Goal: Task Accomplishment & Management: Use online tool/utility

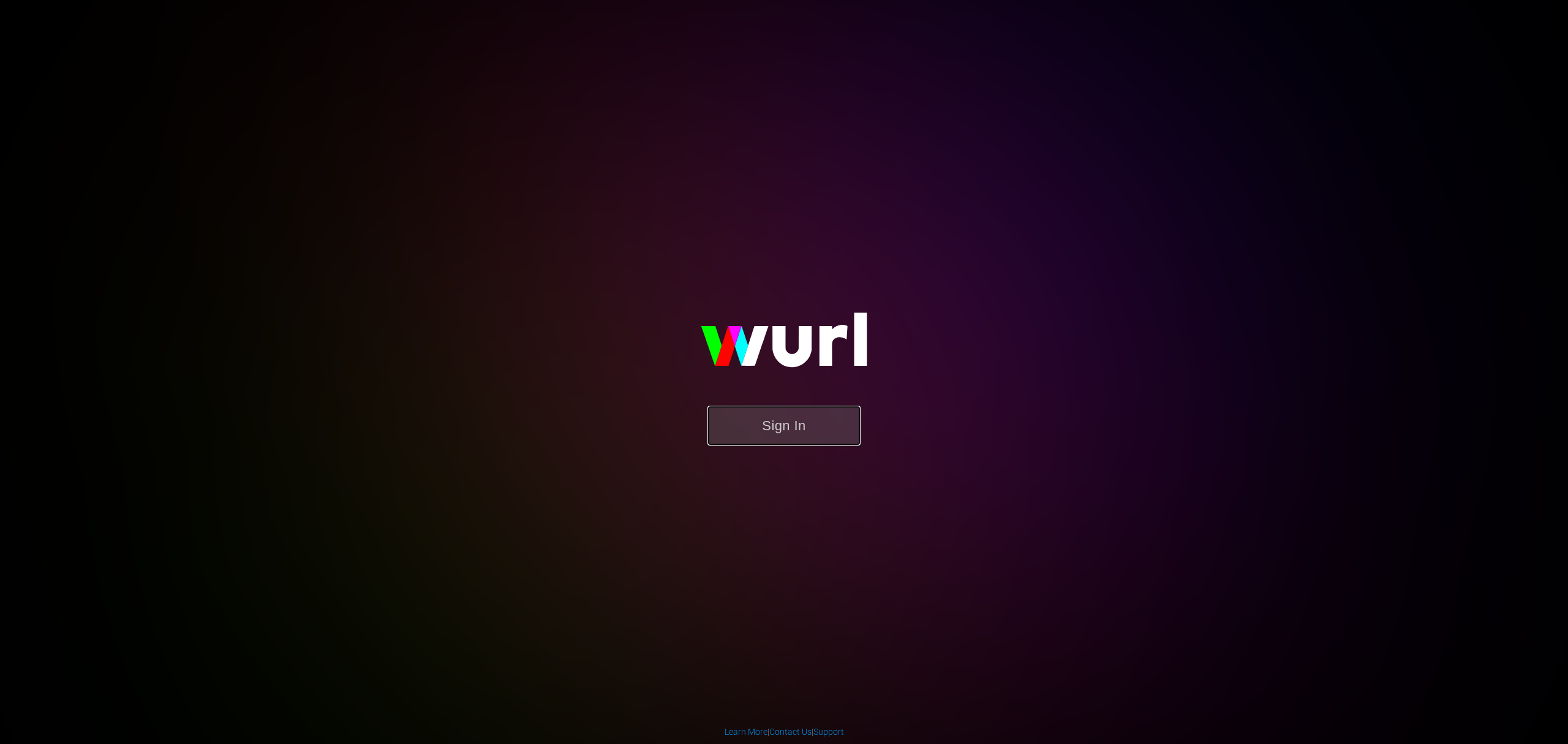
click at [740, 430] on button "Sign In" at bounding box center [784, 426] width 153 height 40
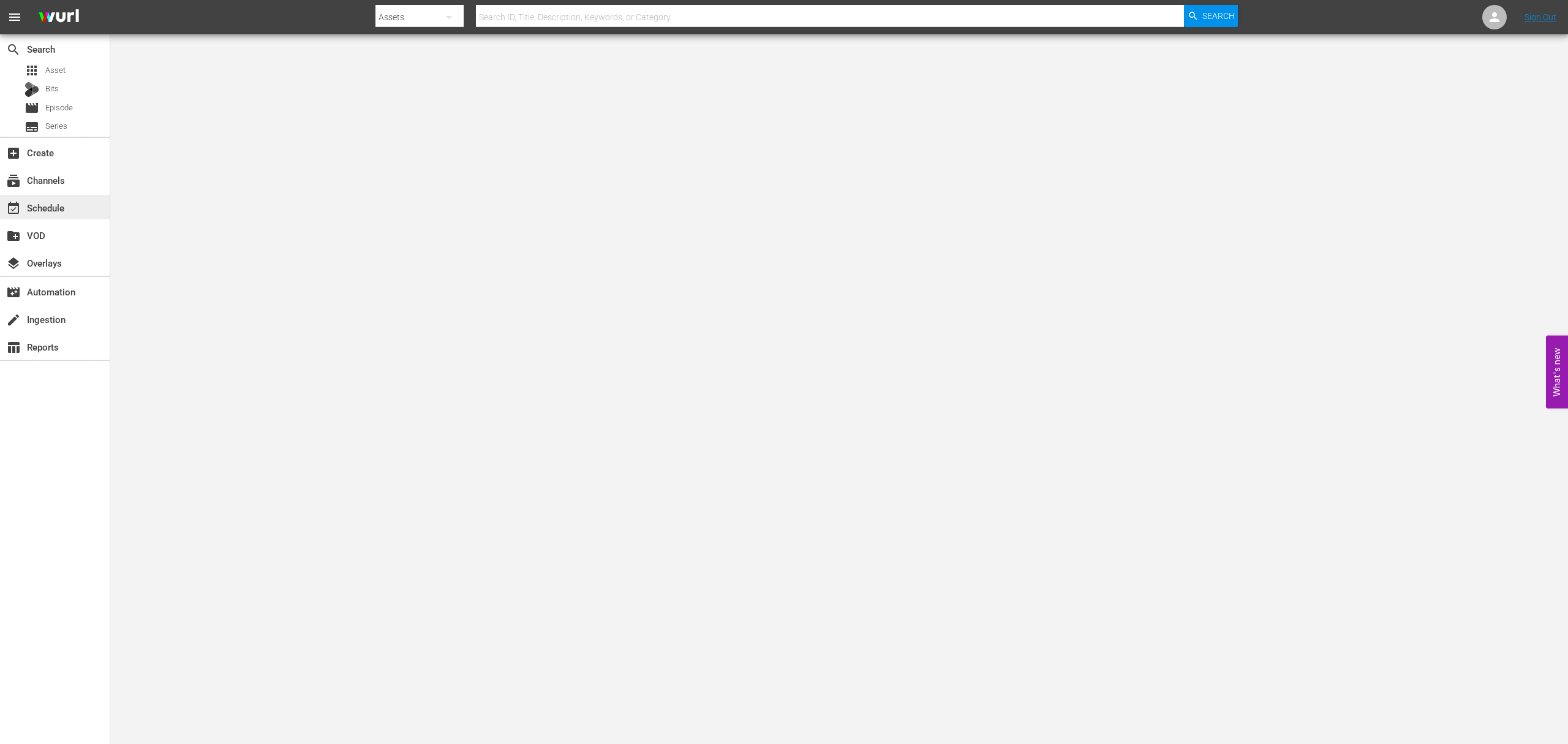
click at [43, 202] on div "event_available Schedule" at bounding box center [34, 206] width 69 height 11
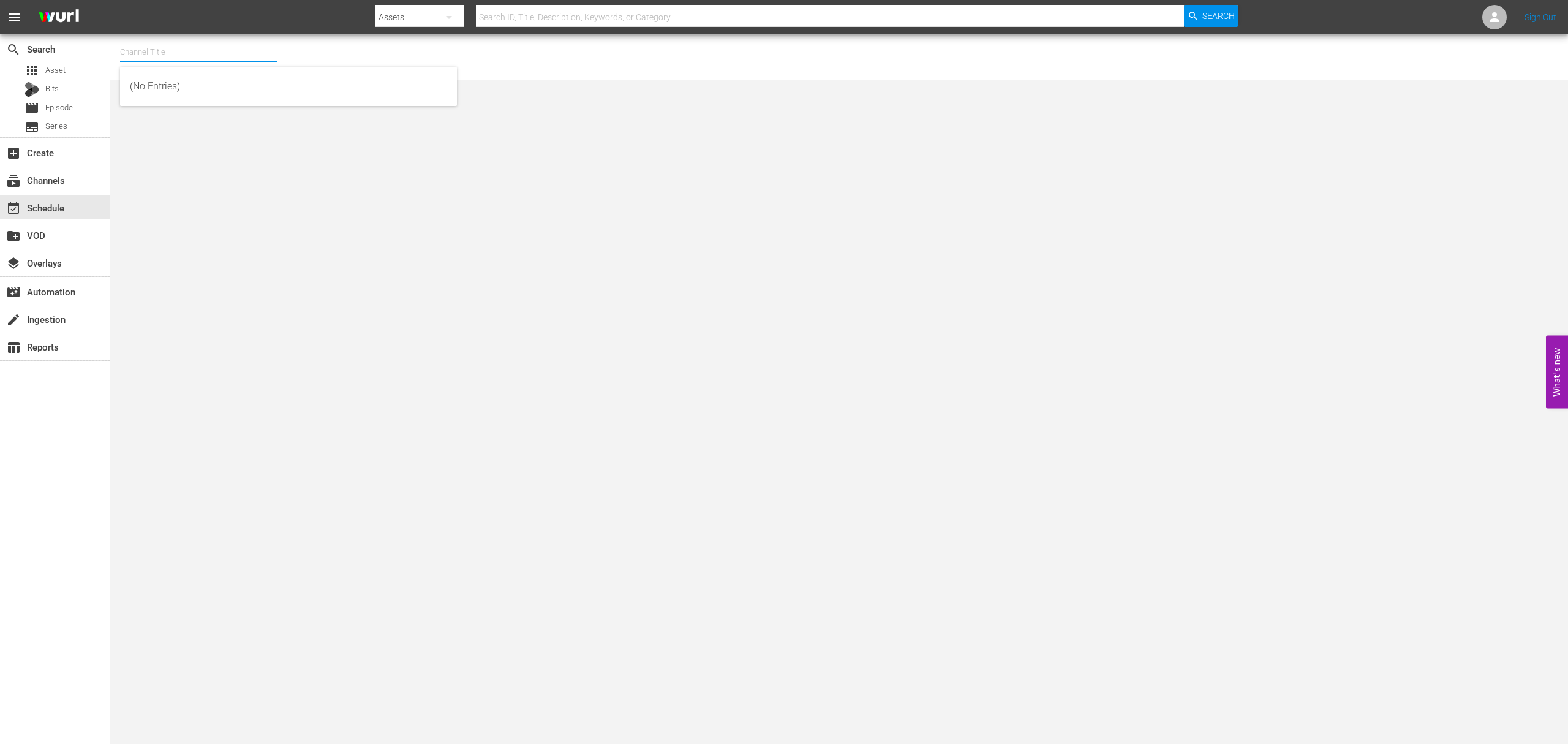
click at [150, 59] on input "text" at bounding box center [198, 52] width 157 height 29
click at [57, 73] on span "Asset" at bounding box center [55, 70] width 20 height 12
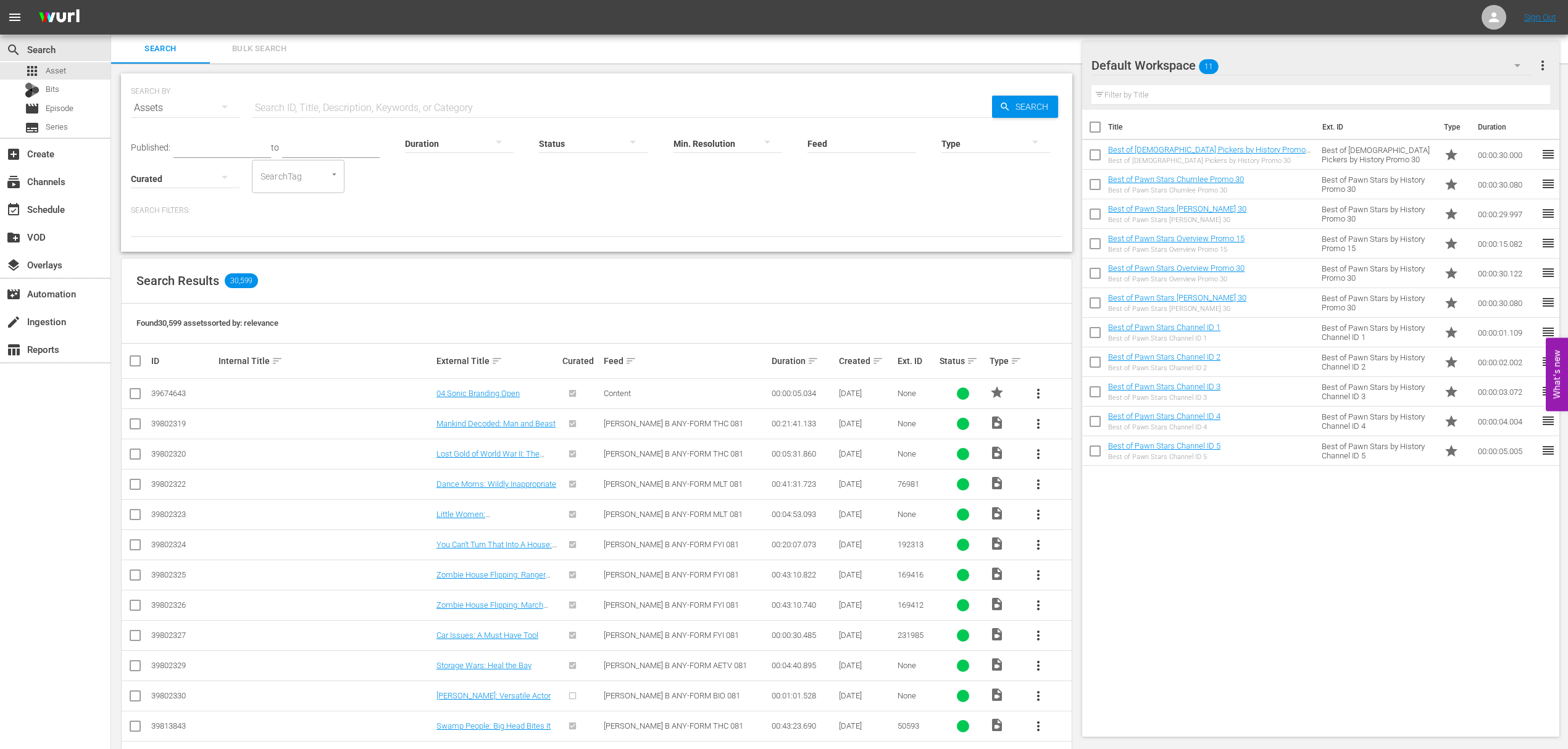
scroll to position [247, 0]
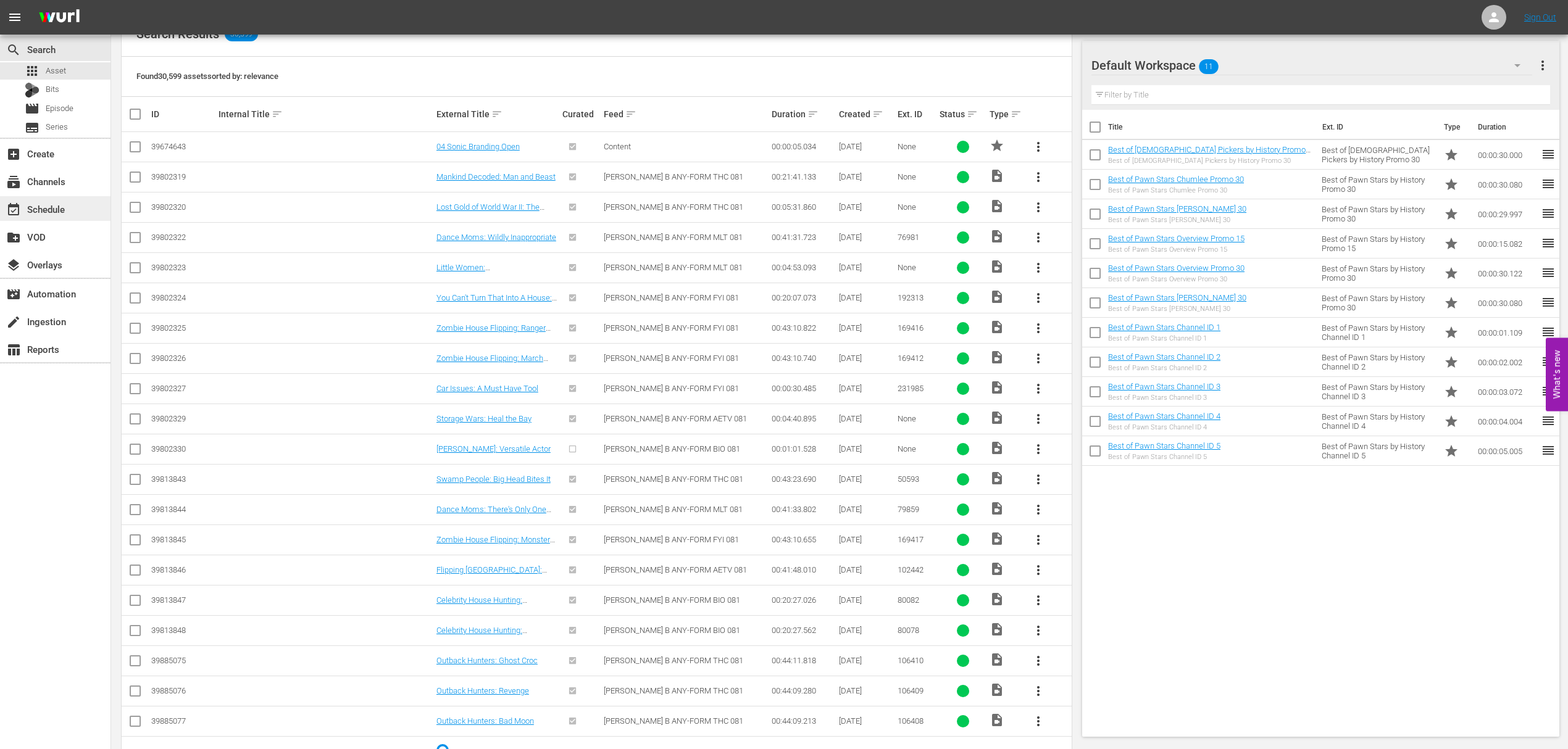
click at [49, 209] on div "event_available Schedule" at bounding box center [35, 207] width 69 height 11
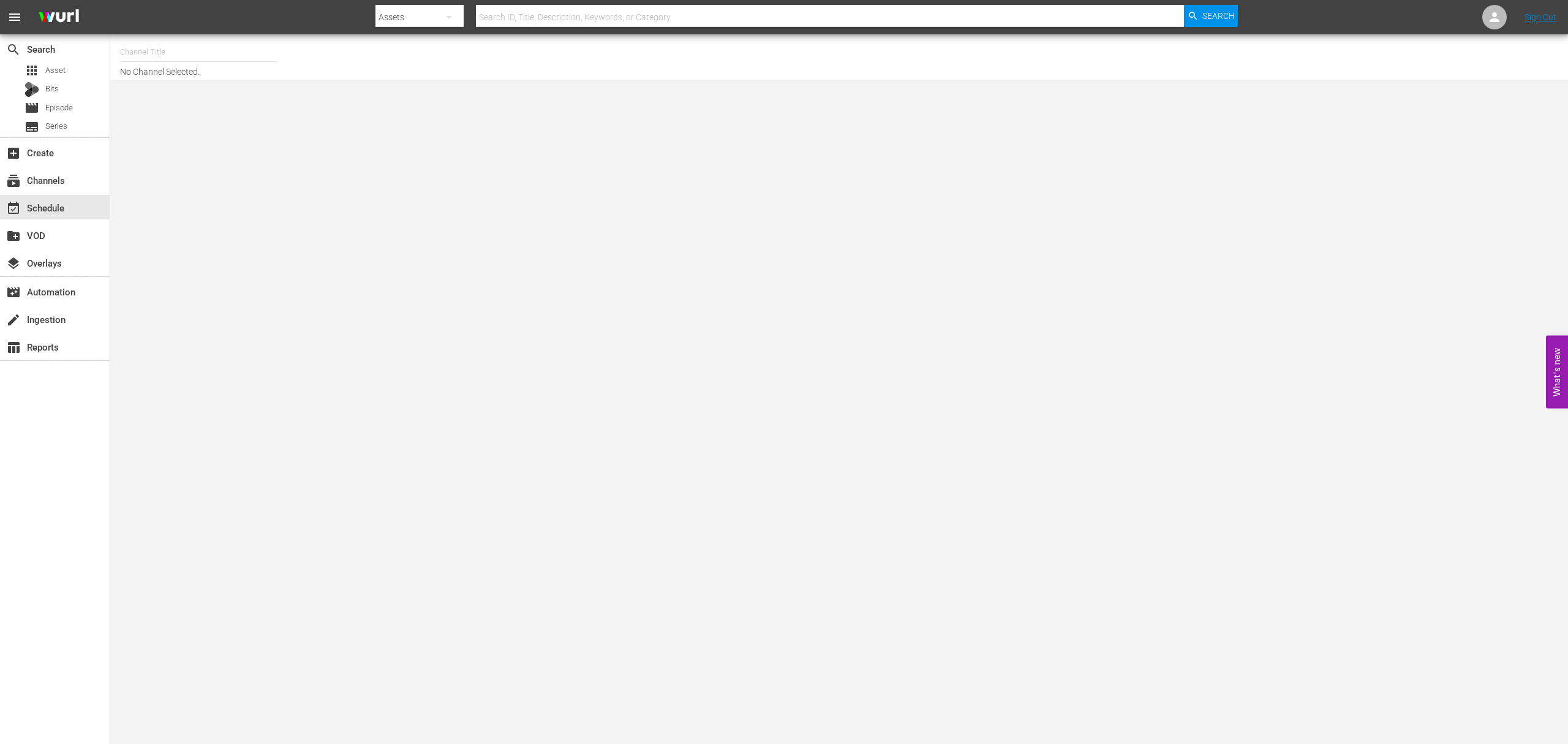
click at [171, 54] on input "text" at bounding box center [198, 52] width 157 height 29
click at [275, 89] on div "Best of American Pickers by History (2038 - ae_networks_bestofamericanpickersby…" at bounding box center [288, 86] width 317 height 29
type input "Best of American Pickers by History (2038 - ae_networks_bestofamericanpickersby…"
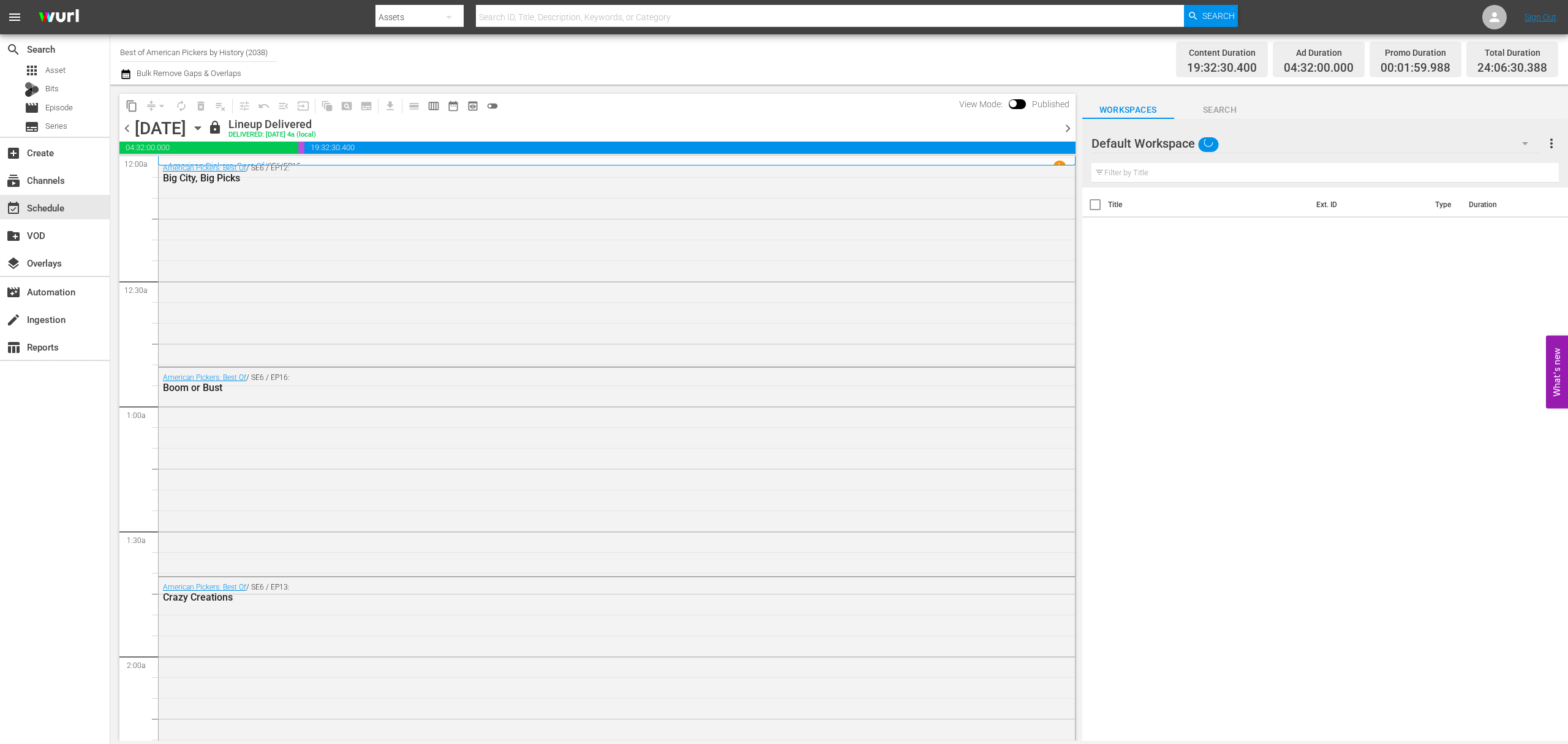
click at [205, 125] on icon "button" at bounding box center [198, 128] width 14 height 14
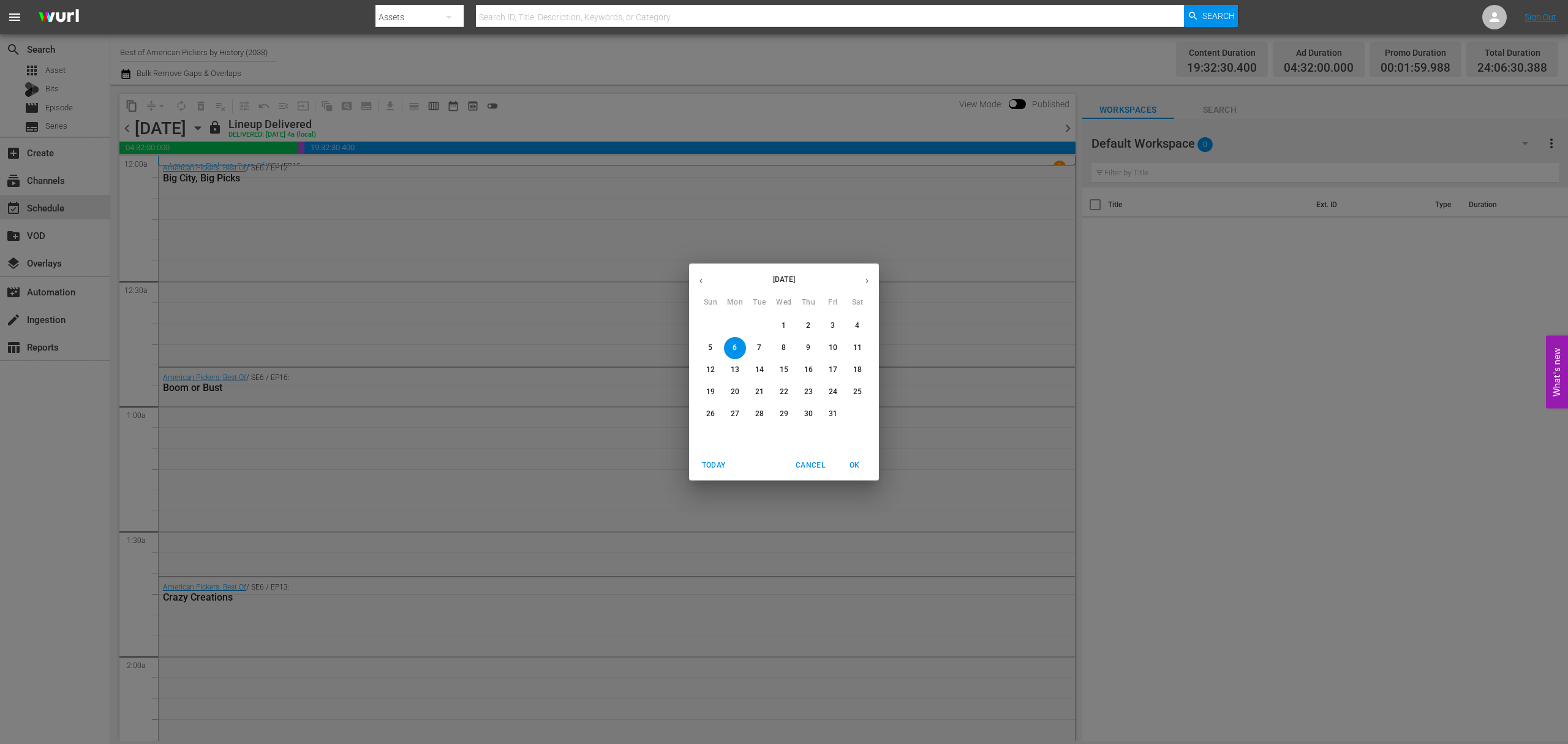
click at [738, 415] on p "27" at bounding box center [734, 414] width 8 height 11
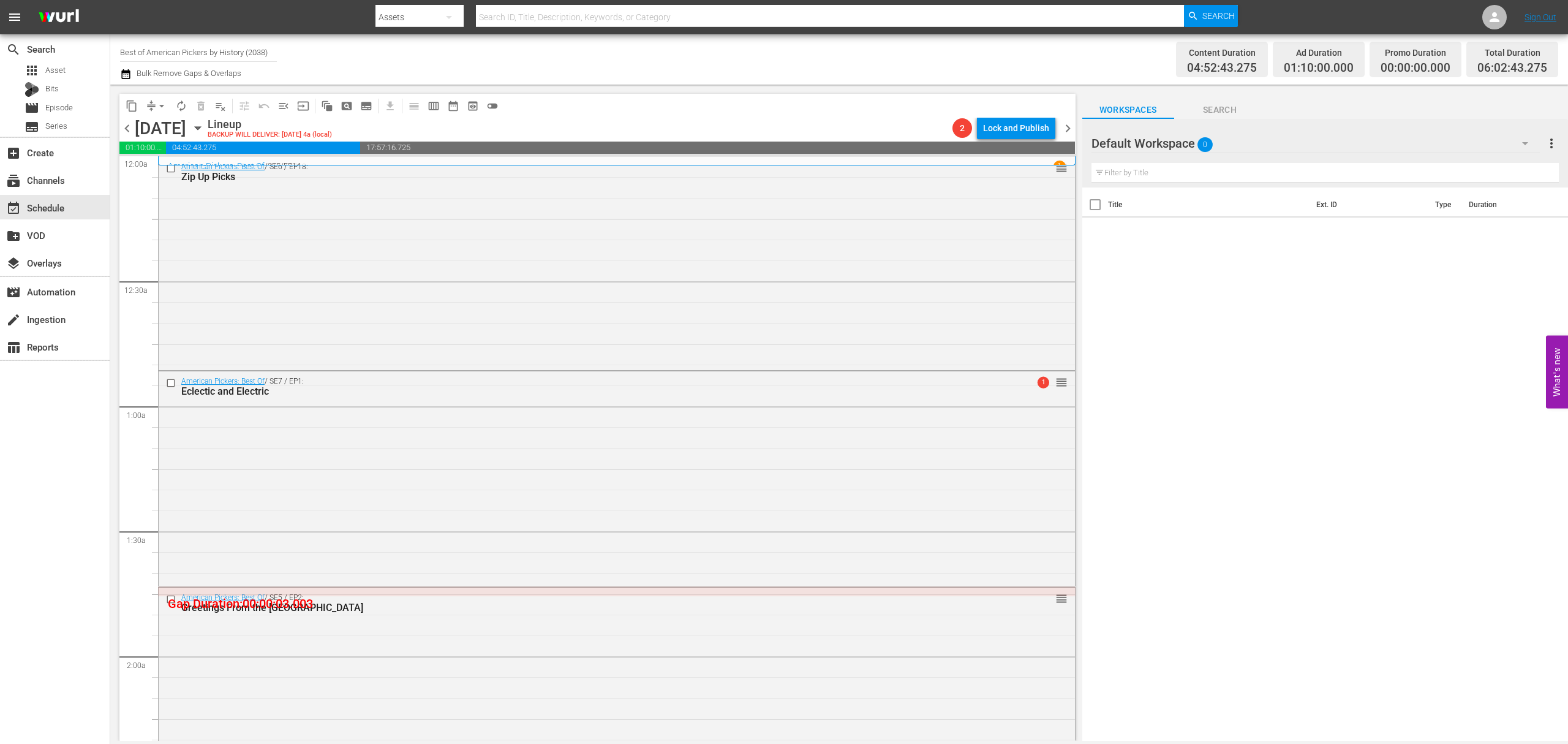
click at [125, 128] on span "chevron_left" at bounding box center [127, 128] width 15 height 15
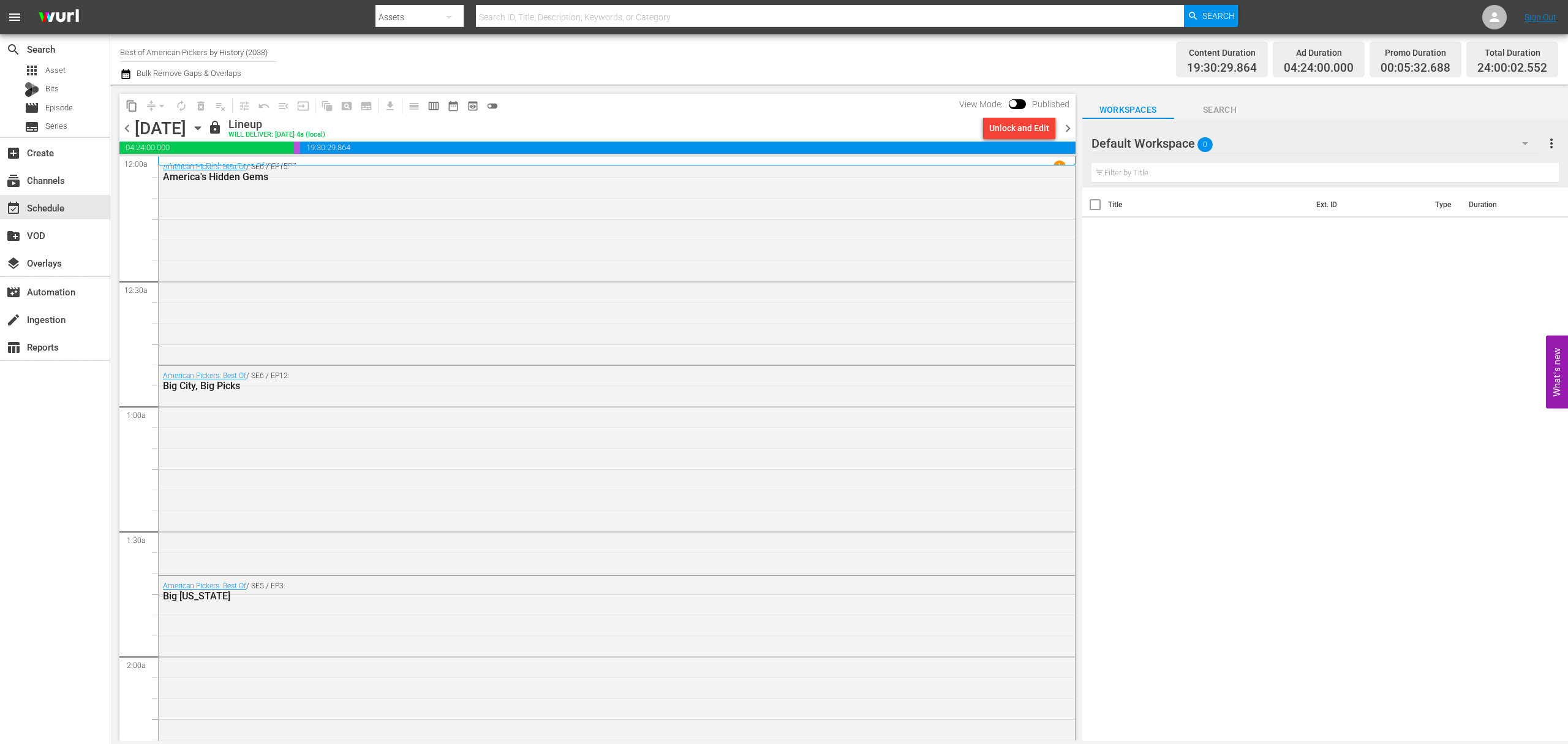
click at [1066, 126] on span "chevron_right" at bounding box center [1068, 128] width 15 height 15
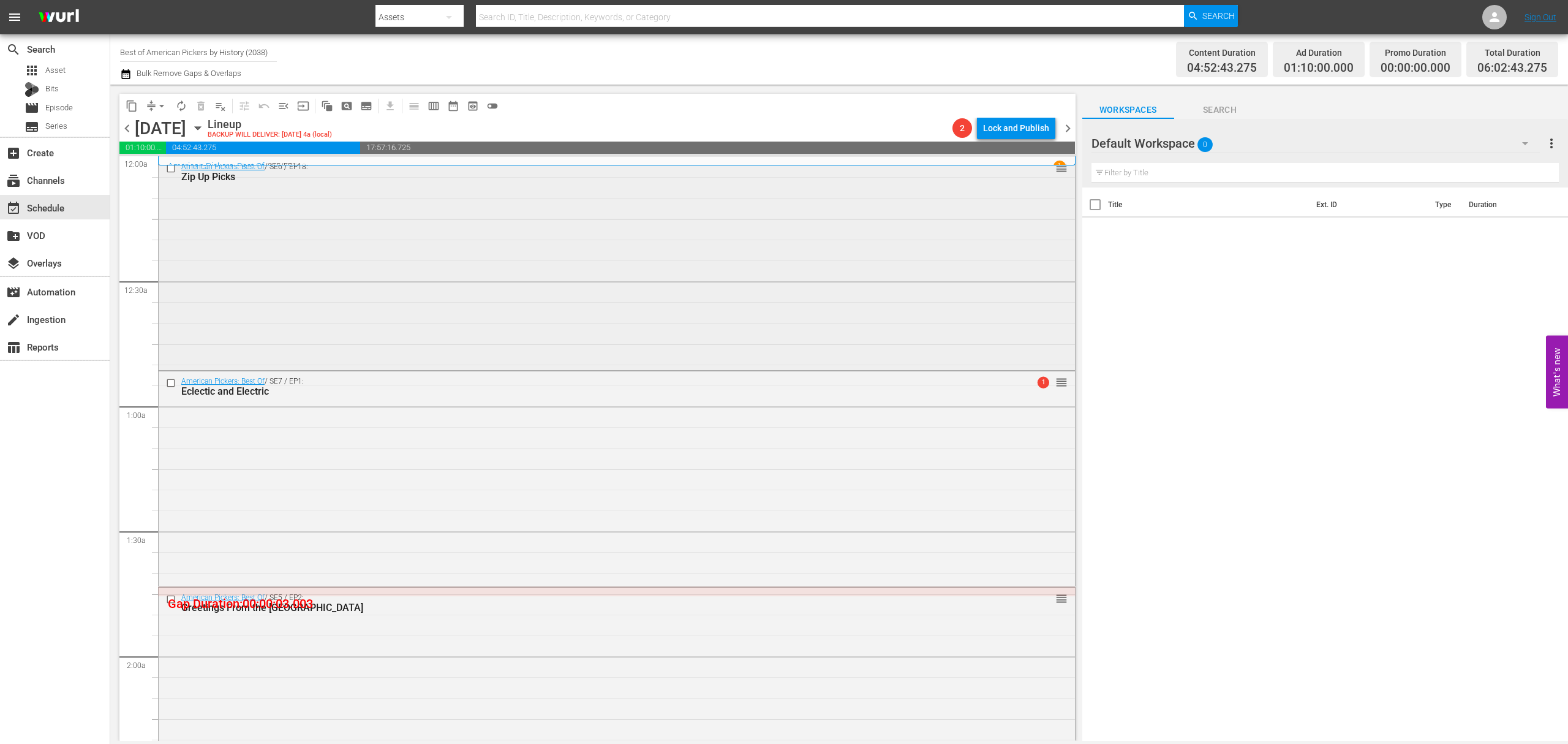
click at [624, 212] on div "American Pickers: Best Of / SE6 / EP18: Zip Up Picks reorder" at bounding box center [617, 262] width 916 height 211
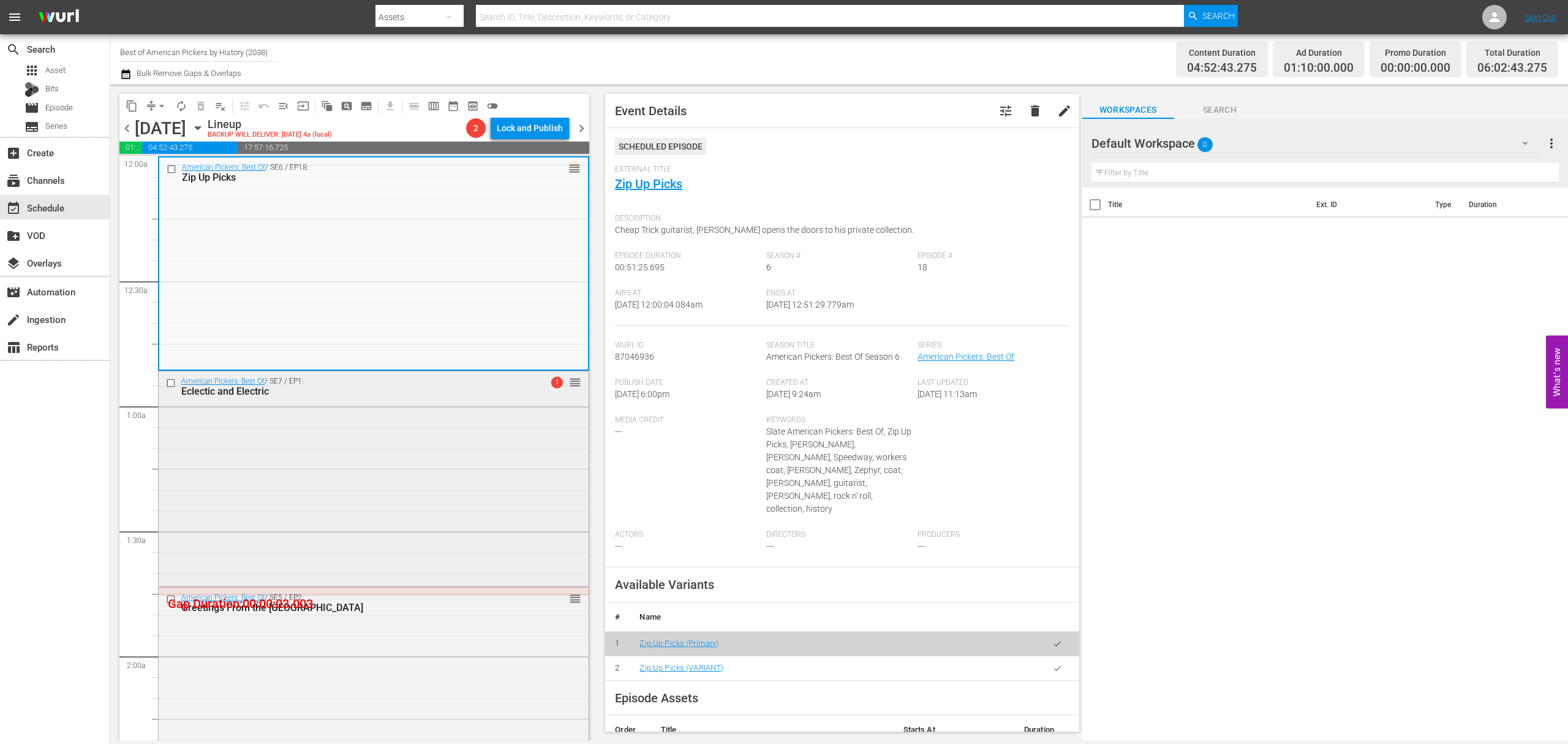
click at [407, 466] on div "American Pickers: Best Of / SE7 / EP1: Eclectic and Electric 1 reorder" at bounding box center [374, 477] width 430 height 212
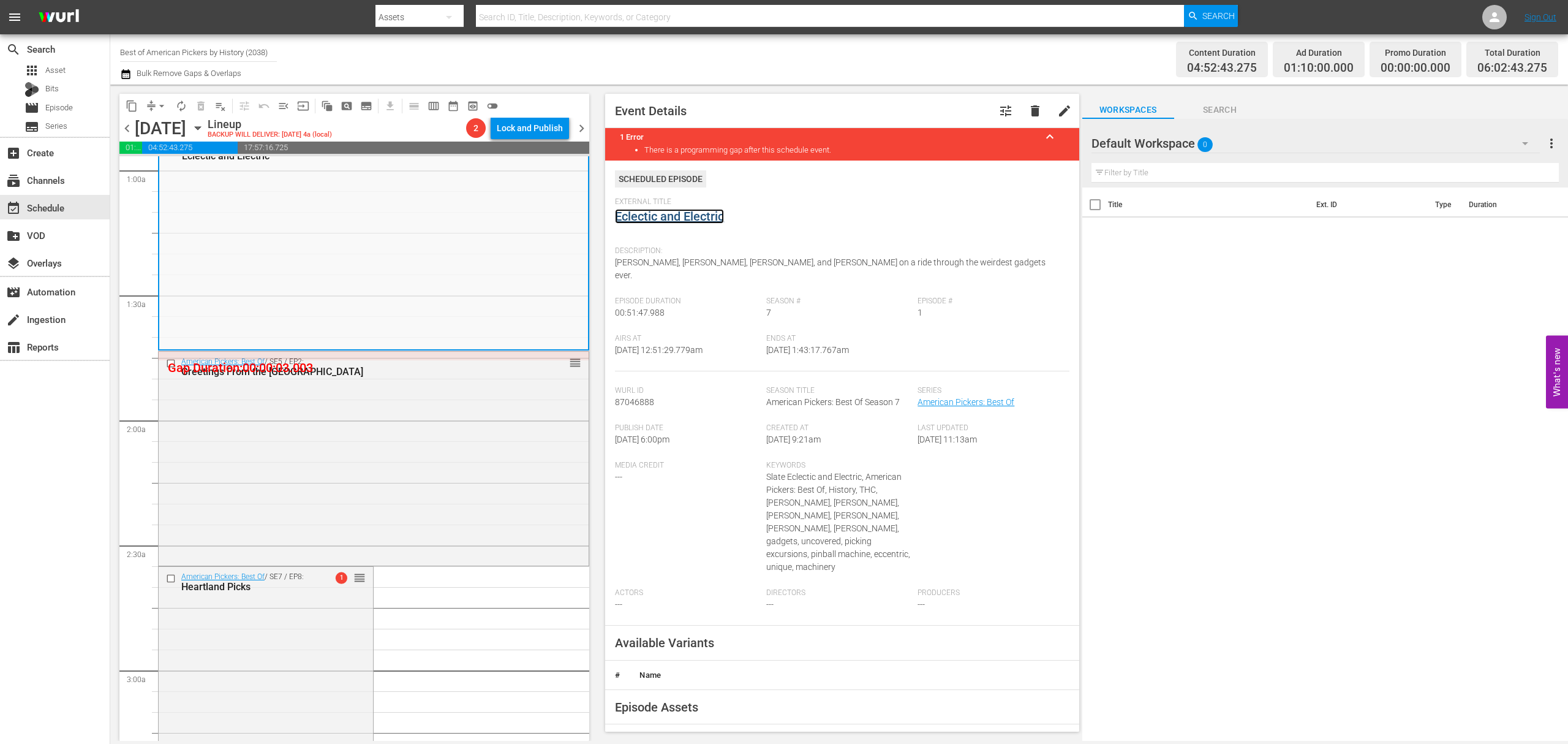
scroll to position [245, 0]
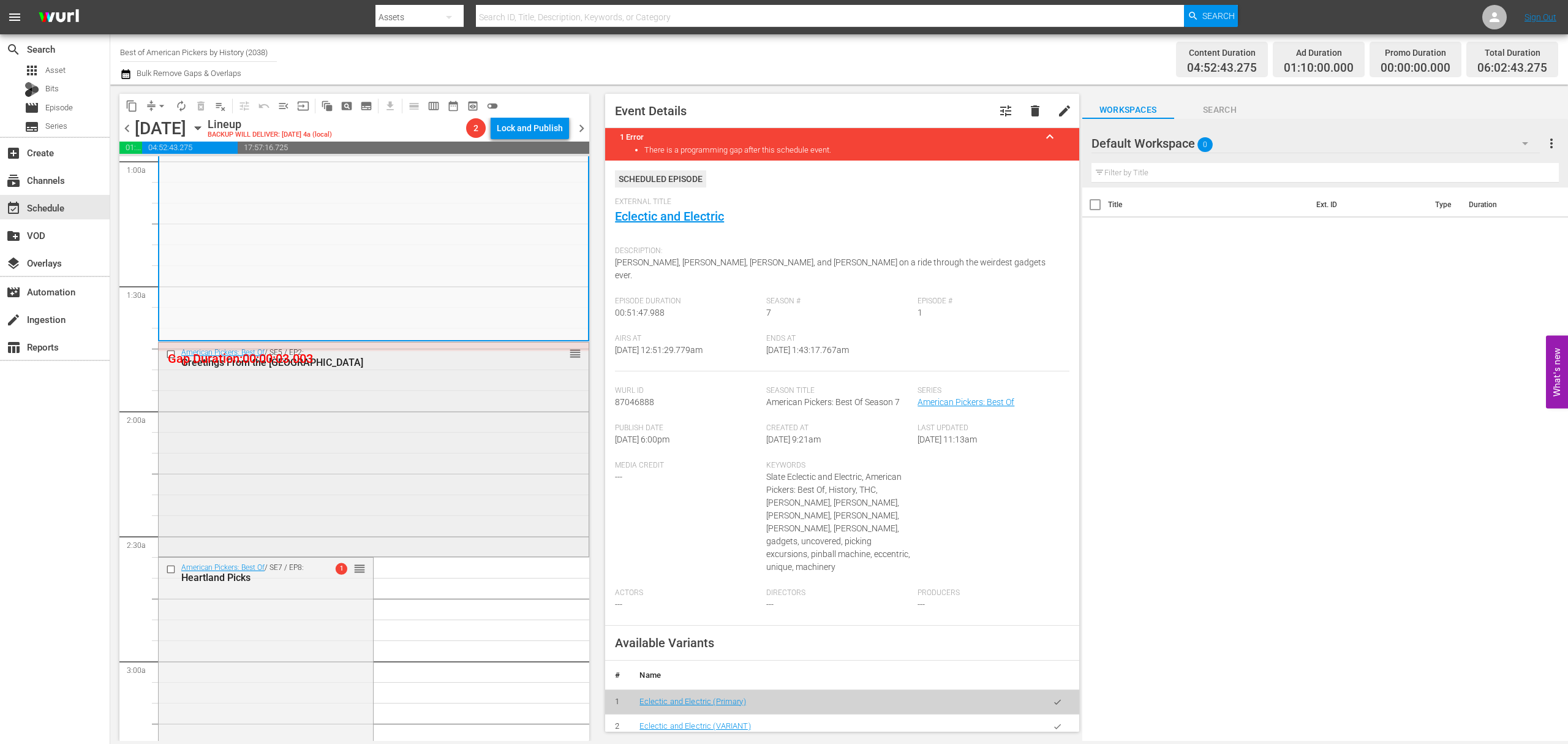
click at [445, 406] on div "American Pickers: Best Of / SE5 / EP2: Greetings From the Sunshine State reorder" at bounding box center [374, 448] width 430 height 212
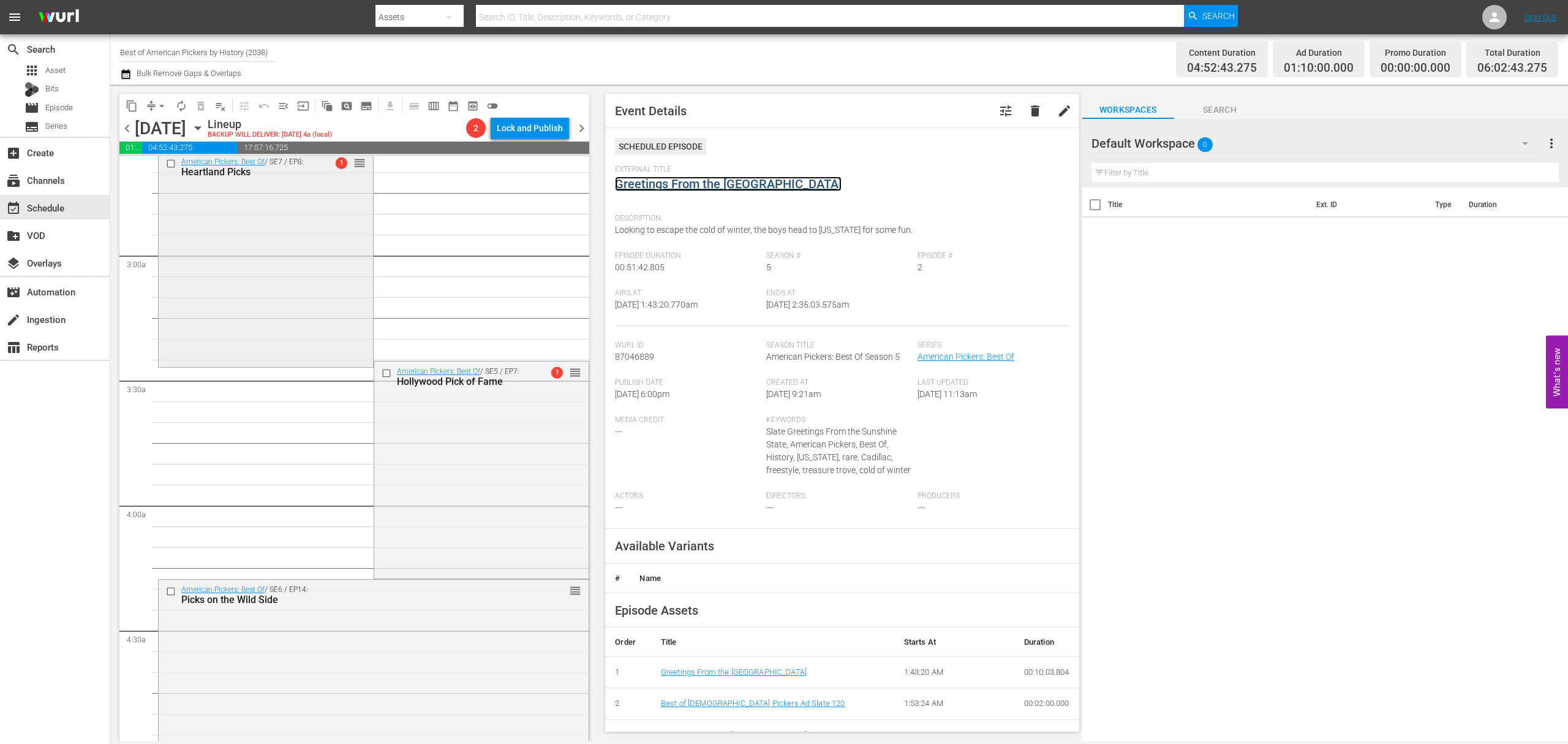
scroll to position [653, 0]
click at [298, 276] on div "American Pickers: Best Of / SE7 / EP8: Heartland Picks 1 reorder" at bounding box center [266, 255] width 215 height 212
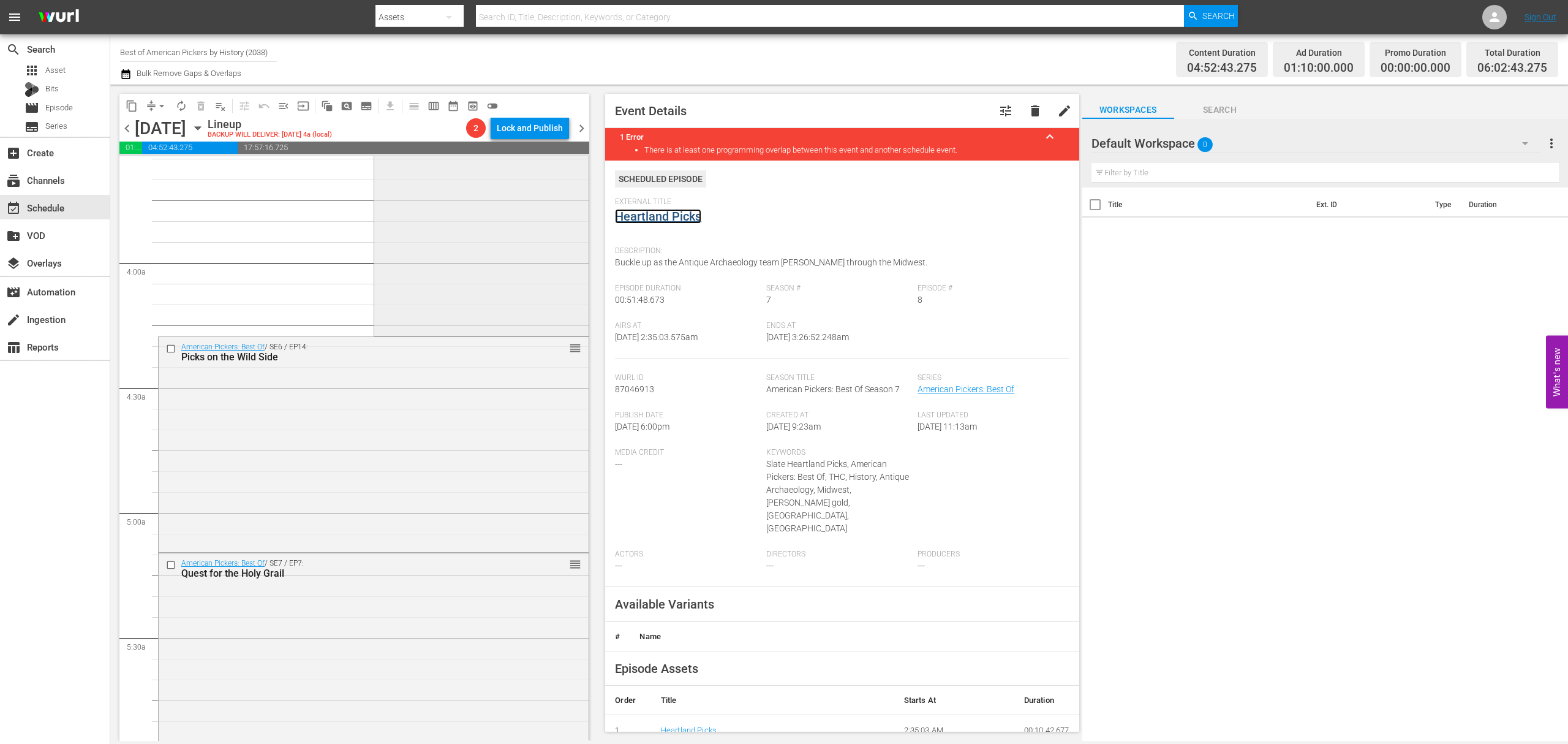
scroll to position [898, 0]
click at [495, 258] on div "American Pickers: Best Of / SE5 / EP7: Hollywood Pick of Fame 1 reorder" at bounding box center [481, 221] width 215 height 214
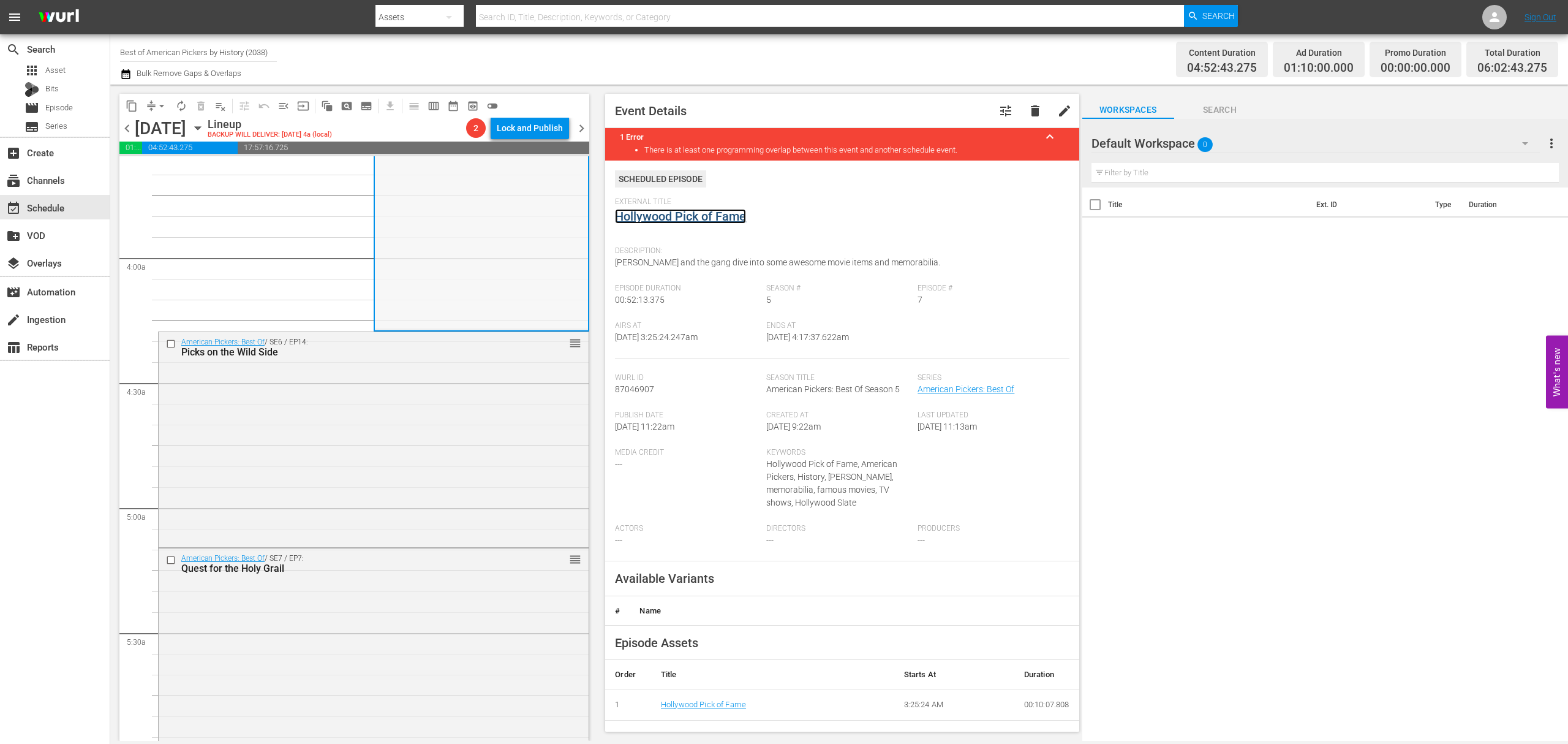
scroll to position [981, 0]
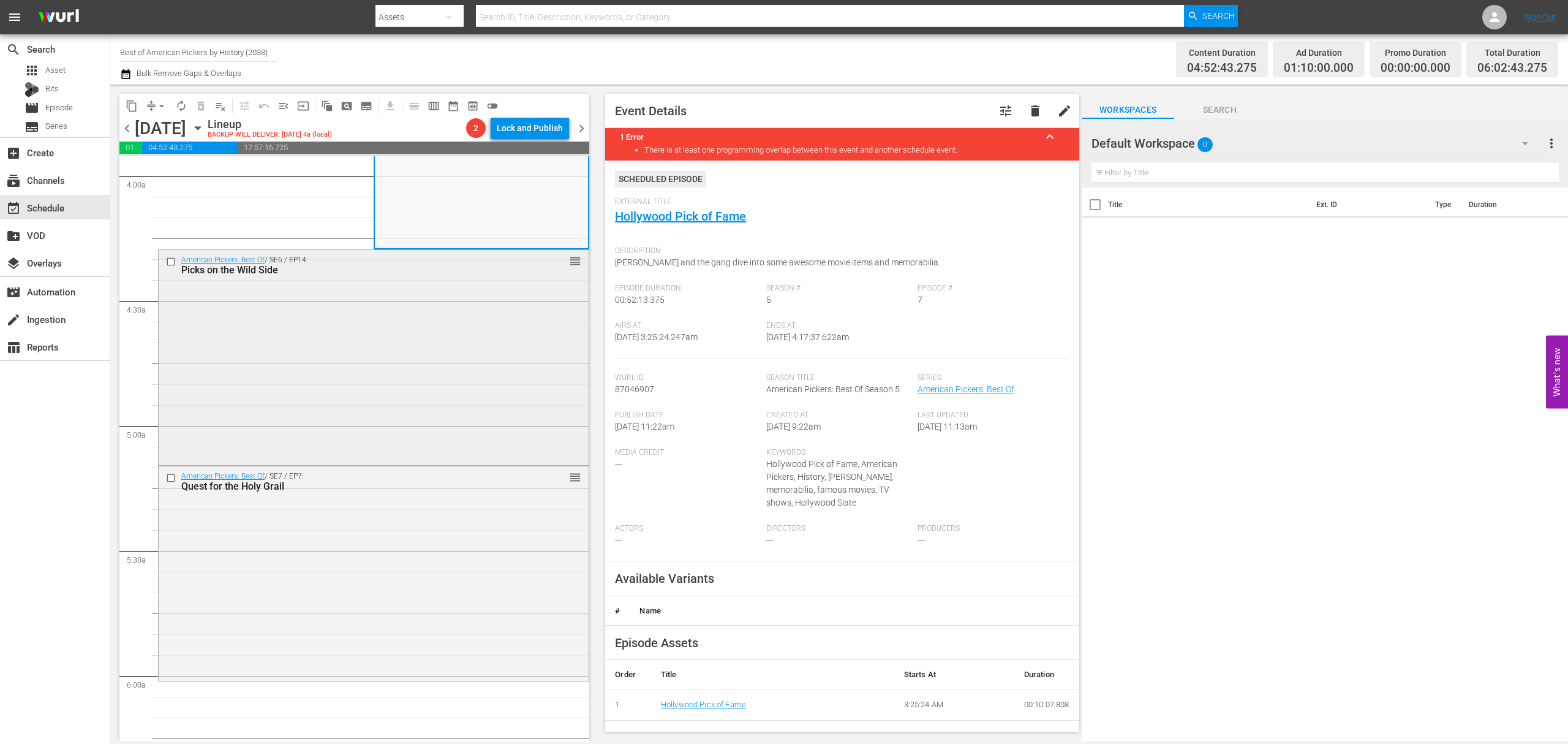
click at [424, 332] on div "American Pickers: Best Of / SE6 / EP14: Picks on the Wild Side reorder" at bounding box center [374, 356] width 430 height 213
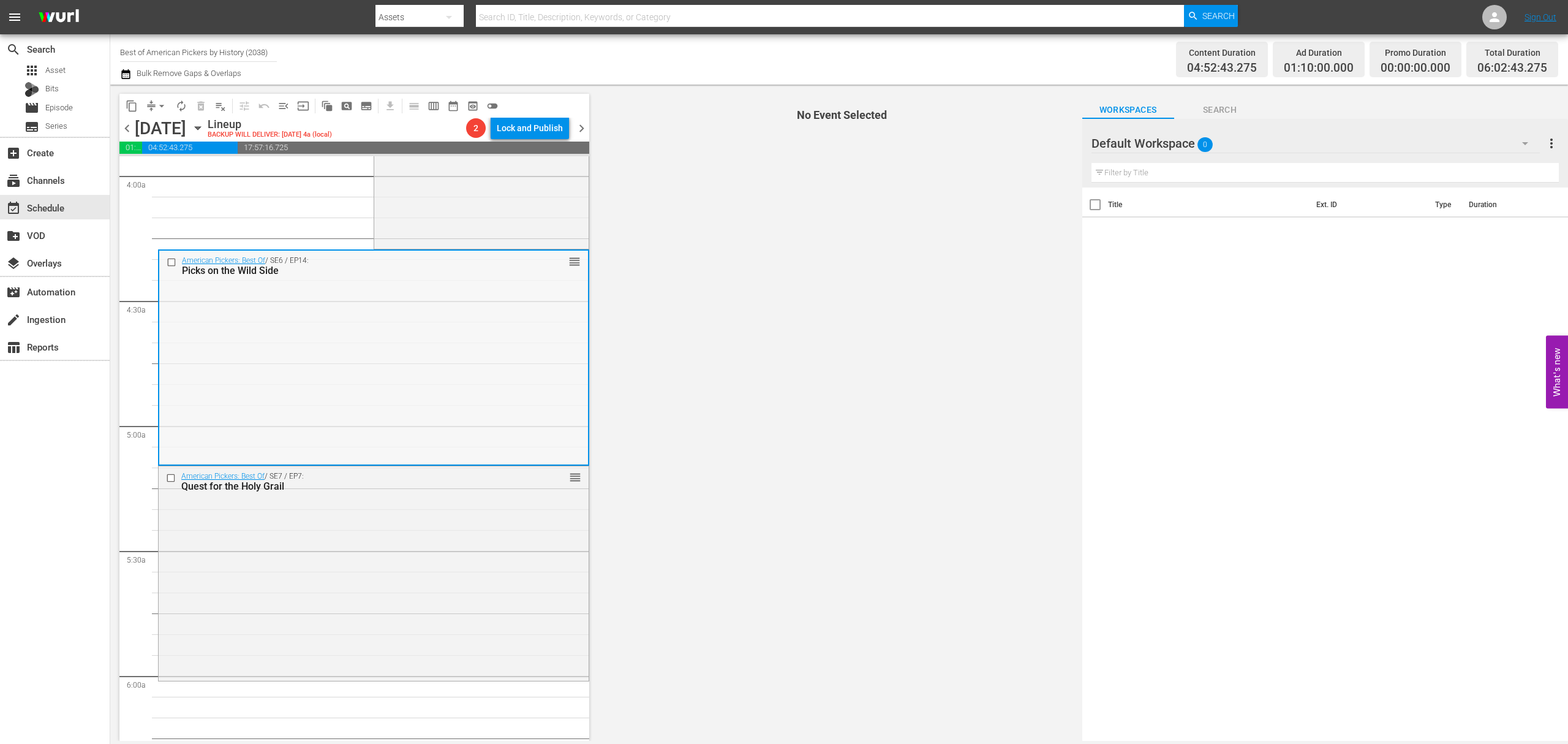
click at [518, 325] on div "American Pickers: Best Of / SE6 / EP14: Picks on the Wild Side reorder" at bounding box center [373, 357] width 429 height 213
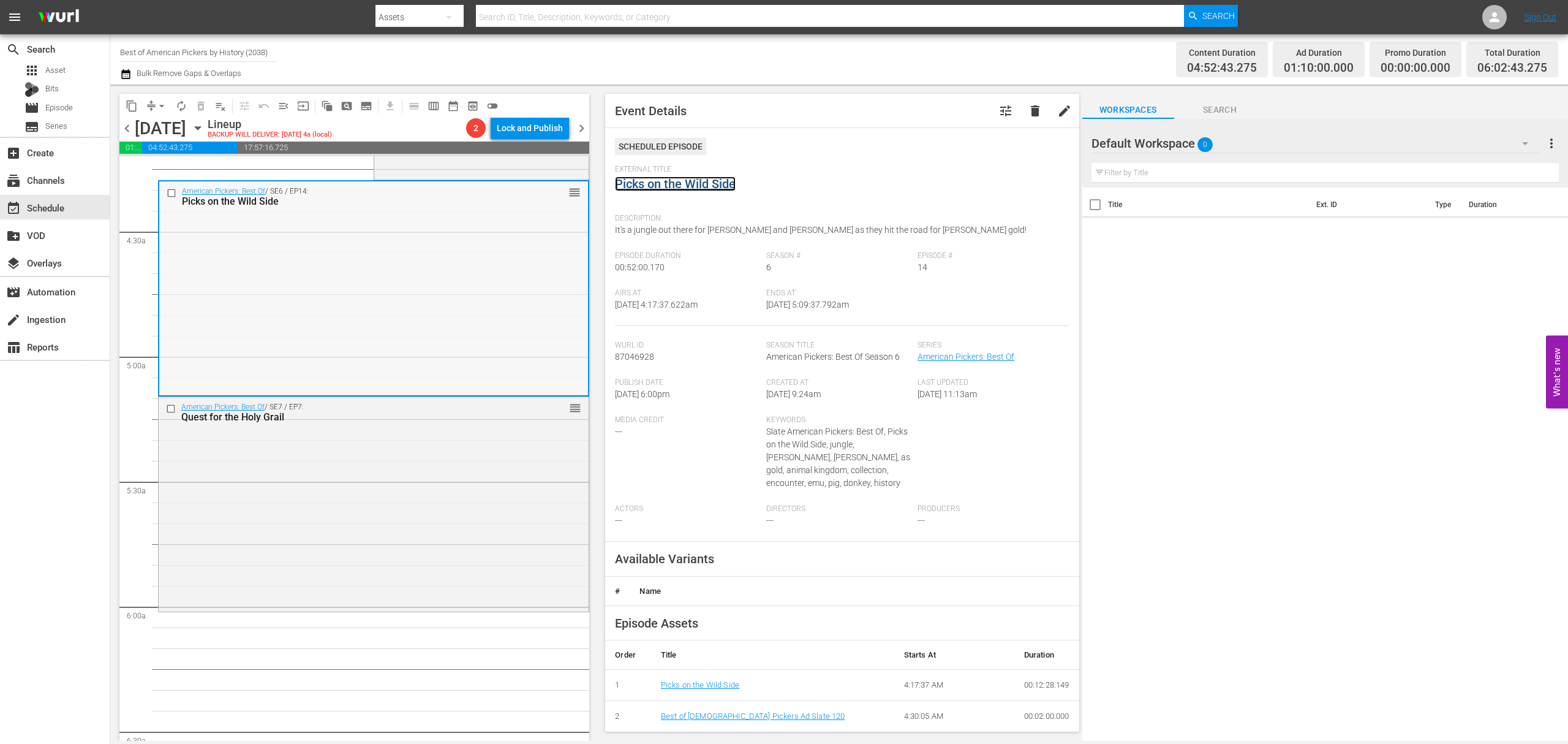
scroll to position [1144, 0]
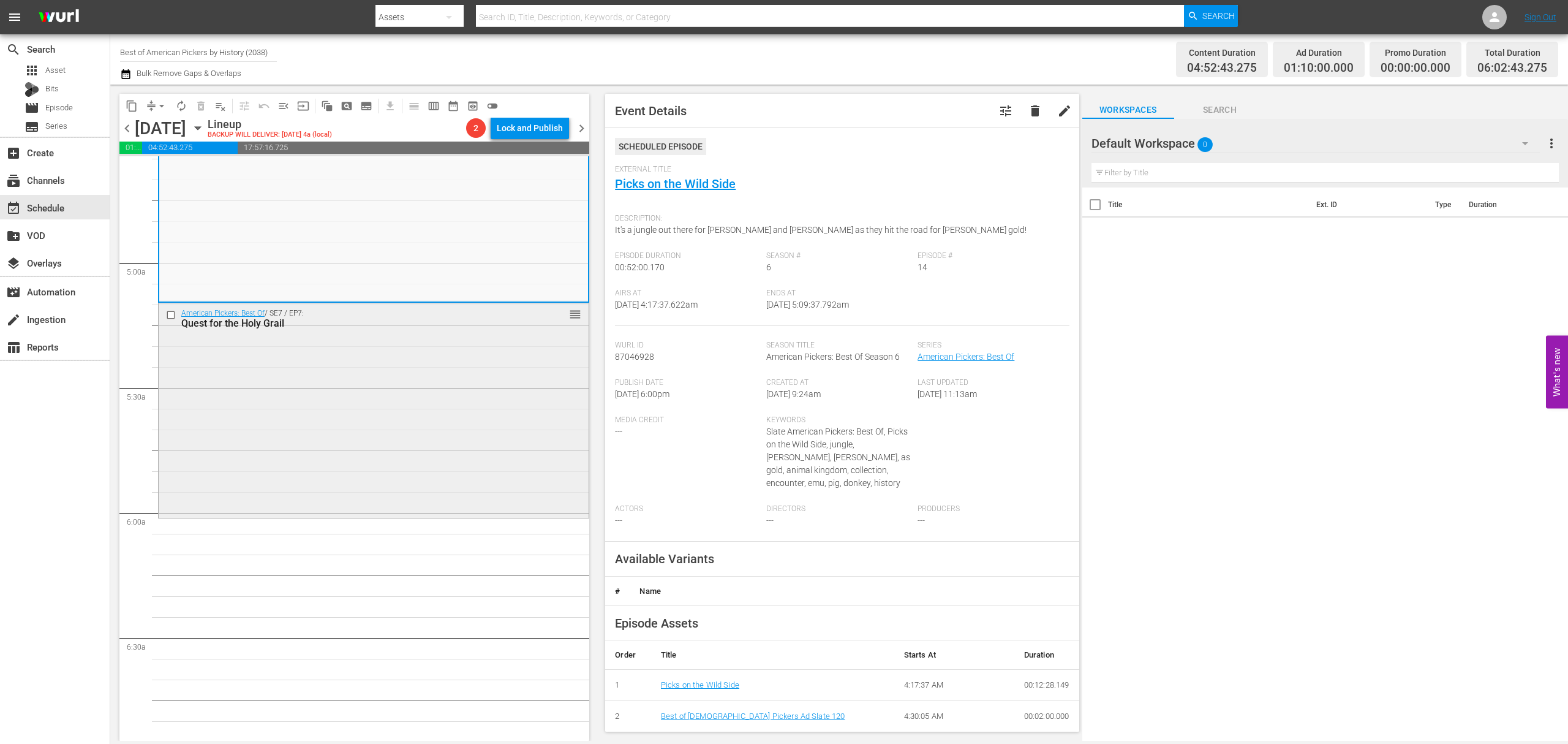
click at [427, 385] on div "American Pickers: Best Of / SE7 / EP7: Quest for the Holy Grail reorder" at bounding box center [374, 409] width 430 height 212
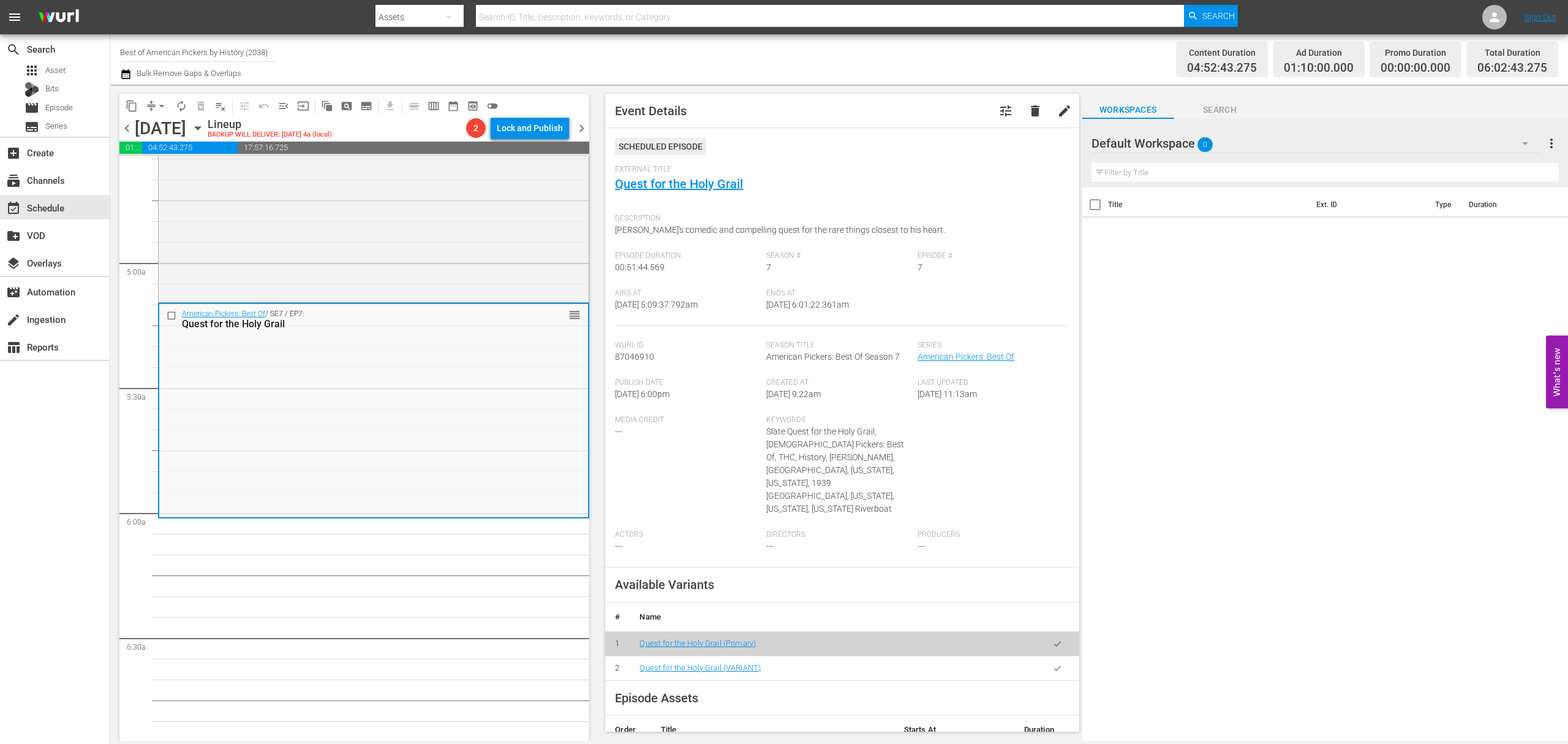
click at [1348, 392] on div "Title Ext. ID Type Duration" at bounding box center [1325, 465] width 486 height 555
click at [154, 110] on button "arrow_drop_down" at bounding box center [162, 106] width 20 height 20
click at [158, 128] on li "Align to Midnight" at bounding box center [162, 131] width 128 height 20
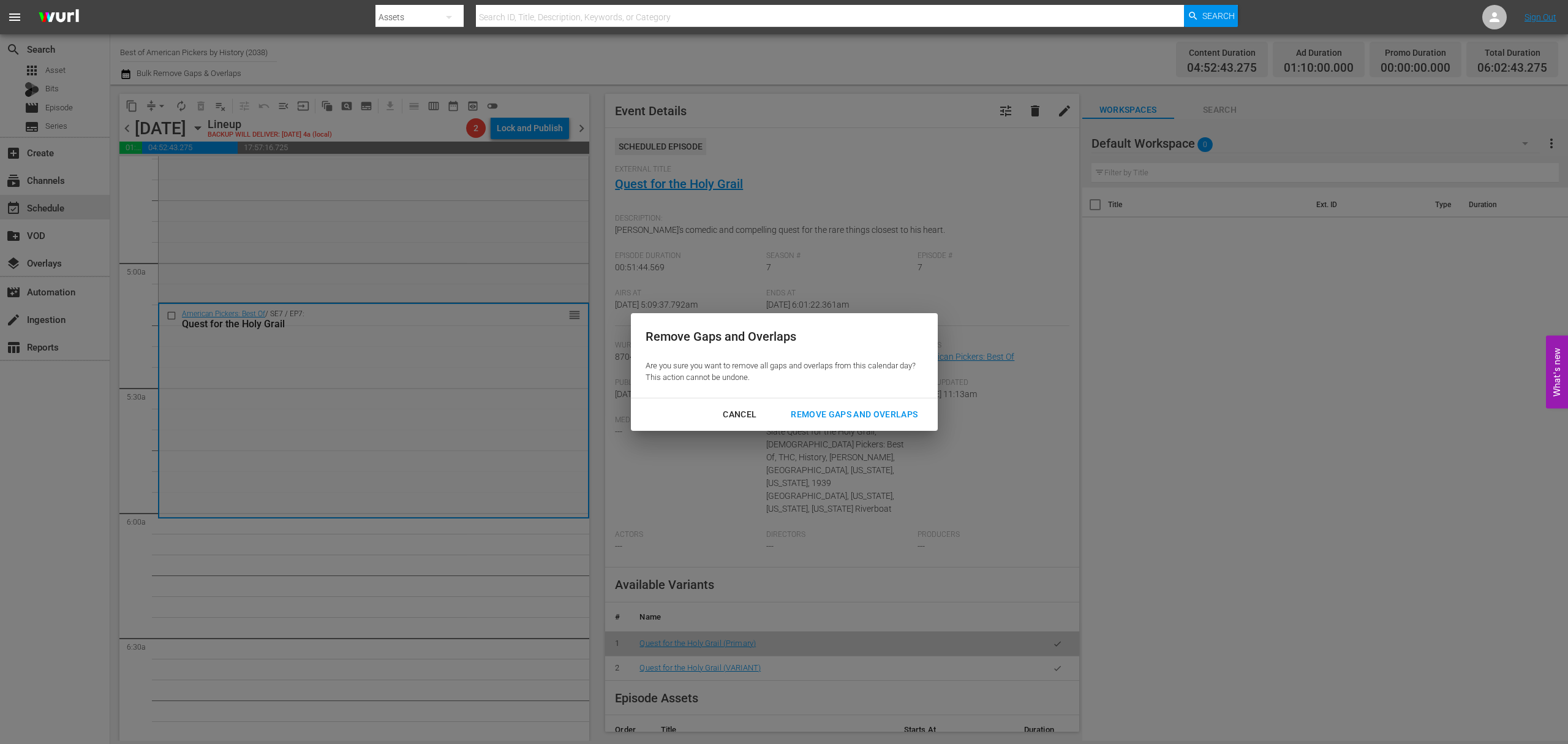
click at [837, 415] on div "Remove Gaps and Overlaps" at bounding box center [854, 414] width 147 height 15
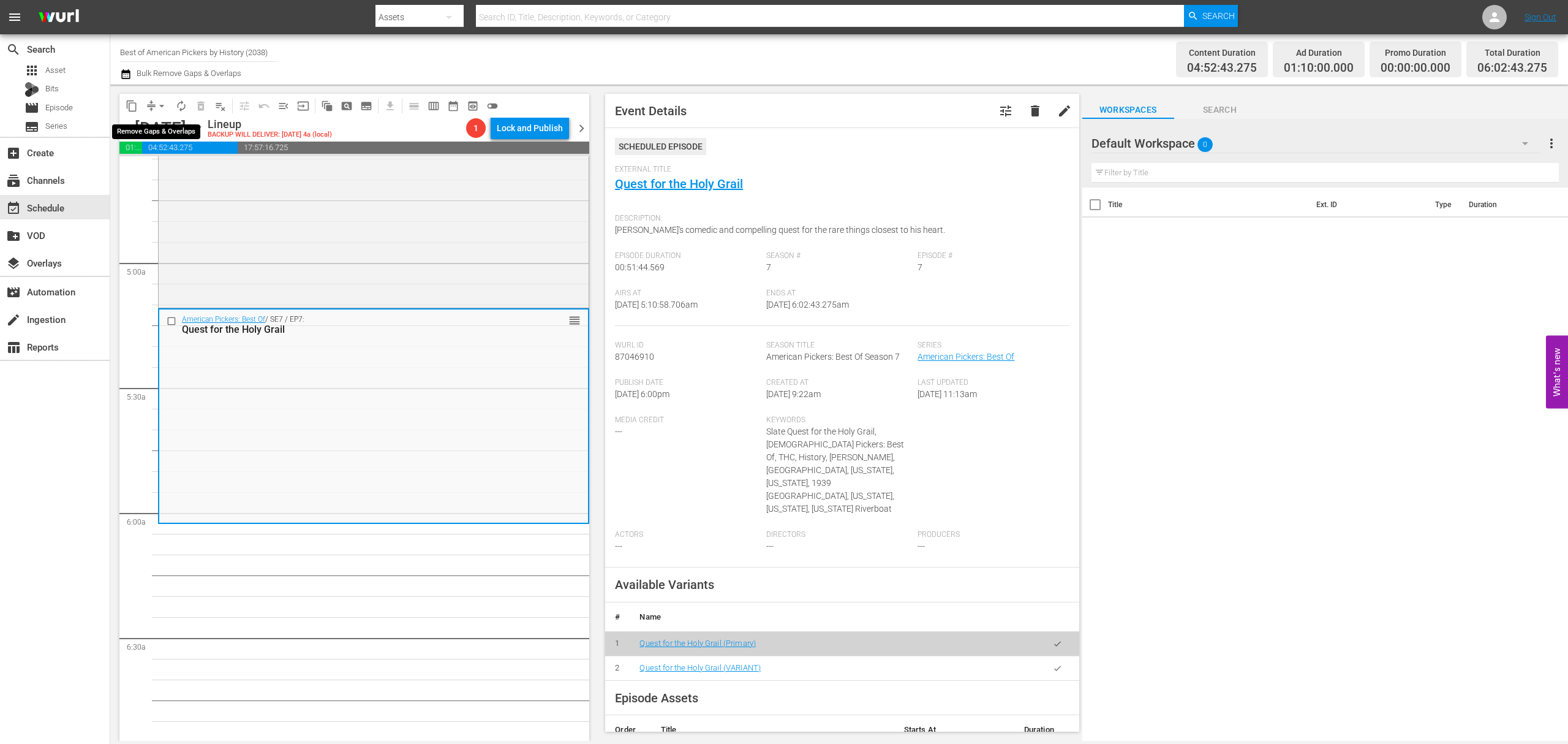
click at [158, 106] on span "arrow_drop_down" at bounding box center [162, 106] width 12 height 12
click at [155, 123] on li "Align to Midnight" at bounding box center [162, 131] width 128 height 20
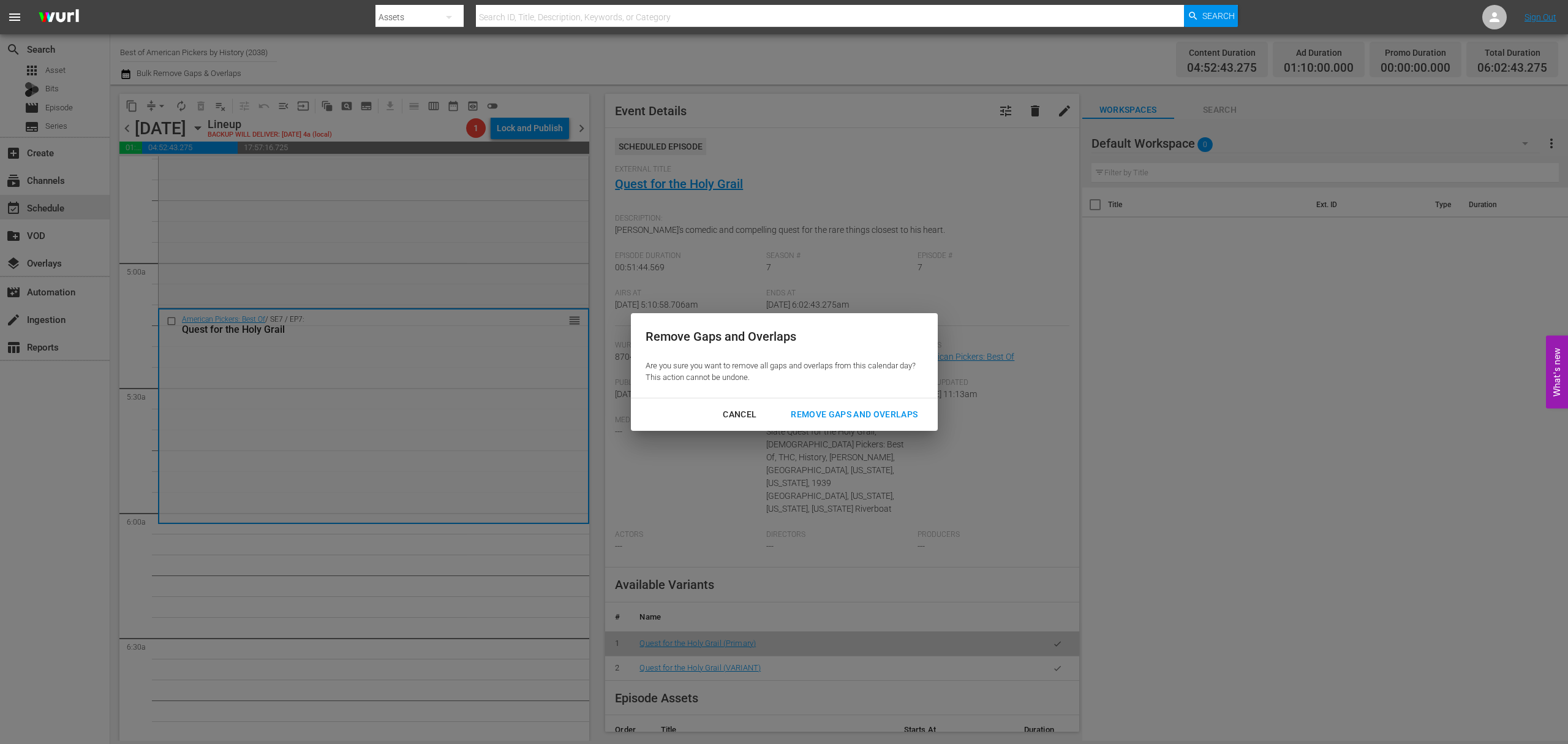
click at [855, 409] on div "Remove Gaps and Overlaps" at bounding box center [854, 414] width 147 height 15
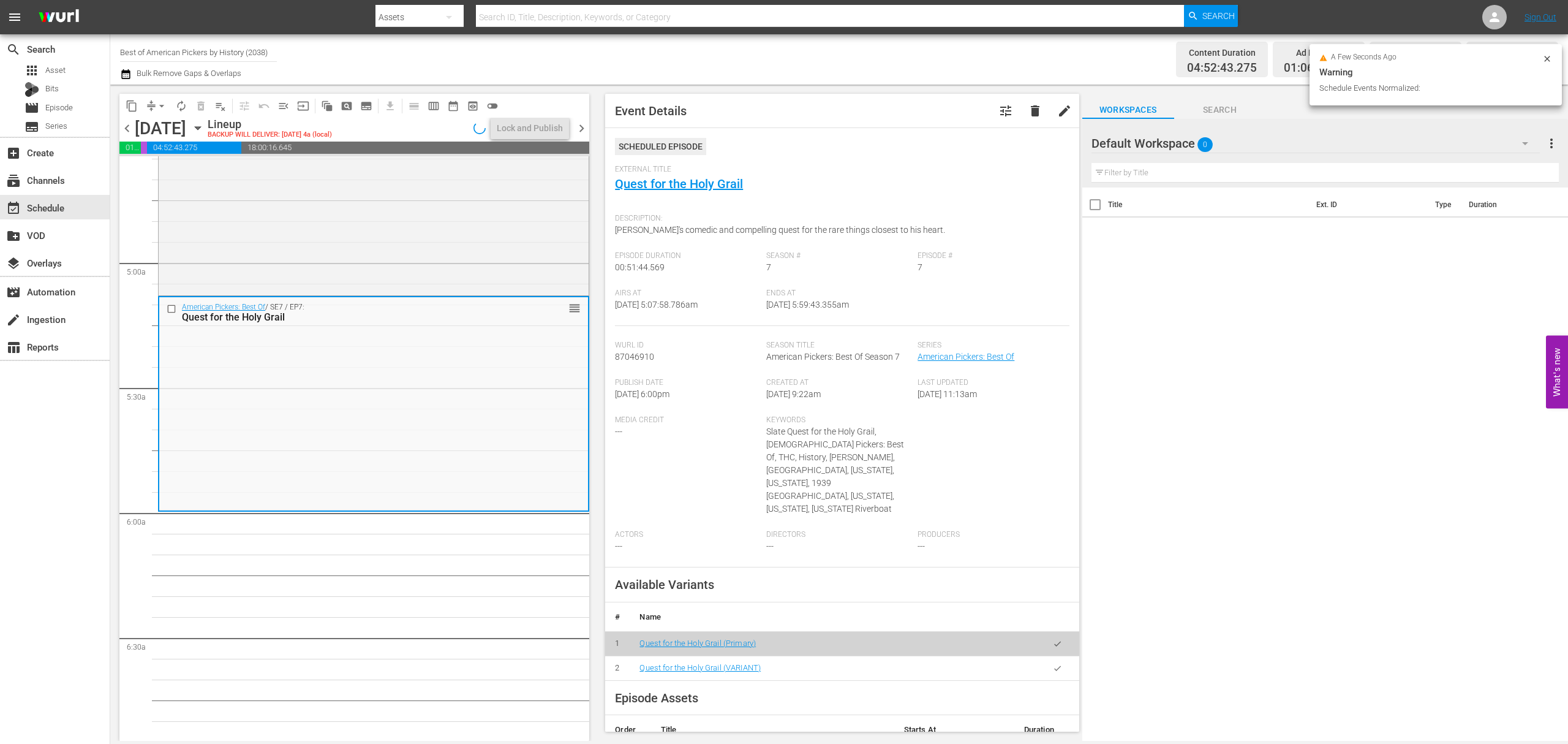
scroll to position [1185, 0]
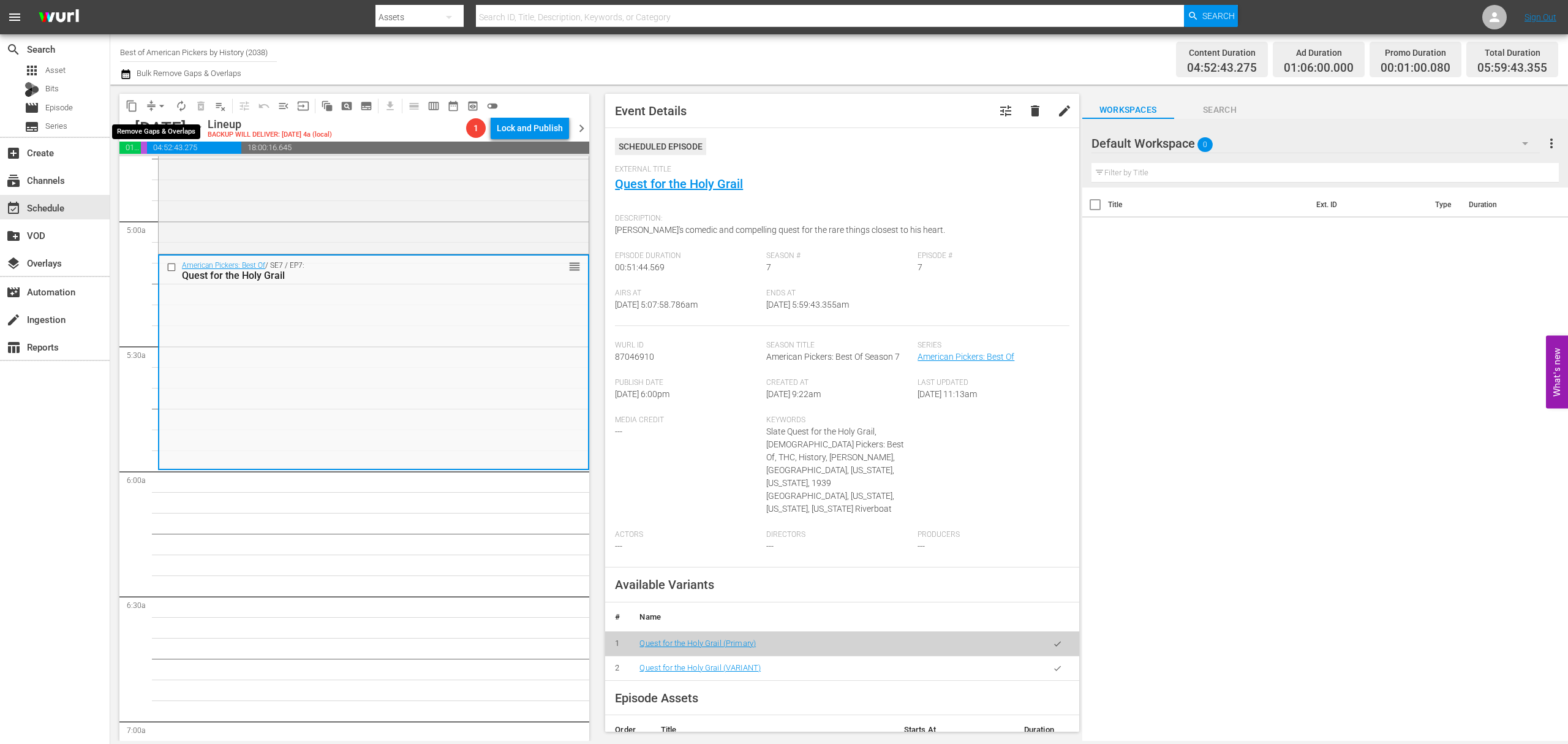
click at [157, 103] on span "arrow_drop_down" at bounding box center [162, 106] width 12 height 12
click at [154, 125] on li "Align to Midnight" at bounding box center [162, 131] width 128 height 20
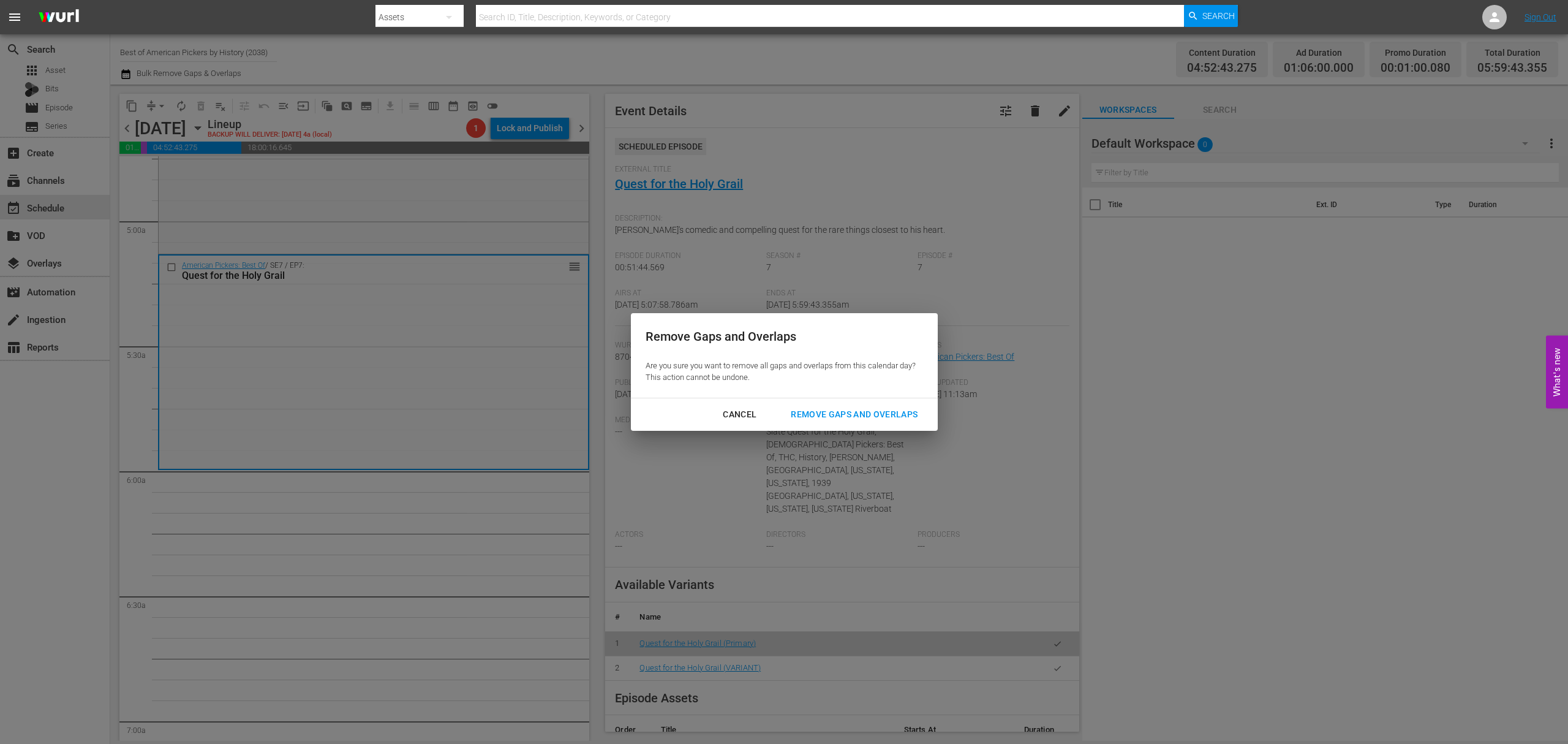
click at [882, 412] on div "Remove Gaps and Overlaps" at bounding box center [854, 414] width 147 height 15
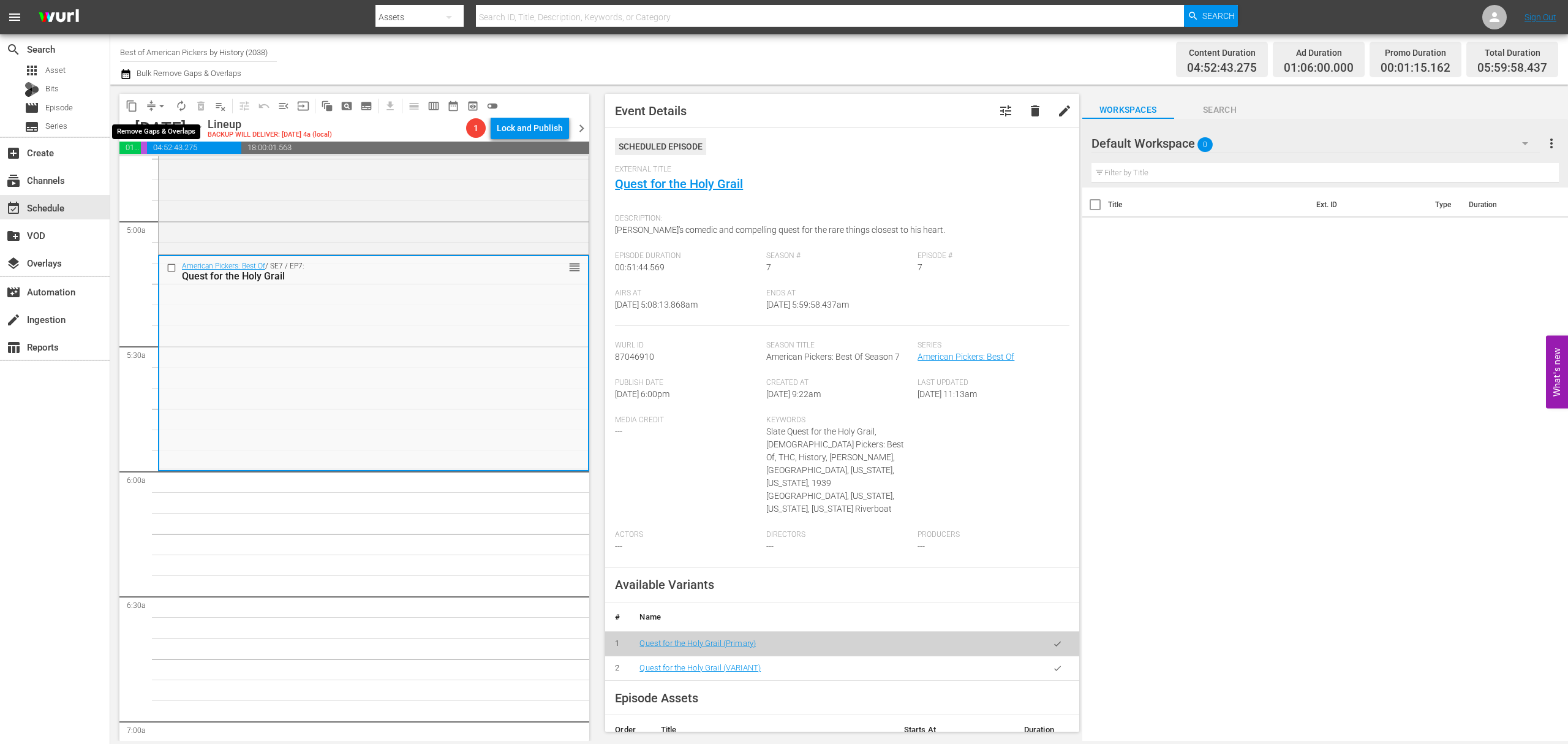
click at [159, 108] on span "arrow_drop_down" at bounding box center [162, 106] width 12 height 12
click at [155, 128] on li "Align to Midnight" at bounding box center [162, 131] width 128 height 20
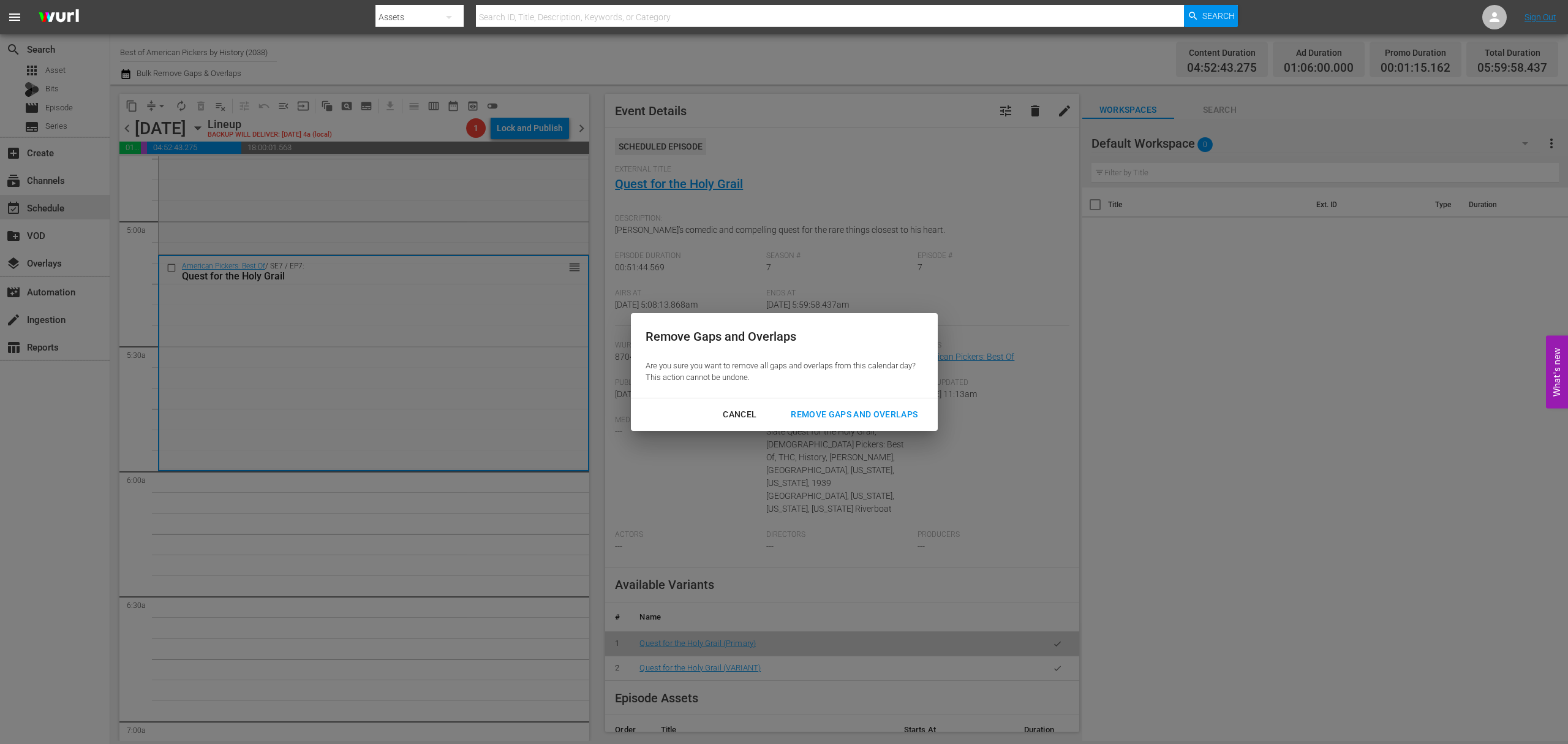
drag, startPoint x: 850, startPoint y: 390, endPoint x: 850, endPoint y: 405, distance: 15.0
click at [850, 391] on div "Remove Gaps and Overlaps Are you sure you want to remove all gaps and overlaps …" at bounding box center [785, 356] width 307 height 85
click at [851, 408] on div "Remove Gaps and Overlaps" at bounding box center [854, 414] width 147 height 15
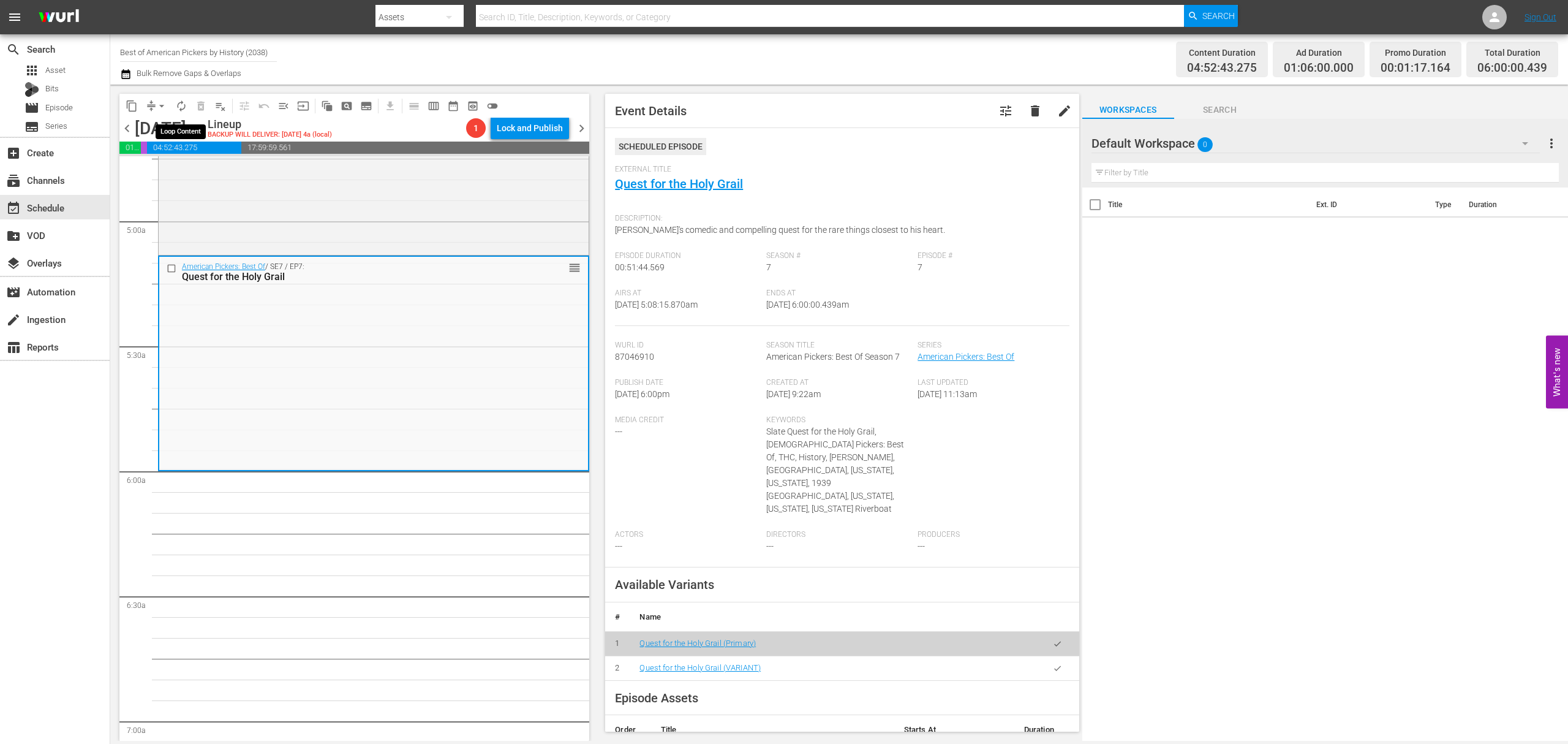
click at [180, 106] on span "autorenew_outlined" at bounding box center [181, 106] width 12 height 12
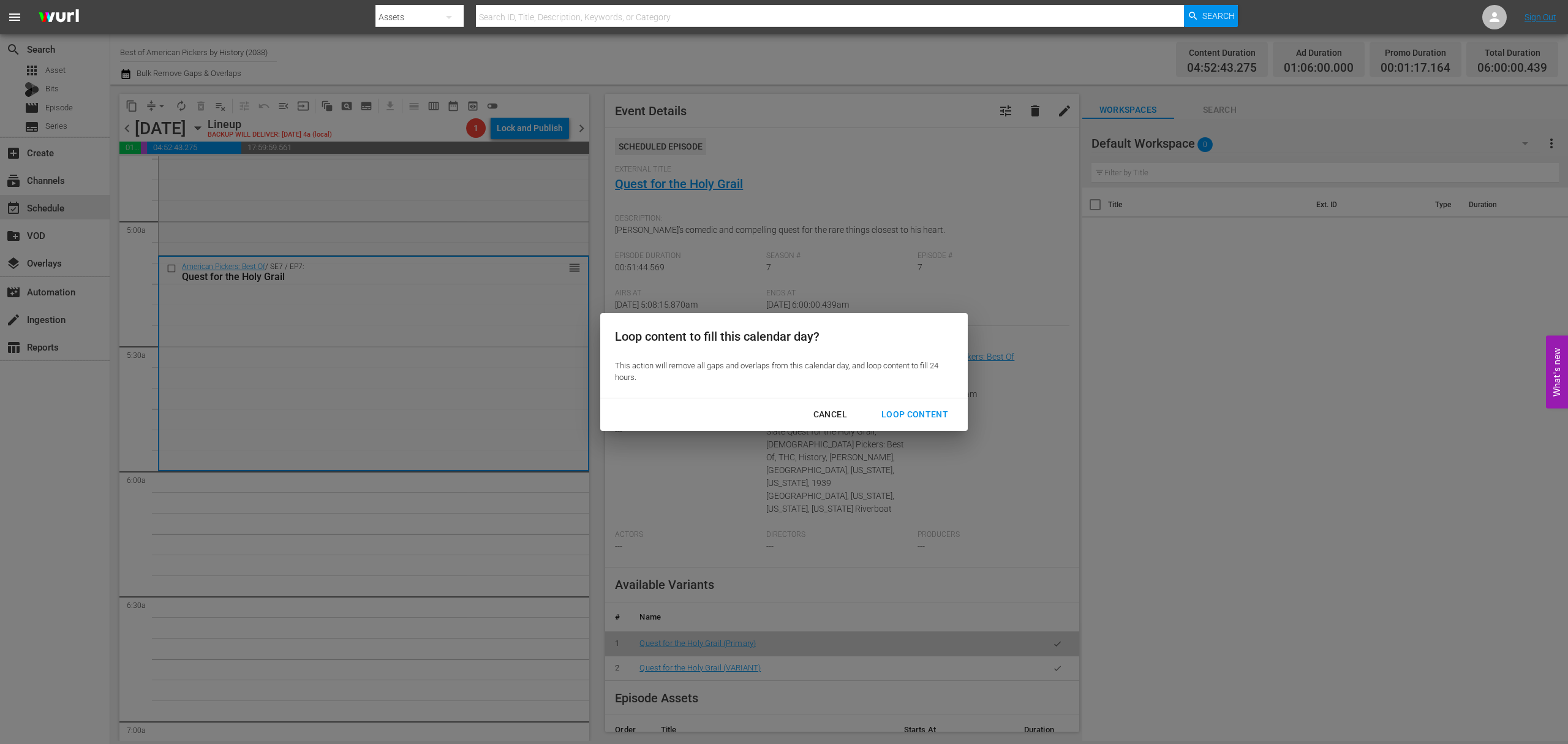
click at [925, 417] on div "Loop Content" at bounding box center [915, 414] width 86 height 15
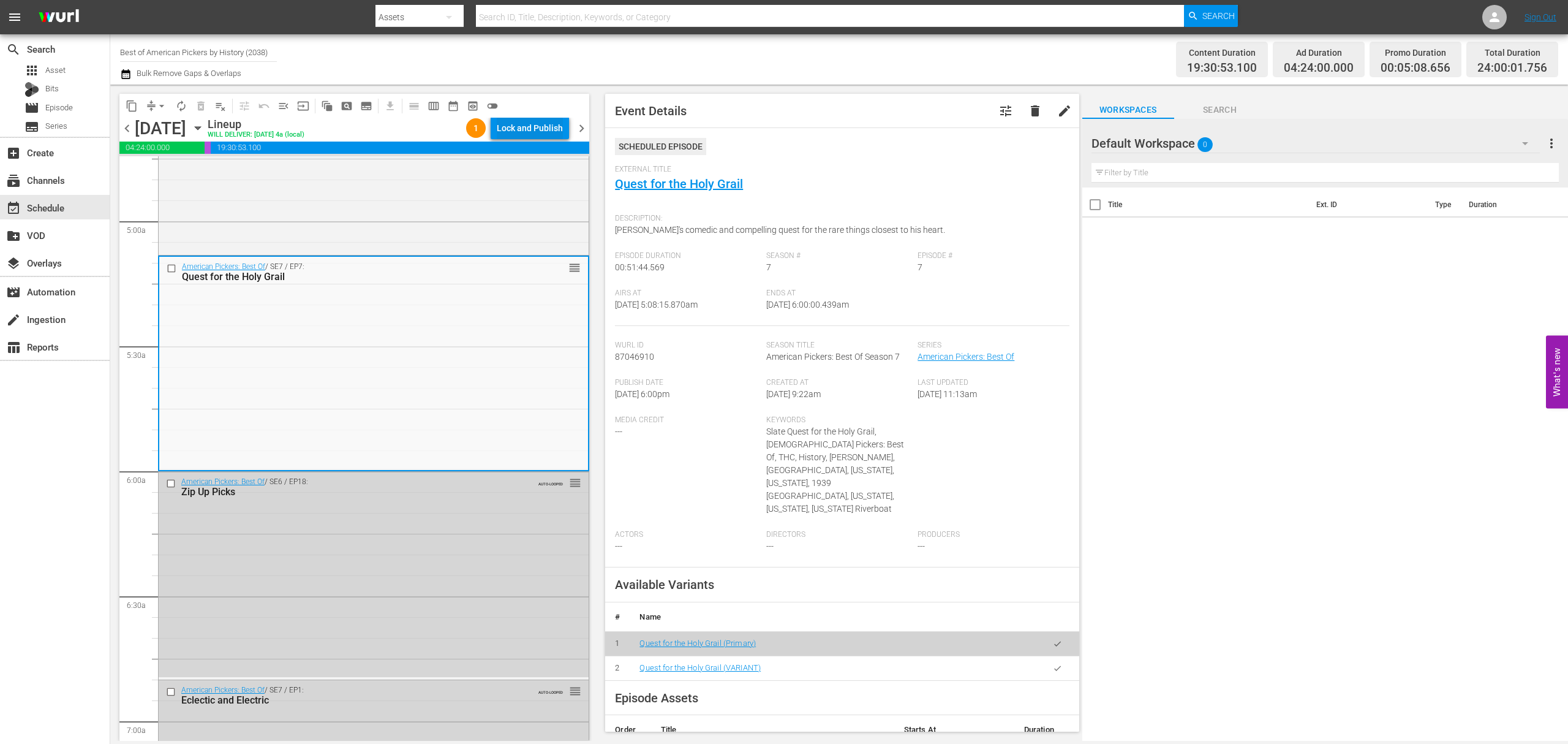
click at [513, 130] on div "Lock and Publish" at bounding box center [530, 128] width 66 height 22
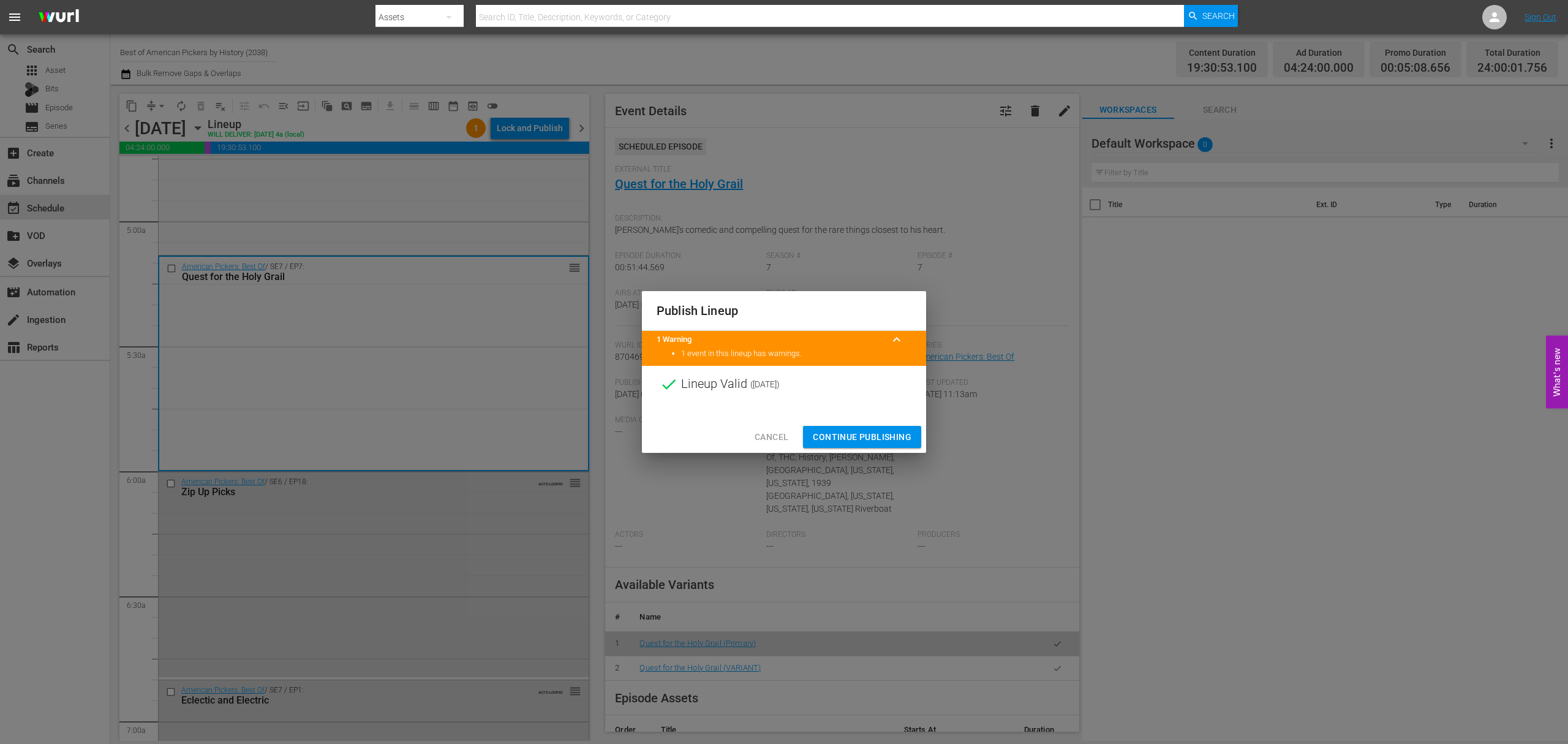
click at [876, 437] on span "Continue Publishing" at bounding box center [862, 437] width 99 height 15
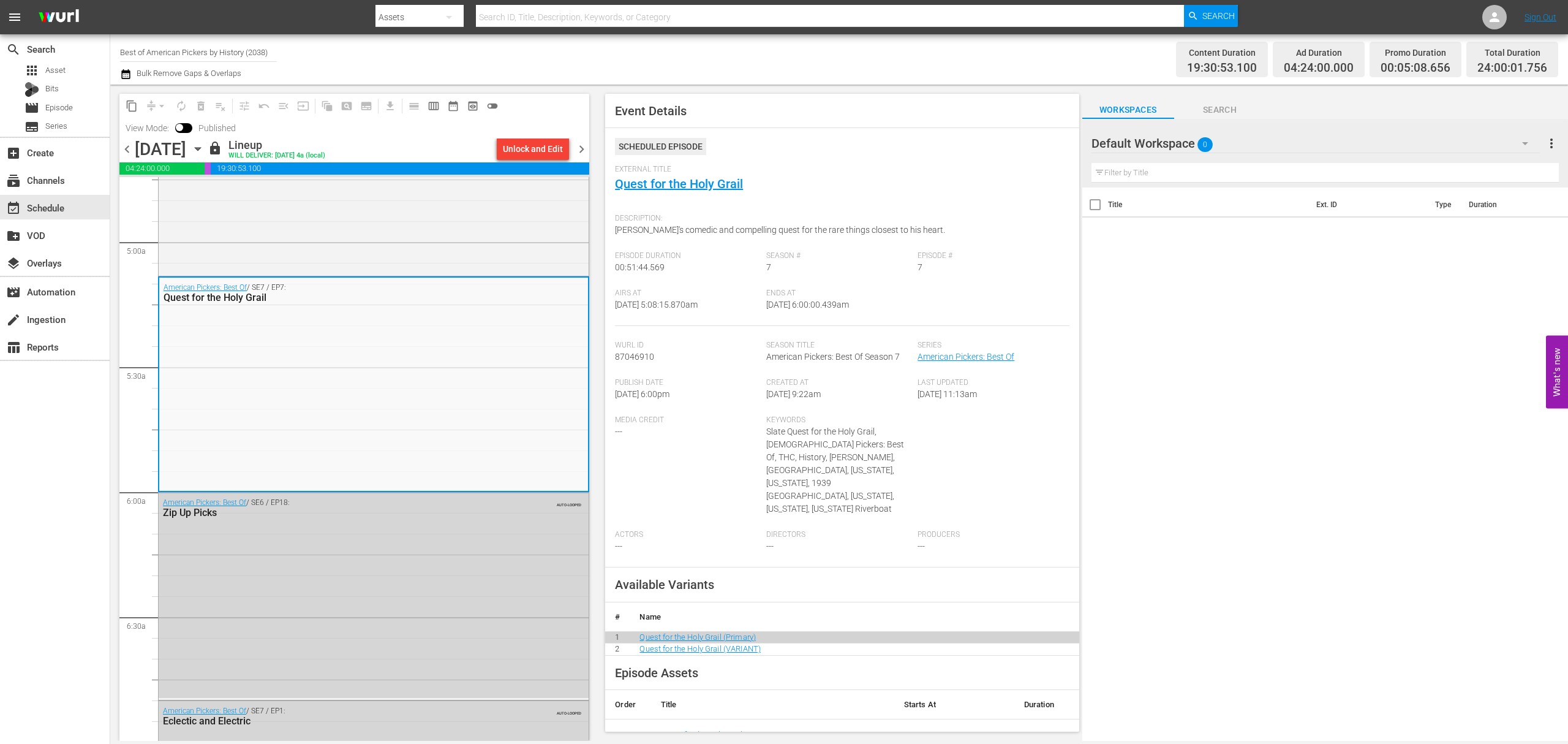
click at [583, 150] on span "chevron_right" at bounding box center [582, 149] width 15 height 15
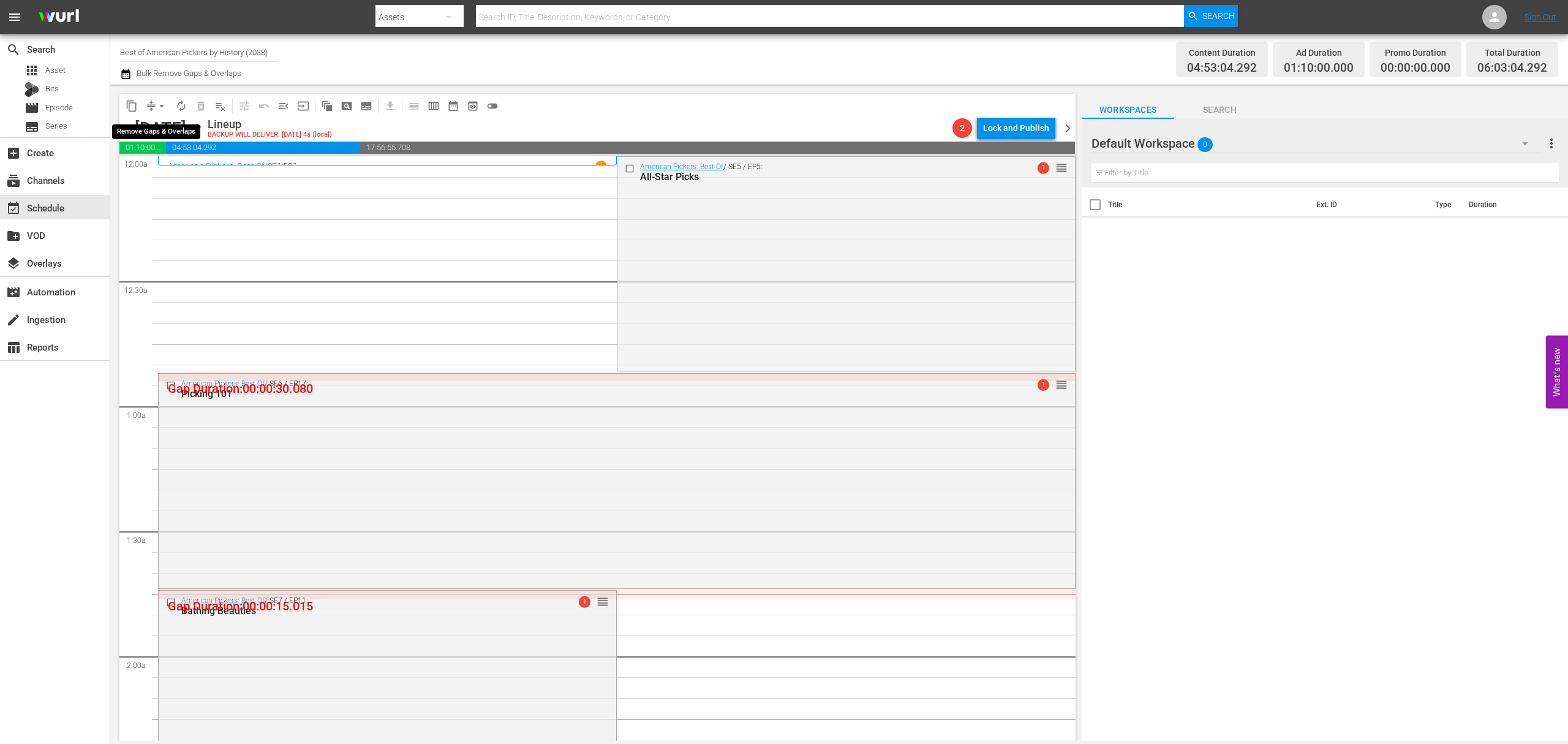
click at [145, 103] on span "compress" at bounding box center [151, 106] width 12 height 12
click at [162, 108] on span "arrow_drop_down" at bounding box center [162, 106] width 12 height 12
click at [160, 126] on li "Align to Midnight" at bounding box center [162, 131] width 128 height 20
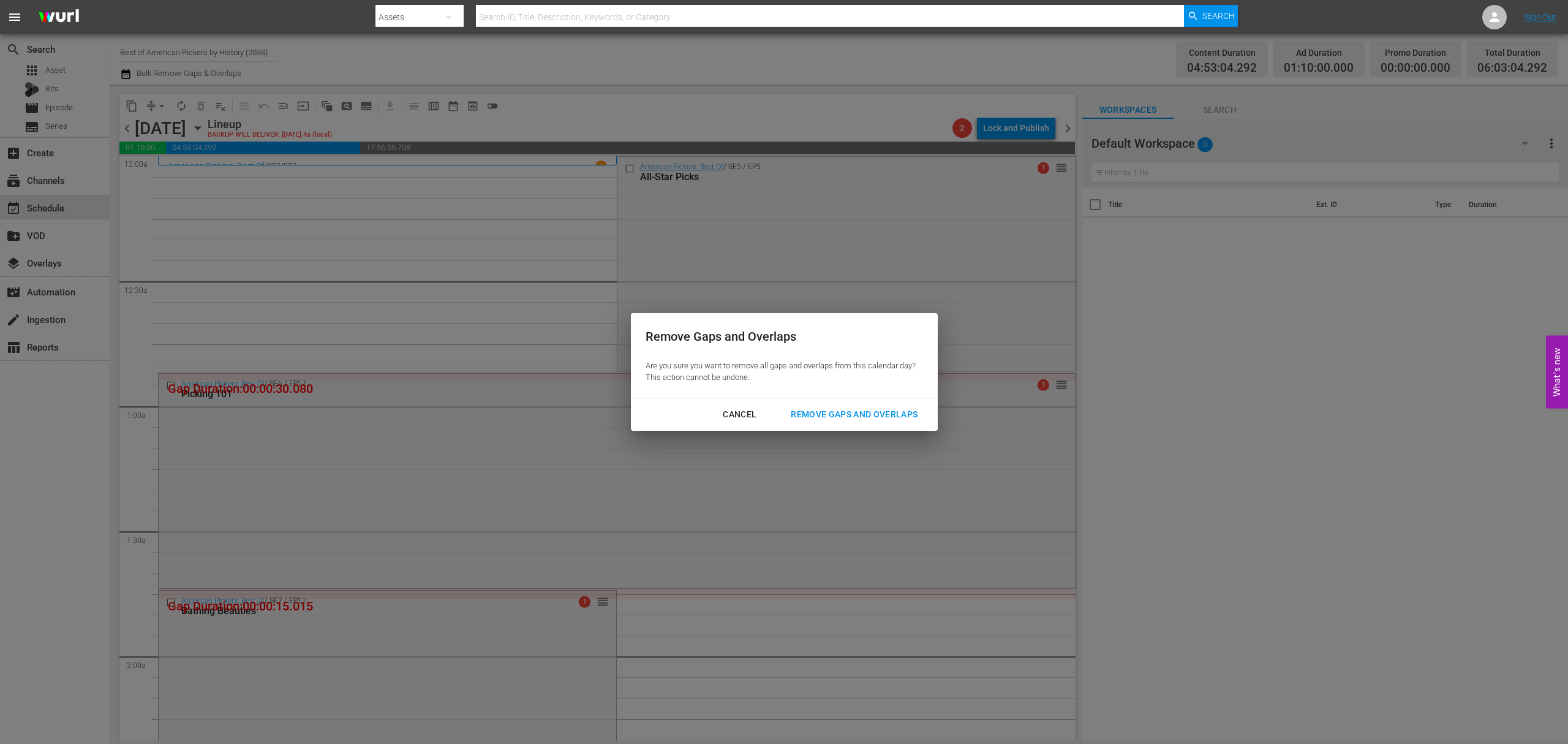
click at [826, 415] on div "Remove Gaps and Overlaps" at bounding box center [854, 414] width 147 height 15
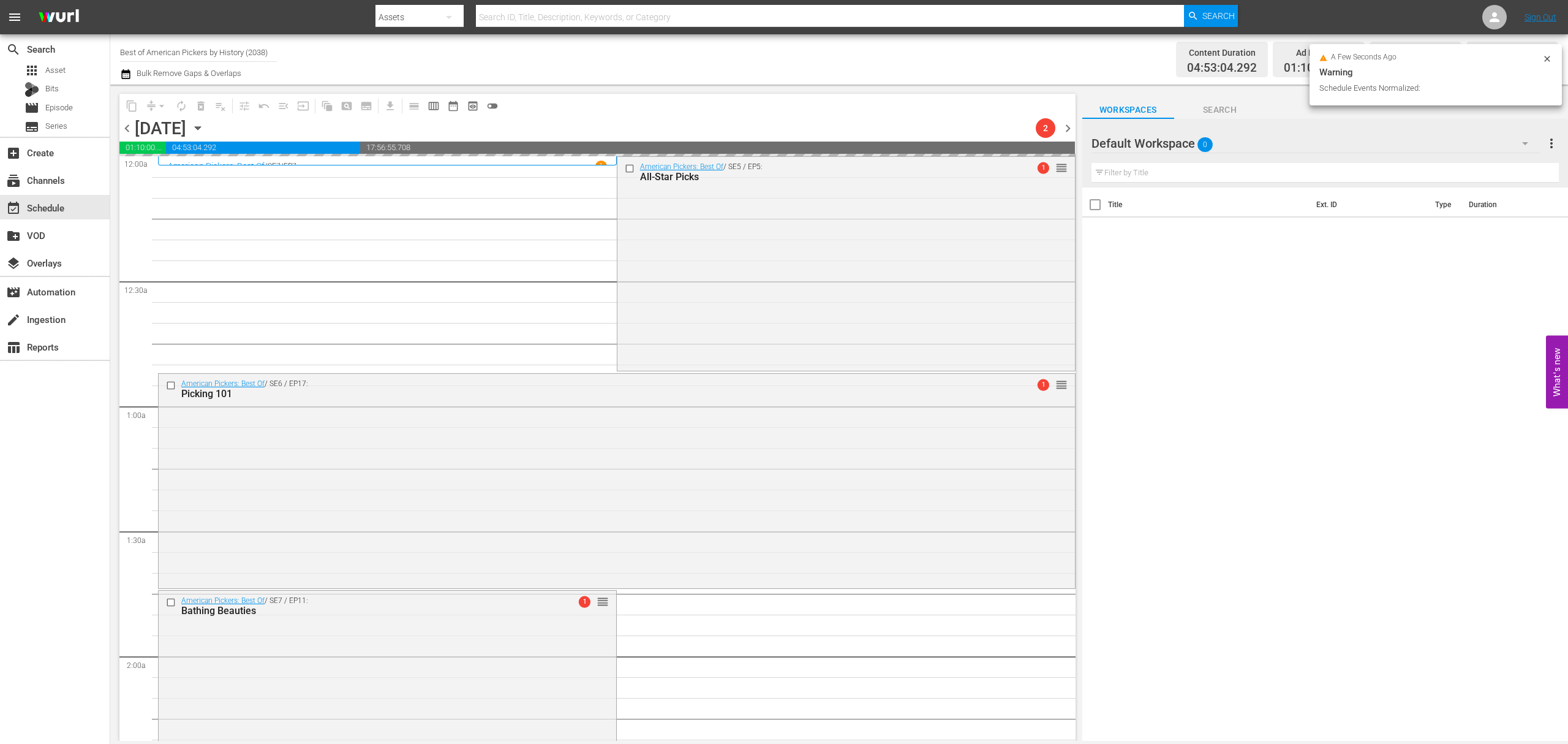
click at [782, 251] on div "American Pickers: Best Of / SE5 / EP5: All-Star Picks 1 reorder" at bounding box center [846, 262] width 458 height 212
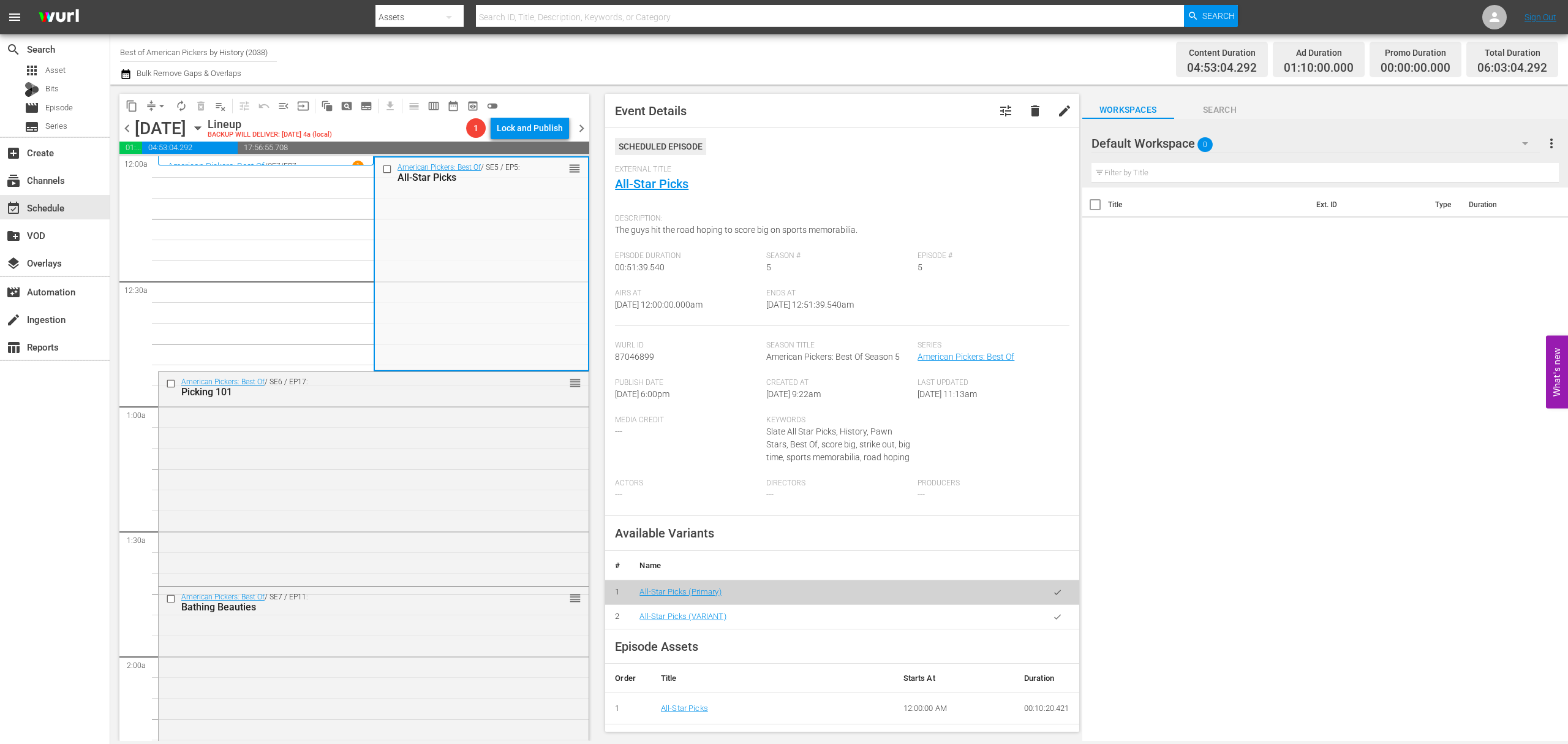
click at [451, 412] on div "American Pickers: Best Of / SE6 / EP17: Picking 101 reorder" at bounding box center [374, 478] width 430 height 212
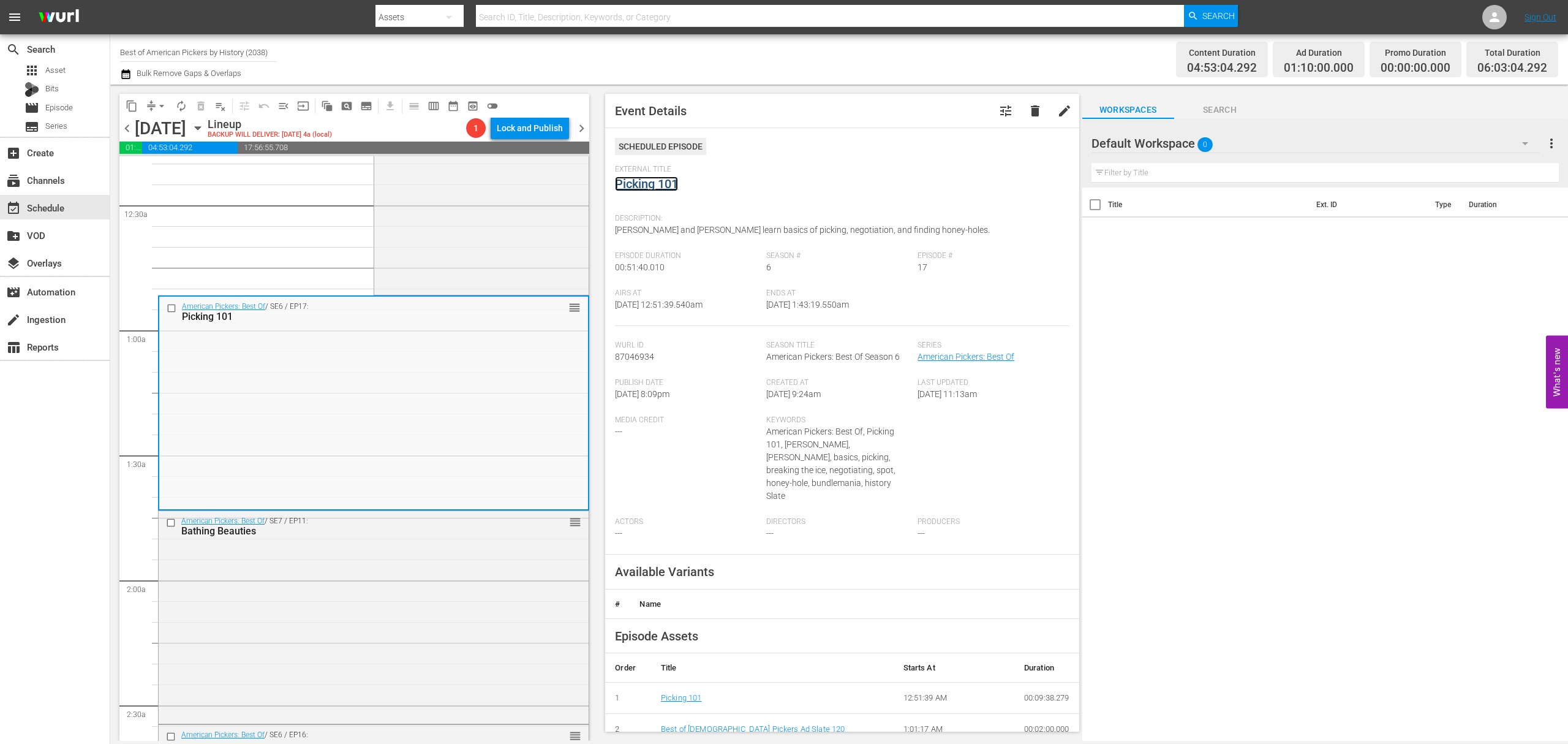
scroll to position [163, 0]
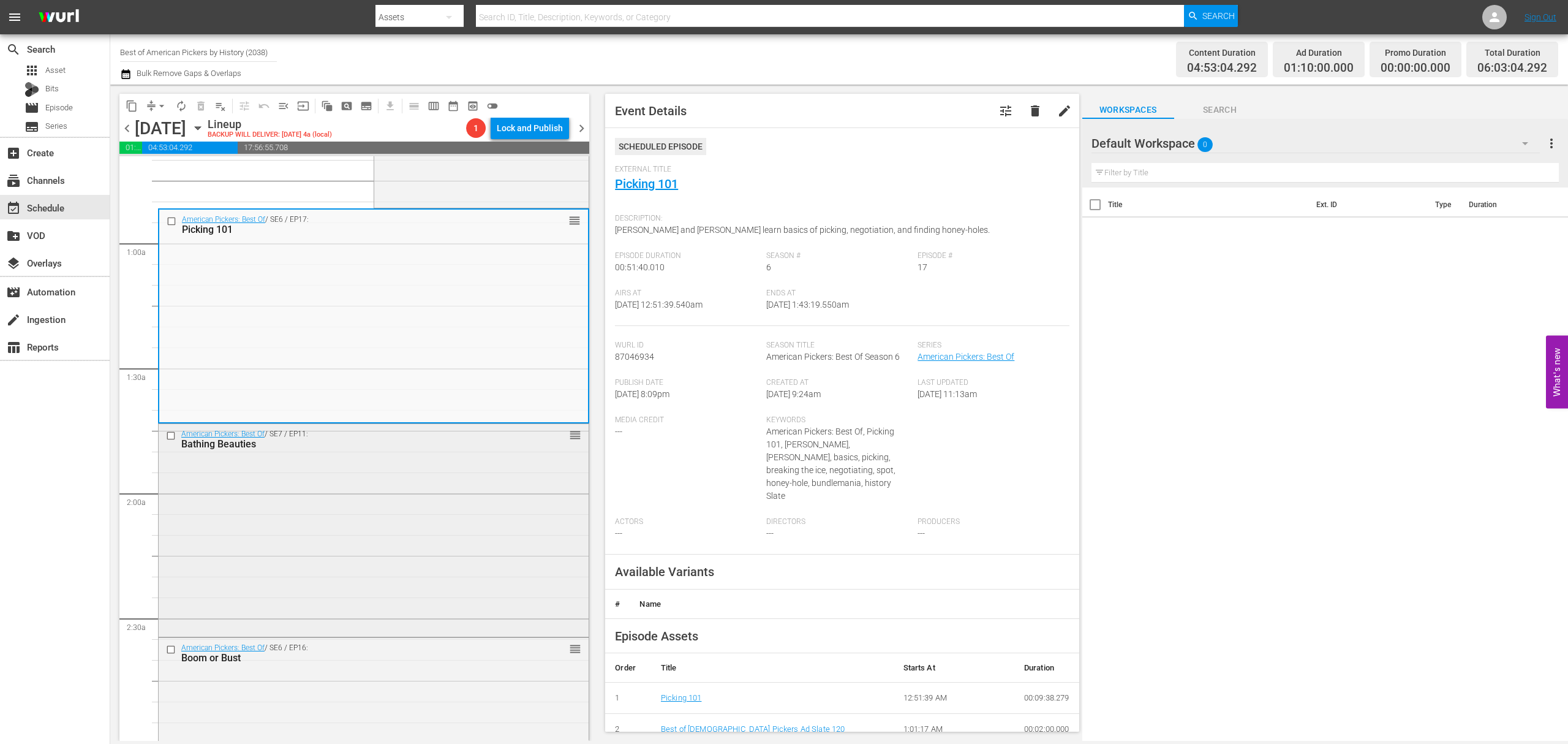
click at [403, 457] on div "American Pickers: Best Of / SE7 / EP11: Bathing Beauties reorder" at bounding box center [374, 529] width 430 height 210
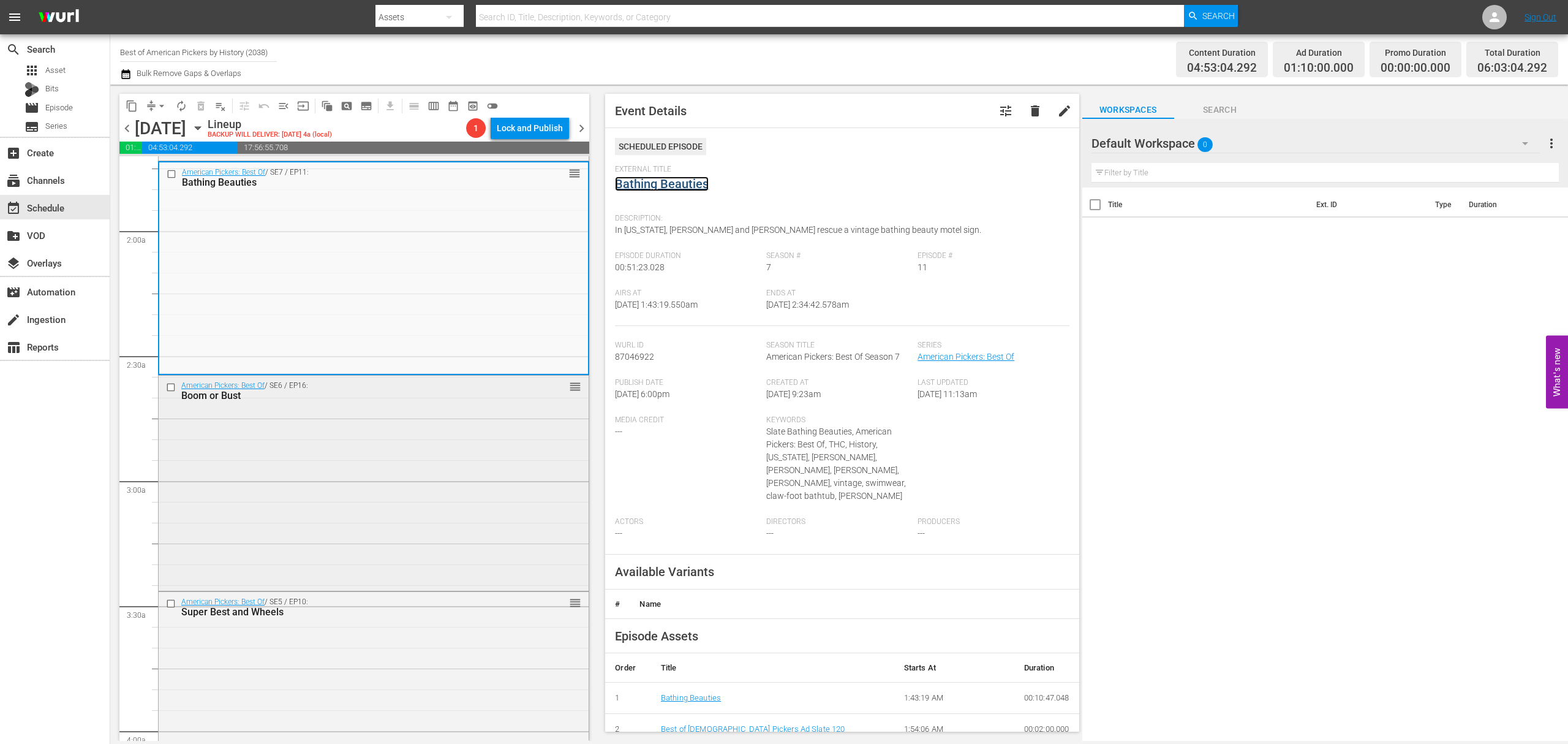
scroll to position [490, 0]
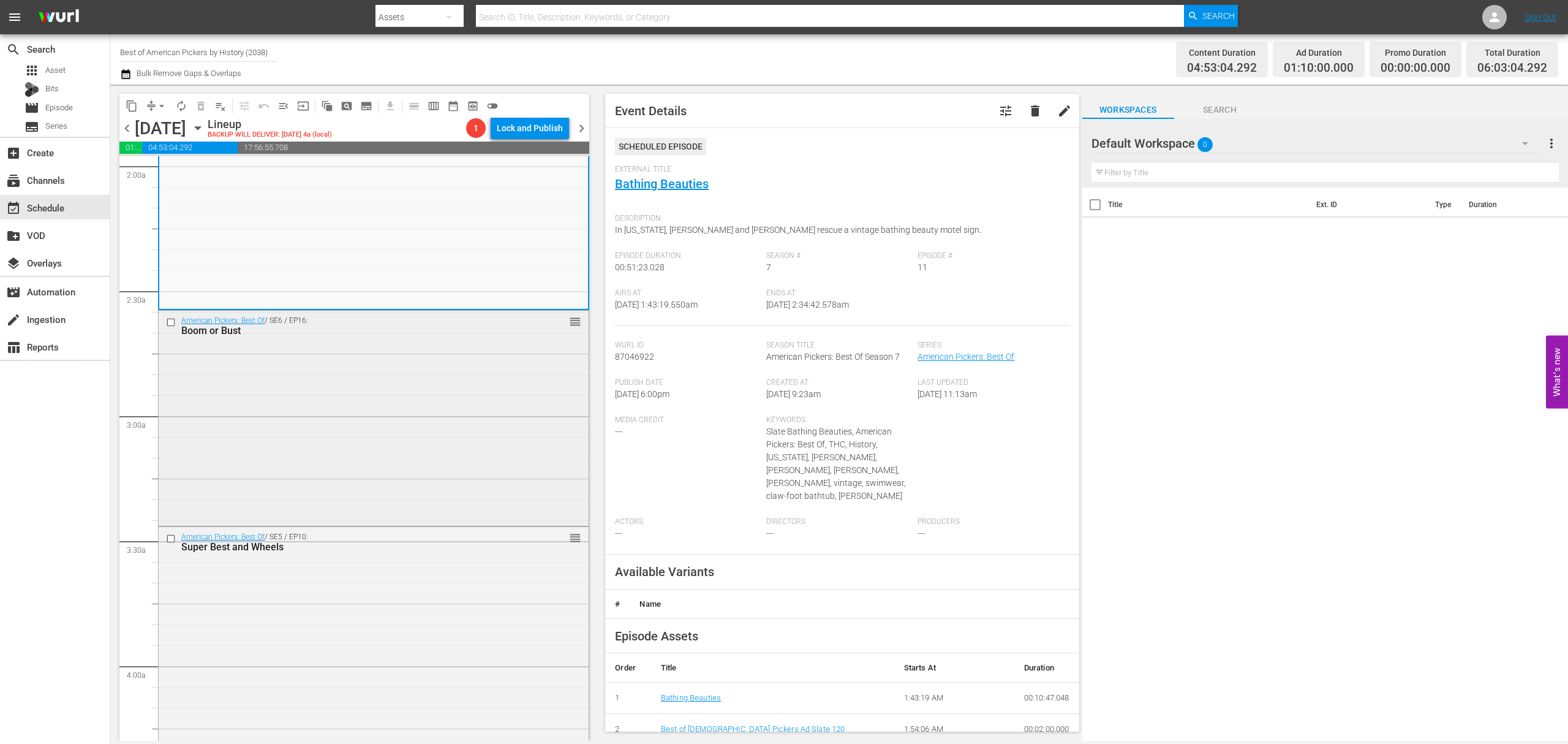
click at [439, 428] on div "American Pickers: Best Of / SE6 / EP16: Boom or Bust reorder" at bounding box center [374, 416] width 430 height 212
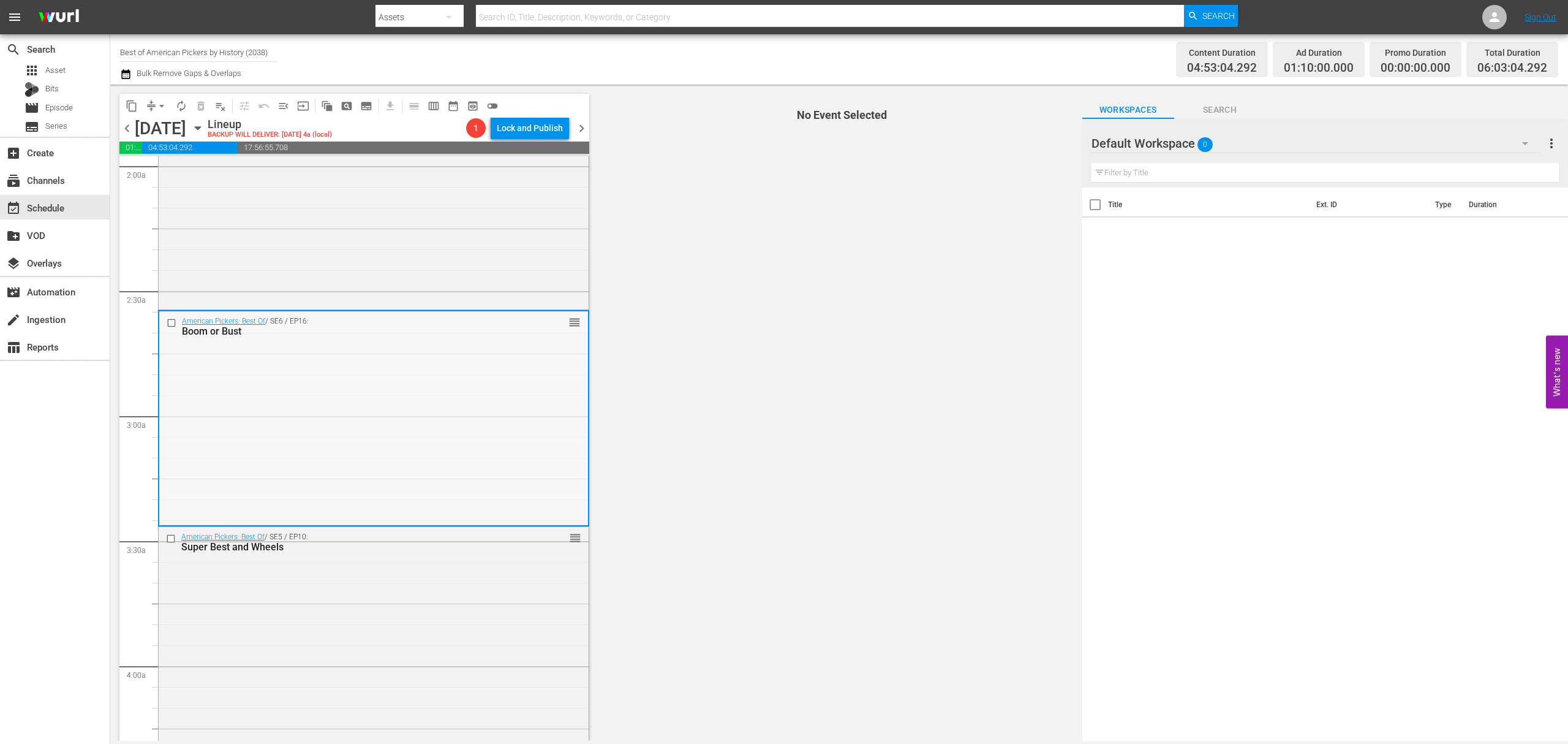
click at [376, 403] on div "American Pickers: Best Of / SE6 / EP16: Boom or Bust reorder" at bounding box center [373, 417] width 429 height 212
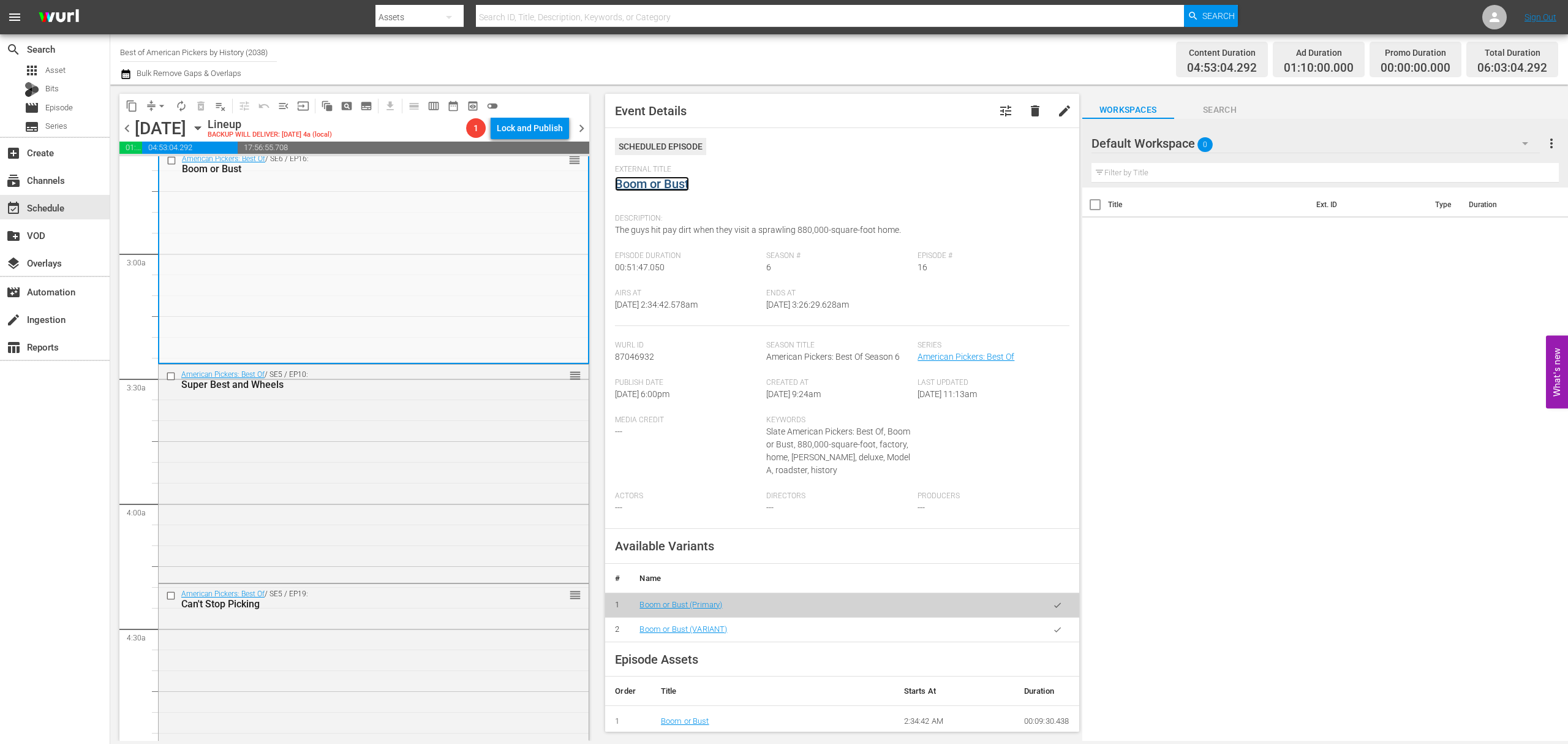
scroll to position [653, 0]
click at [437, 424] on div "American Pickers: Best Of / SE5 / EP10: Super Best and Wheels reorder" at bounding box center [374, 472] width 430 height 216
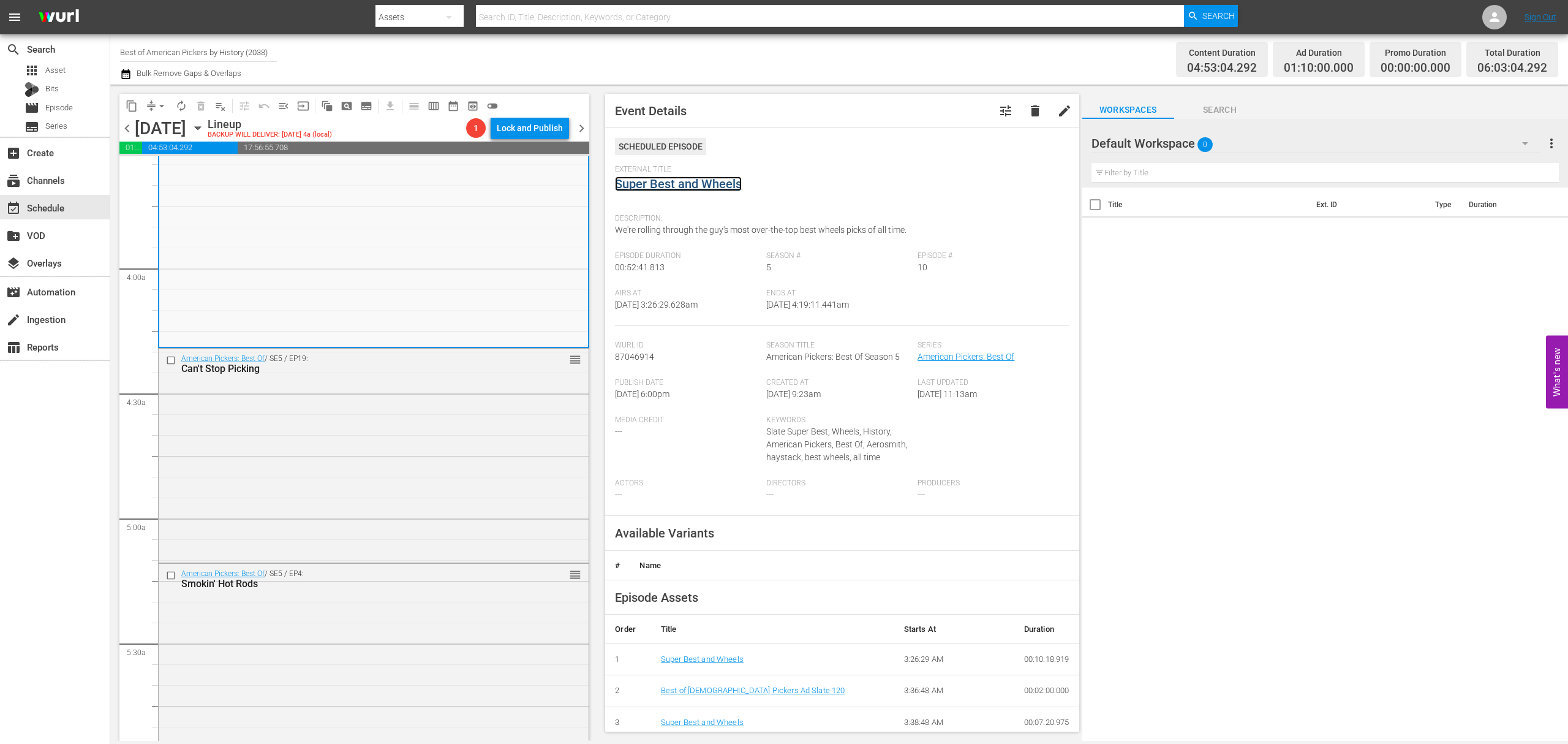
scroll to position [981, 0]
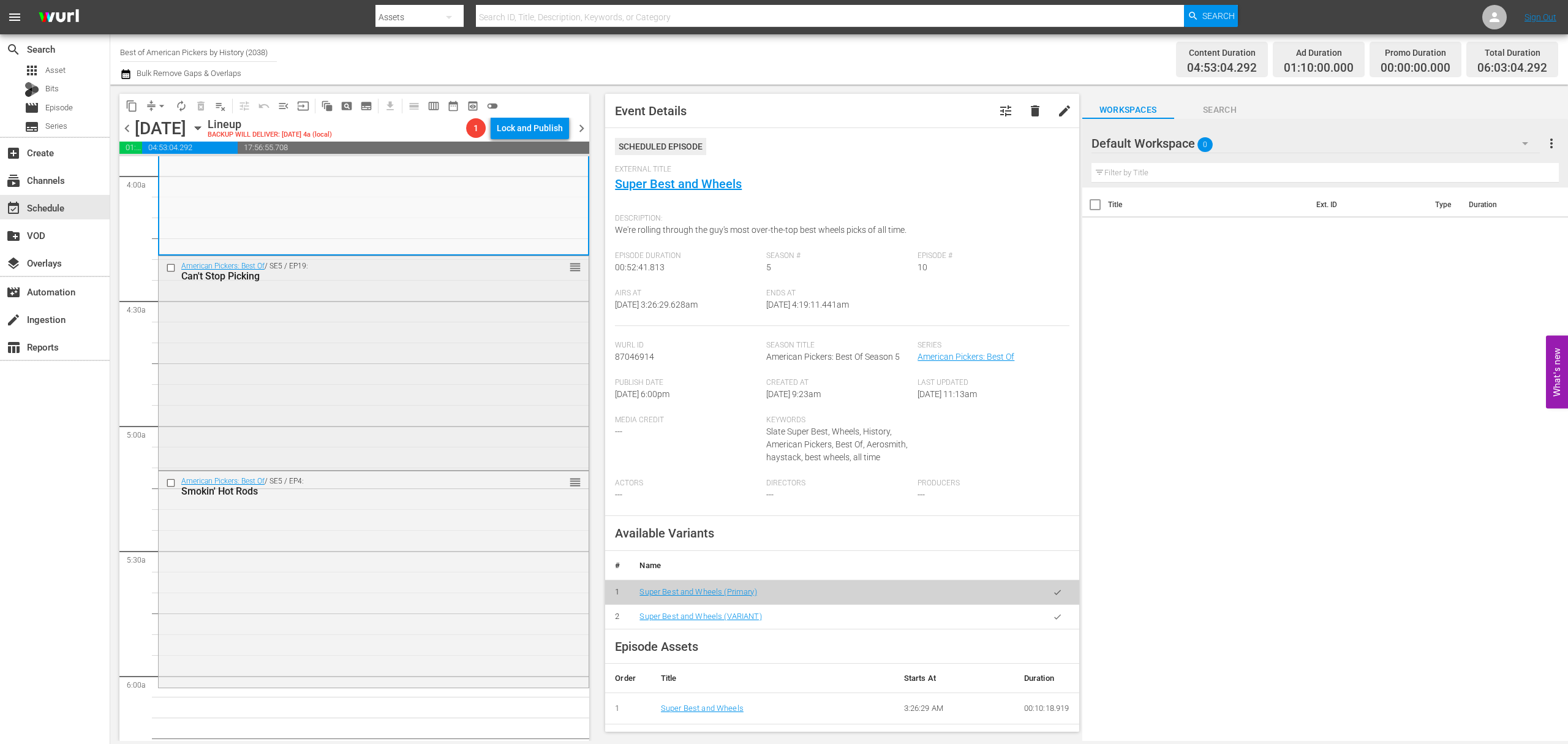
click at [426, 312] on div "American Pickers: Best Of / SE5 / EP19: Can't Stop Picking reorder" at bounding box center [374, 362] width 430 height 211
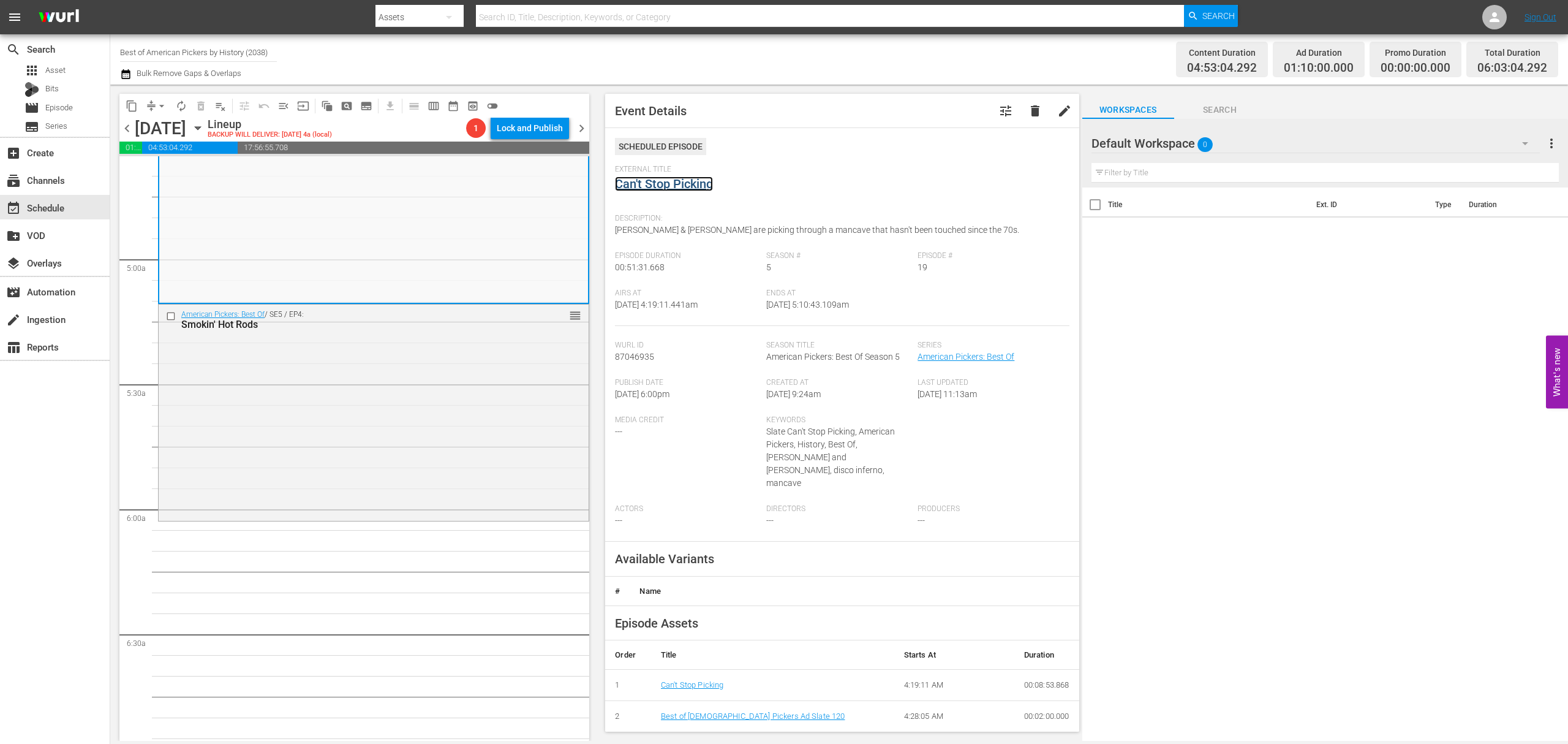
scroll to position [1226, 0]
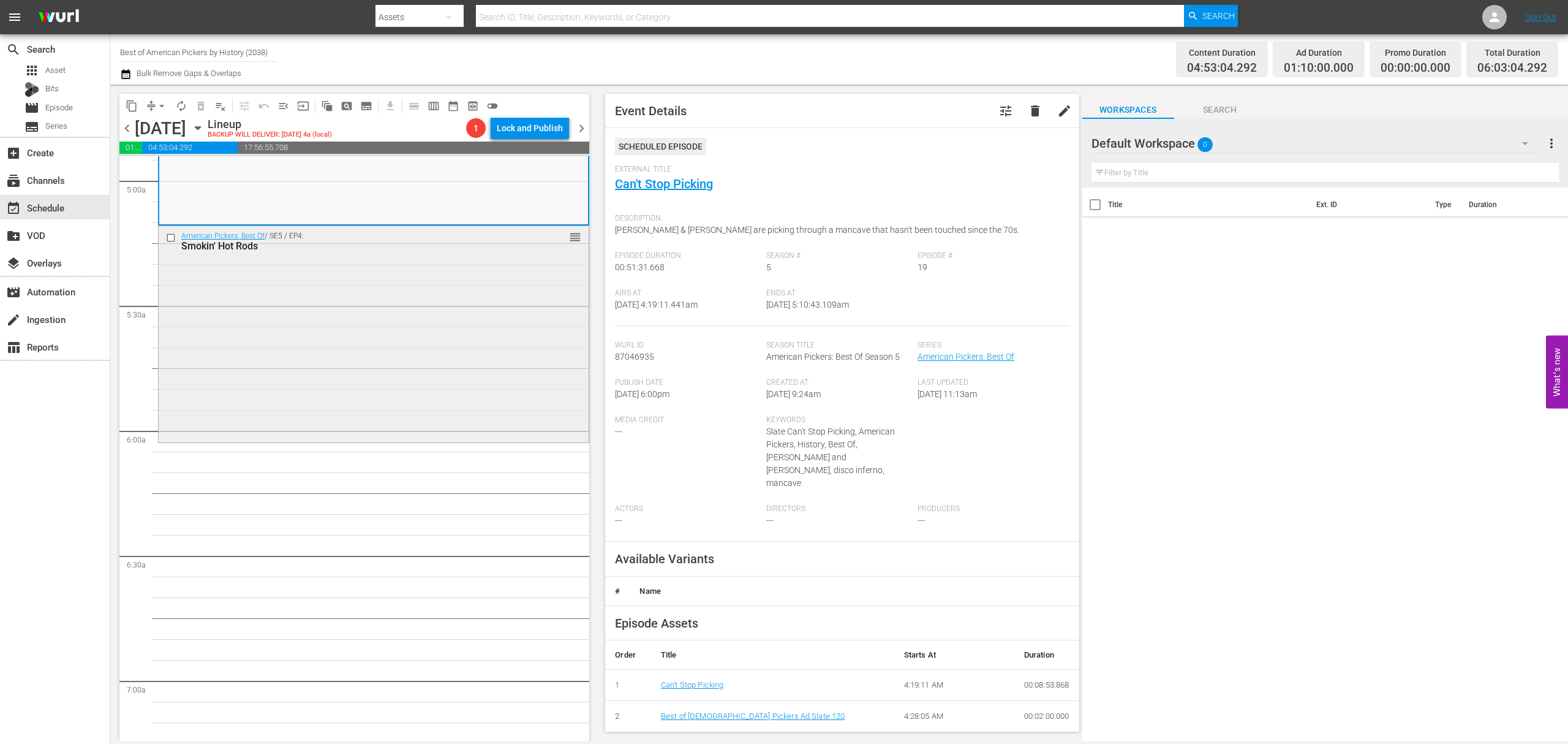
click at [378, 305] on div "American Pickers: Best Of / SE5 / EP4: Smokin' Hot Rods reorder" at bounding box center [374, 333] width 430 height 215
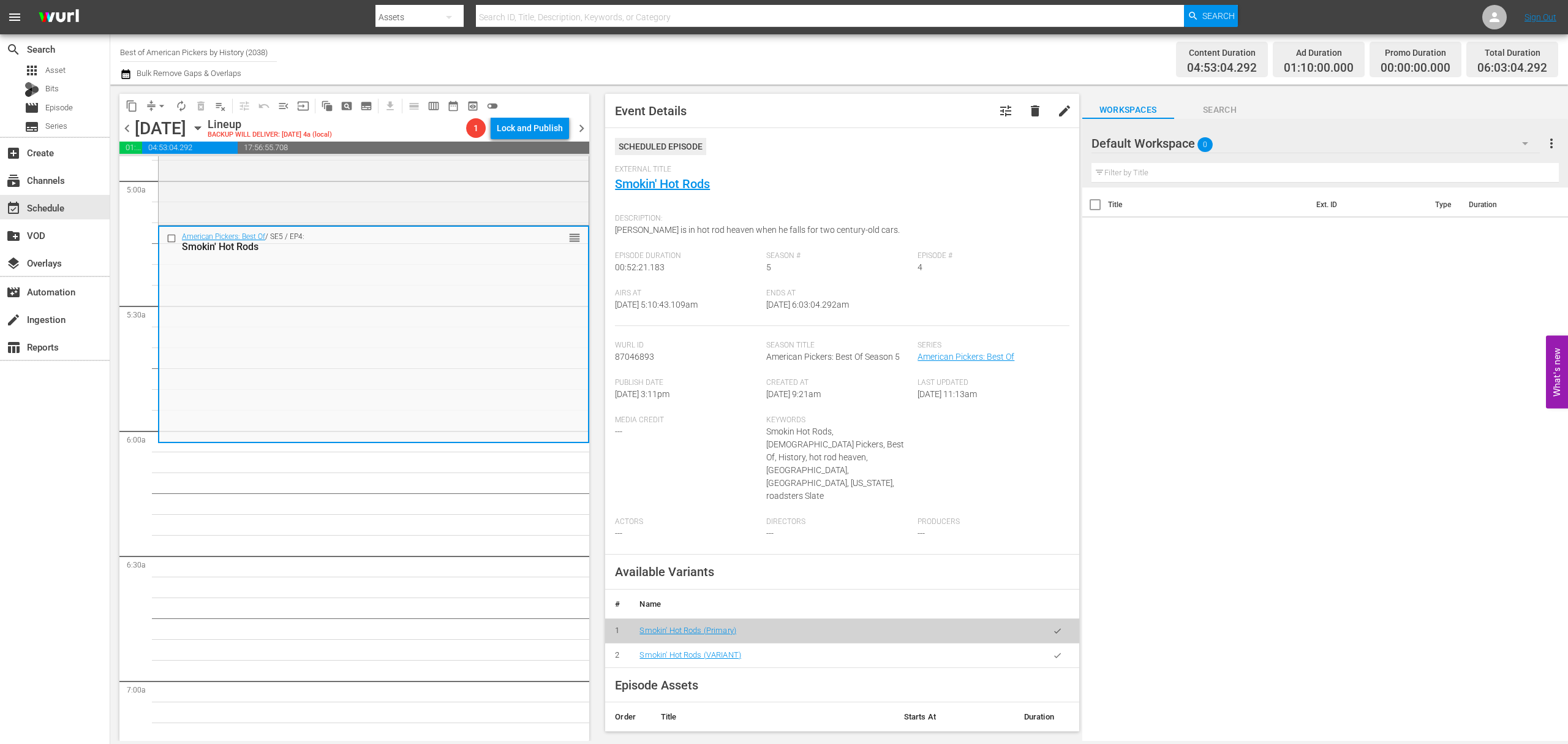
click at [159, 110] on span "arrow_drop_down" at bounding box center [162, 106] width 12 height 12
click at [160, 124] on li "Align to Midnight" at bounding box center [162, 131] width 128 height 20
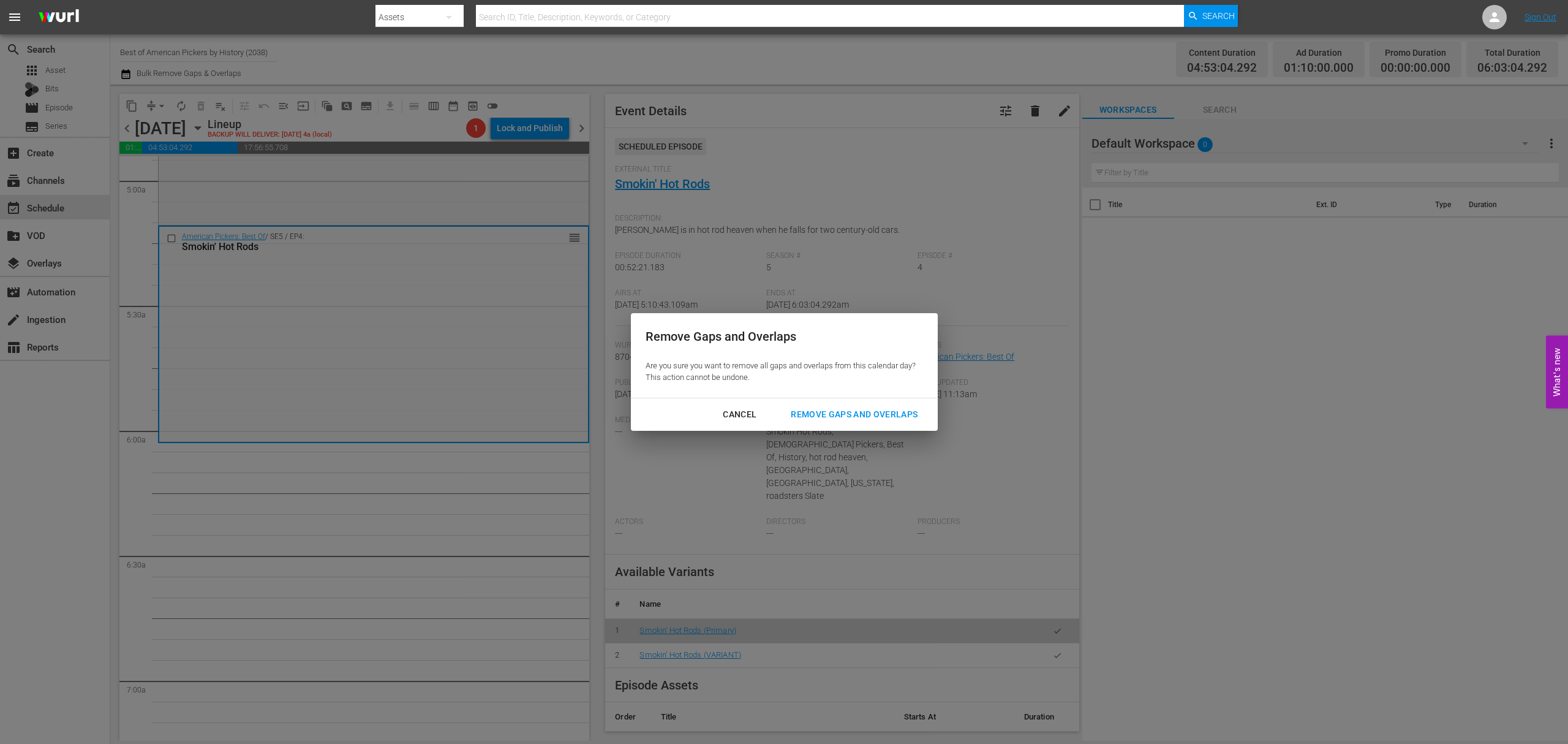
click at [867, 407] on div "Remove Gaps and Overlaps" at bounding box center [854, 414] width 147 height 15
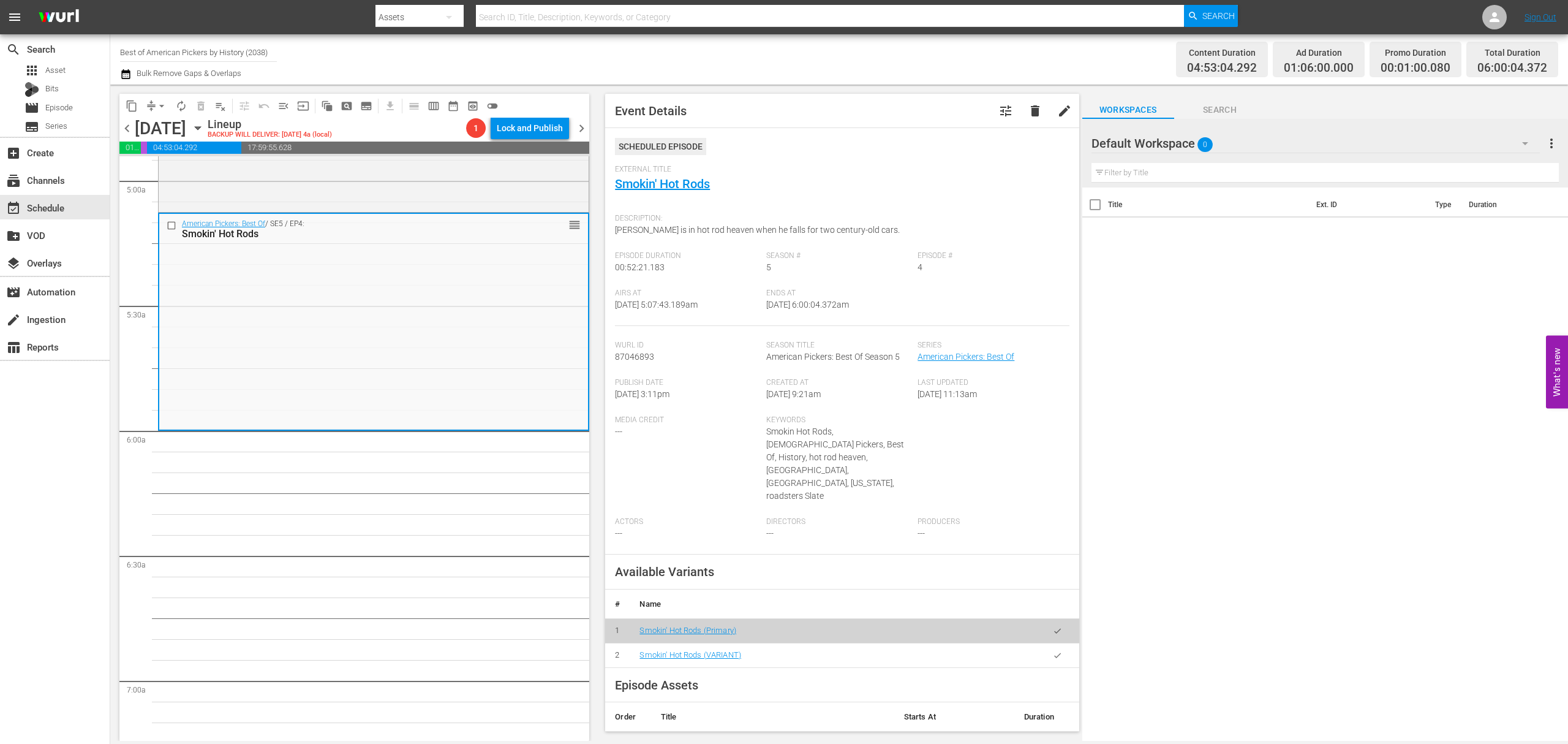
click at [160, 106] on span "arrow_drop_down" at bounding box center [162, 106] width 12 height 12
click at [162, 124] on li "Align to Midnight" at bounding box center [162, 131] width 128 height 20
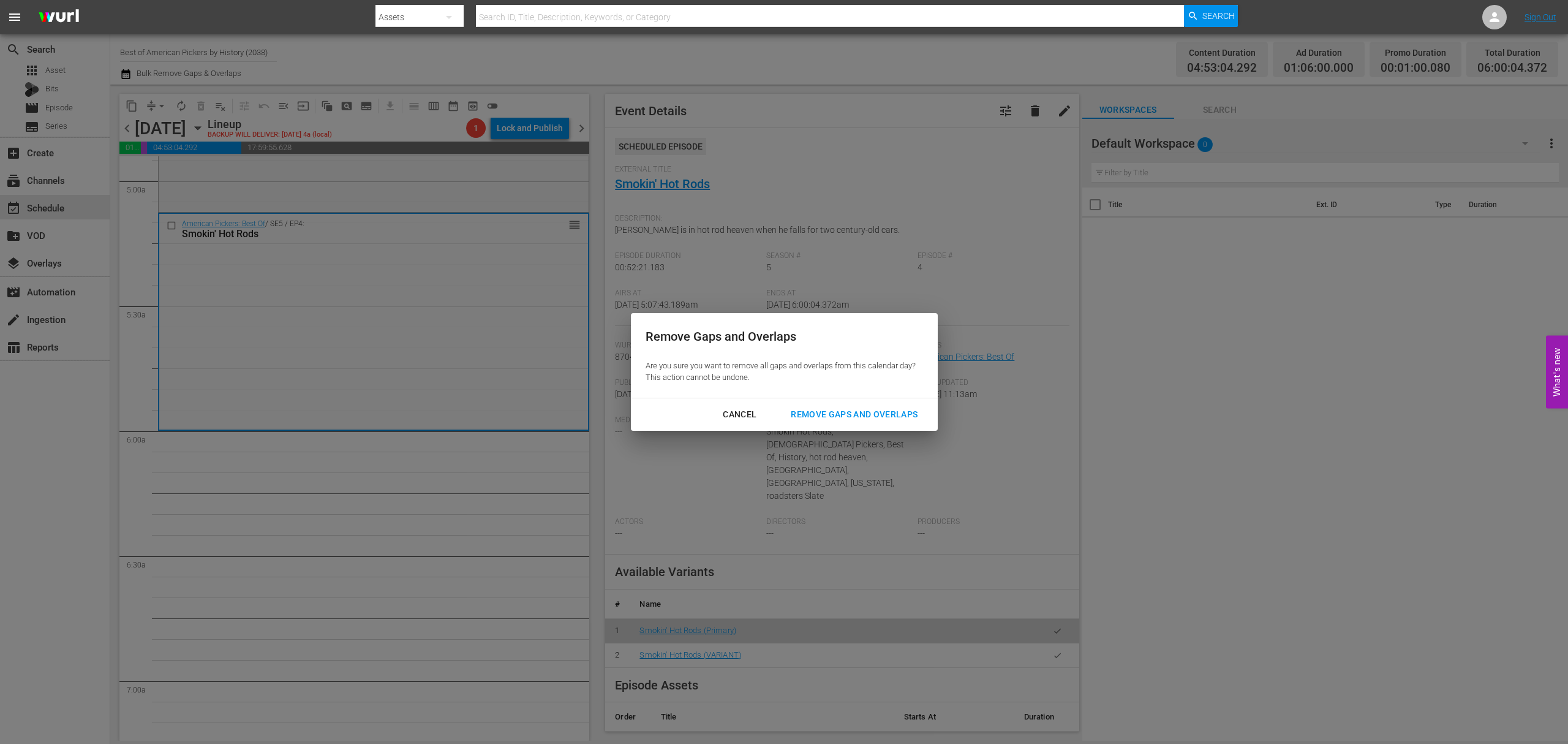
click at [822, 417] on div "Remove Gaps and Overlaps" at bounding box center [854, 414] width 147 height 15
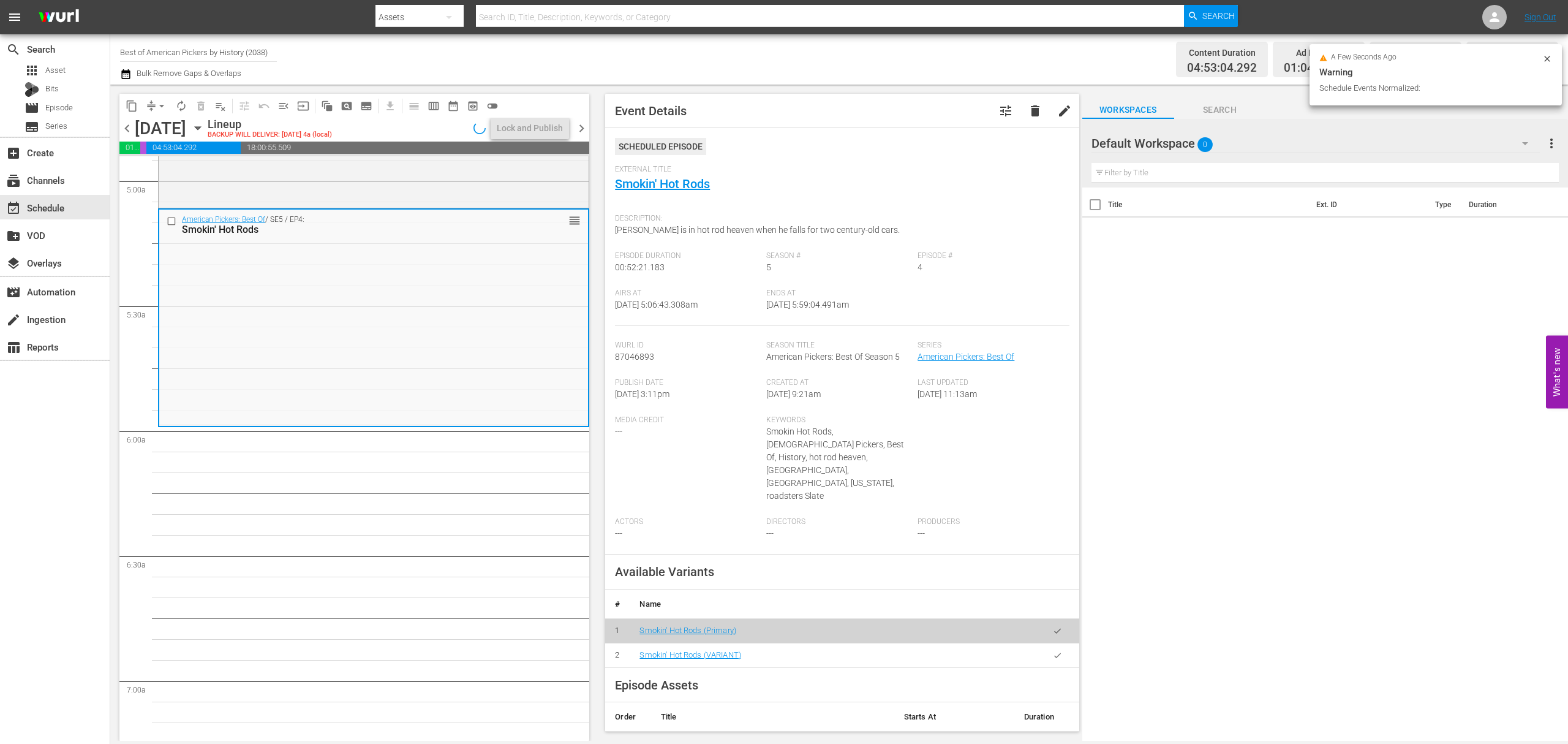
scroll to position [1268, 0]
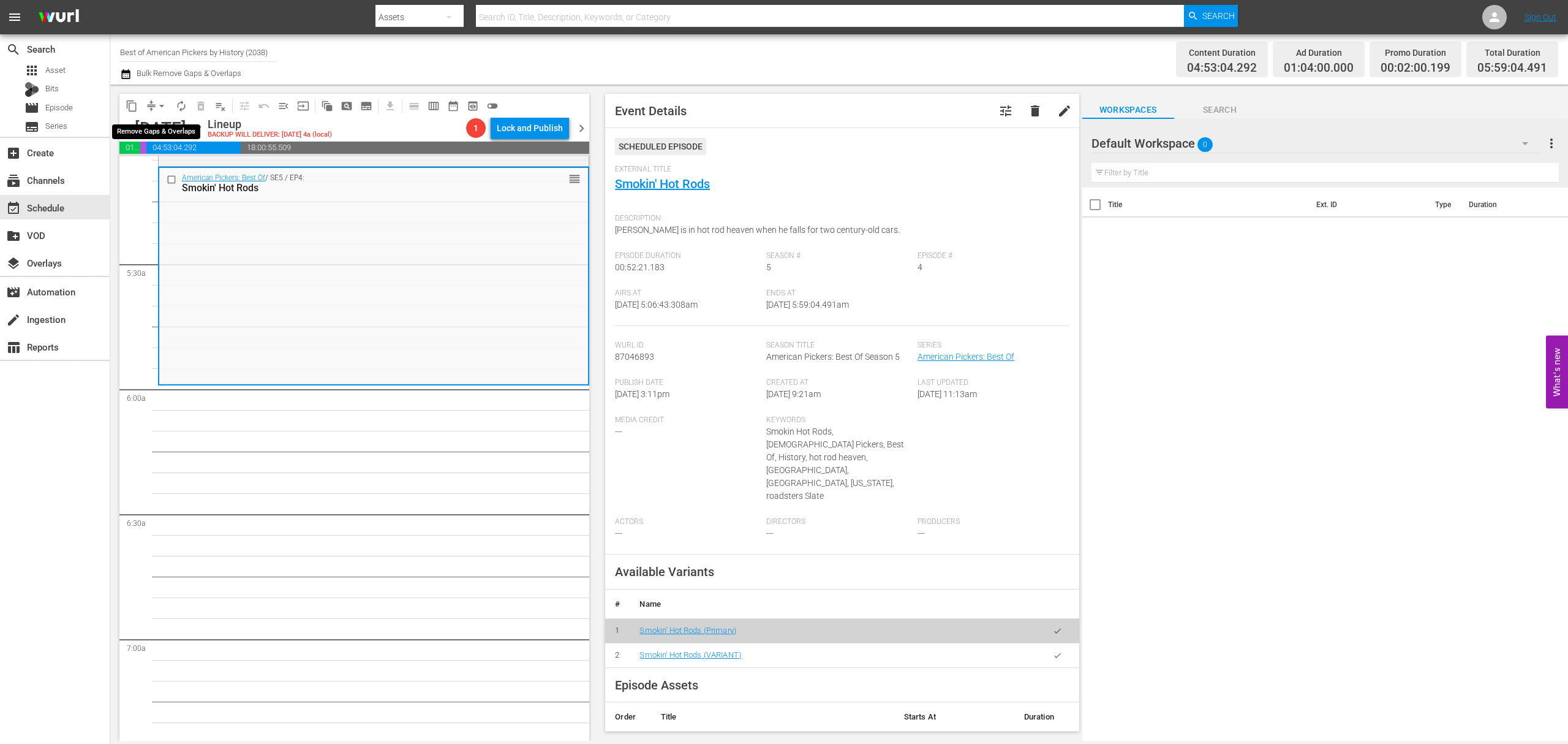
click at [162, 109] on span "arrow_drop_down" at bounding box center [162, 106] width 12 height 12
click at [154, 122] on li "Align to Midnight" at bounding box center [162, 131] width 128 height 20
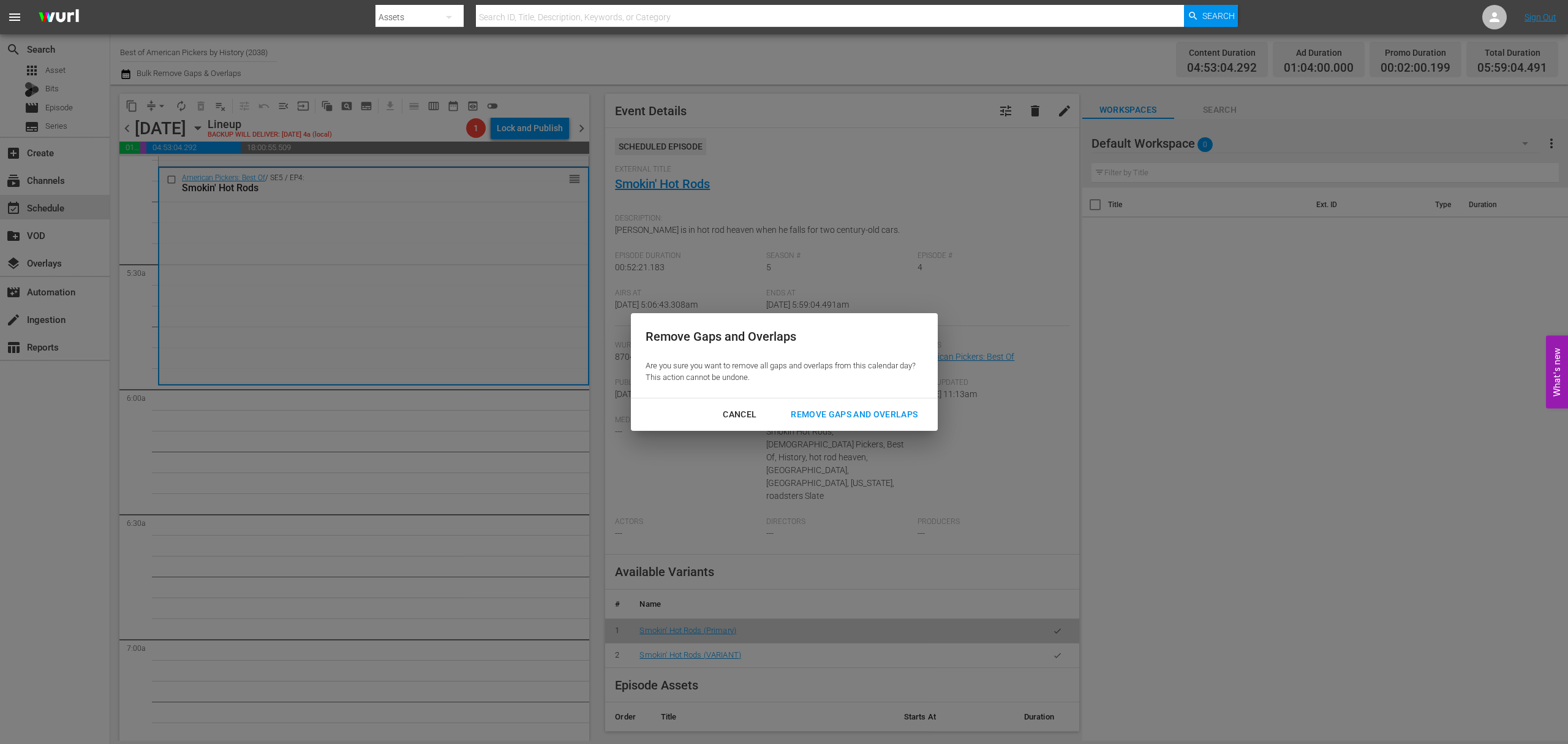
click at [873, 412] on div "Remove Gaps and Overlaps" at bounding box center [854, 414] width 147 height 15
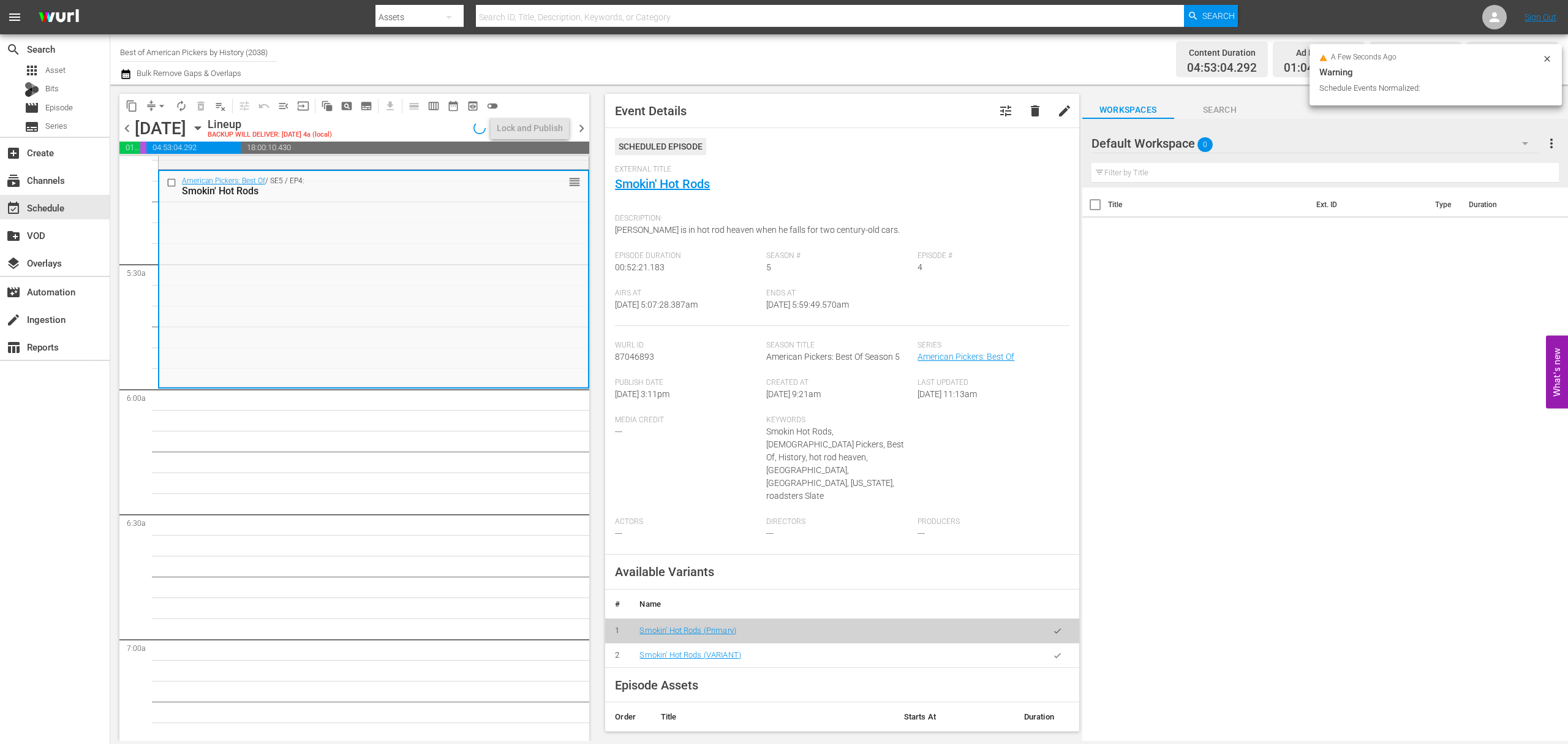
scroll to position [1226, 0]
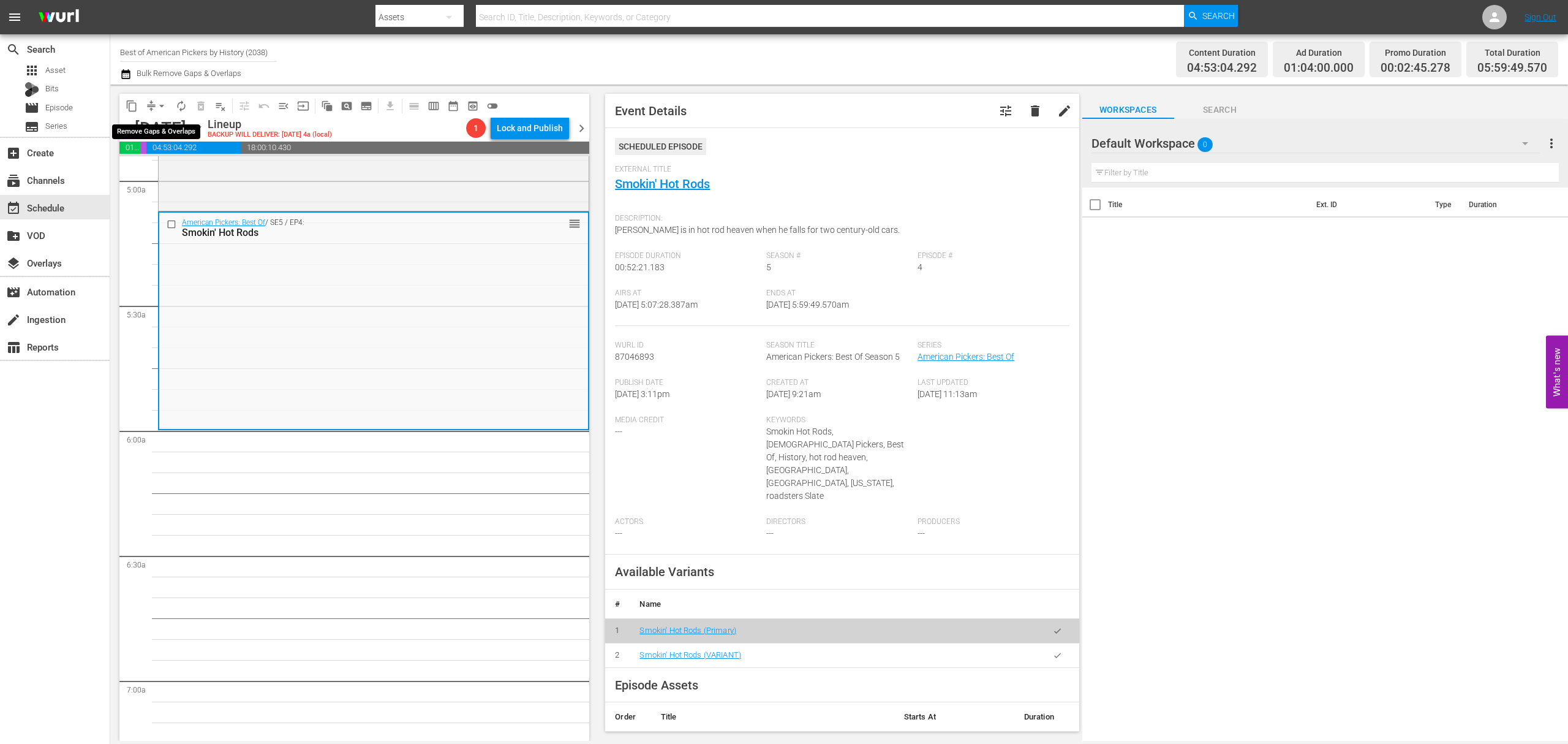
click at [154, 106] on button "arrow_drop_down" at bounding box center [162, 106] width 20 height 20
click at [157, 132] on li "Align to Midnight" at bounding box center [162, 131] width 128 height 20
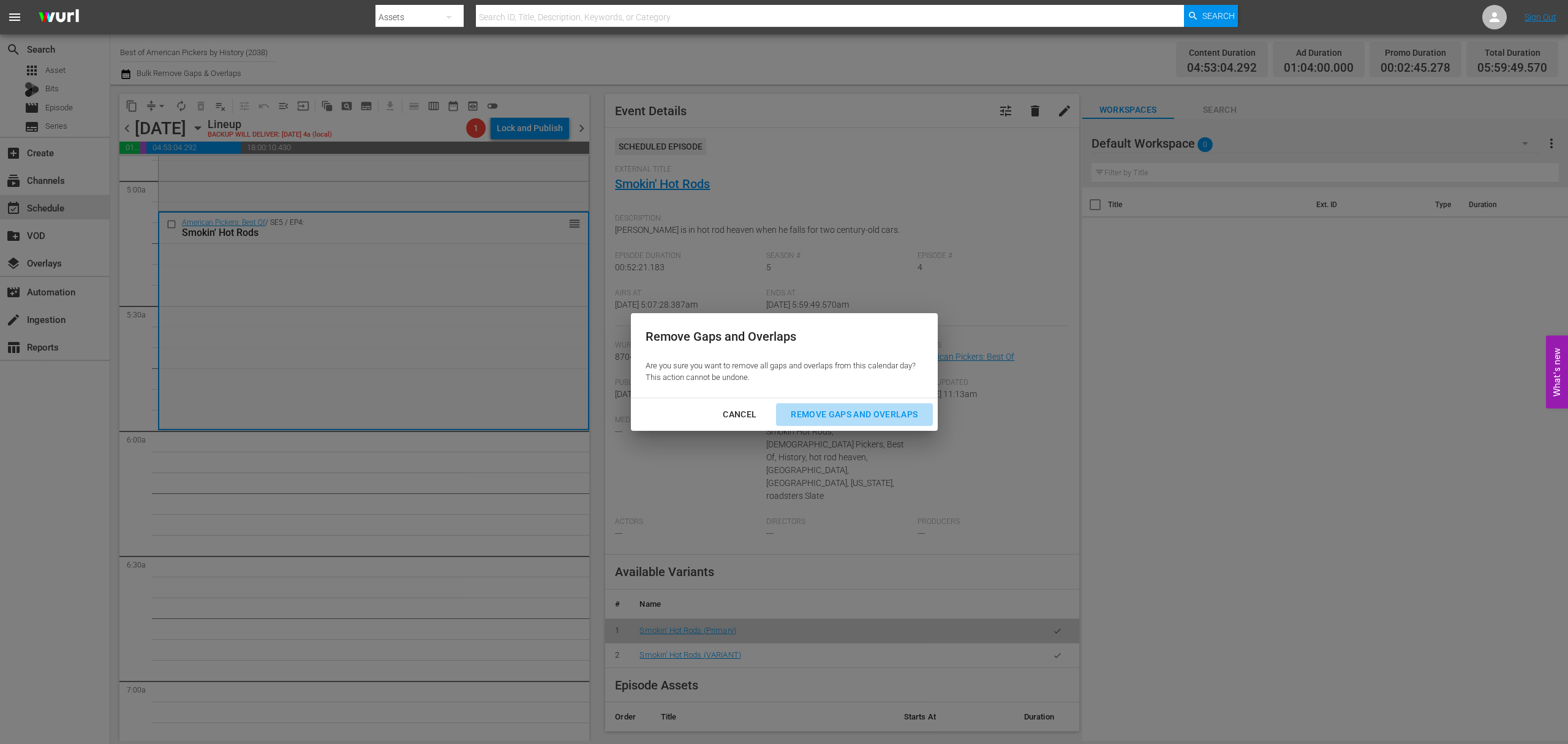
click at [853, 413] on div "Remove Gaps and Overlaps" at bounding box center [854, 414] width 147 height 15
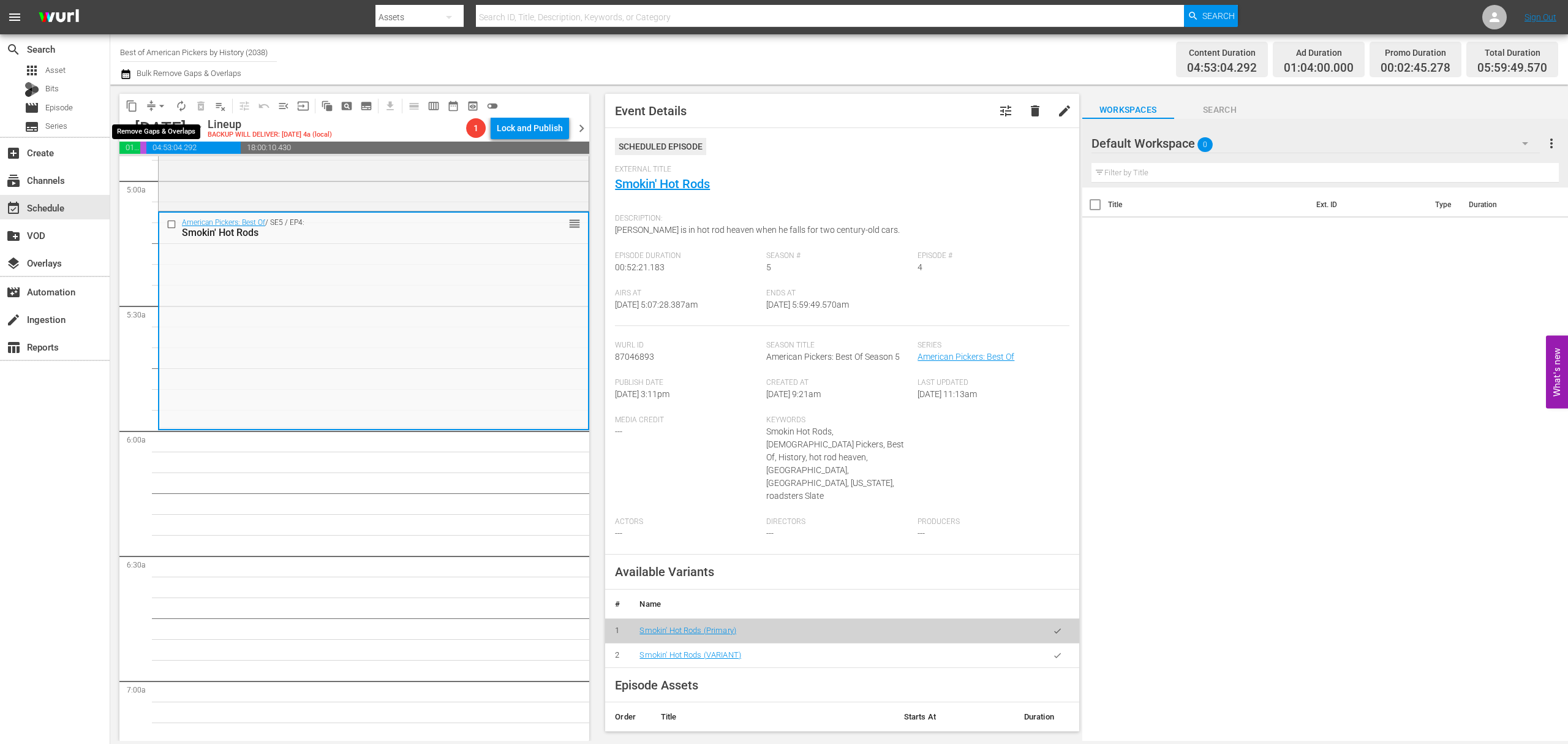
click at [157, 103] on span "arrow_drop_down" at bounding box center [162, 106] width 12 height 12
click at [146, 125] on li "Align to Midnight" at bounding box center [162, 131] width 128 height 20
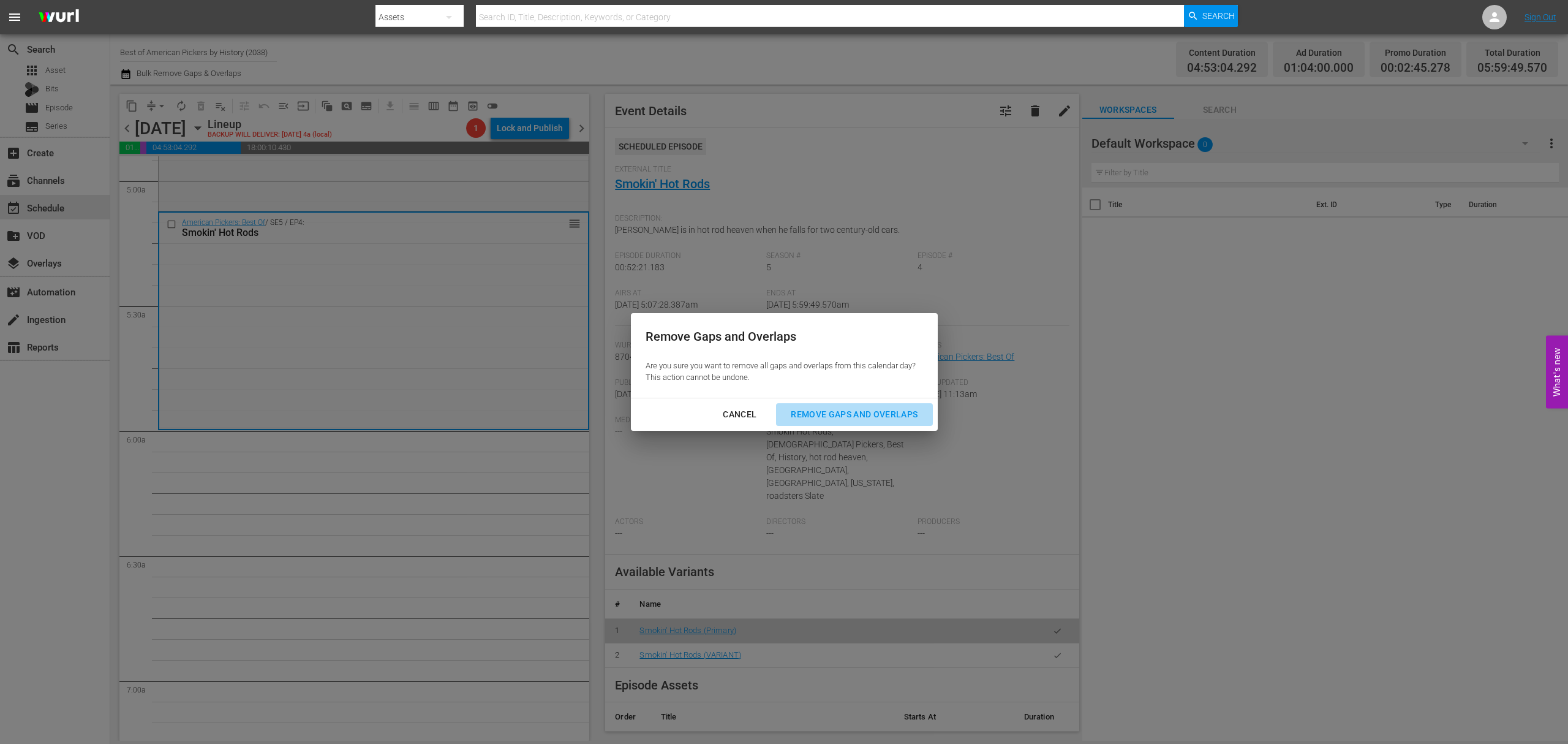
click at [863, 421] on div "Remove Gaps and Overlaps" at bounding box center [854, 414] width 147 height 15
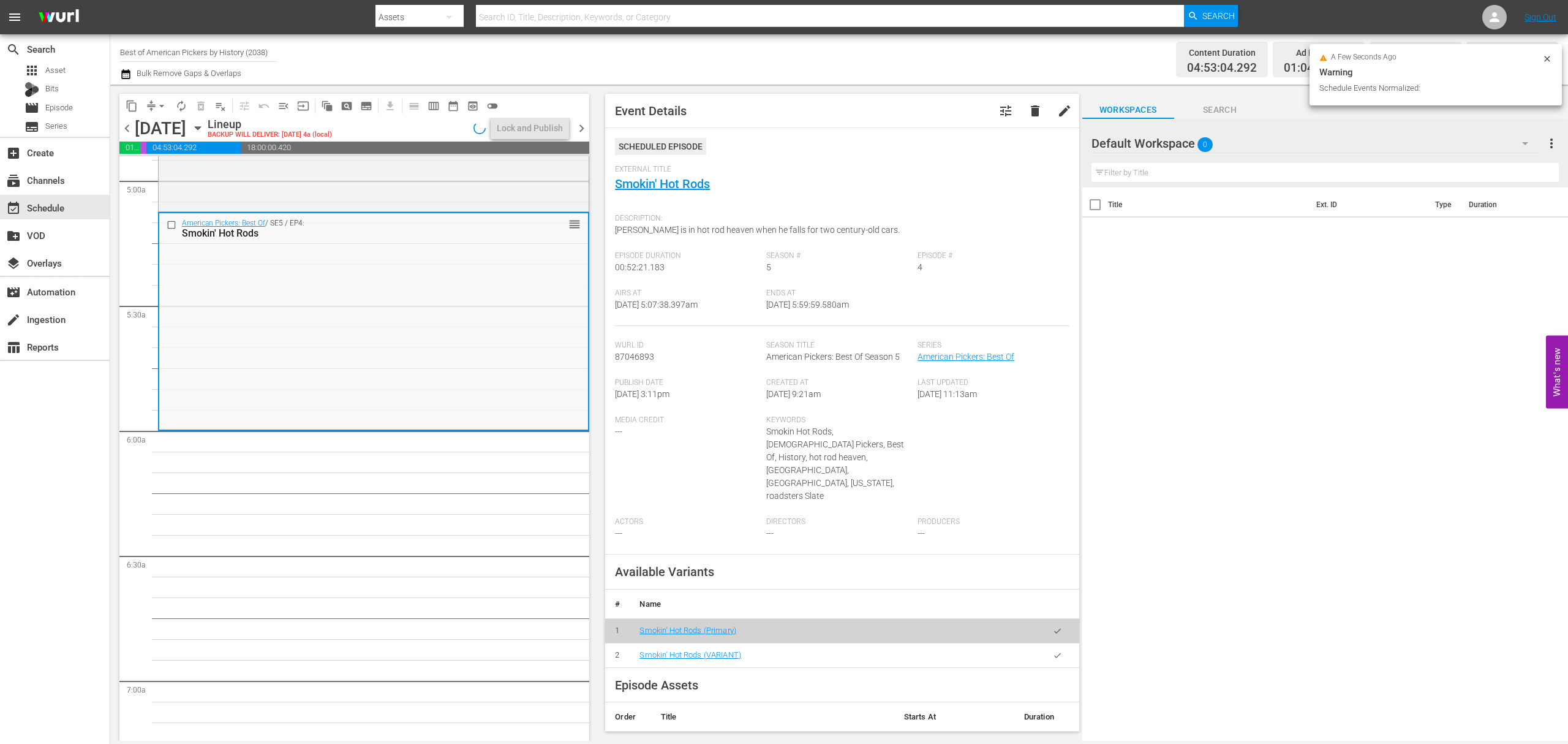
scroll to position [1204, 0]
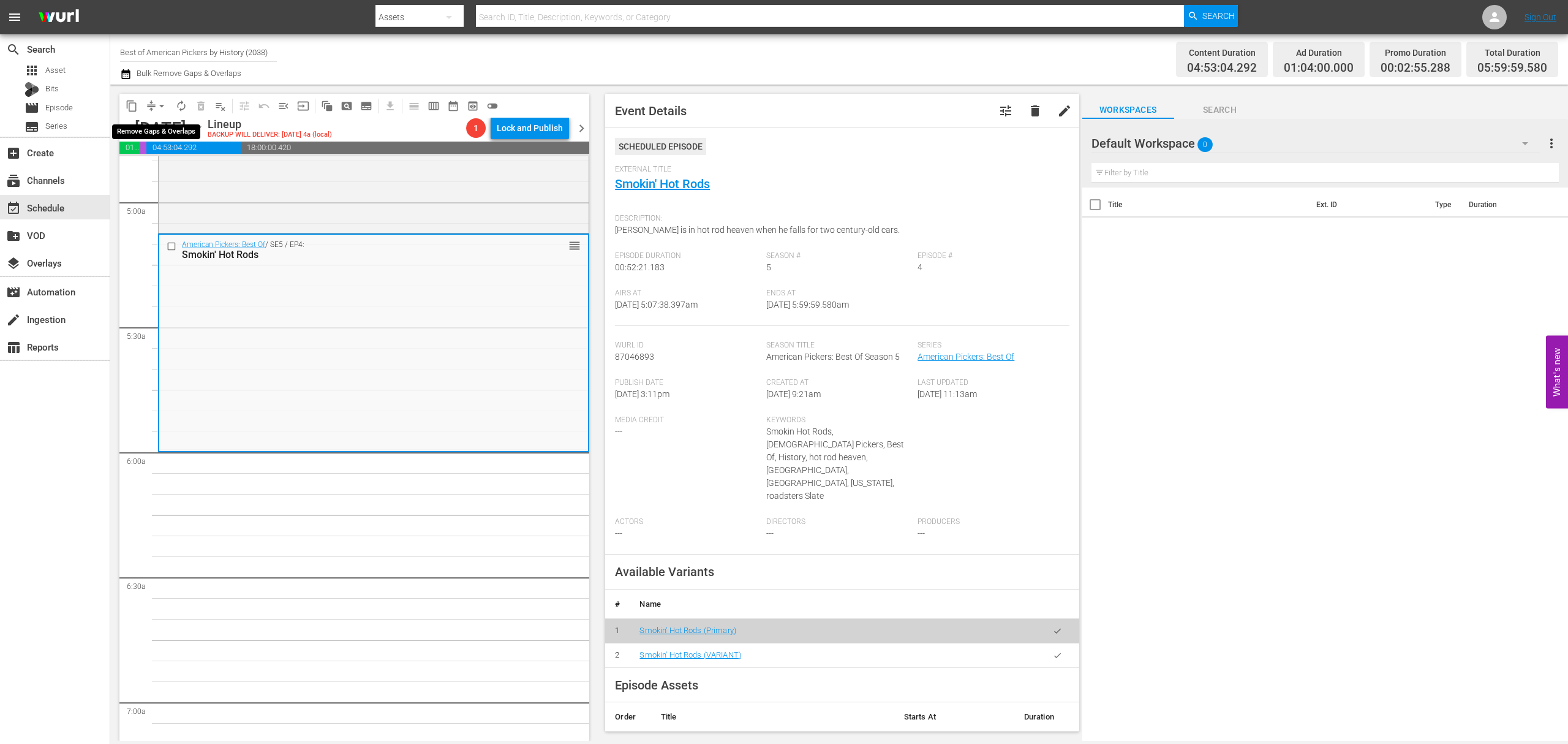
click at [156, 100] on span "arrow_drop_down" at bounding box center [162, 106] width 12 height 12
click at [155, 124] on li "Align to Midnight" at bounding box center [162, 131] width 128 height 20
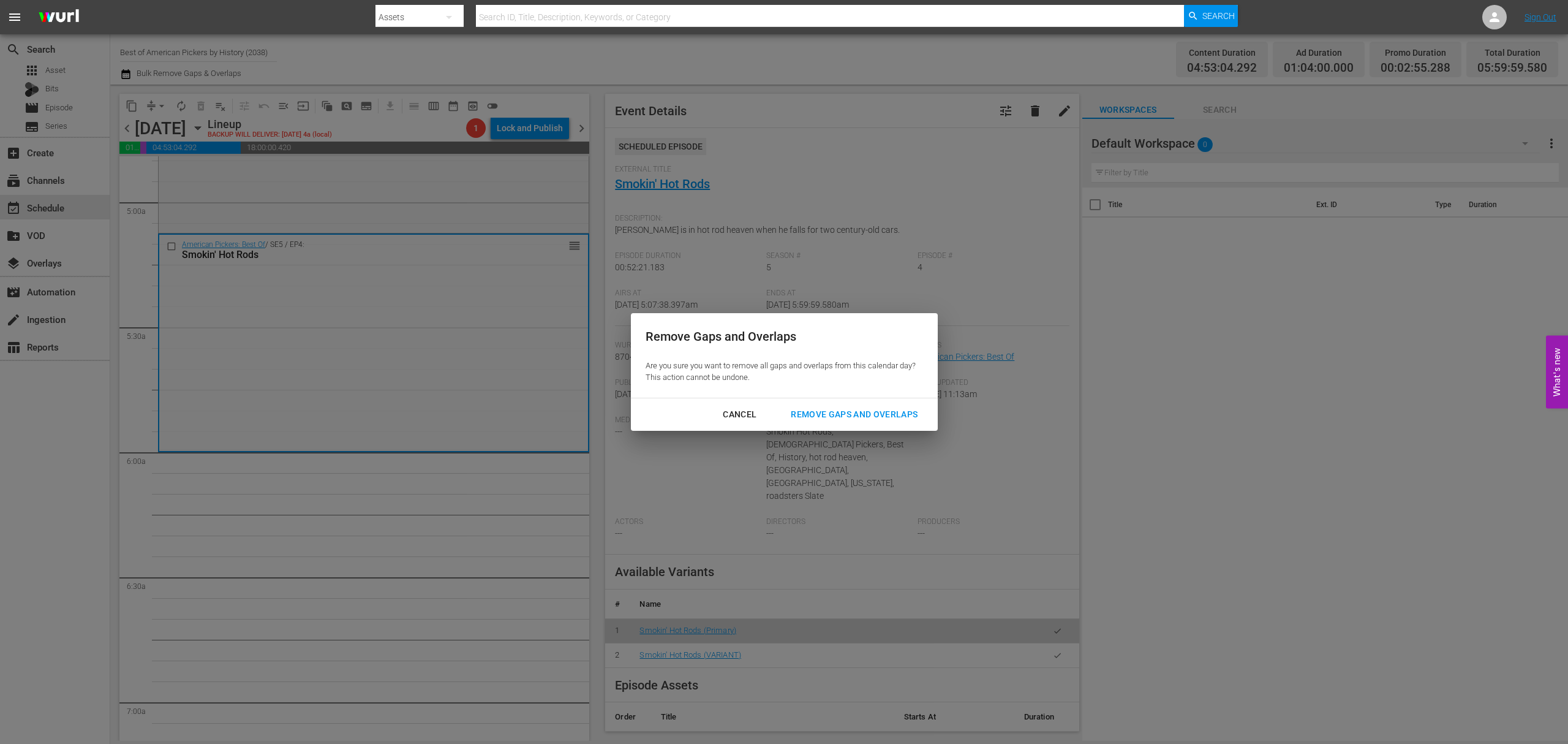
click at [878, 414] on div "Remove Gaps and Overlaps" at bounding box center [854, 414] width 147 height 15
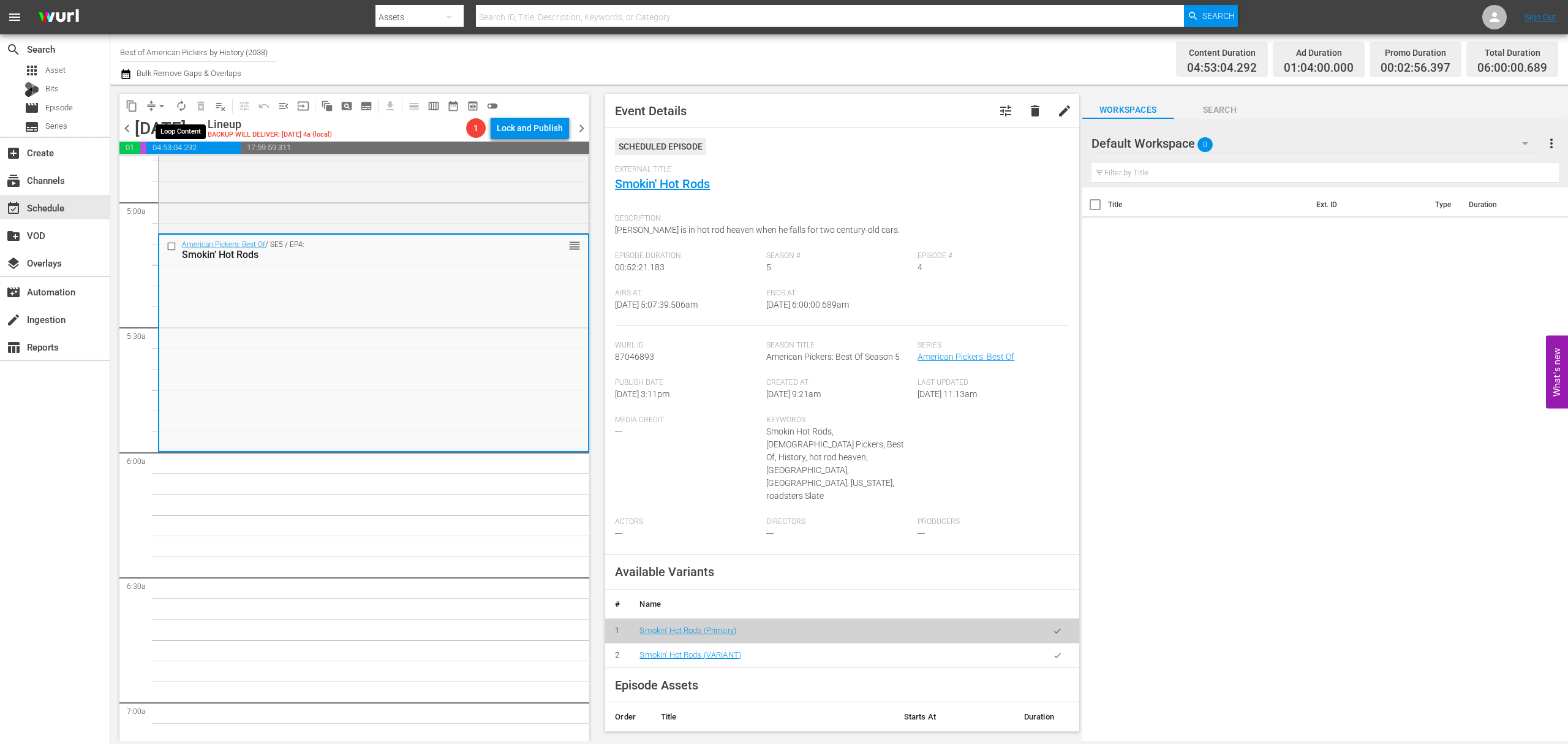
click at [186, 101] on span "autorenew_outlined" at bounding box center [181, 106] width 12 height 12
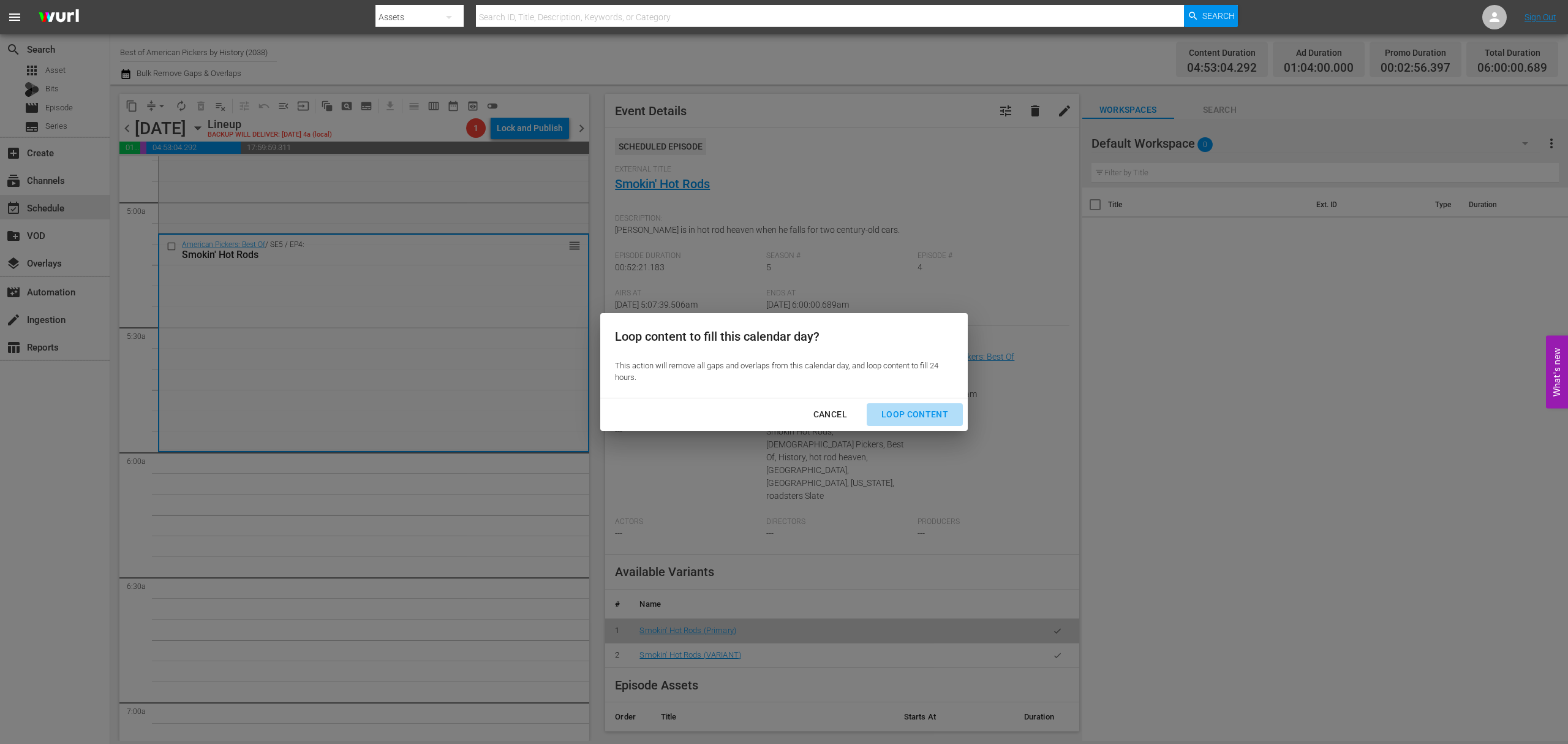
click at [928, 411] on div "Loop Content" at bounding box center [915, 414] width 86 height 15
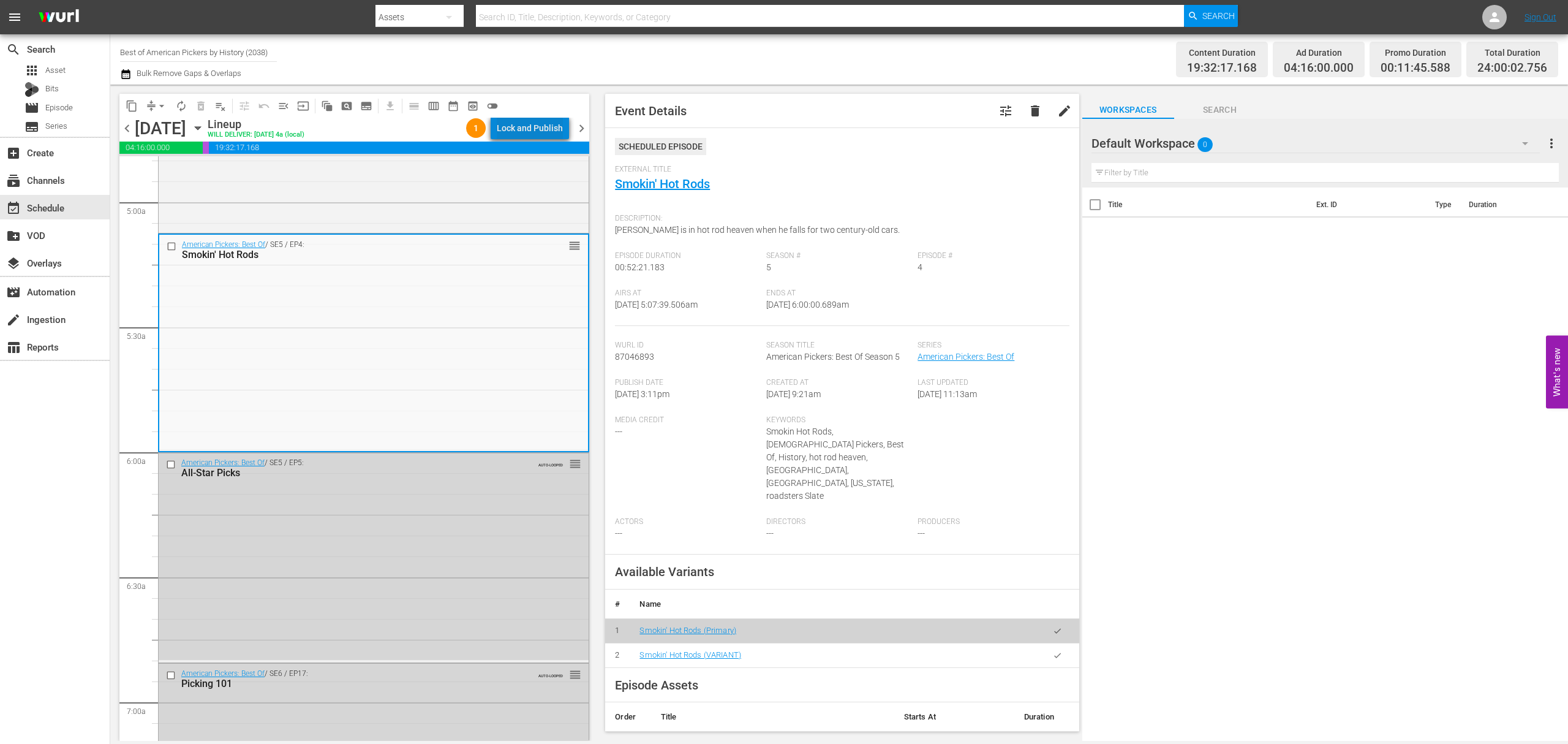
click at [552, 125] on div "Lock and Publish" at bounding box center [530, 128] width 66 height 22
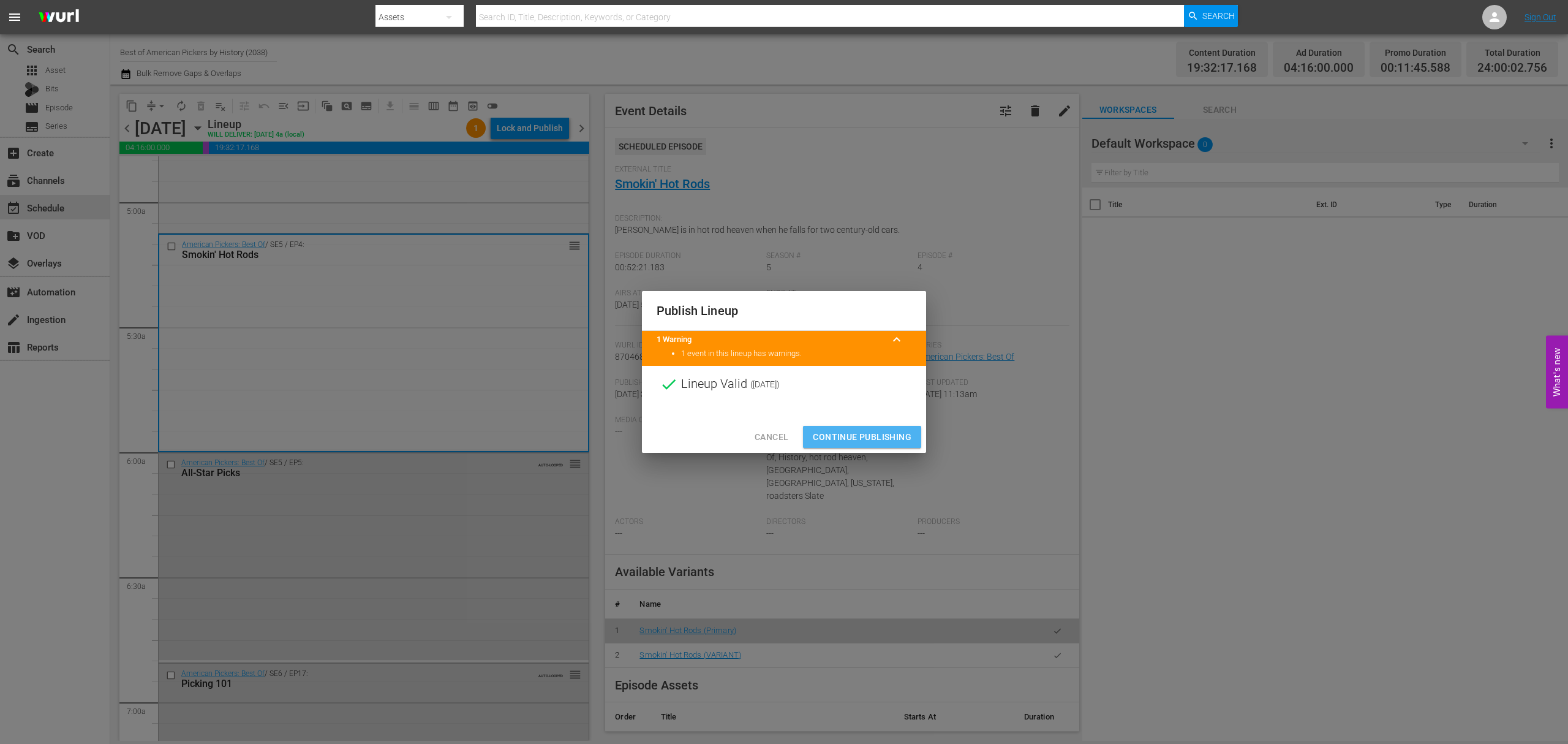
click at [880, 439] on span "Continue Publishing" at bounding box center [862, 437] width 99 height 15
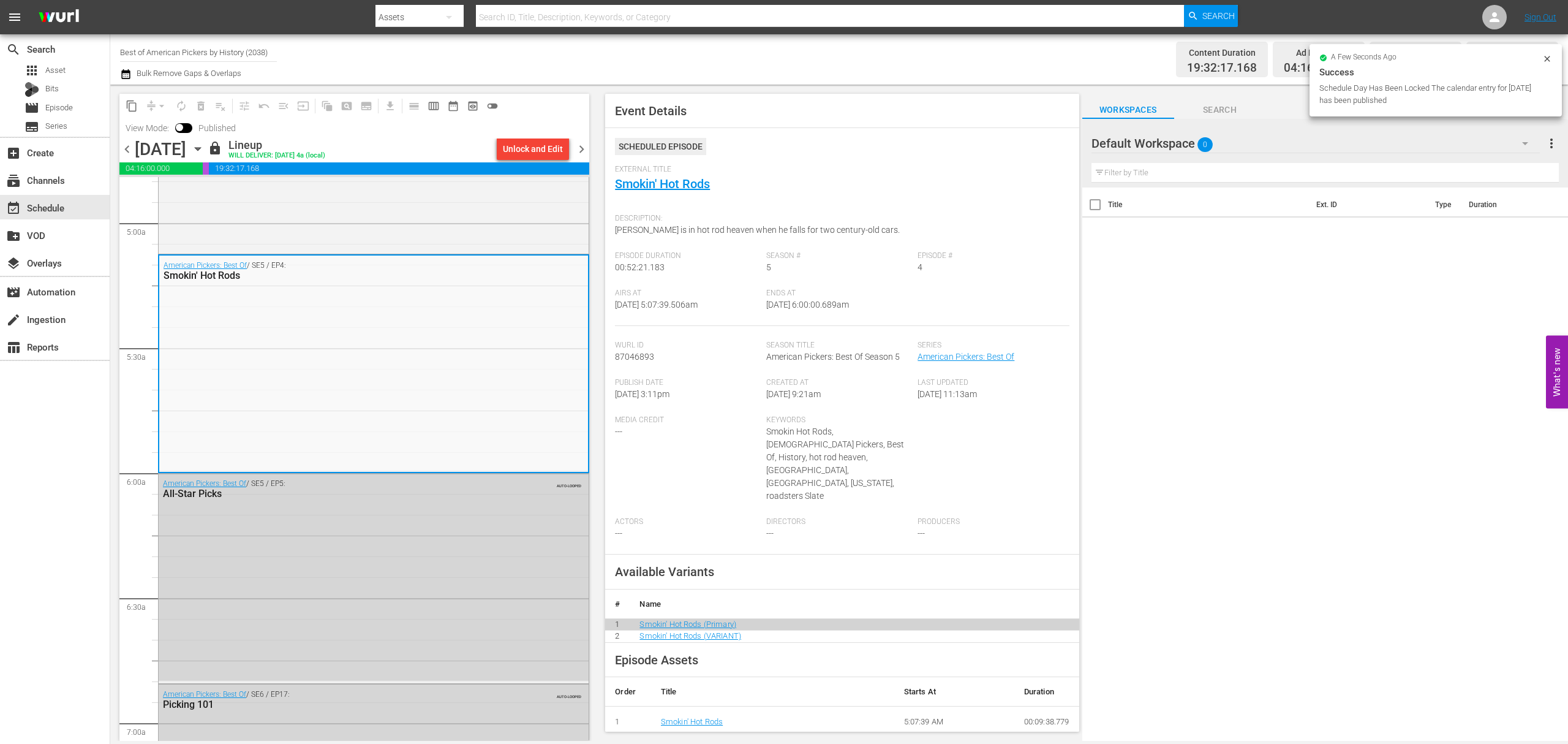
click at [586, 142] on span "chevron_right" at bounding box center [582, 149] width 15 height 15
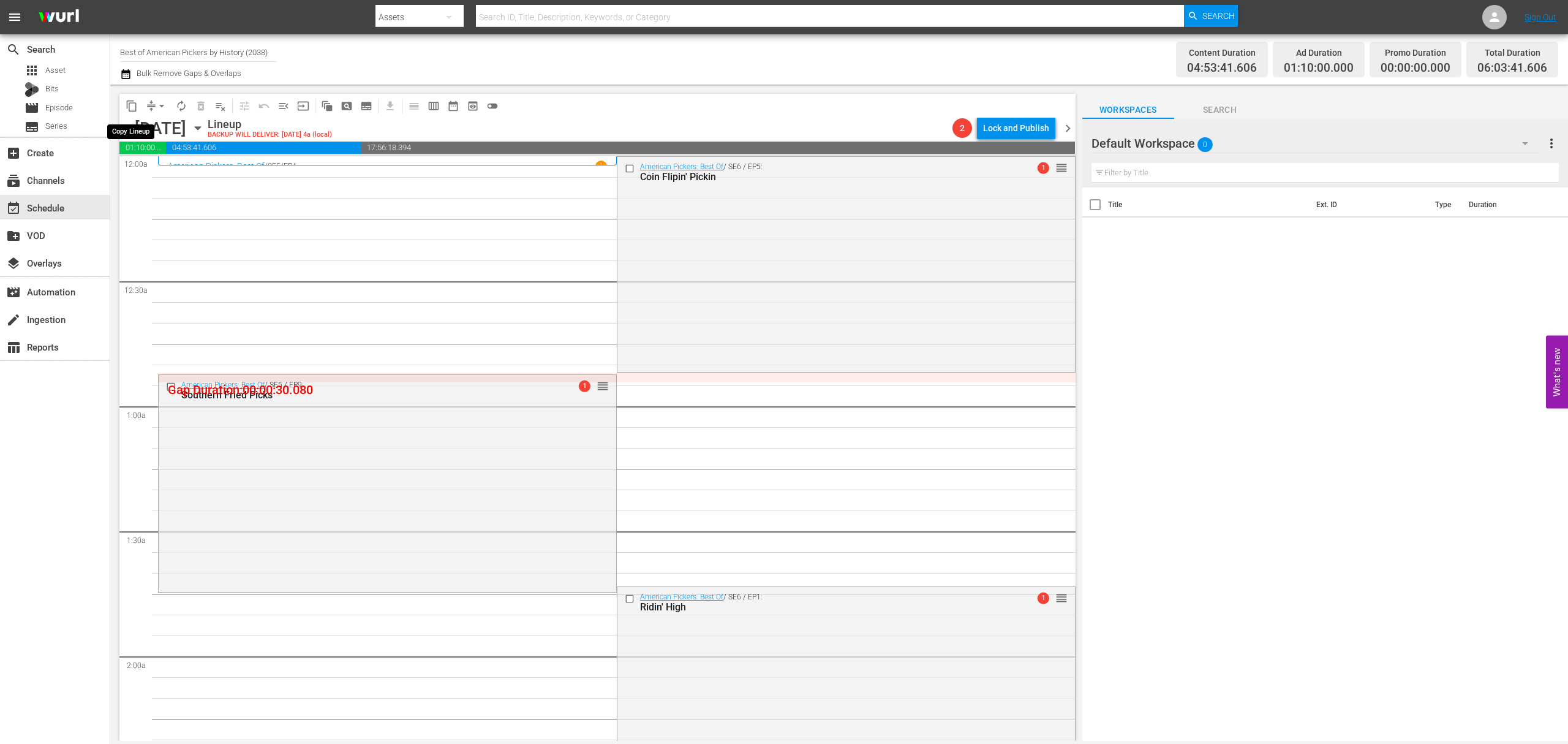
click at [156, 106] on span "arrow_drop_down" at bounding box center [162, 106] width 12 height 12
click at [157, 132] on li "Align to Midnight" at bounding box center [162, 131] width 128 height 20
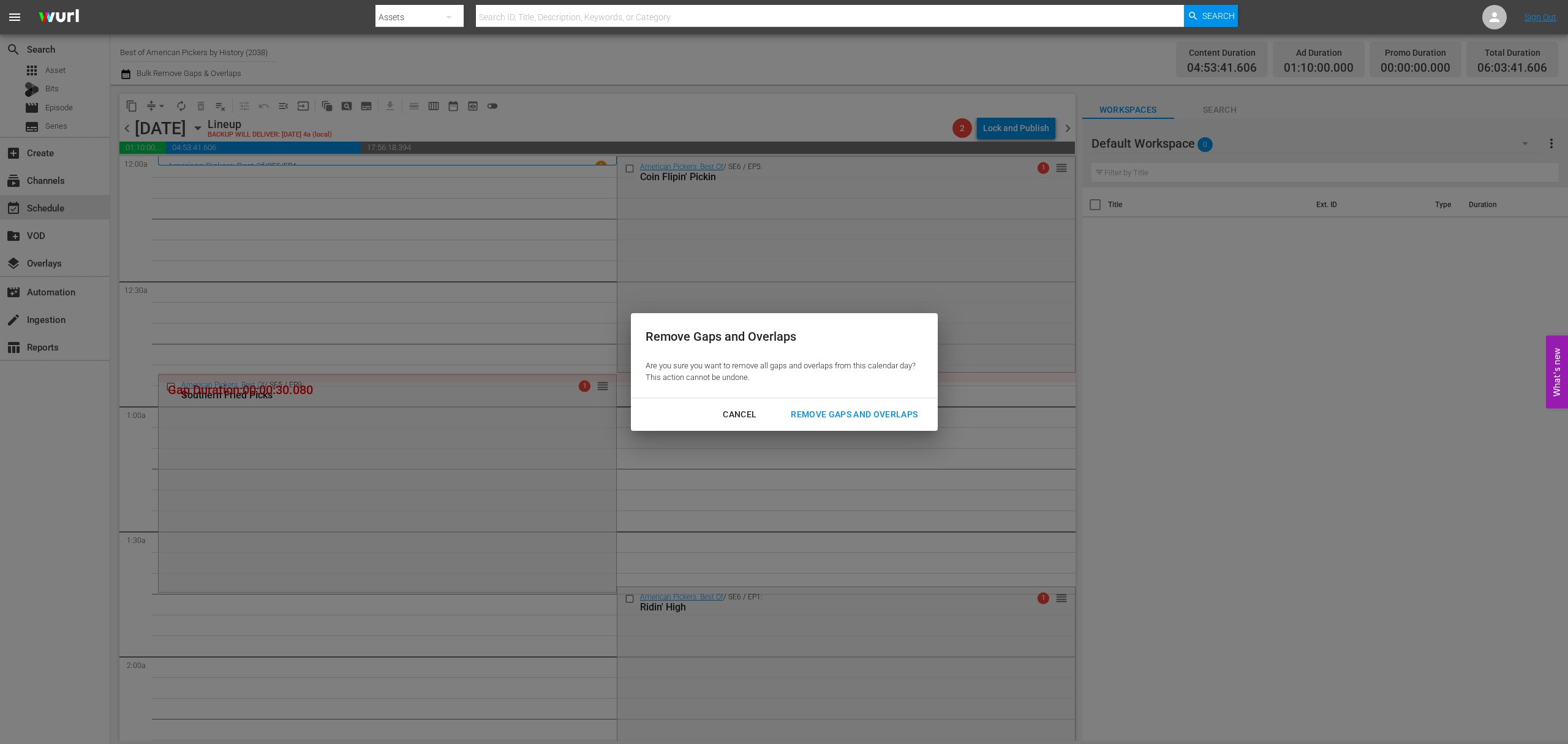
click at [839, 412] on div "Remove Gaps and Overlaps" at bounding box center [854, 414] width 147 height 15
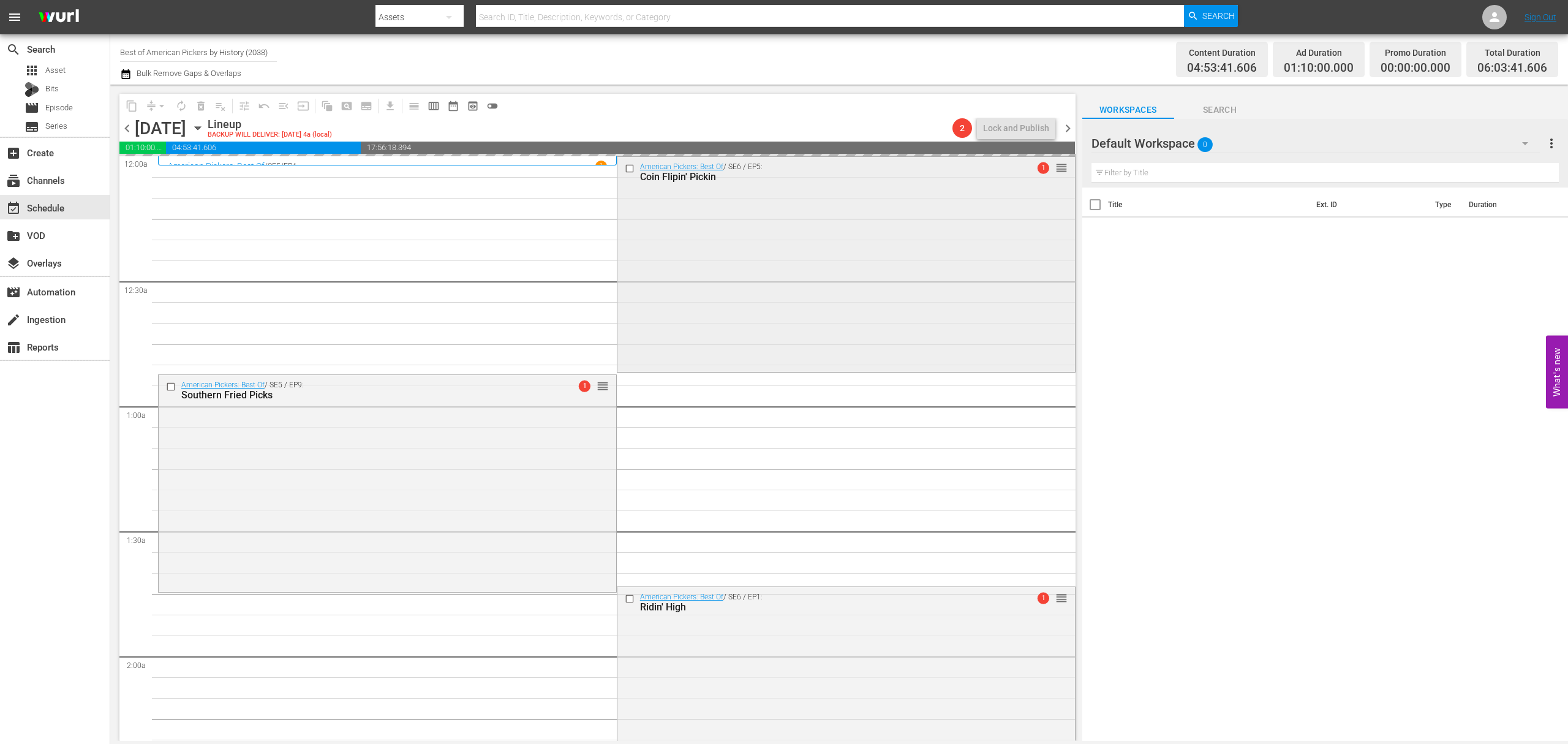
click at [733, 255] on div "American Pickers: Best Of / SE6 / EP5: Coin Flipin' Pickin 1 reorder" at bounding box center [846, 263] width 458 height 213
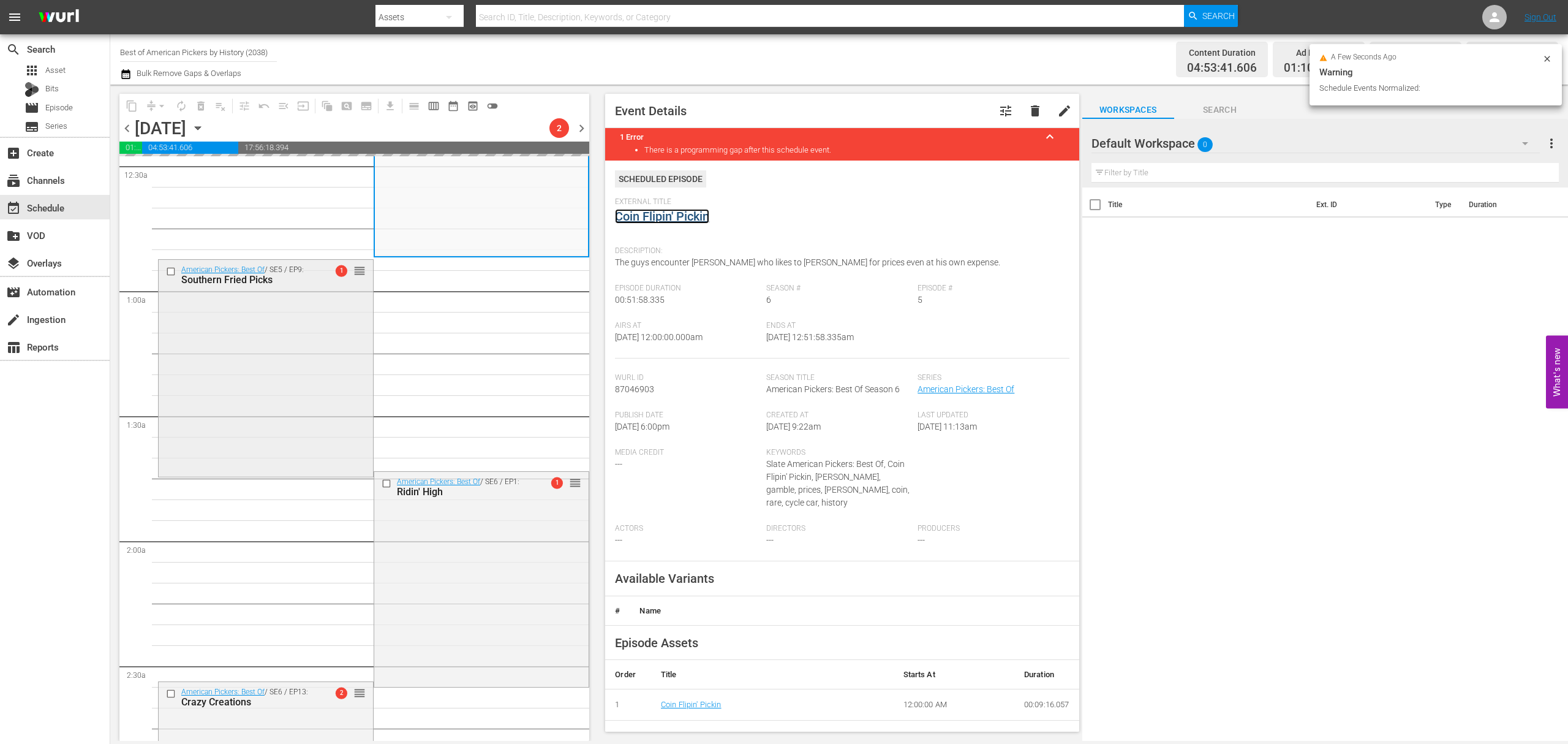
scroll to position [163, 0]
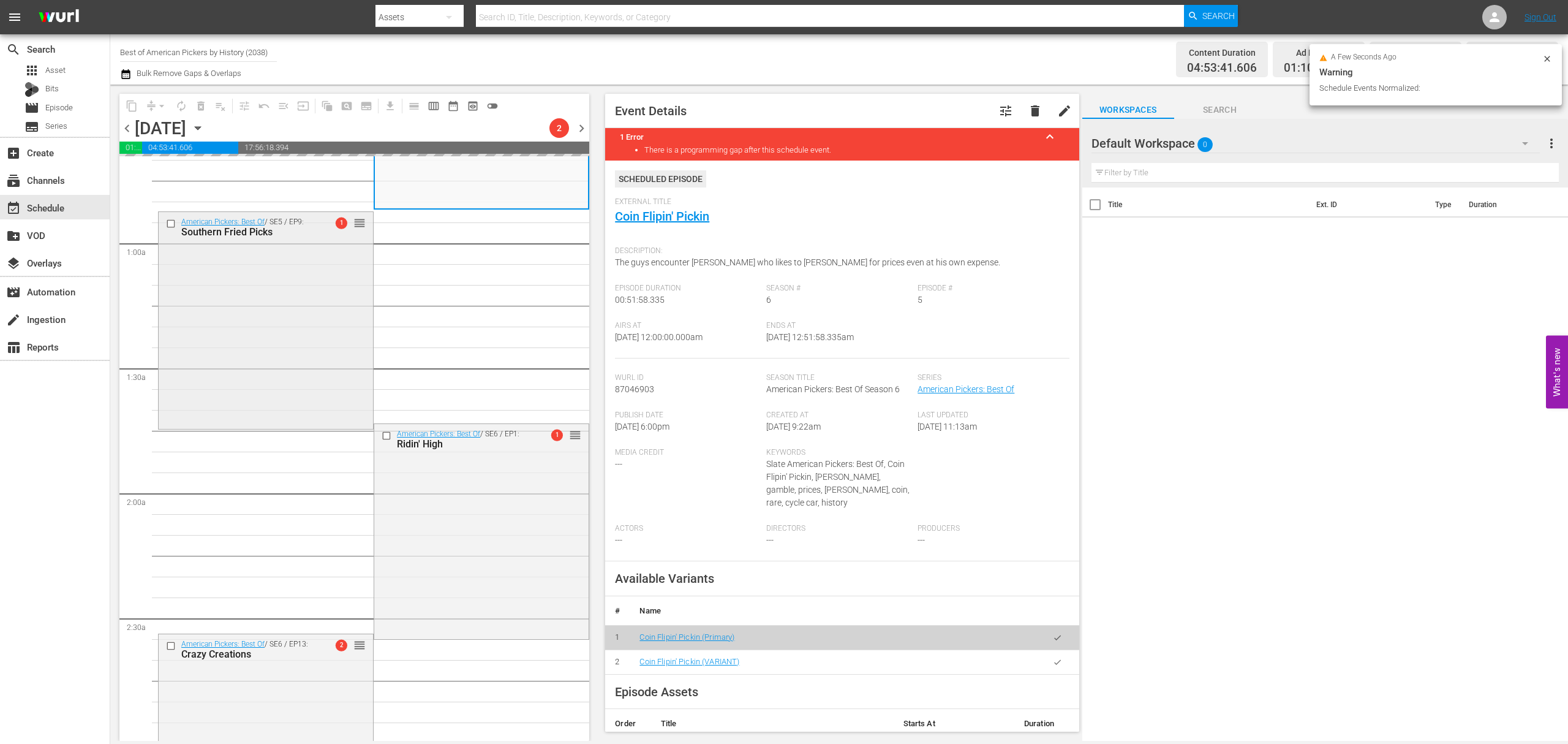
click at [255, 309] on div "American Pickers: Best Of / SE5 / EP9: Southern Fried Picks 1 reorder" at bounding box center [266, 319] width 215 height 214
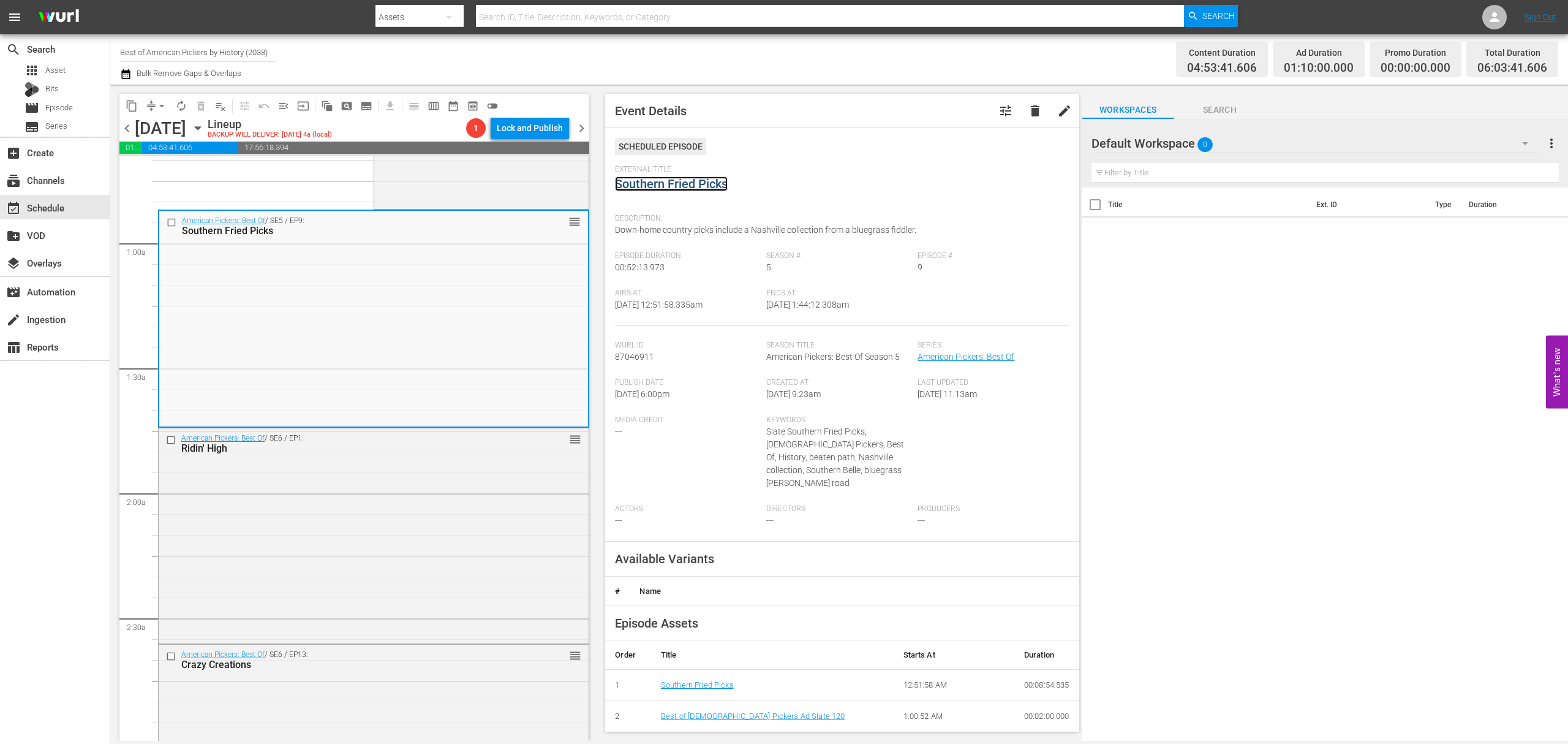
scroll to position [327, 0]
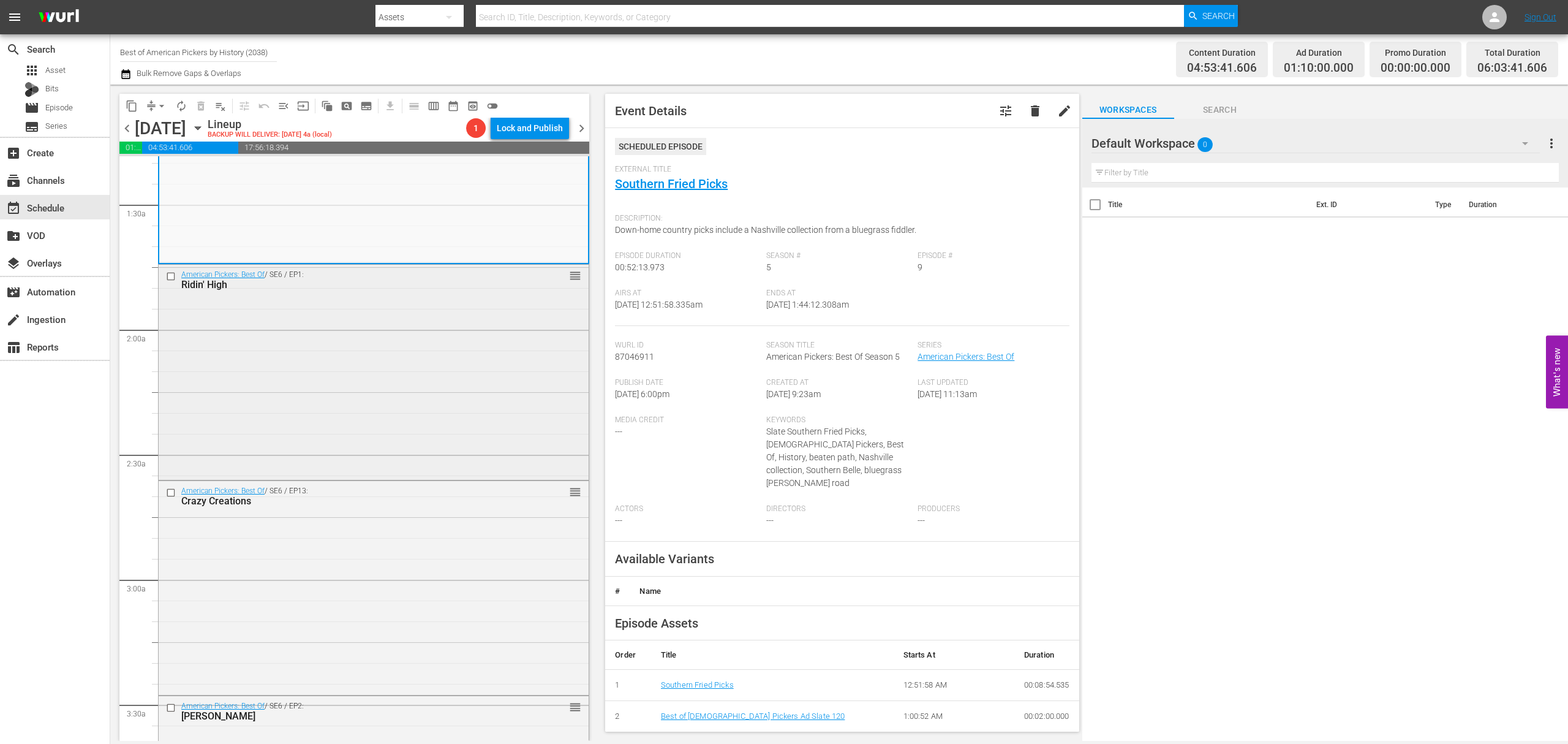
click at [415, 347] on div "American Pickers: Best Of / SE6 / EP1: Ridin' High reorder" at bounding box center [374, 371] width 430 height 213
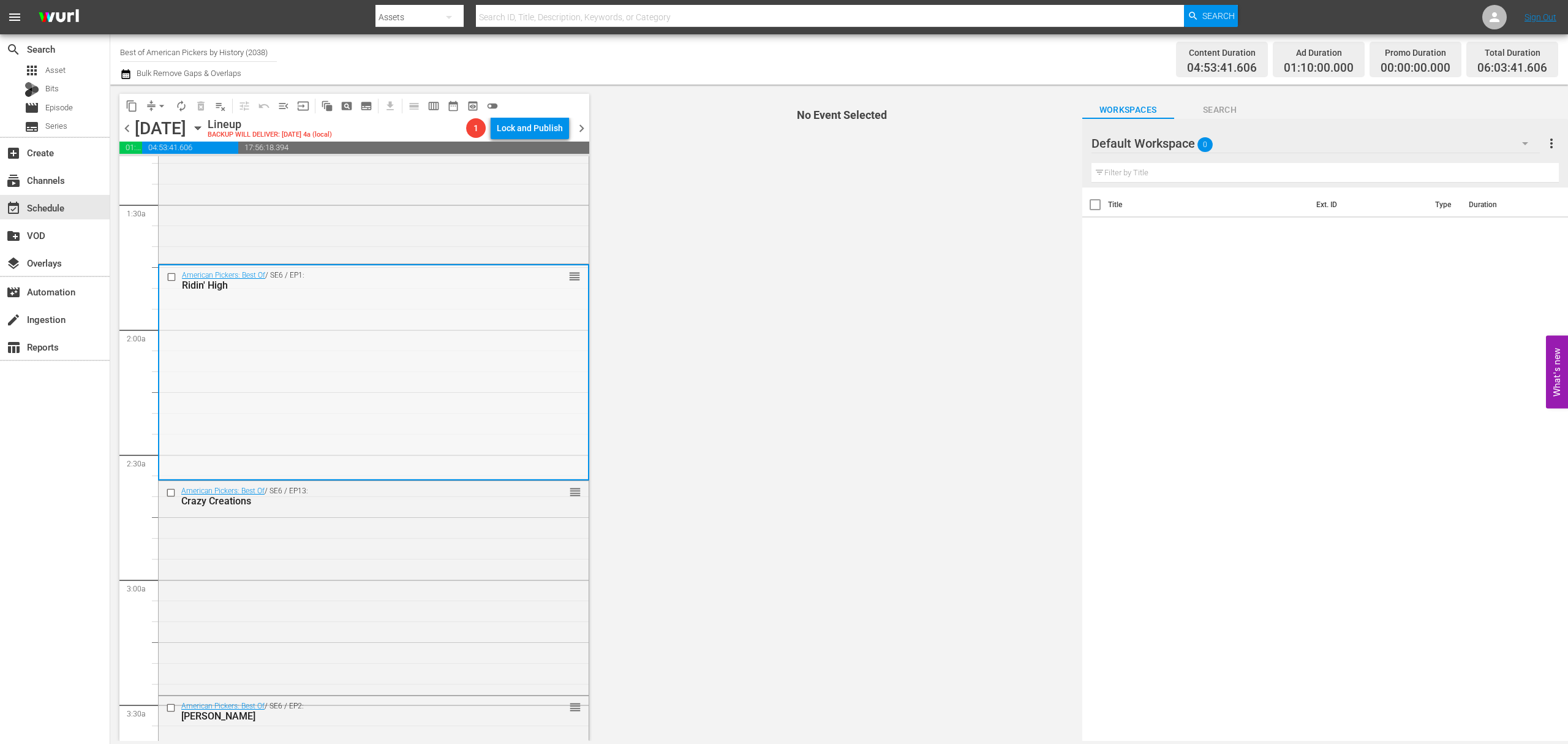
click at [463, 372] on div "American Pickers: Best Of / SE6 / EP1: Ridin' High reorder" at bounding box center [373, 372] width 429 height 213
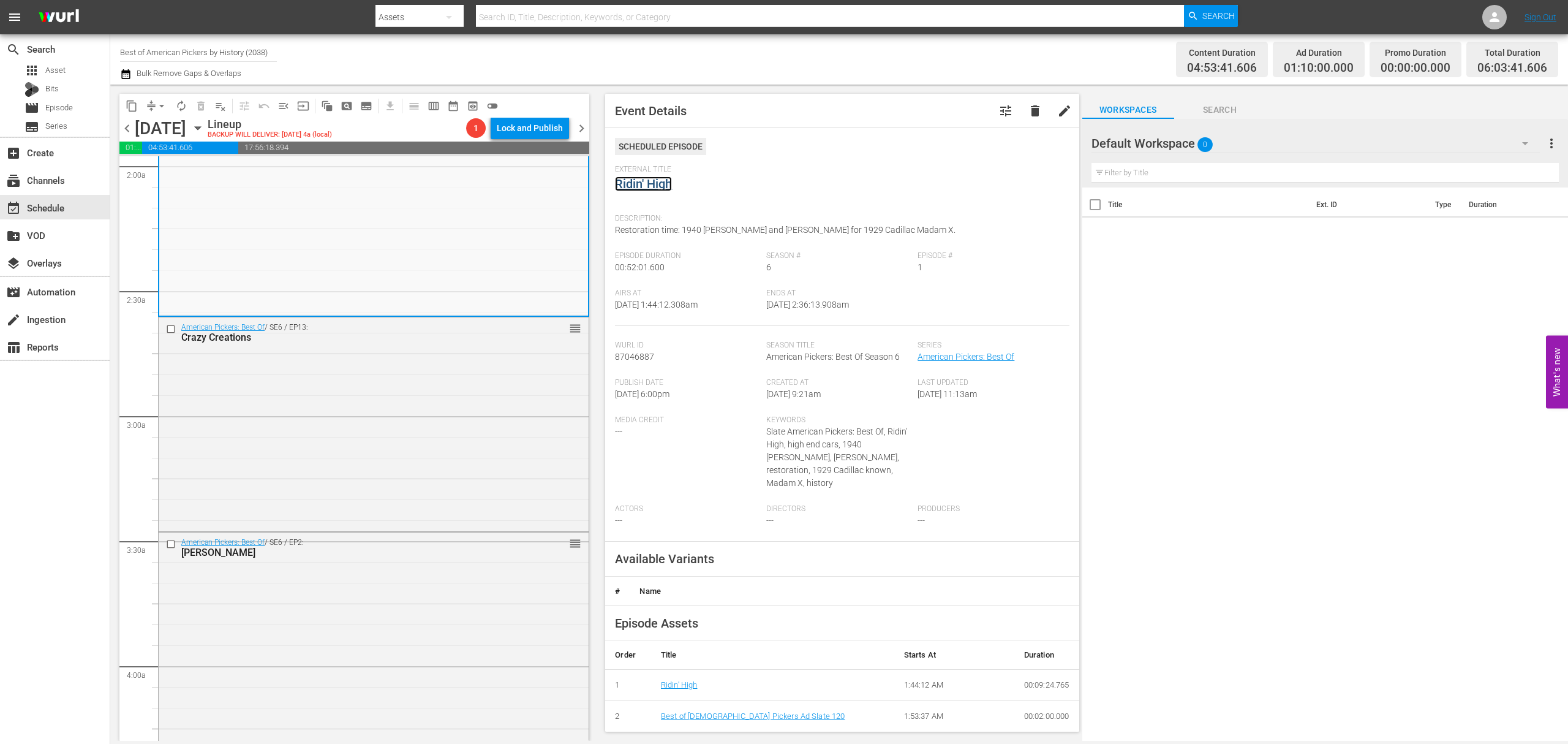
scroll to position [572, 0]
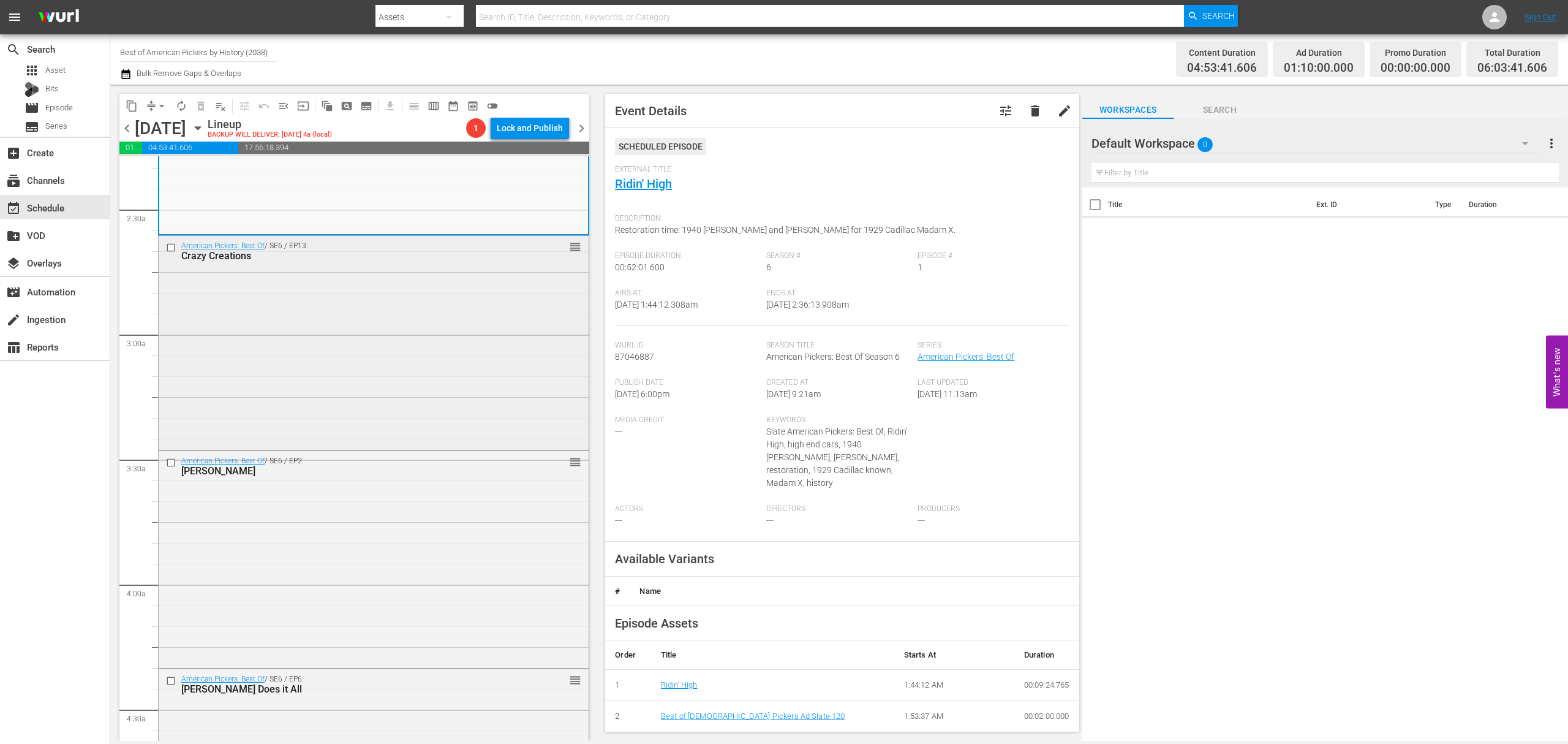
click at [435, 310] on div "American Pickers: Best Of / SE6 / EP13: Crazy Creations reorder" at bounding box center [374, 342] width 430 height 212
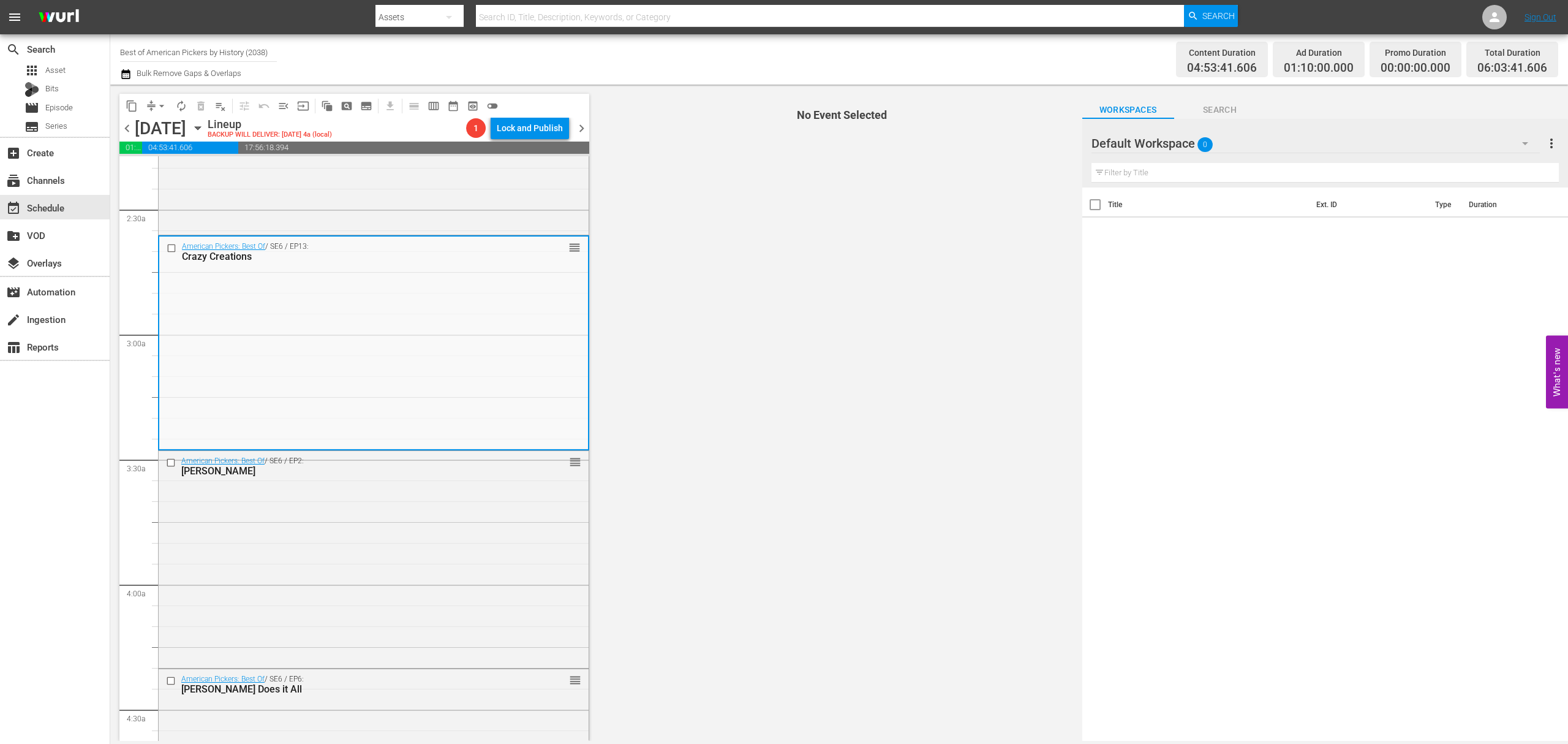
click at [435, 310] on div "American Pickers: Best Of / SE6 / EP13: Crazy Creations reorder" at bounding box center [373, 342] width 429 height 212
click at [432, 301] on div "American Pickers: Best Of / SE6 / EP13: Crazy Creations reorder" at bounding box center [373, 342] width 429 height 212
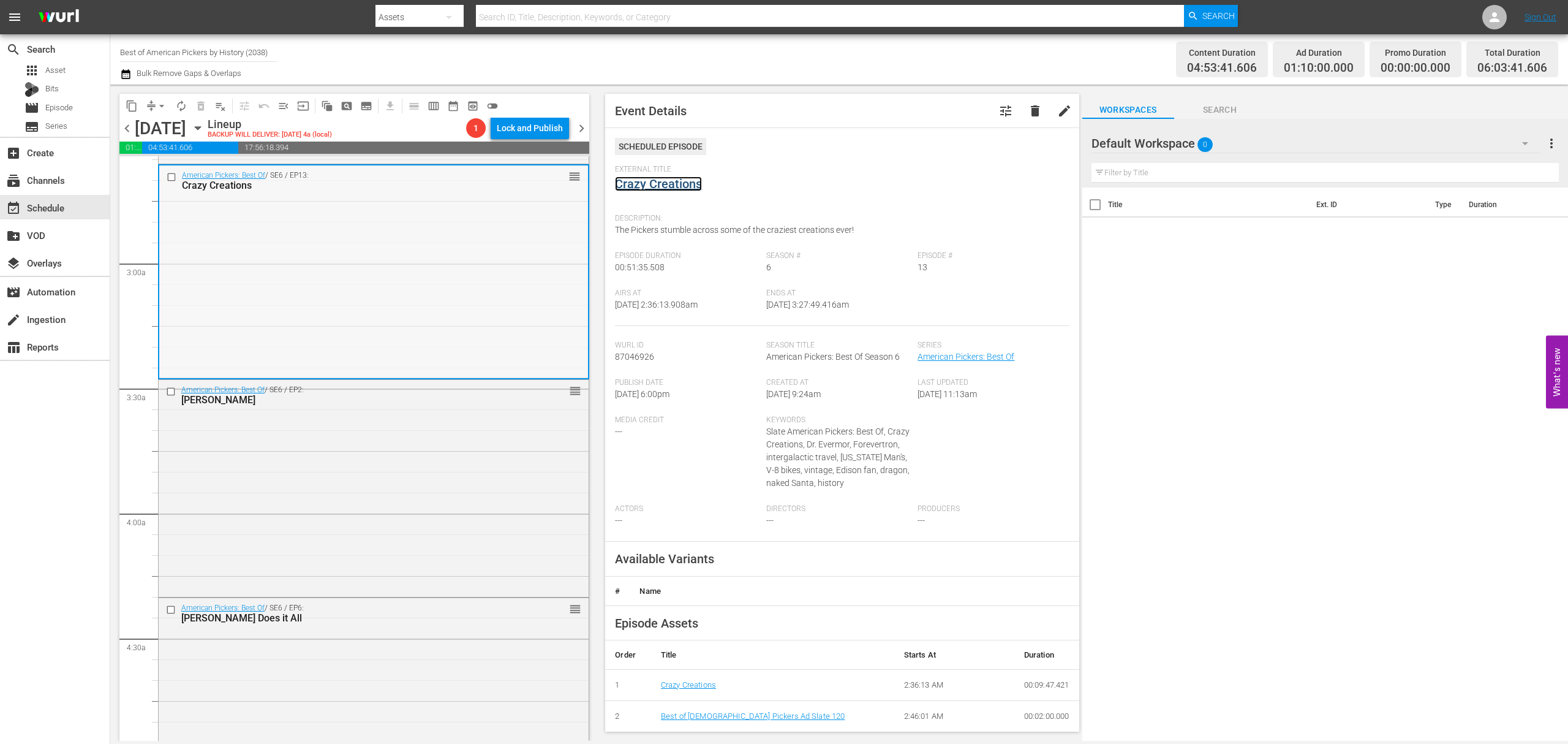
scroll to position [736, 0]
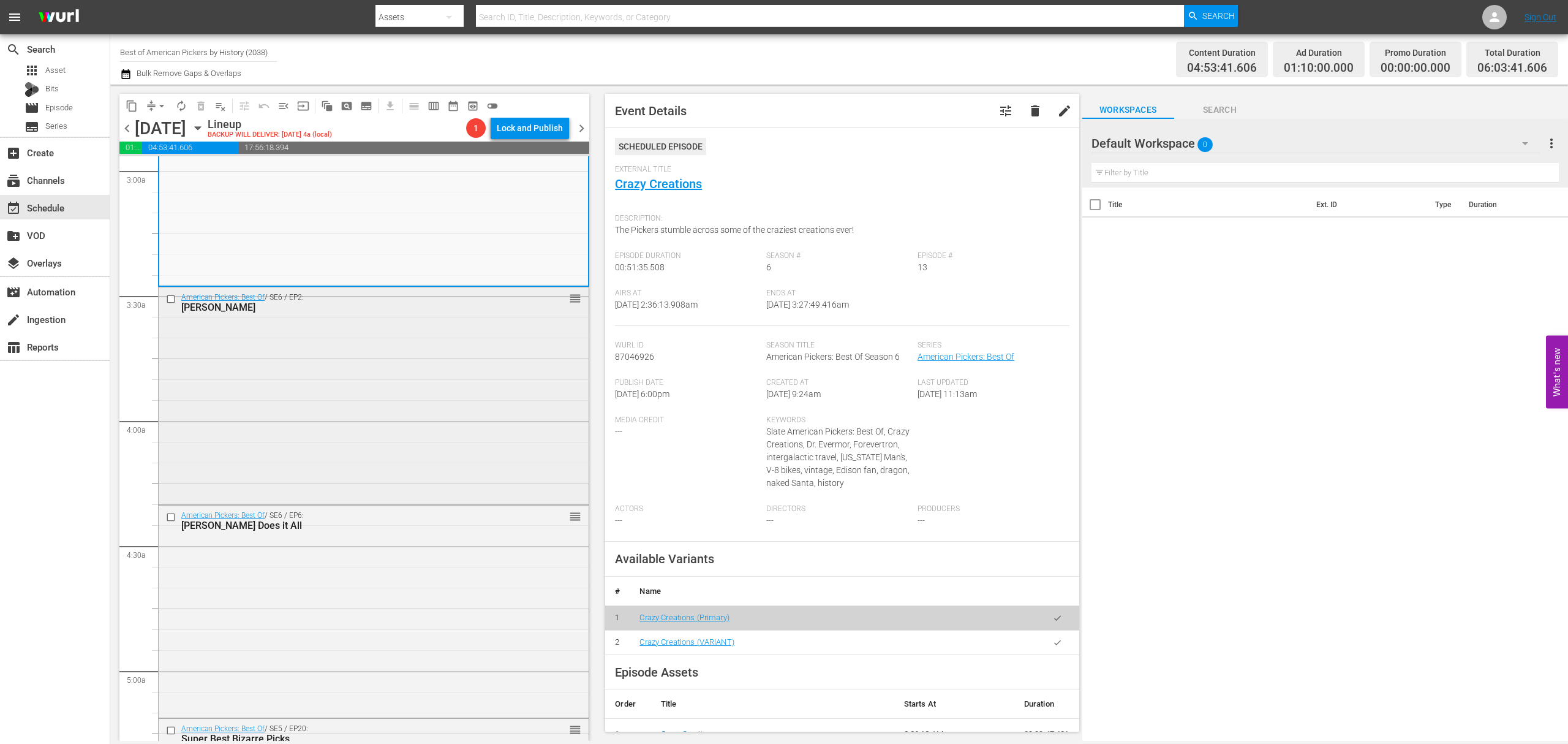
click at [415, 369] on div "American Pickers: Best Of / SE6 / EP2: Frank Almighty reorder" at bounding box center [374, 395] width 430 height 215
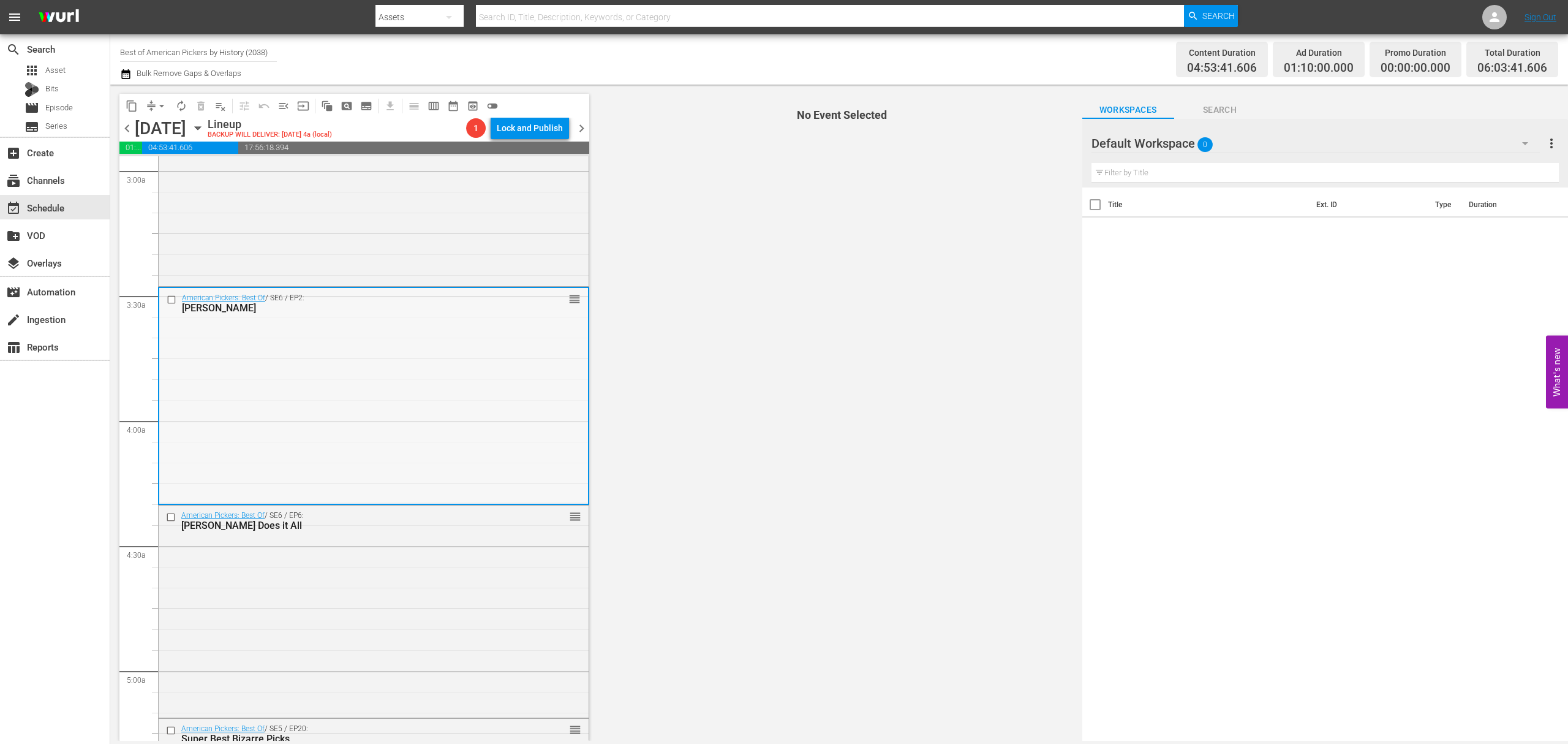
click at [415, 363] on div "American Pickers: Best Of / SE6 / EP2: Frank Almighty reorder" at bounding box center [373, 395] width 429 height 215
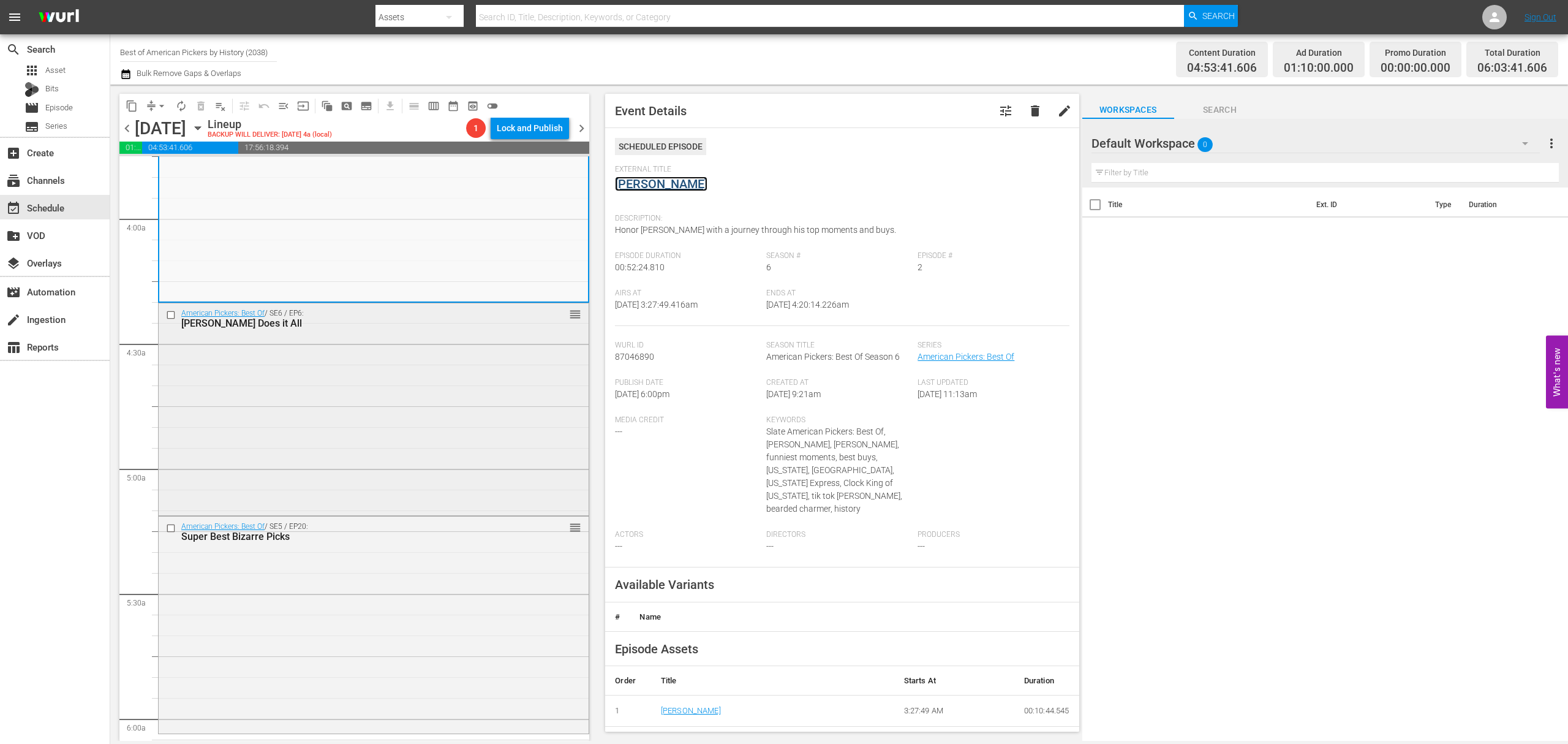
scroll to position [981, 0]
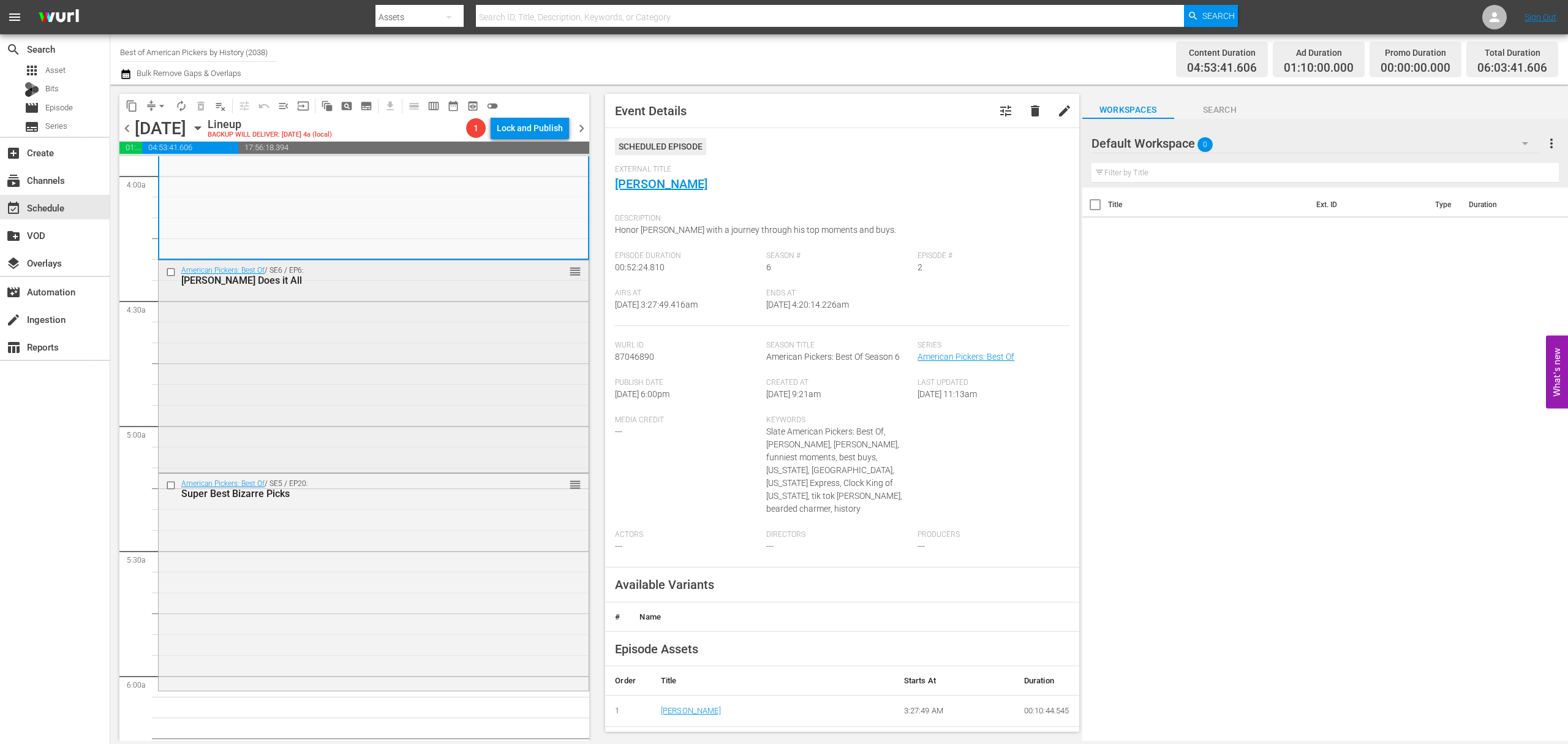
click at [414, 341] on div "American Pickers: Best Of / SE6 / EP6: Dani Does it All reorder" at bounding box center [374, 365] width 430 height 209
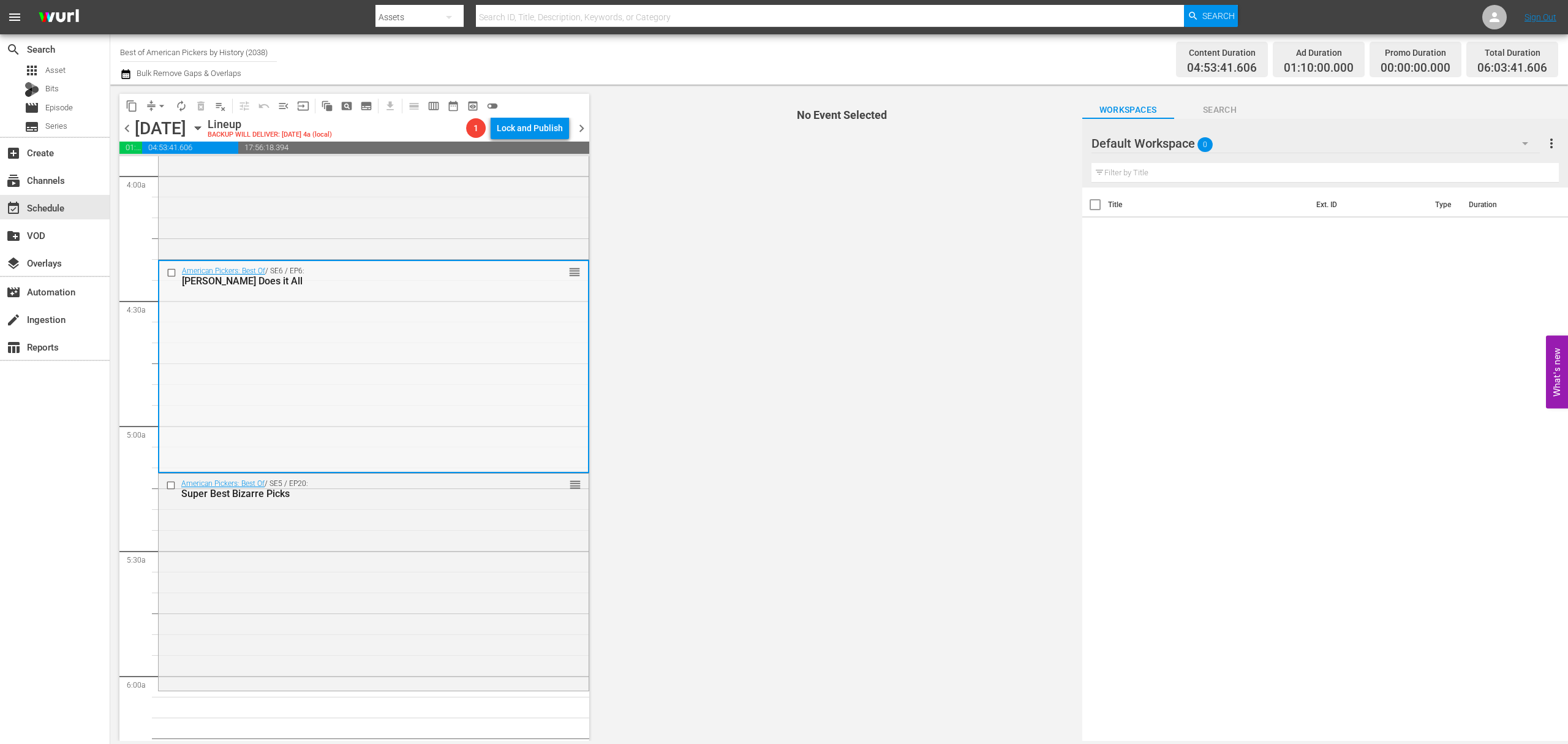
click at [447, 348] on div "American Pickers: Best Of / SE6 / EP6: Dani Does it All reorder" at bounding box center [373, 365] width 429 height 209
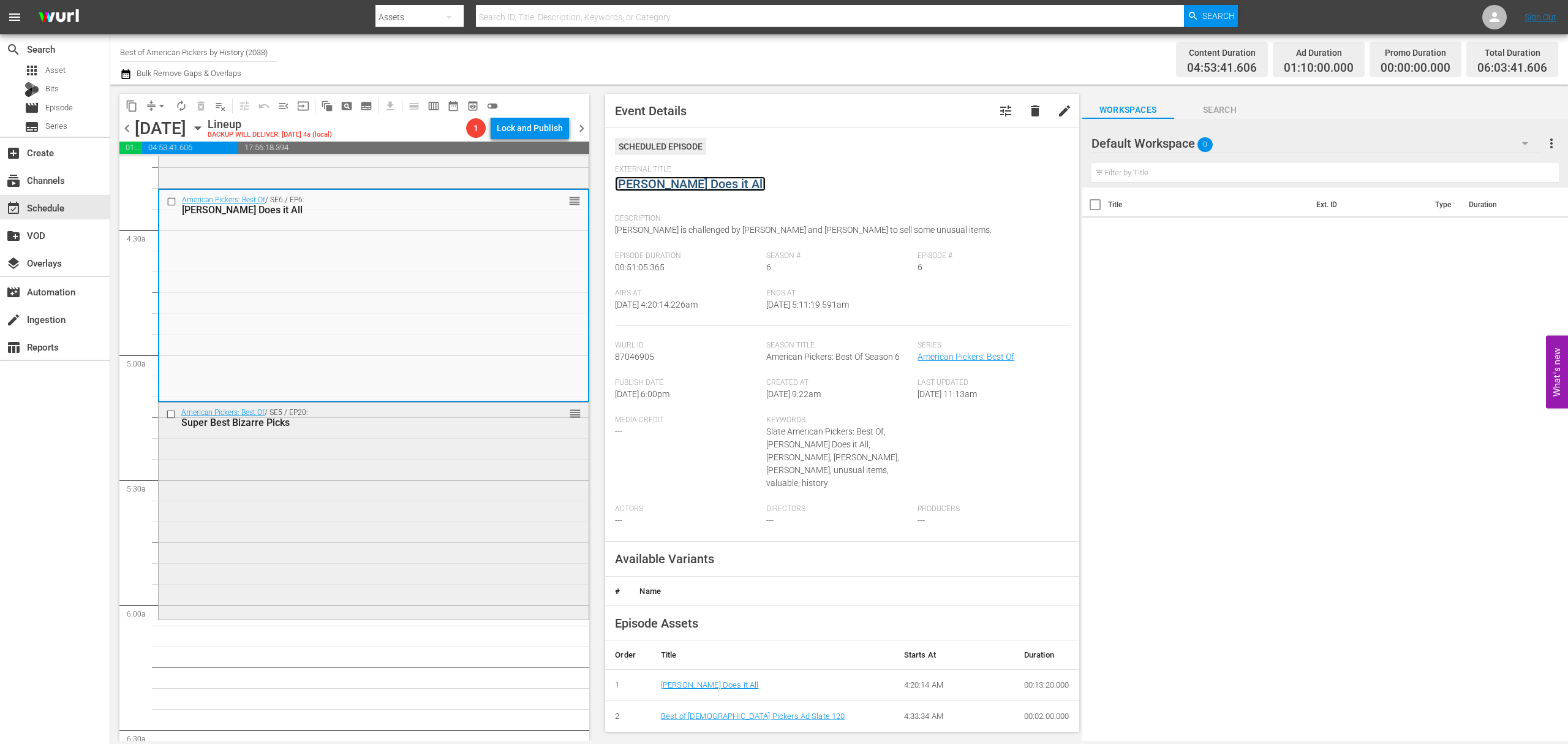
scroll to position [1226, 0]
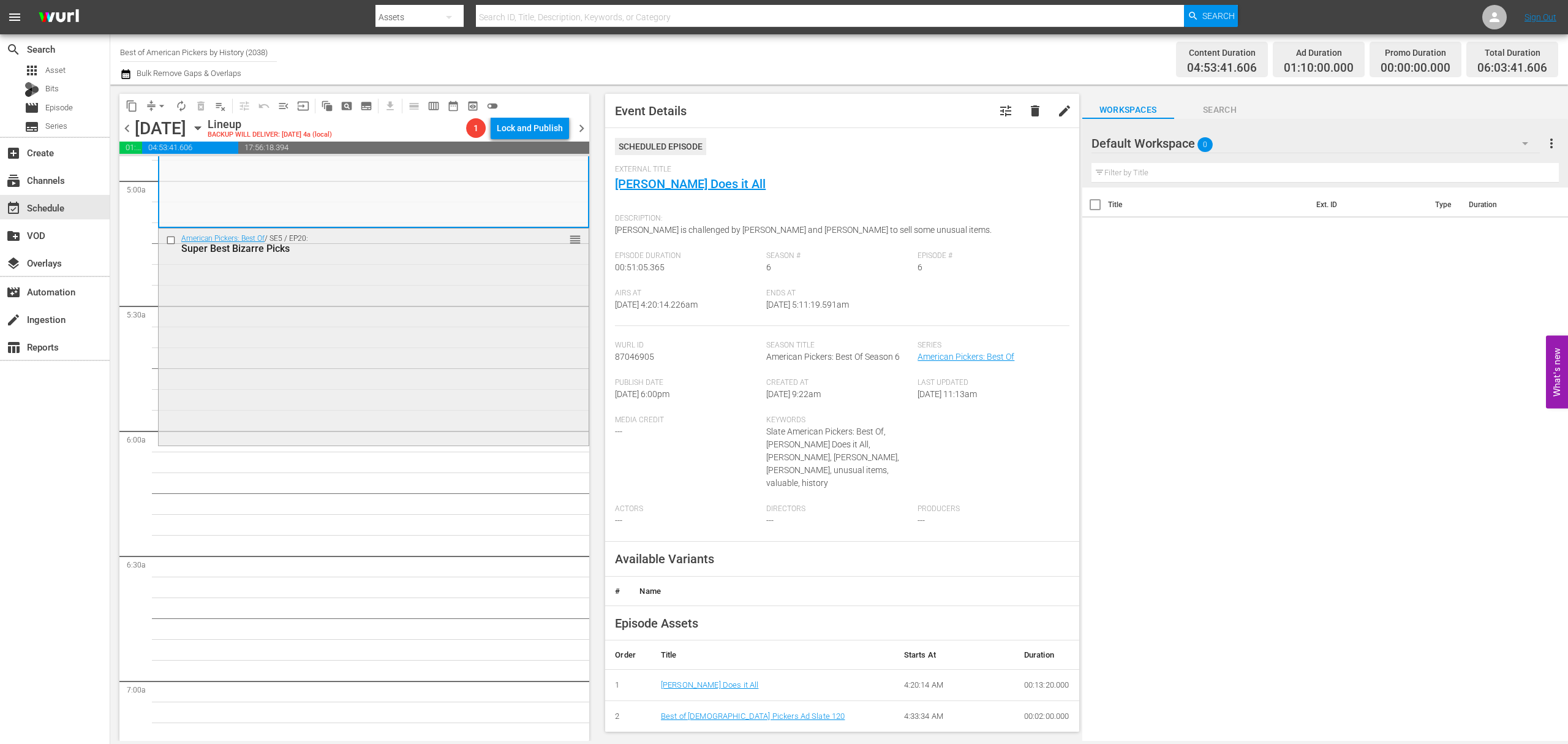
click at [474, 363] on div "American Pickers: Best Of / SE5 / EP20: Super Best Bizarre Picks reorder" at bounding box center [374, 336] width 430 height 215
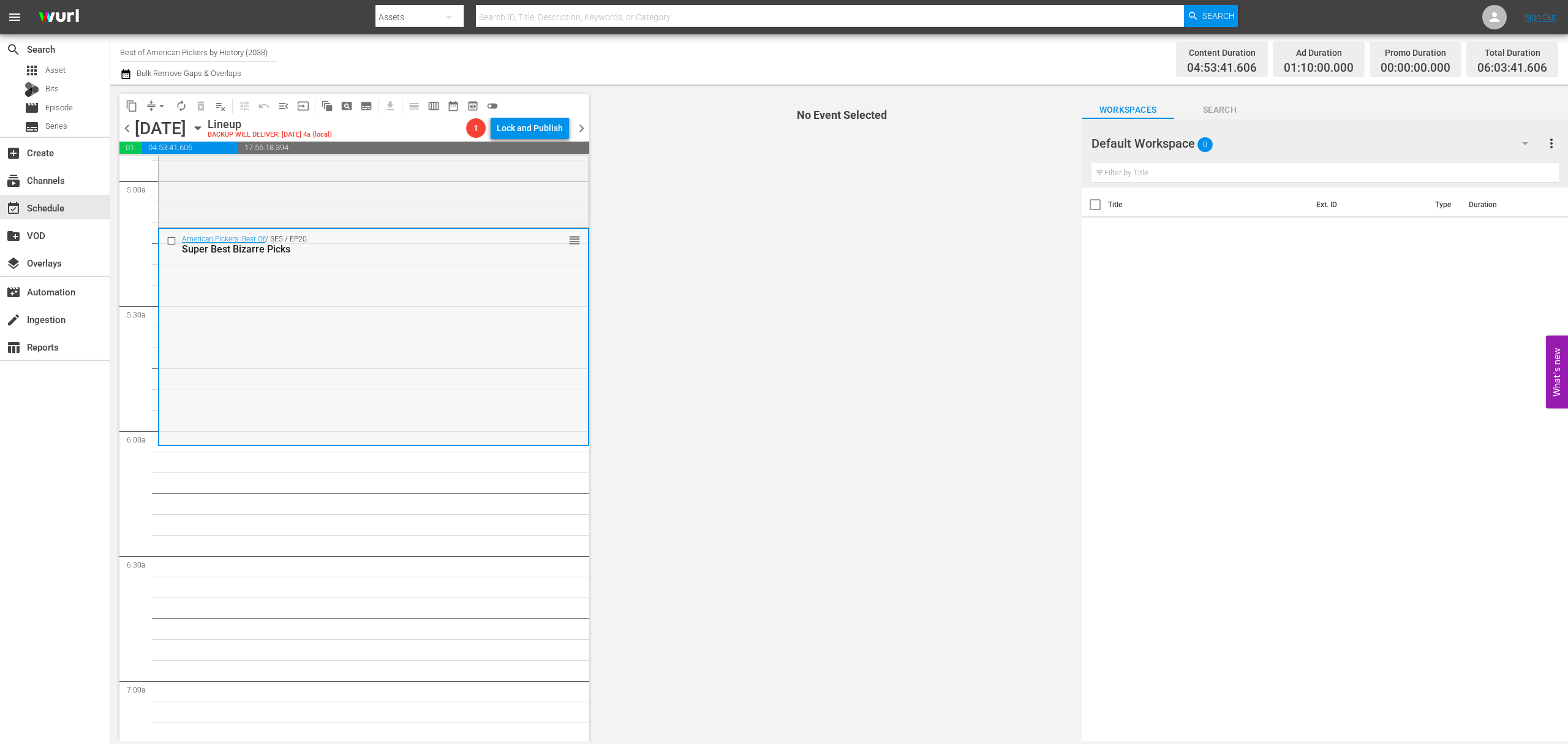
click at [474, 310] on div "American Pickers: Best Of / SE5 / EP20: Super Best Bizarre Picks reorder" at bounding box center [373, 336] width 429 height 215
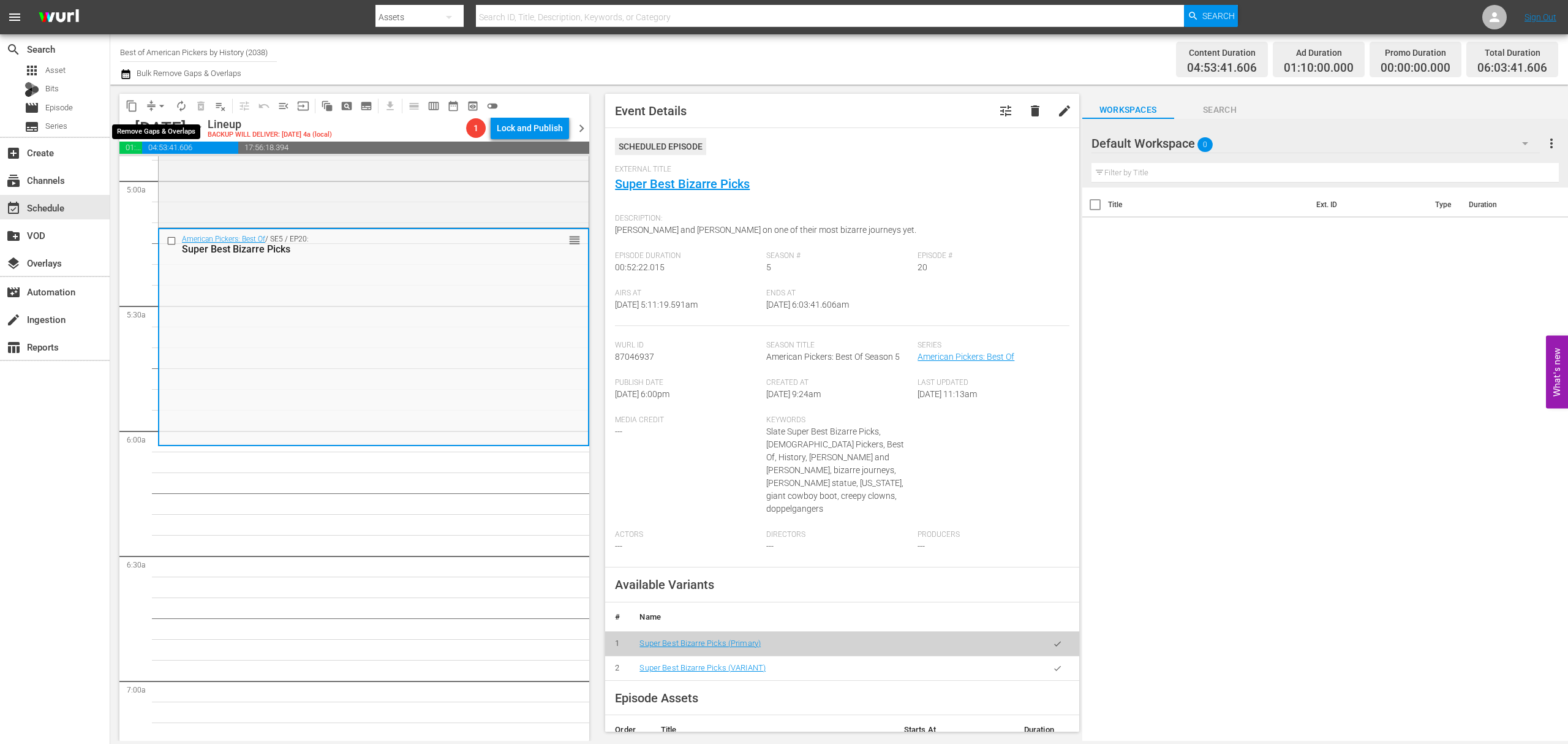
click at [160, 103] on span "arrow_drop_down" at bounding box center [162, 106] width 12 height 12
click at [150, 128] on li "Align to Midnight" at bounding box center [162, 131] width 128 height 20
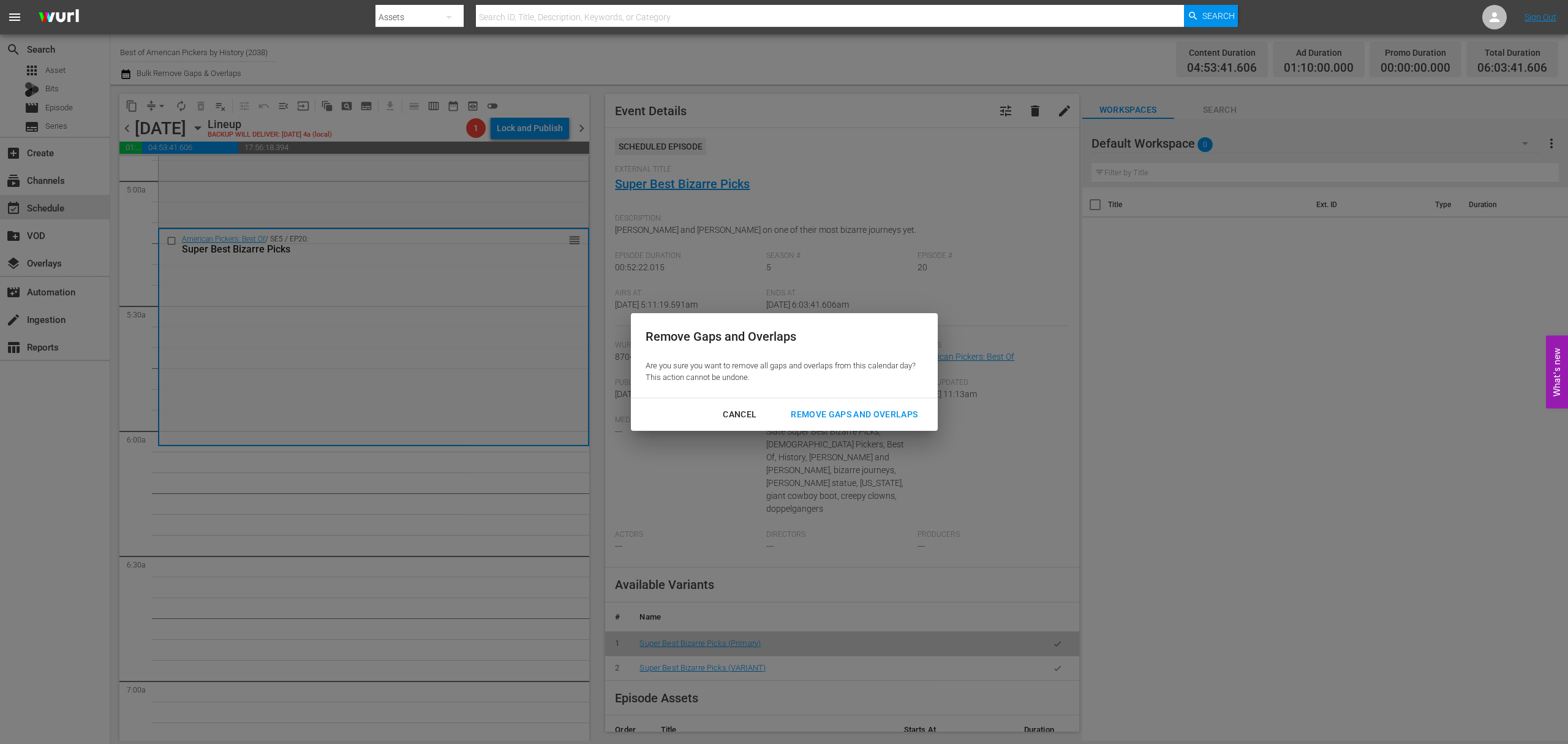
click at [851, 410] on div "Remove Gaps and Overlaps" at bounding box center [854, 414] width 147 height 15
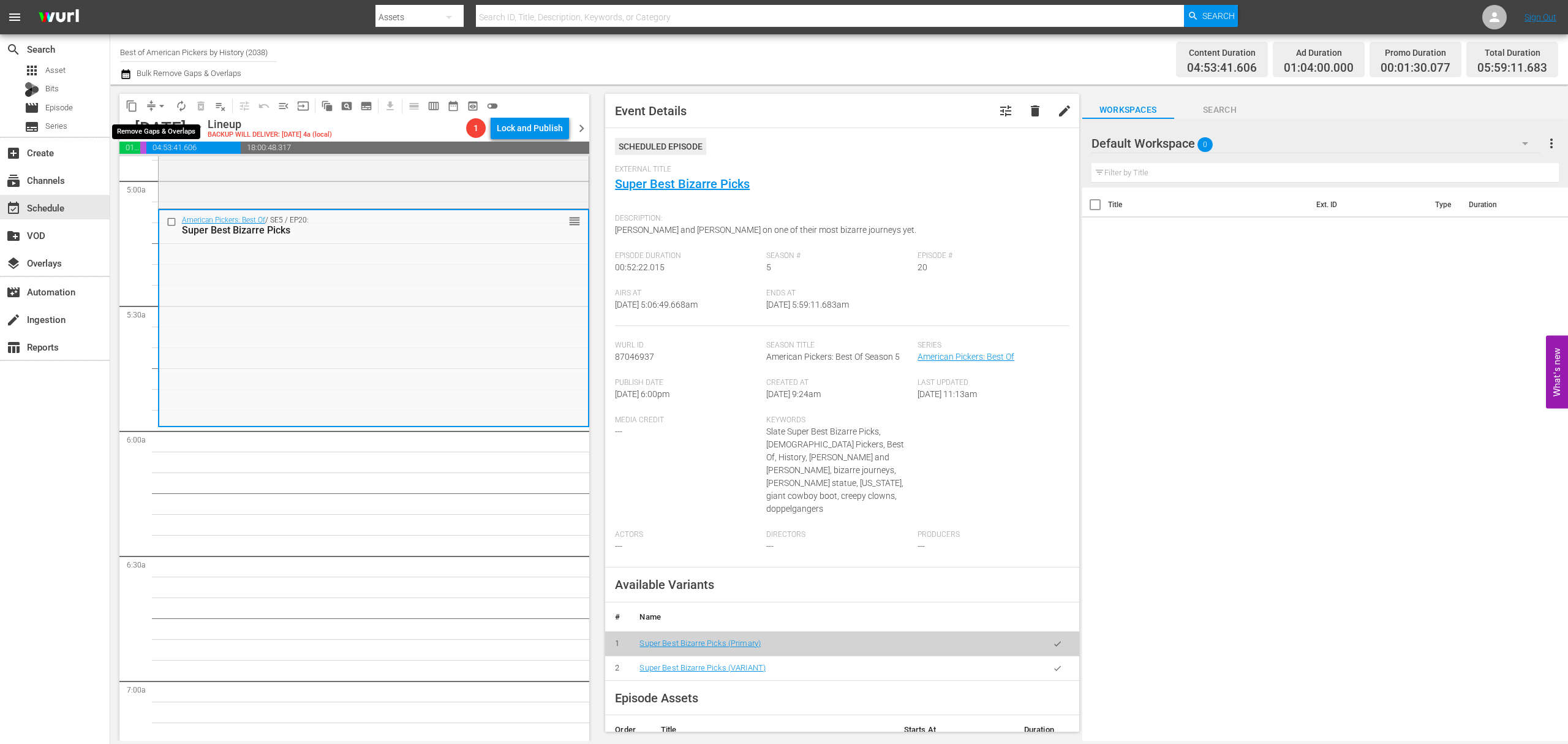
click at [157, 103] on span "arrow_drop_down" at bounding box center [162, 106] width 12 height 12
click at [150, 124] on li "Align to Midnight" at bounding box center [162, 131] width 128 height 20
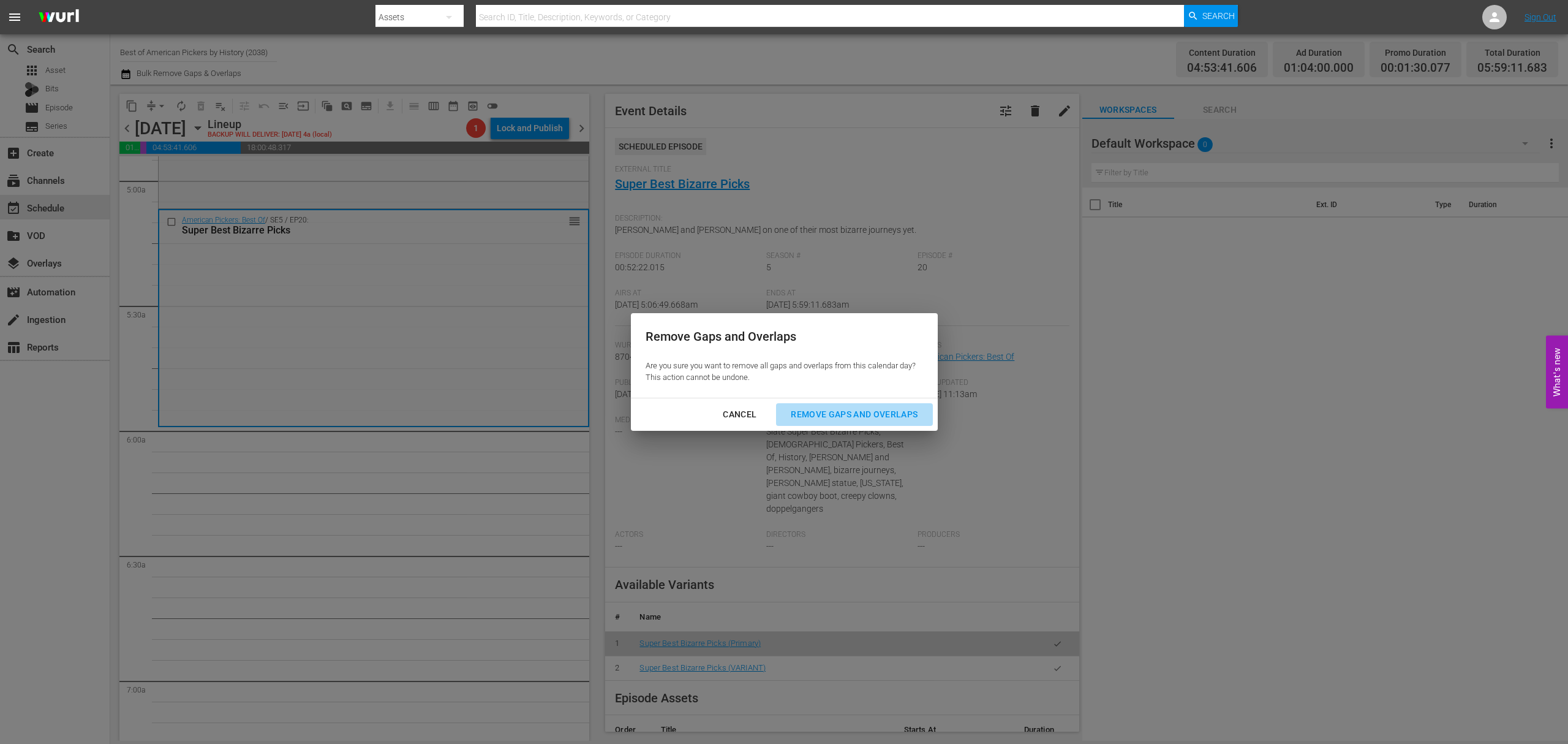
click at [888, 404] on button "Remove Gaps and Overlaps" at bounding box center [854, 414] width 156 height 23
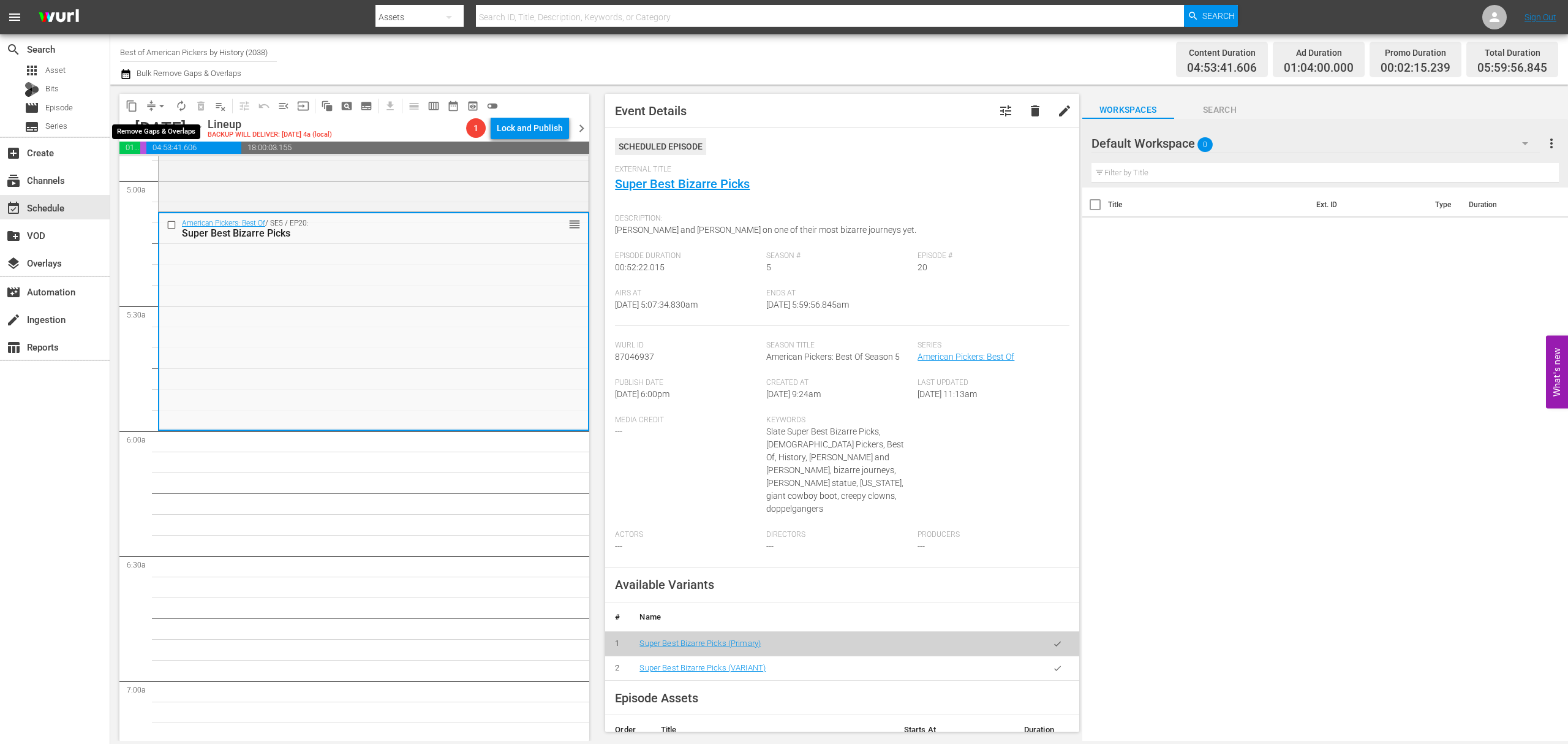
click at [157, 106] on span "arrow_drop_down" at bounding box center [162, 106] width 12 height 12
click at [160, 128] on li "Align to Midnight" at bounding box center [162, 131] width 128 height 20
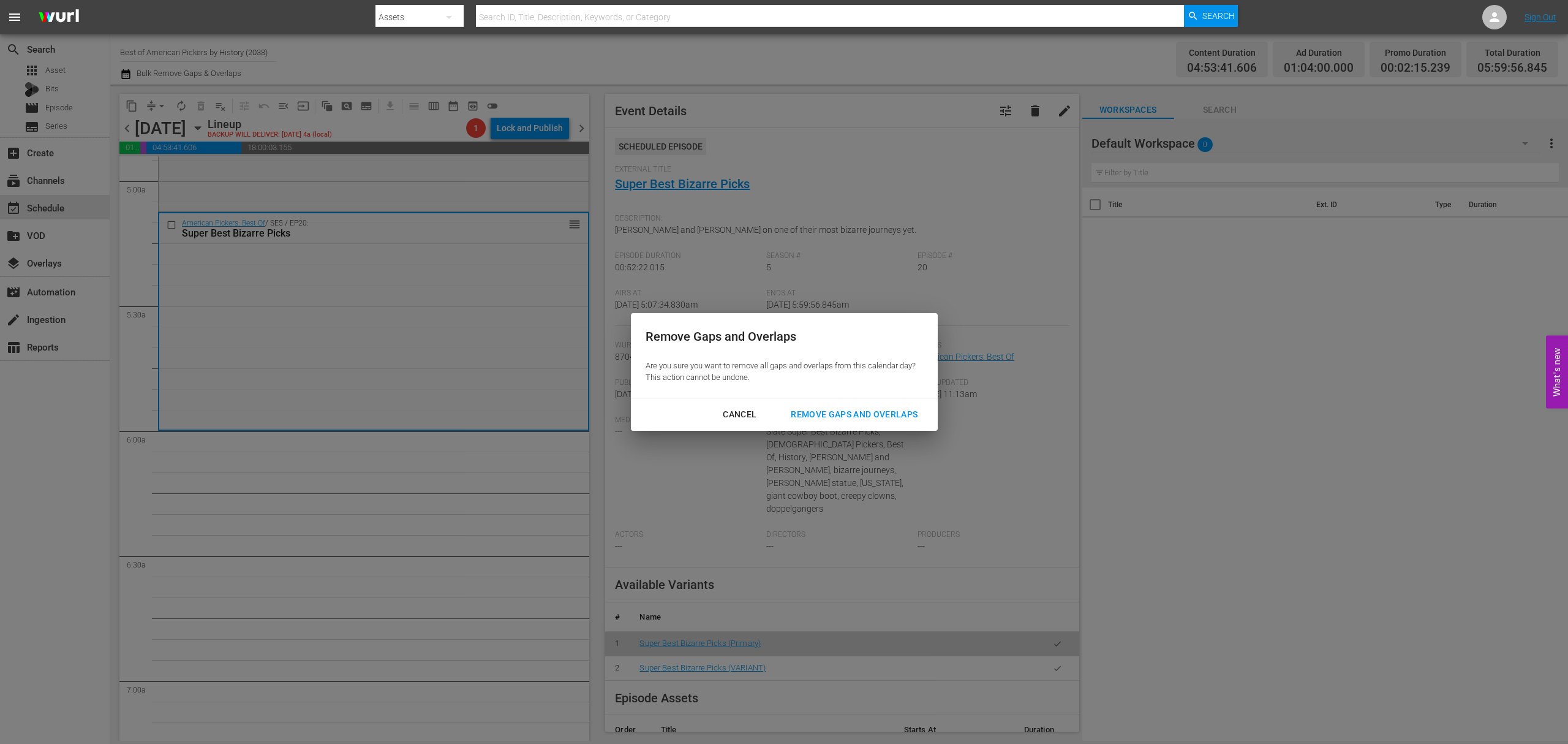
click at [890, 412] on div "Remove Gaps and Overlaps" at bounding box center [854, 414] width 147 height 15
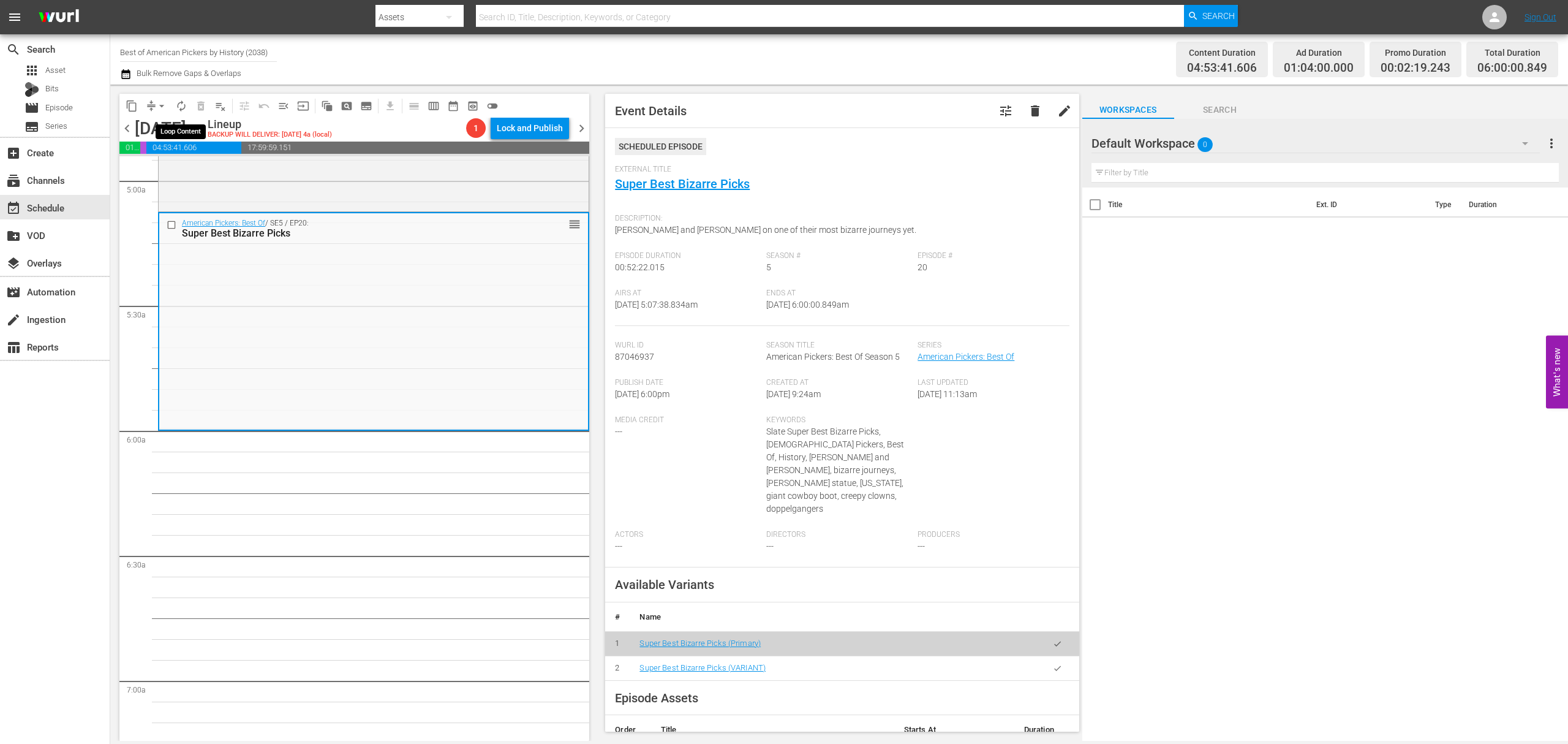
click at [177, 108] on span "autorenew_outlined" at bounding box center [181, 106] width 12 height 12
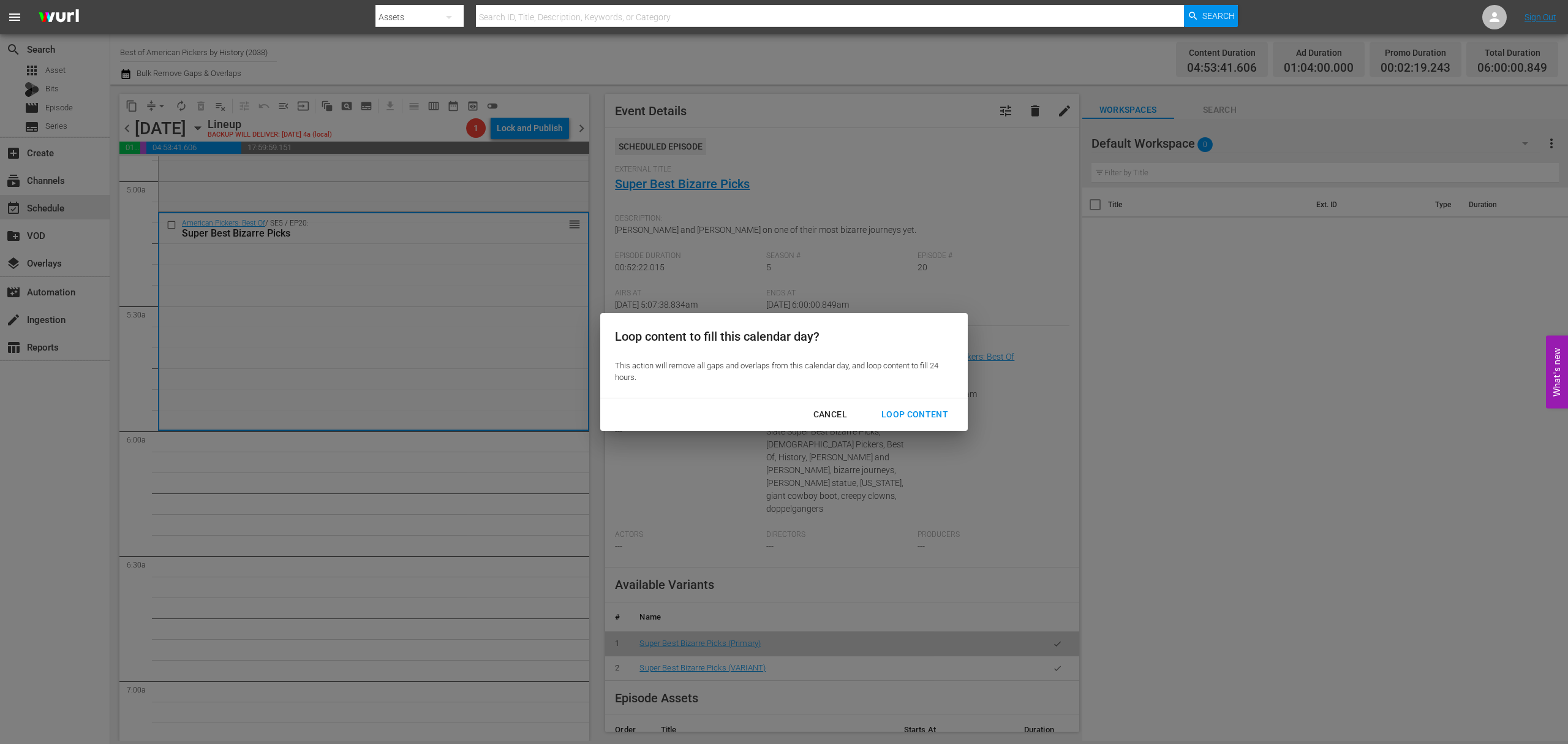
click at [903, 417] on div "Loop Content" at bounding box center [915, 414] width 86 height 15
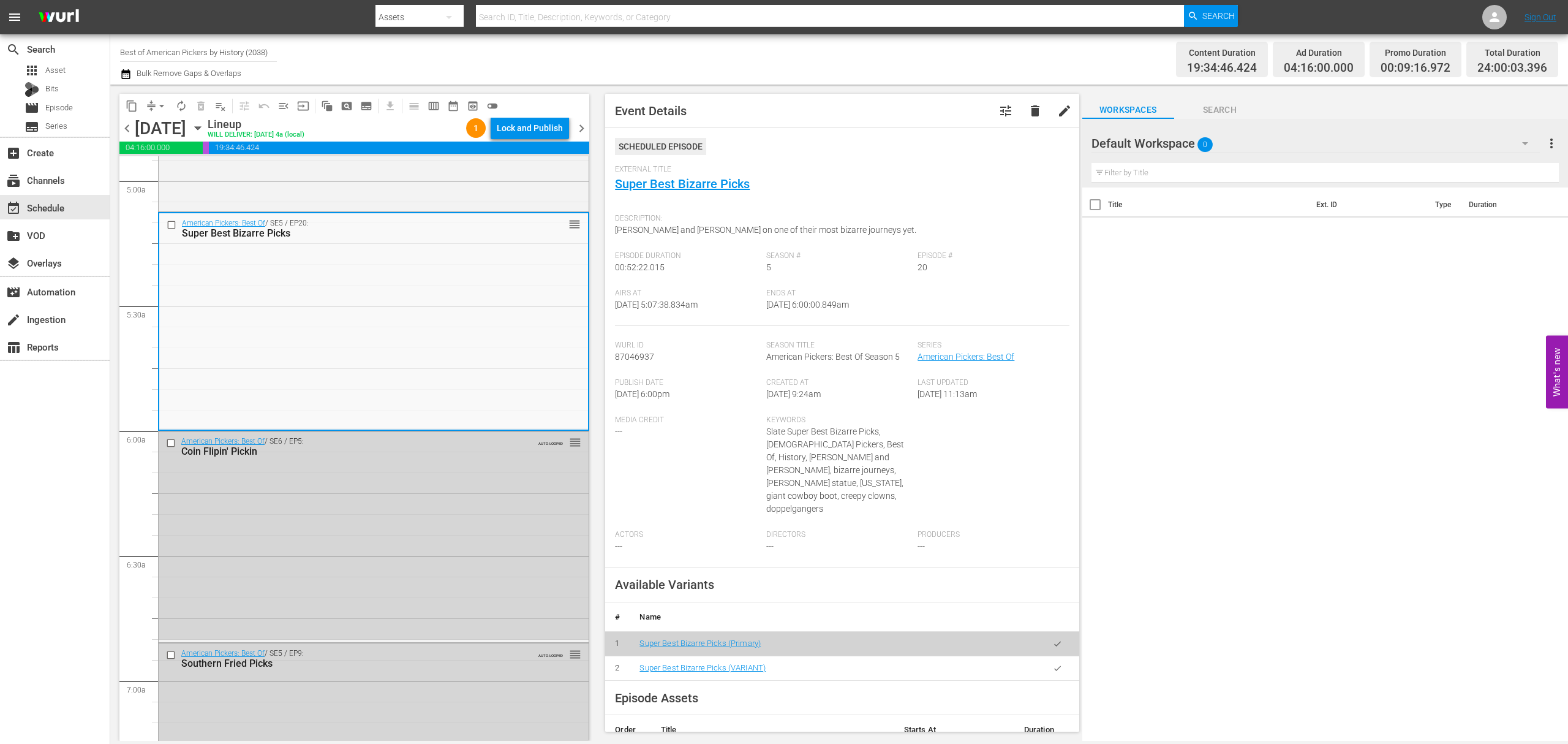
click at [534, 130] on div "Lock and Publish" at bounding box center [530, 128] width 66 height 22
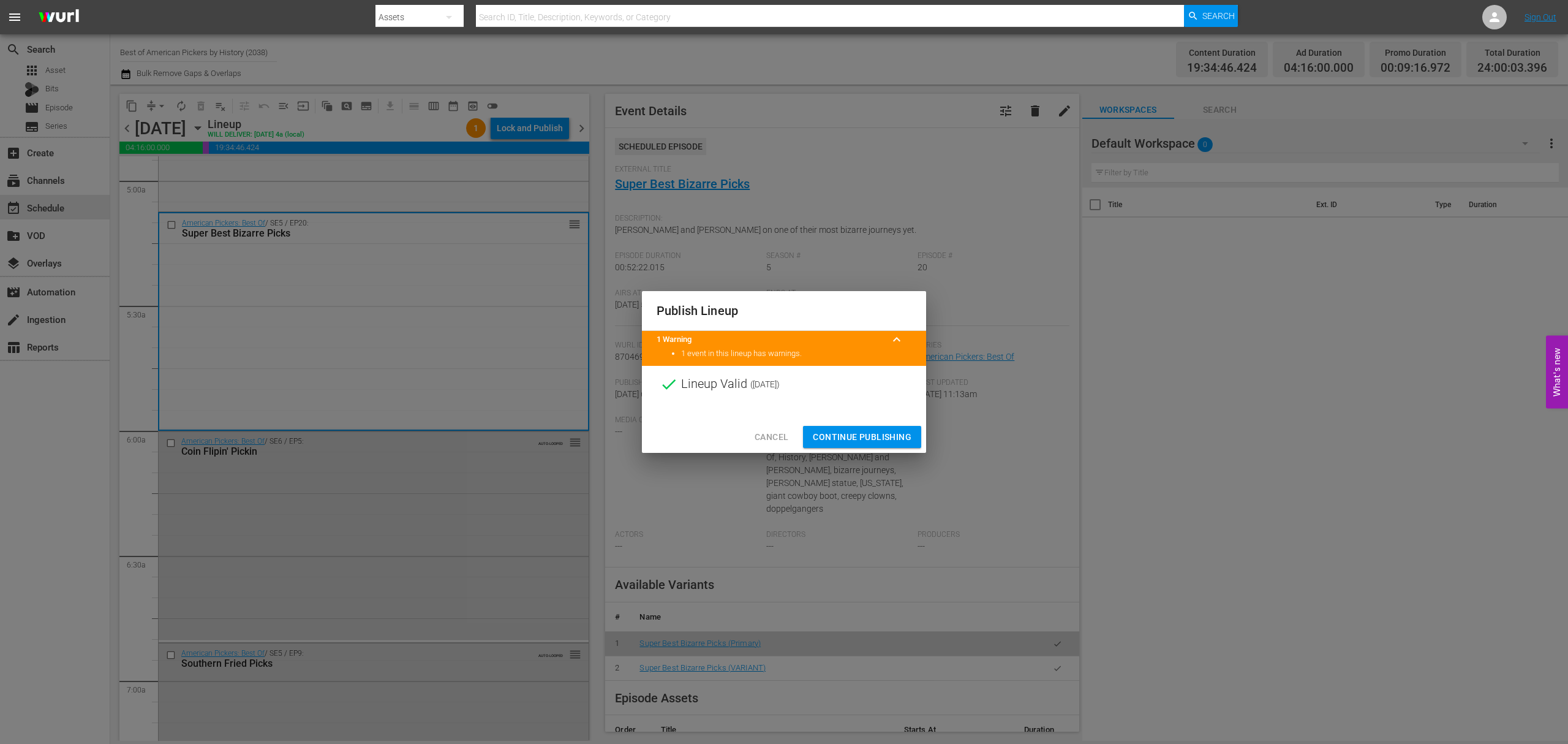
click at [856, 437] on span "Continue Publishing" at bounding box center [862, 437] width 99 height 15
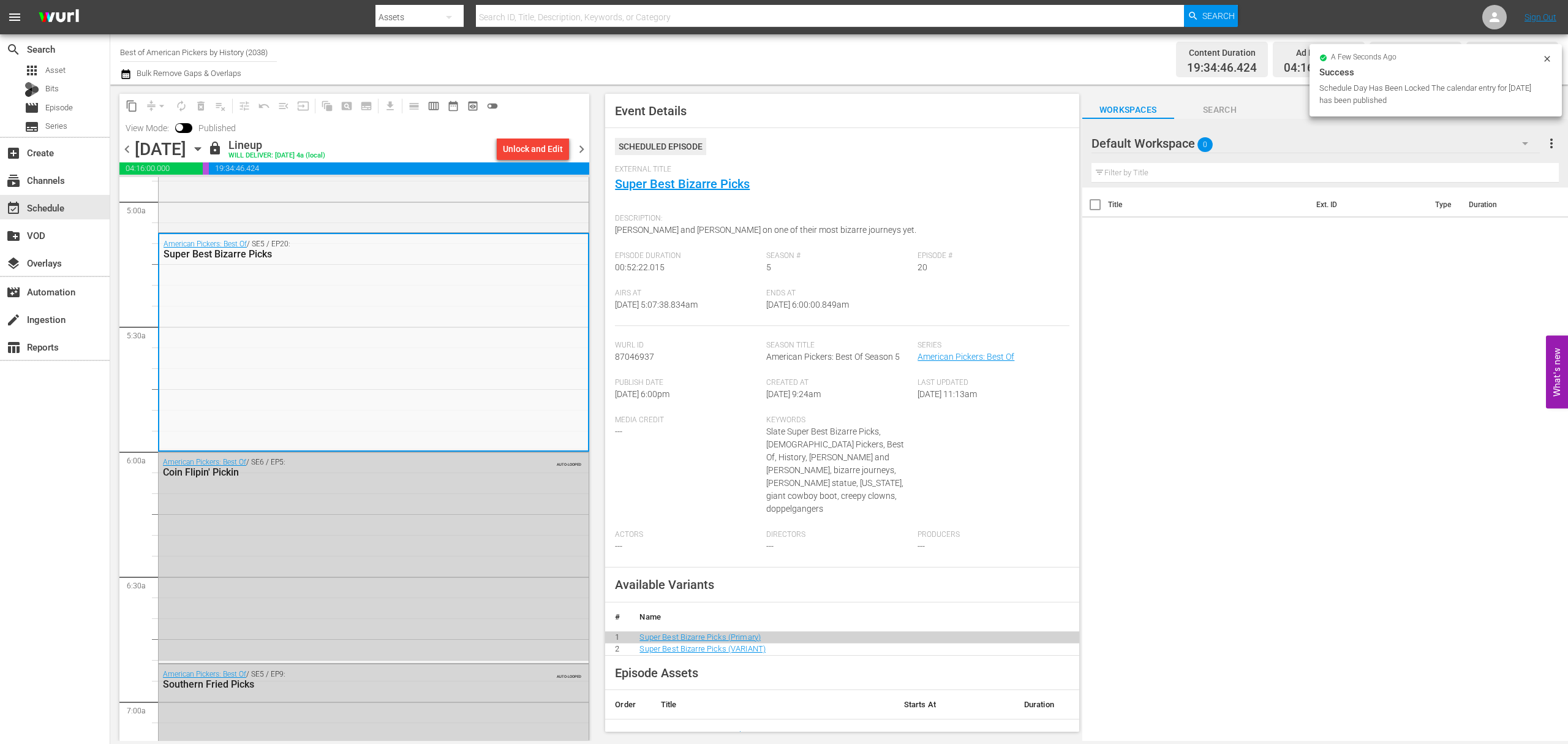
click at [585, 148] on span "chevron_right" at bounding box center [582, 149] width 15 height 15
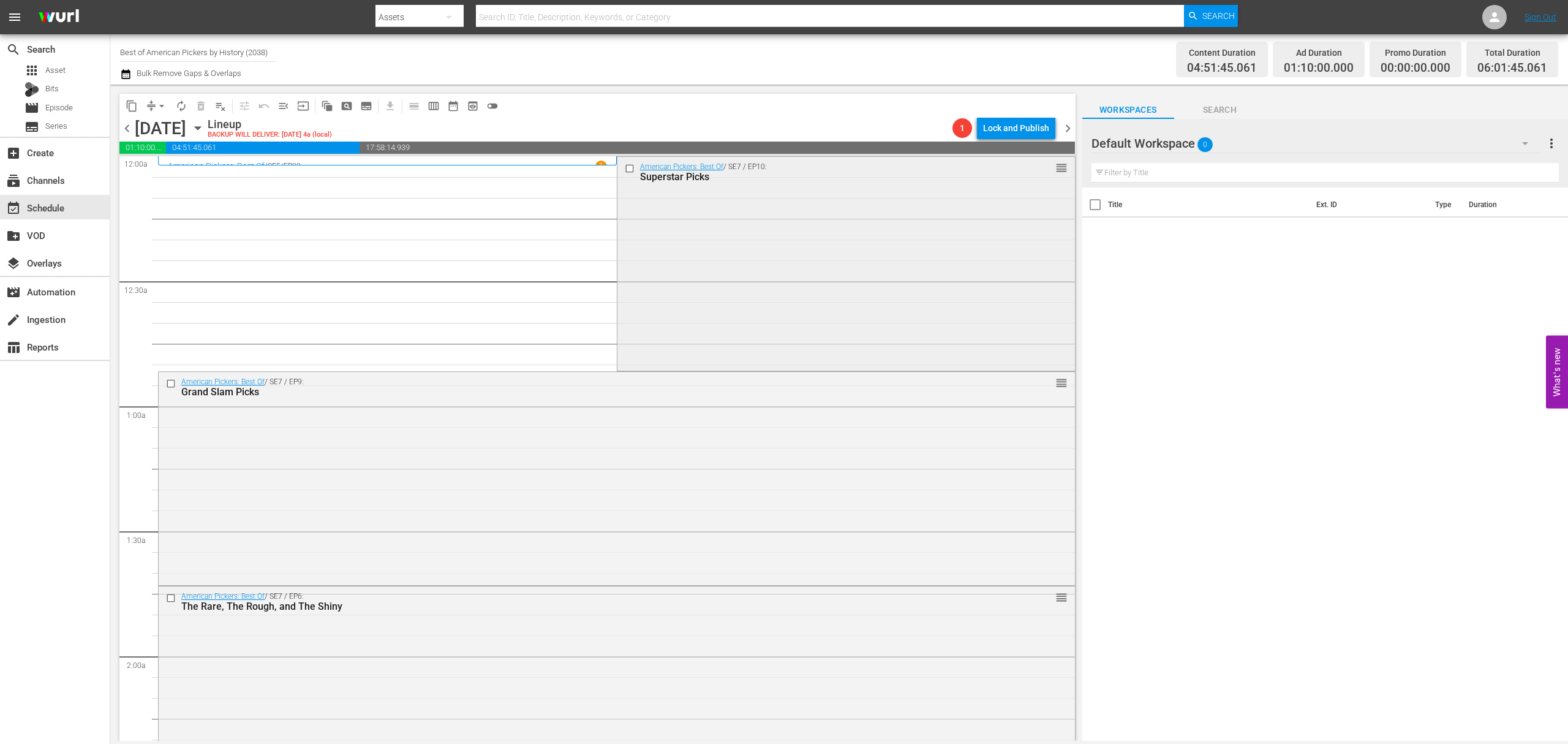
click at [733, 239] on div "American Pickers: Best Of / SE7 / EP10: Superstar Picks reorder" at bounding box center [846, 262] width 458 height 212
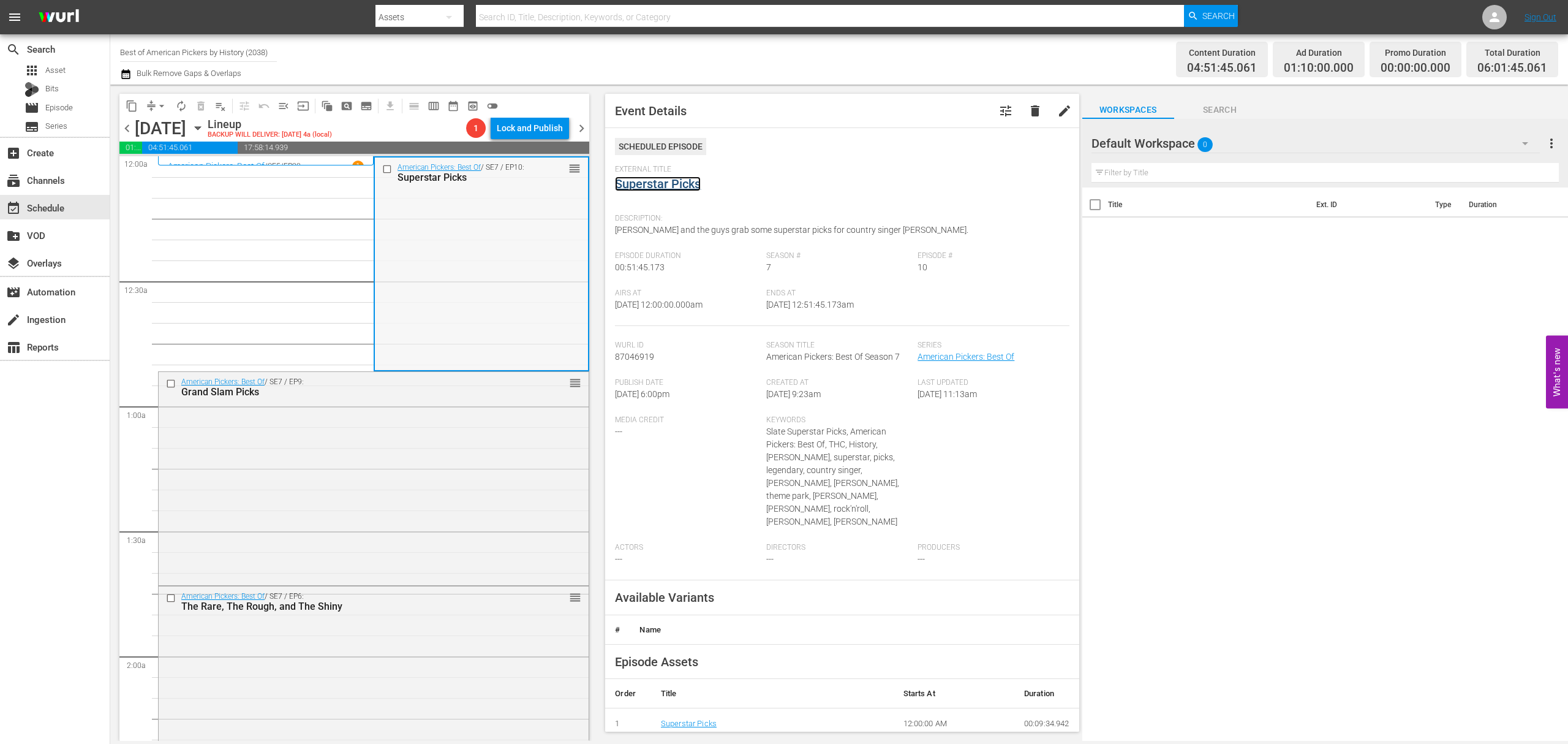
scroll to position [163, 0]
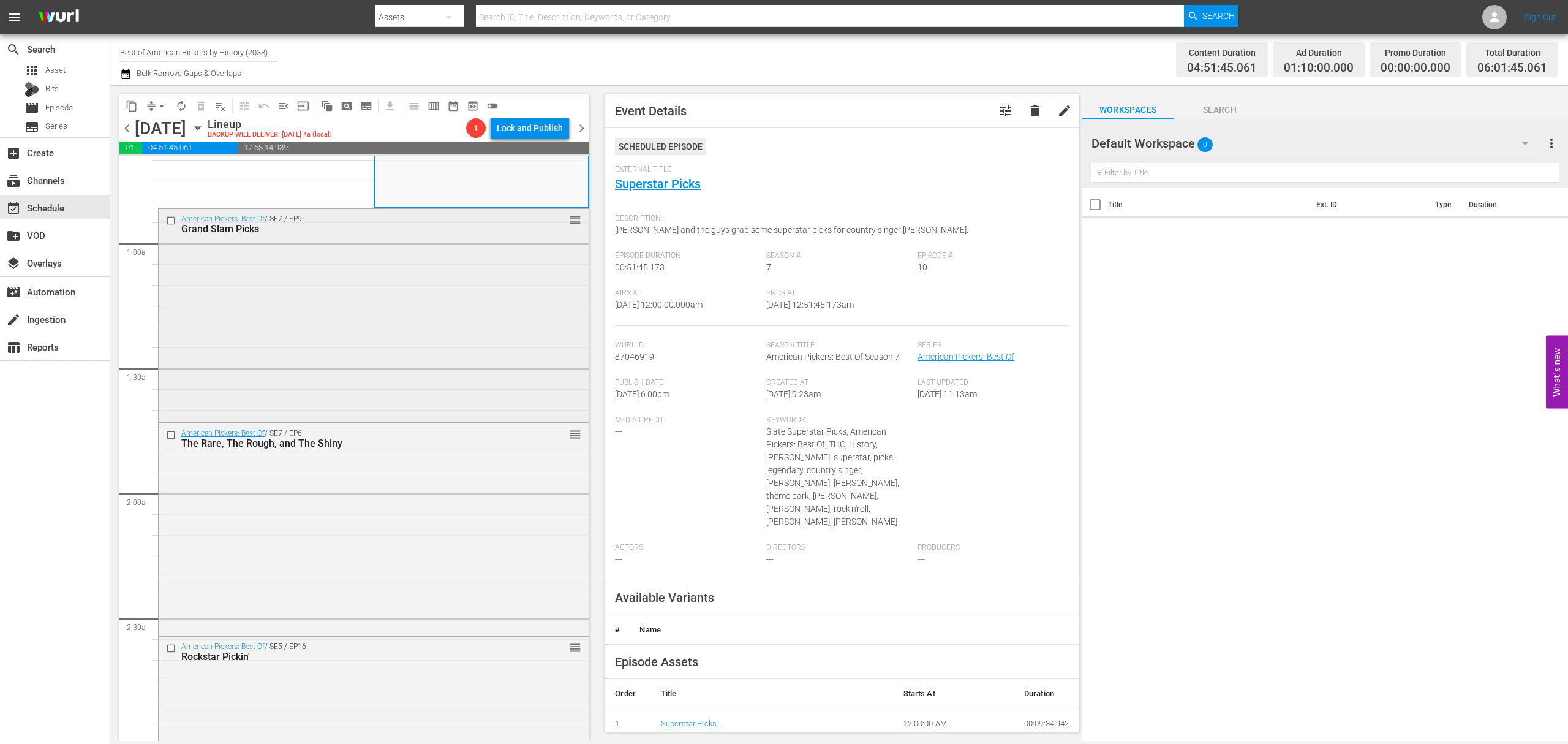
click at [458, 268] on div "American Pickers: Best Of / SE7 / EP9: Grand Slam Picks reorder" at bounding box center [374, 314] width 430 height 210
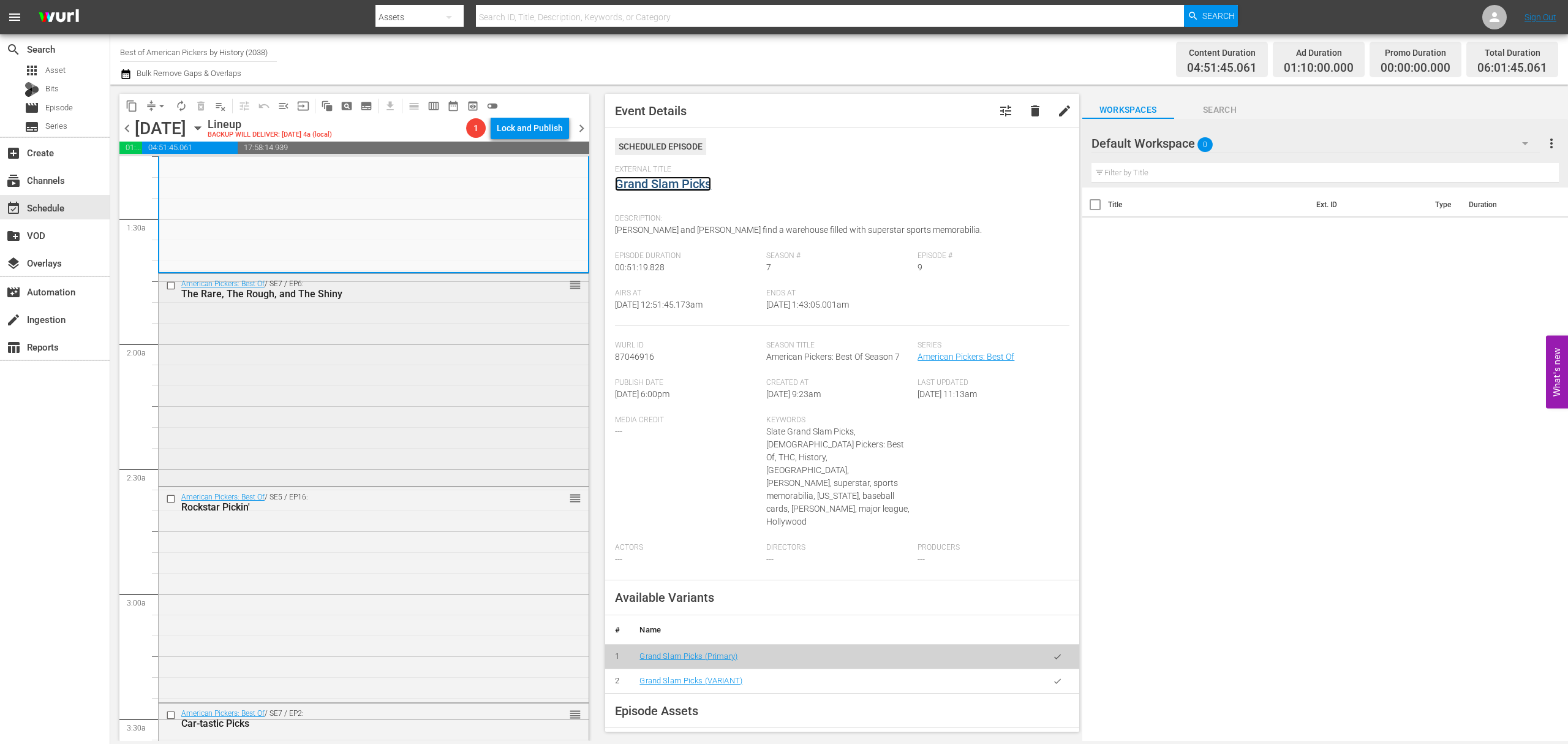
scroll to position [327, 0]
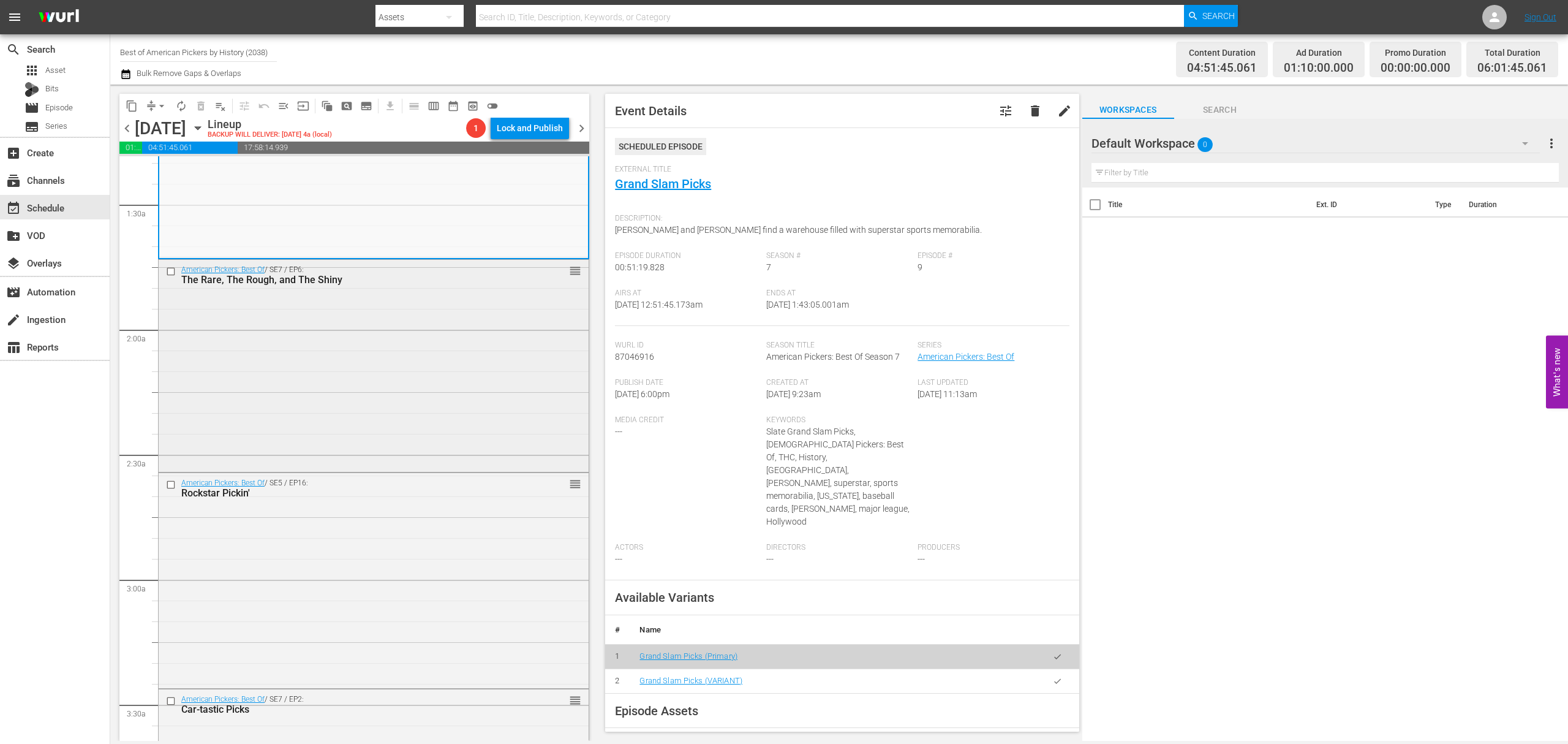
click at [439, 368] on div "American Pickers: Best Of / SE7 / EP6: The Rare, The Rough, and The Shiny reord…" at bounding box center [374, 365] width 430 height 210
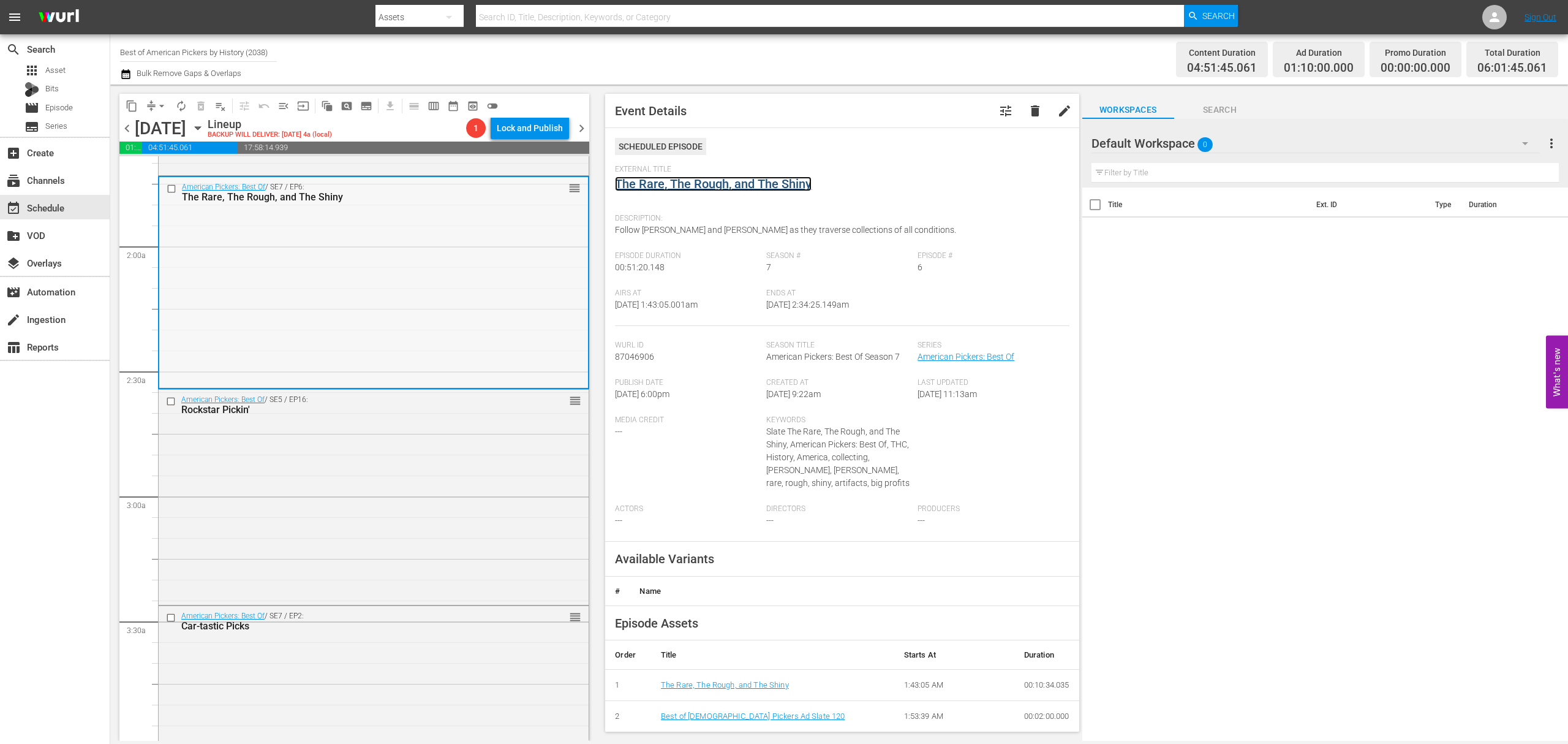
scroll to position [490, 0]
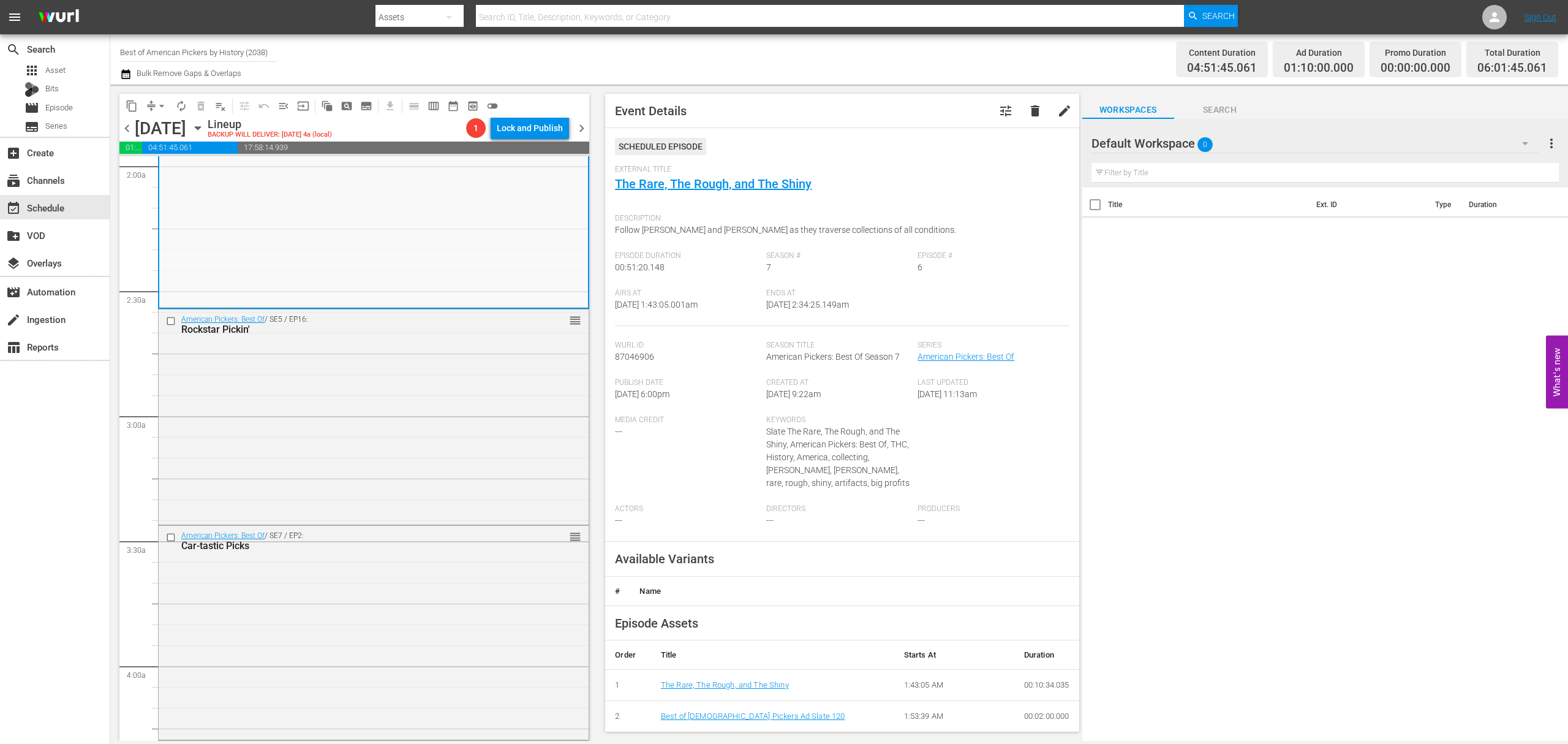
click at [446, 388] on div "American Pickers: Best Of / SE5 / EP16: Rockstar Pickin' reorder" at bounding box center [374, 416] width 430 height 213
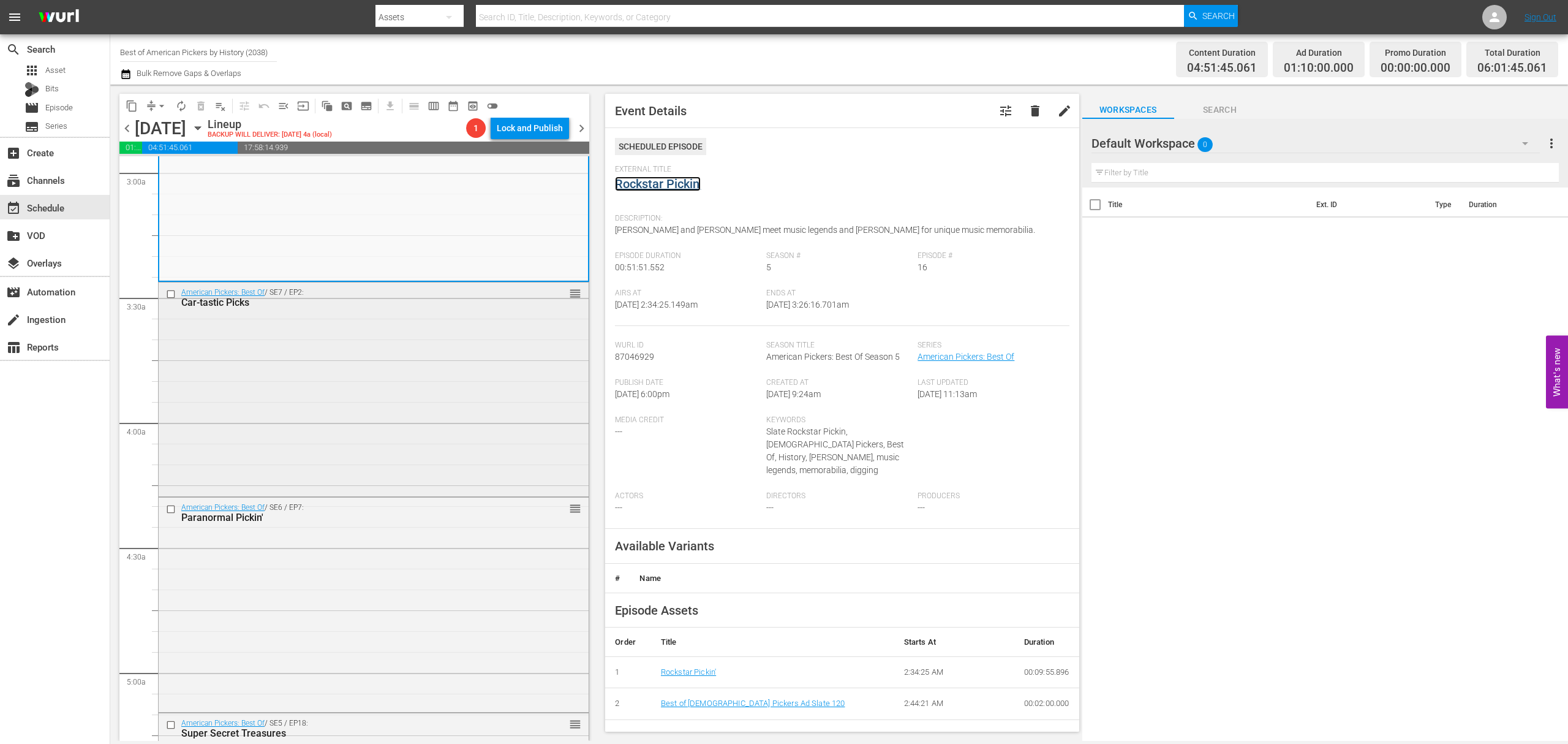
scroll to position [817, 0]
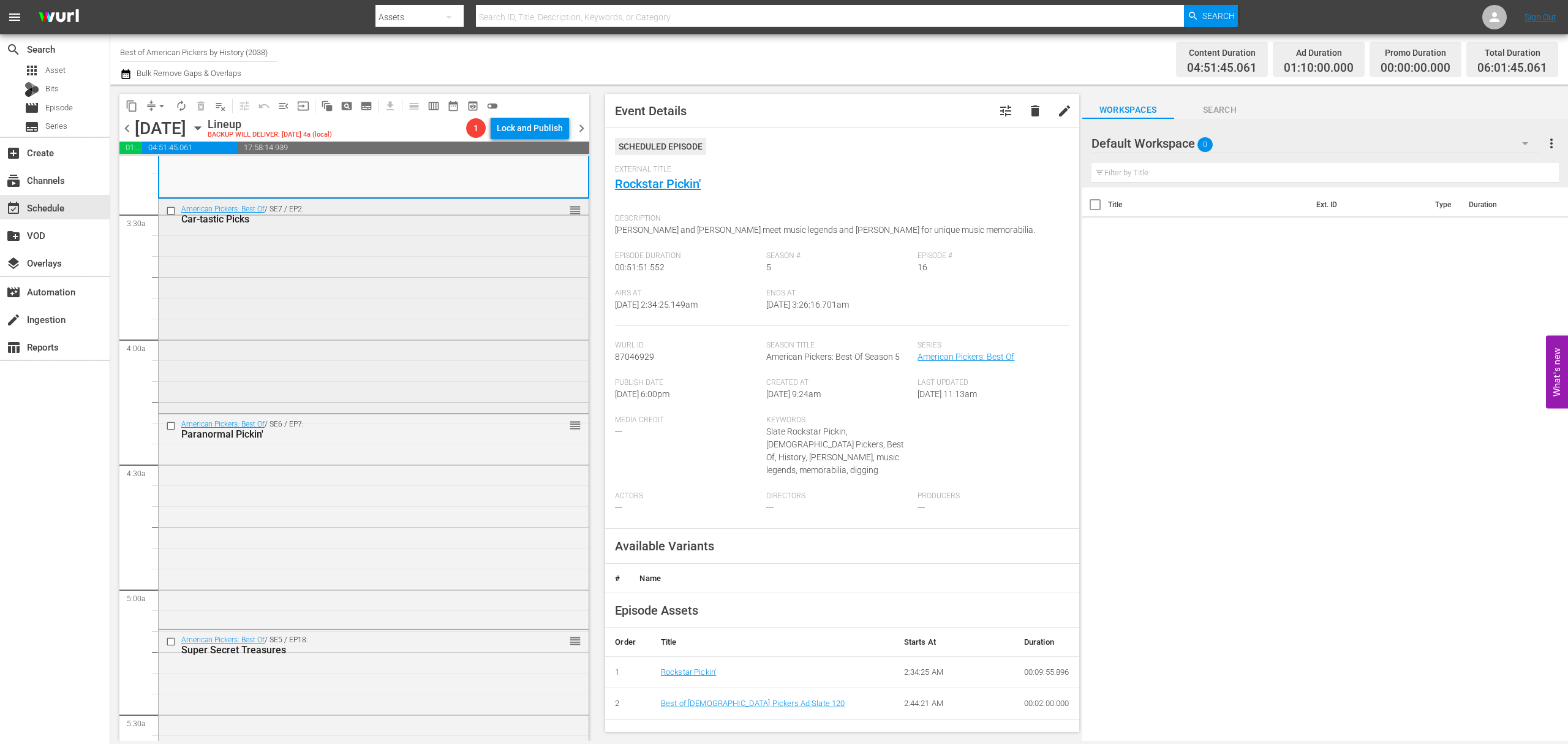
click at [420, 287] on div "American Pickers: Best Of / SE7 / EP2: Car-tastic Picks reorder" at bounding box center [374, 305] width 430 height 211
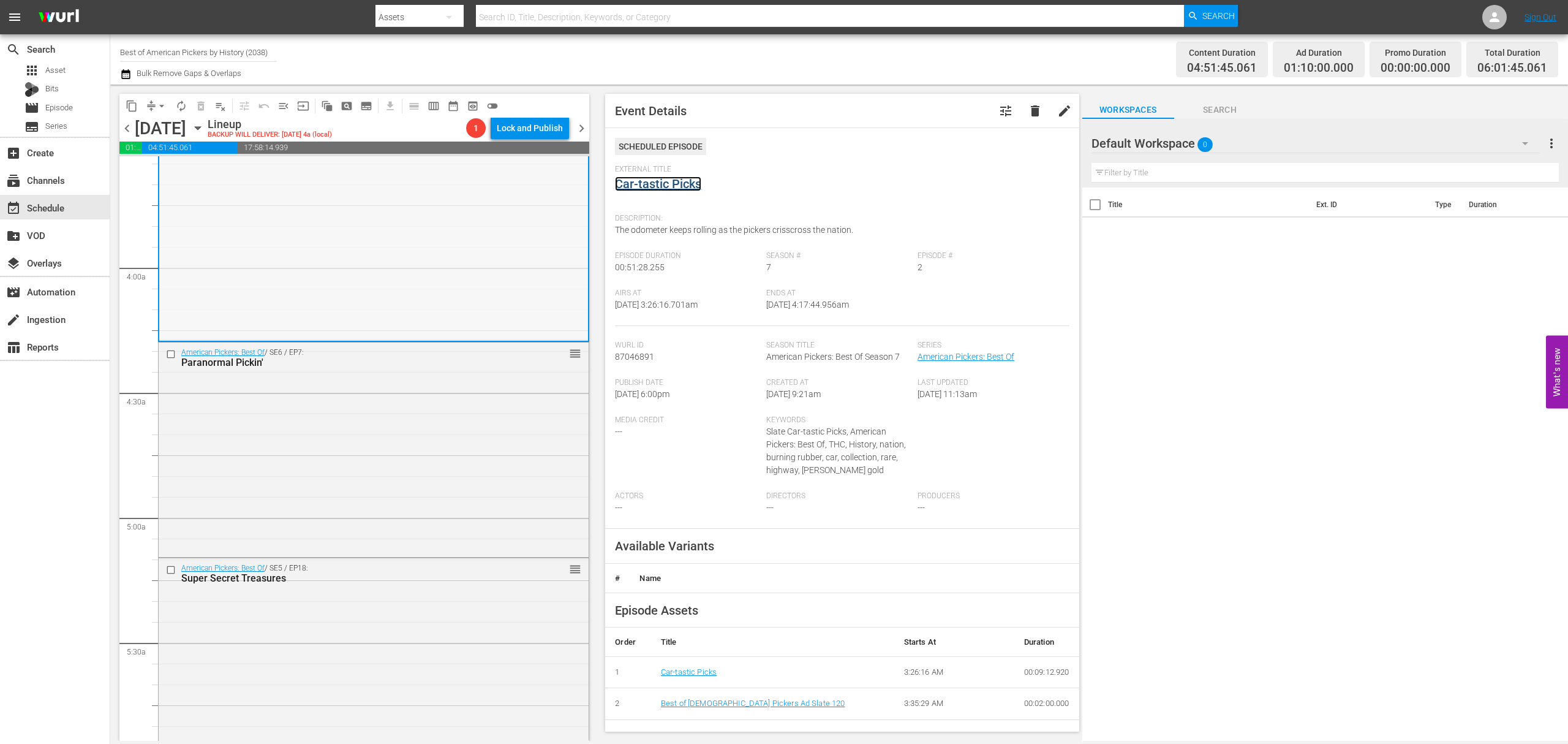
scroll to position [981, 0]
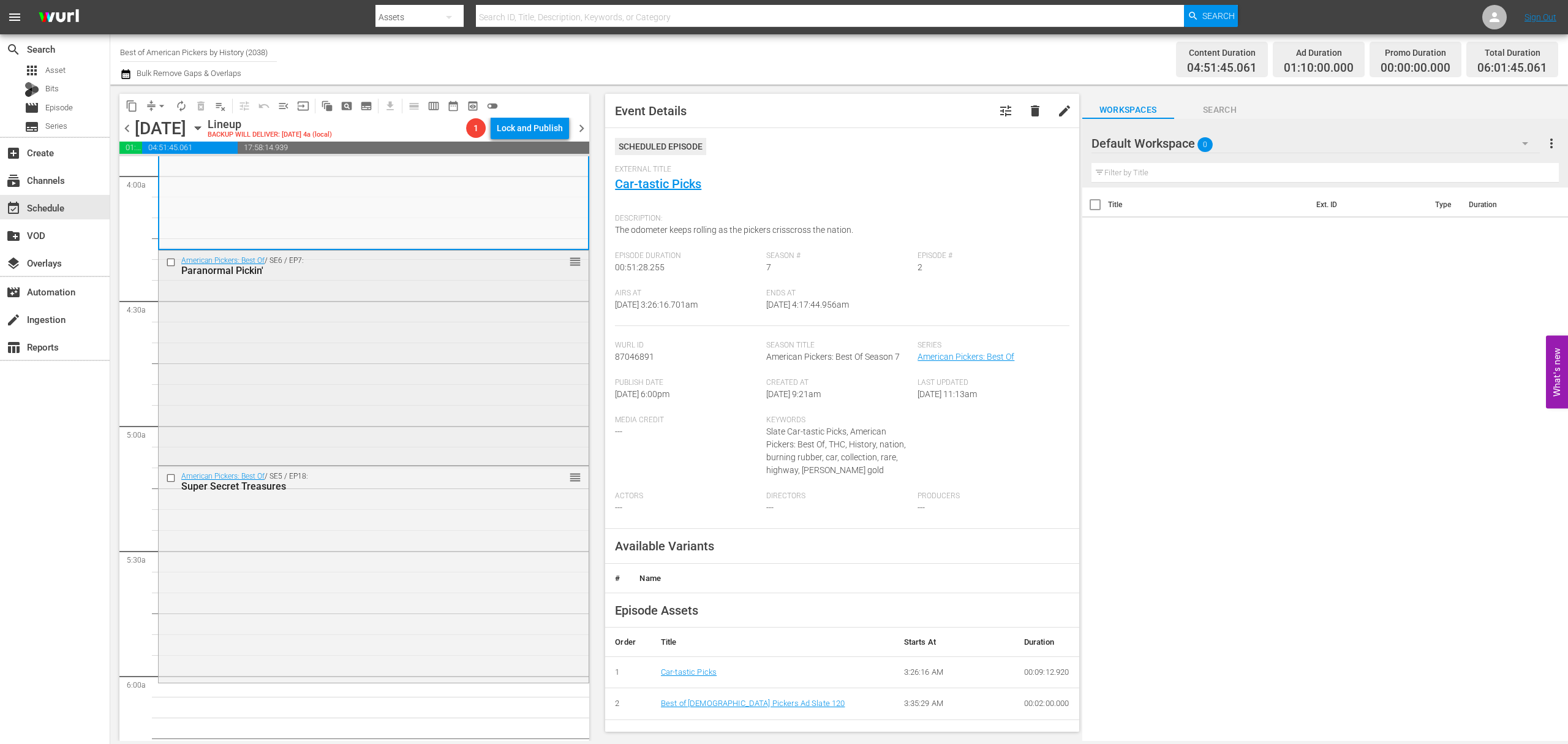
click at [435, 322] on div "American Pickers: Best Of / SE6 / EP7: Paranormal Pickin' reorder" at bounding box center [374, 357] width 430 height 213
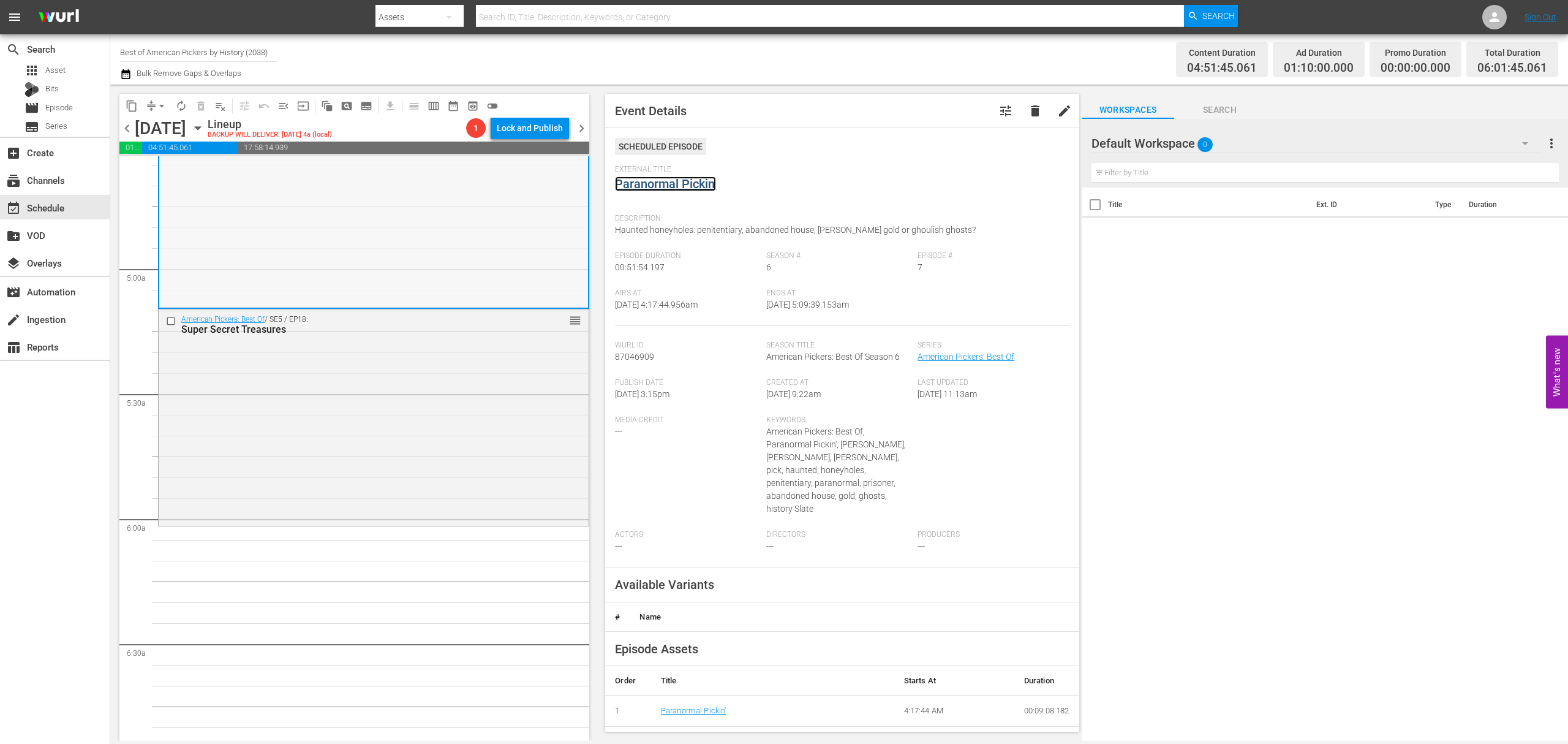
scroll to position [1144, 0]
click at [437, 382] on div "American Pickers: Best Of / SE5 / EP18: Super Secret Treasures reorder" at bounding box center [374, 410] width 430 height 213
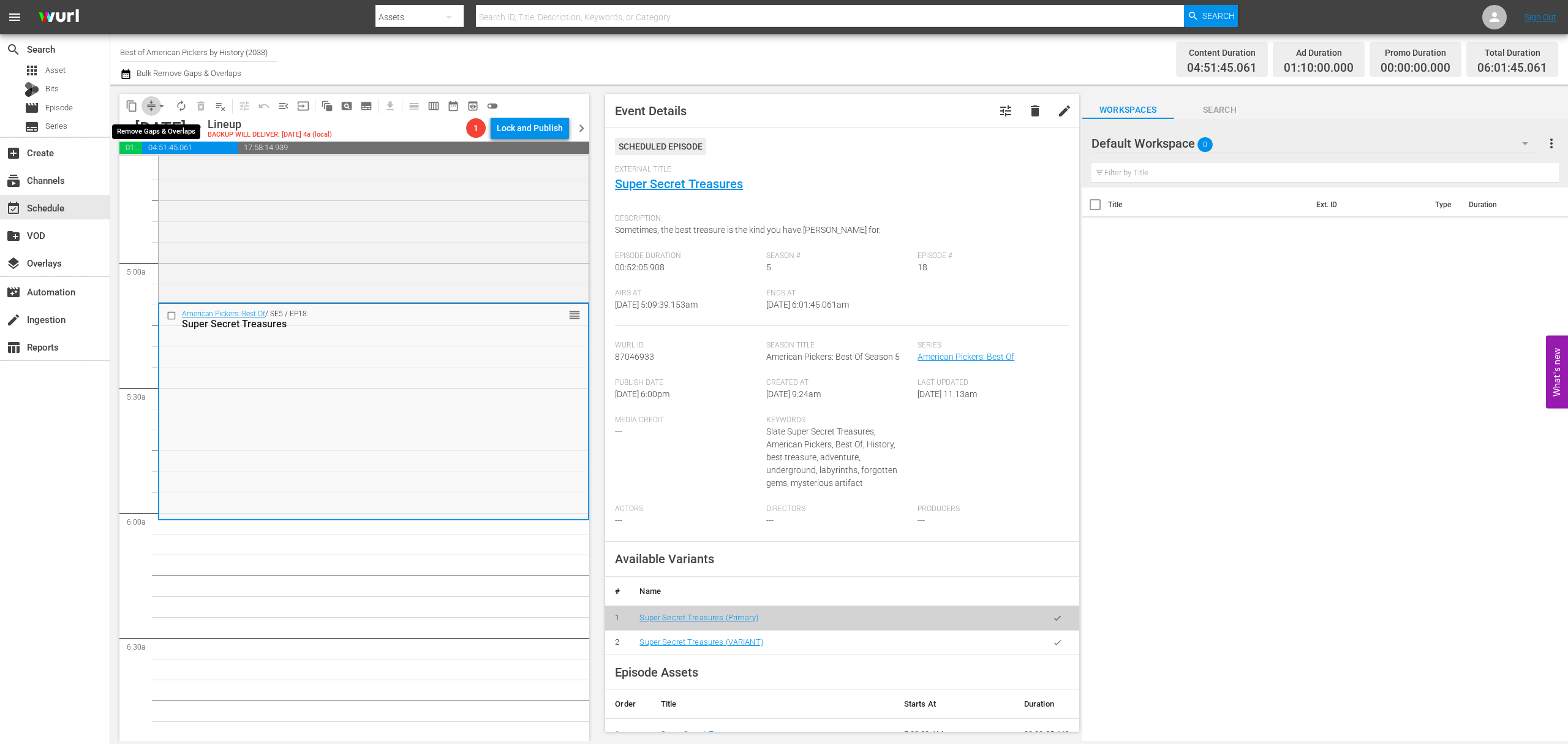
click at [150, 103] on span "compress" at bounding box center [151, 106] width 12 height 12
click at [158, 109] on span "arrow_drop_down" at bounding box center [162, 106] width 12 height 12
click at [155, 132] on li "Align to Midnight" at bounding box center [162, 131] width 128 height 20
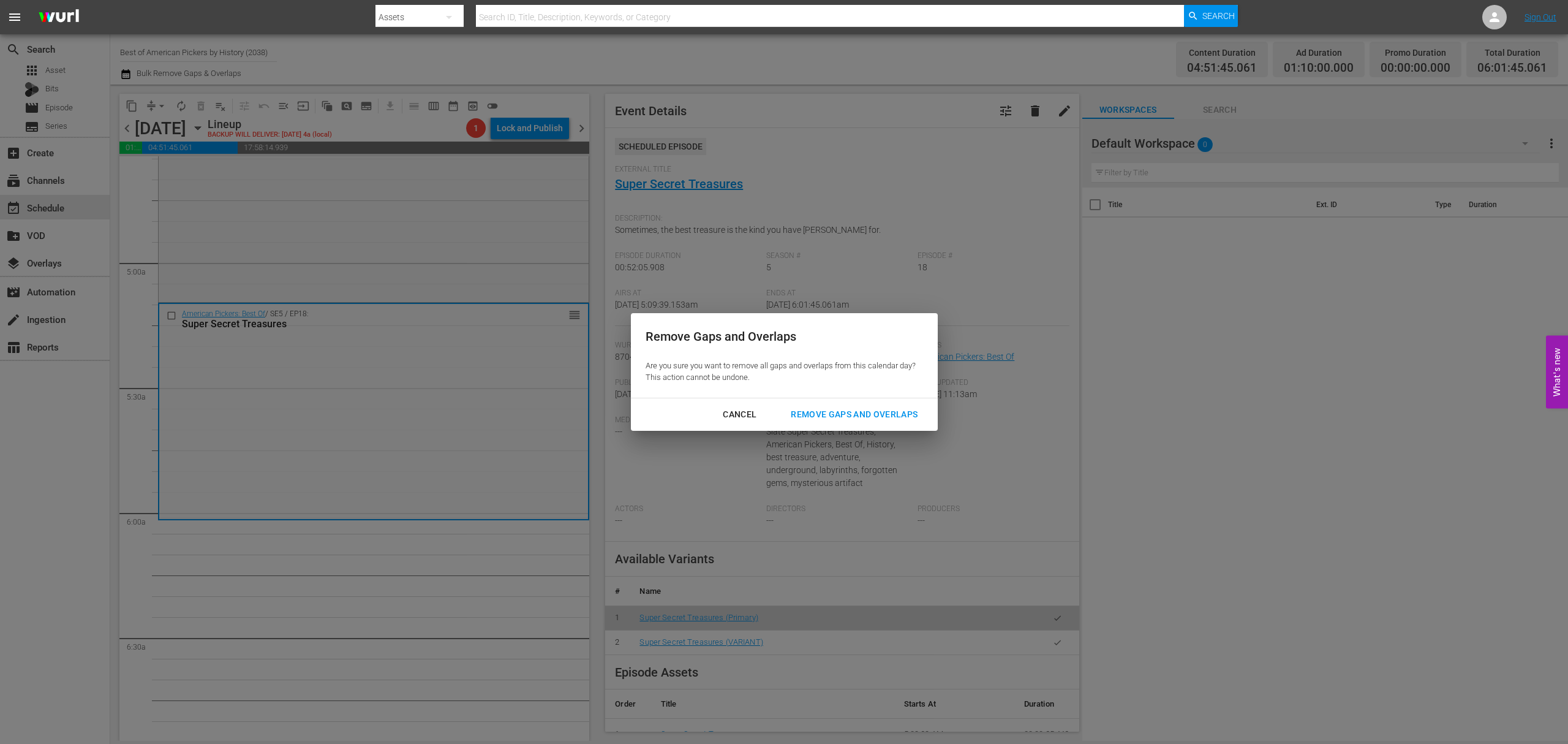
click at [882, 403] on button "Remove Gaps and Overlaps" at bounding box center [854, 414] width 156 height 23
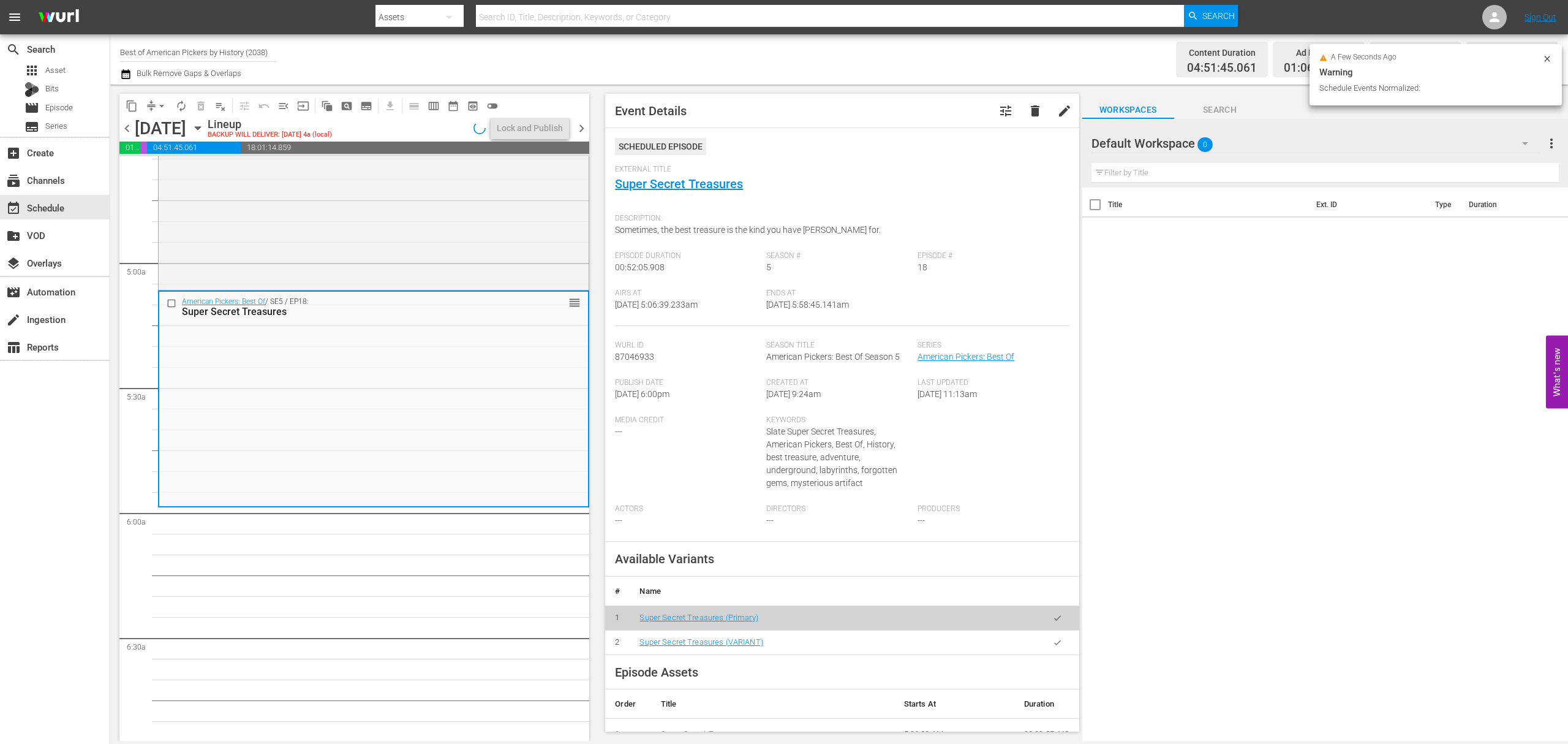
scroll to position [1185, 0]
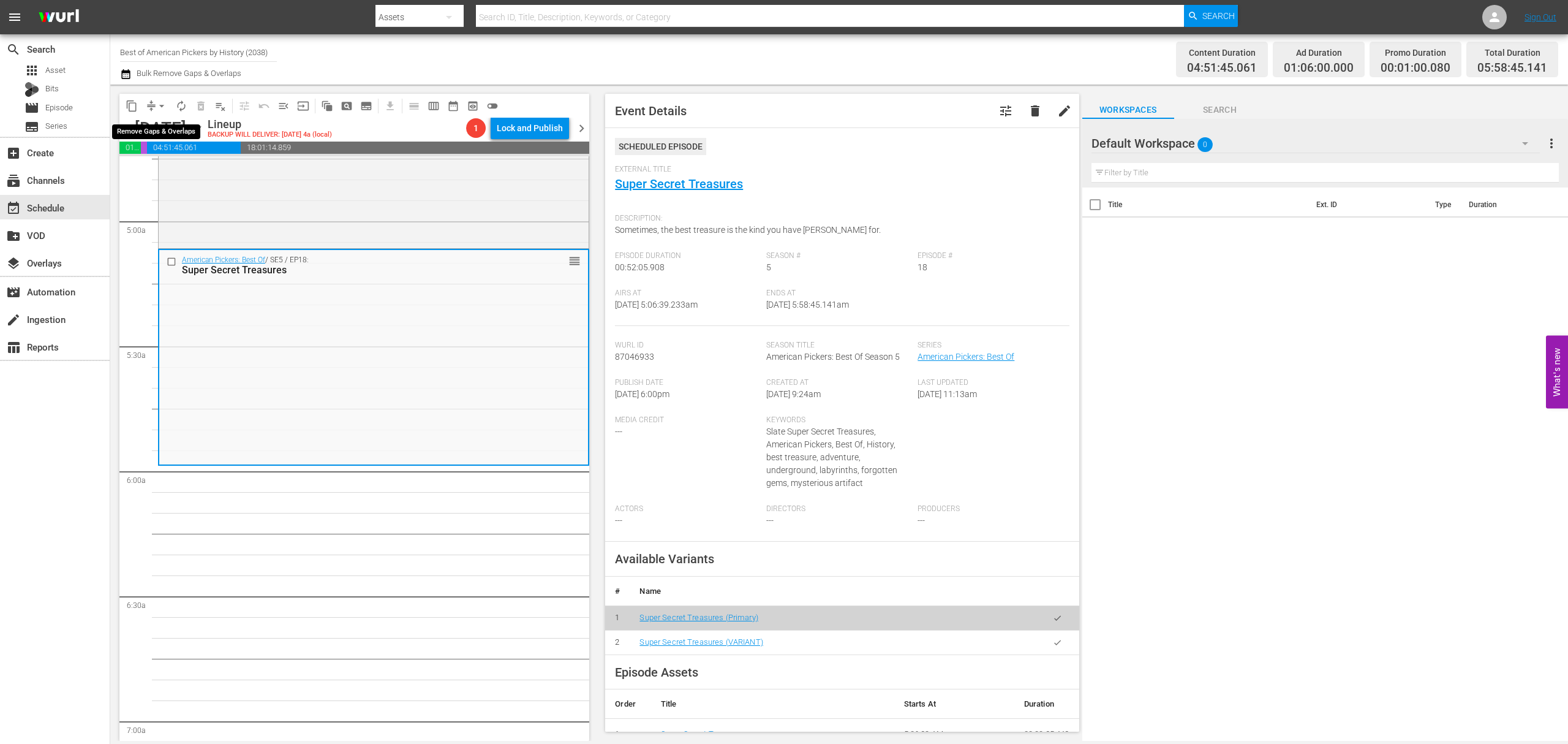
click at [150, 104] on span "compress" at bounding box center [151, 106] width 12 height 12
click at [157, 100] on span "arrow_drop_down" at bounding box center [162, 106] width 12 height 12
click at [150, 135] on li "Align to Midnight" at bounding box center [162, 131] width 128 height 20
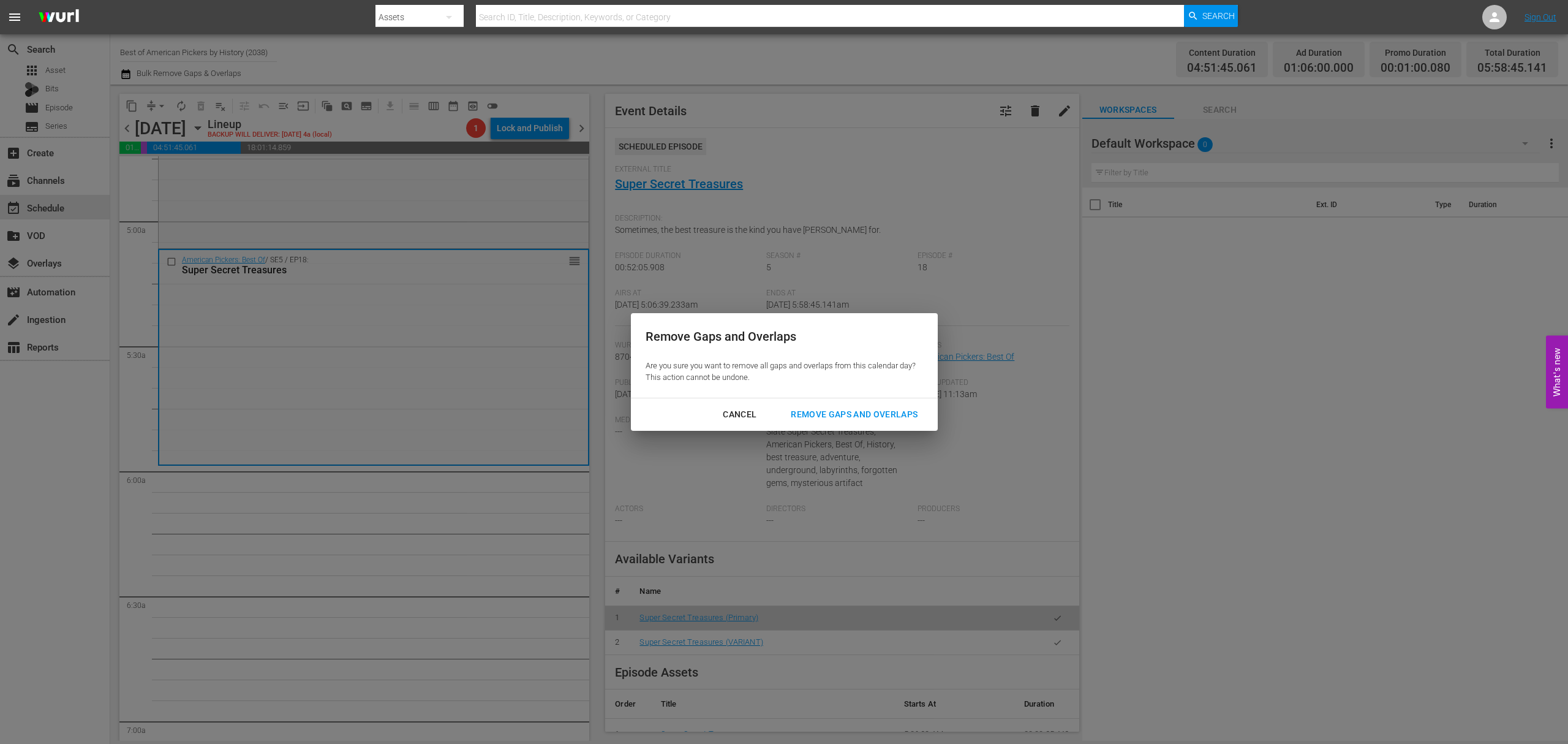
click at [860, 413] on div "Remove Gaps and Overlaps" at bounding box center [854, 414] width 147 height 15
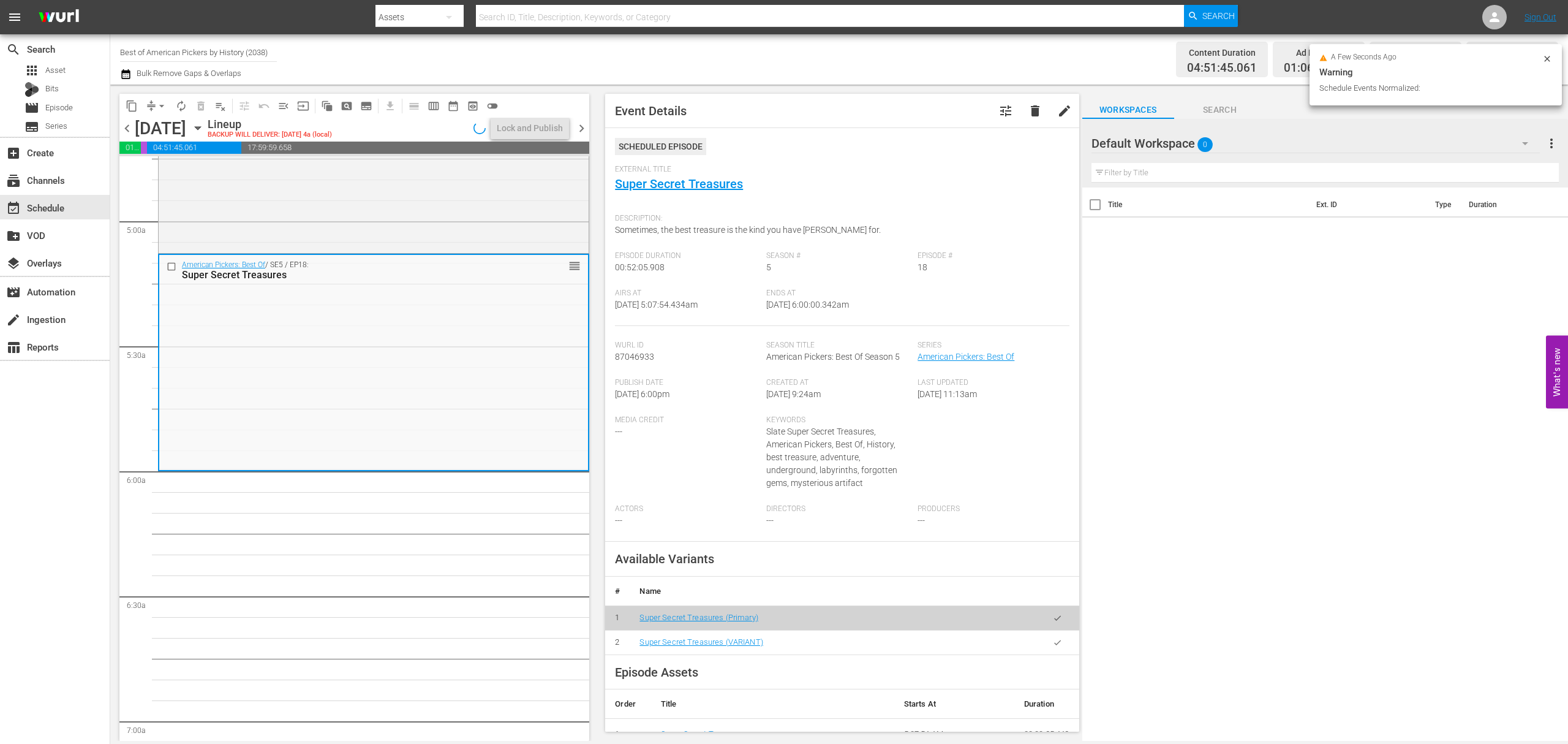
scroll to position [1165, 0]
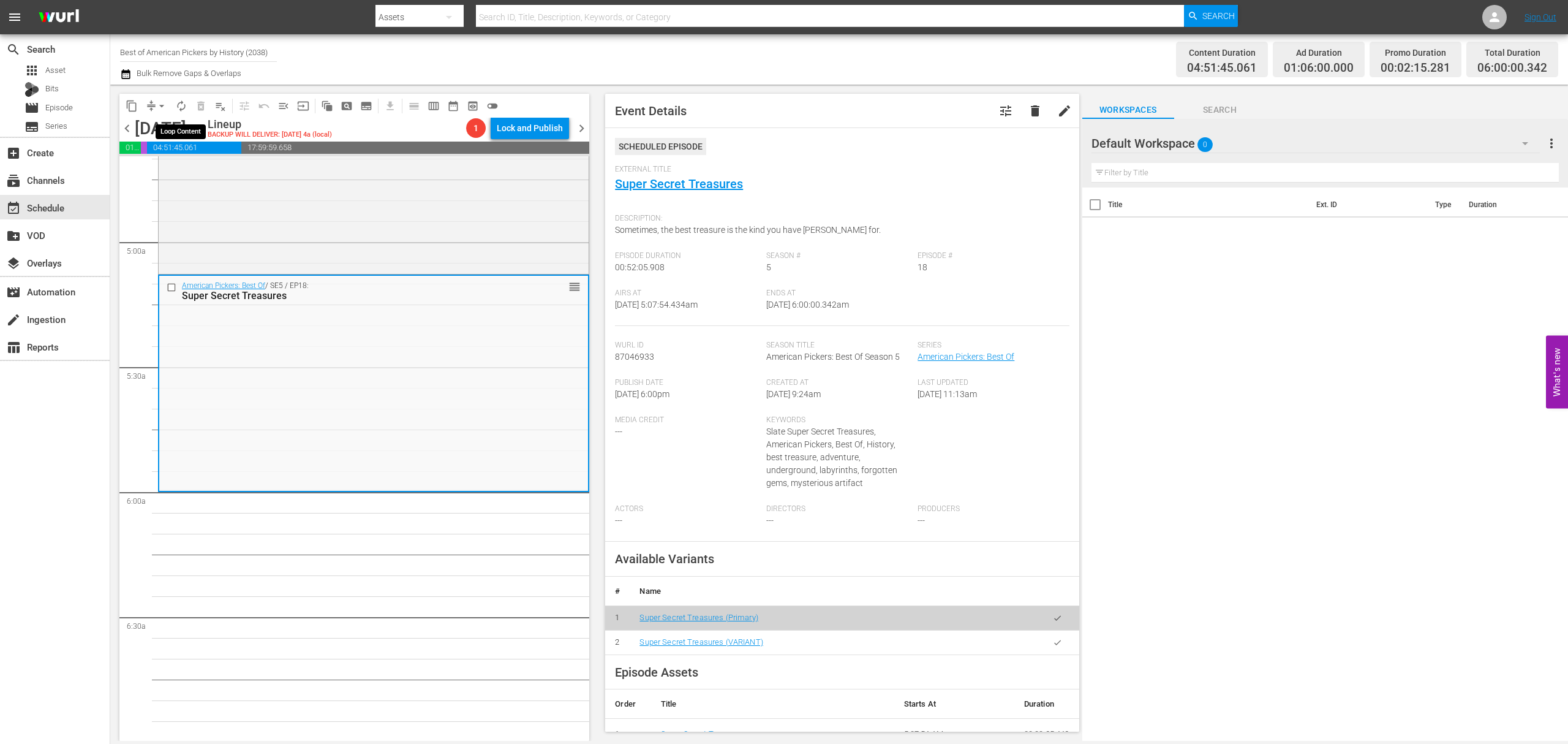
click at [186, 109] on span "autorenew_outlined" at bounding box center [181, 106] width 12 height 12
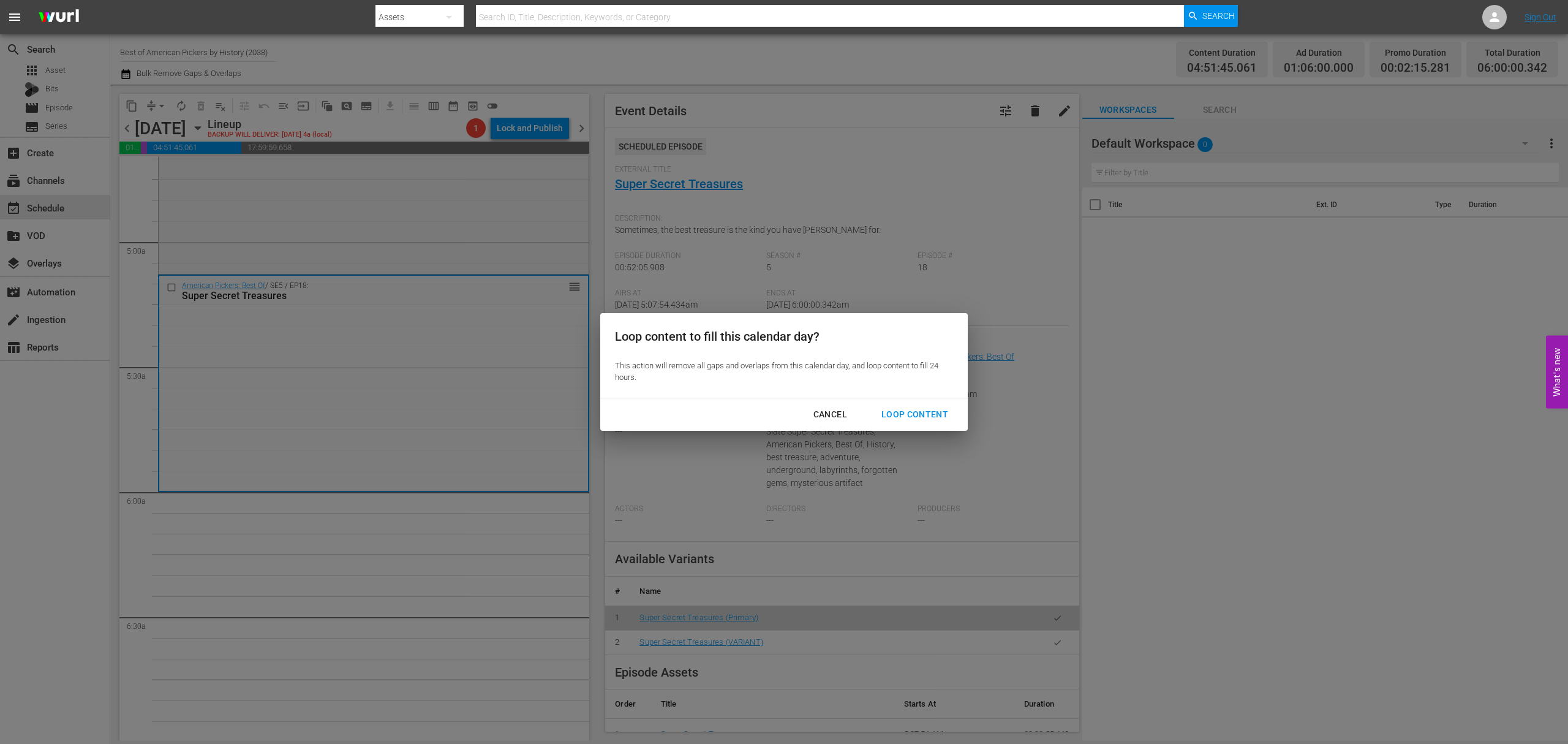
click at [941, 413] on div "Loop Content" at bounding box center [915, 414] width 86 height 15
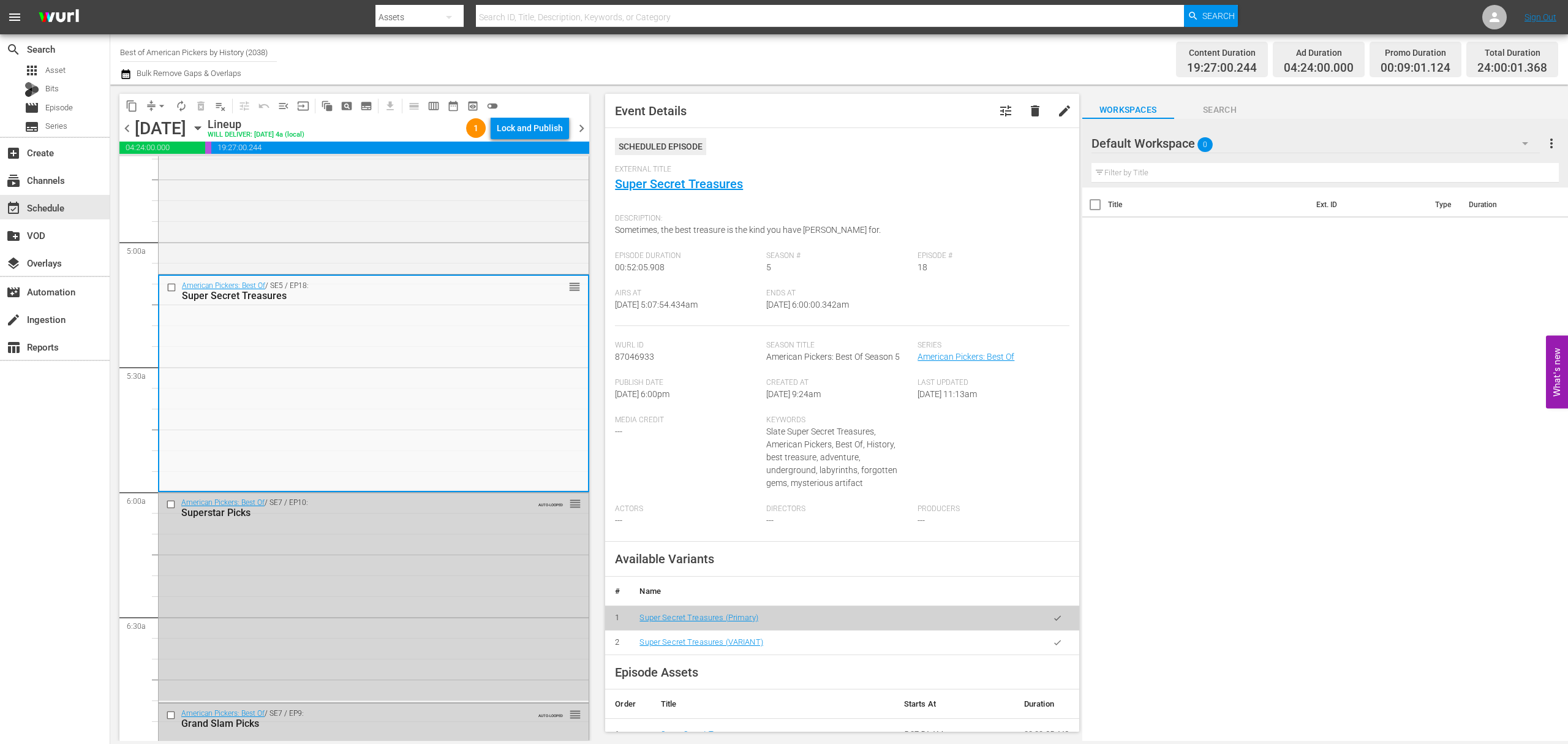
click at [533, 128] on div "Lock and Publish" at bounding box center [530, 128] width 66 height 22
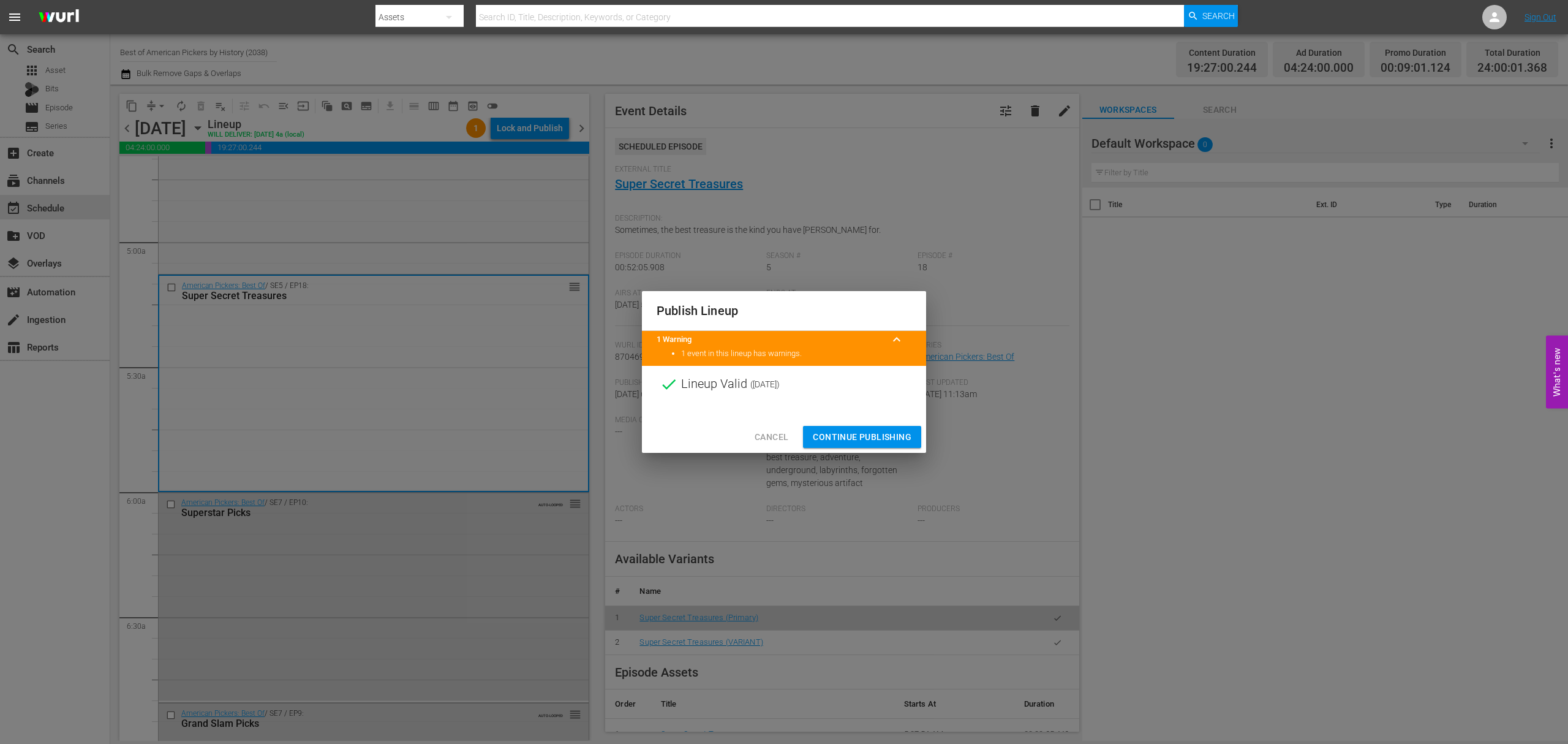
click at [868, 434] on span "Continue Publishing" at bounding box center [862, 437] width 99 height 15
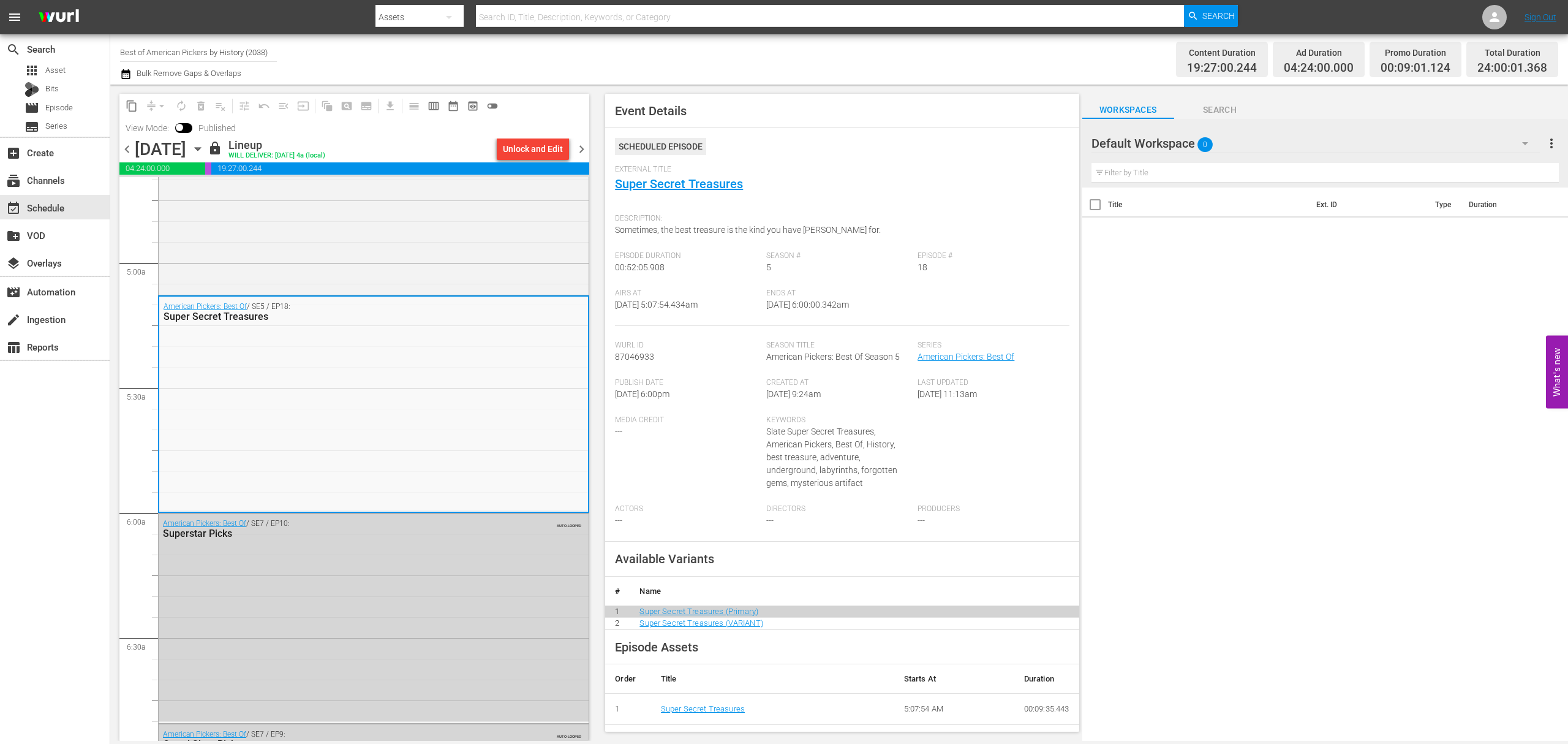
click at [582, 148] on span "chevron_right" at bounding box center [582, 149] width 15 height 15
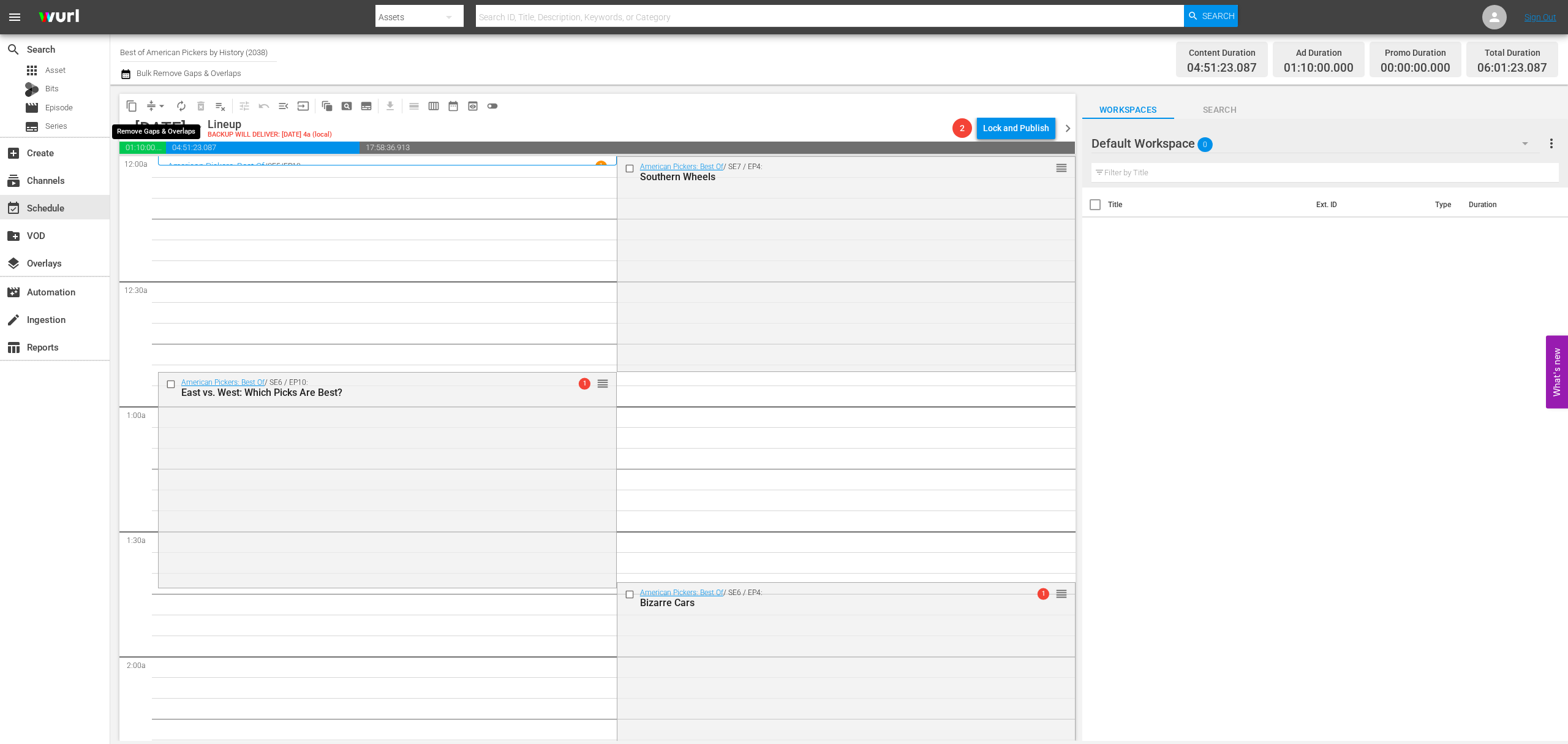
click at [153, 103] on button "arrow_drop_down" at bounding box center [162, 106] width 20 height 20
click at [152, 123] on li "Align to Midnight" at bounding box center [162, 131] width 128 height 20
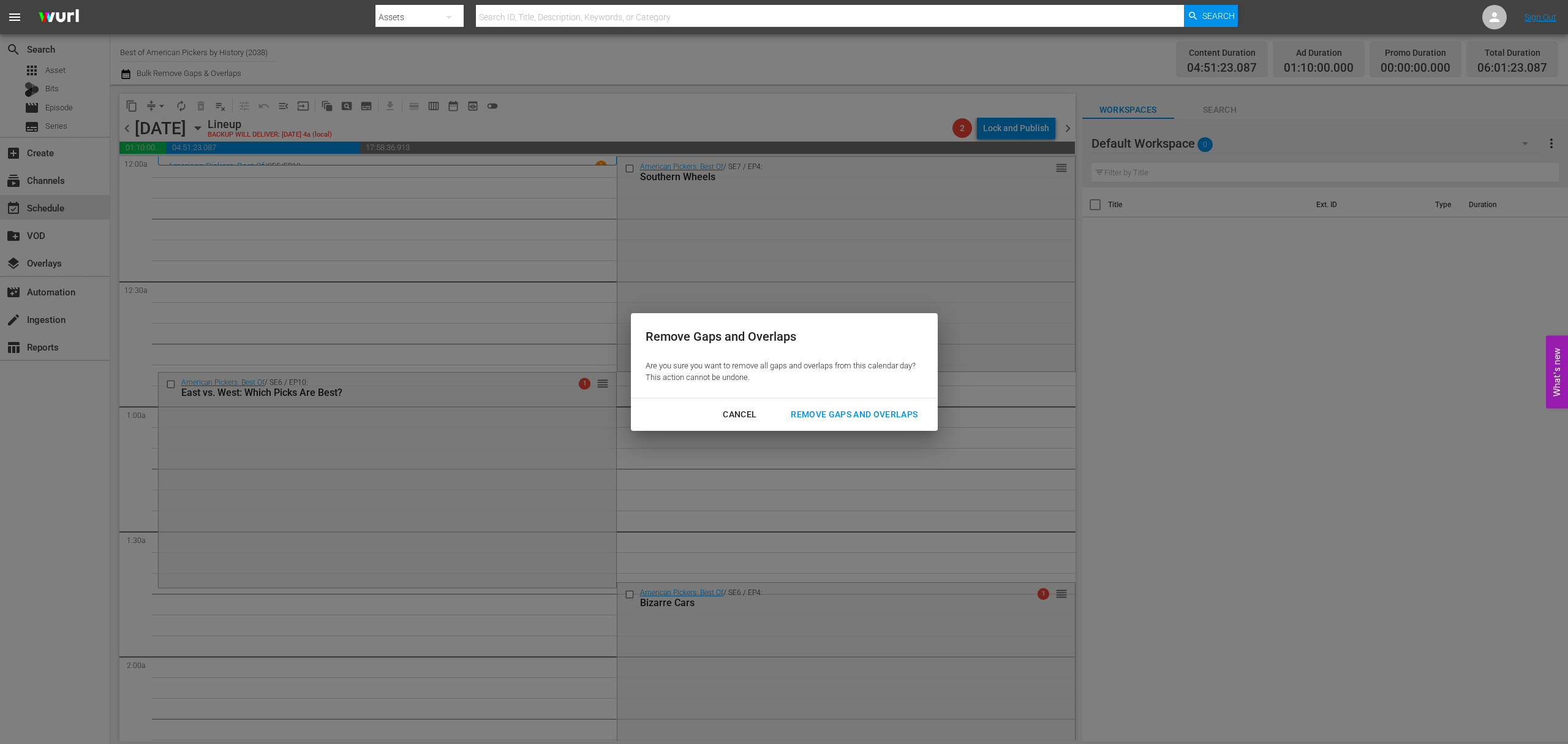
click at [881, 412] on div "Remove Gaps and Overlaps" at bounding box center [854, 414] width 147 height 15
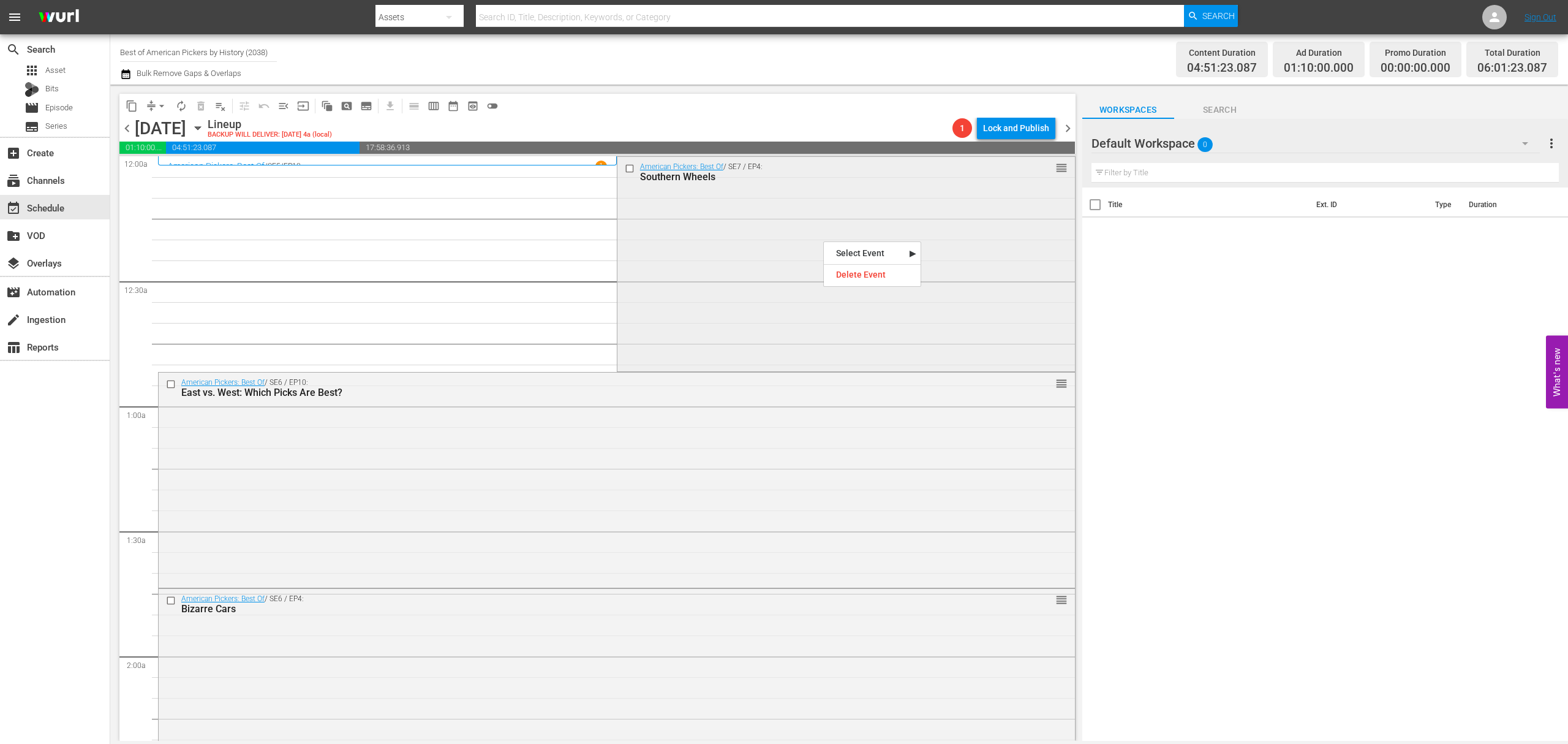
click at [675, 201] on div "American Pickers: Best Of / SE7 / EP4: Southern Wheels reorder" at bounding box center [846, 263] width 458 height 213
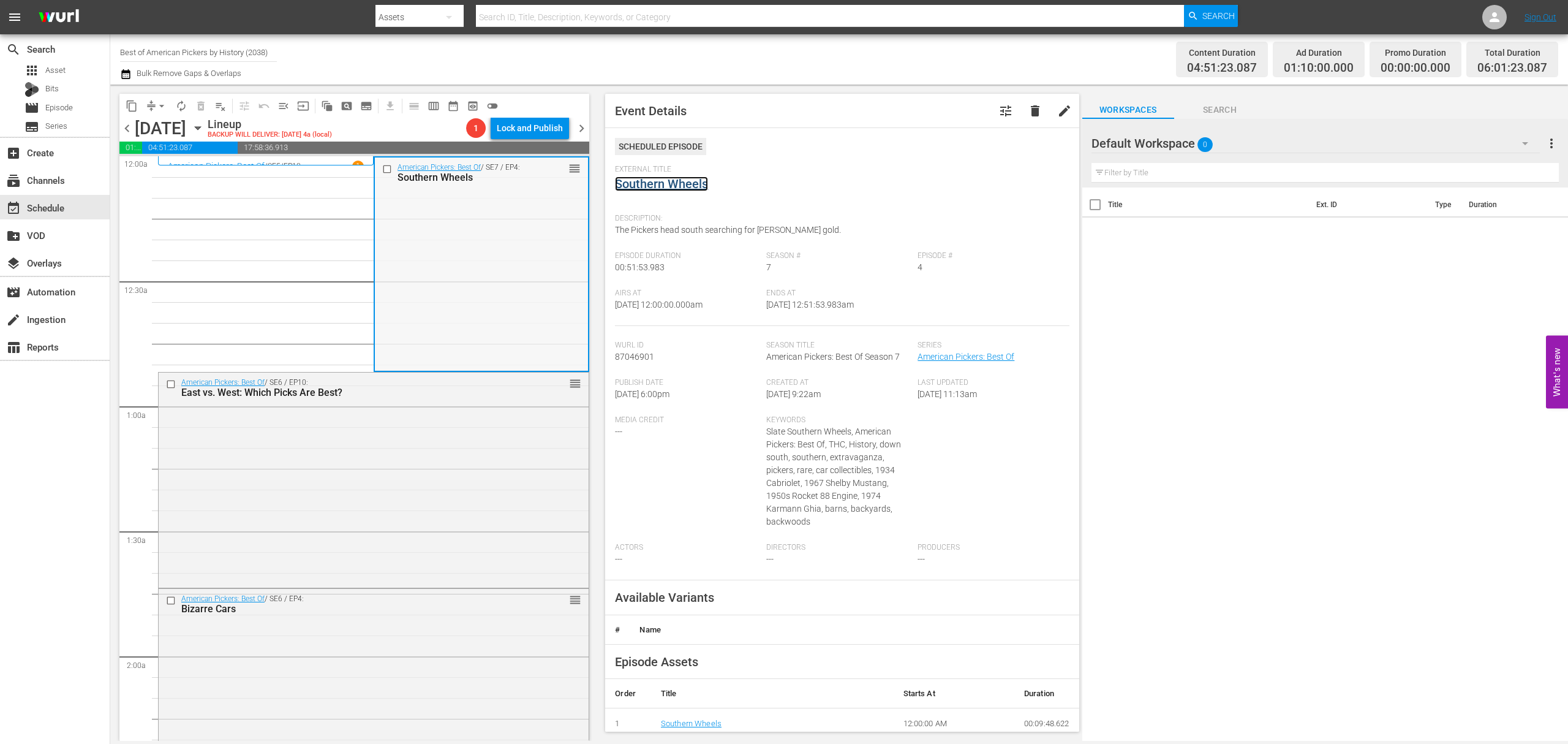
scroll to position [163, 0]
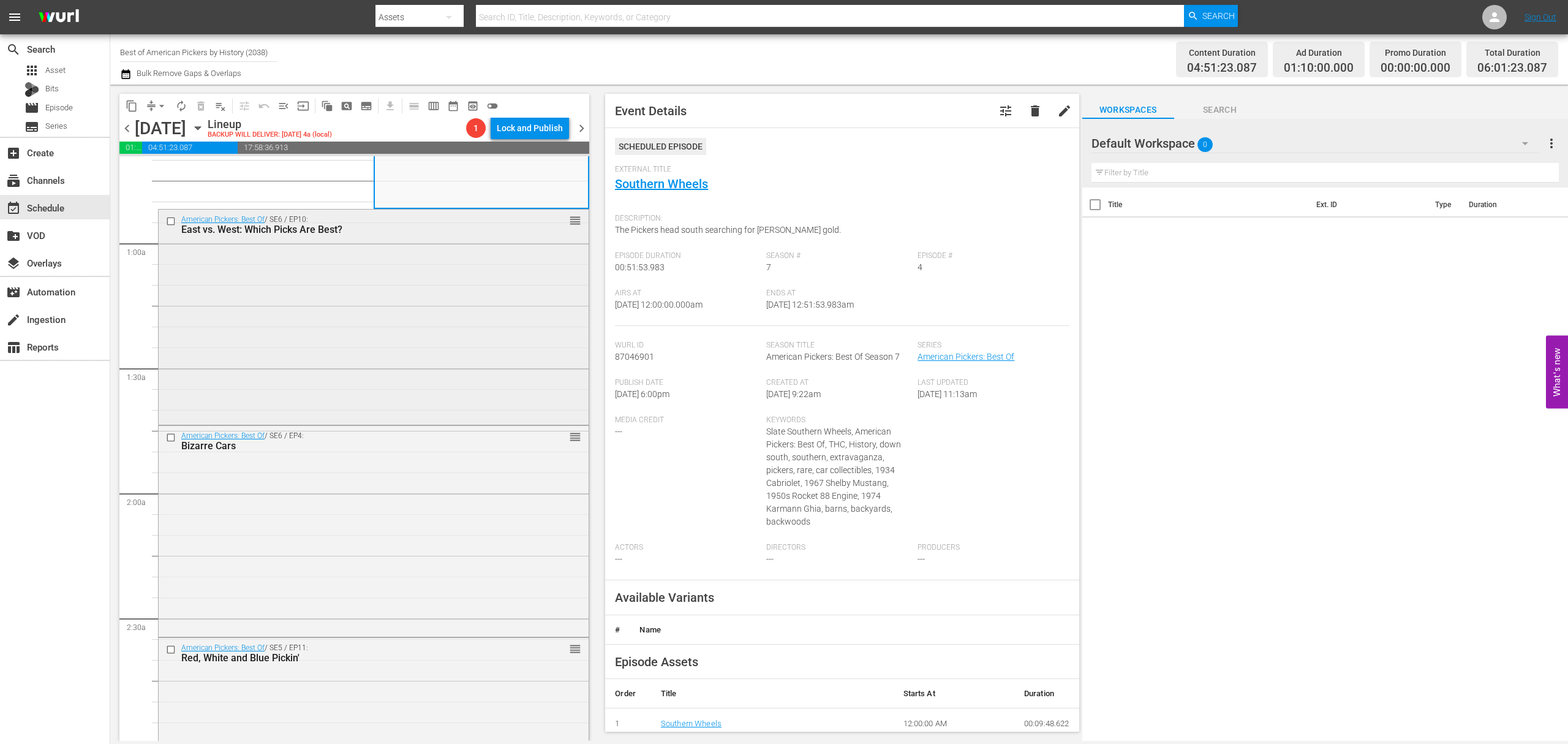
click at [463, 298] on div "American Pickers: Best Of / SE6 / EP10: East vs. West: Which Picks Are Best? re…" at bounding box center [374, 316] width 430 height 213
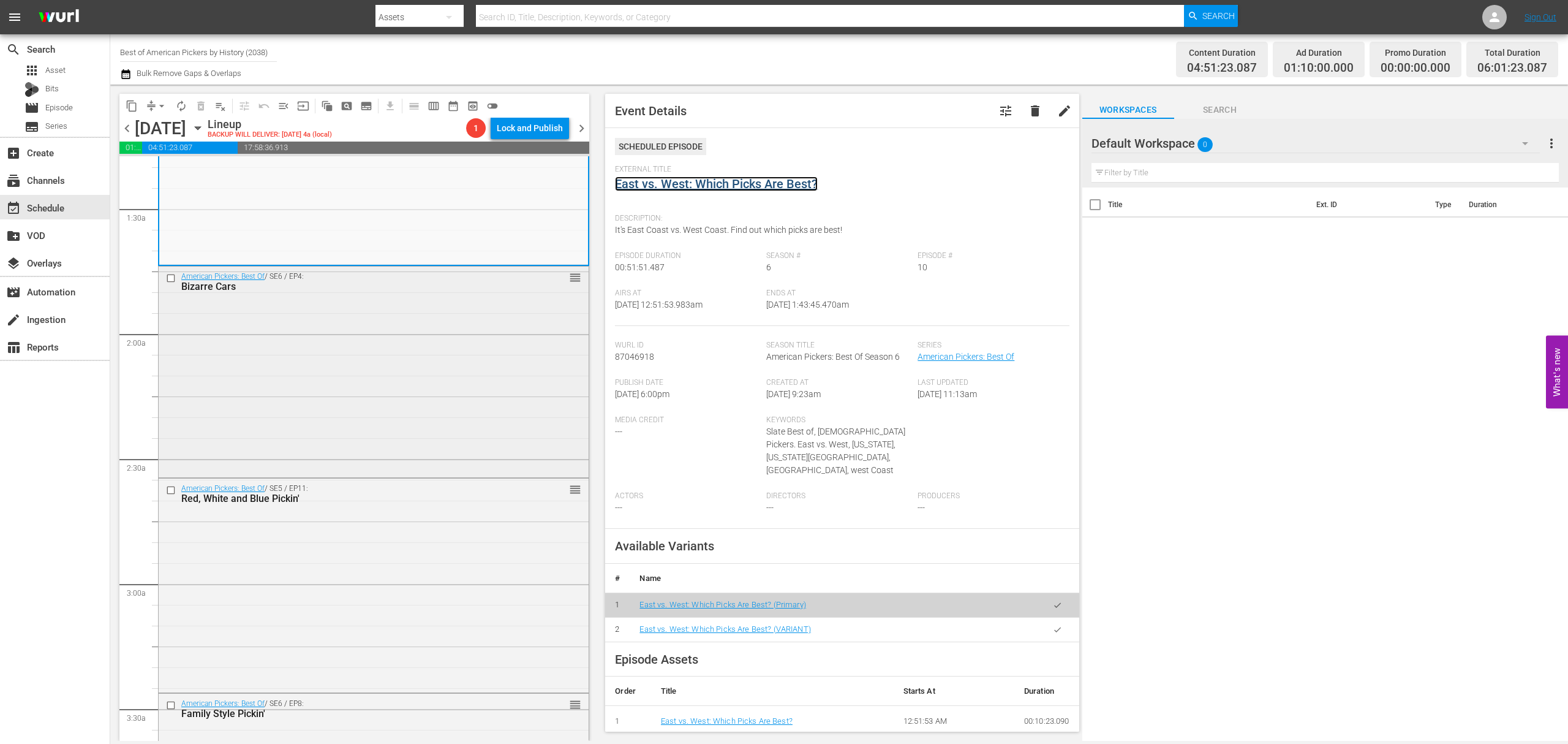
scroll to position [327, 0]
click at [420, 368] on div "American Pickers: Best Of / SE6 / EP4: Bizarre Cars reorder" at bounding box center [374, 366] width 430 height 209
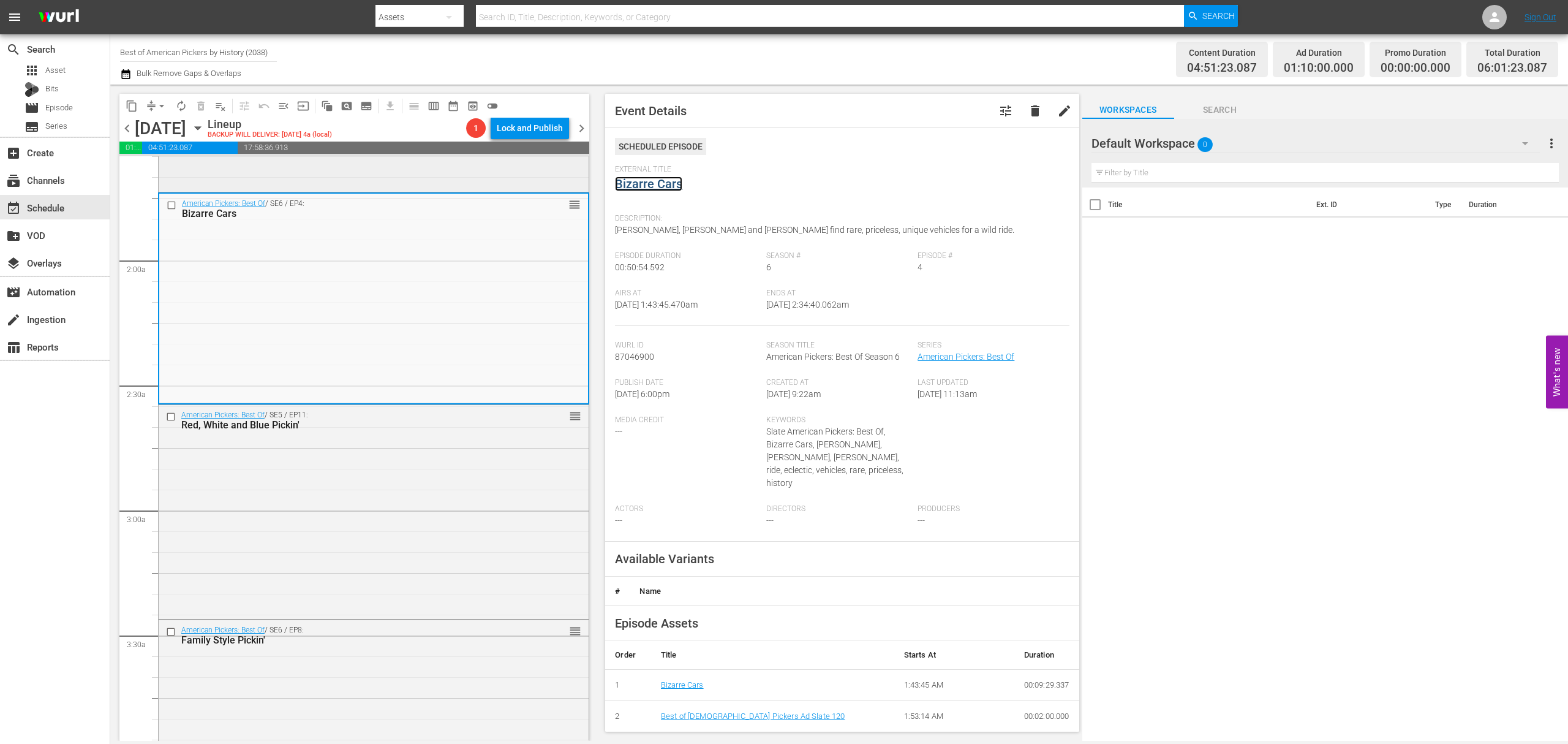
scroll to position [490, 0]
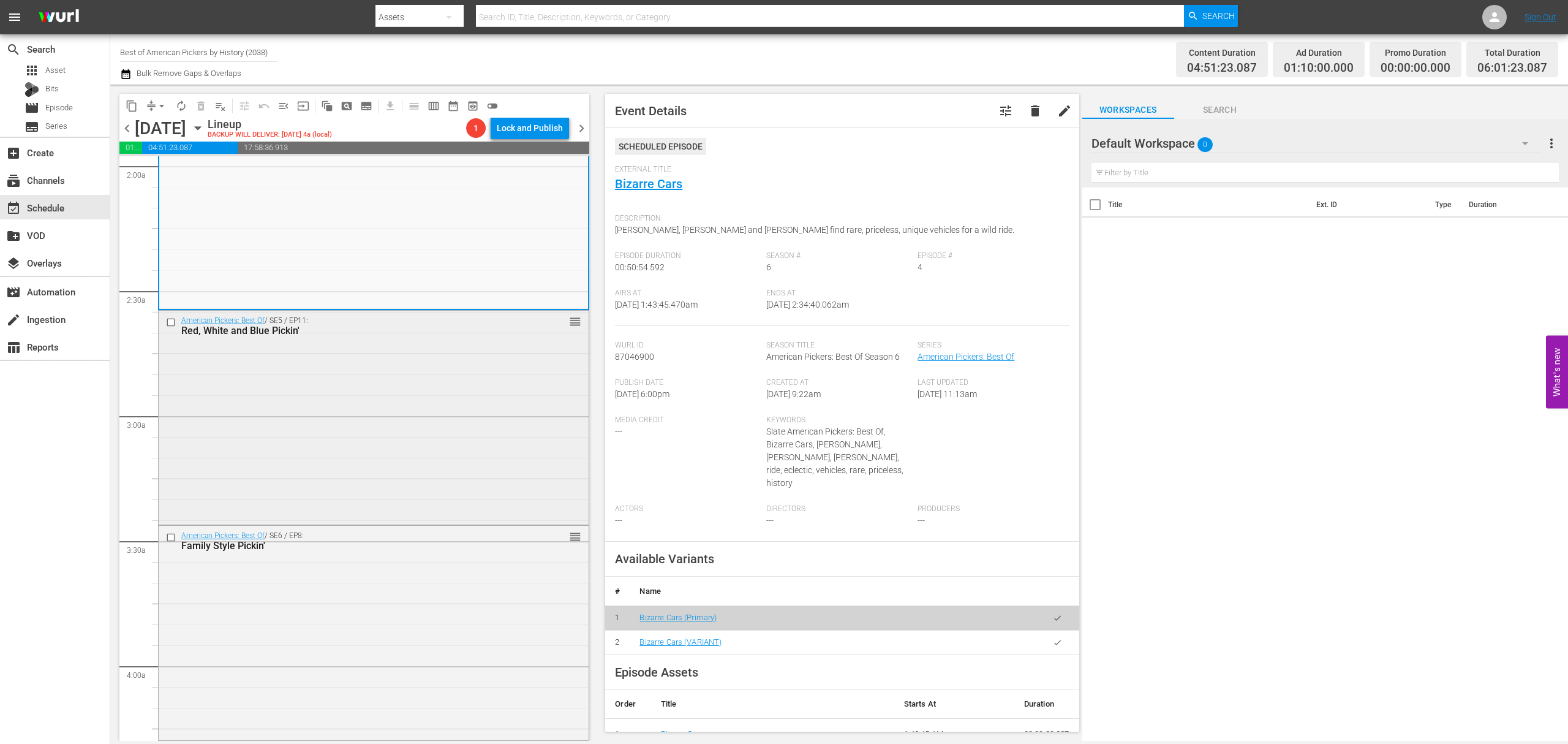
click at [426, 366] on div "American Pickers: Best Of / SE5 / EP11: Red, White and Blue Pickin' reorder" at bounding box center [374, 416] width 430 height 212
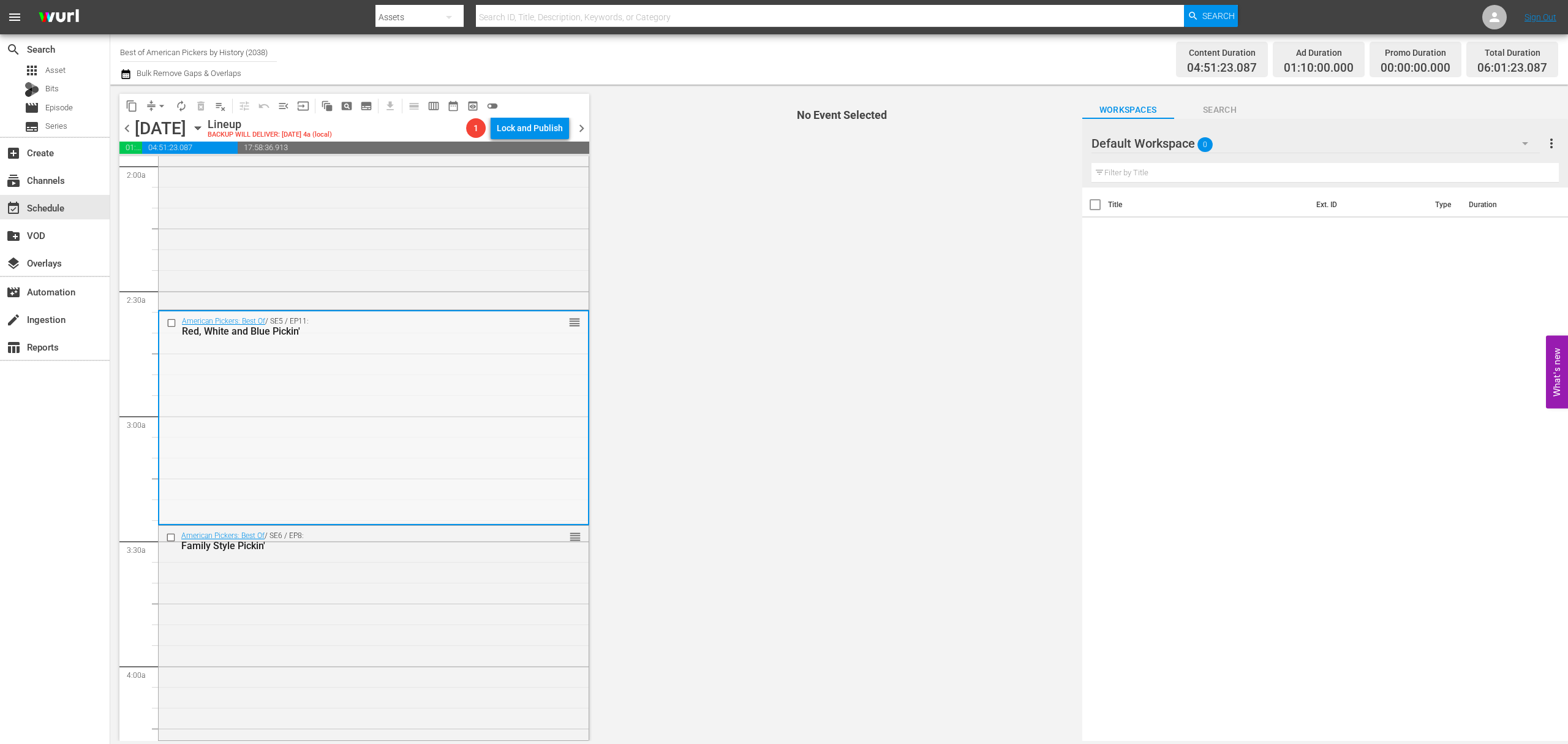
click at [451, 368] on div "American Pickers: Best Of / SE5 / EP11: Red, White and Blue Pickin' reorder" at bounding box center [373, 417] width 429 height 212
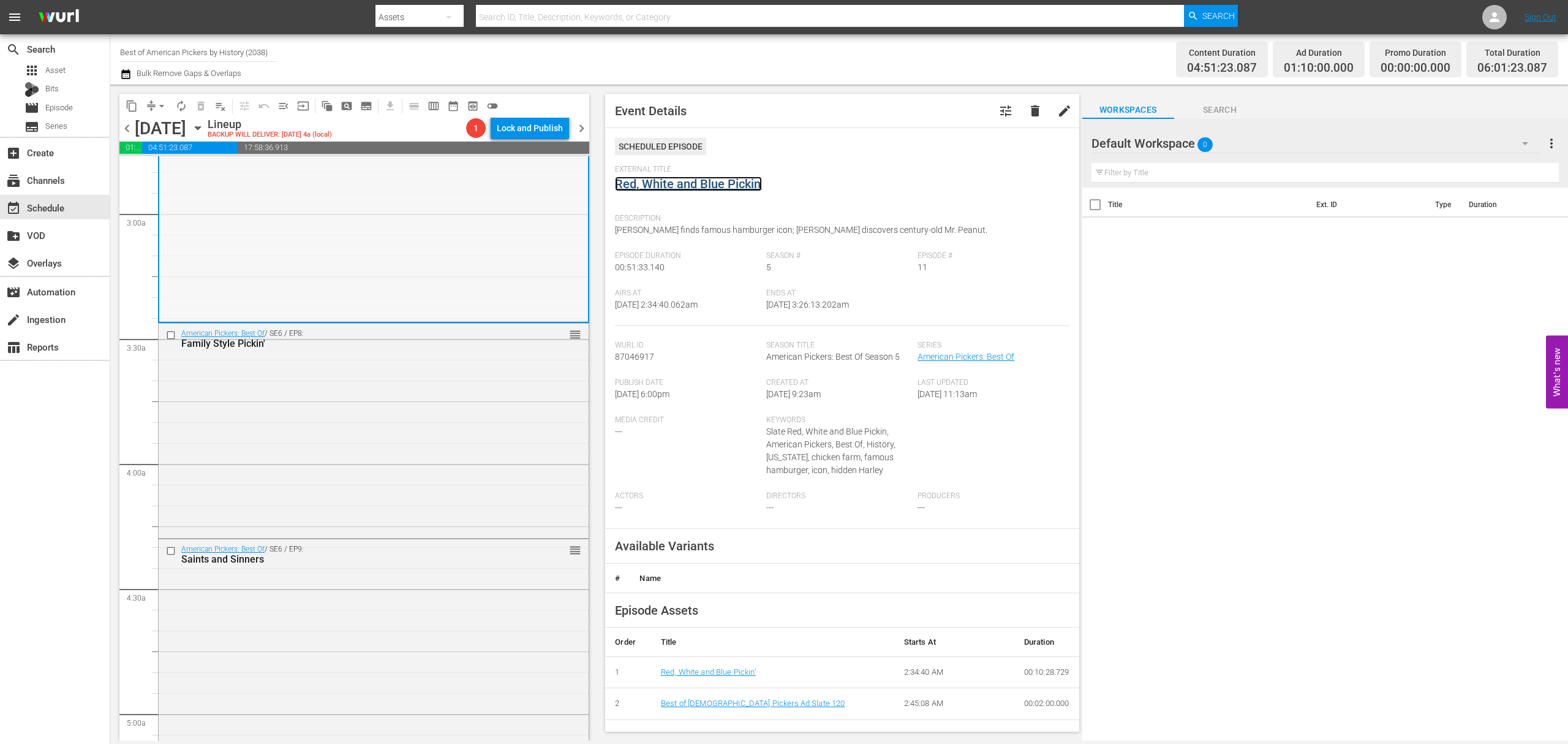
scroll to position [736, 0]
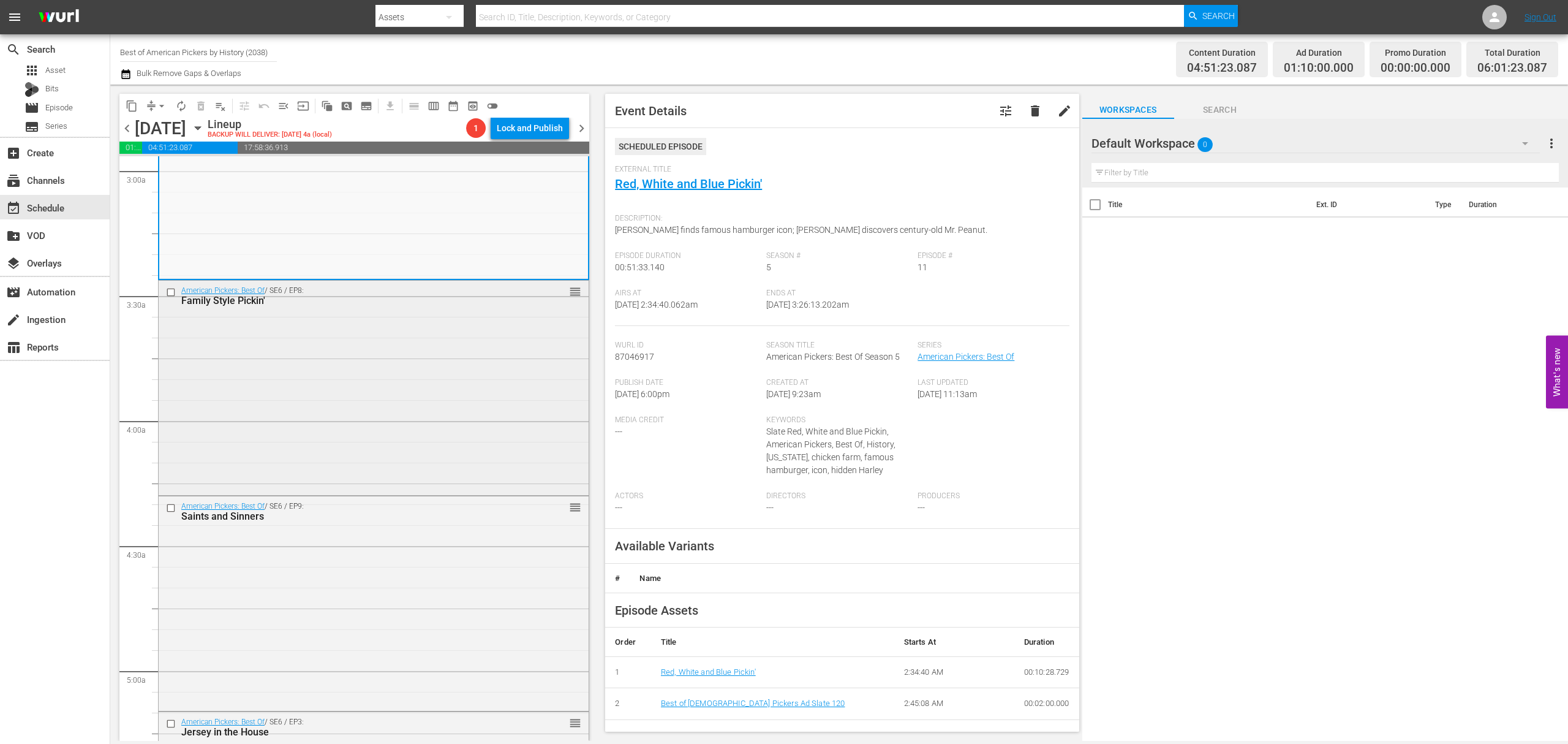
click at [423, 357] on div "American Pickers: Best Of / SE6 / EP8: Family Style Pickin' reorder" at bounding box center [374, 387] width 430 height 213
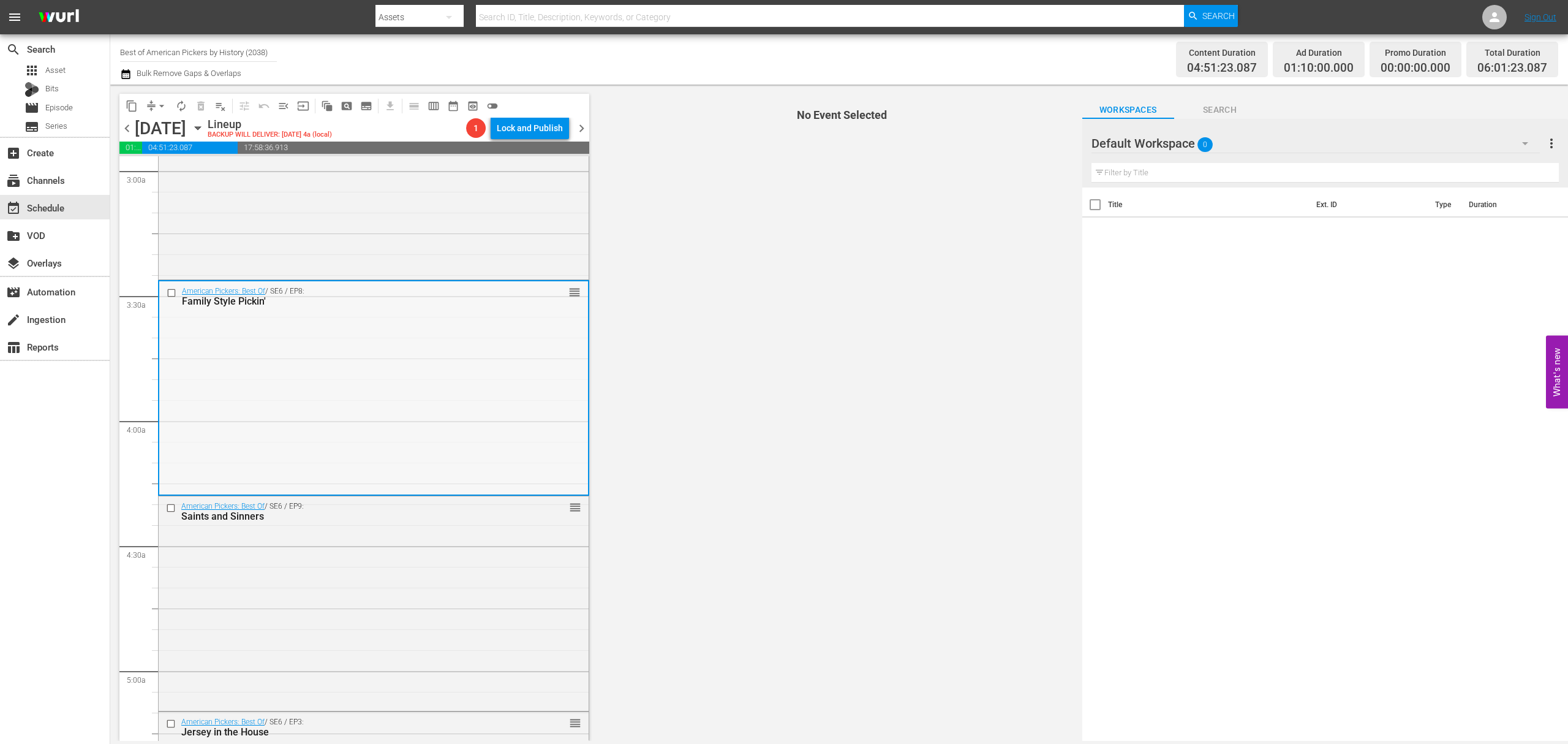
click at [457, 349] on div "American Pickers: Best Of / SE6 / EP8: Family Style Pickin' reorder" at bounding box center [373, 388] width 429 height 213
click at [465, 353] on div "American Pickers: Best Of / SE6 / EP8: Family Style Pickin' reorder" at bounding box center [373, 388] width 429 height 213
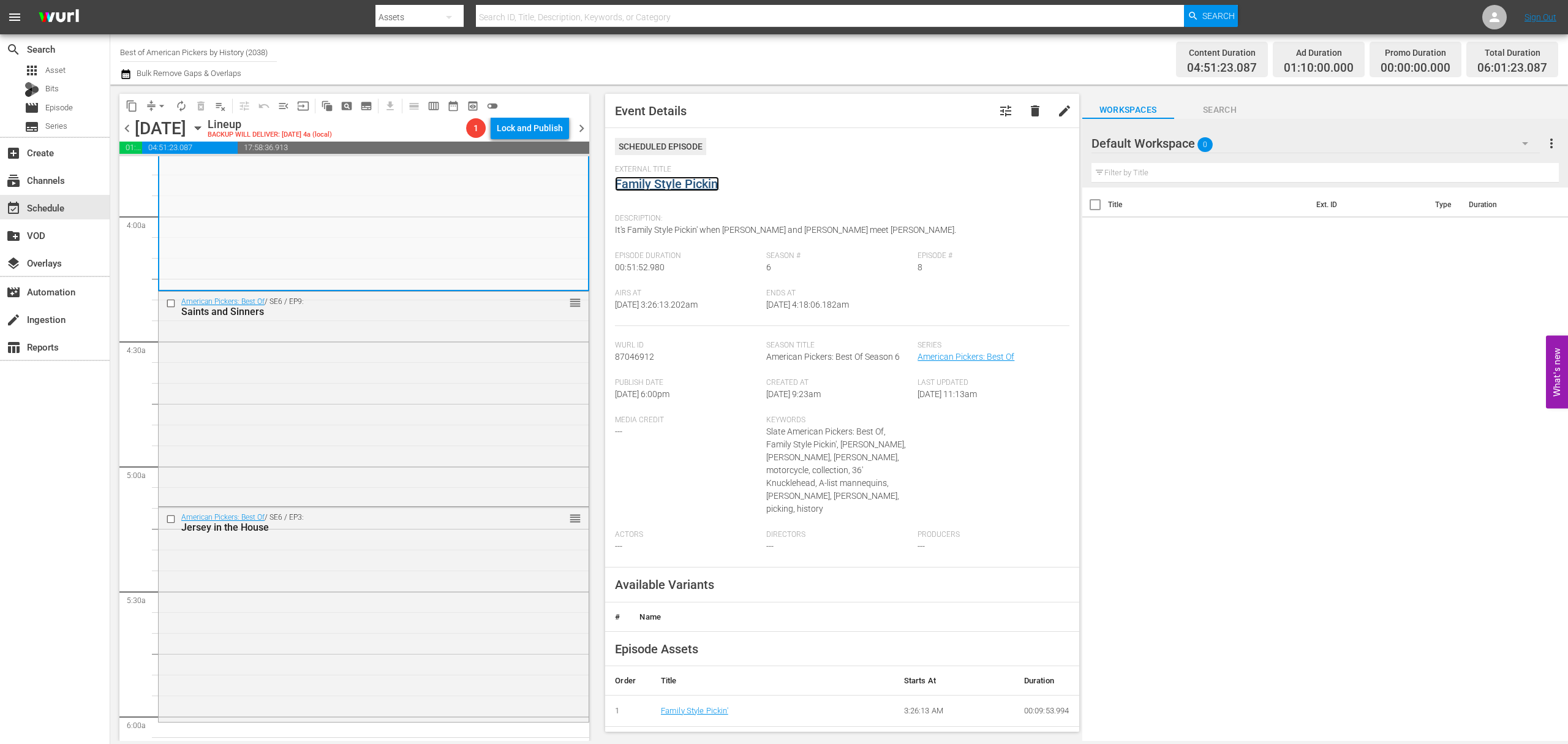
scroll to position [981, 0]
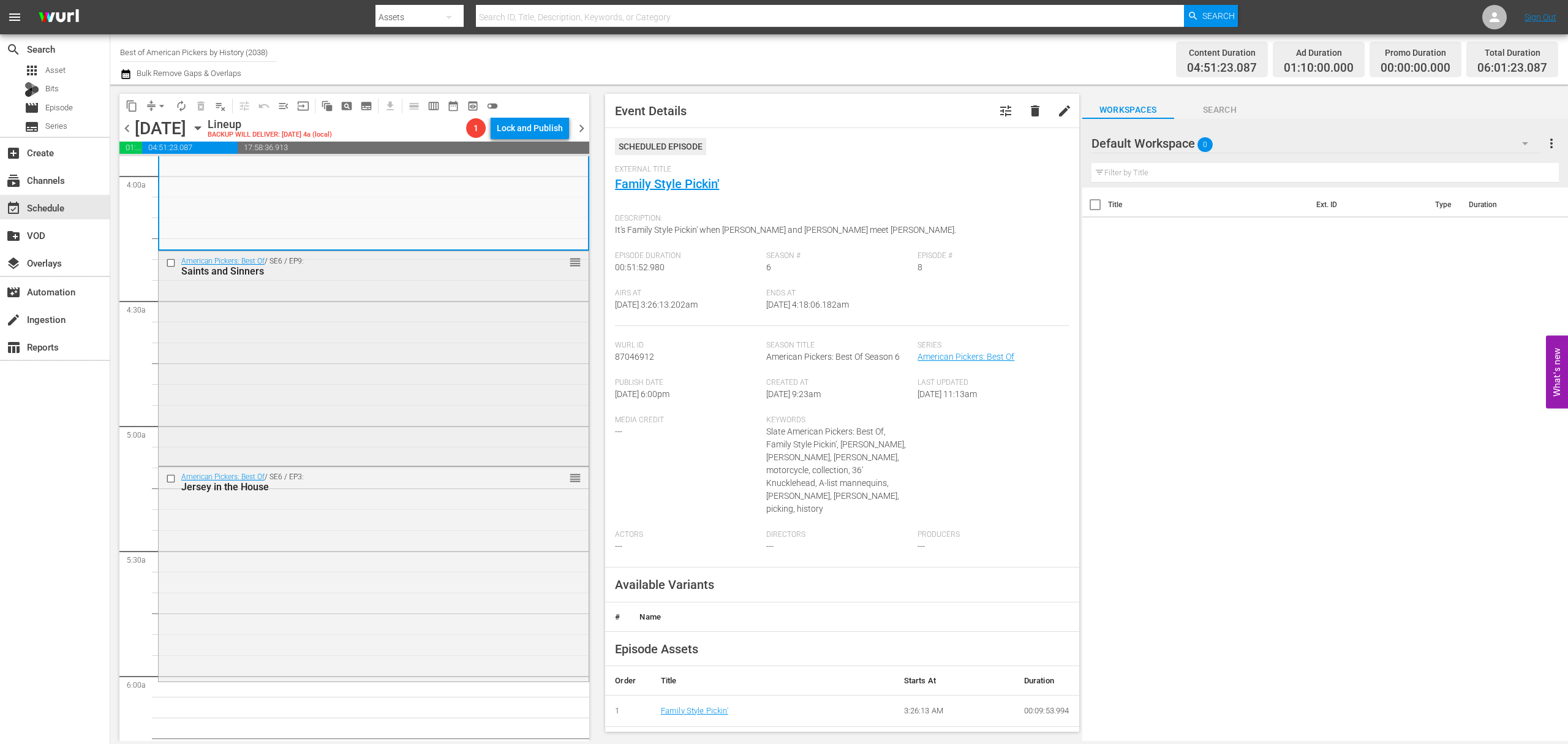
click at [419, 346] on div "American Pickers: Best Of / SE6 / EP9: Saints and Sinners reorder" at bounding box center [374, 357] width 430 height 212
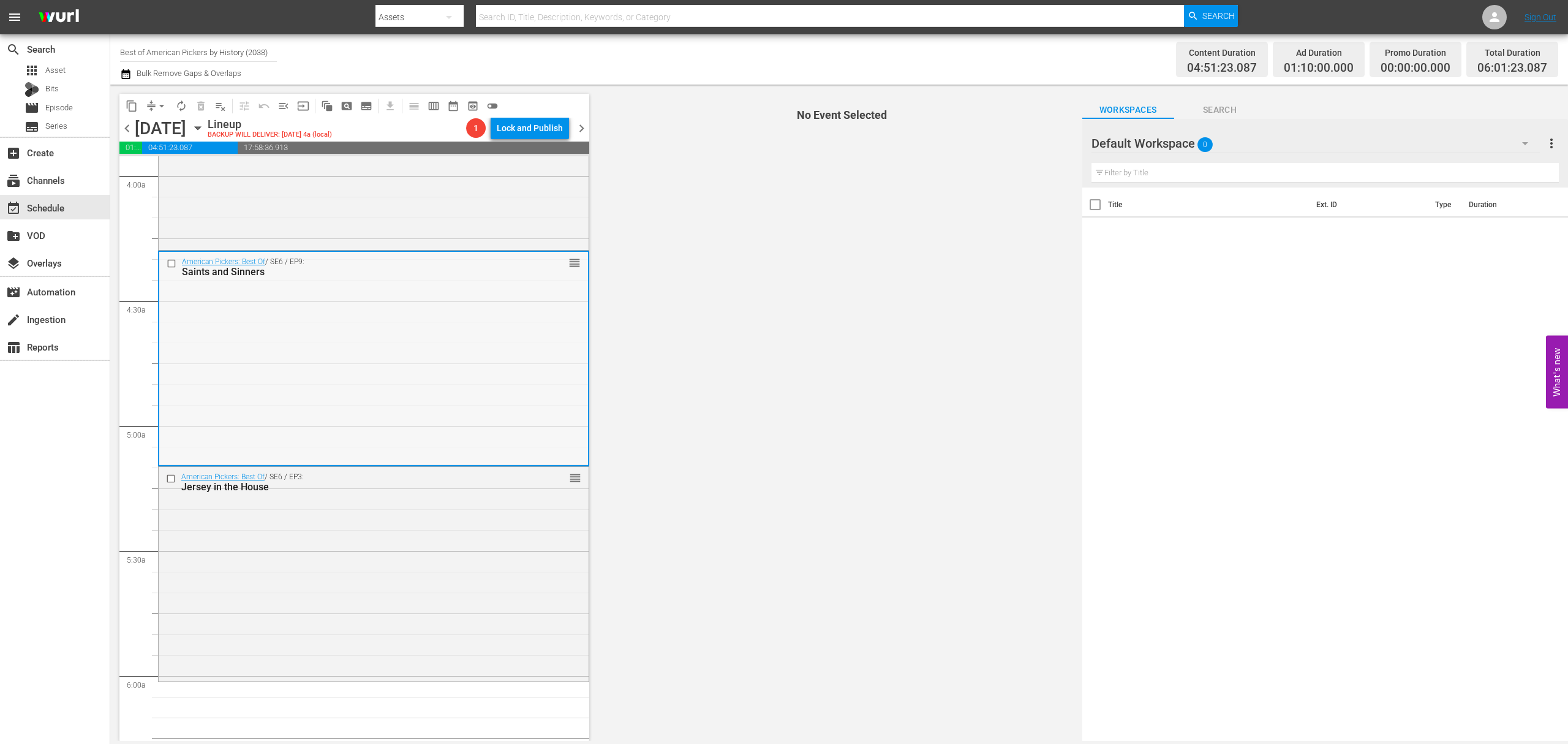
click at [539, 309] on div "American Pickers: Best Of / SE6 / EP9: Saints and Sinners reorder" at bounding box center [373, 357] width 429 height 212
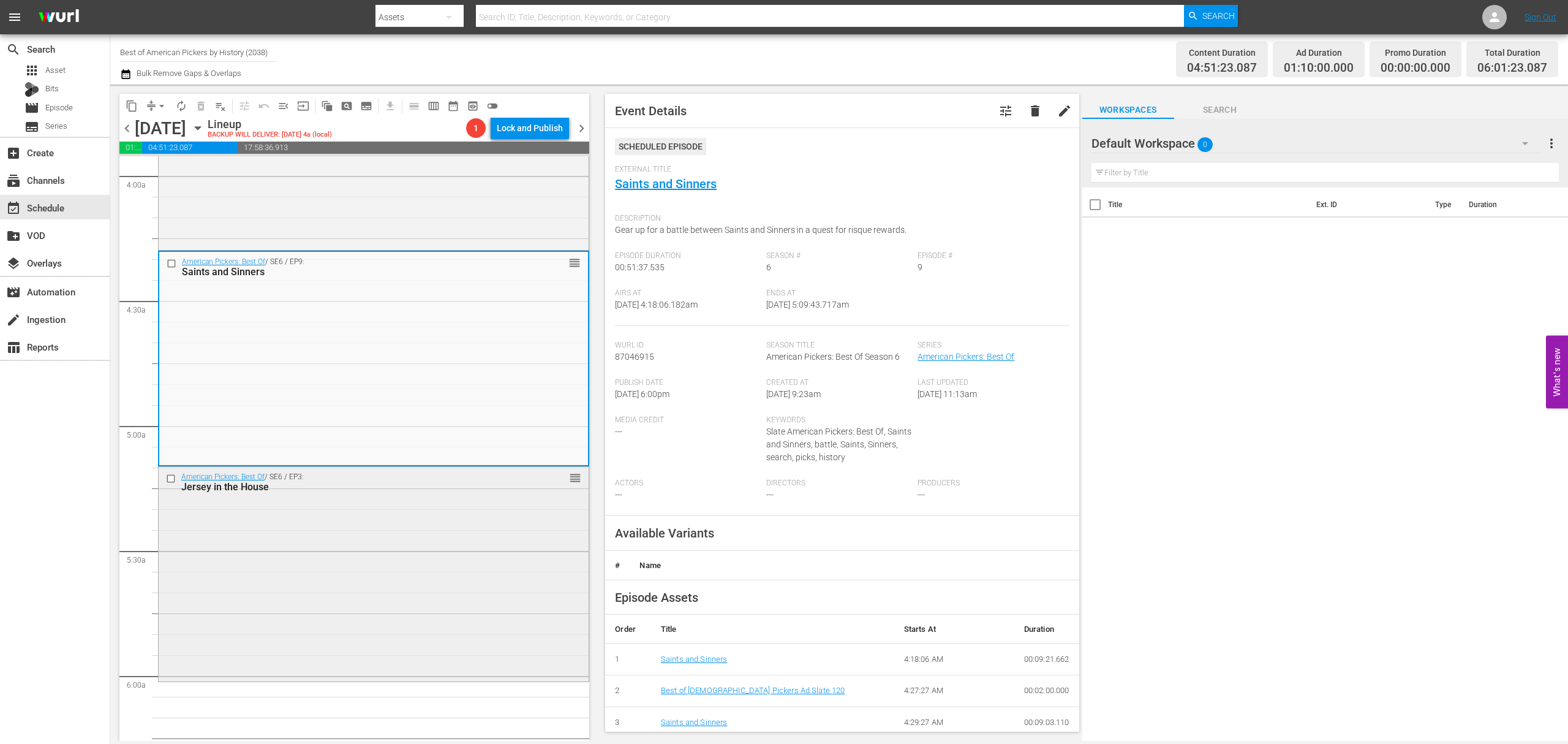
click at [353, 560] on div "American Pickers: Best Of / SE6 / EP3: Jersey in the House reorder" at bounding box center [374, 573] width 430 height 212
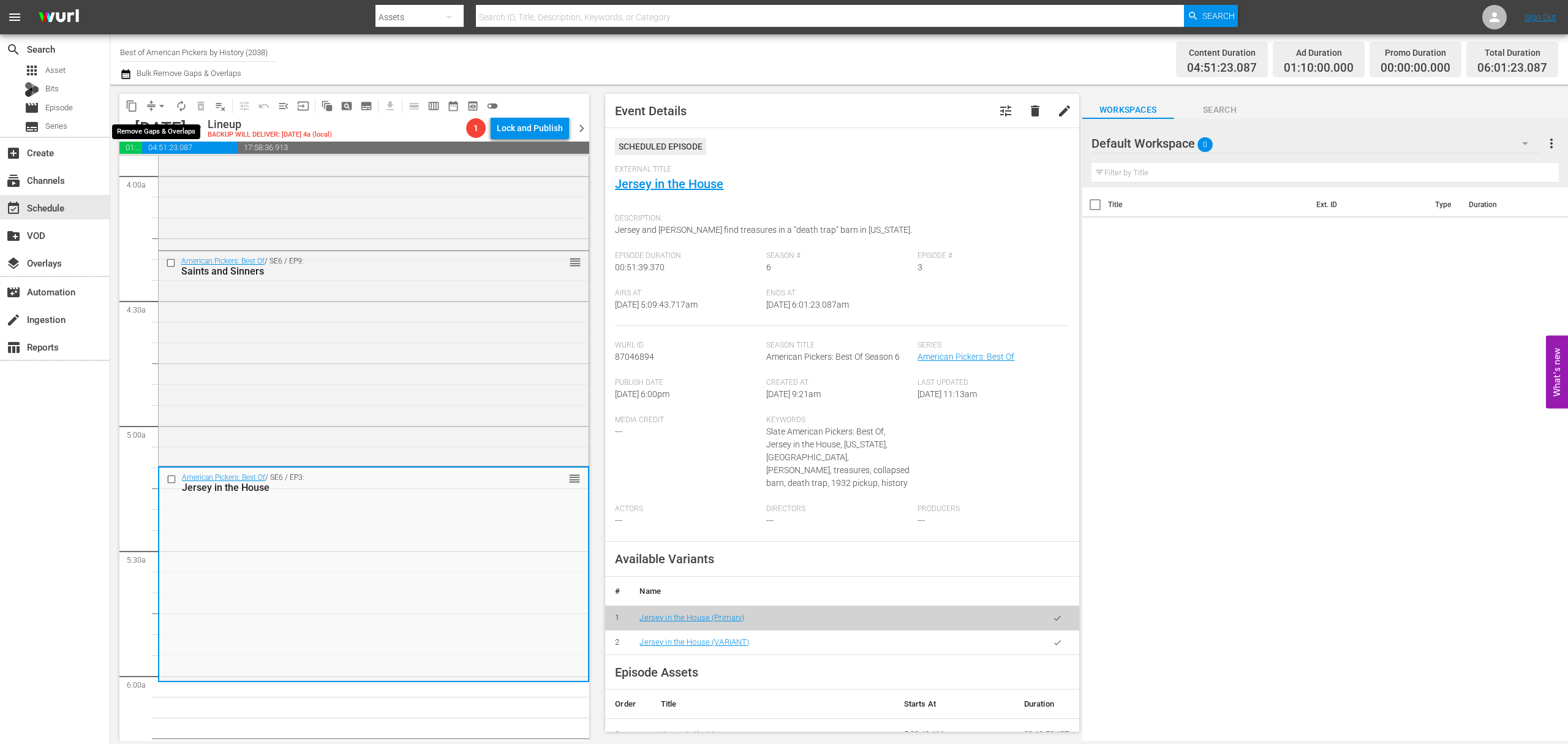
click at [153, 103] on button "arrow_drop_down" at bounding box center [162, 106] width 20 height 20
click at [152, 123] on li "Align to Midnight" at bounding box center [162, 131] width 128 height 20
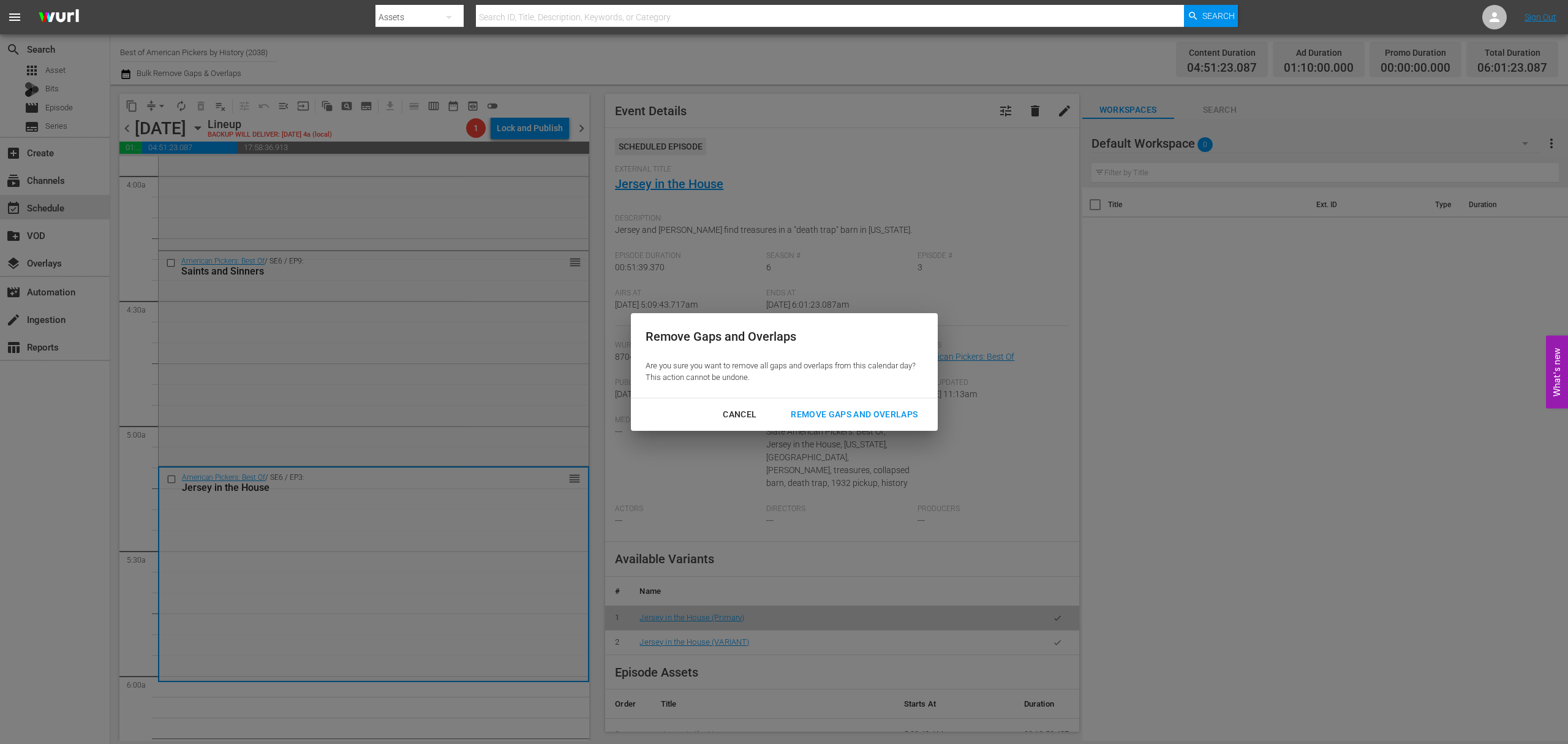
click at [854, 400] on div "Cancel Remove Gaps and Overlaps" at bounding box center [785, 414] width 307 height 32
click at [854, 409] on button "Remove Gaps and Overlaps" at bounding box center [854, 414] width 156 height 23
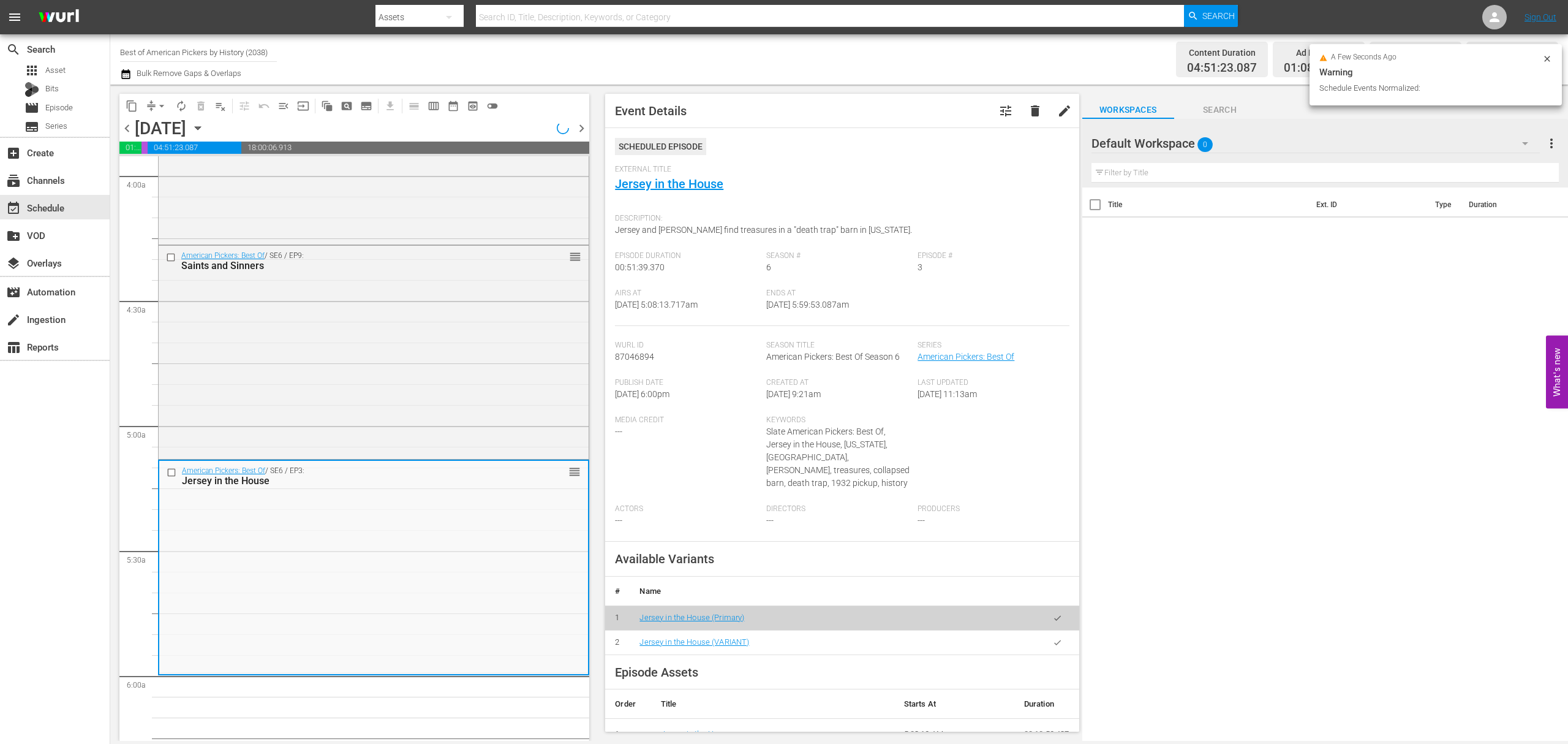
scroll to position [1002, 0]
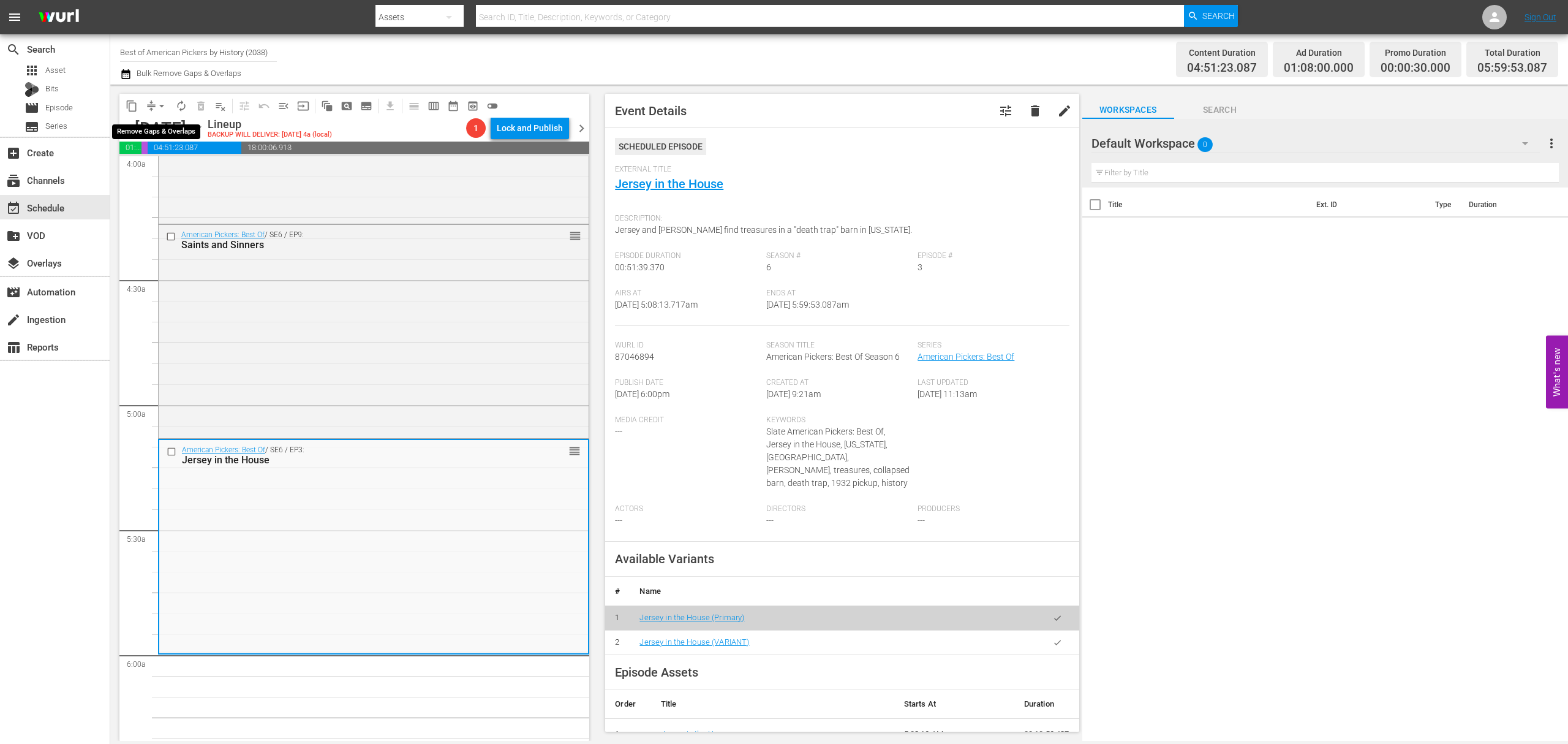
click at [156, 106] on span "arrow_drop_down" at bounding box center [162, 106] width 12 height 12
click at [159, 124] on li "Align to Midnight" at bounding box center [162, 131] width 128 height 20
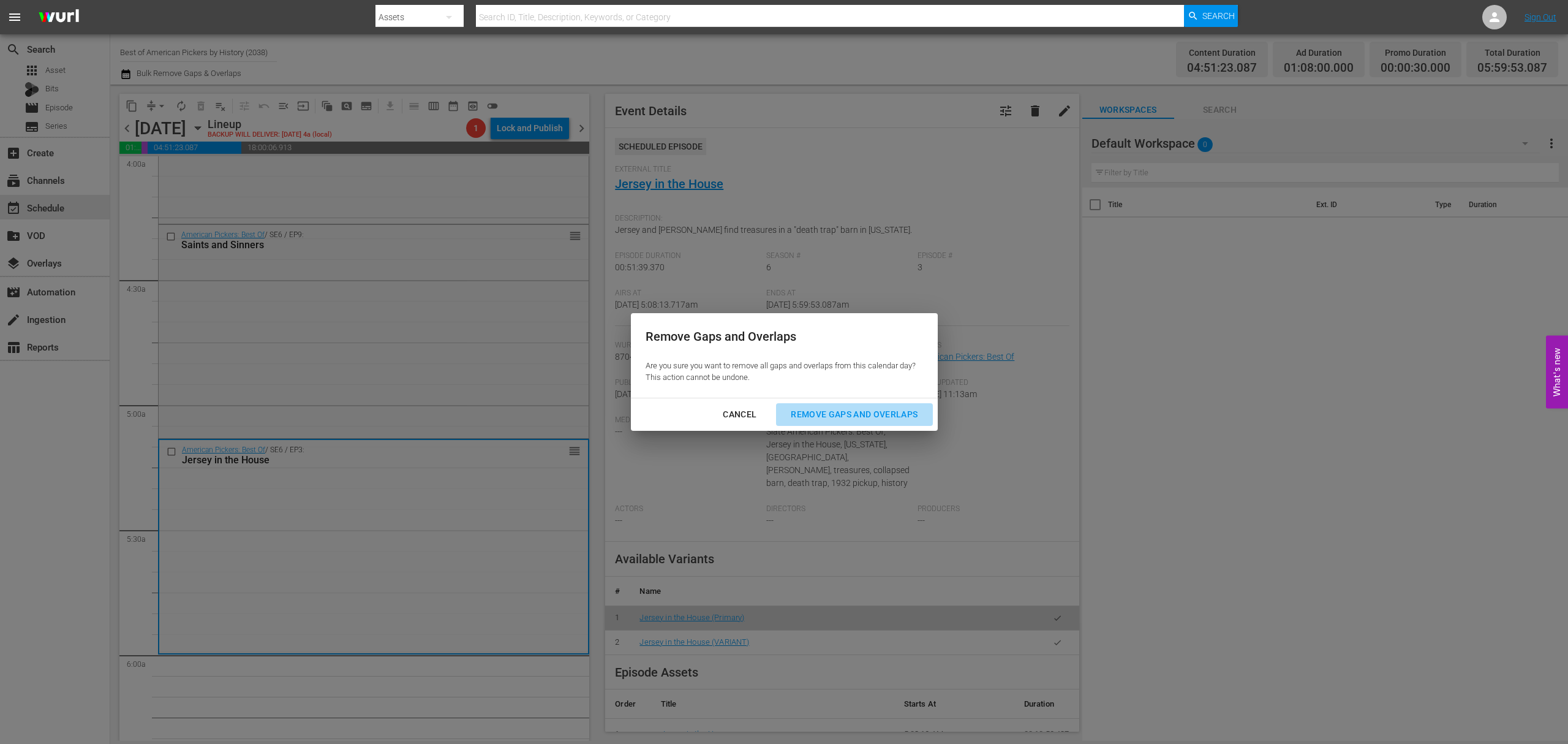
click at [828, 420] on div "Remove Gaps and Overlaps" at bounding box center [854, 414] width 147 height 15
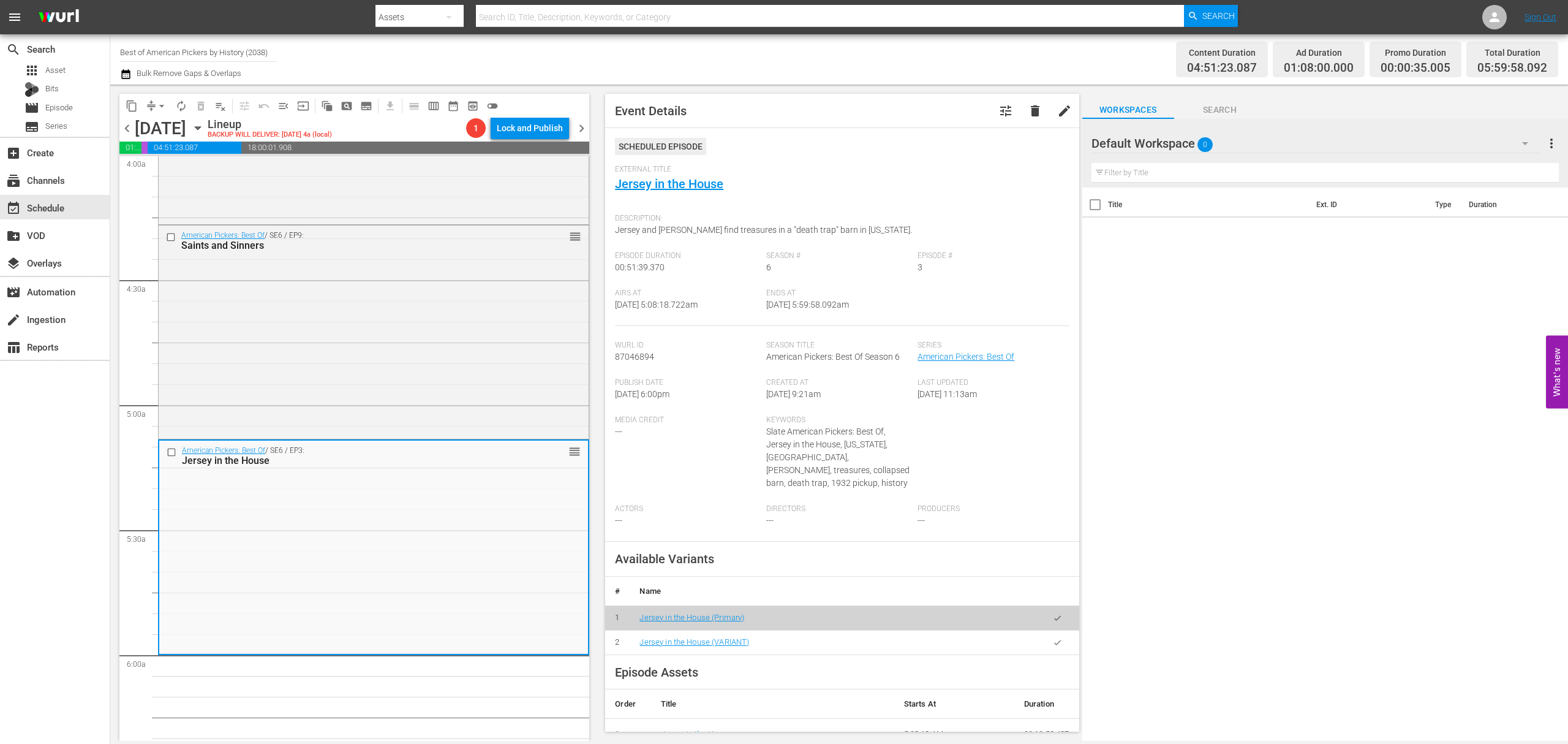
click at [156, 103] on span "arrow_drop_down" at bounding box center [162, 106] width 12 height 12
click at [157, 128] on li "Align to Midnight" at bounding box center [162, 131] width 128 height 20
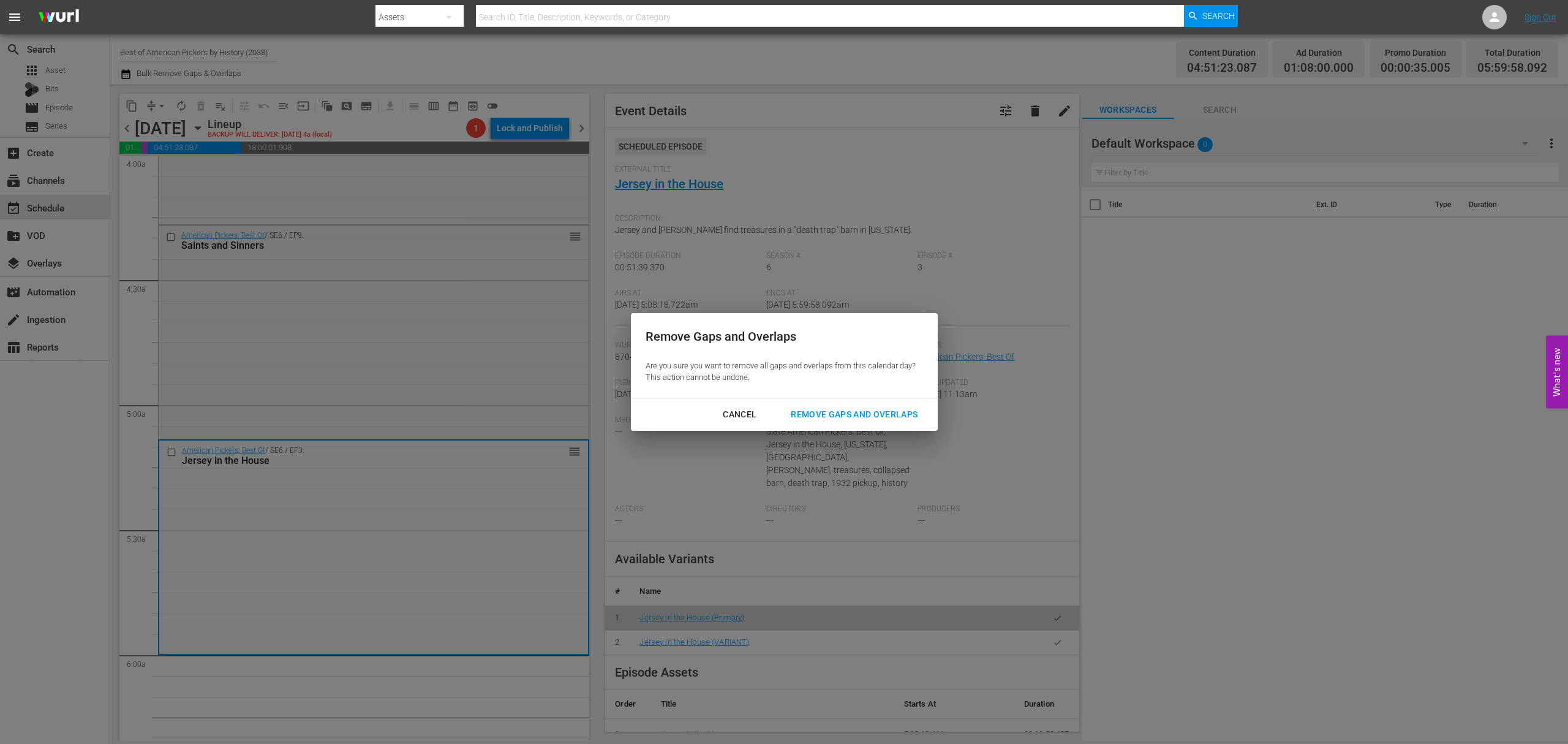
click at [829, 403] on button "Remove Gaps and Overlaps" at bounding box center [854, 414] width 156 height 23
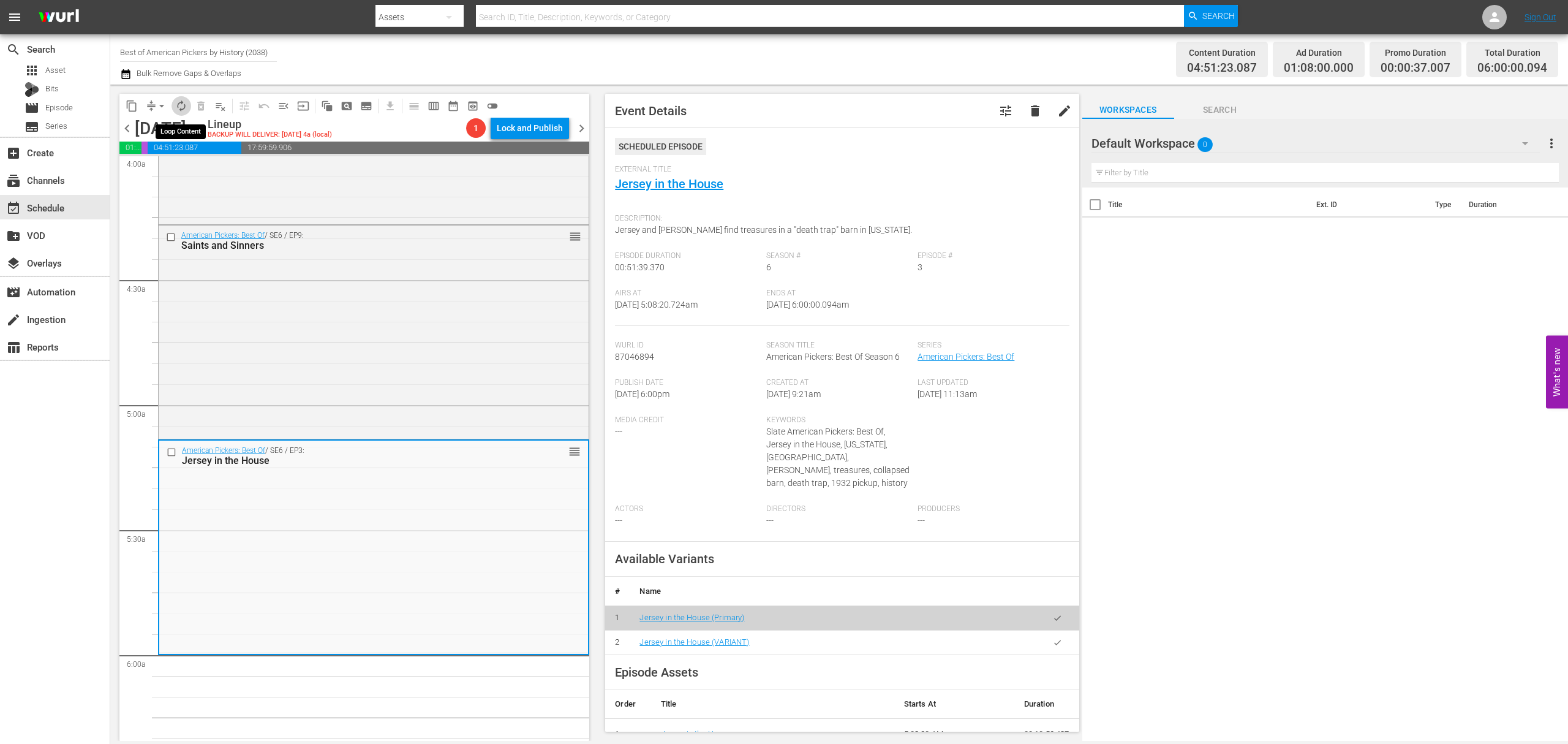
click at [175, 108] on span "autorenew_outlined" at bounding box center [181, 106] width 12 height 12
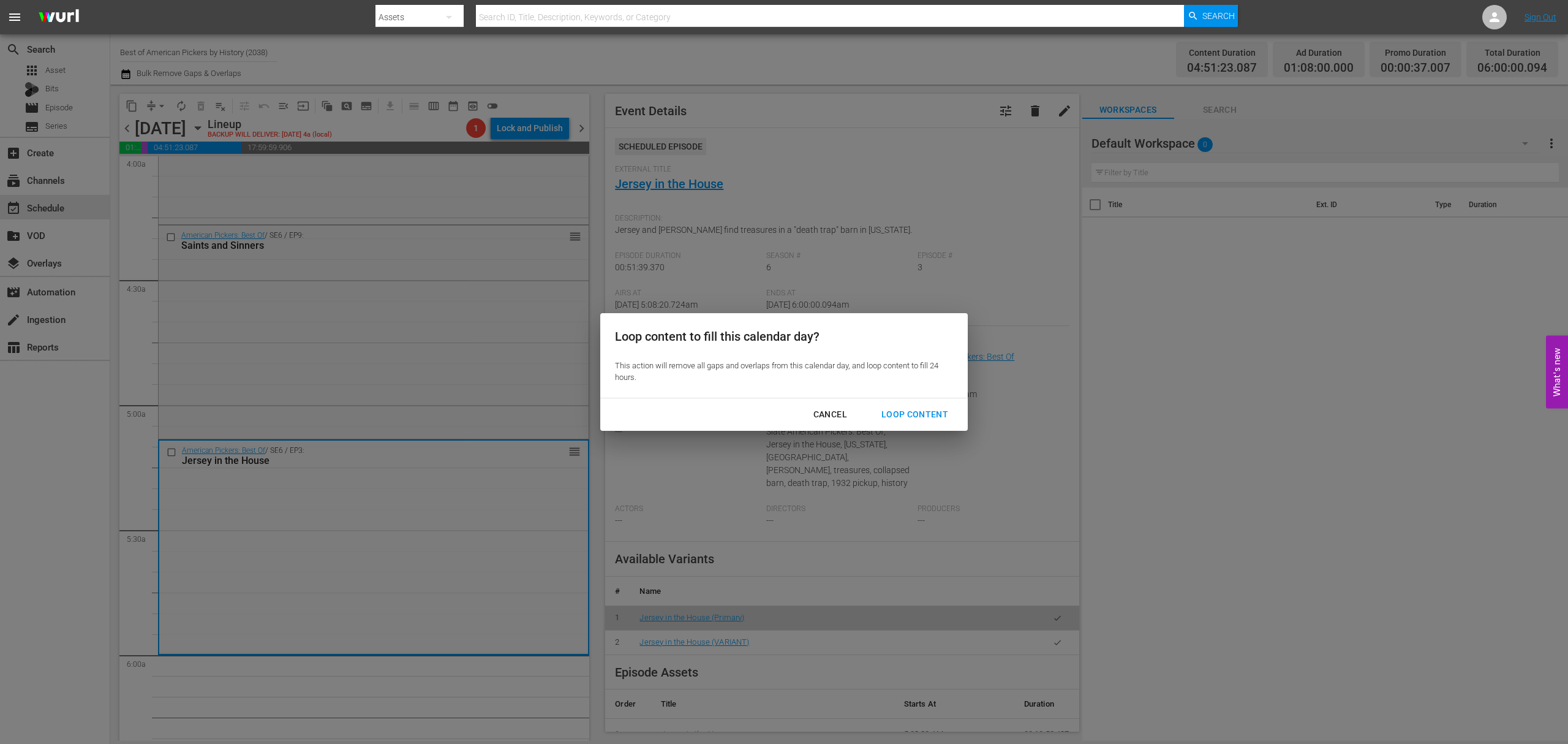
click at [890, 408] on div "Loop Content" at bounding box center [915, 414] width 86 height 15
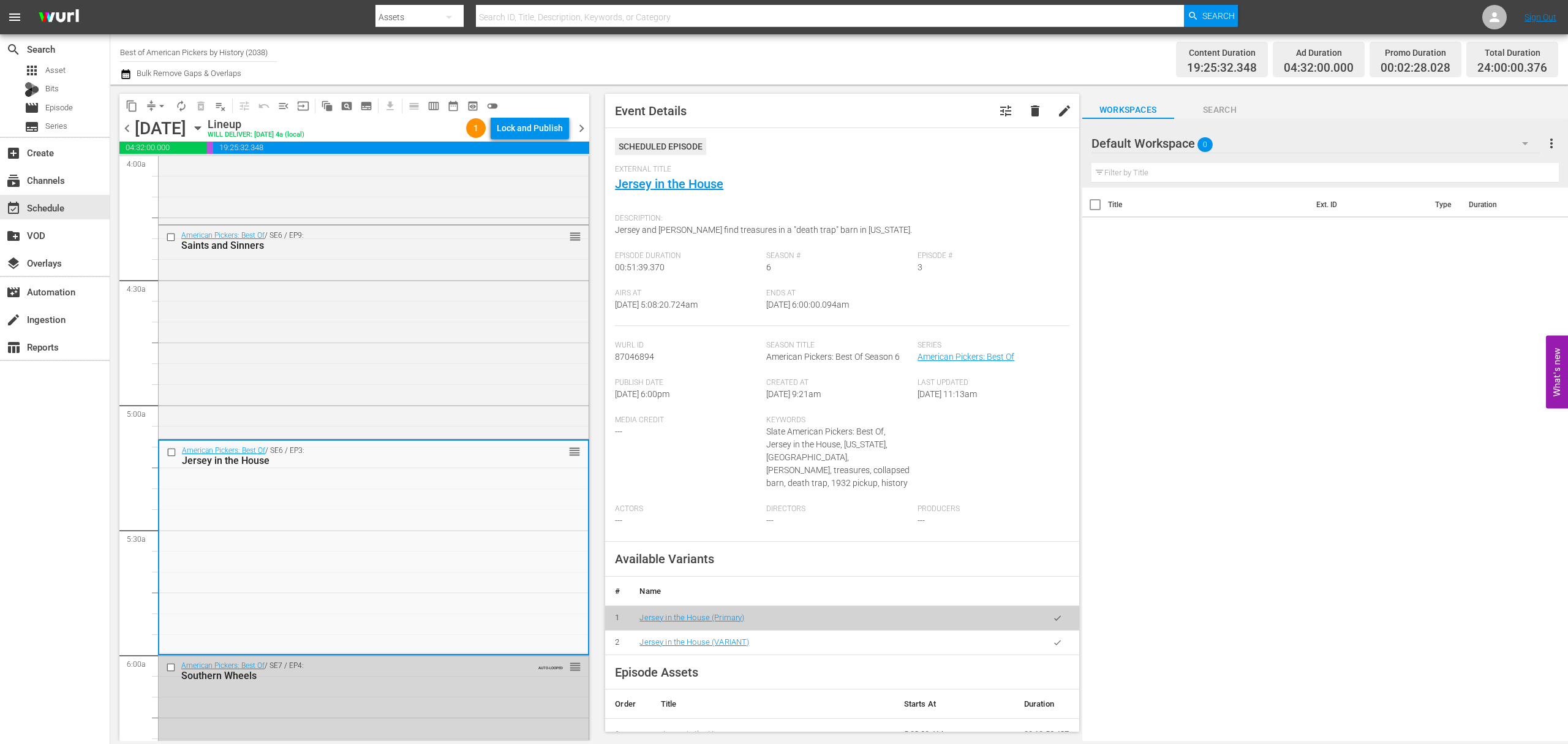
click at [534, 128] on div "Lock and Publish" at bounding box center [530, 128] width 66 height 22
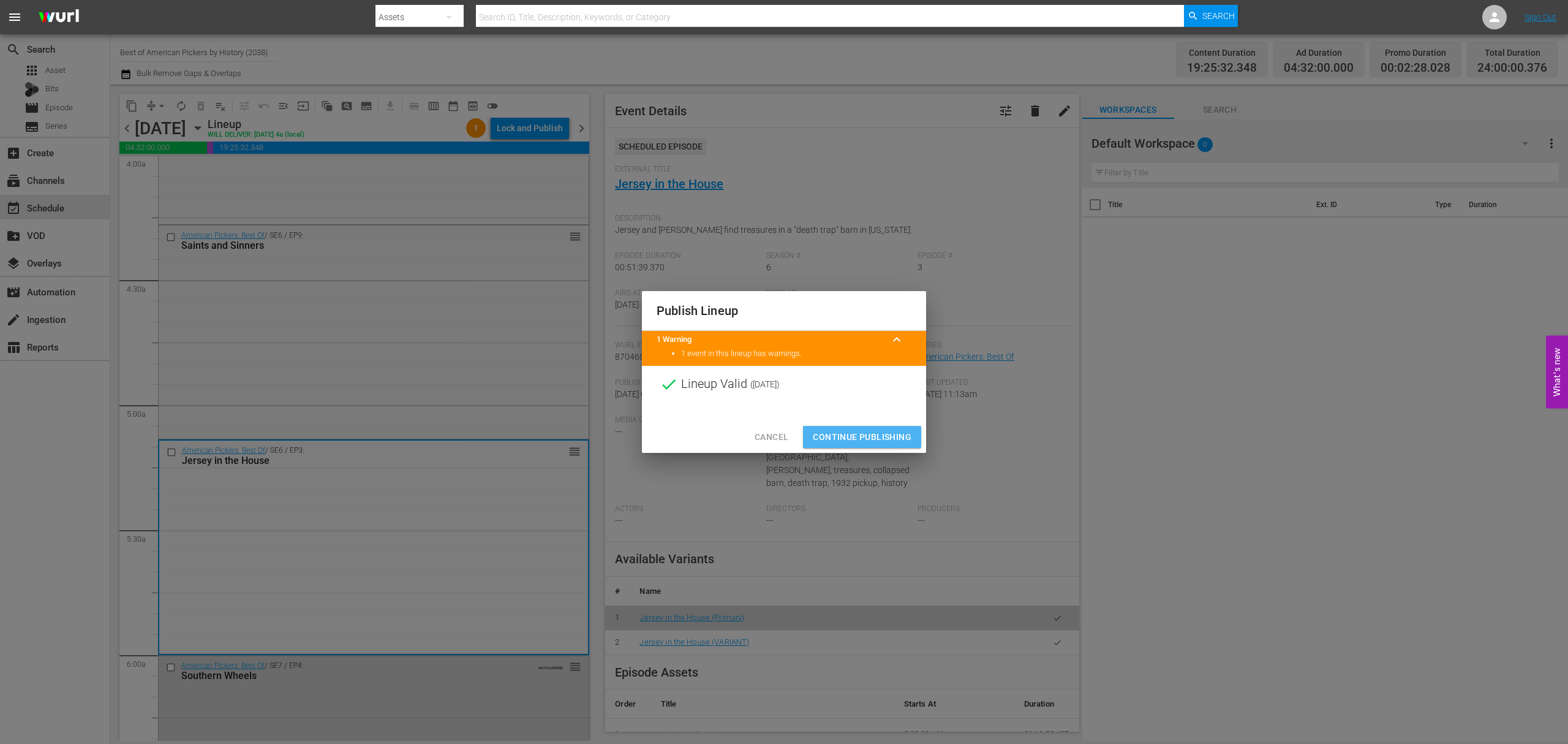
click at [869, 431] on span "Continue Publishing" at bounding box center [862, 437] width 99 height 15
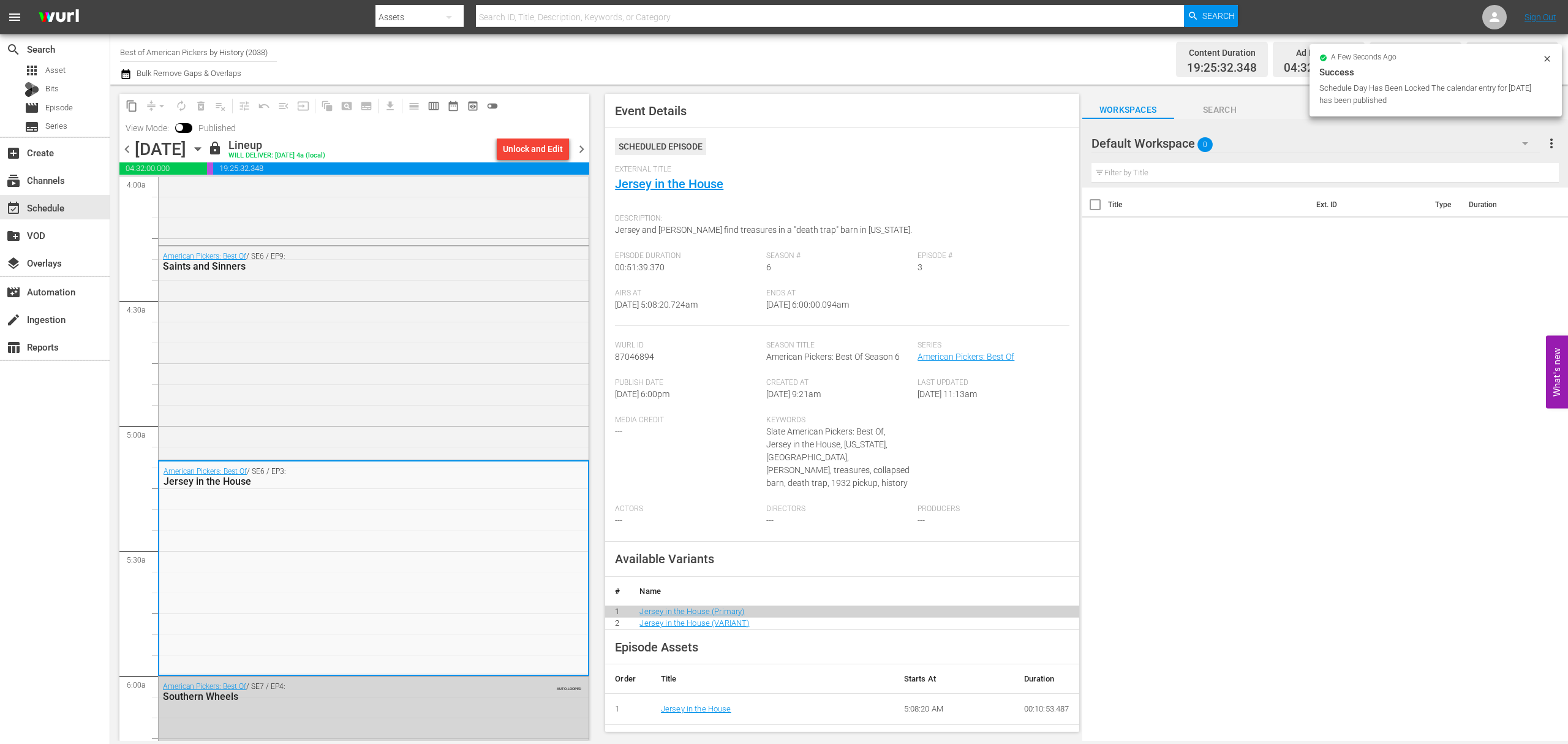
click at [584, 151] on span "chevron_right" at bounding box center [582, 149] width 15 height 15
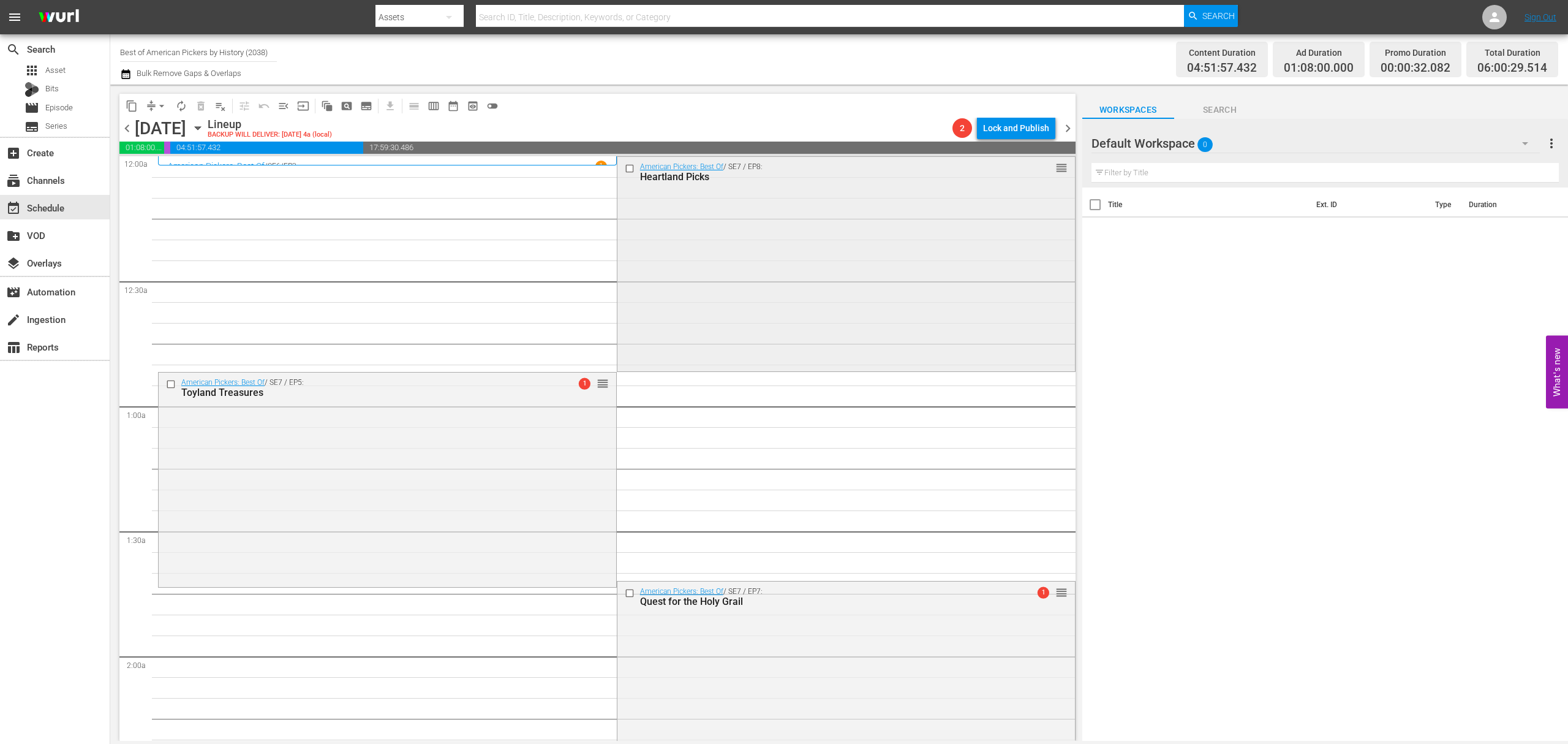
click at [717, 255] on div "American Pickers: Best Of / SE7 / EP8: Heartland Picks reorder" at bounding box center [846, 262] width 458 height 212
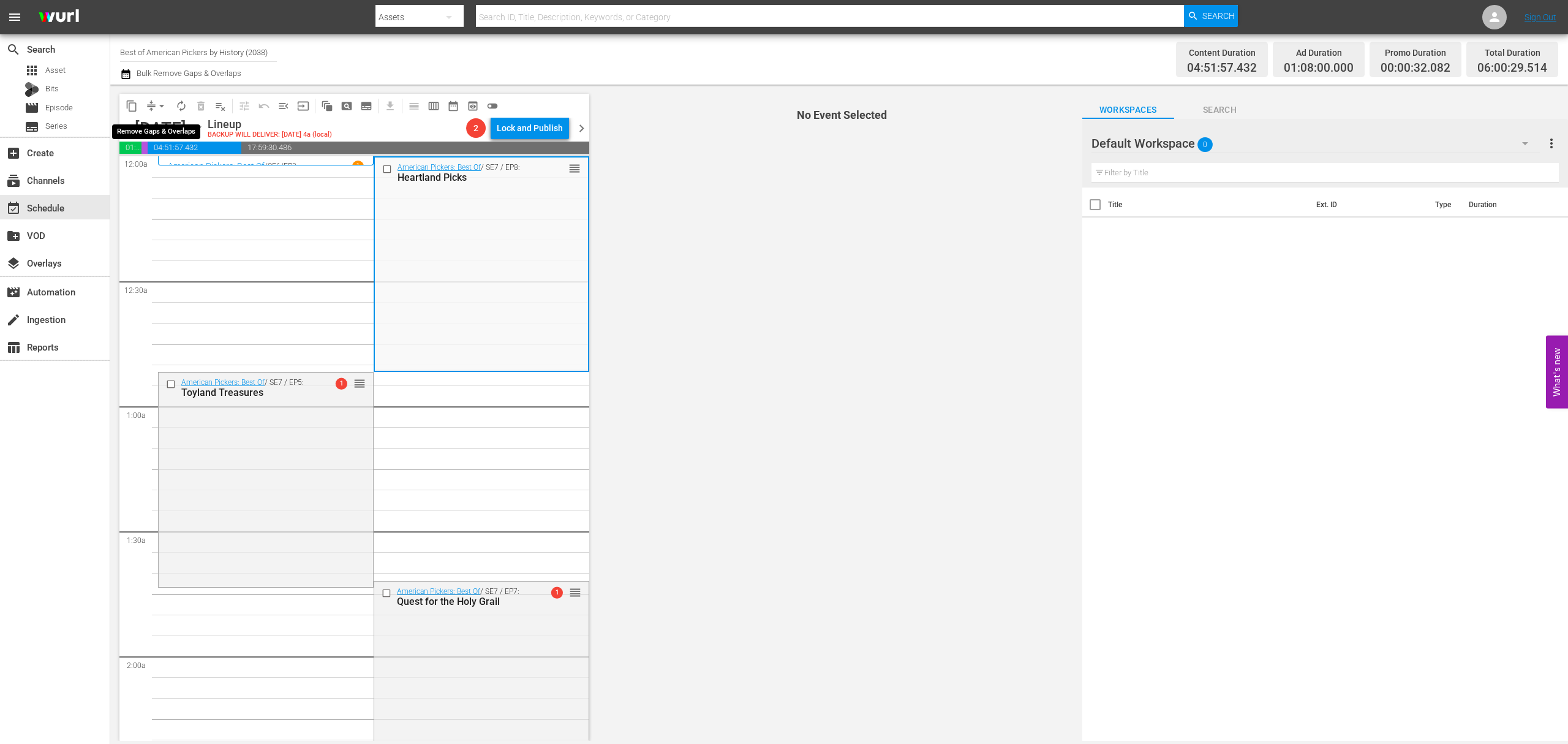
click at [151, 111] on span "compress" at bounding box center [151, 106] width 12 height 12
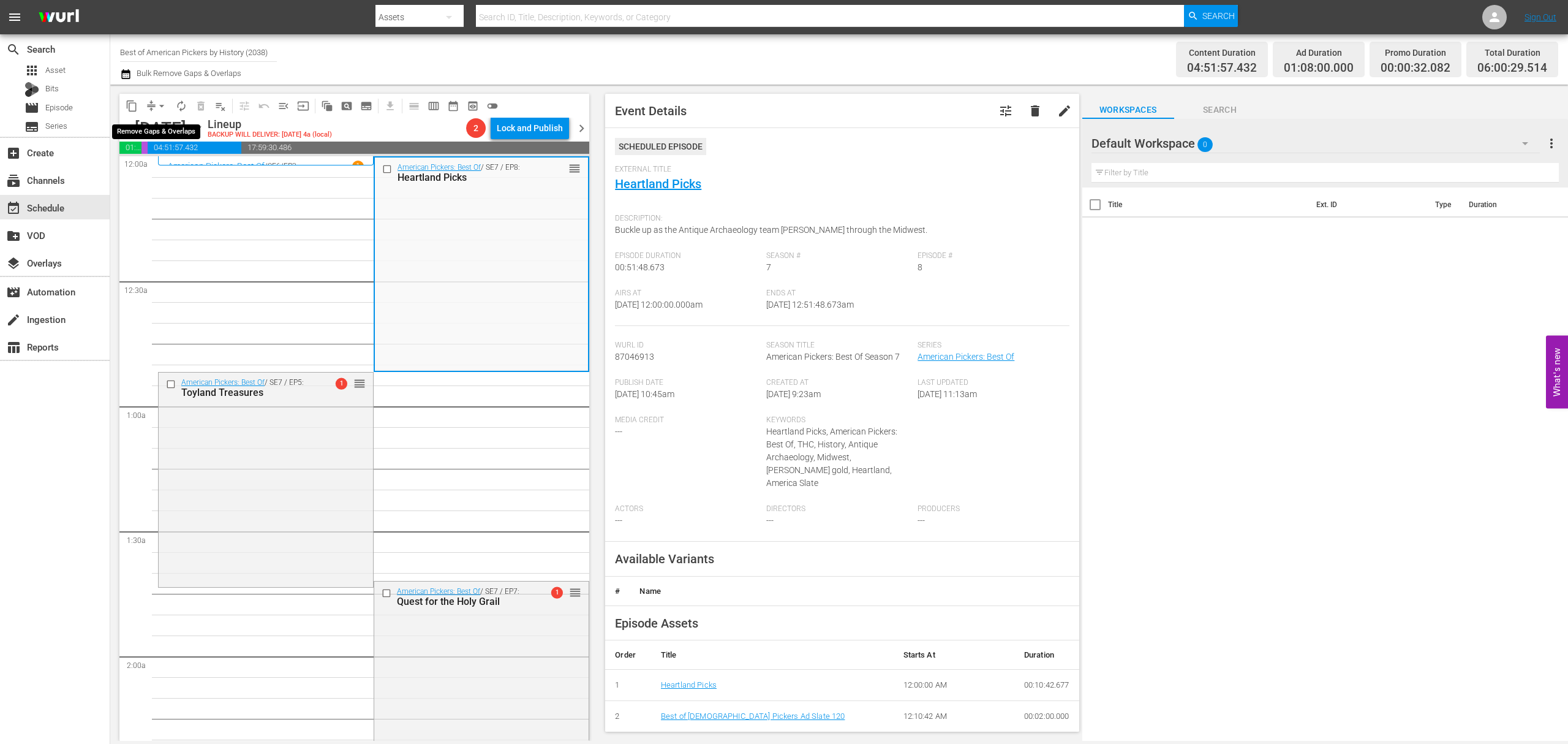
click at [157, 109] on span "arrow_drop_down" at bounding box center [162, 106] width 12 height 12
click at [169, 131] on li "Align to Midnight" at bounding box center [162, 131] width 128 height 20
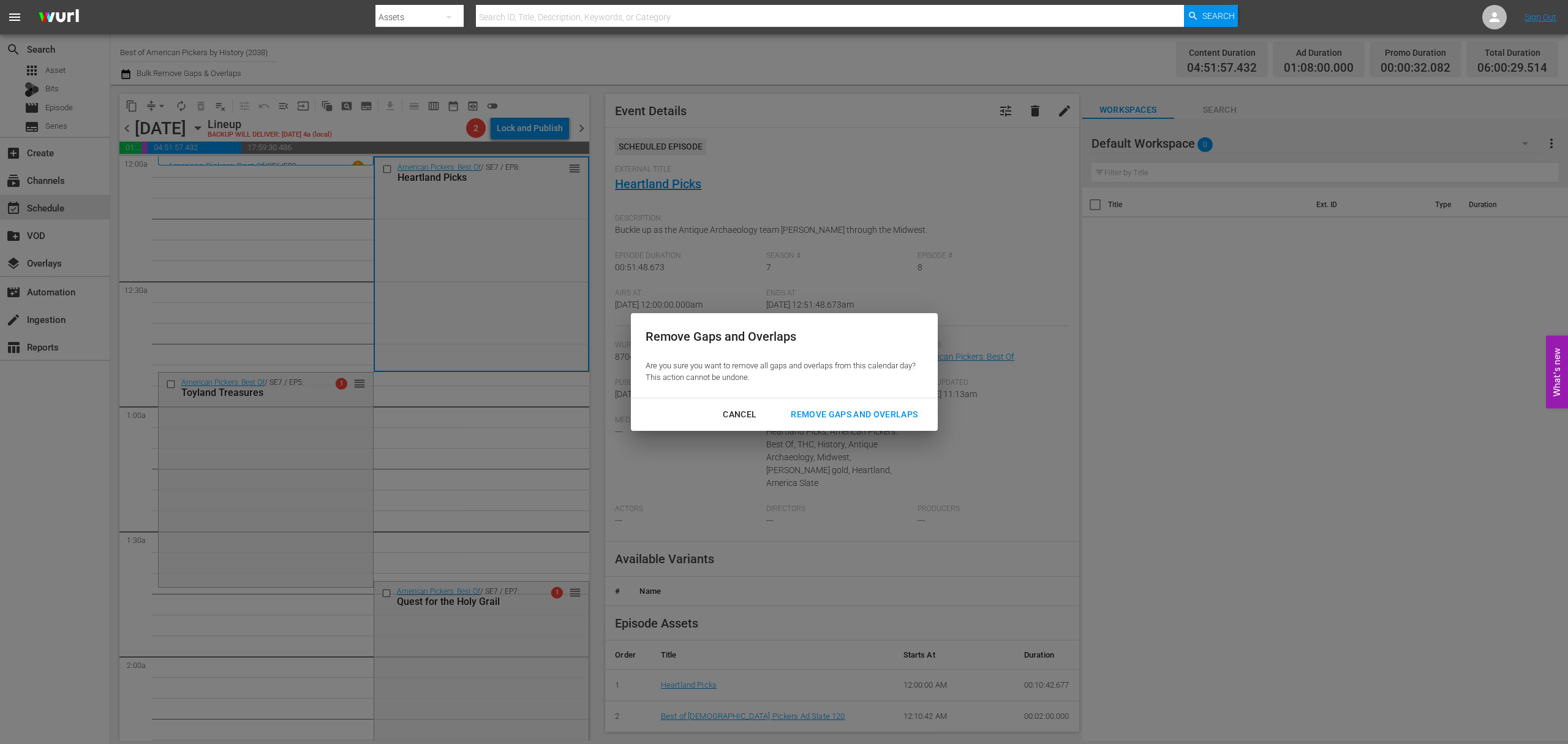
click at [849, 400] on div "Cancel Remove Gaps and Overlaps" at bounding box center [785, 414] width 307 height 32
click at [850, 415] on div "Remove Gaps and Overlaps" at bounding box center [854, 414] width 147 height 15
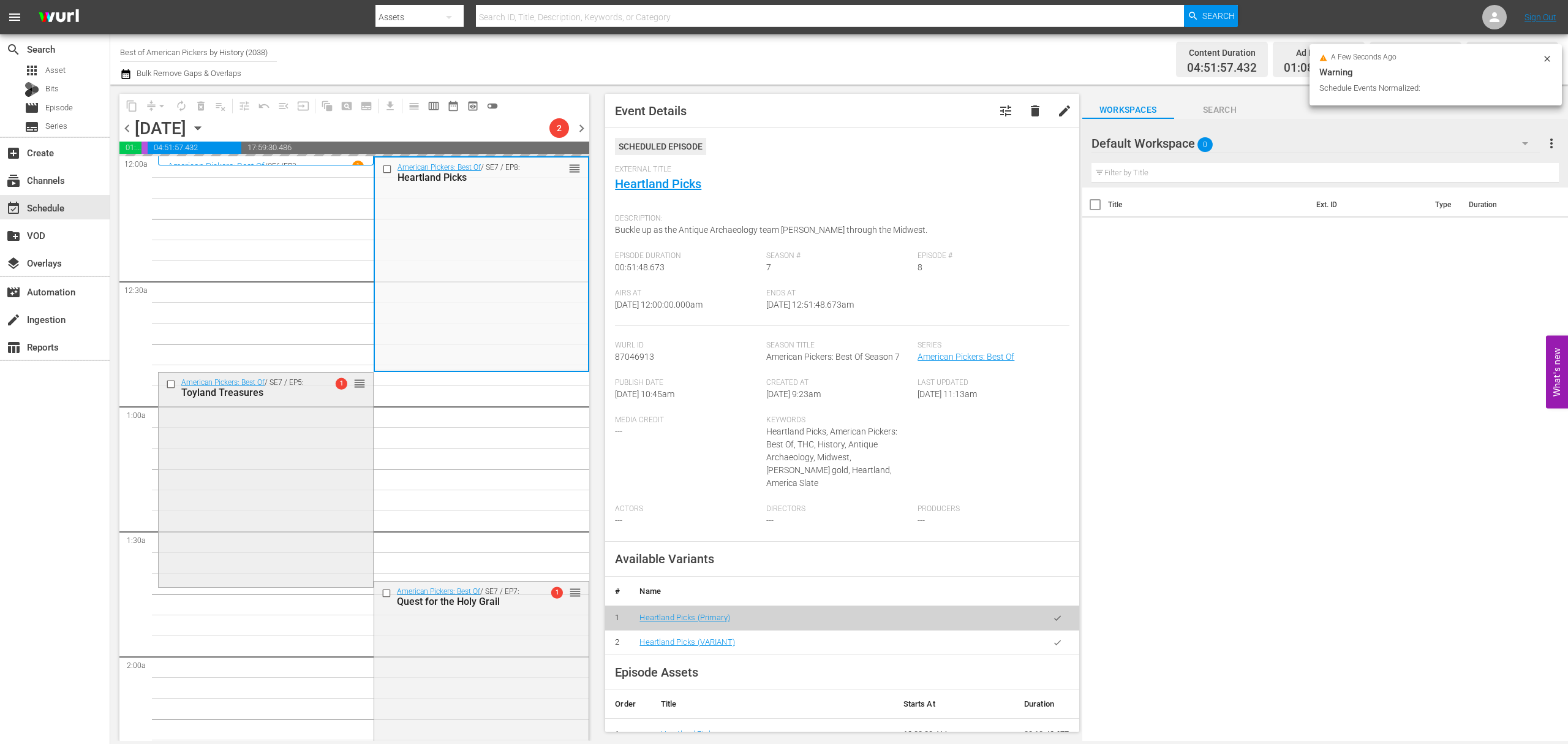
click at [300, 464] on div "American Pickers: Best Of / SE7 / EP5: Toyland Treasures 1 reorder" at bounding box center [266, 478] width 215 height 212
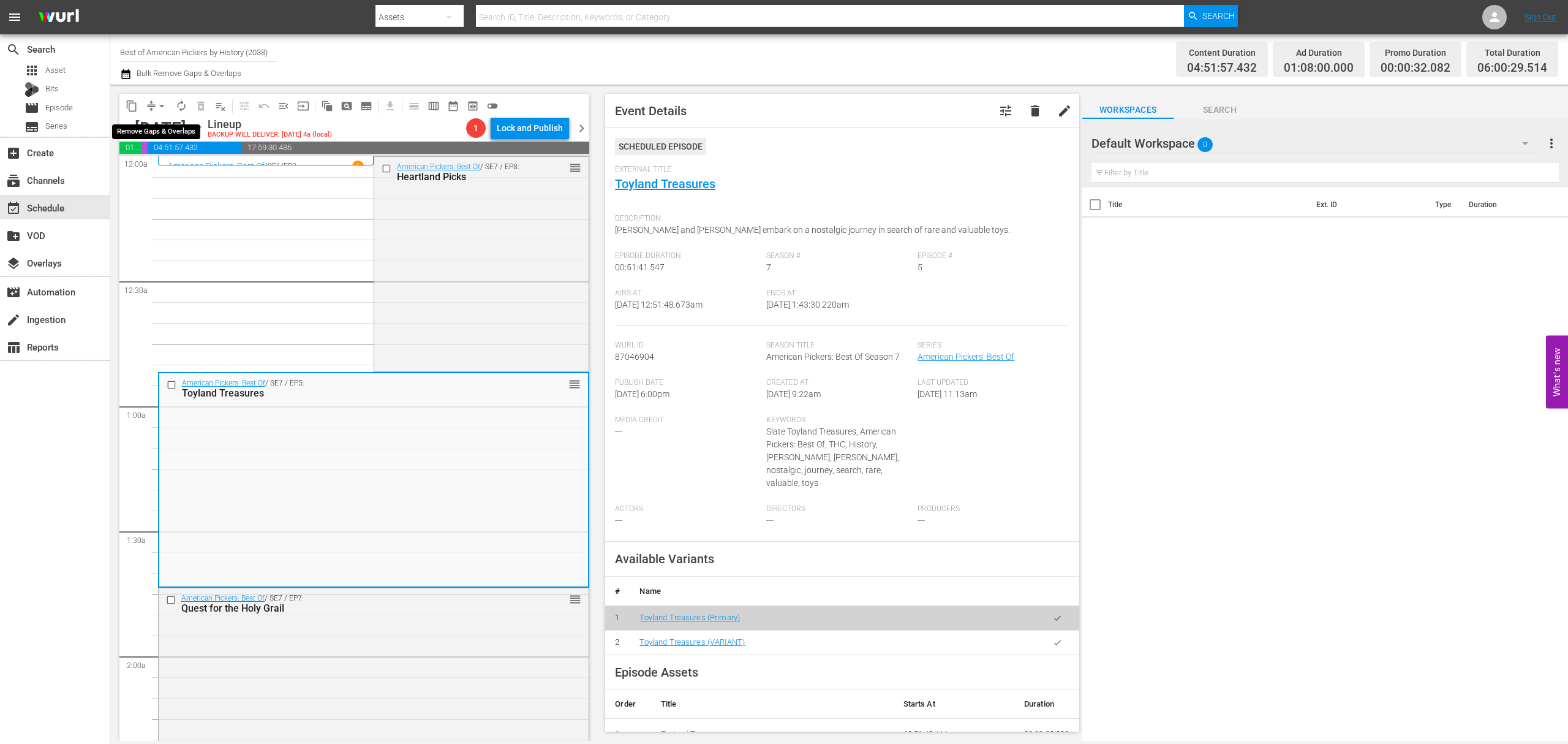
click at [162, 104] on span "arrow_drop_down" at bounding box center [162, 106] width 12 height 12
click at [160, 122] on li "Align to Midnight" at bounding box center [162, 131] width 128 height 20
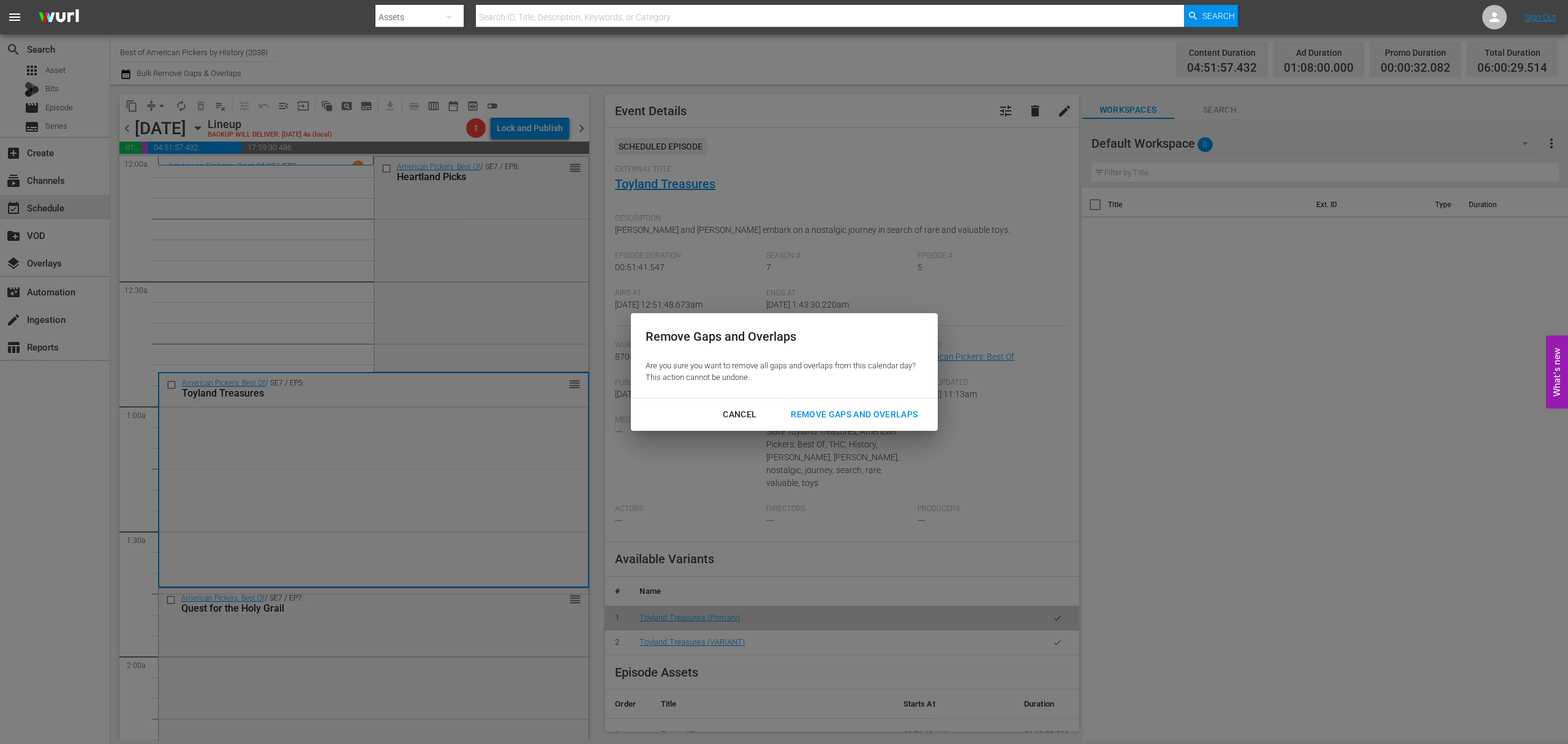
click at [853, 410] on div "Remove Gaps and Overlaps" at bounding box center [854, 414] width 147 height 15
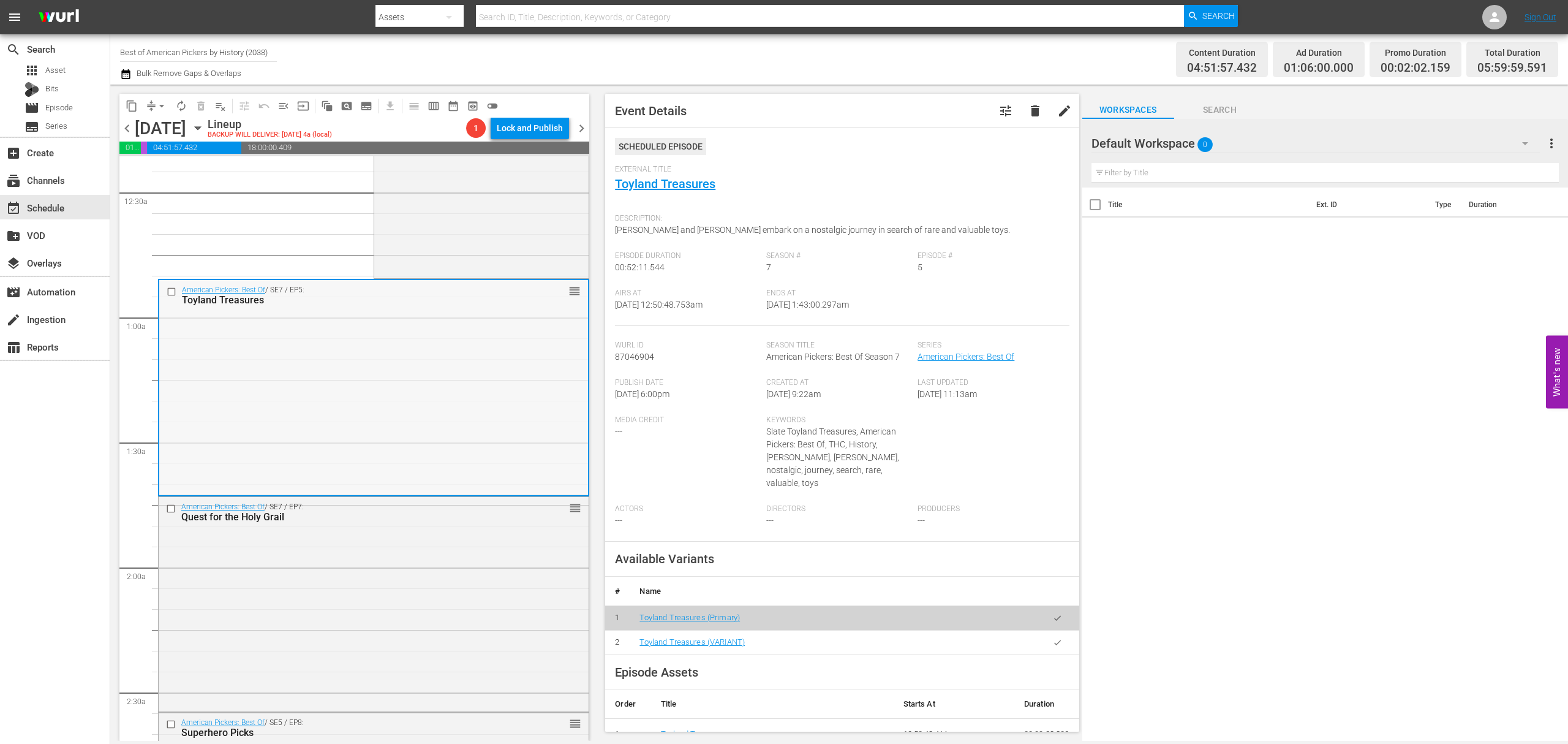
scroll to position [245, 0]
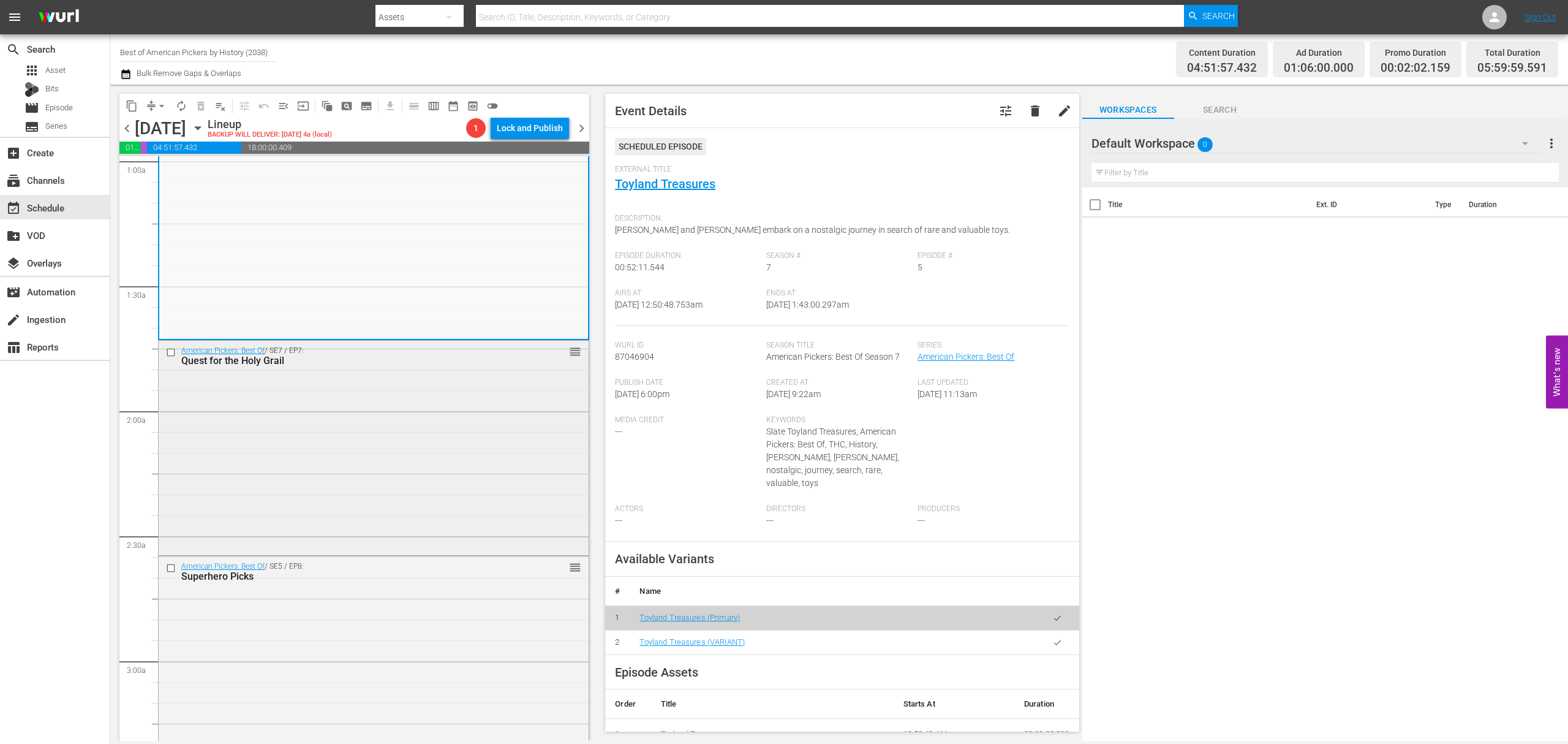
click at [436, 451] on div "American Pickers: Best Of / SE7 / EP7: Quest for the Holy Grail reorder" at bounding box center [374, 447] width 430 height 212
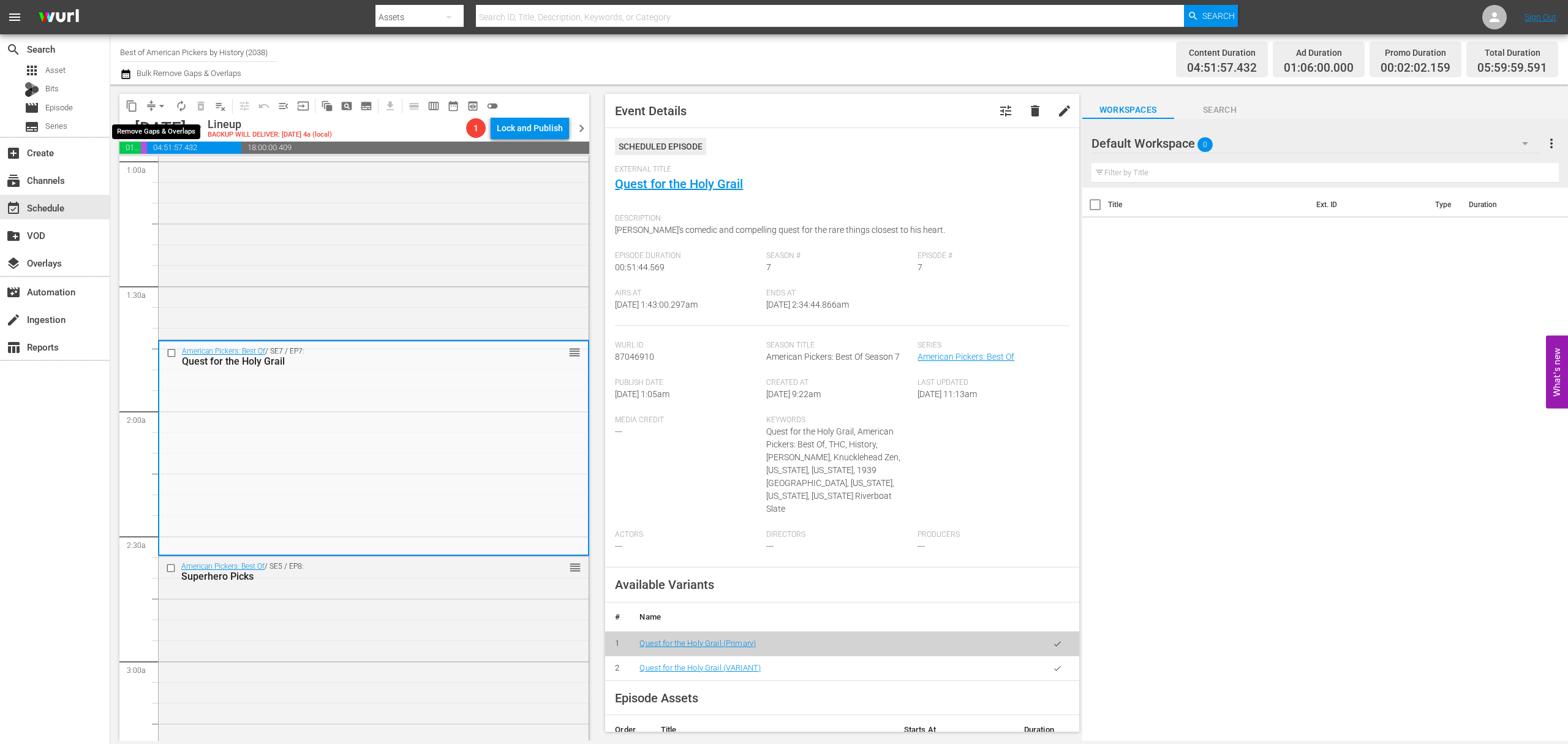
click at [157, 102] on span "arrow_drop_down" at bounding box center [162, 106] width 12 height 12
click at [153, 121] on li "Align to Midnight" at bounding box center [162, 131] width 128 height 20
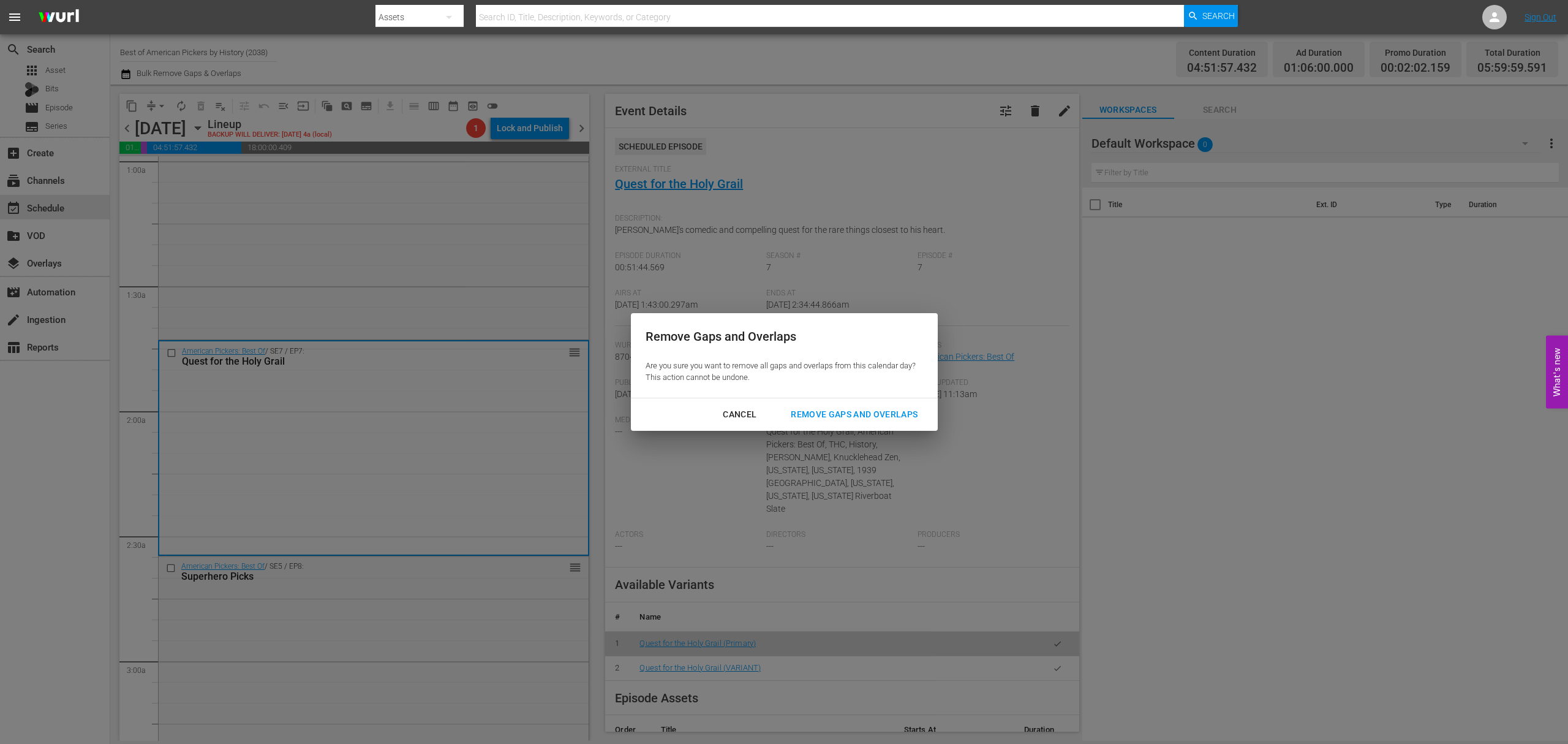
click at [841, 419] on div "Remove Gaps and Overlaps" at bounding box center [854, 414] width 147 height 15
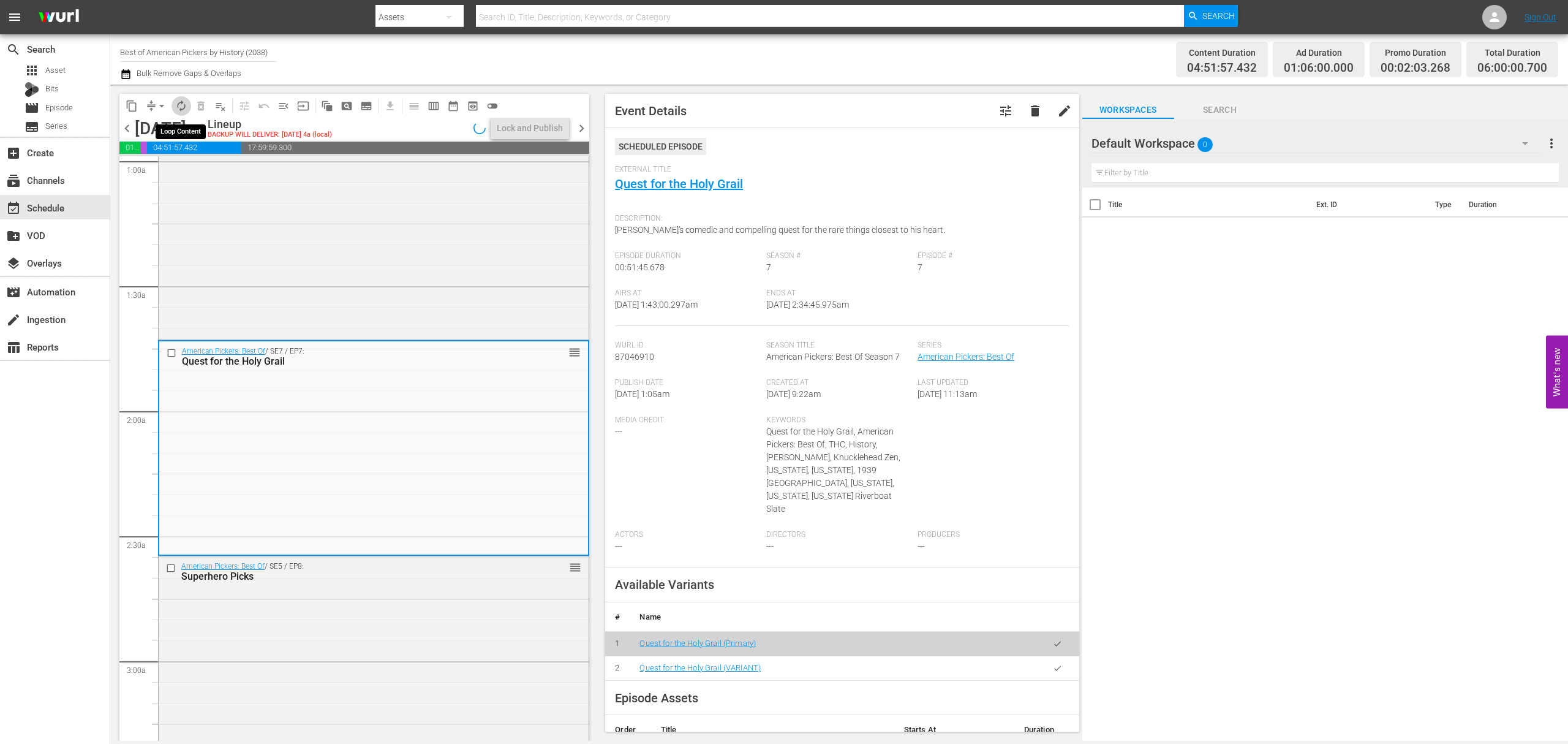
click at [182, 106] on span "autorenew_outlined" at bounding box center [181, 106] width 12 height 12
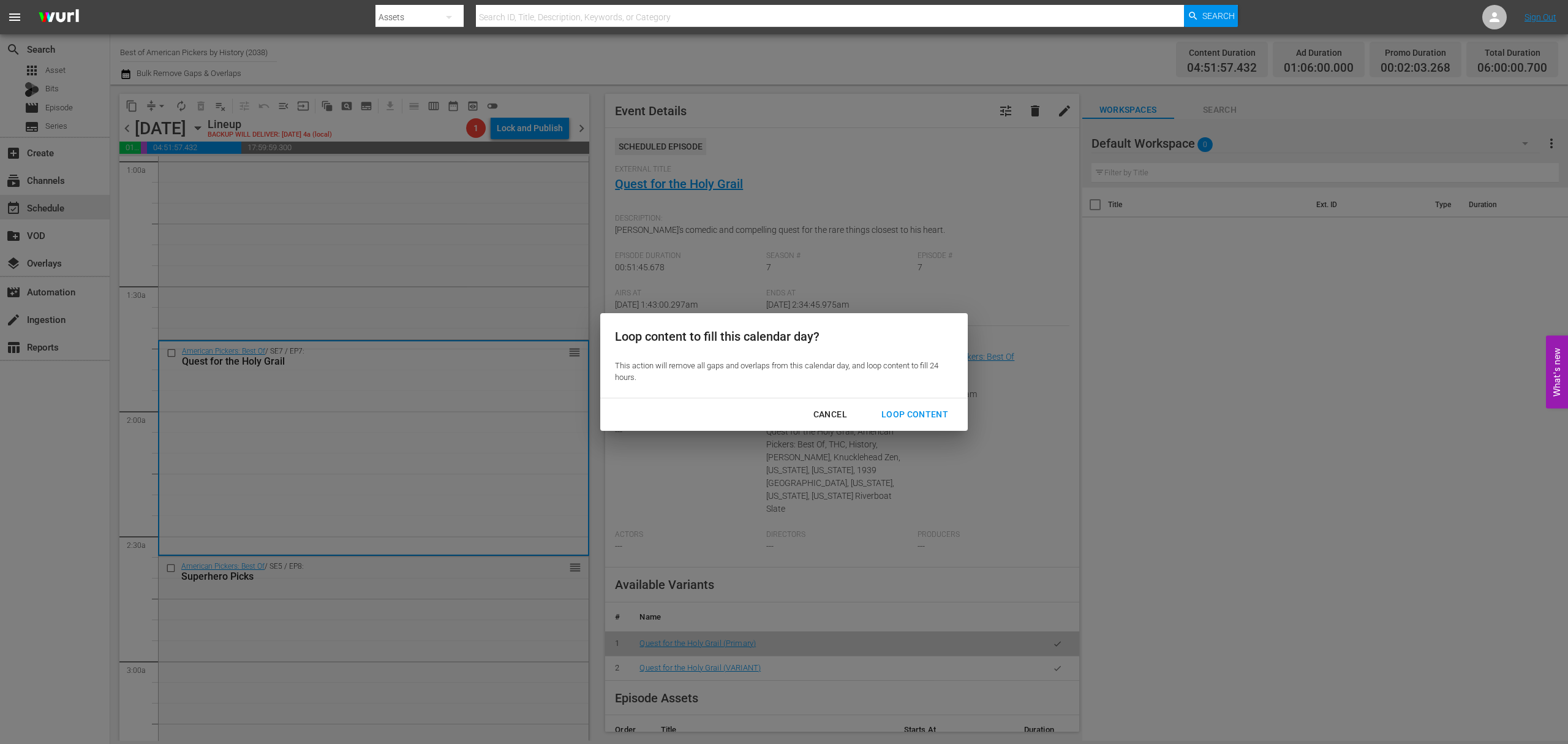
click at [915, 404] on button "Loop Content" at bounding box center [915, 414] width 96 height 23
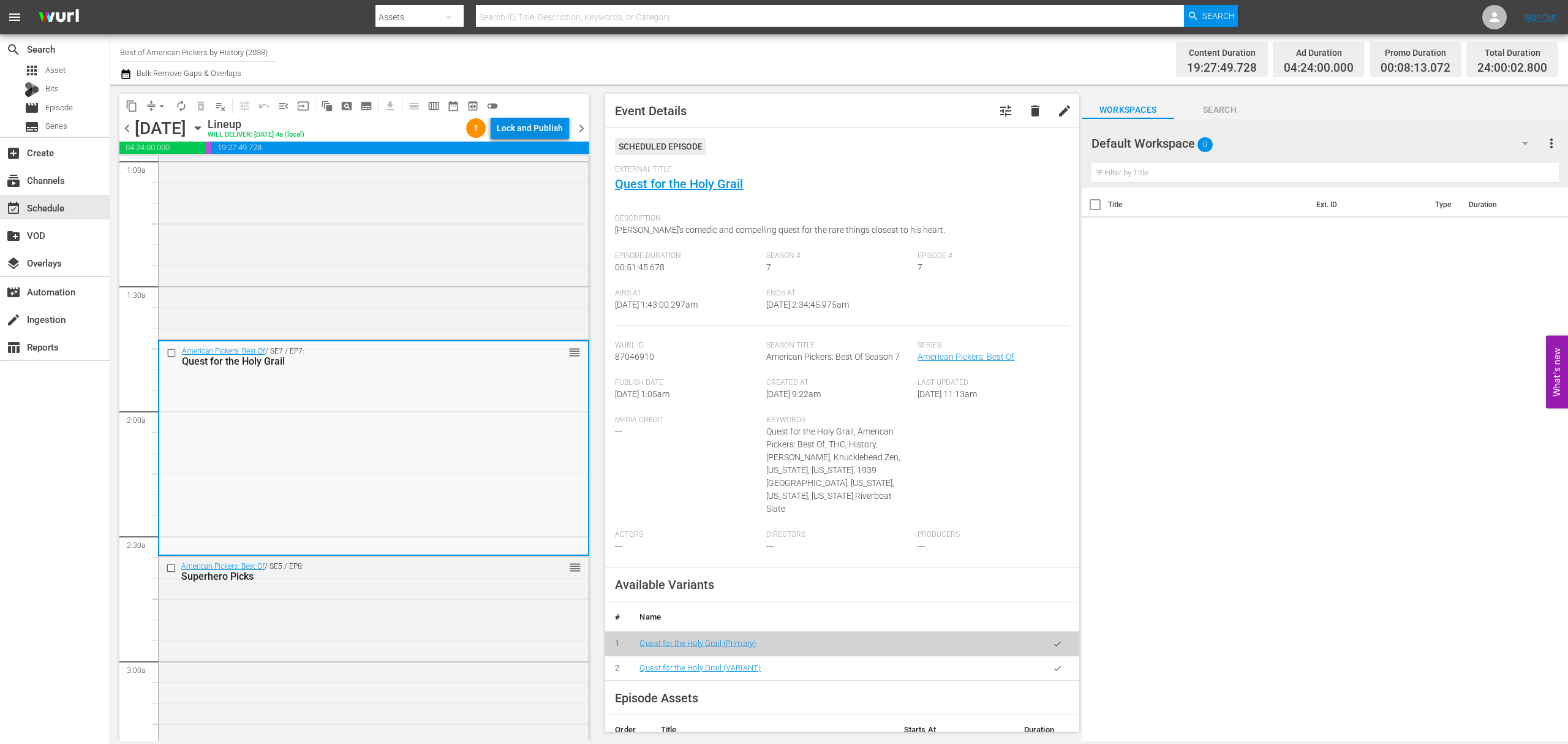
click at [549, 128] on div "Lock and Publish" at bounding box center [530, 128] width 66 height 22
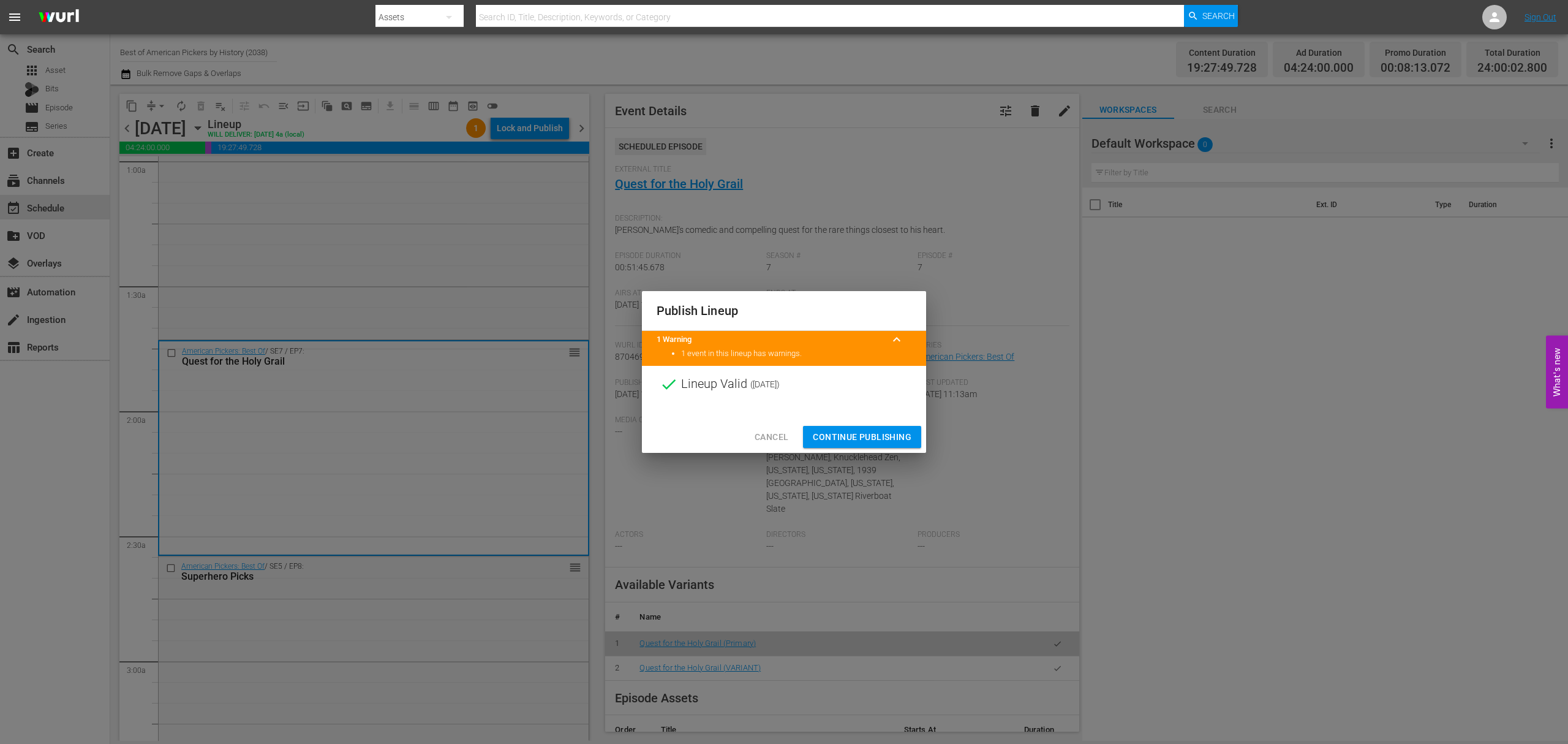
click at [854, 433] on span "Continue Publishing" at bounding box center [862, 437] width 99 height 15
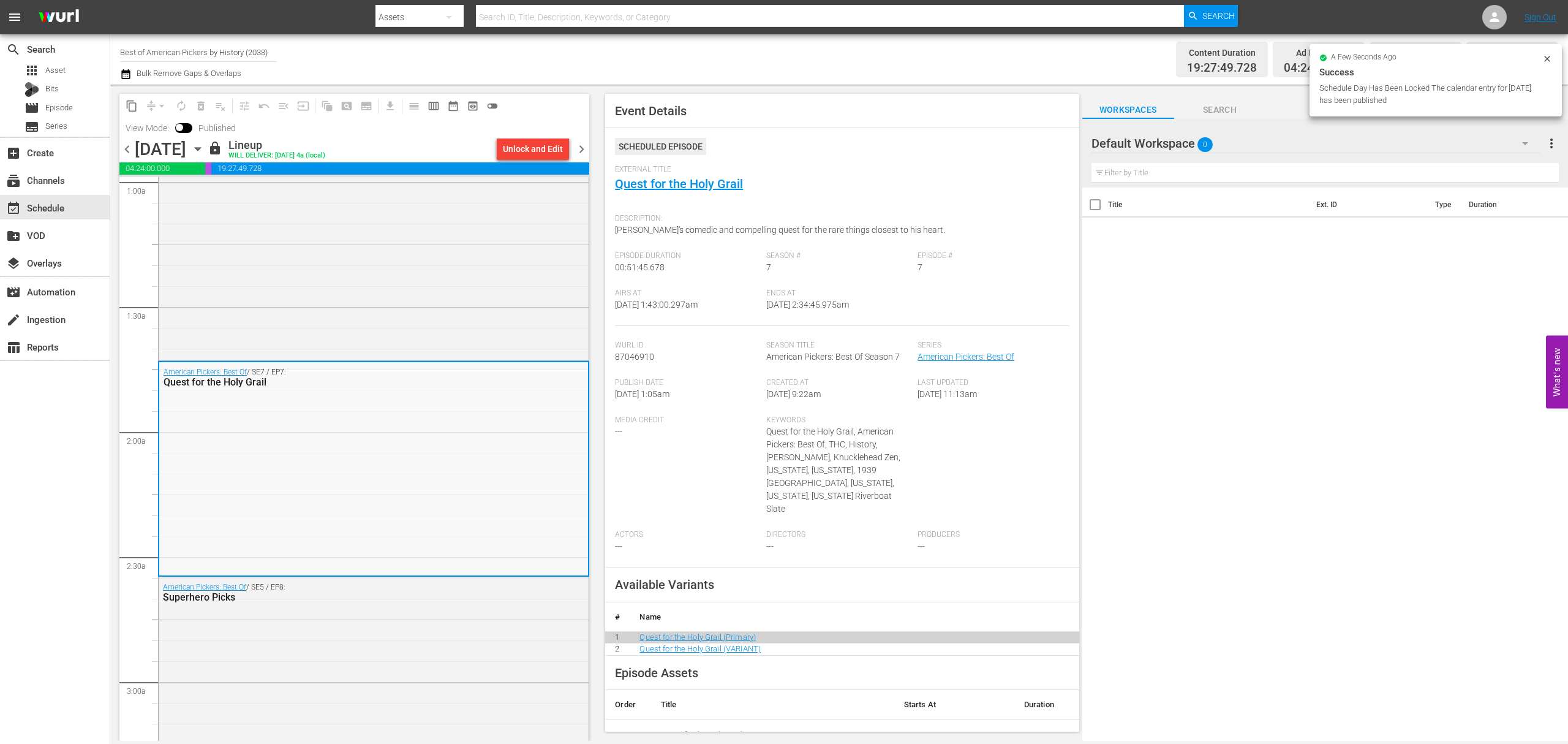
click at [582, 152] on span "chevron_right" at bounding box center [582, 149] width 15 height 15
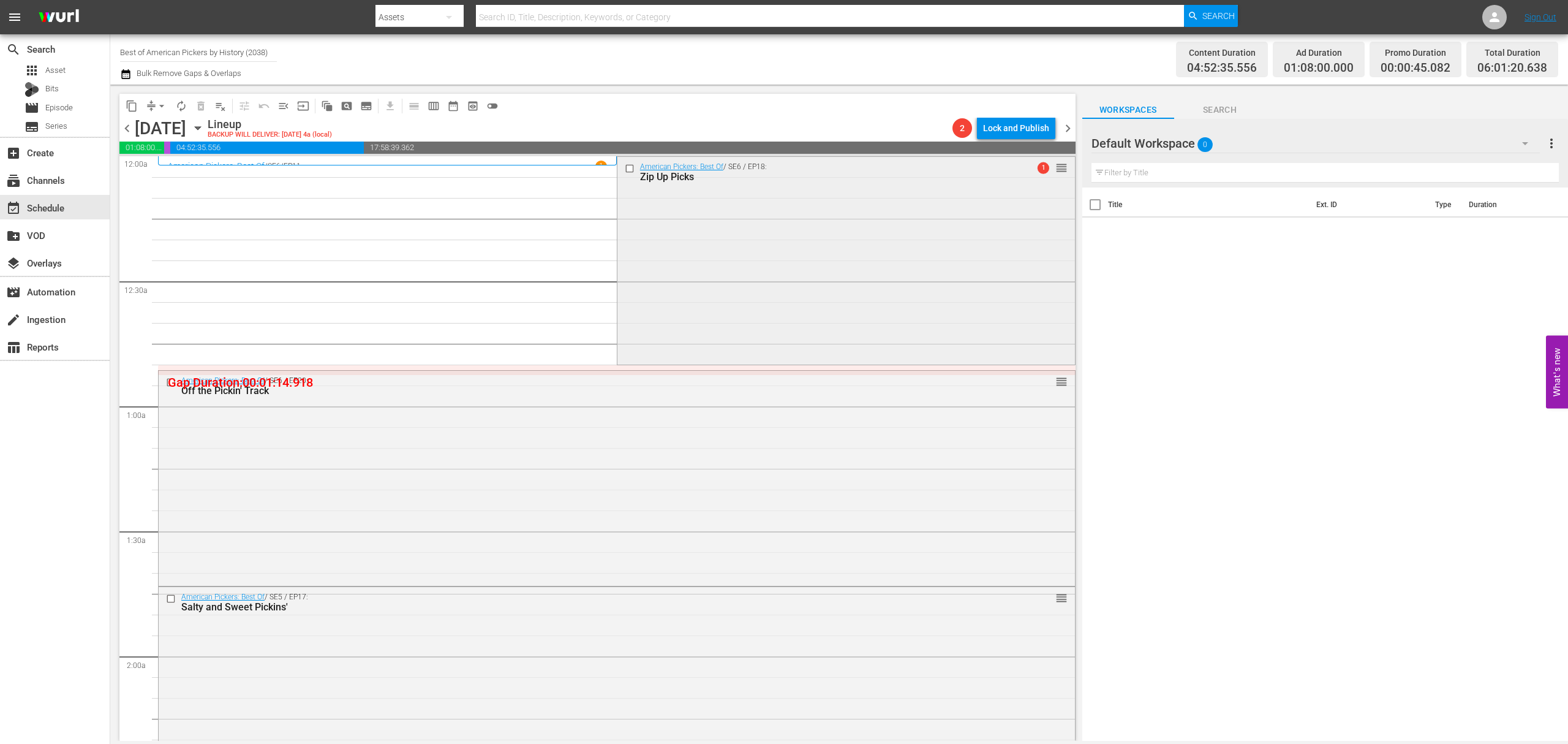
click at [789, 255] on div "American Pickers: Best Of / SE6 / EP18: Zip Up Picks 1 reorder" at bounding box center [846, 259] width 458 height 206
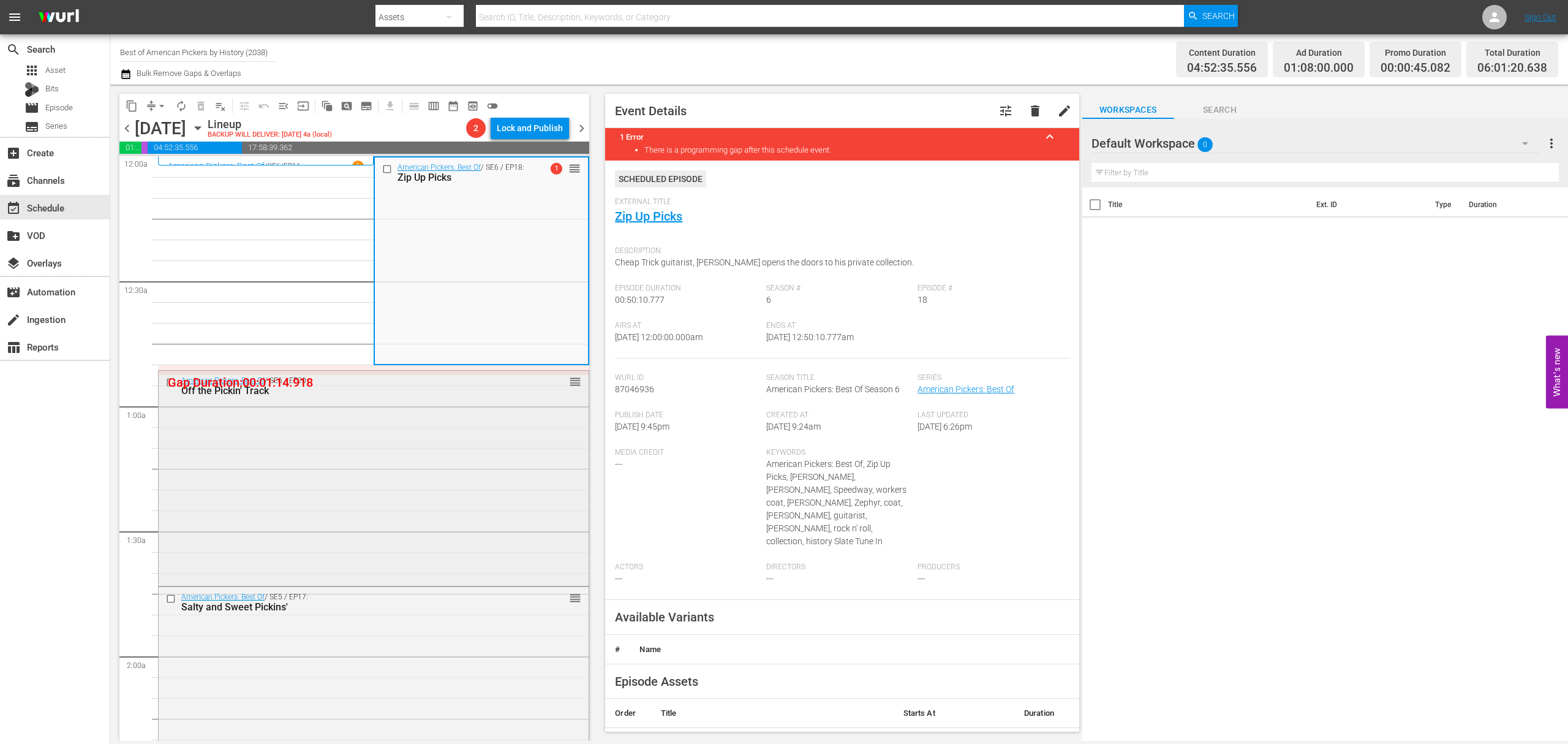
click at [437, 447] on div "American Pickers: Best Of / SE6 / EP20: Off the Pickin' Track reorder" at bounding box center [374, 477] width 430 height 213
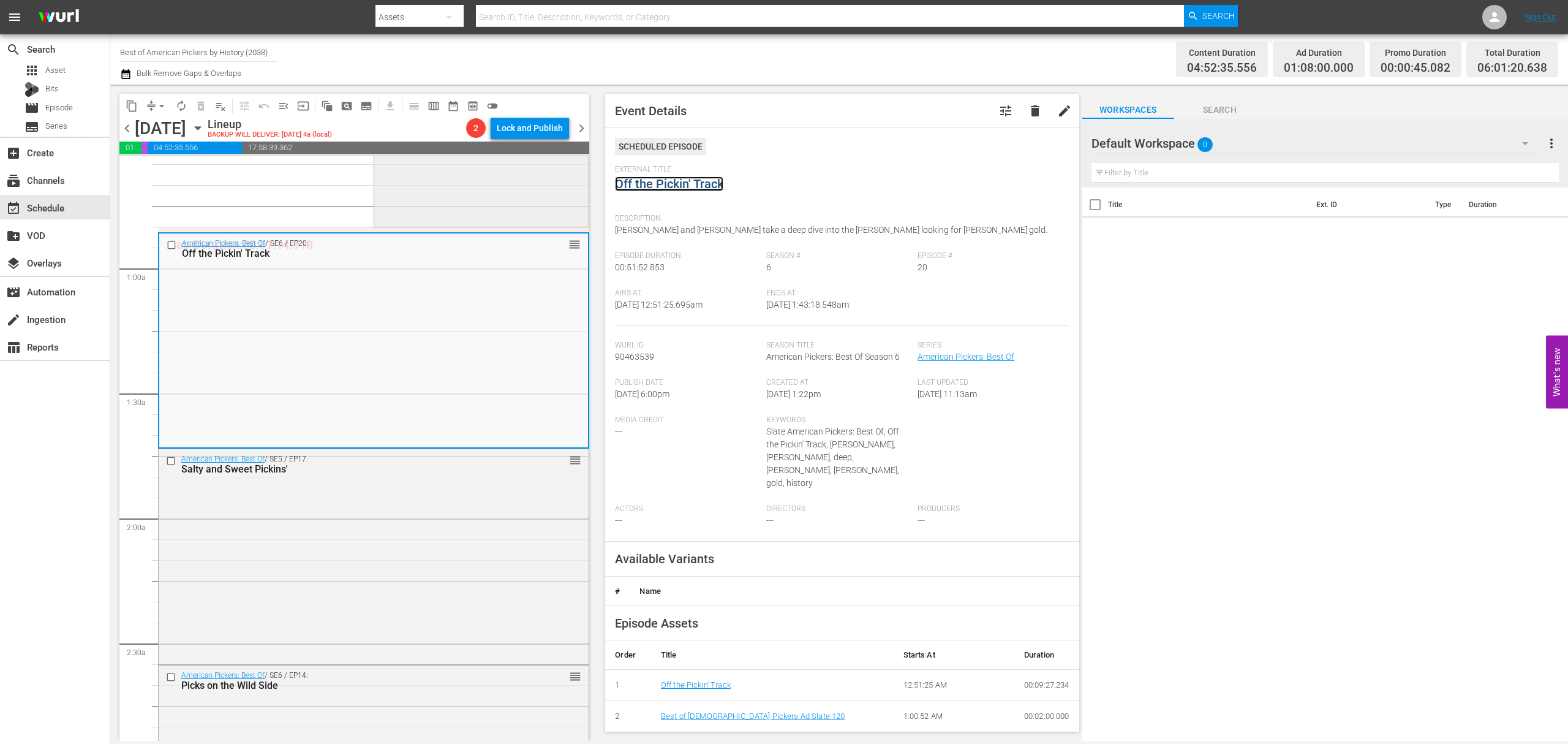
scroll to position [163, 0]
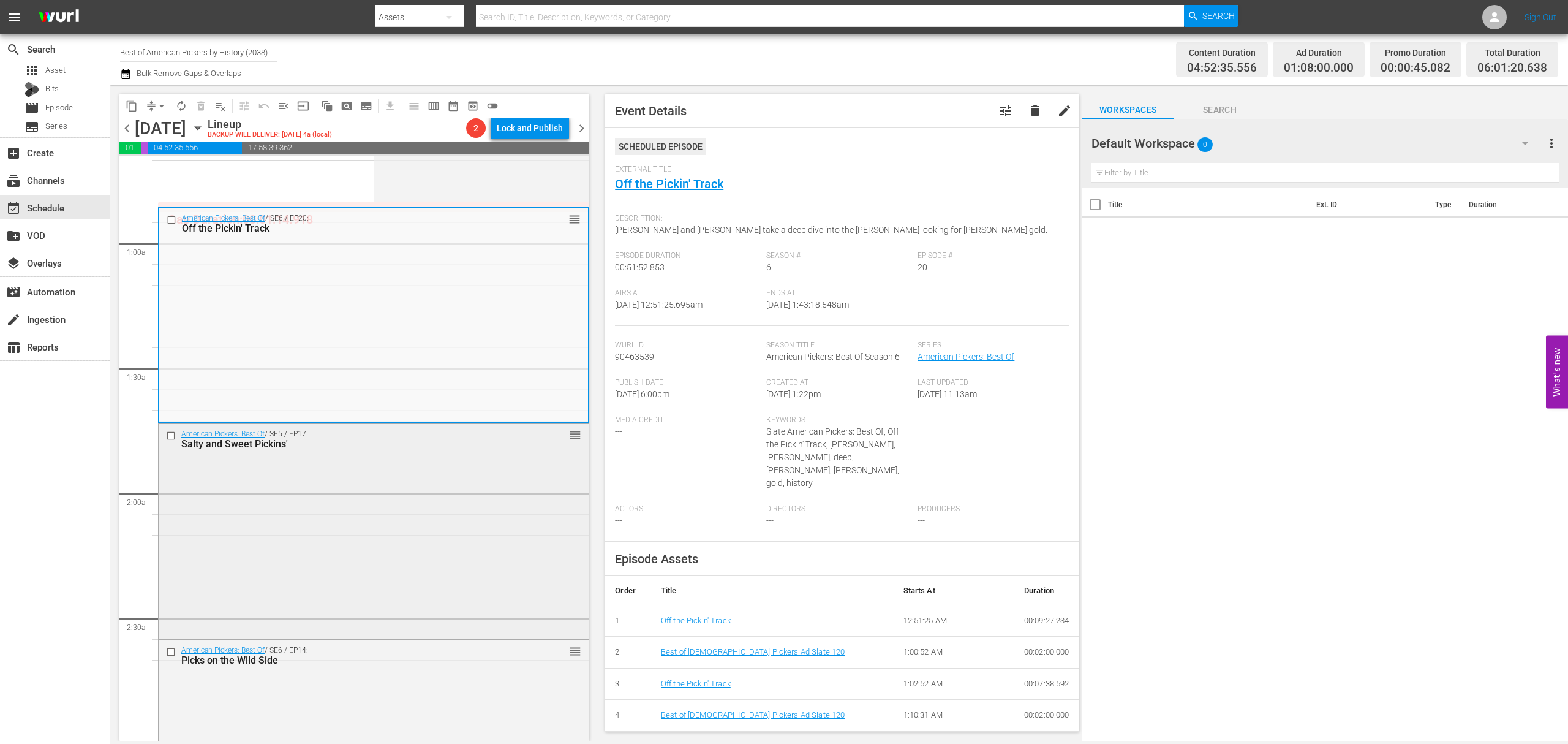
click at [471, 501] on div "American Pickers: Best Of / SE5 / EP17: Salty and Sweet Pickins' reorder" at bounding box center [374, 531] width 430 height 213
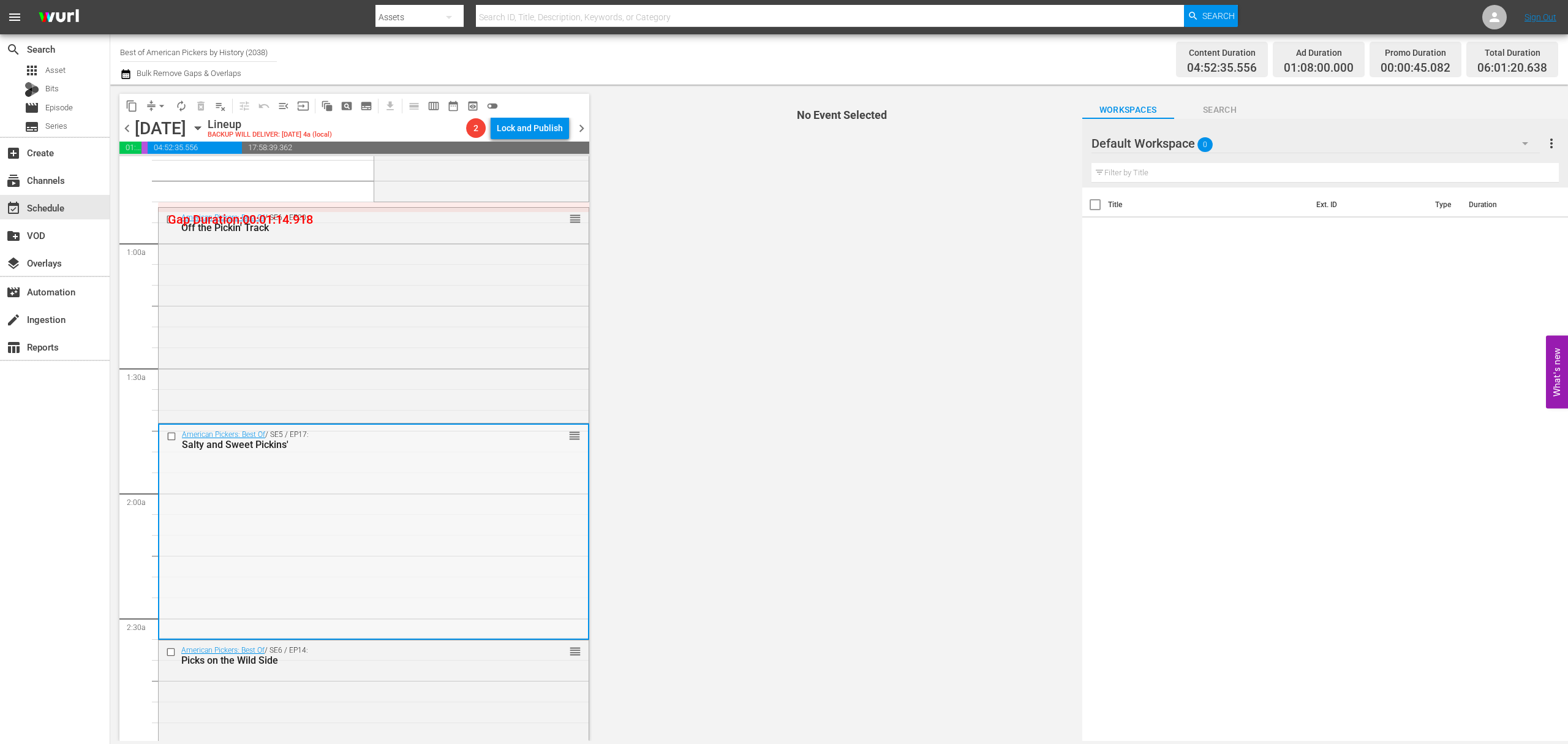
click at [381, 542] on div "American Pickers: Best Of / SE5 / EP17: Salty and Sweet Pickins' reorder" at bounding box center [373, 531] width 429 height 213
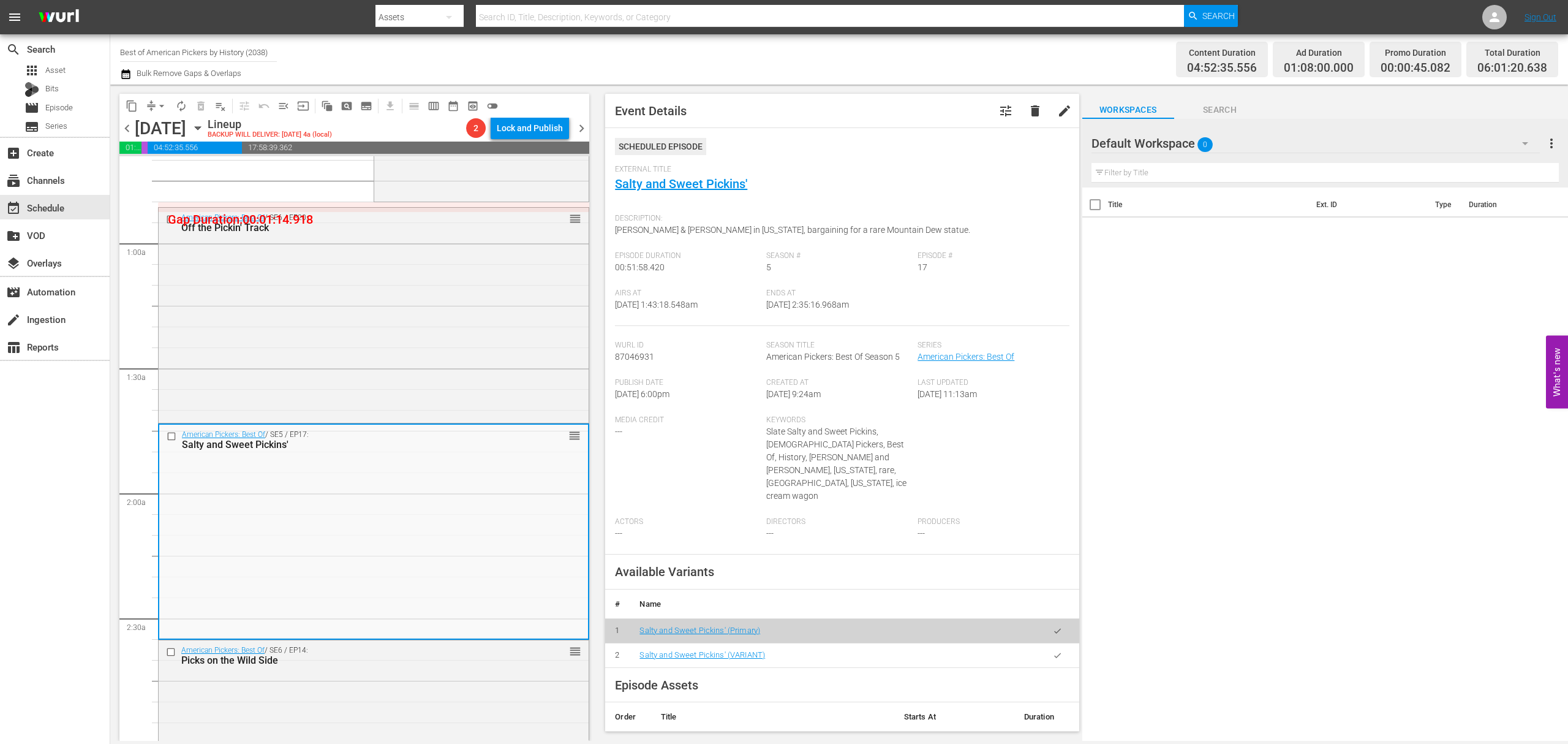
click at [1459, 338] on div "Title Ext. ID Type Duration" at bounding box center [1325, 465] width 486 height 555
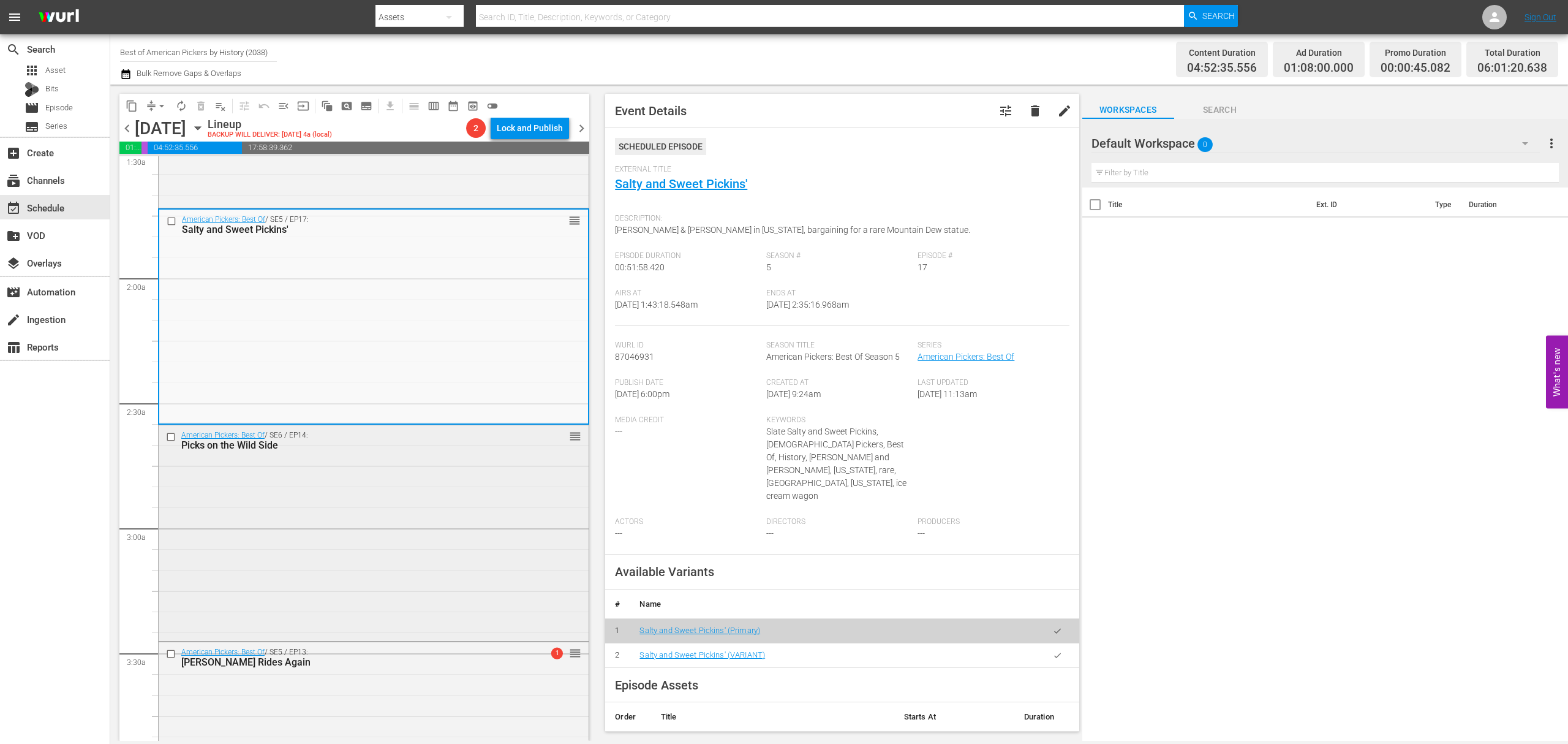
scroll to position [408, 0]
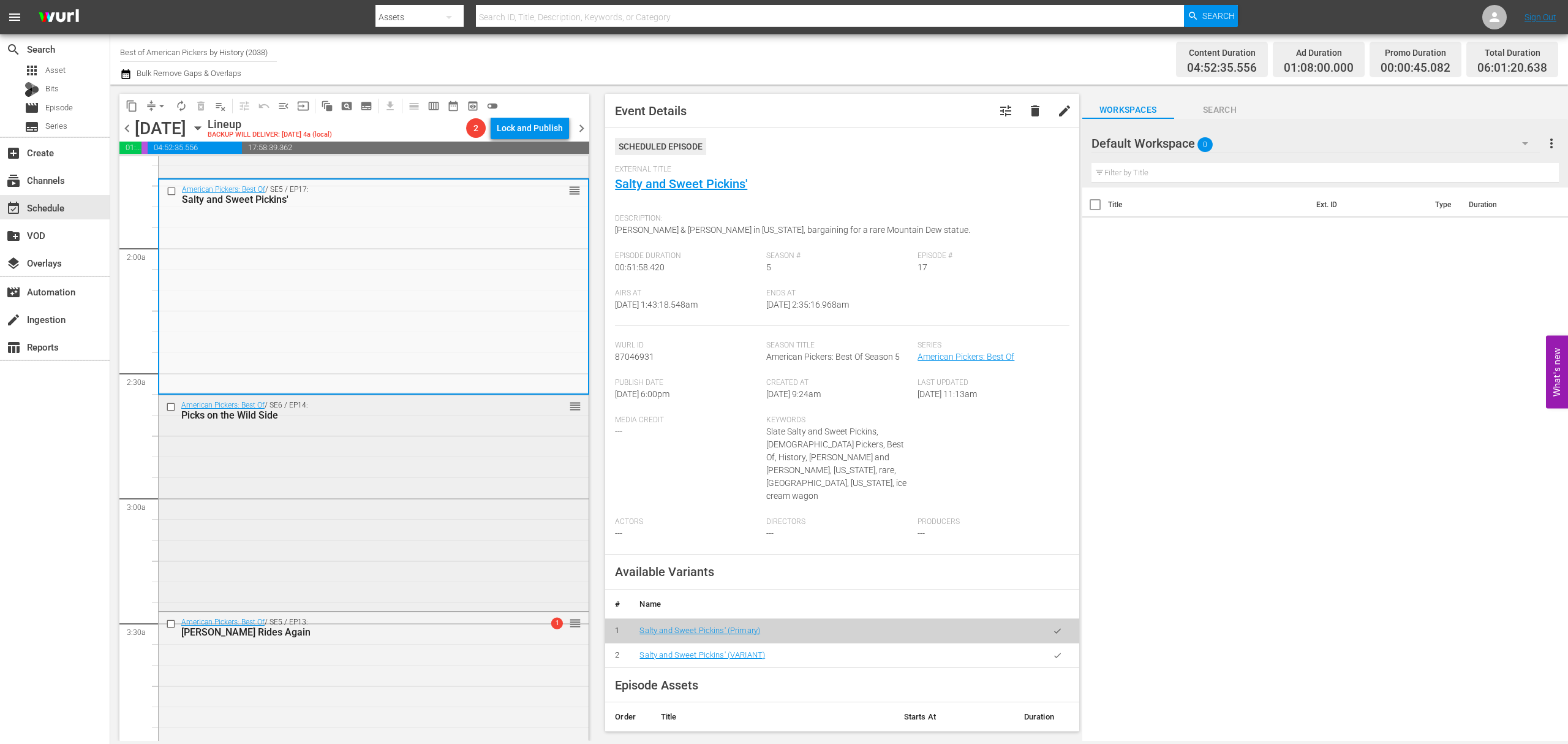
click at [412, 479] on div "American Pickers: Best Of / SE6 / EP14: Picks on the Wild Side reorder" at bounding box center [374, 502] width 430 height 213
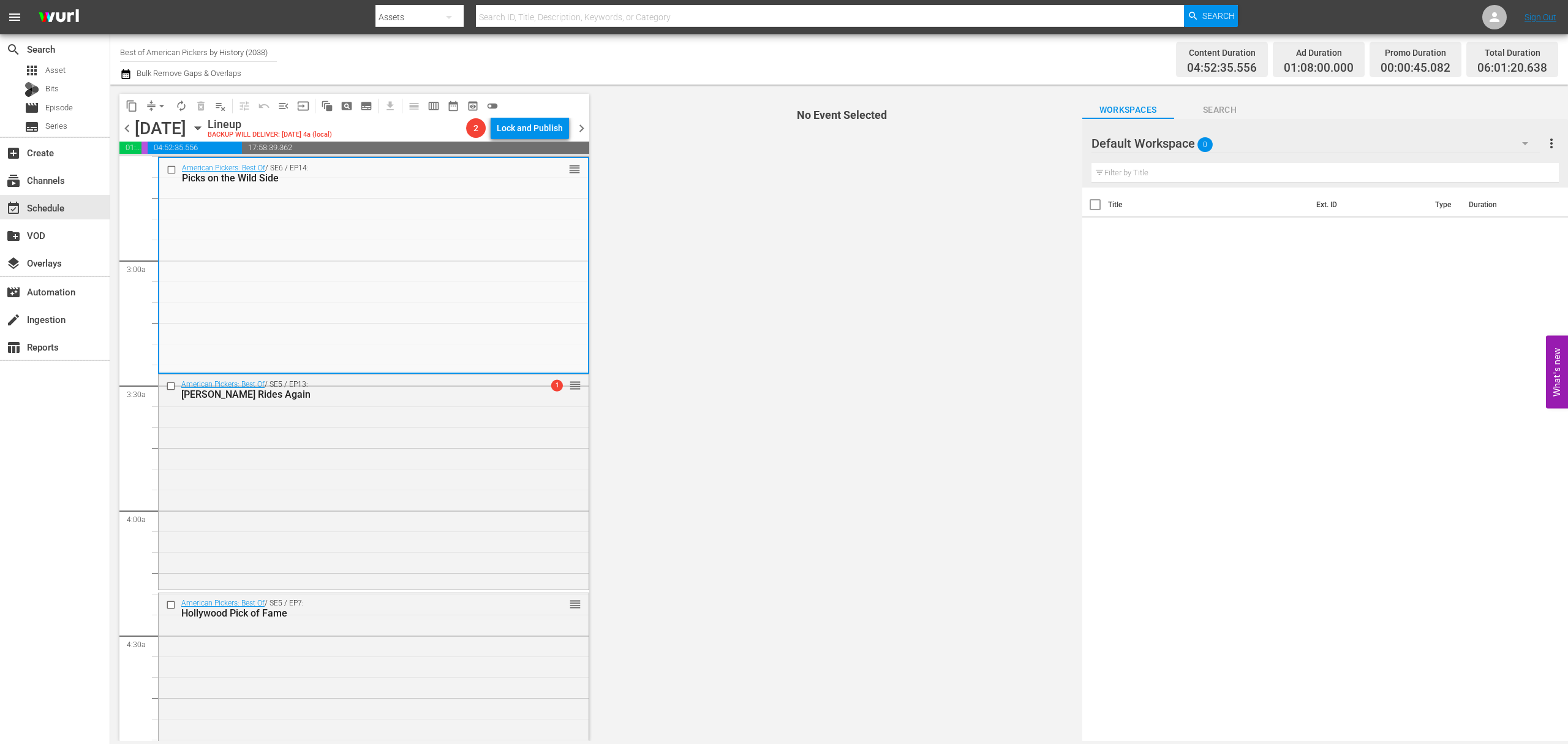
scroll to position [653, 0]
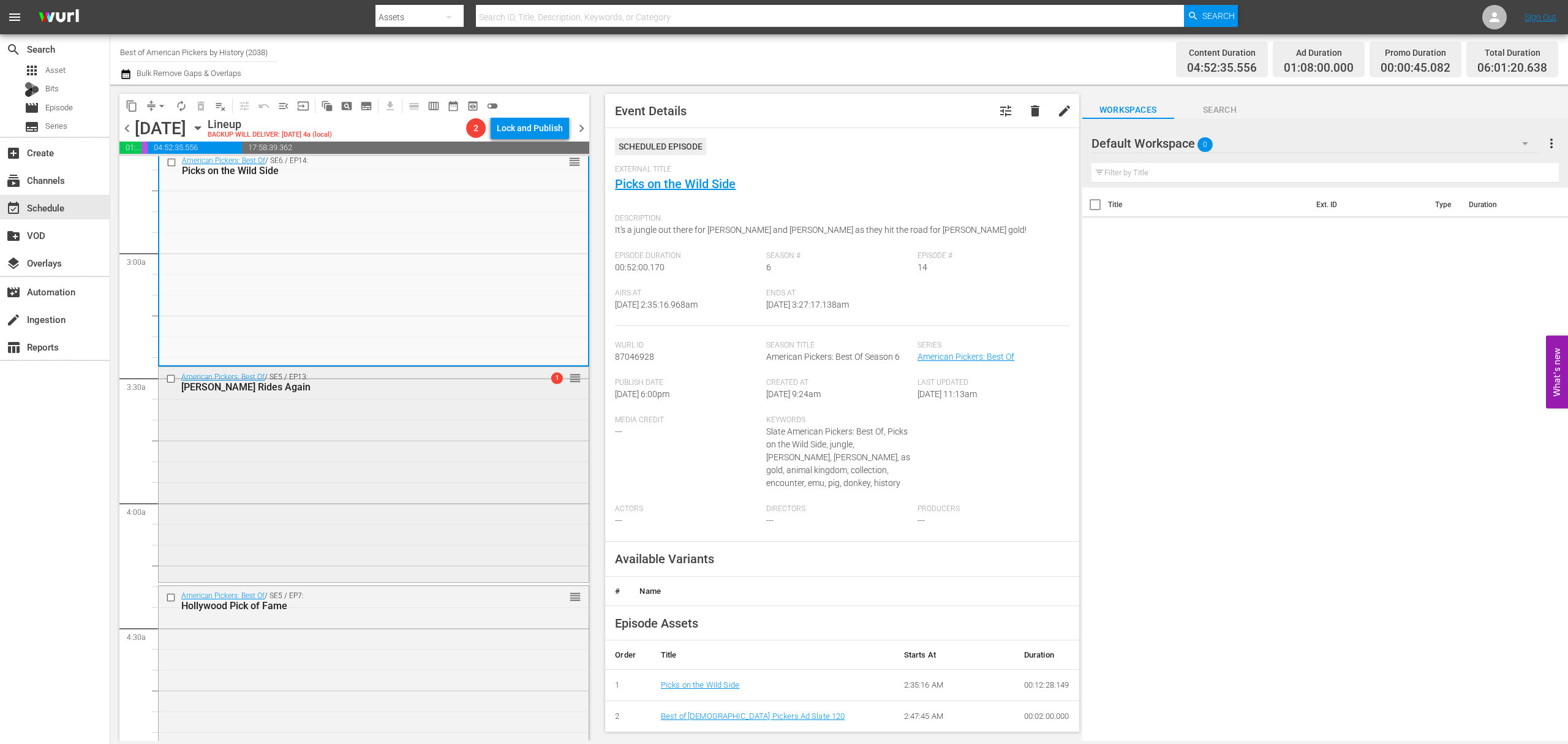
click at [439, 486] on div "American Pickers: Best Of / SE5 / EP13: Dani Rides Again 1 reorder" at bounding box center [374, 473] width 430 height 213
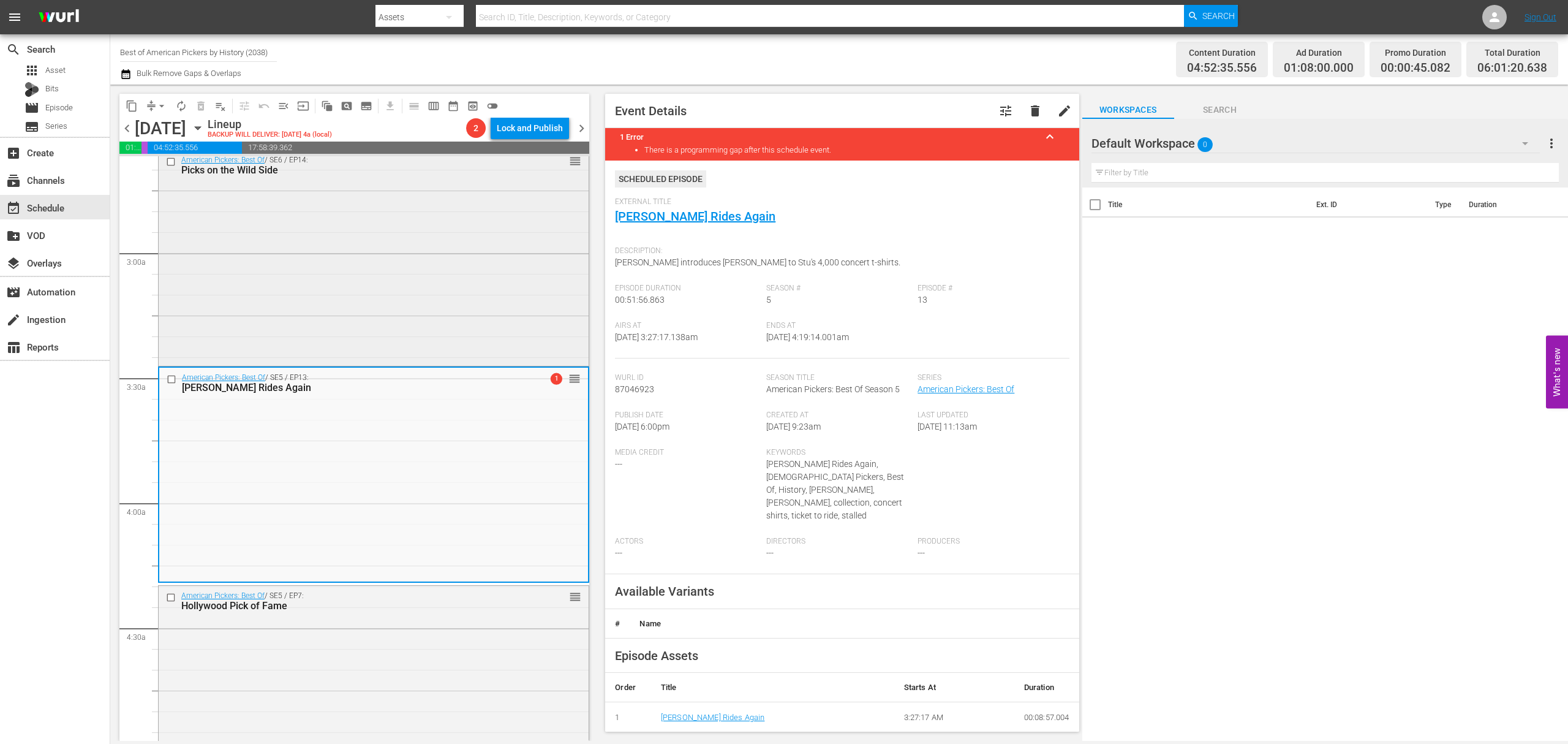
click at [467, 266] on div "American Pickers: Best Of / SE6 / EP14: Picks on the Wild Side reorder" at bounding box center [374, 256] width 430 height 213
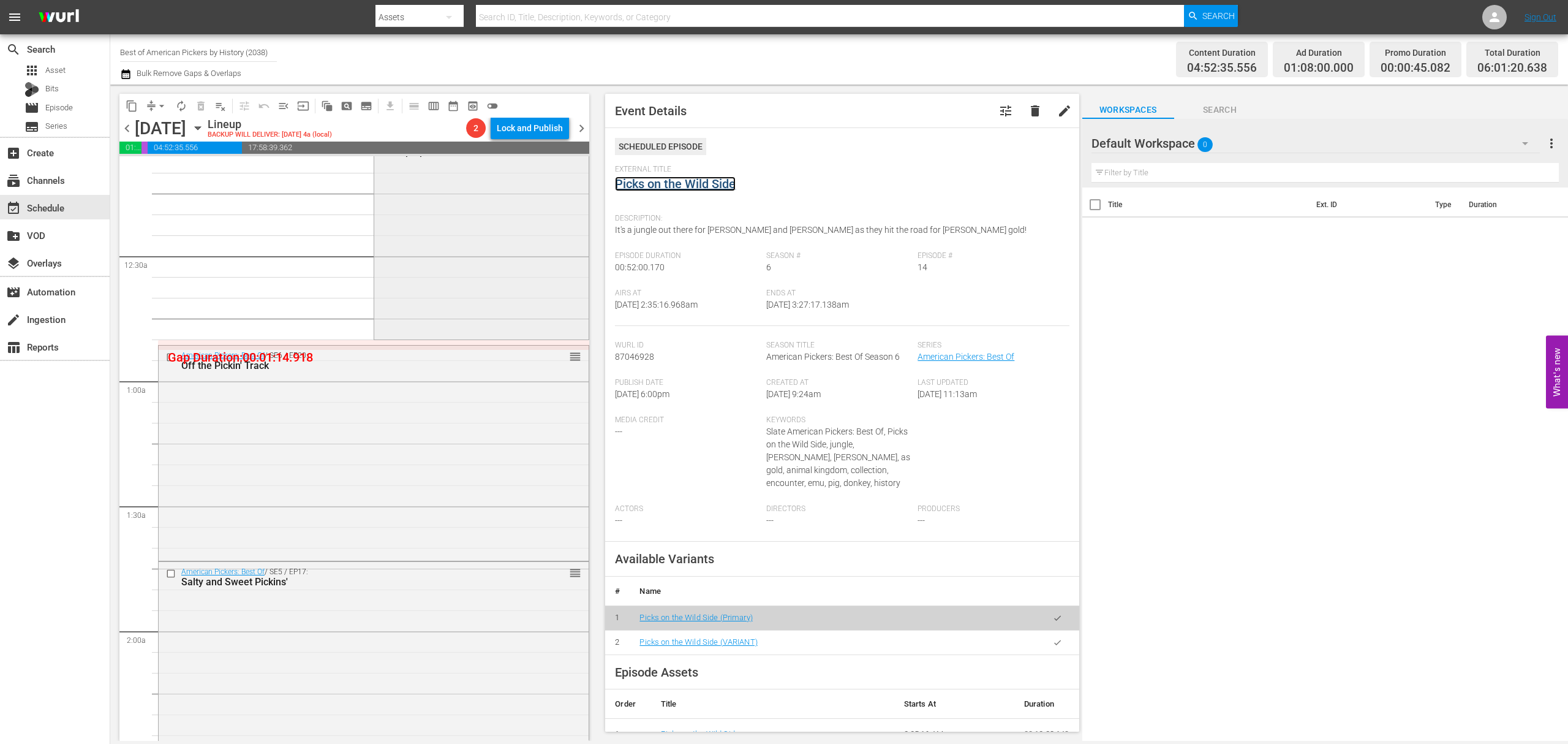
scroll to position [0, 0]
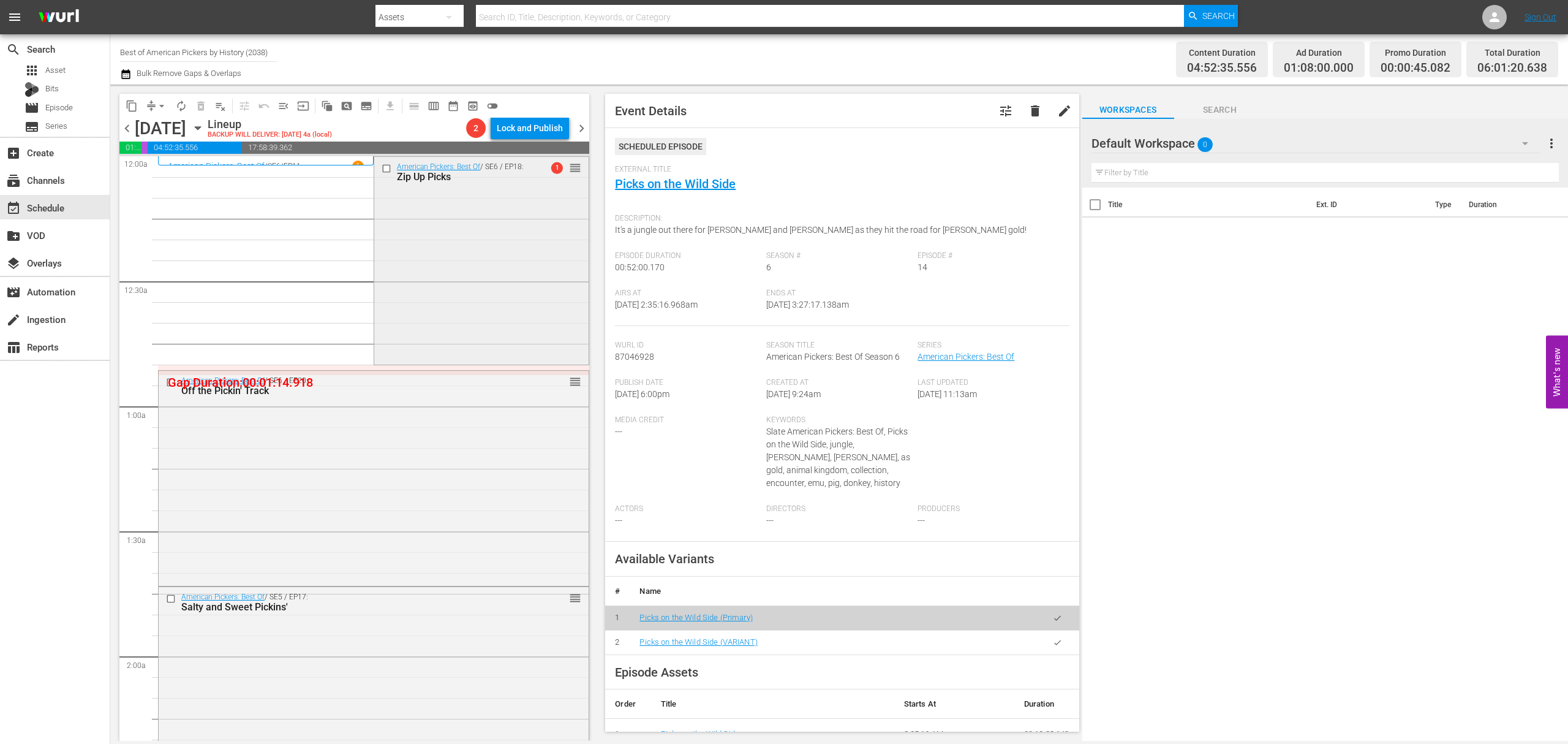
click at [554, 207] on div "American Pickers: Best Of / SE6 / EP18: Zip Up Picks 1 reorder" at bounding box center [481, 259] width 215 height 206
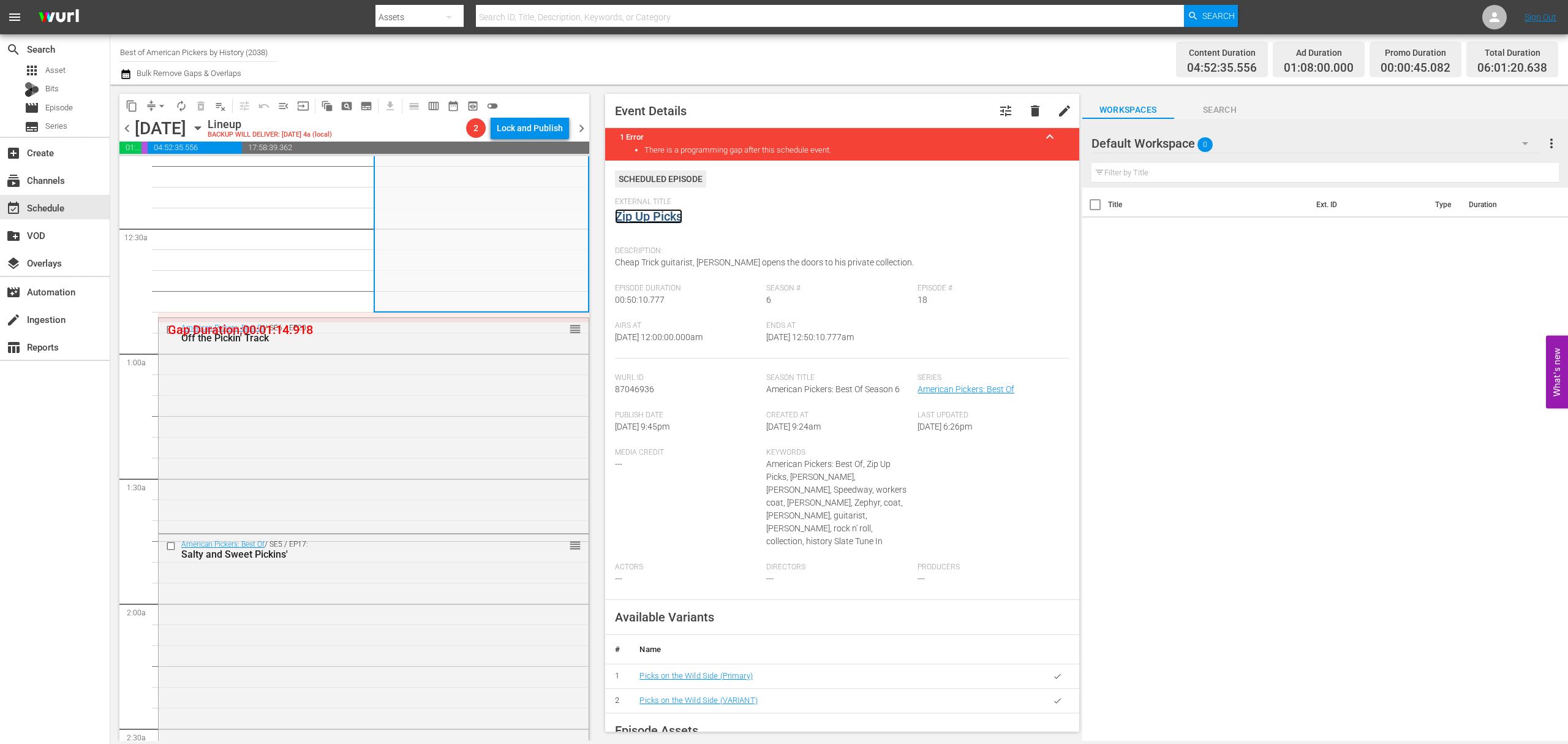
scroll to position [82, 0]
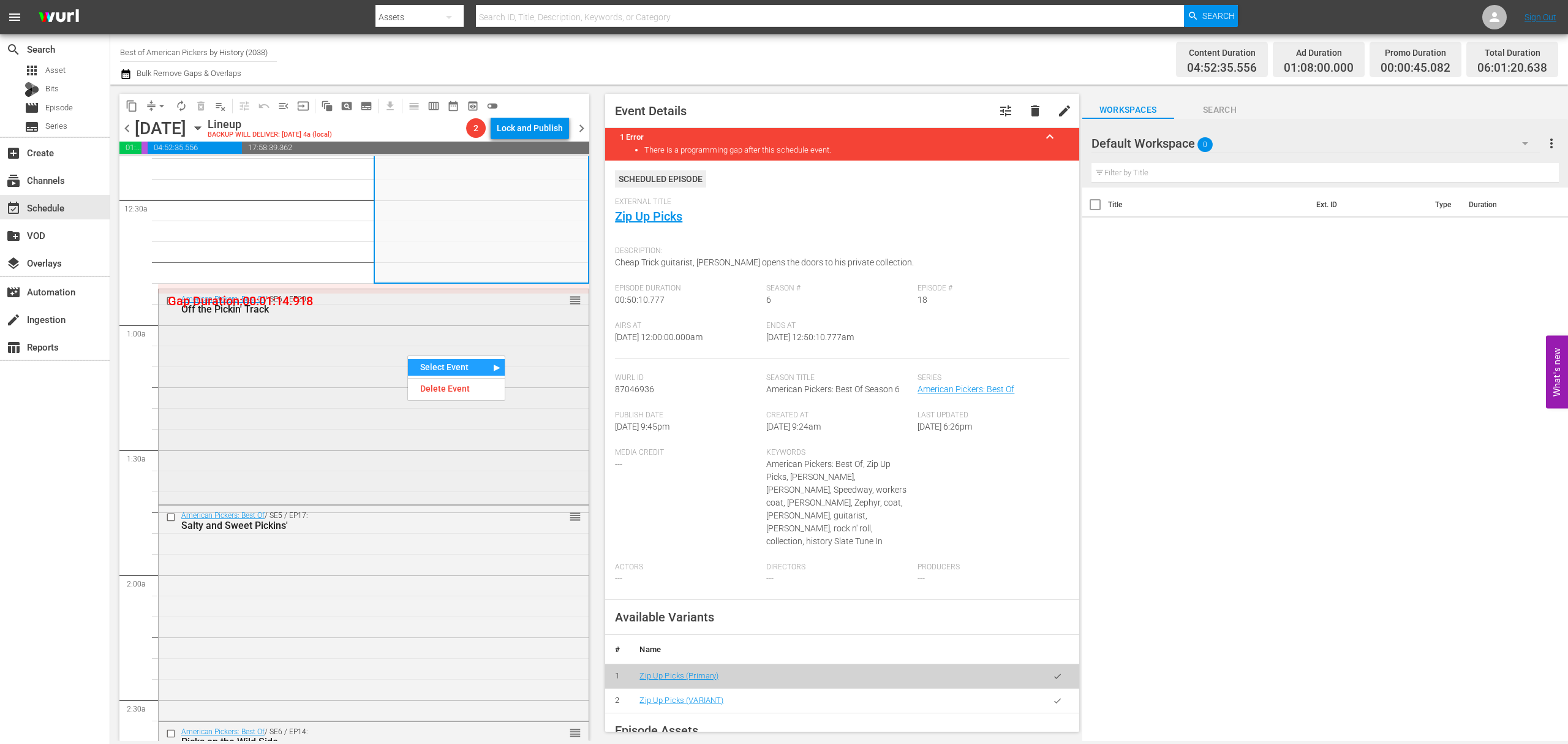
click at [319, 359] on div "American Pickers: Best Of / SE6 / EP20: Off the Pickin' Track reorder" at bounding box center [374, 395] width 430 height 213
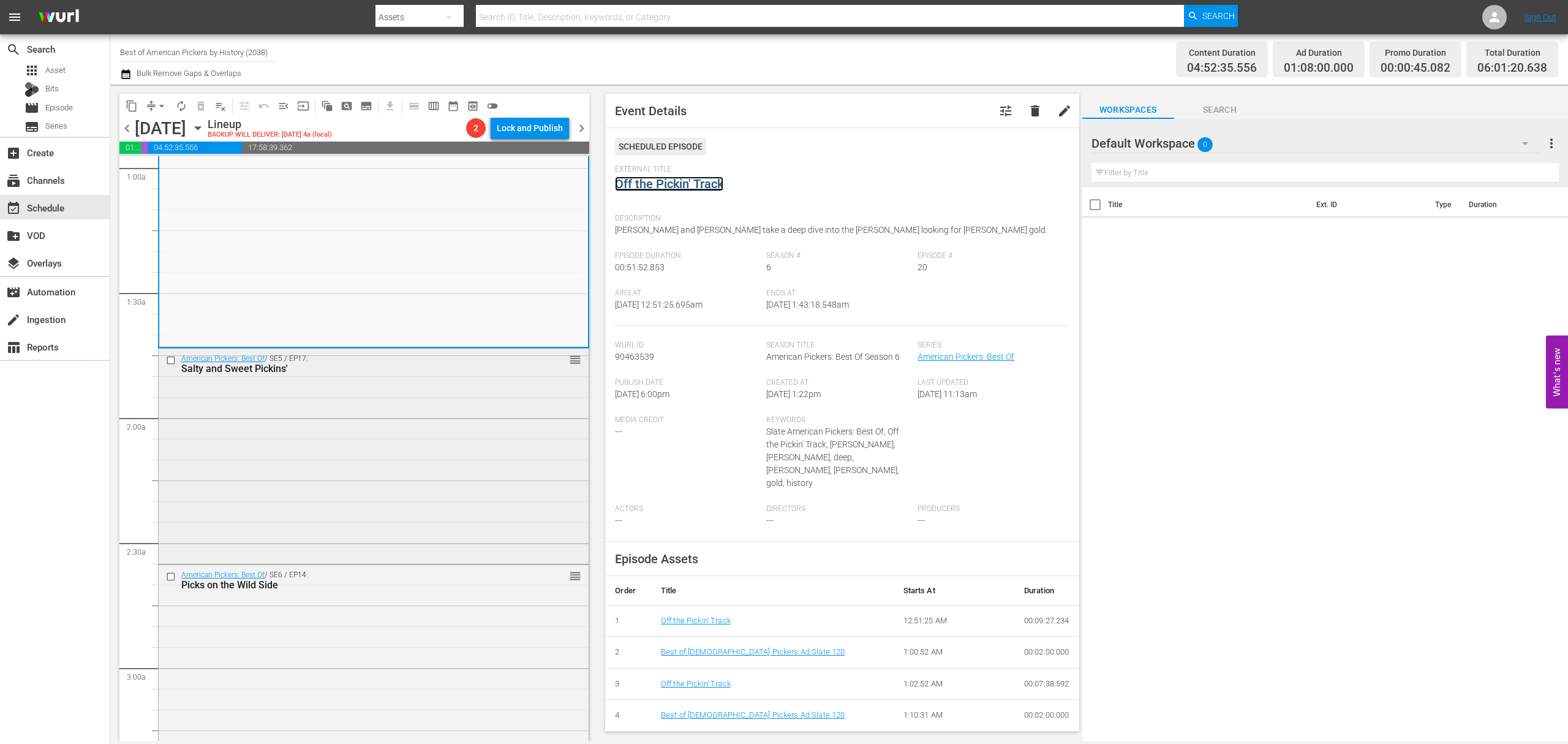
scroll to position [245, 0]
click at [400, 408] on div "American Pickers: Best Of / SE5 / EP17: Salty and Sweet Pickins' reorder" at bounding box center [374, 448] width 430 height 213
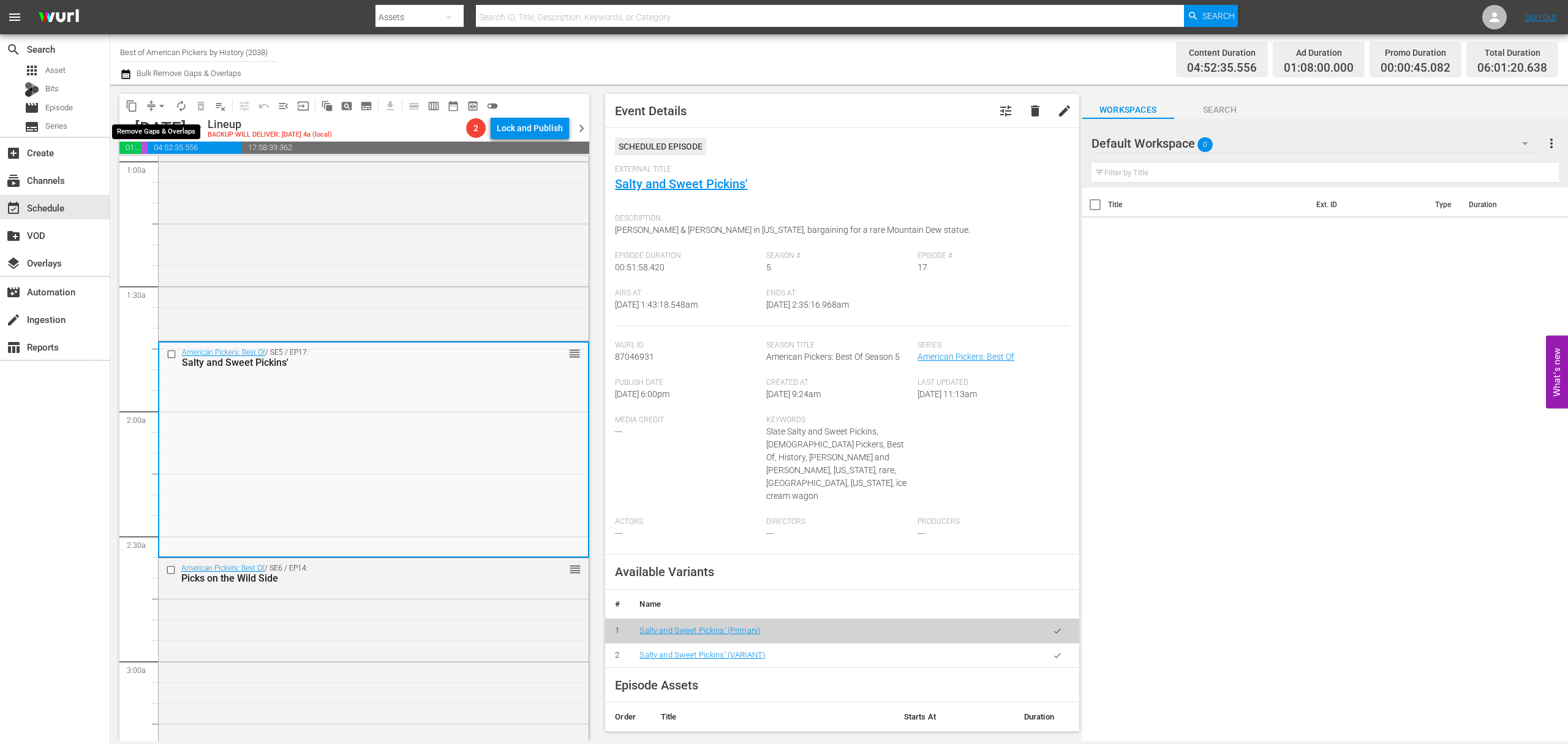
click at [153, 108] on button "arrow_drop_down" at bounding box center [162, 106] width 20 height 20
click at [153, 125] on li "Align to Midnight" at bounding box center [162, 131] width 128 height 20
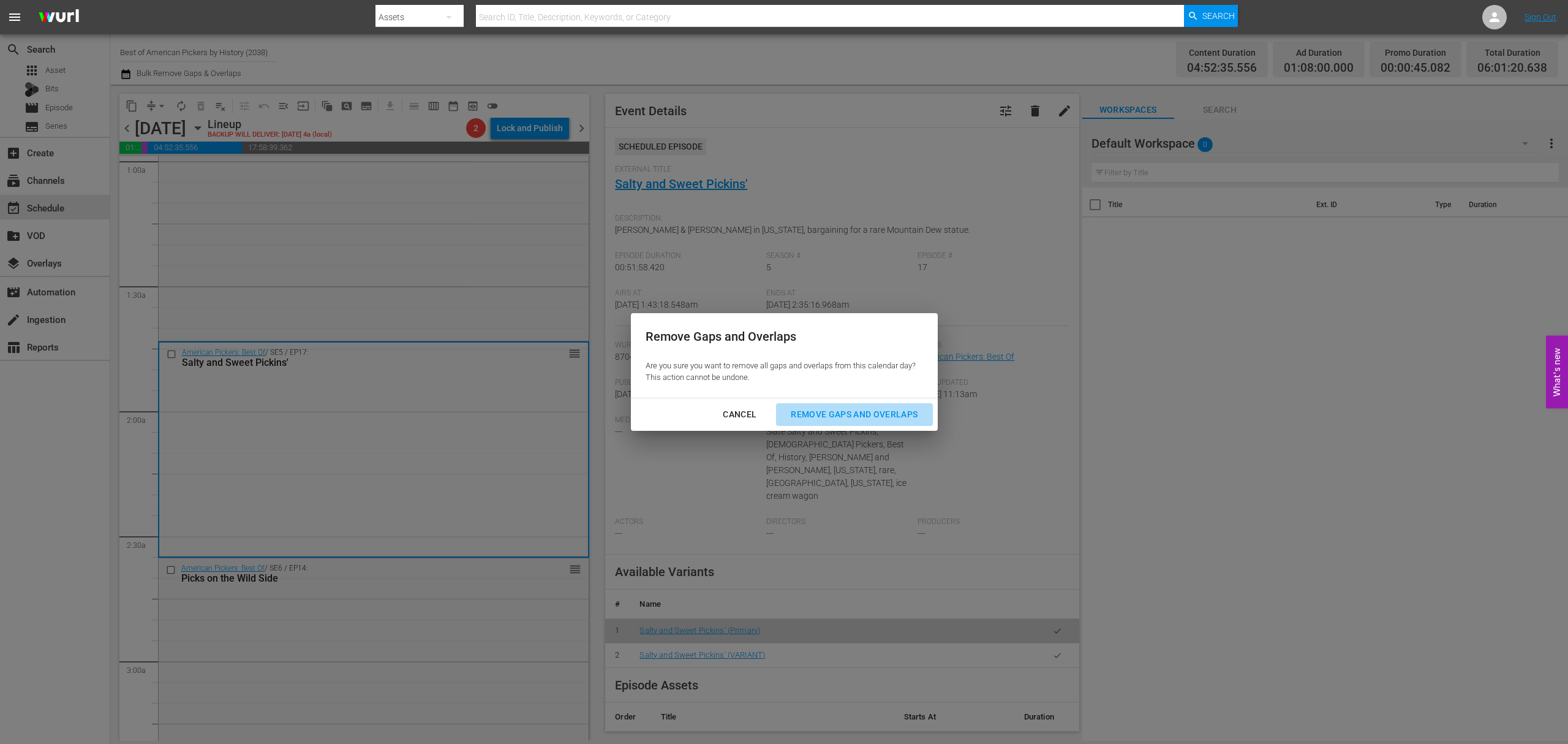
click at [857, 415] on div "Remove Gaps and Overlaps" at bounding box center [854, 414] width 147 height 15
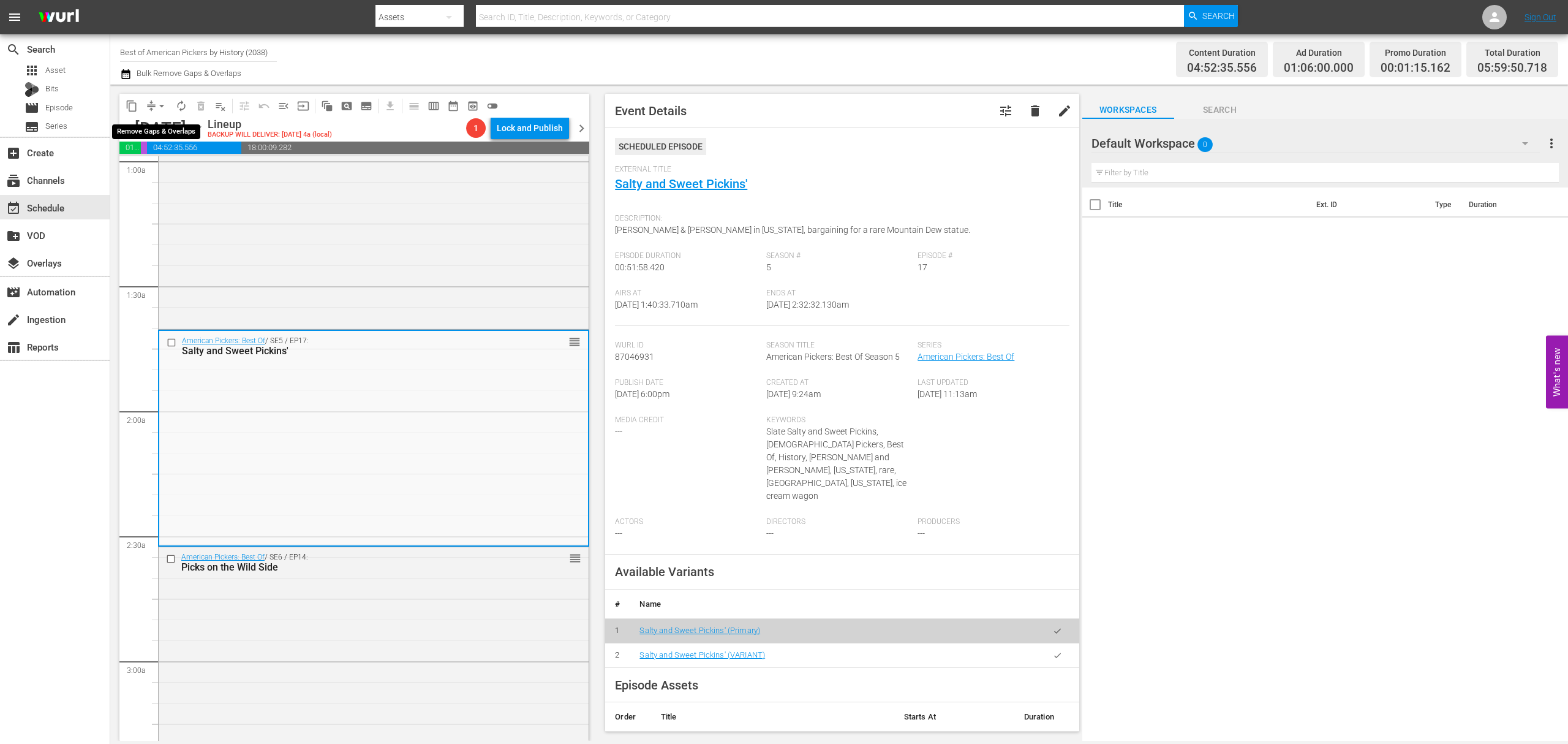
click at [158, 106] on span "arrow_drop_down" at bounding box center [162, 106] width 12 height 12
click at [160, 126] on li "Align to Midnight" at bounding box center [162, 131] width 128 height 20
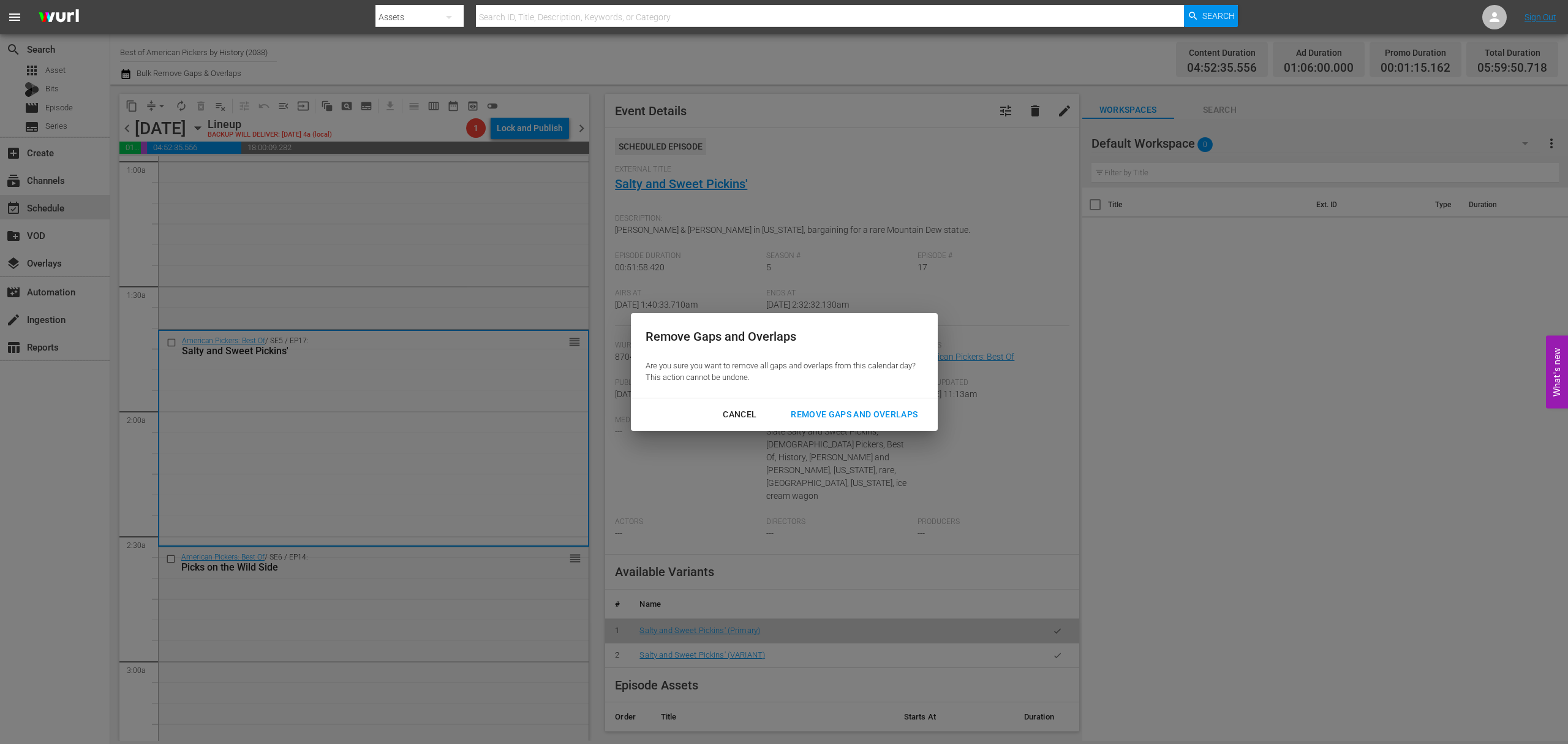
click at [838, 417] on div "Remove Gaps and Overlaps" at bounding box center [854, 414] width 147 height 15
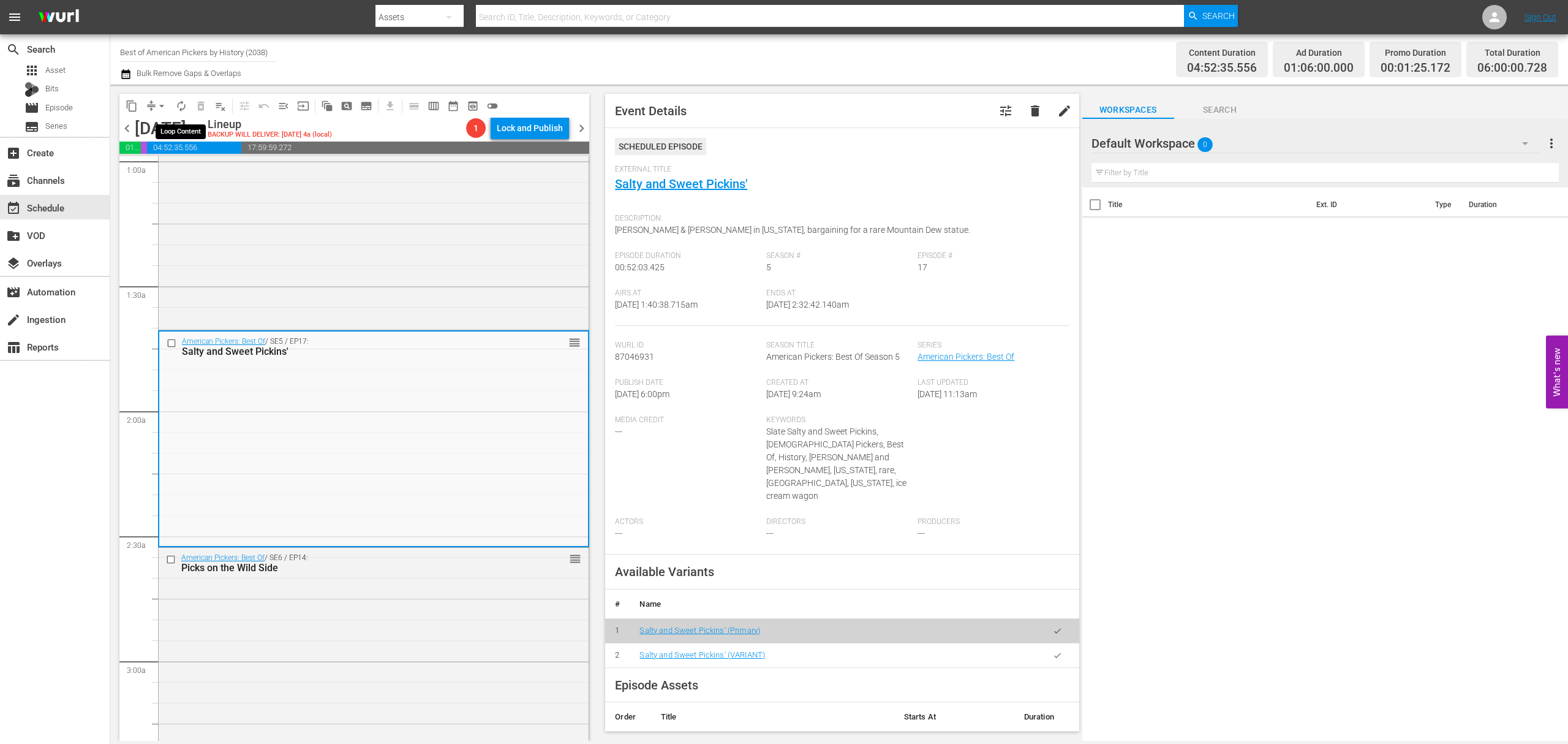
click at [177, 106] on span "autorenew_outlined" at bounding box center [181, 106] width 12 height 12
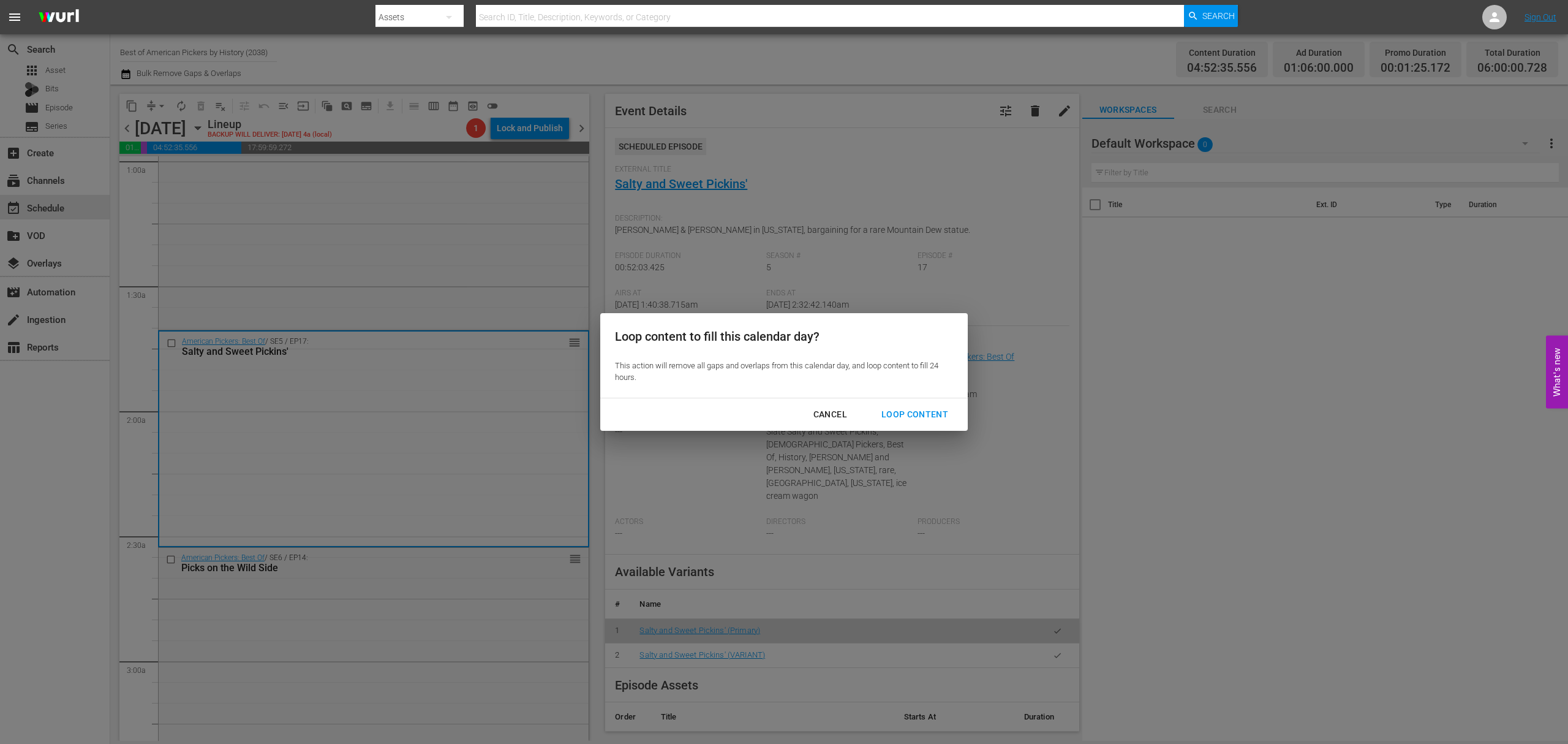
click at [899, 415] on div "Loop Content" at bounding box center [915, 414] width 86 height 15
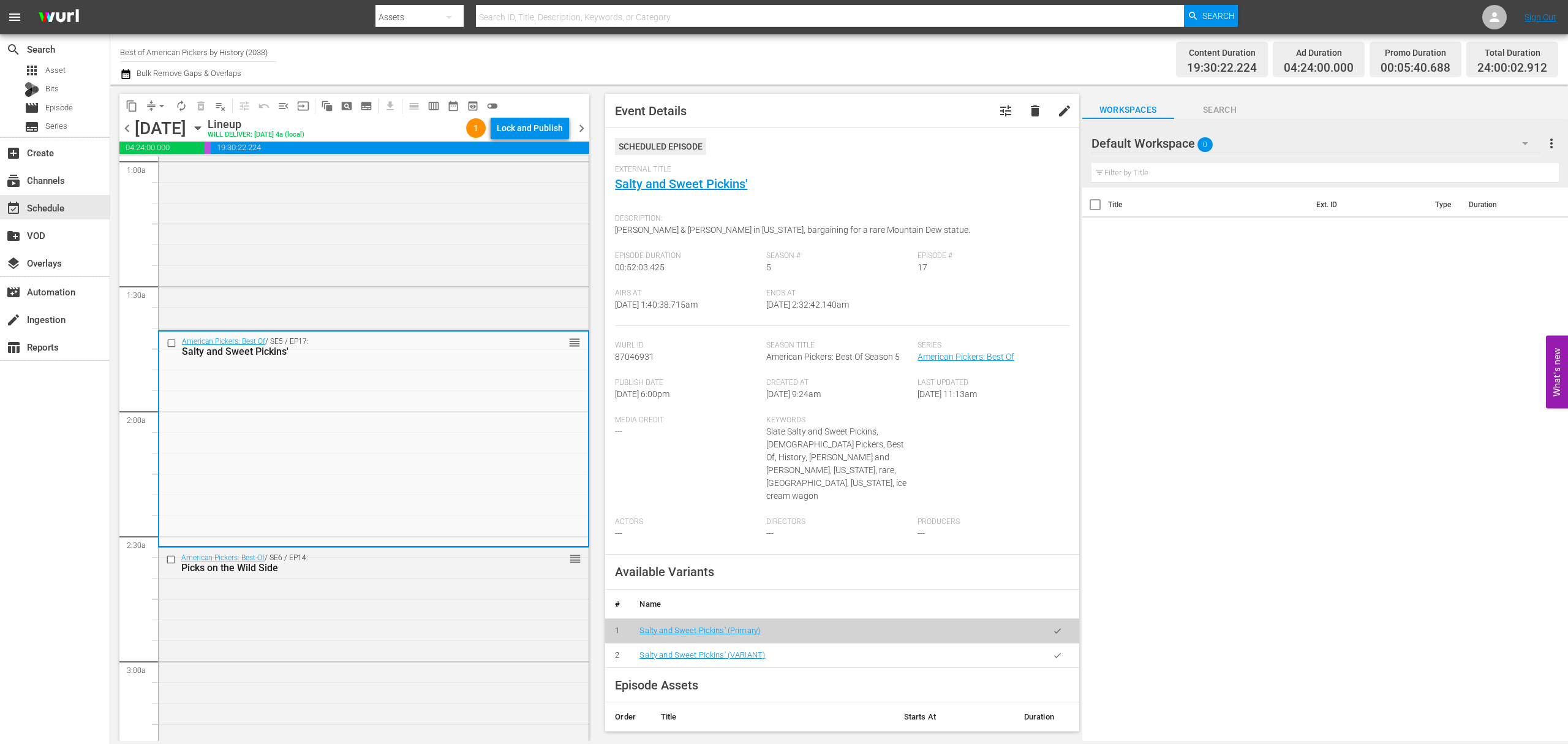
click at [539, 128] on div "Lock and Publish" at bounding box center [530, 128] width 66 height 22
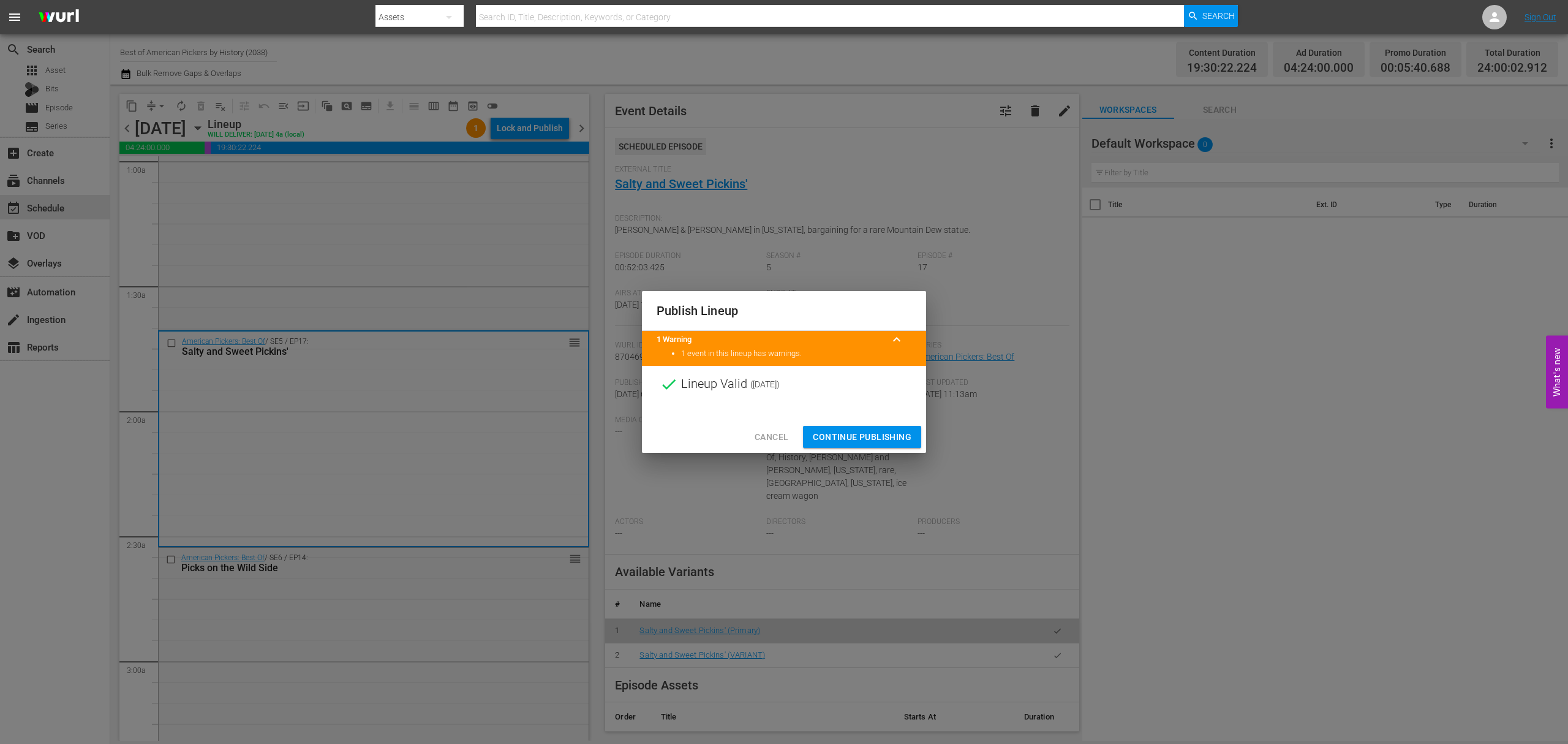
click at [871, 437] on span "Continue Publishing" at bounding box center [862, 437] width 99 height 15
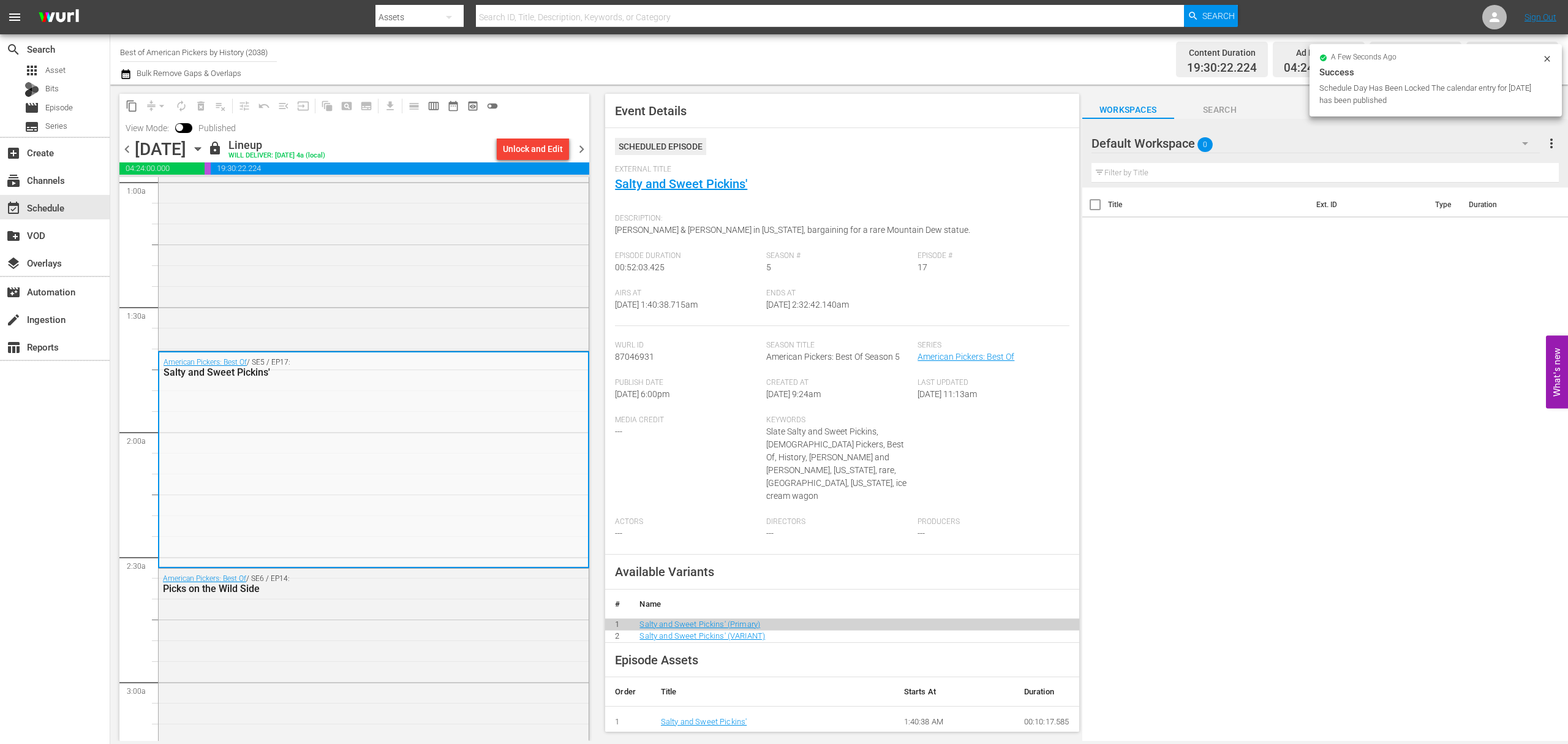
click at [205, 150] on icon "button" at bounding box center [198, 149] width 14 height 14
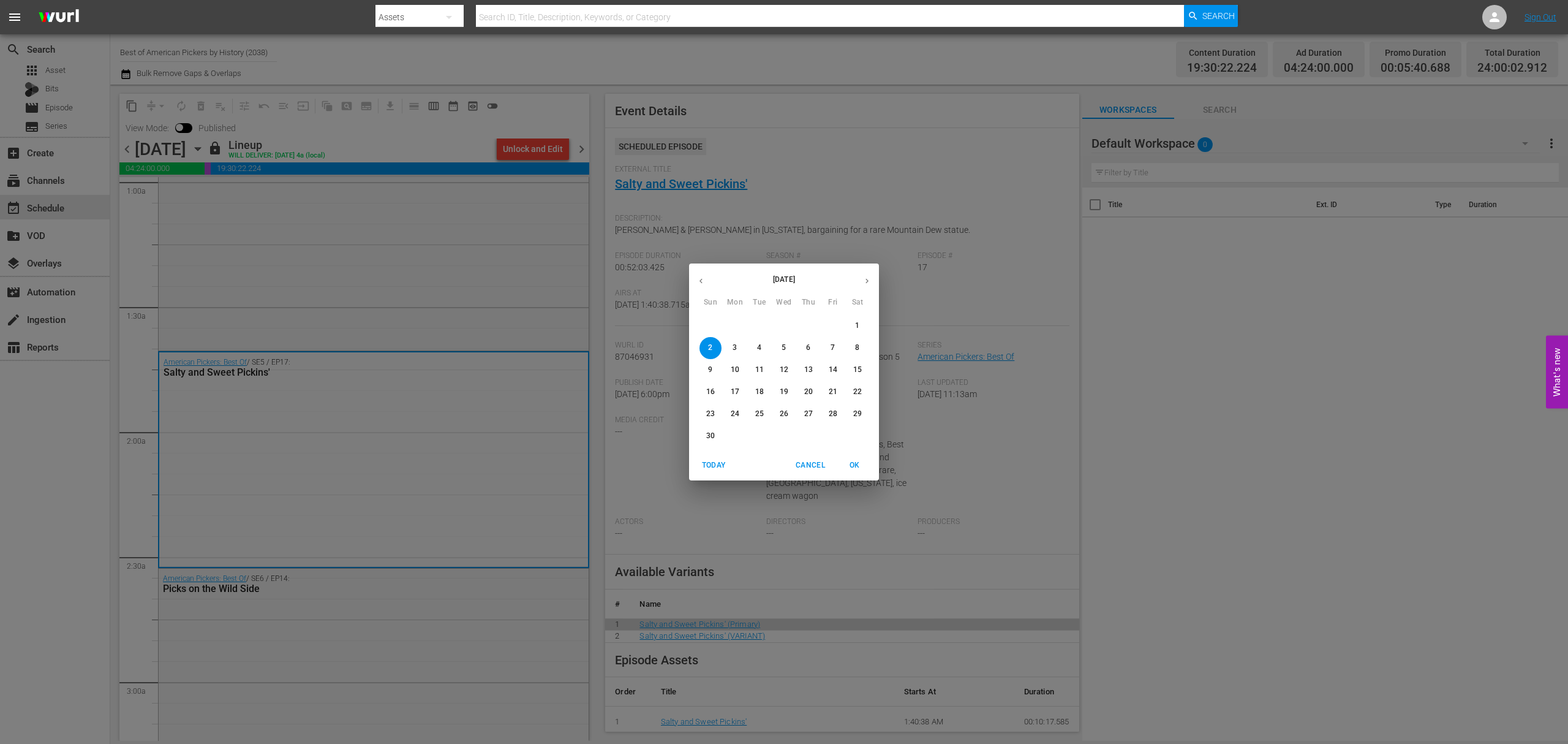
click at [701, 286] on button "button" at bounding box center [701, 281] width 24 height 24
click at [733, 413] on p "27" at bounding box center [734, 414] width 8 height 11
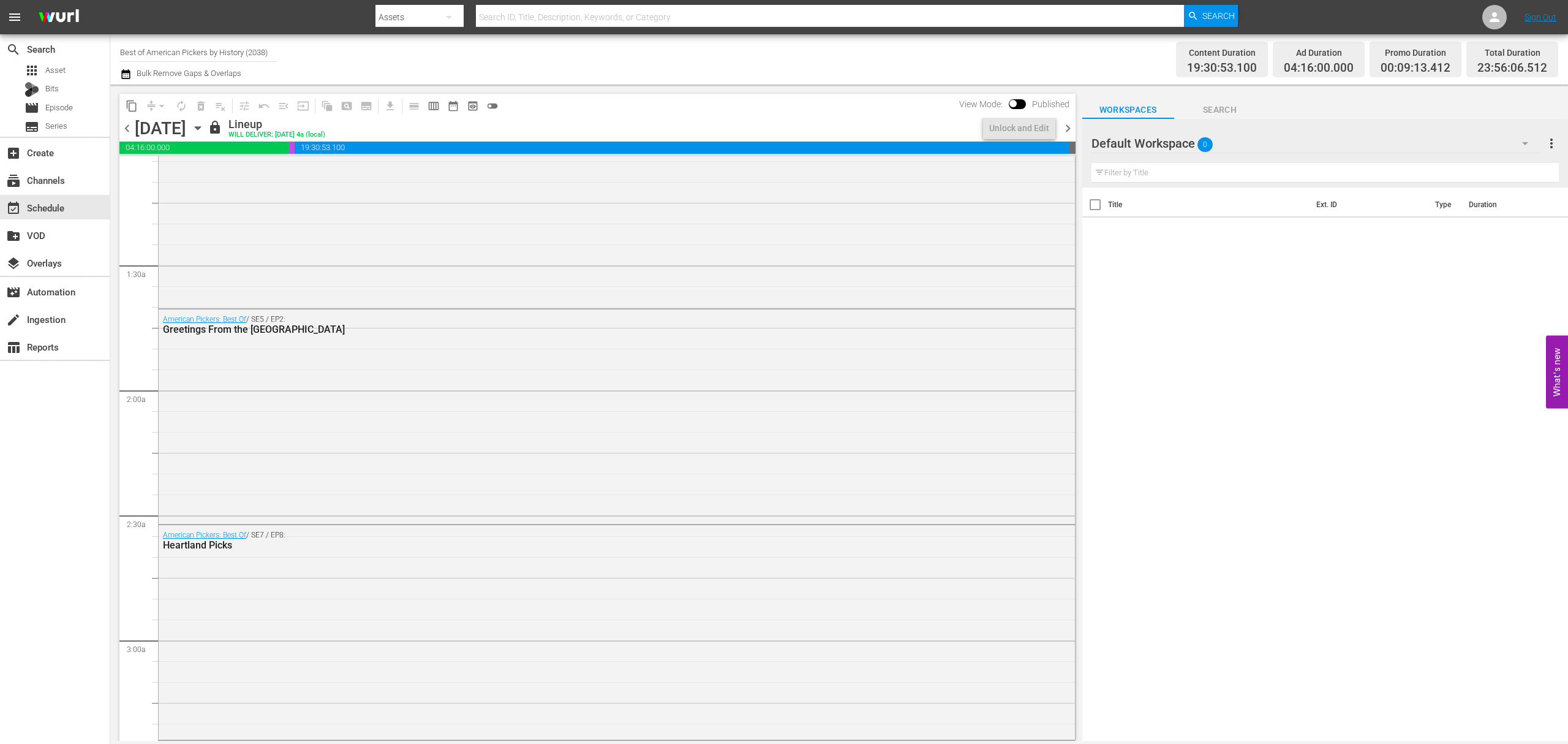
scroll to position [245, 0]
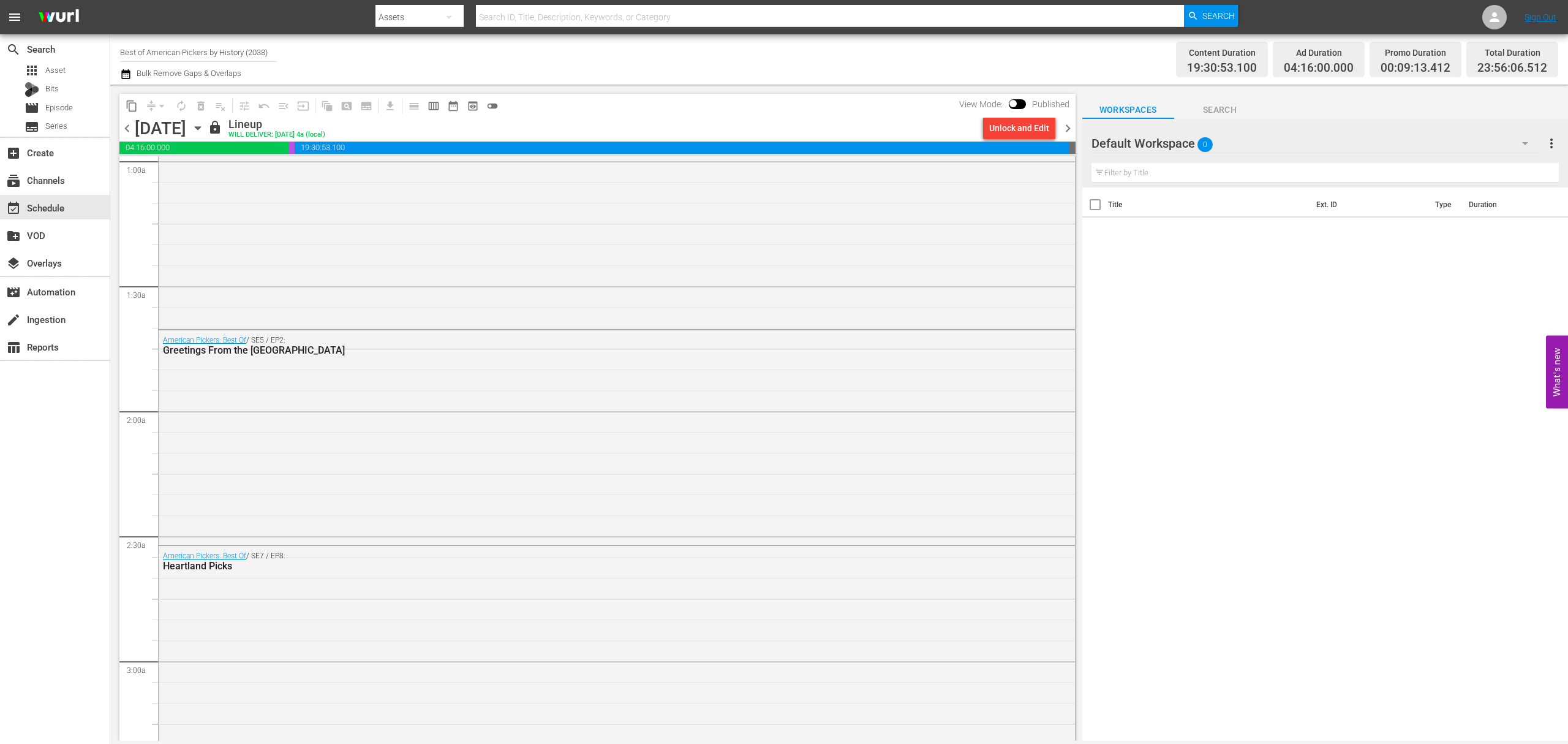
click at [1064, 130] on span "chevron_right" at bounding box center [1068, 128] width 15 height 15
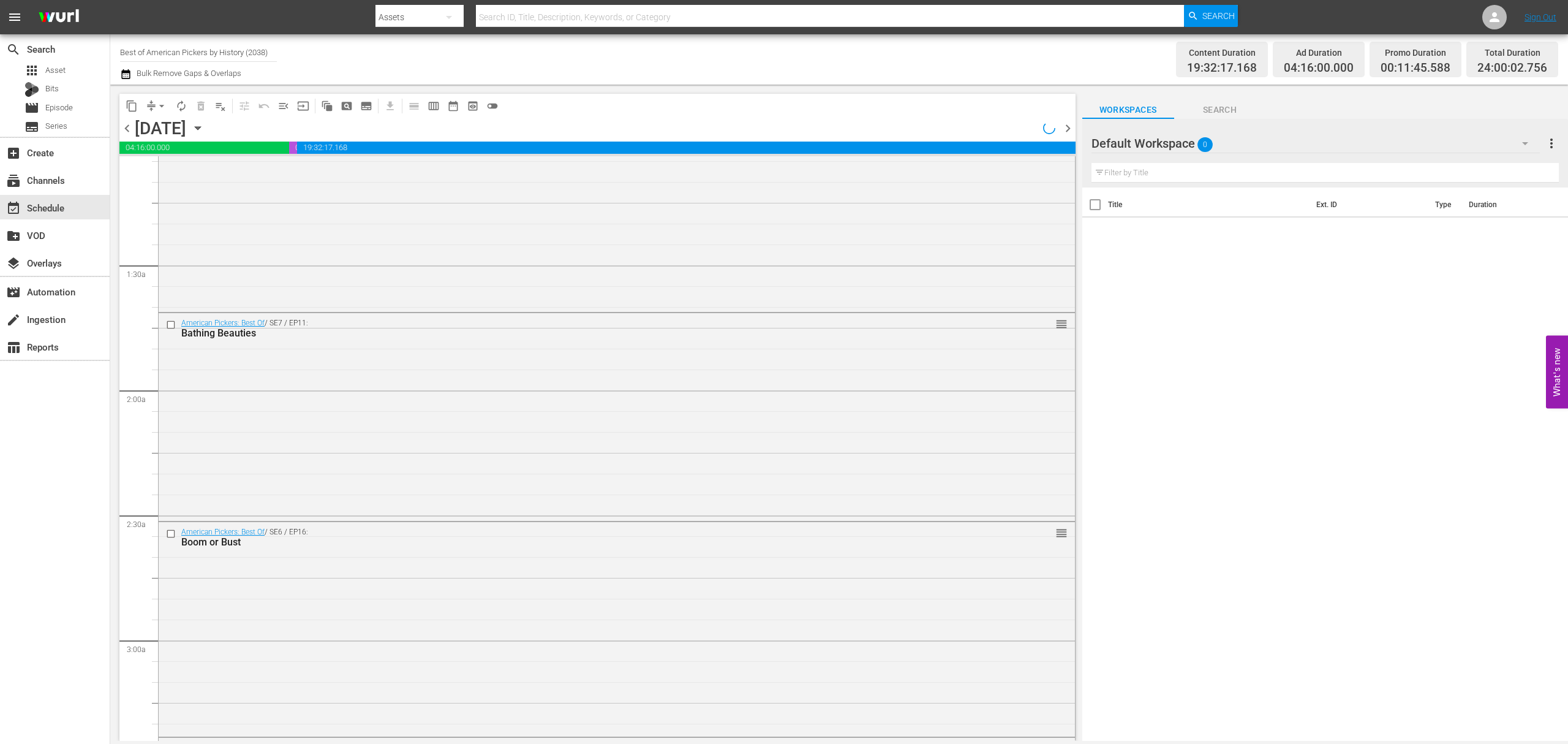
scroll to position [245, 0]
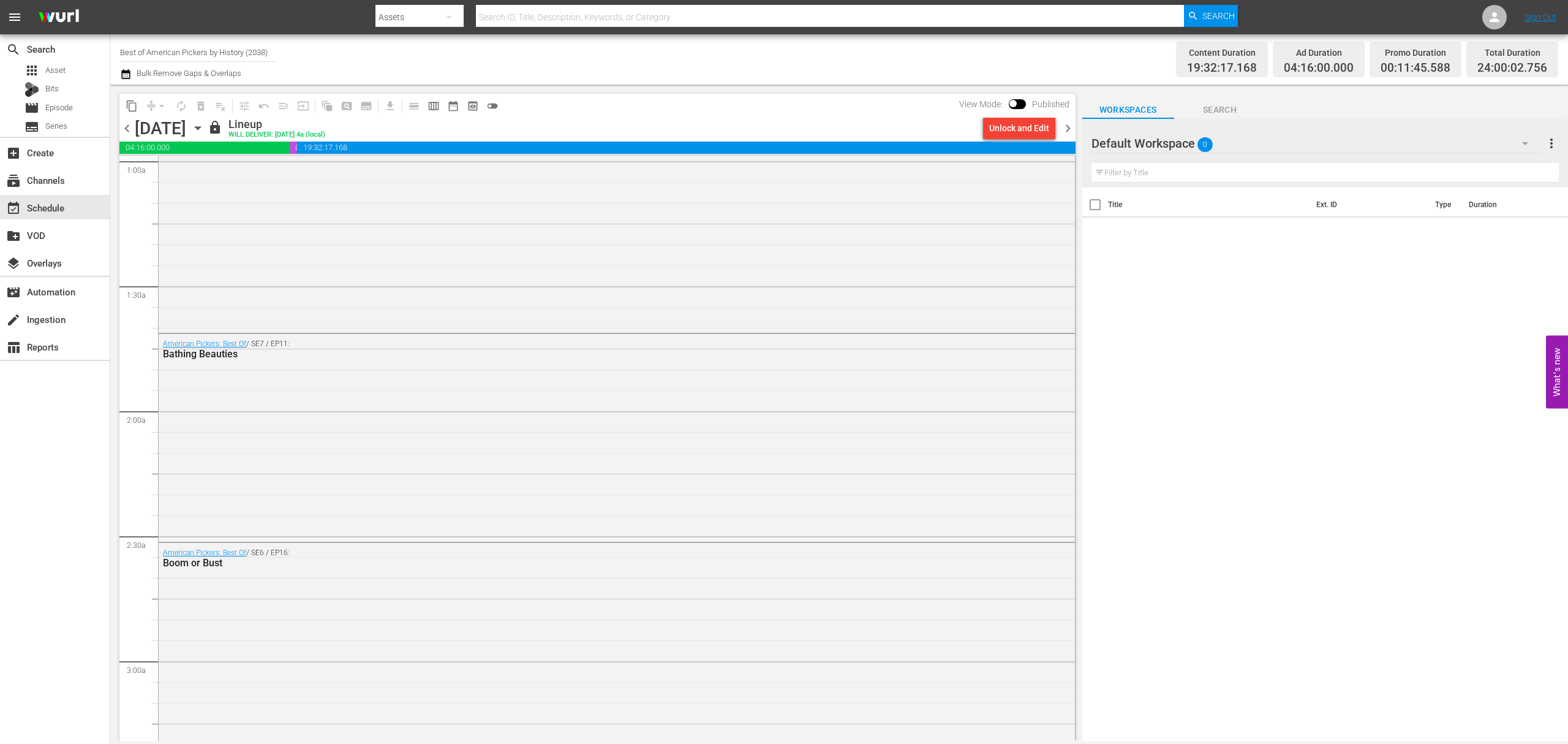
click at [1064, 130] on span "chevron_right" at bounding box center [1068, 128] width 15 height 15
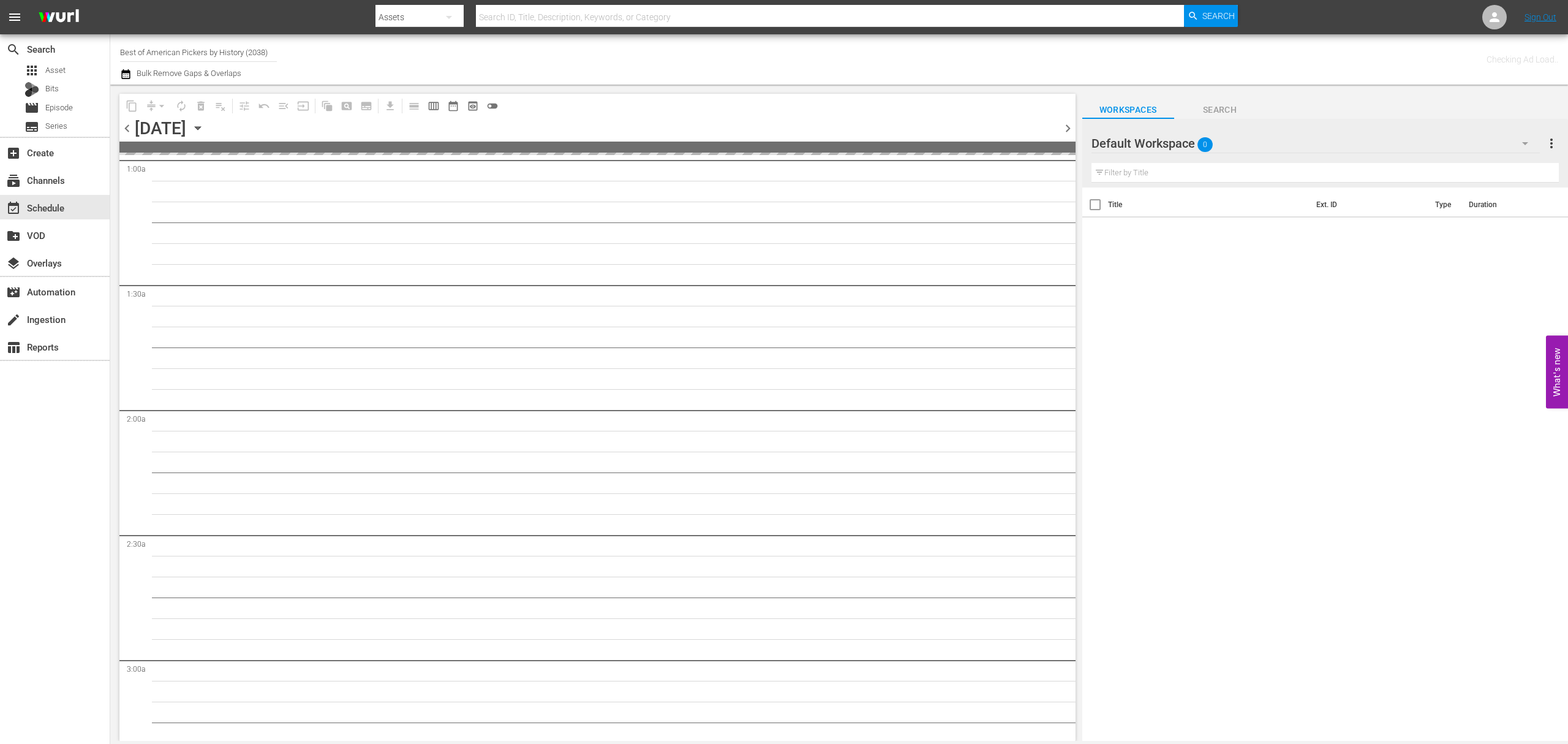
scroll to position [266, 0]
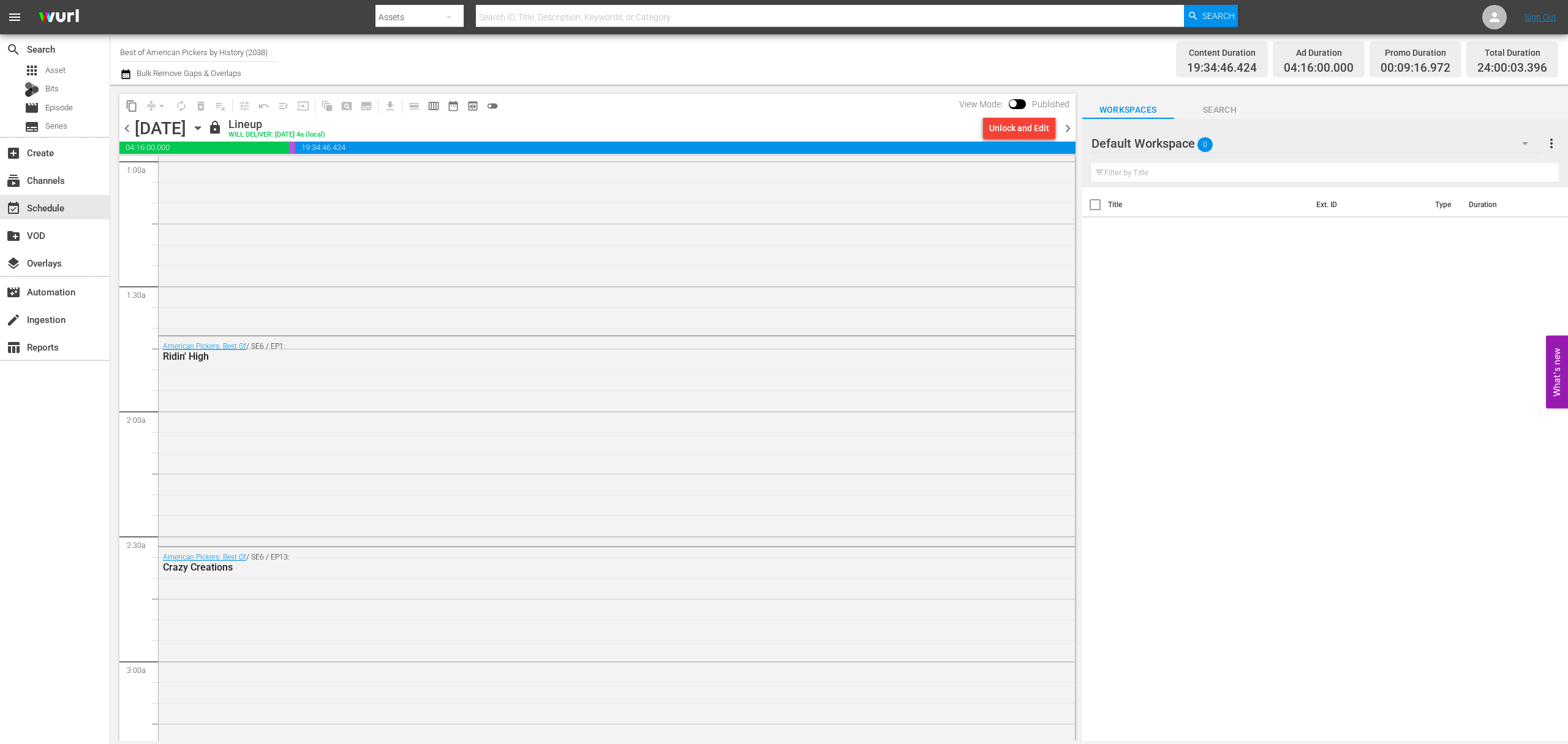
click at [1064, 130] on span "chevron_right" at bounding box center [1068, 128] width 15 height 15
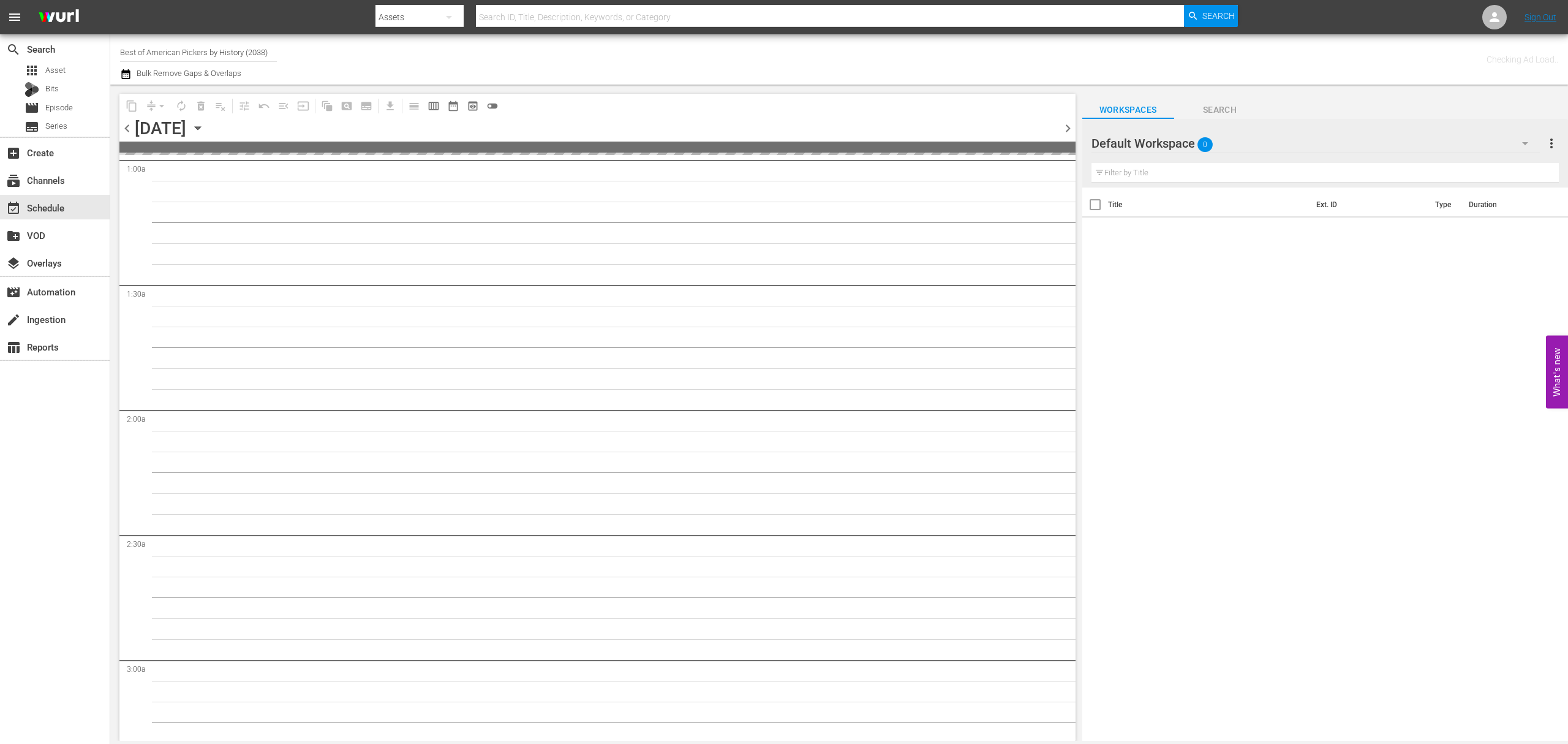
scroll to position [266, 0]
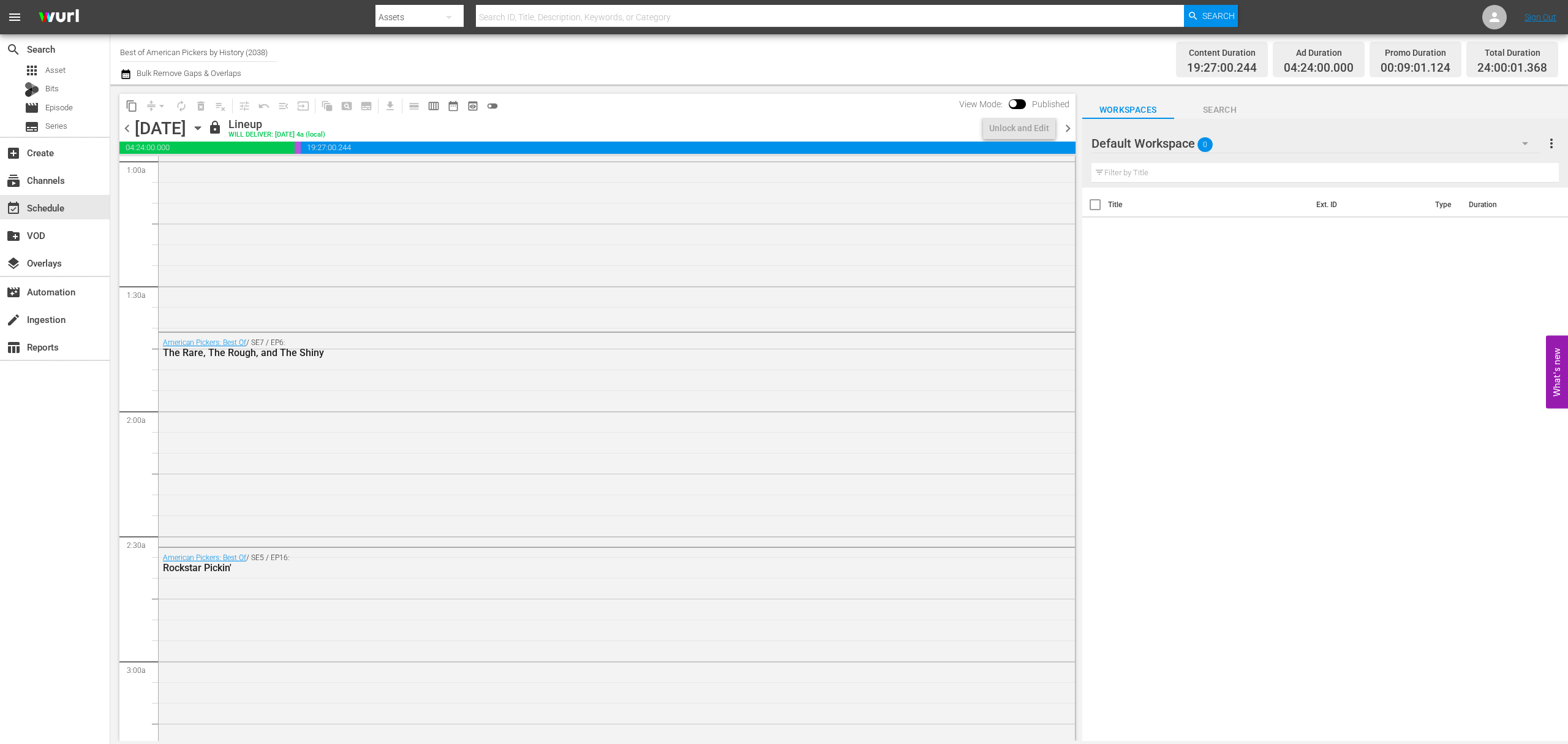
click at [1064, 130] on span "chevron_right" at bounding box center [1068, 128] width 15 height 15
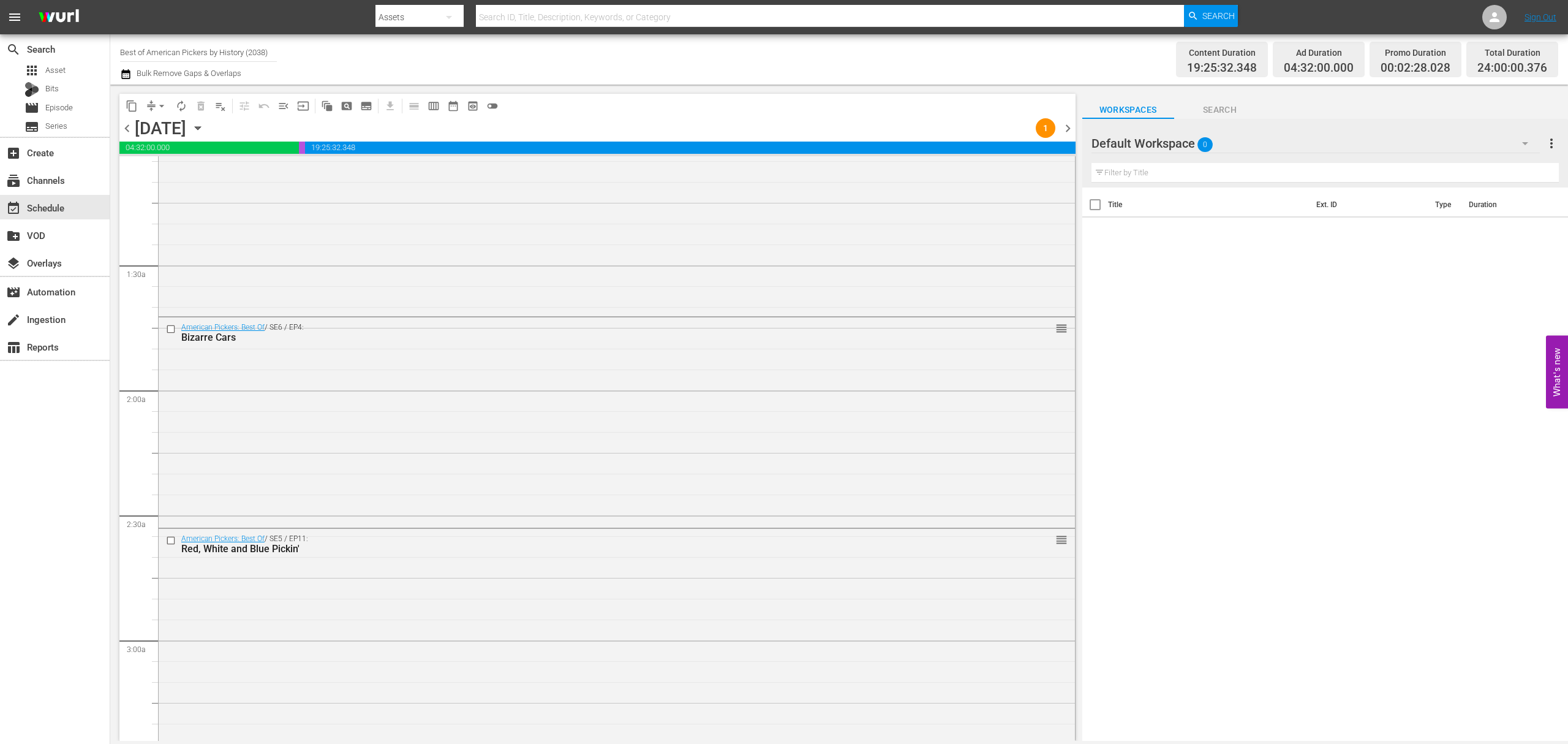
scroll to position [245, 0]
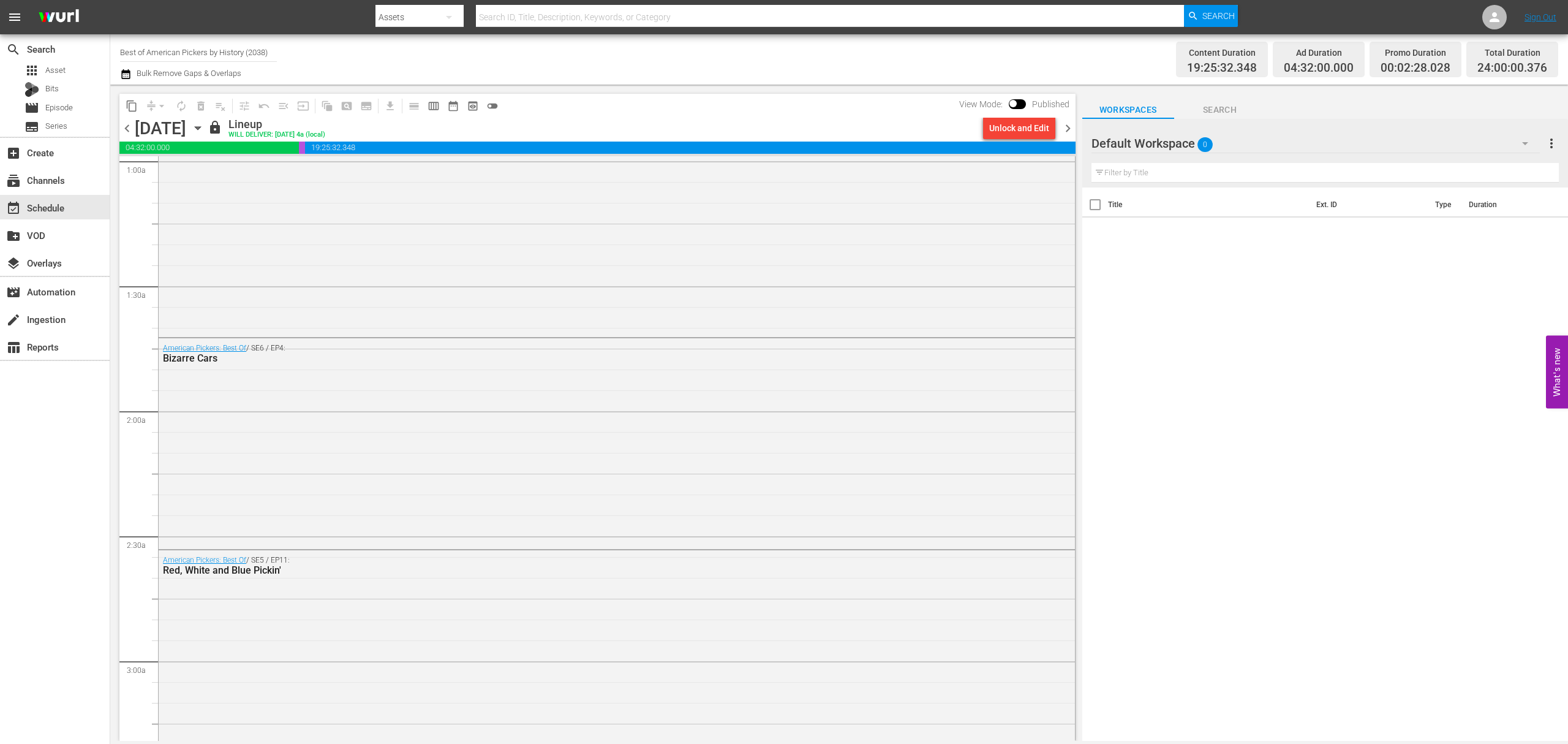
click at [1064, 130] on span "chevron_right" at bounding box center [1068, 128] width 15 height 15
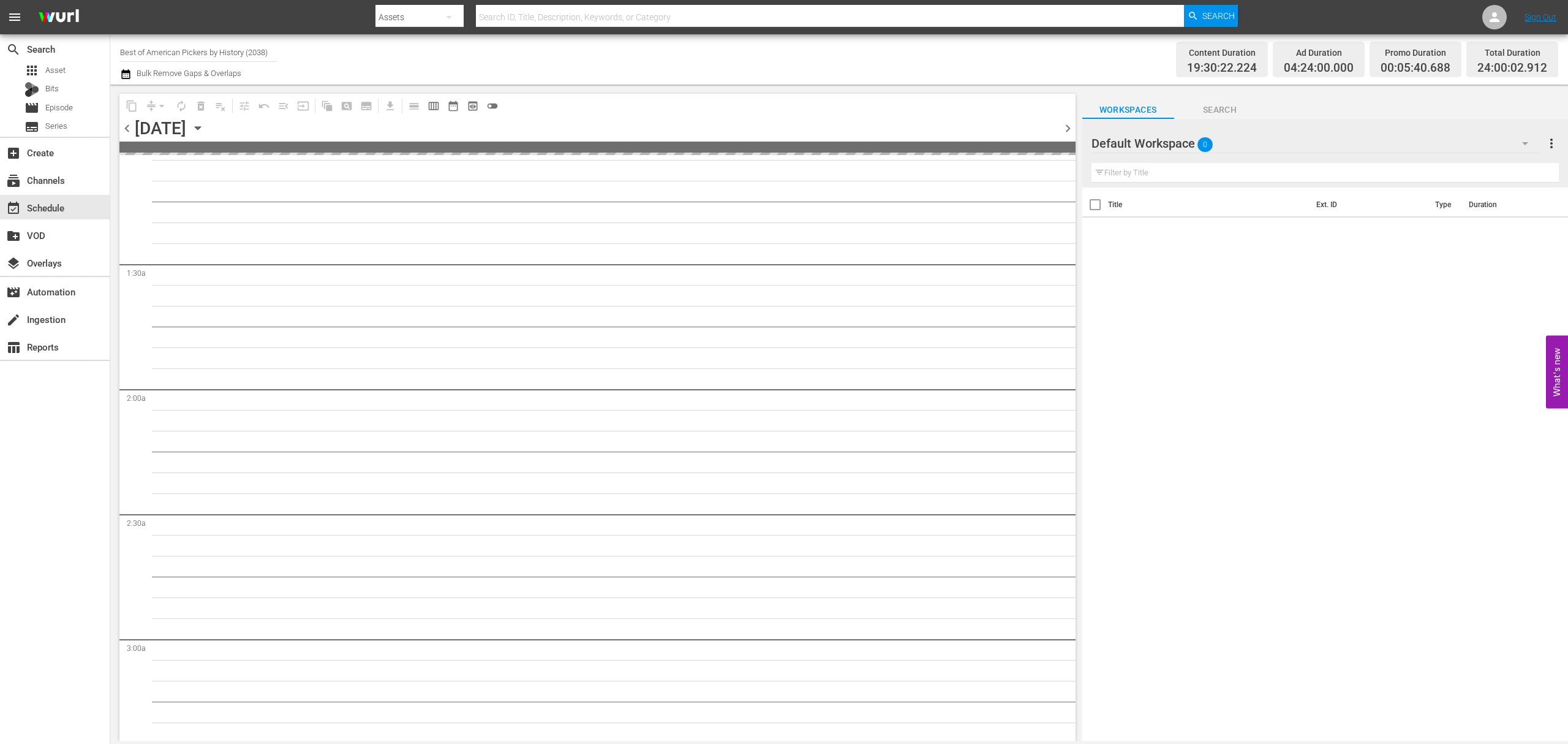
scroll to position [245, 0]
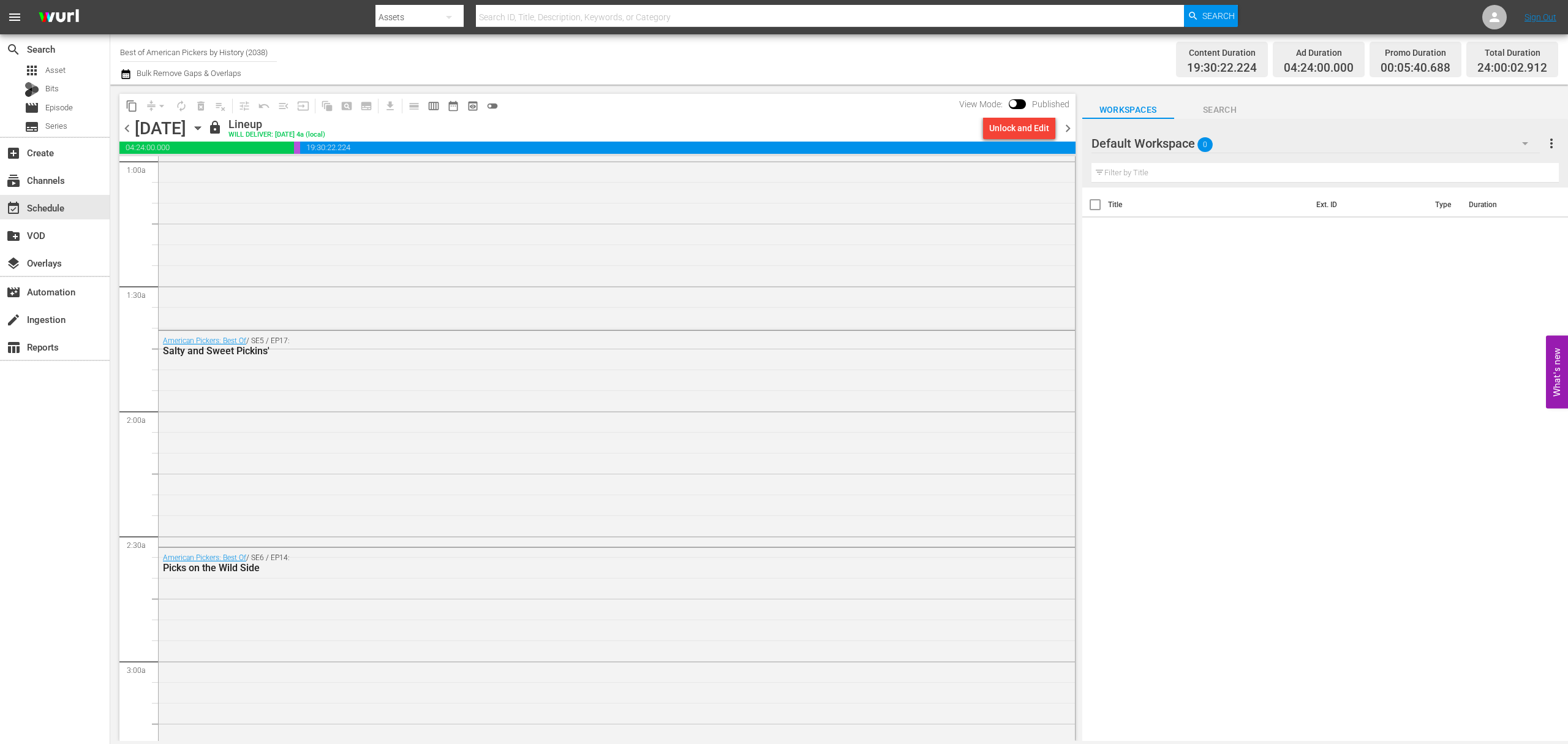
click at [205, 126] on icon "button" at bounding box center [198, 128] width 14 height 14
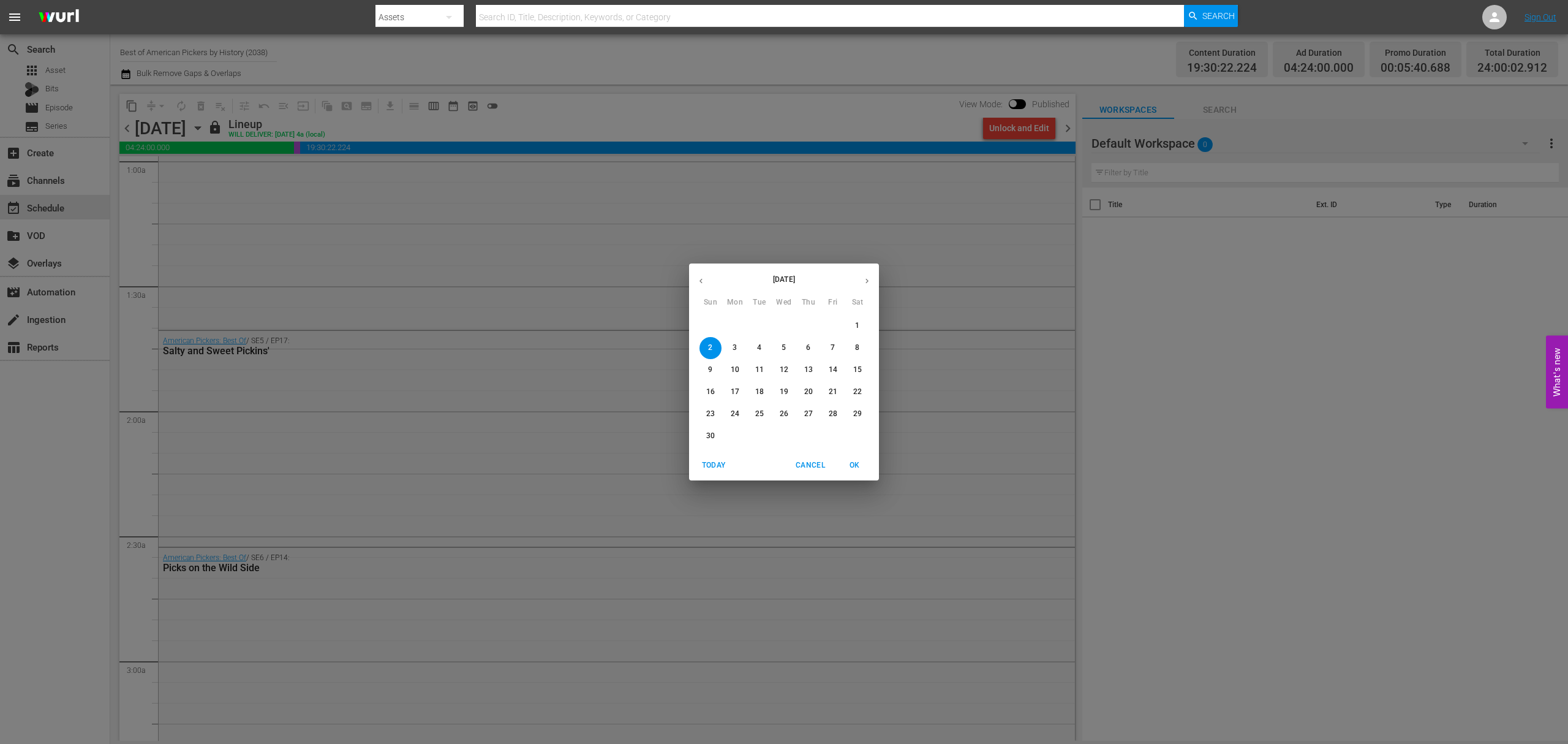
click at [711, 284] on button "button" at bounding box center [701, 281] width 24 height 24
click at [735, 417] on p "27" at bounding box center [734, 414] width 8 height 11
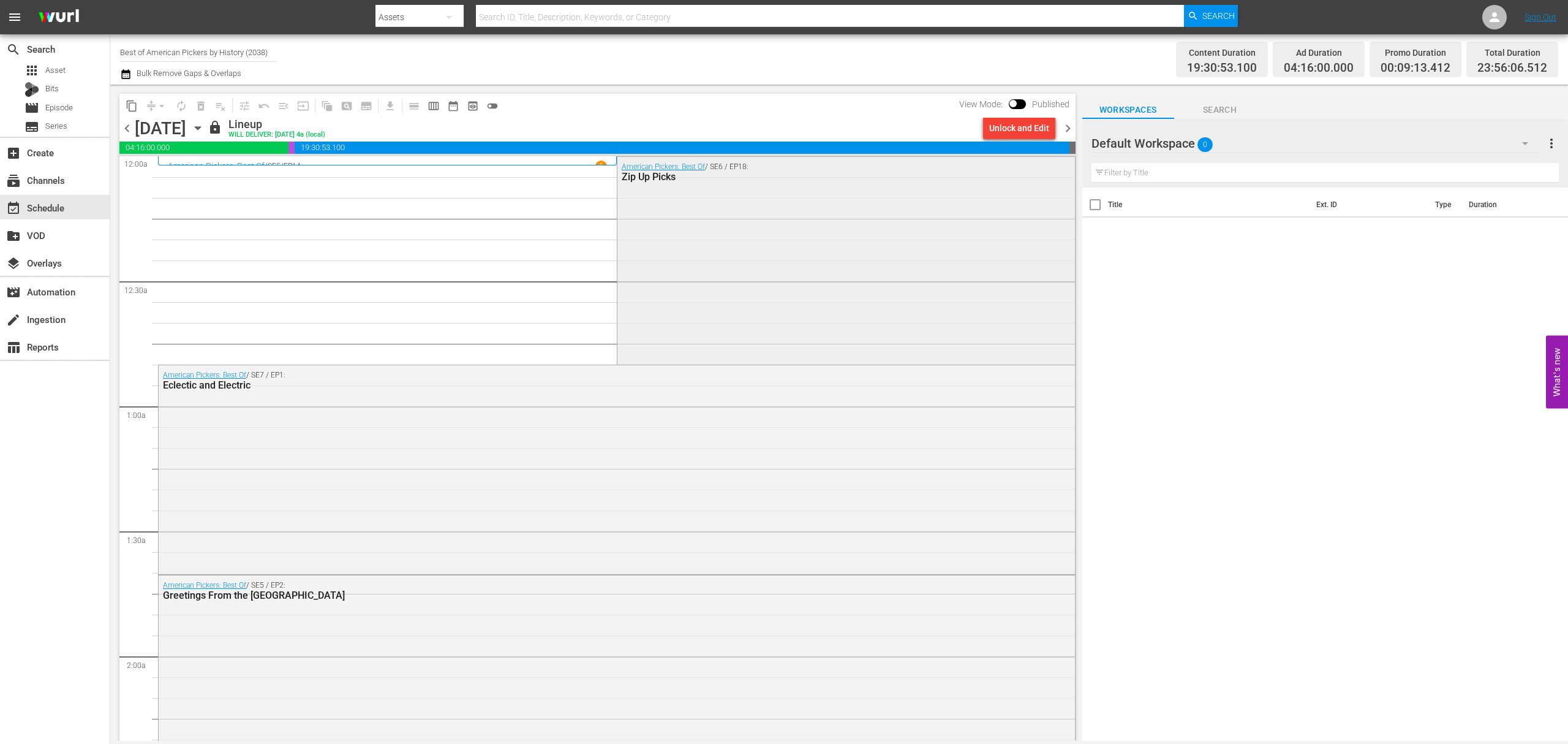
click at [792, 236] on div "American Pickers: Best Of / SE6 / EP18: Zip Up Picks" at bounding box center [846, 259] width 458 height 206
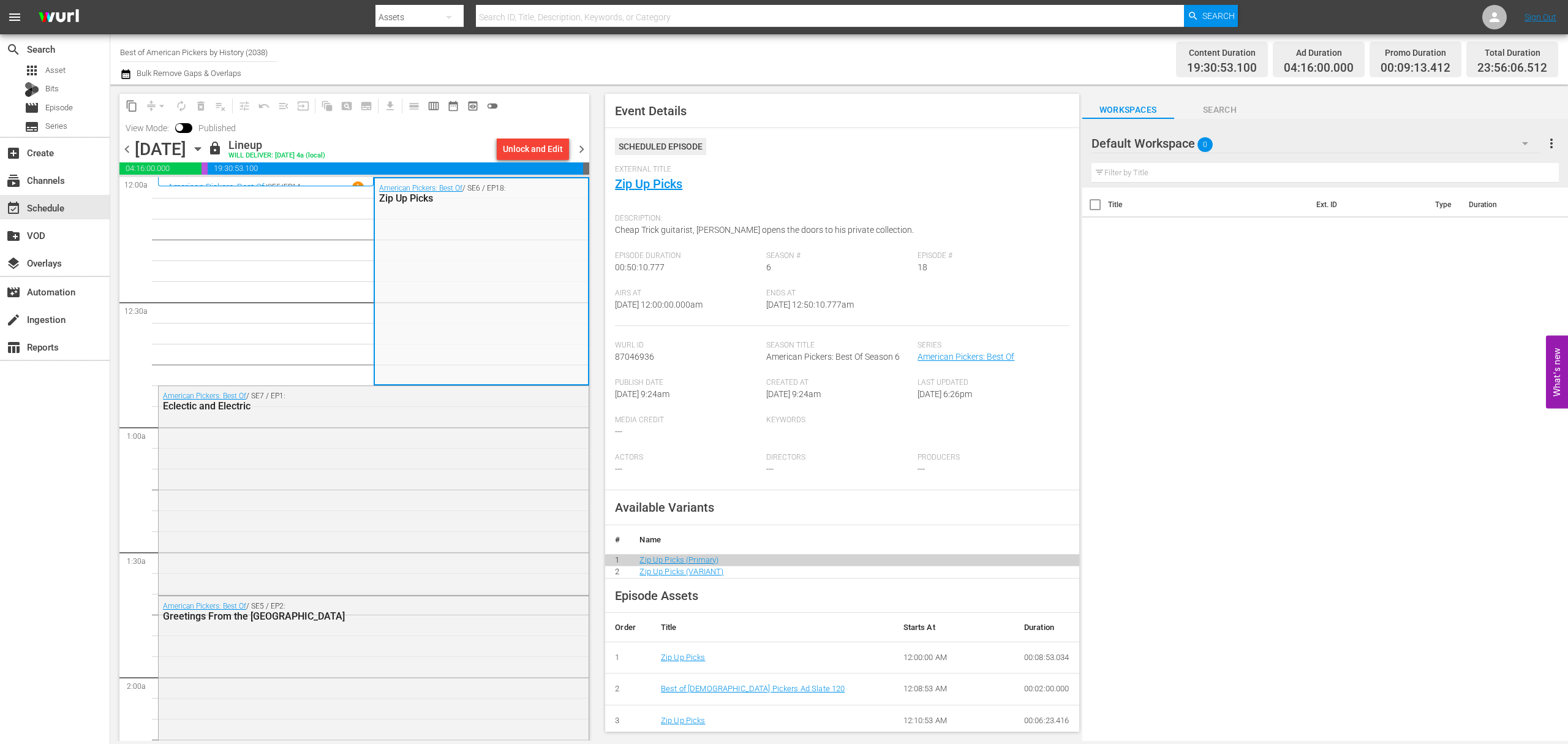
click at [243, 128] on div "content_copy compress arrow_drop_down autorenew_outlined delete_forever_outline…" at bounding box center [354, 116] width 470 height 45
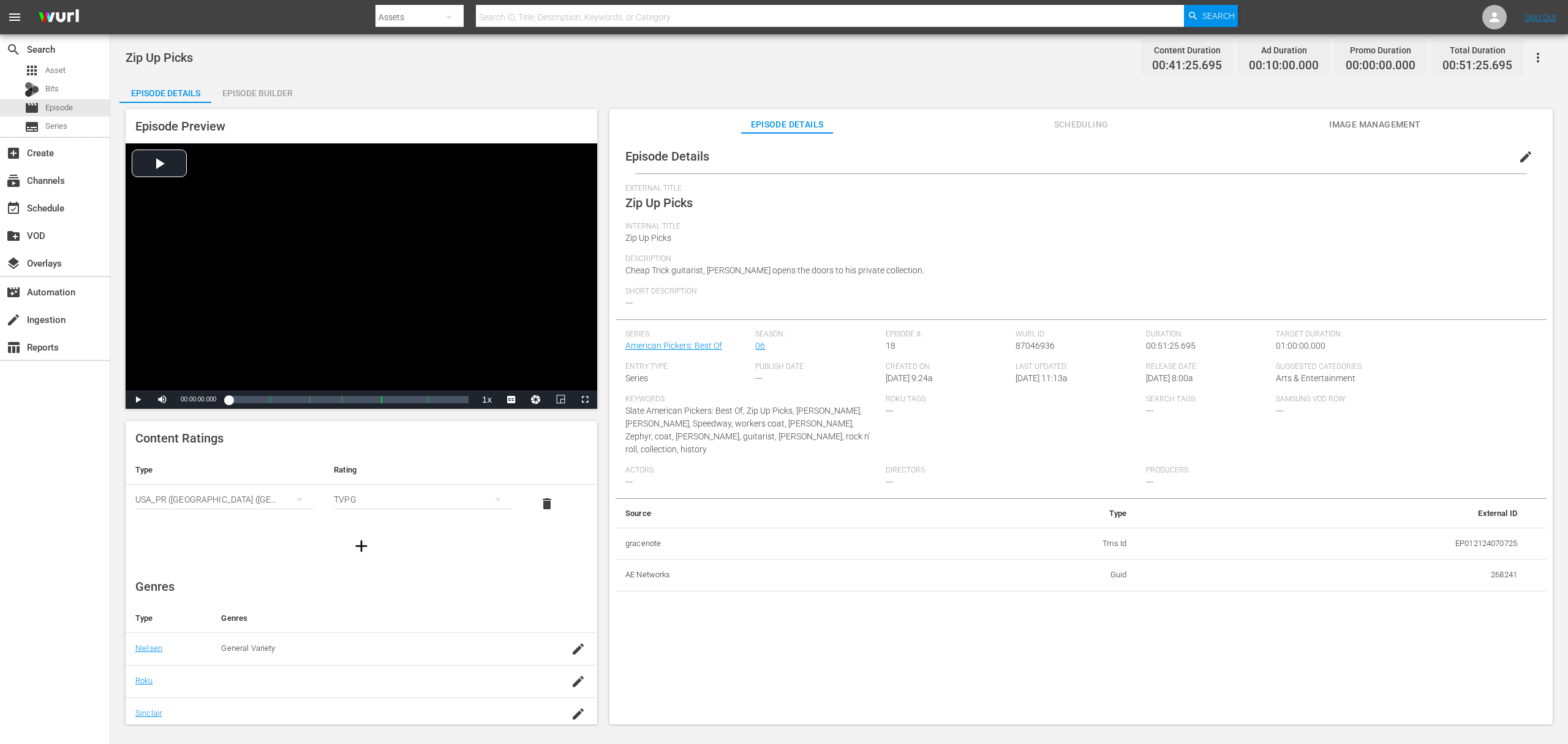
click at [261, 86] on div "Episode Builder" at bounding box center [258, 93] width 92 height 29
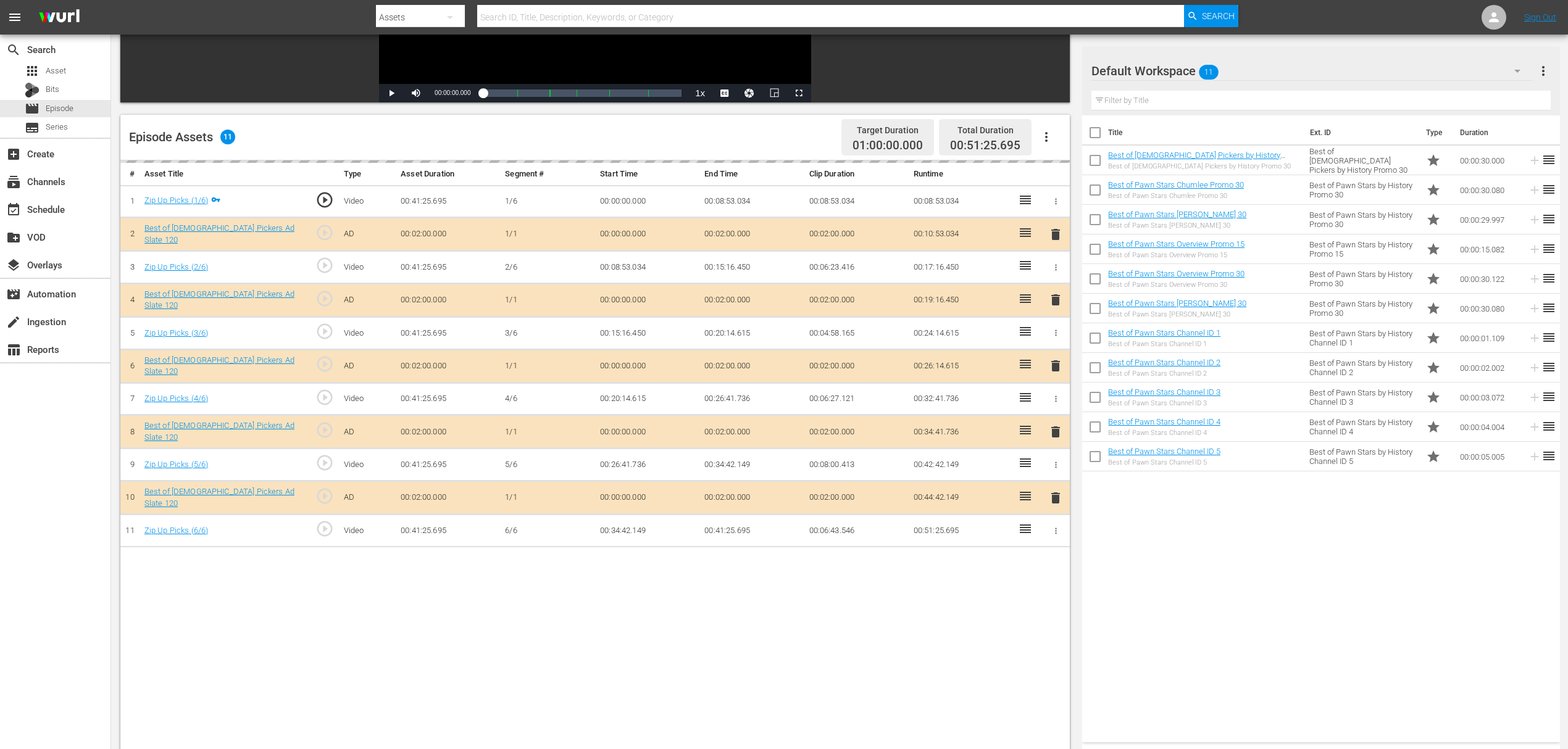
scroll to position [321, 0]
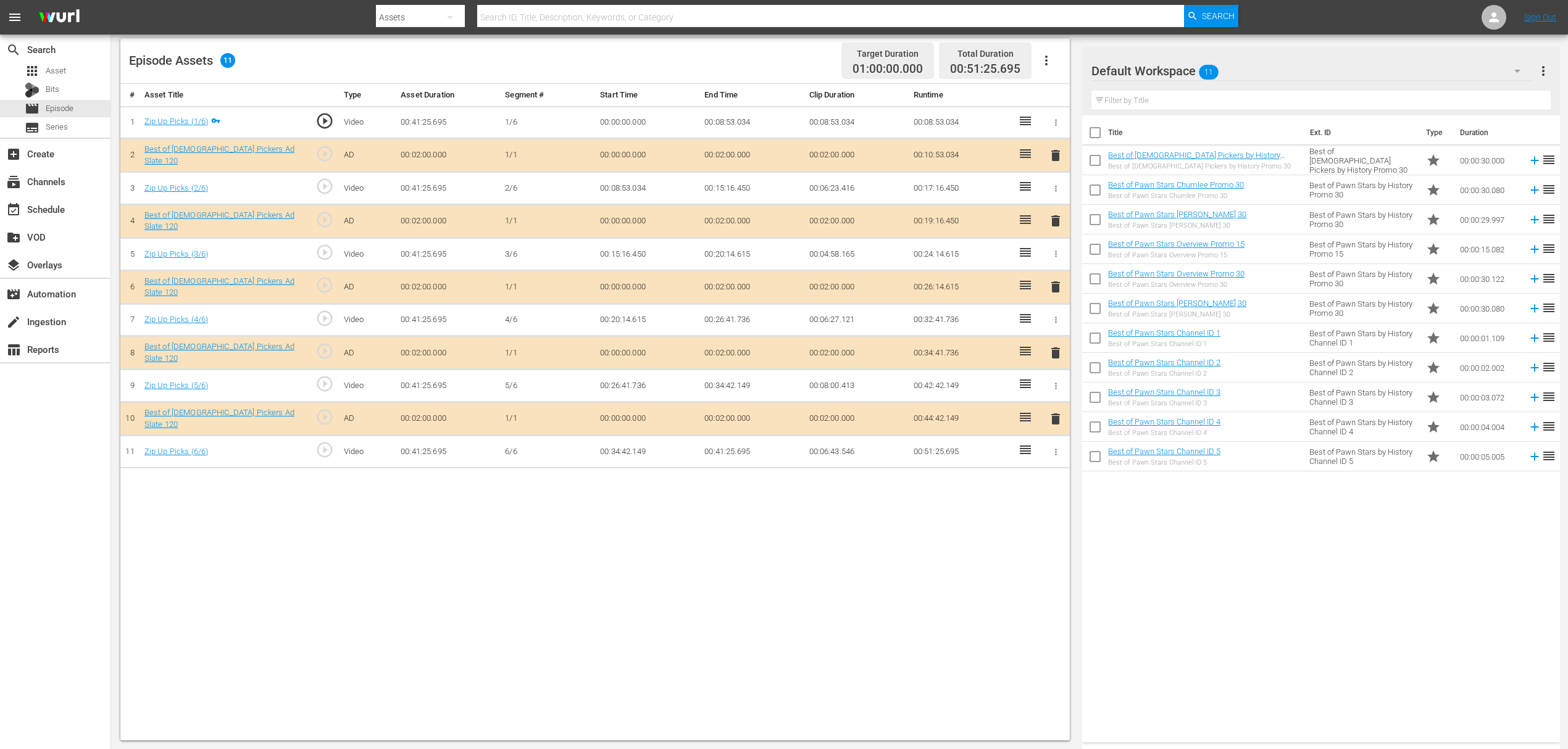
click at [1052, 220] on span "delete" at bounding box center [1055, 220] width 15 height 15
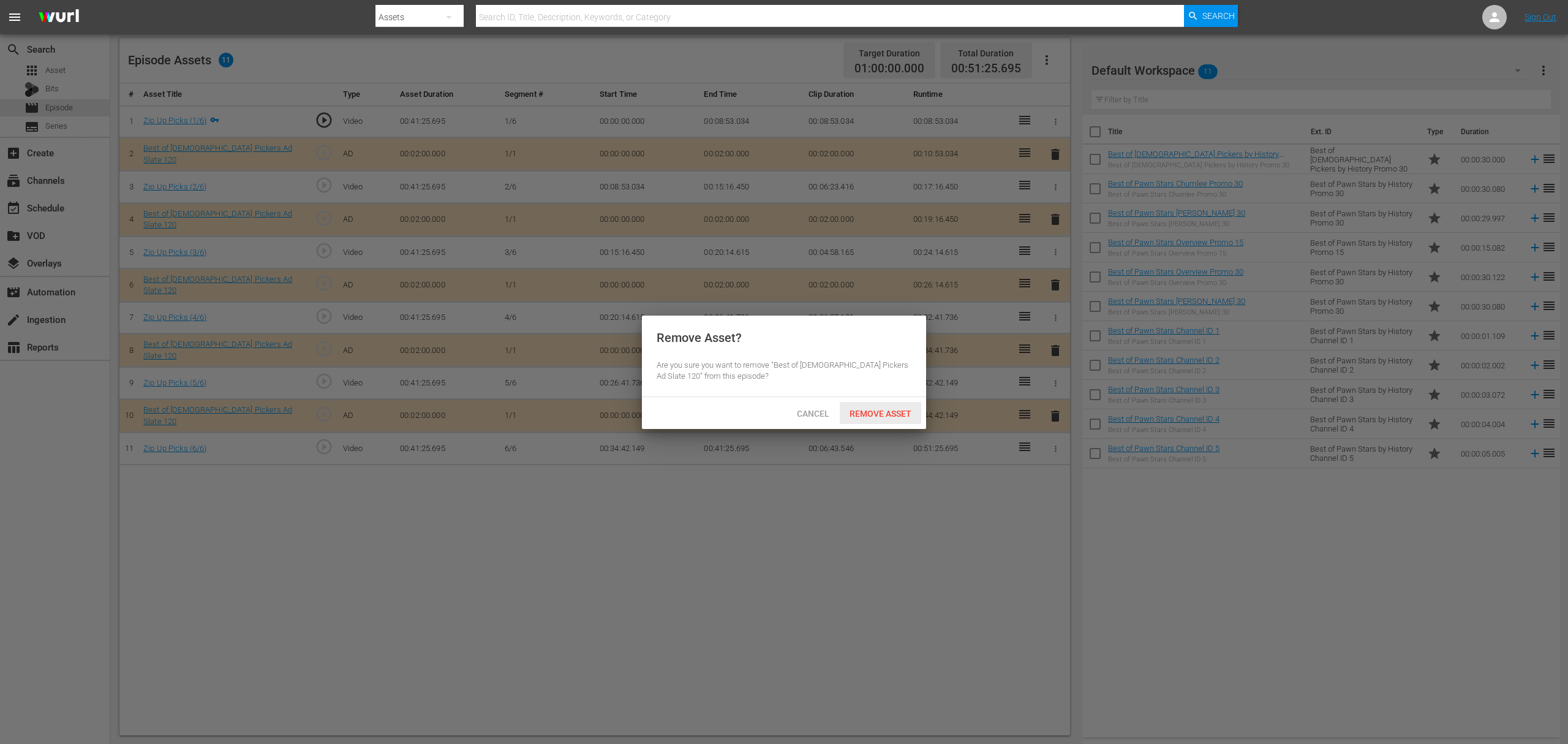
click at [876, 431] on div at bounding box center [784, 372] width 1568 height 744
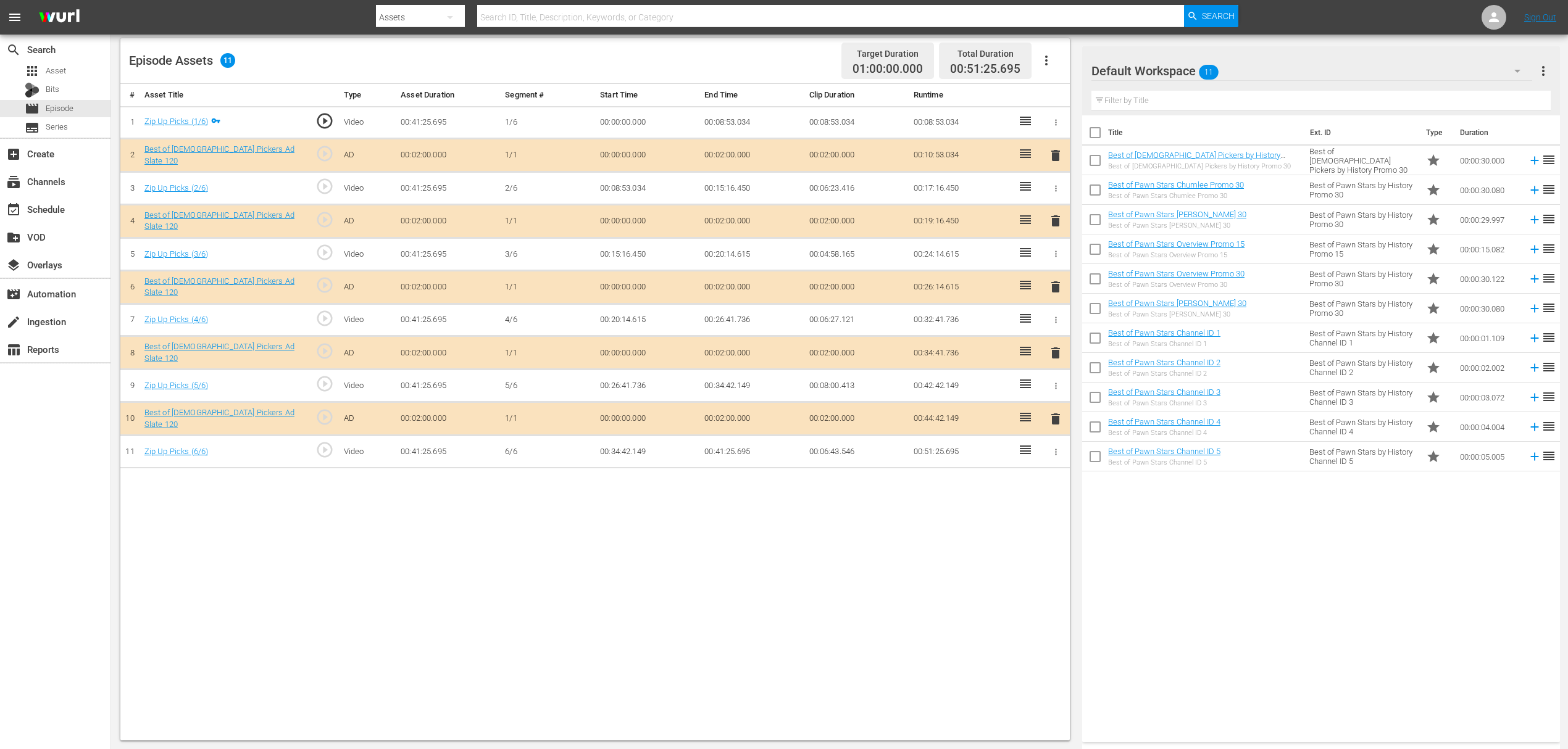
click at [1050, 219] on span "delete" at bounding box center [1055, 220] width 15 height 15
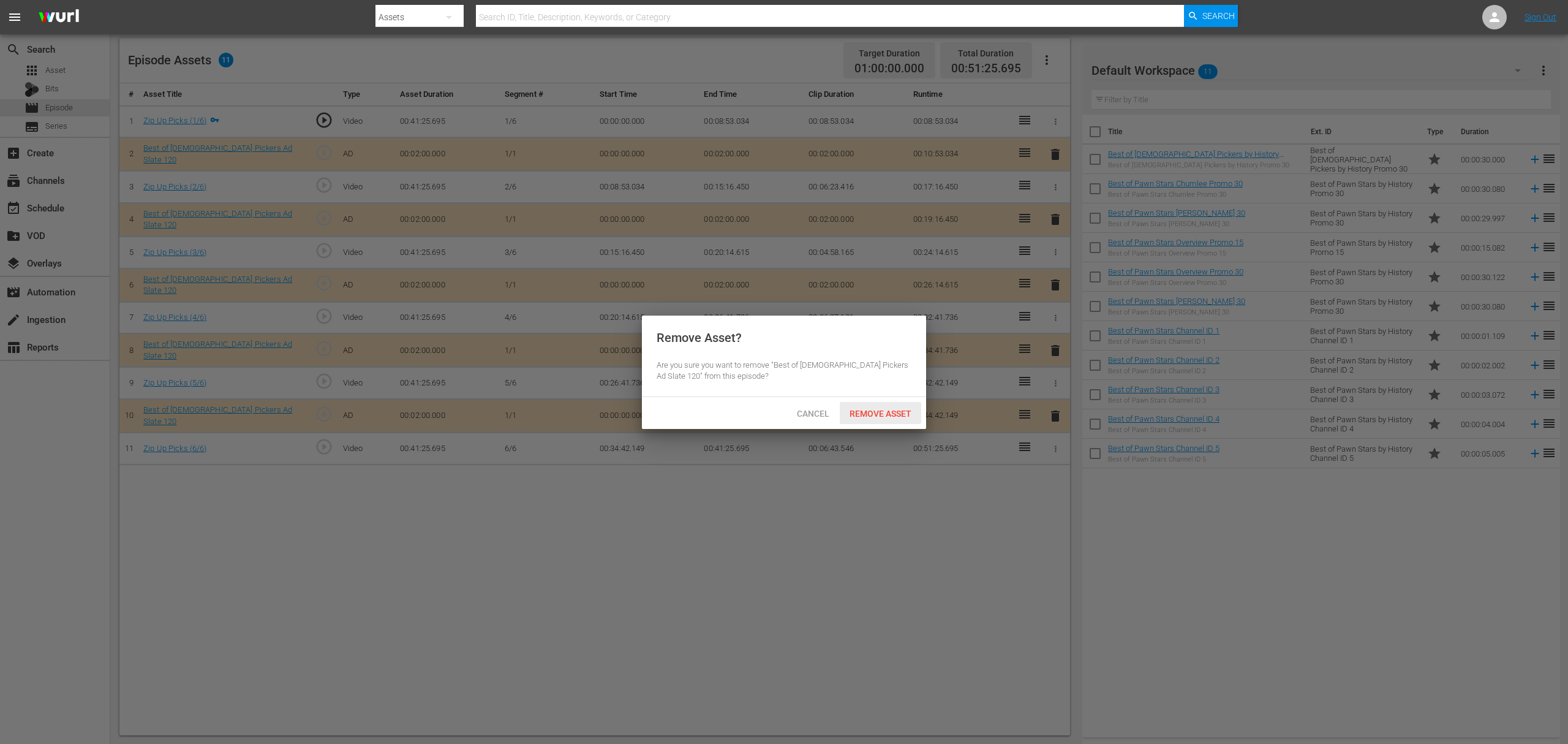
click at [880, 410] on span "Remove Asset" at bounding box center [880, 414] width 82 height 10
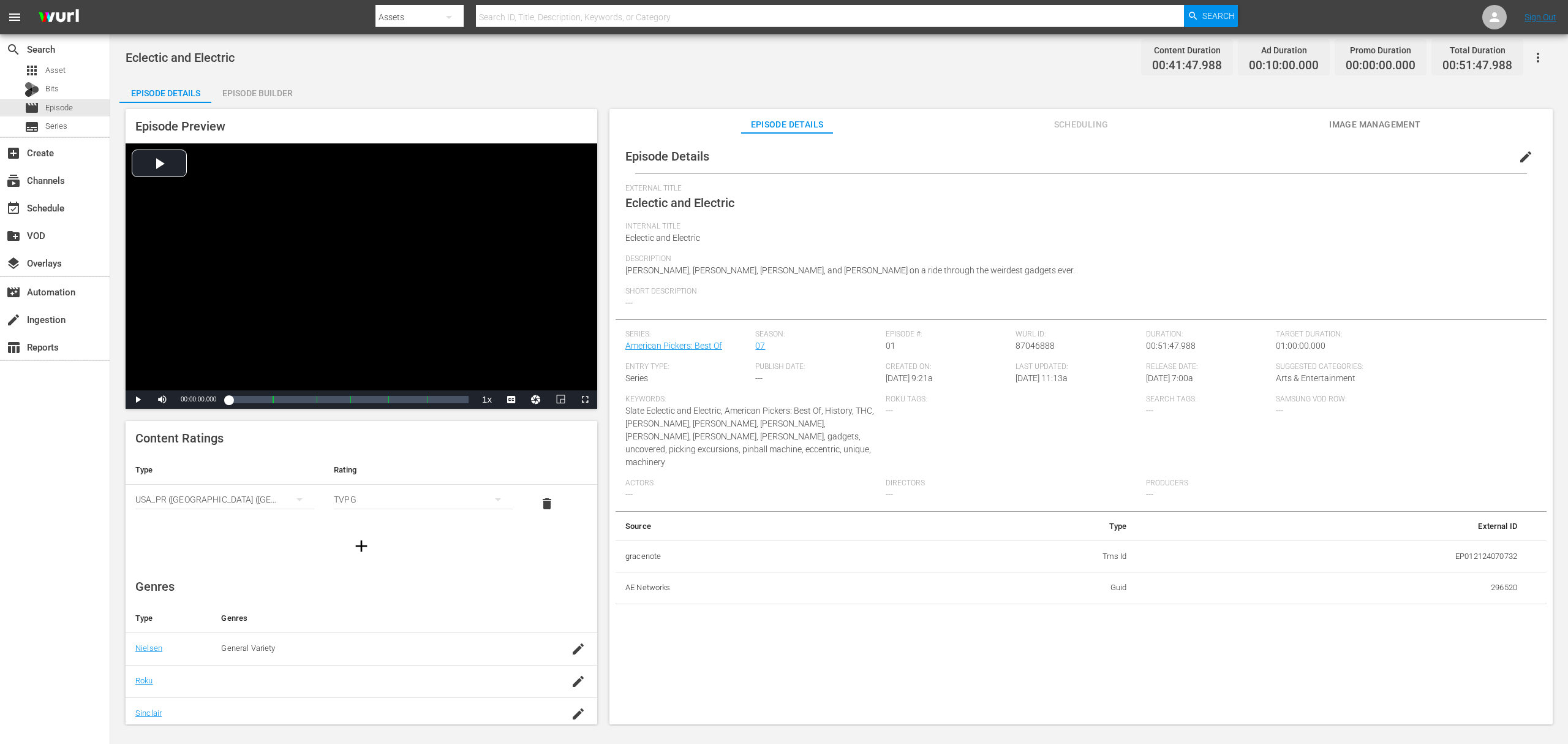
click at [255, 80] on div "Episode Builder" at bounding box center [258, 93] width 92 height 29
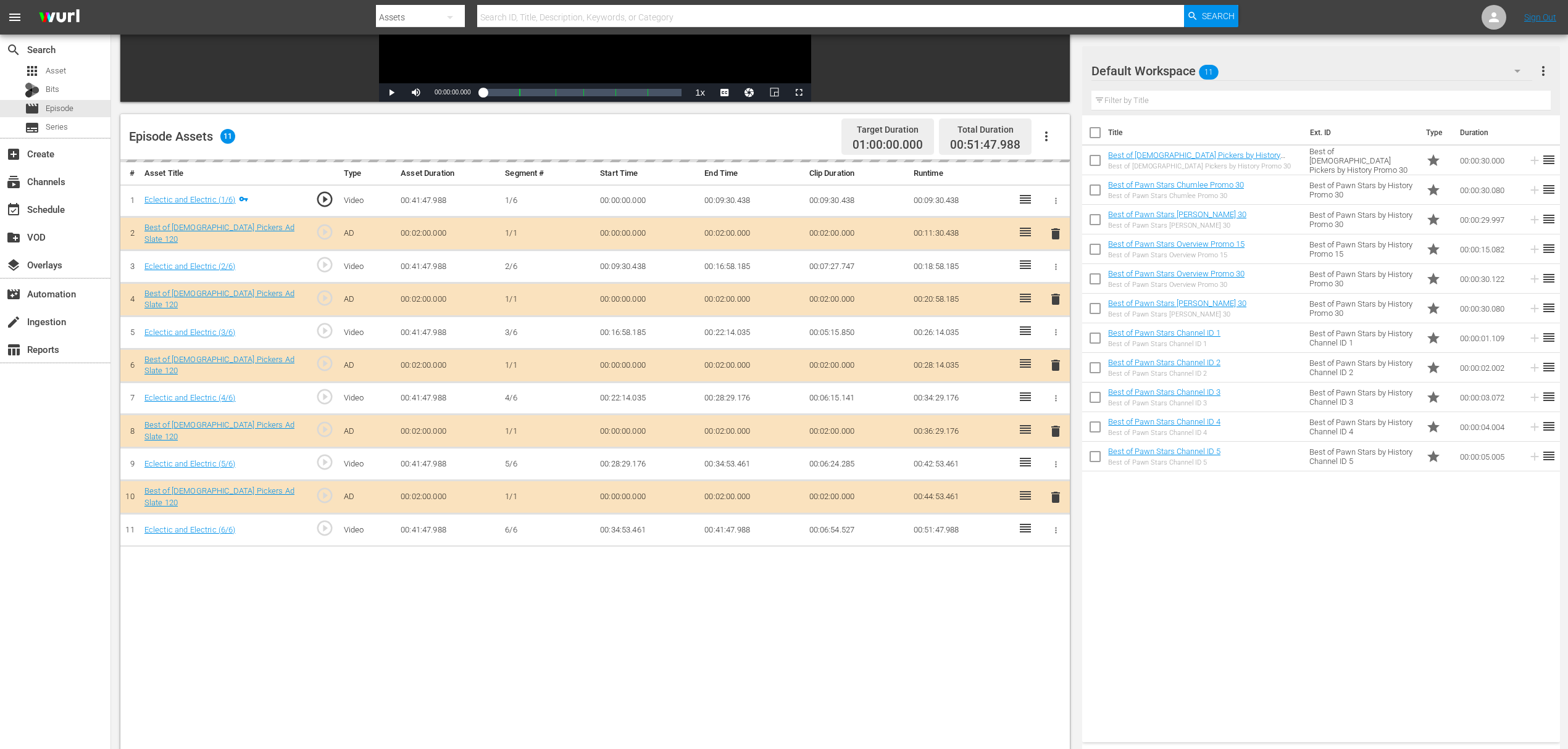
scroll to position [247, 0]
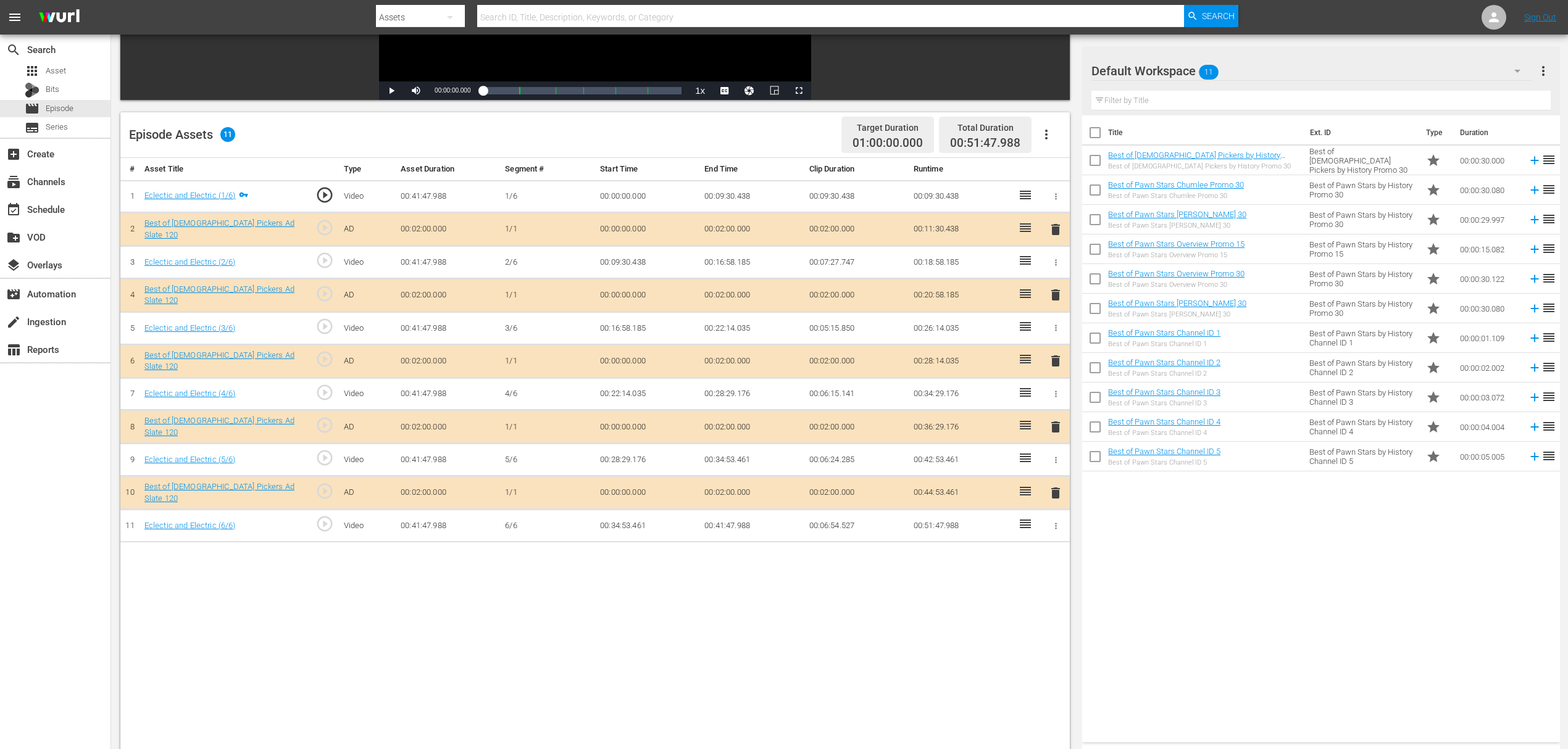
click at [1056, 294] on span "delete" at bounding box center [1055, 295] width 15 height 15
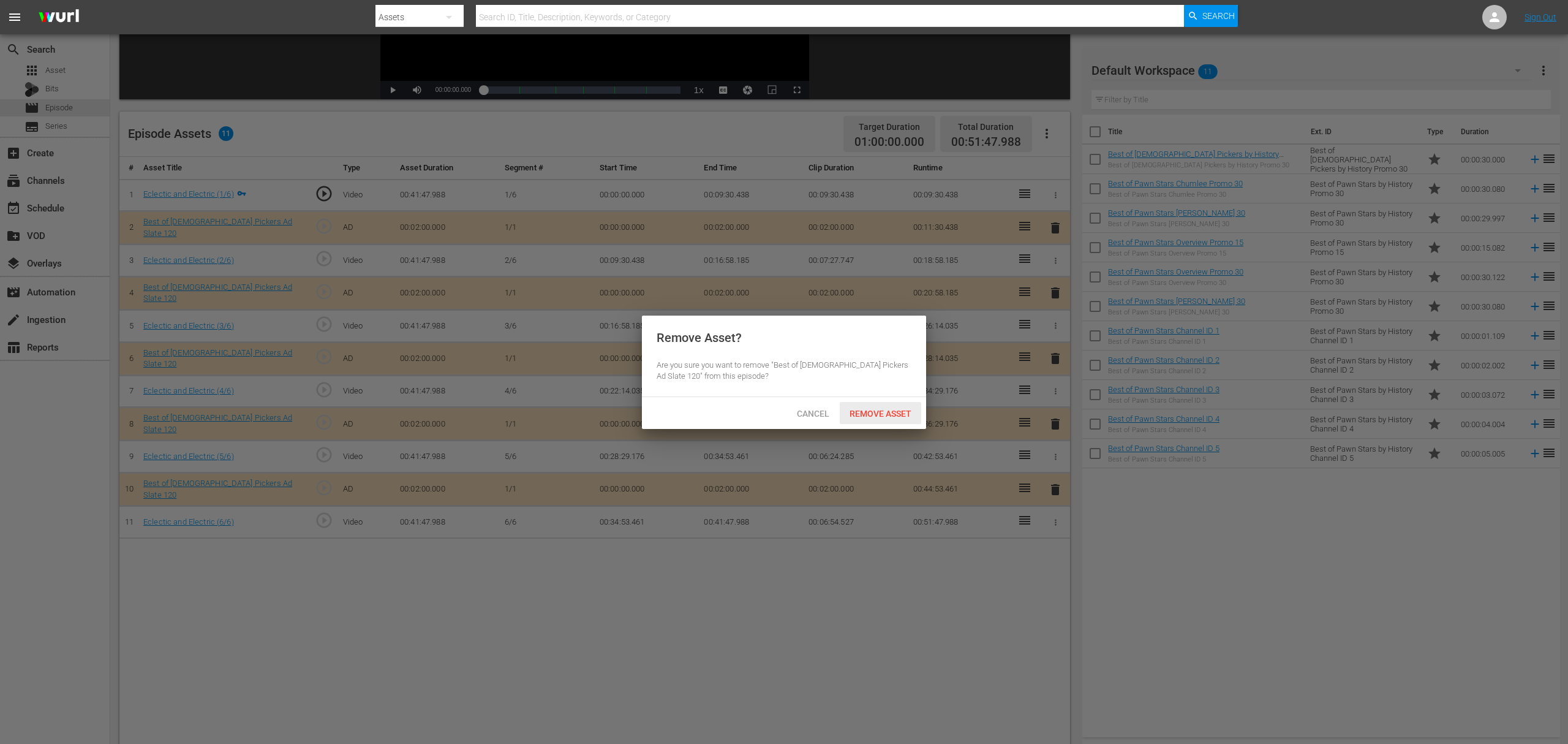
click at [896, 419] on div "Remove Asset" at bounding box center [880, 414] width 82 height 23
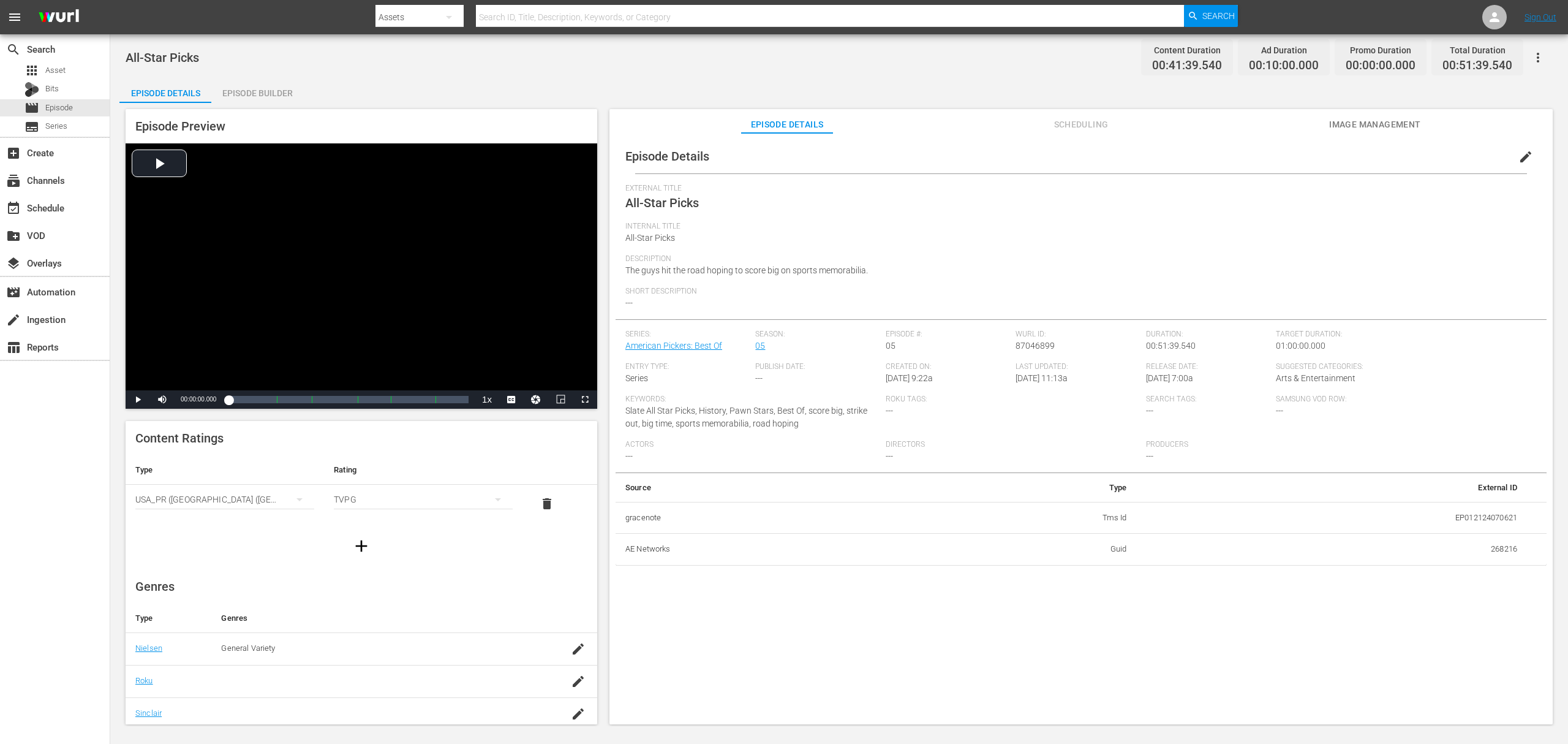
click at [238, 99] on div "Episode Builder" at bounding box center [258, 93] width 92 height 29
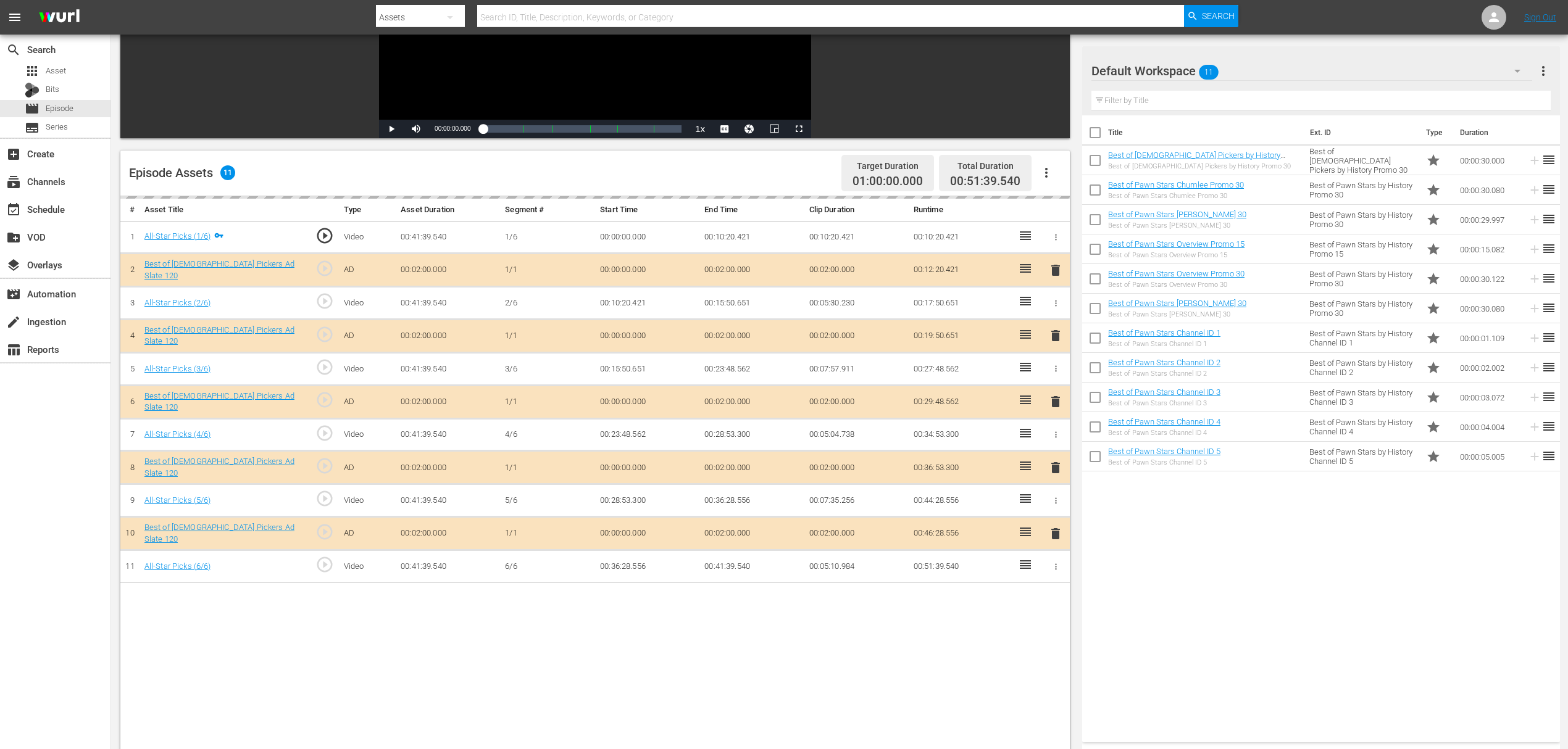
scroll to position [247, 0]
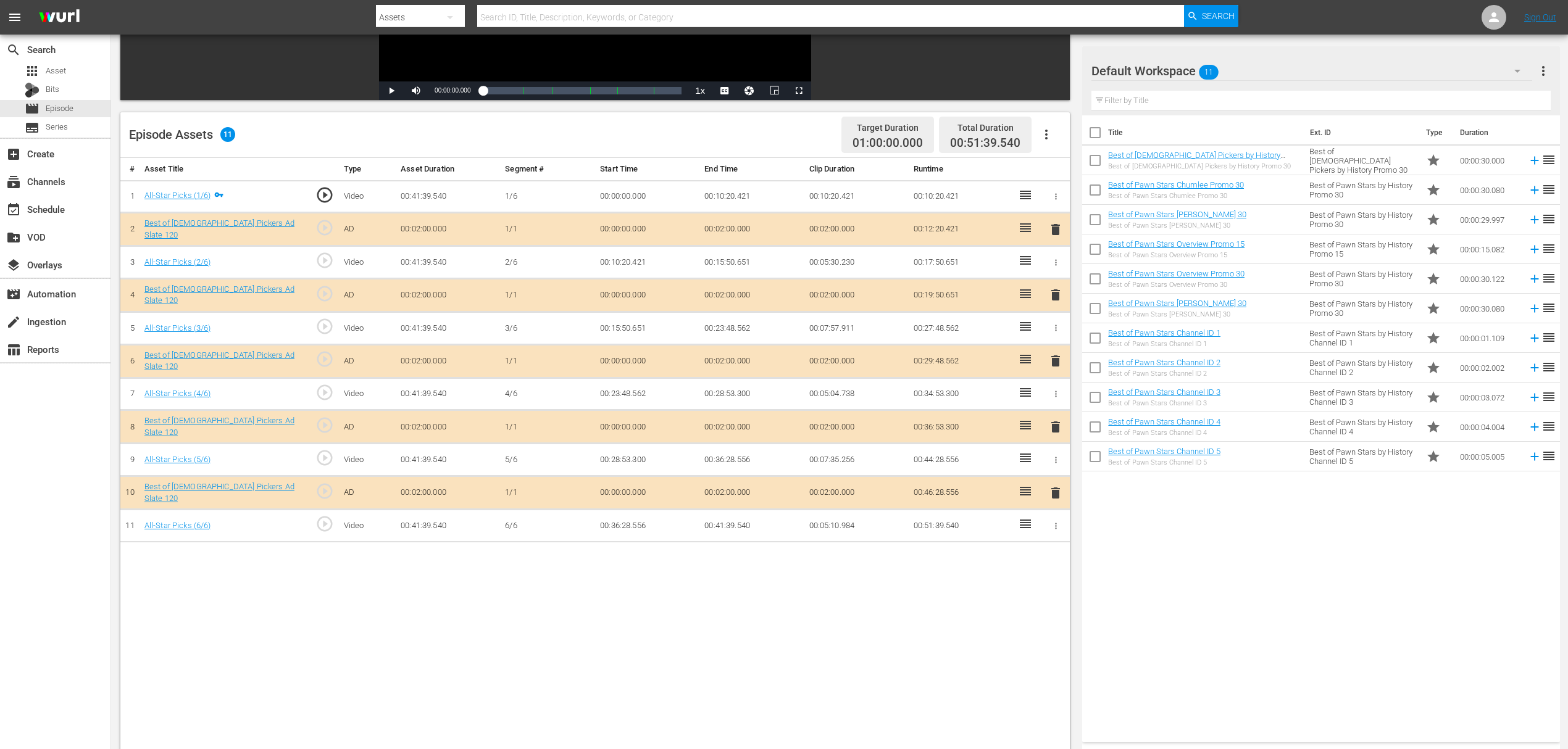
click at [1052, 294] on span "delete" at bounding box center [1055, 295] width 15 height 15
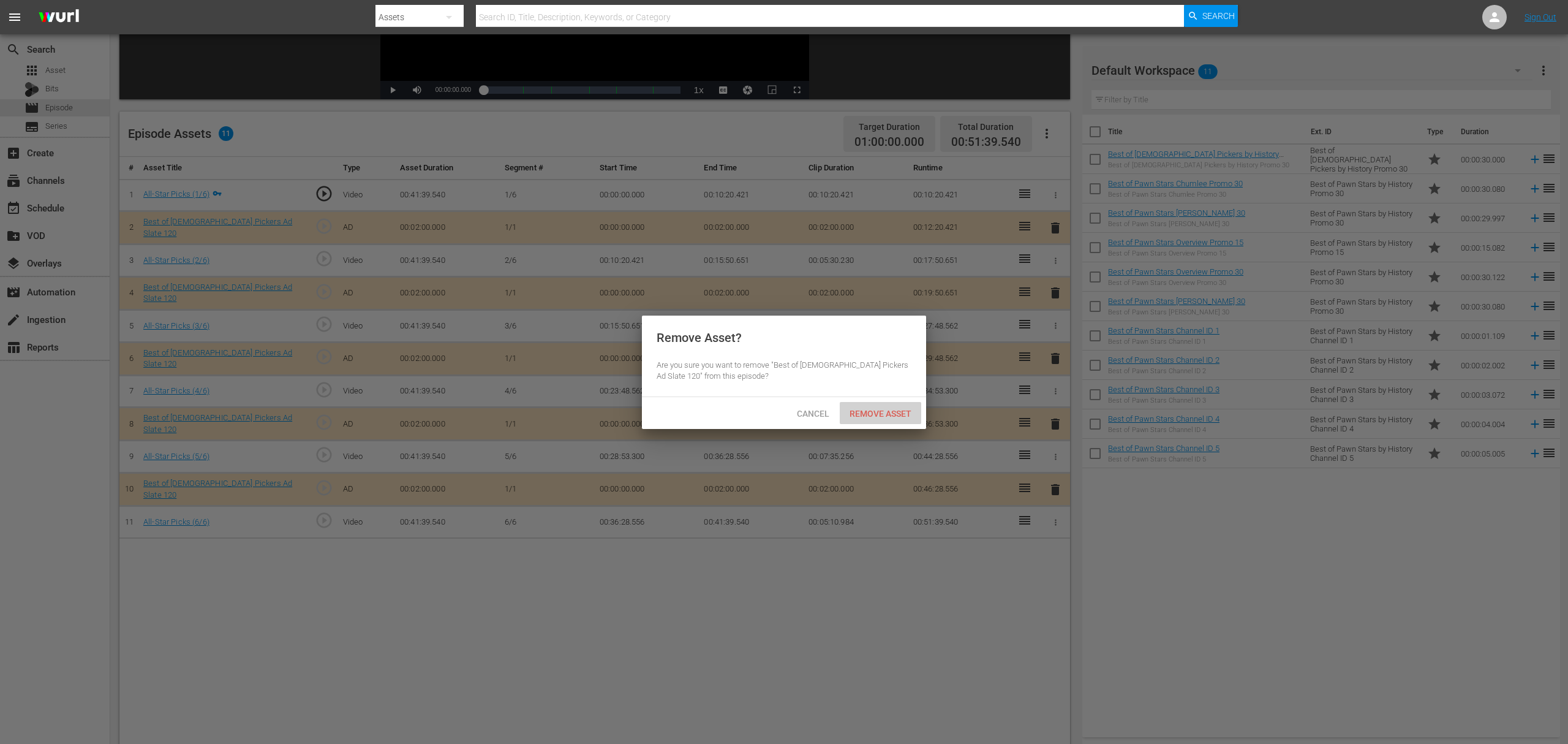
click at [876, 412] on span "Remove Asset" at bounding box center [880, 414] width 82 height 10
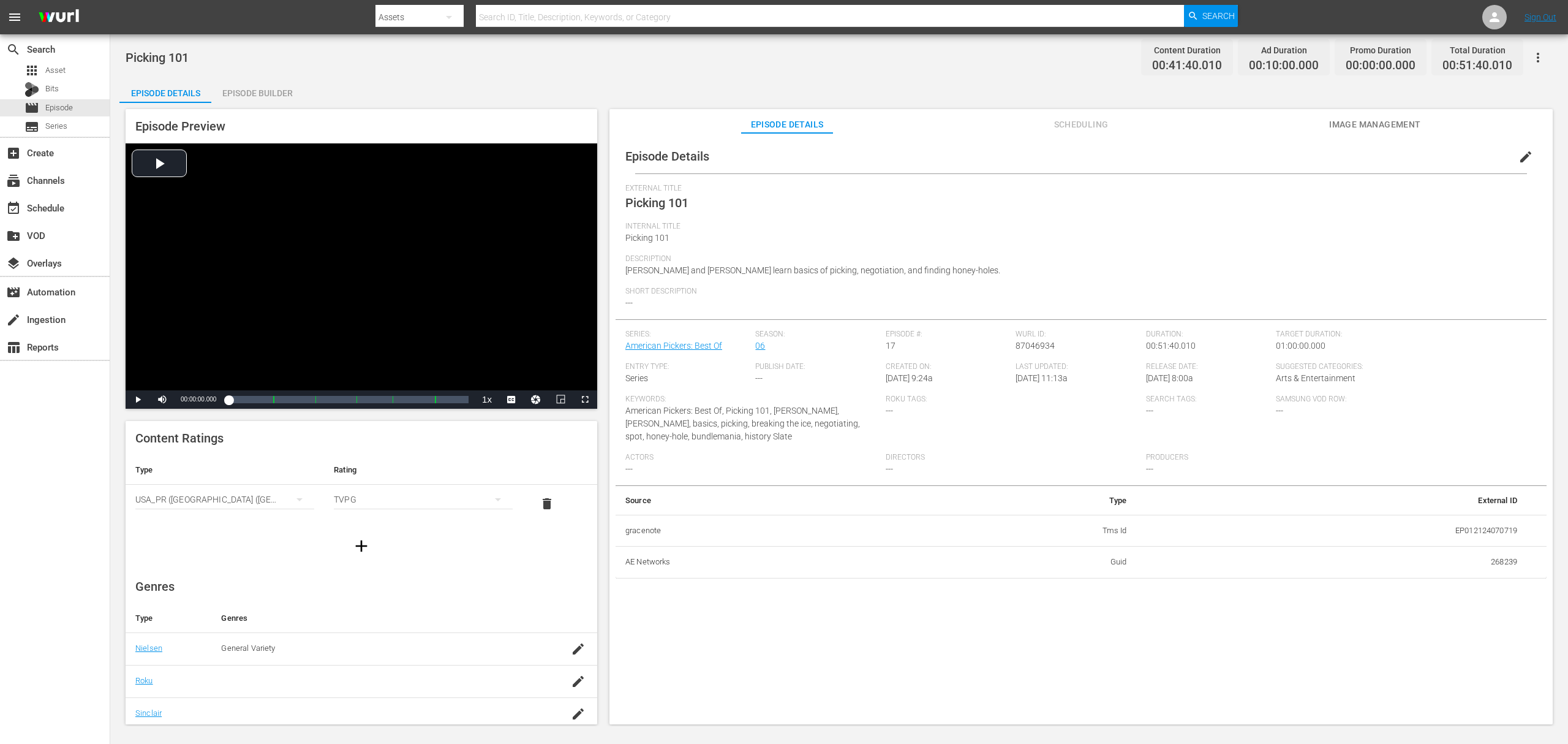
click at [248, 94] on div "Episode Builder" at bounding box center [258, 93] width 92 height 29
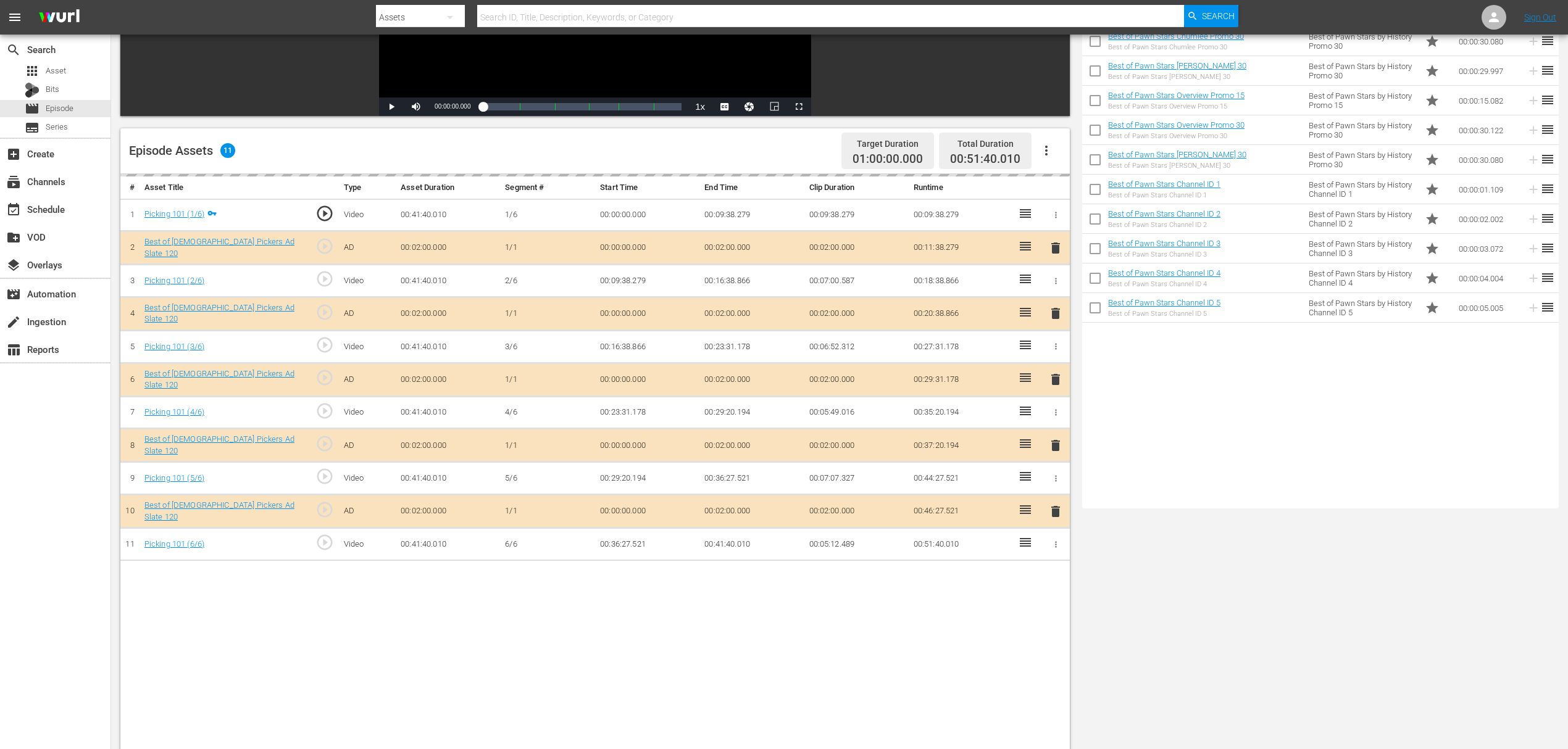
scroll to position [247, 0]
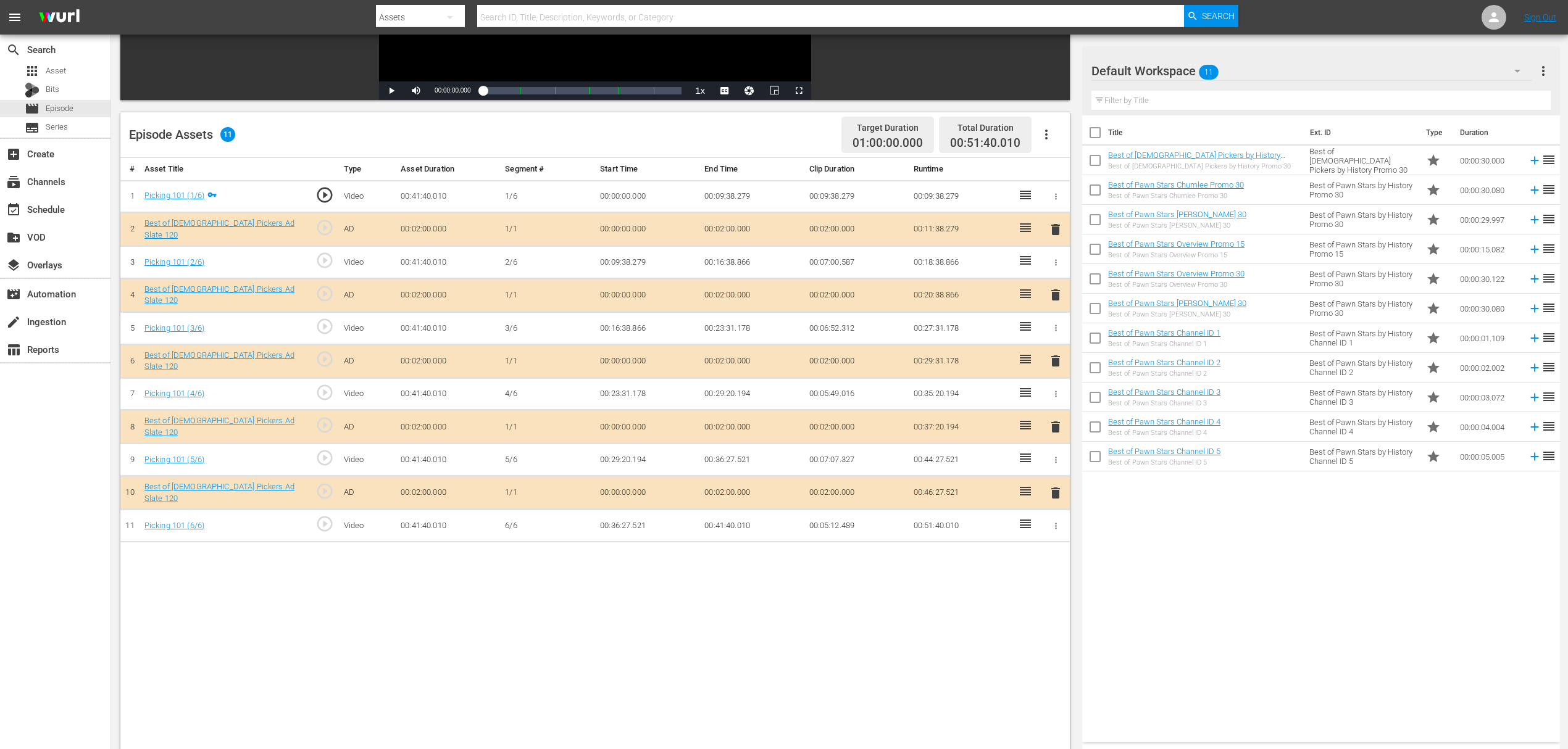
click at [1052, 294] on span "delete" at bounding box center [1055, 295] width 15 height 15
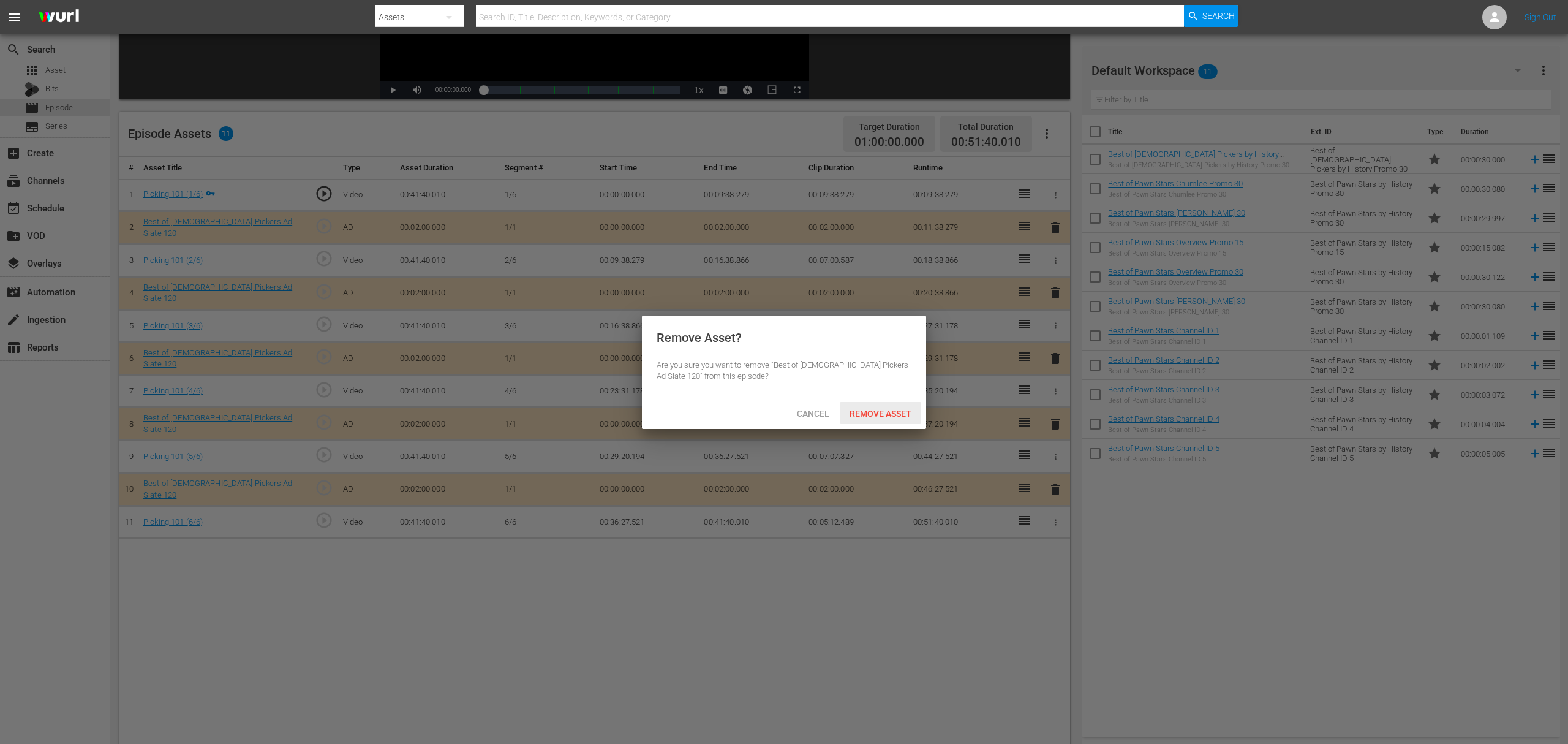
click at [887, 409] on span "Remove Asset" at bounding box center [880, 414] width 82 height 10
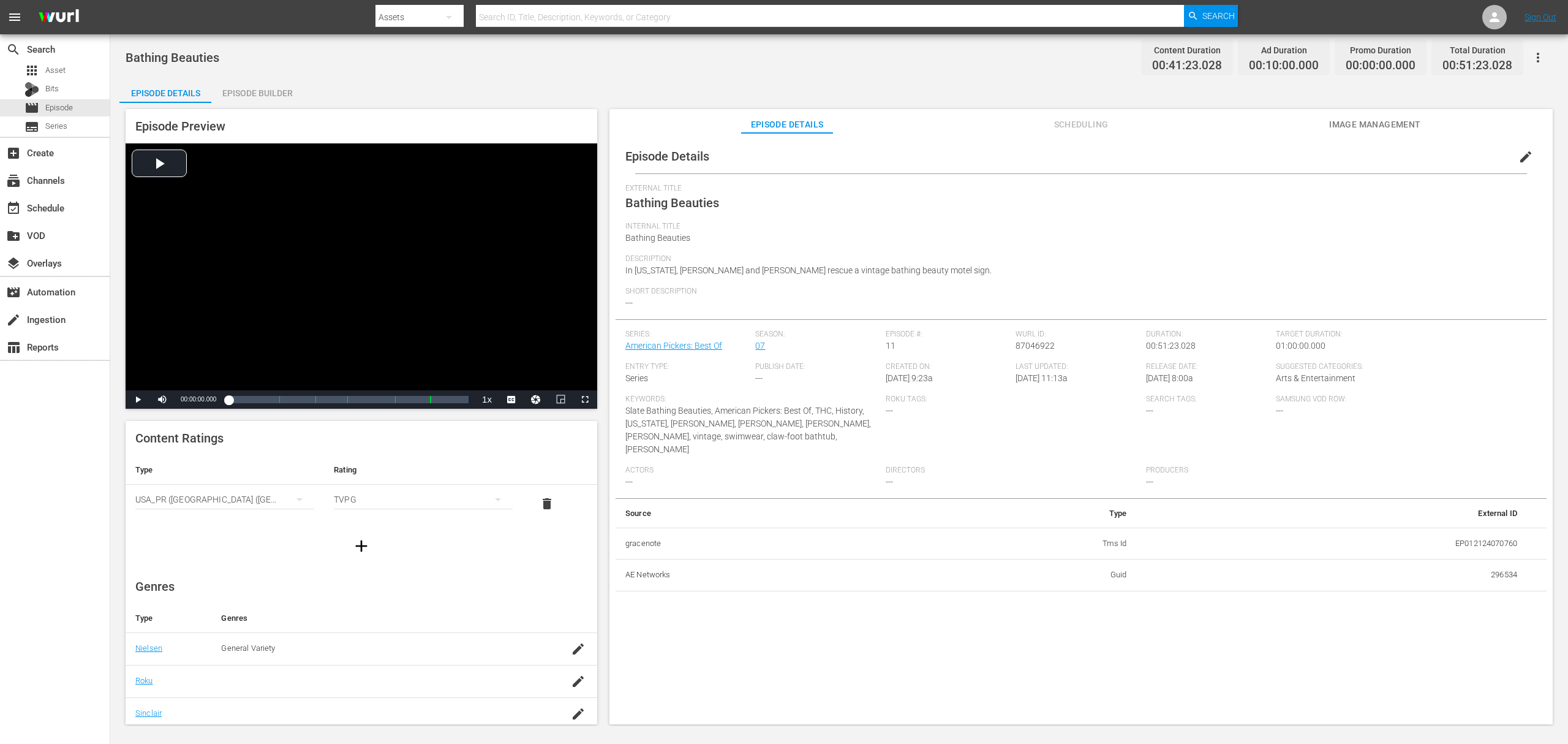
click at [261, 73] on div "Bathing Beauties Content Duration 00:41:23.028 Ad Duration 00:10:00.000 Promo D…" at bounding box center [839, 380] width 1458 height 692
click at [270, 89] on div "Episode Builder" at bounding box center [258, 93] width 92 height 29
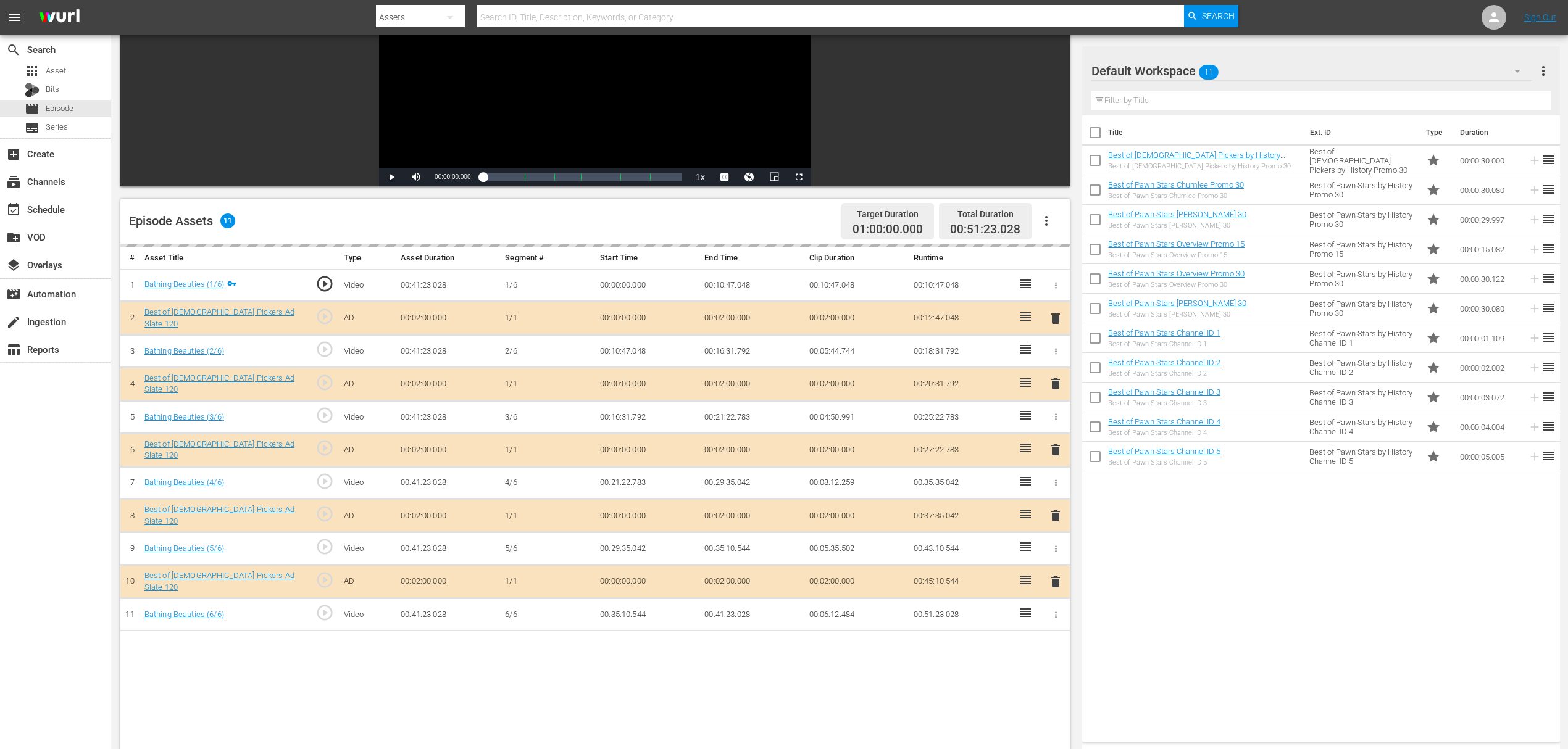
scroll to position [321, 0]
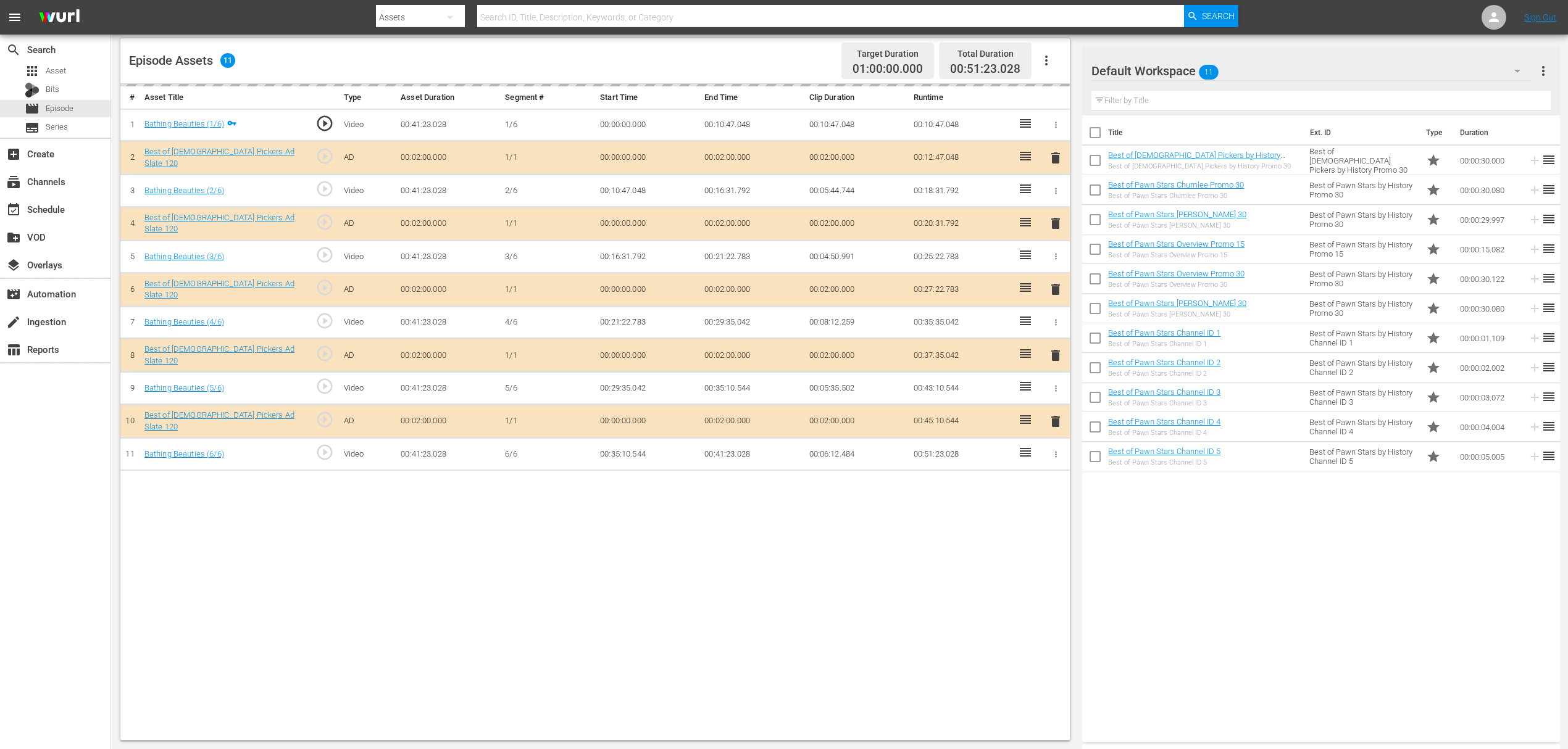
click at [1056, 222] on div "delete" at bounding box center [1056, 223] width 18 height 18
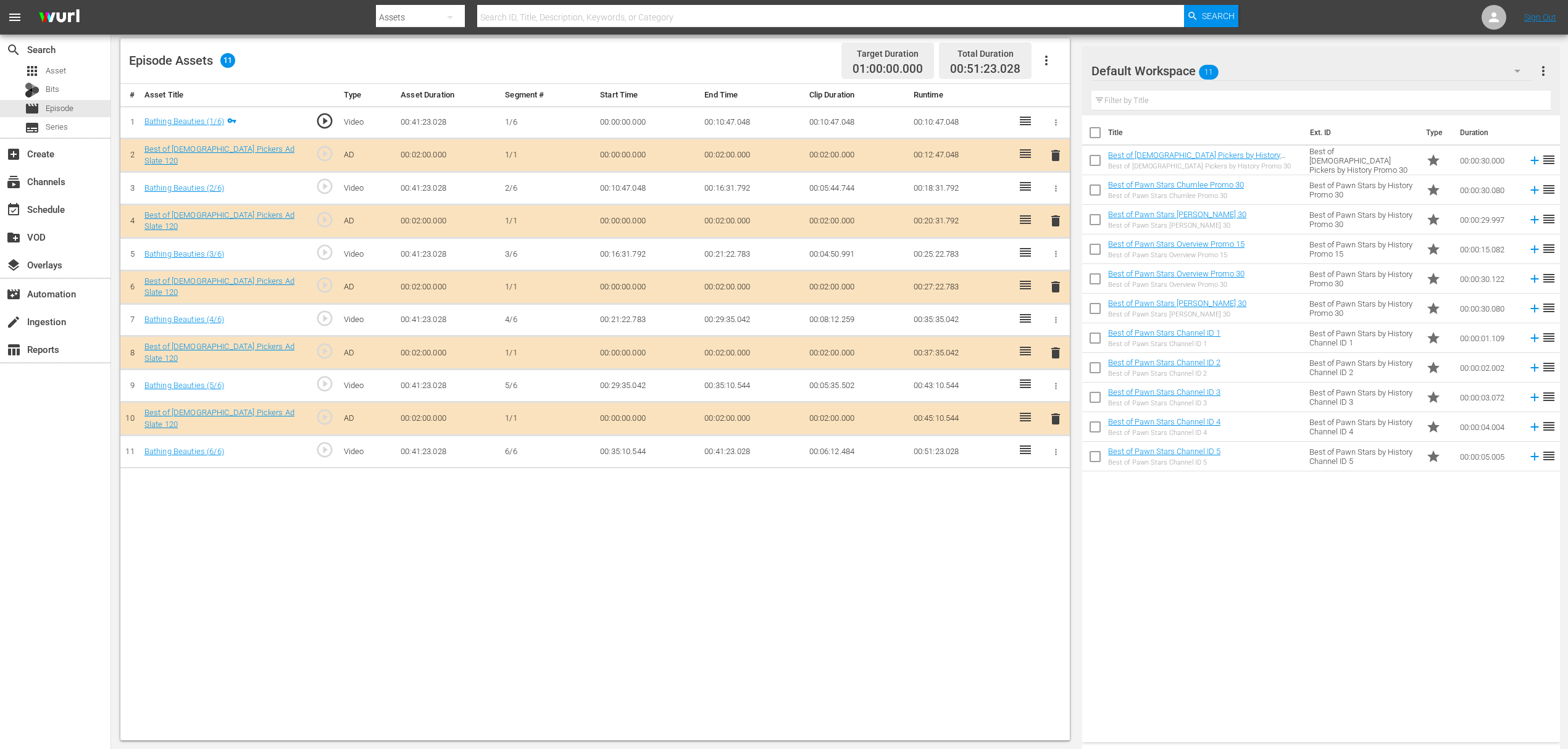
click at [1056, 222] on span "delete" at bounding box center [1055, 220] width 15 height 15
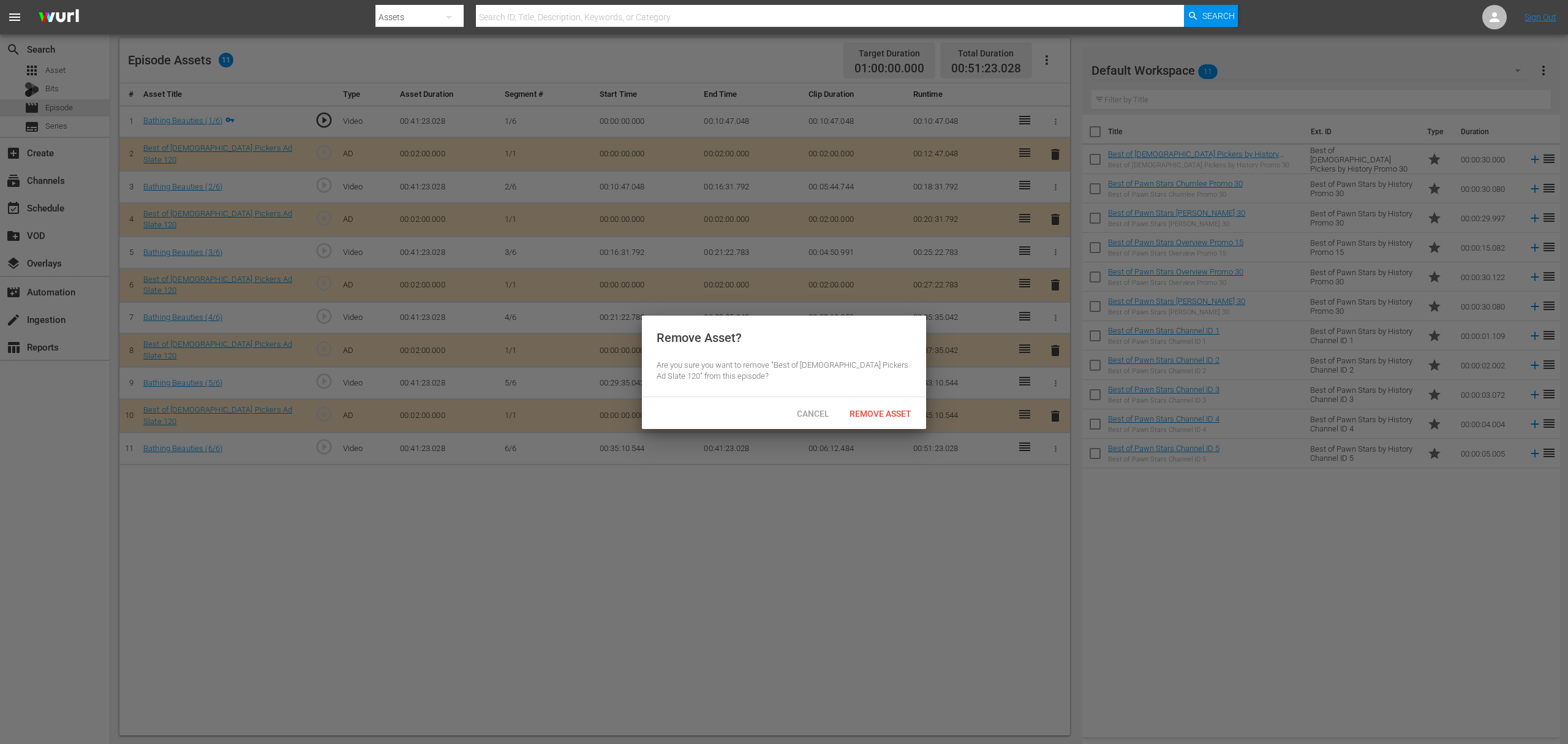
click at [886, 414] on span "Remove Asset" at bounding box center [880, 414] width 82 height 10
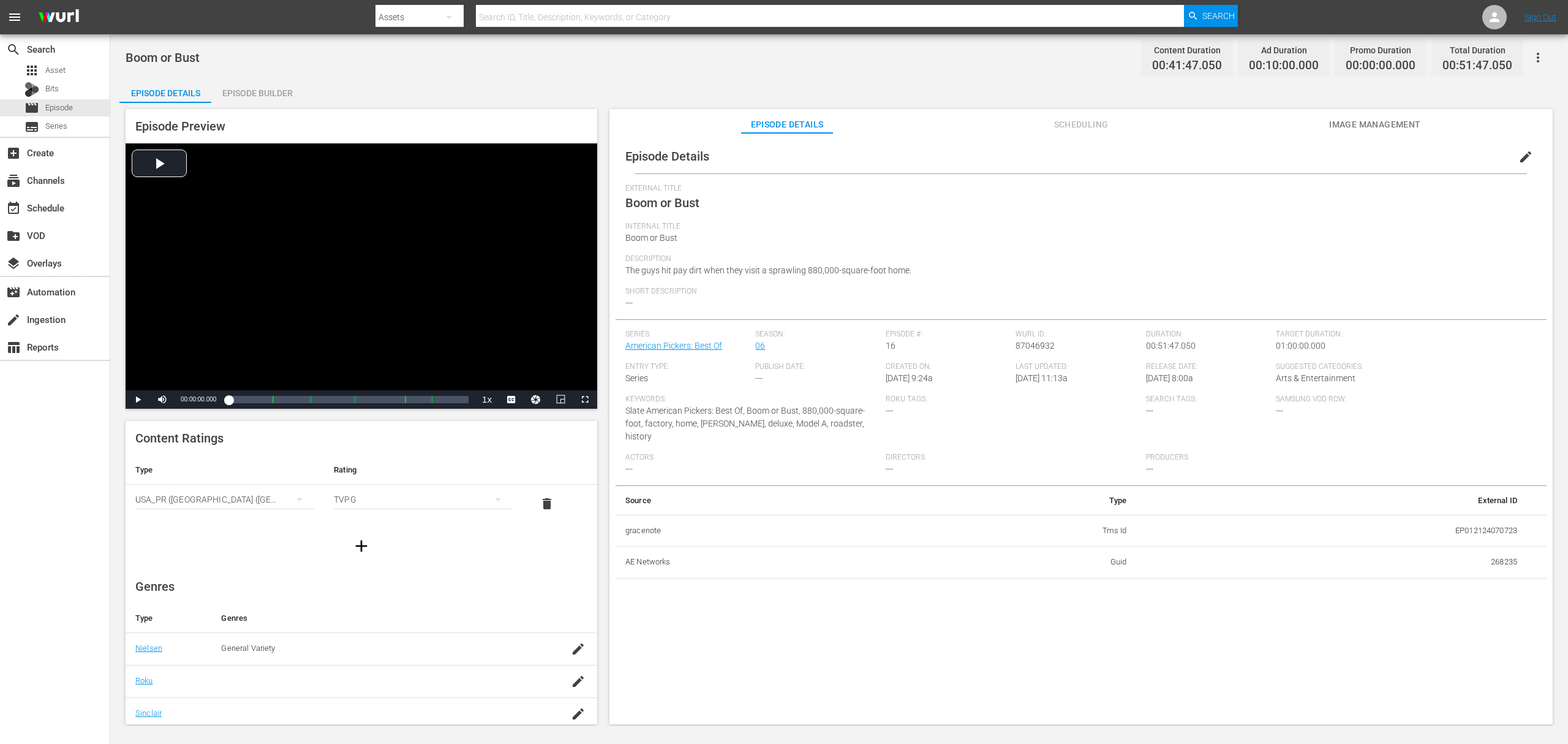
click at [272, 85] on div "Episode Builder" at bounding box center [258, 93] width 92 height 29
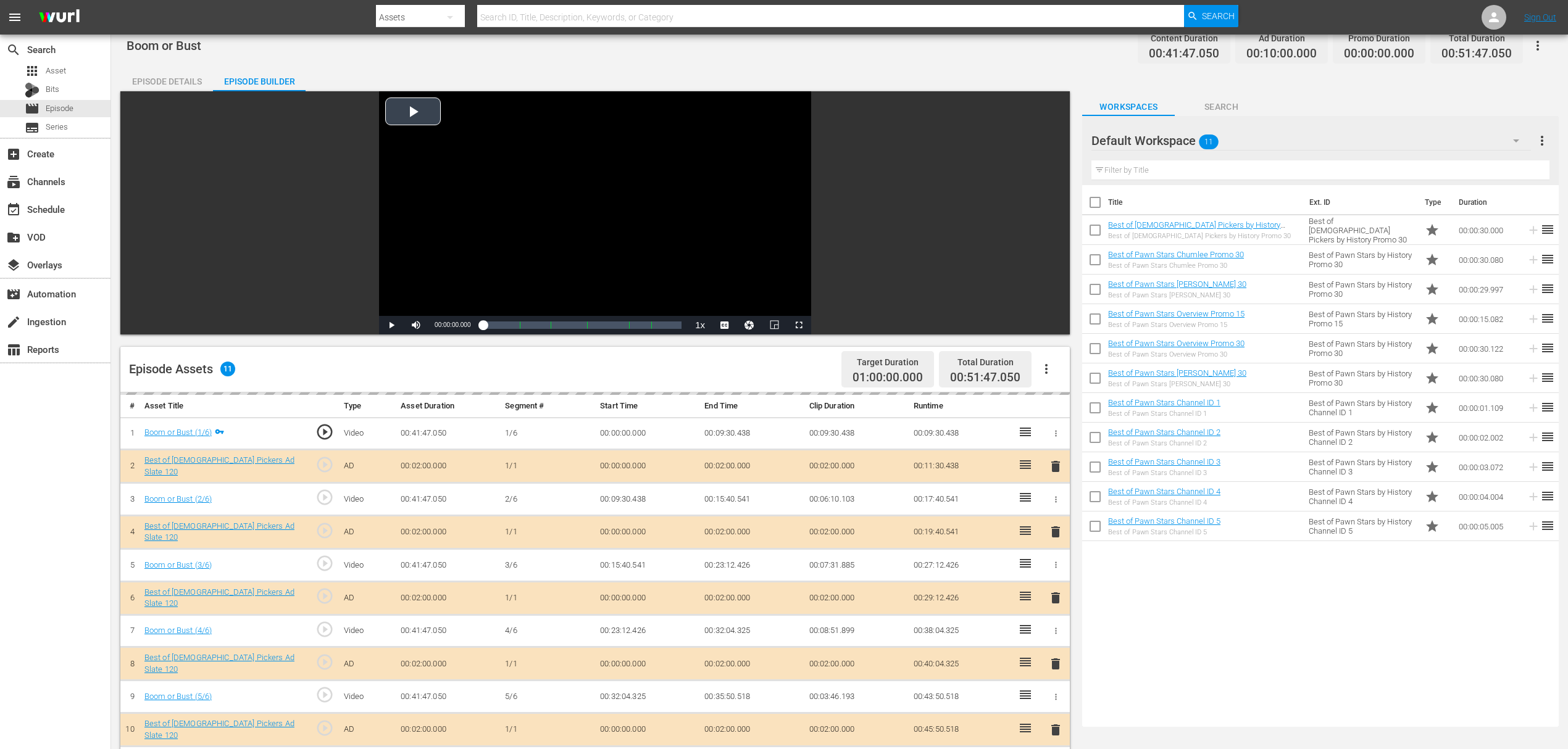
scroll to position [321, 0]
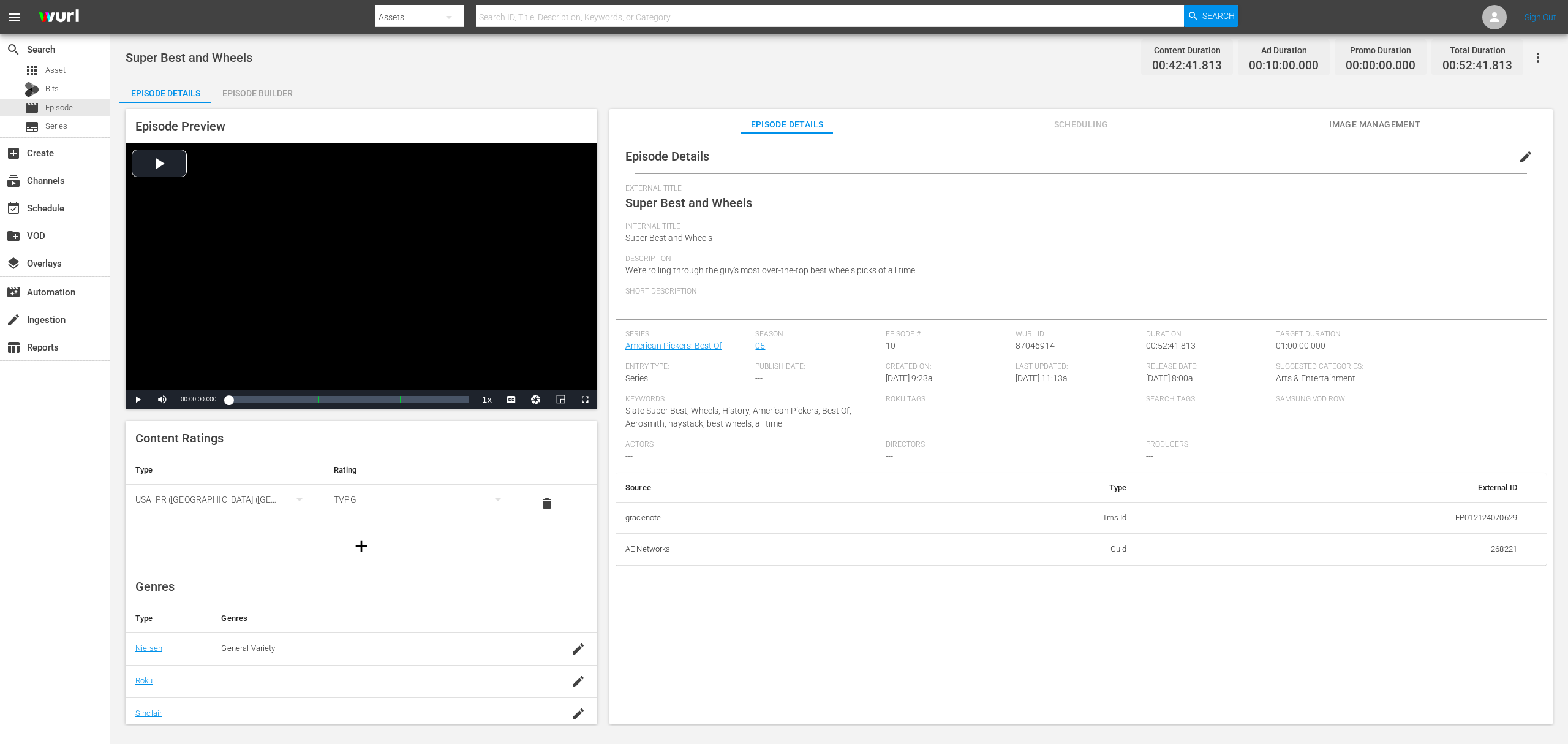
click at [258, 94] on div "Episode Builder" at bounding box center [258, 93] width 92 height 29
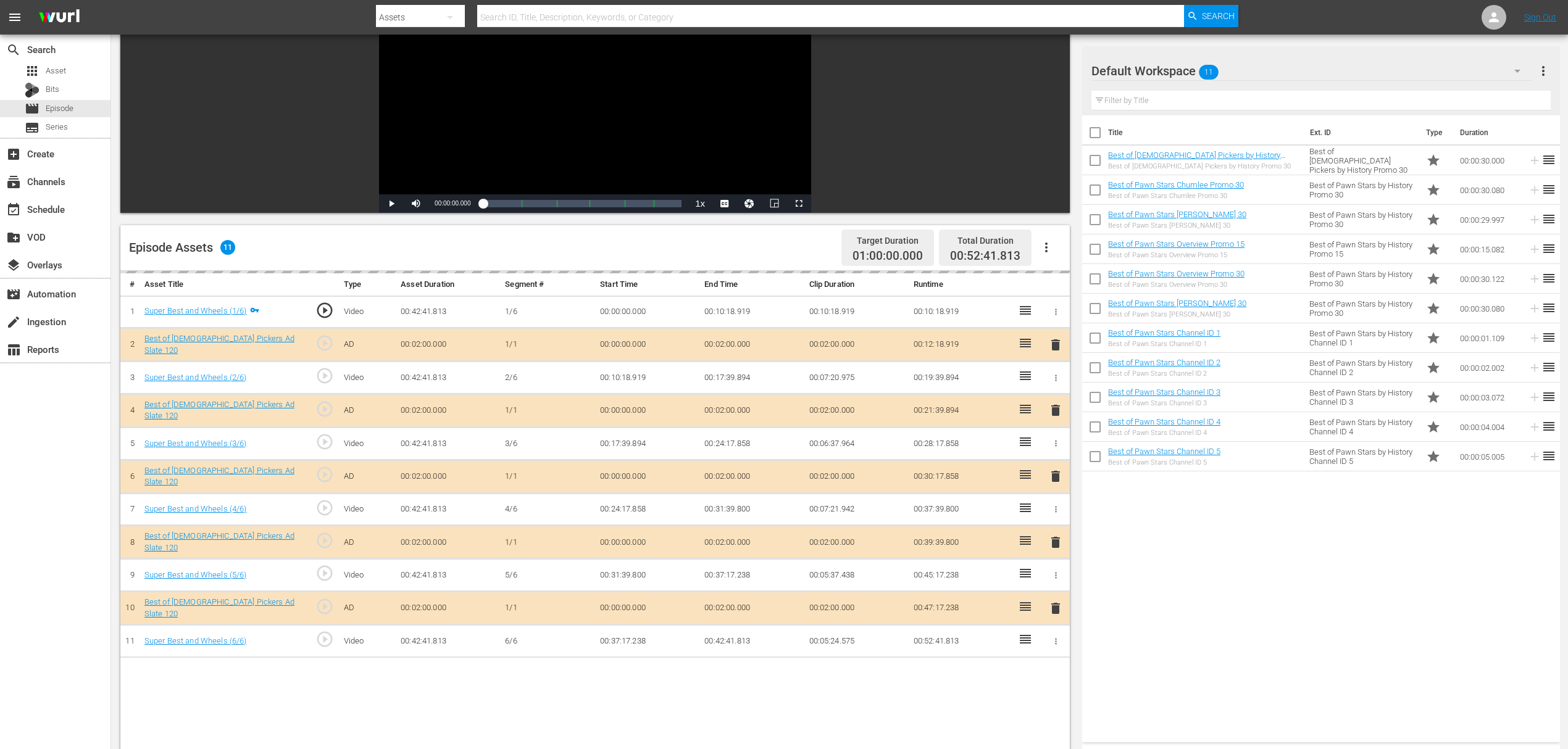
scroll to position [321, 0]
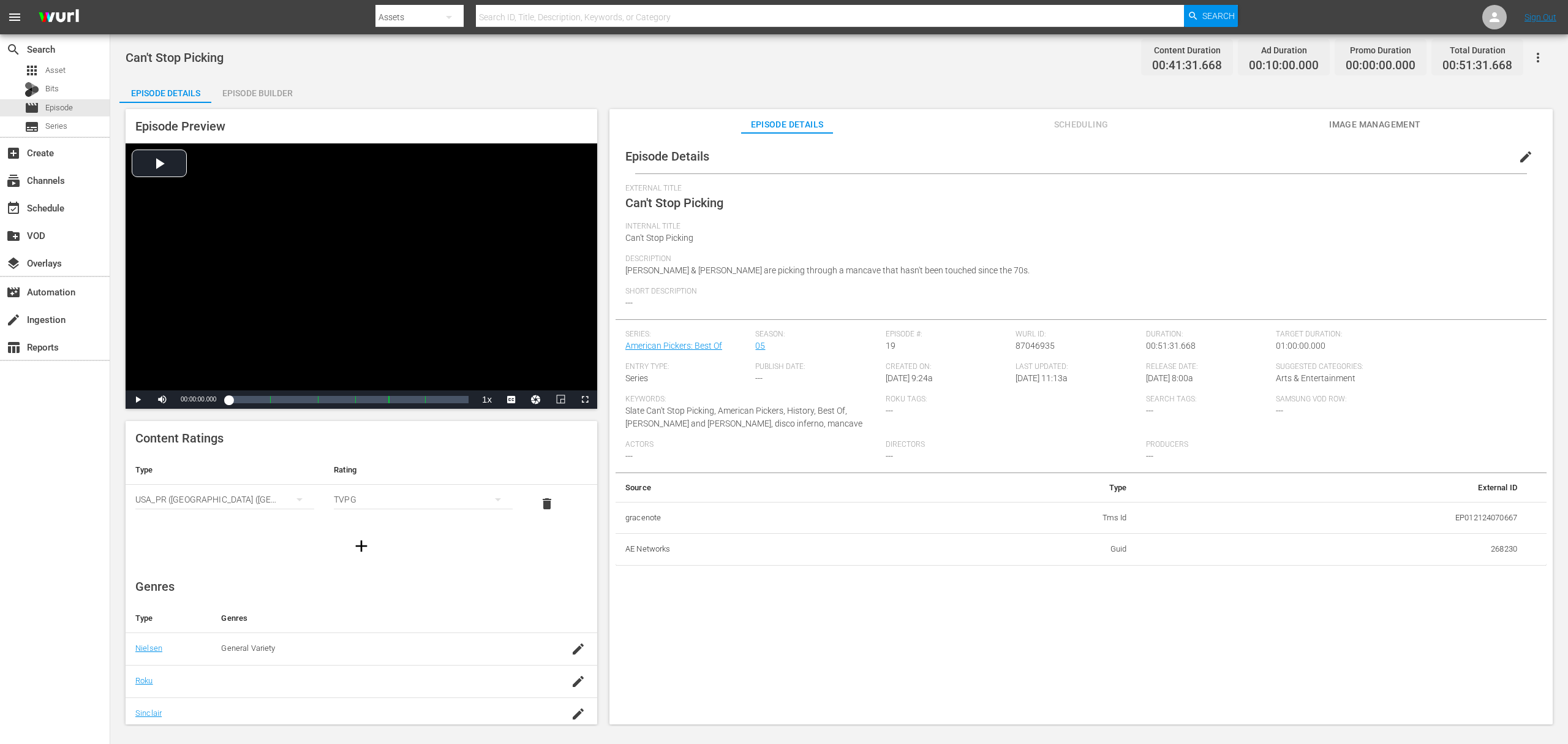
click at [278, 92] on div "Episode Builder" at bounding box center [258, 93] width 92 height 29
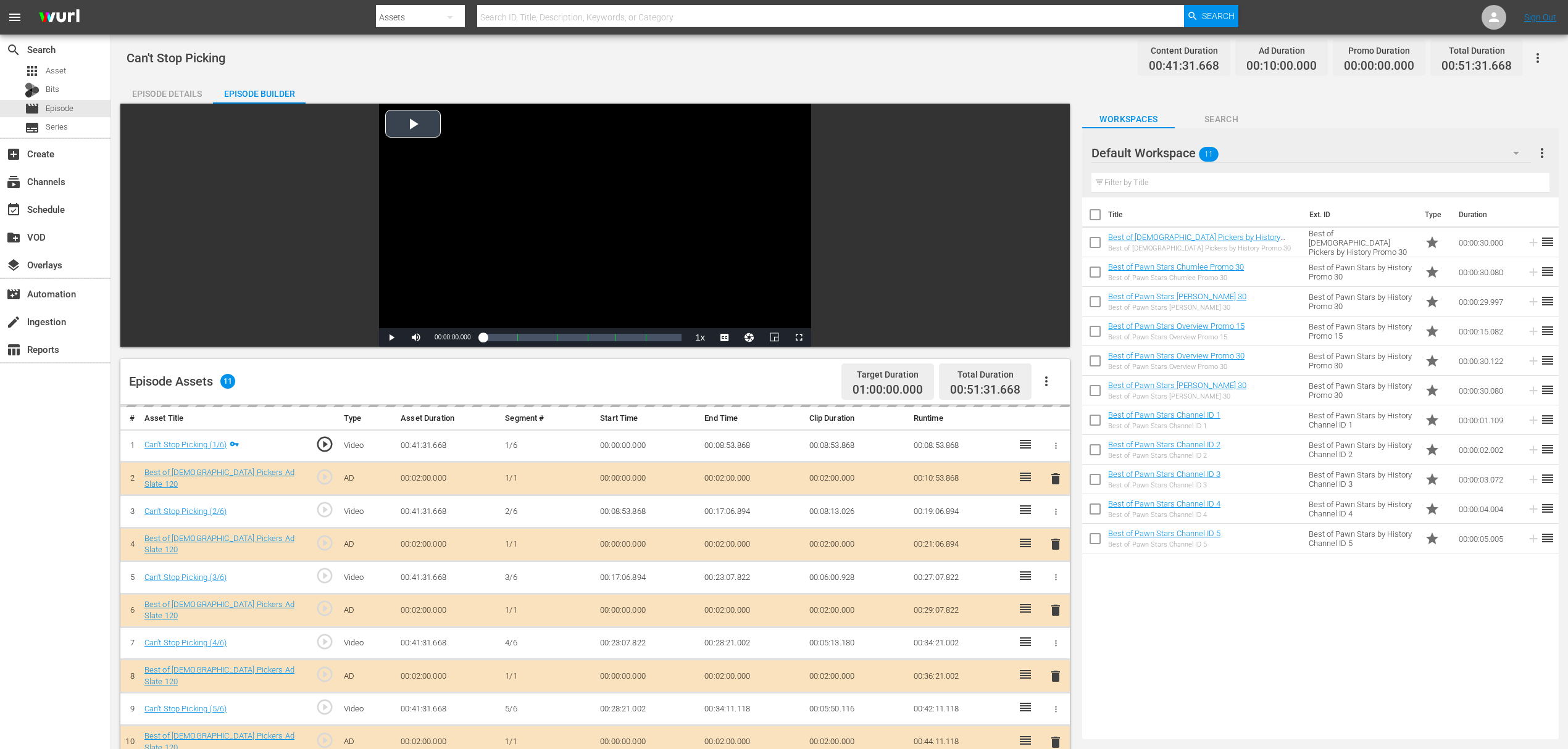
scroll to position [321, 0]
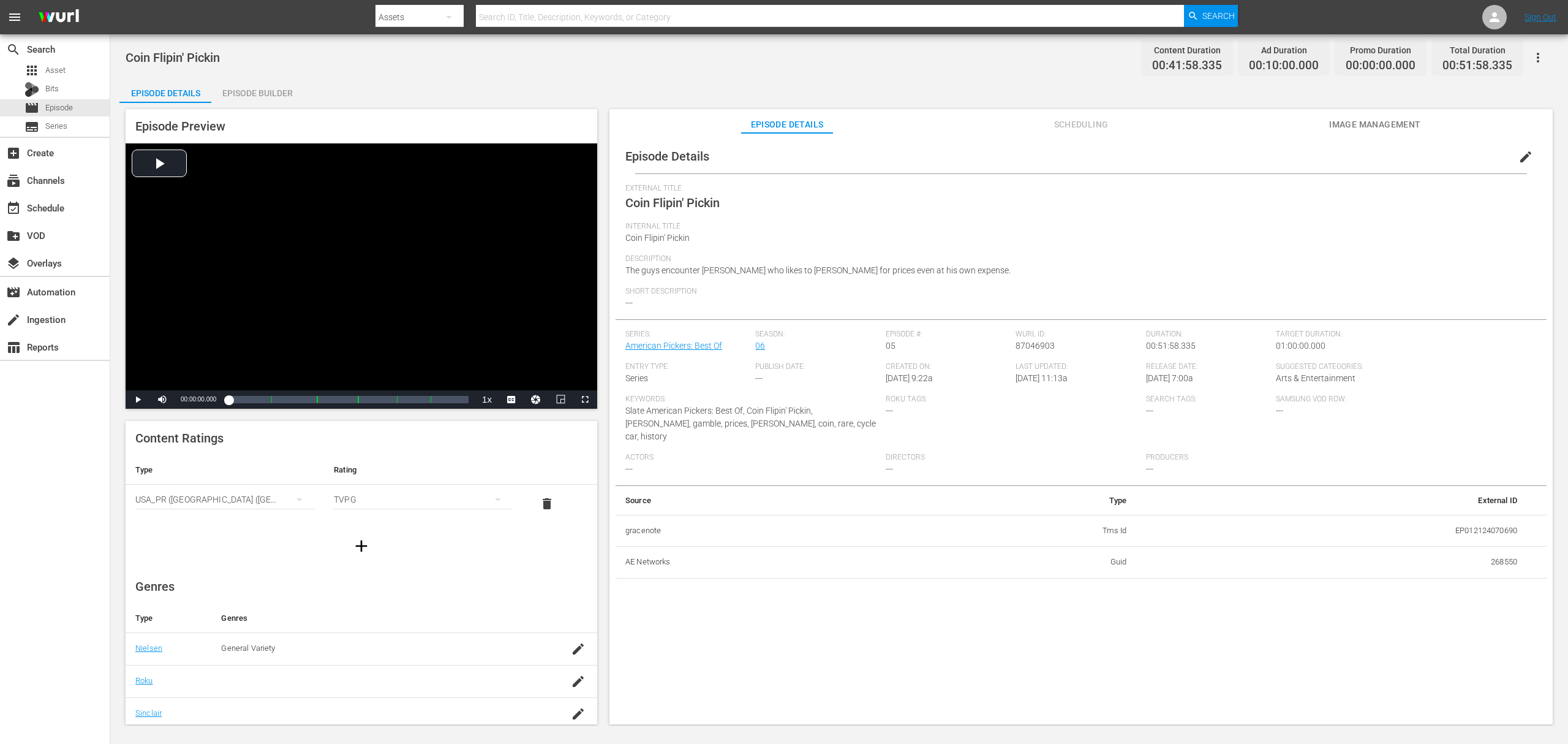
click at [280, 87] on div "Episode Builder" at bounding box center [258, 93] width 92 height 29
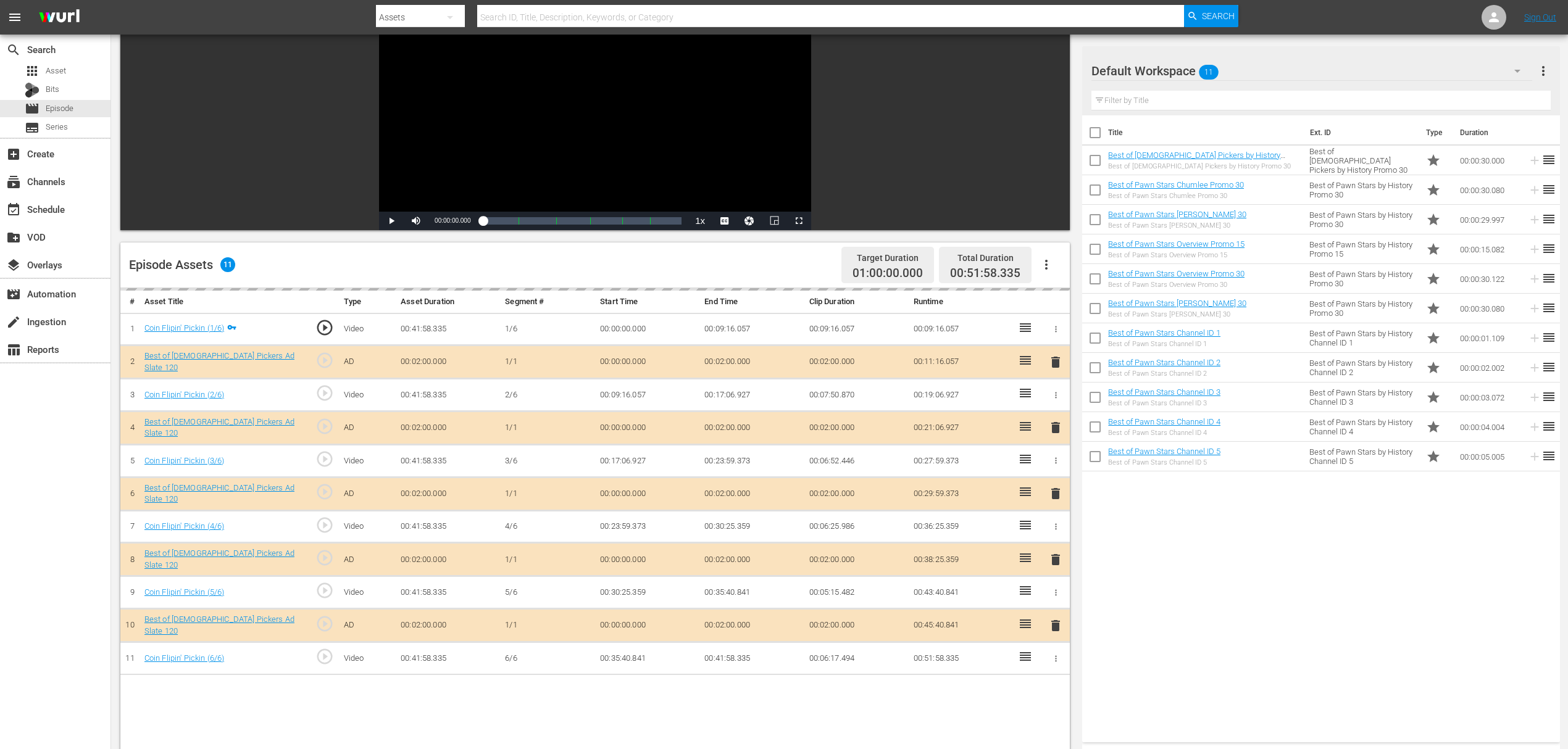
scroll to position [247, 0]
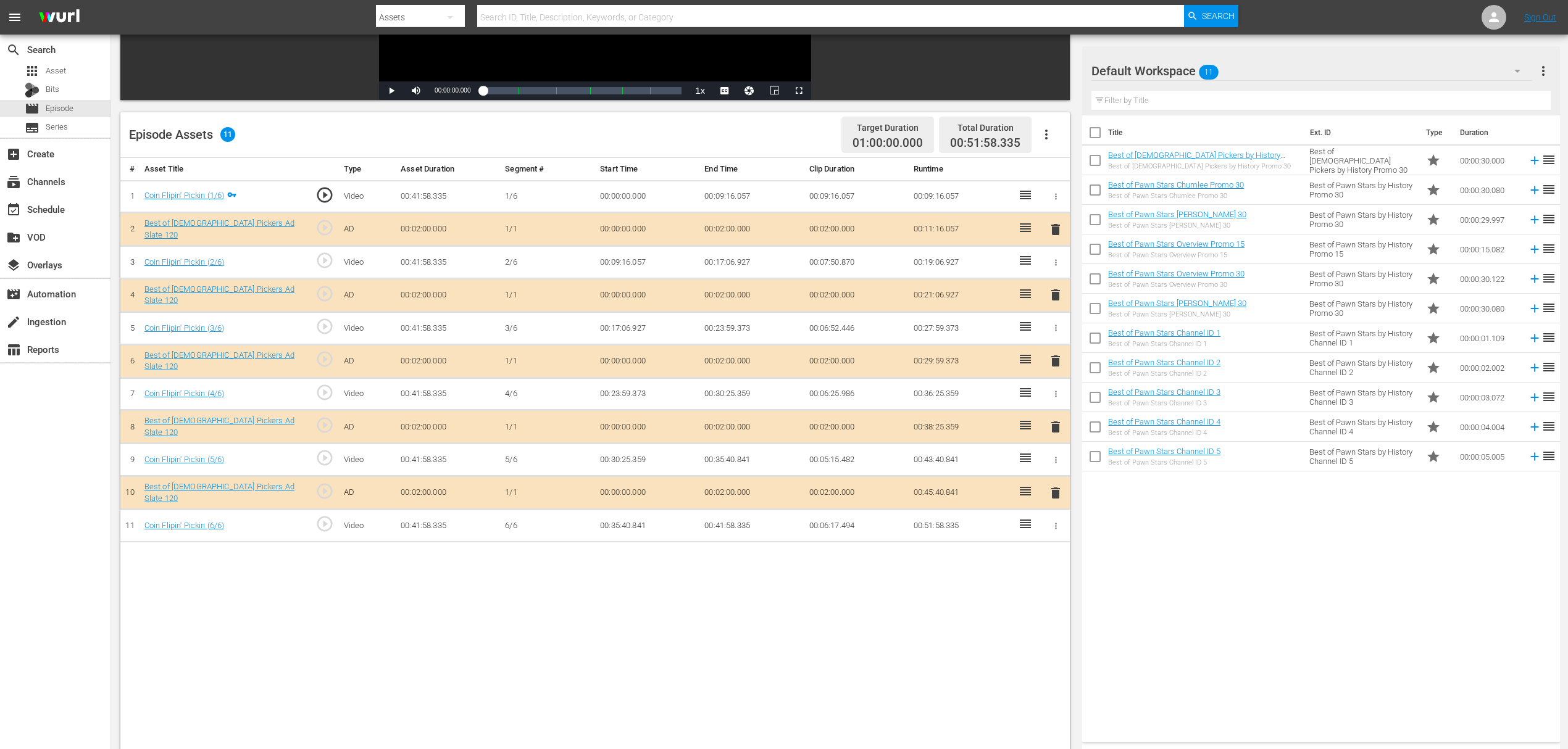
click at [1056, 296] on span "delete" at bounding box center [1055, 295] width 15 height 15
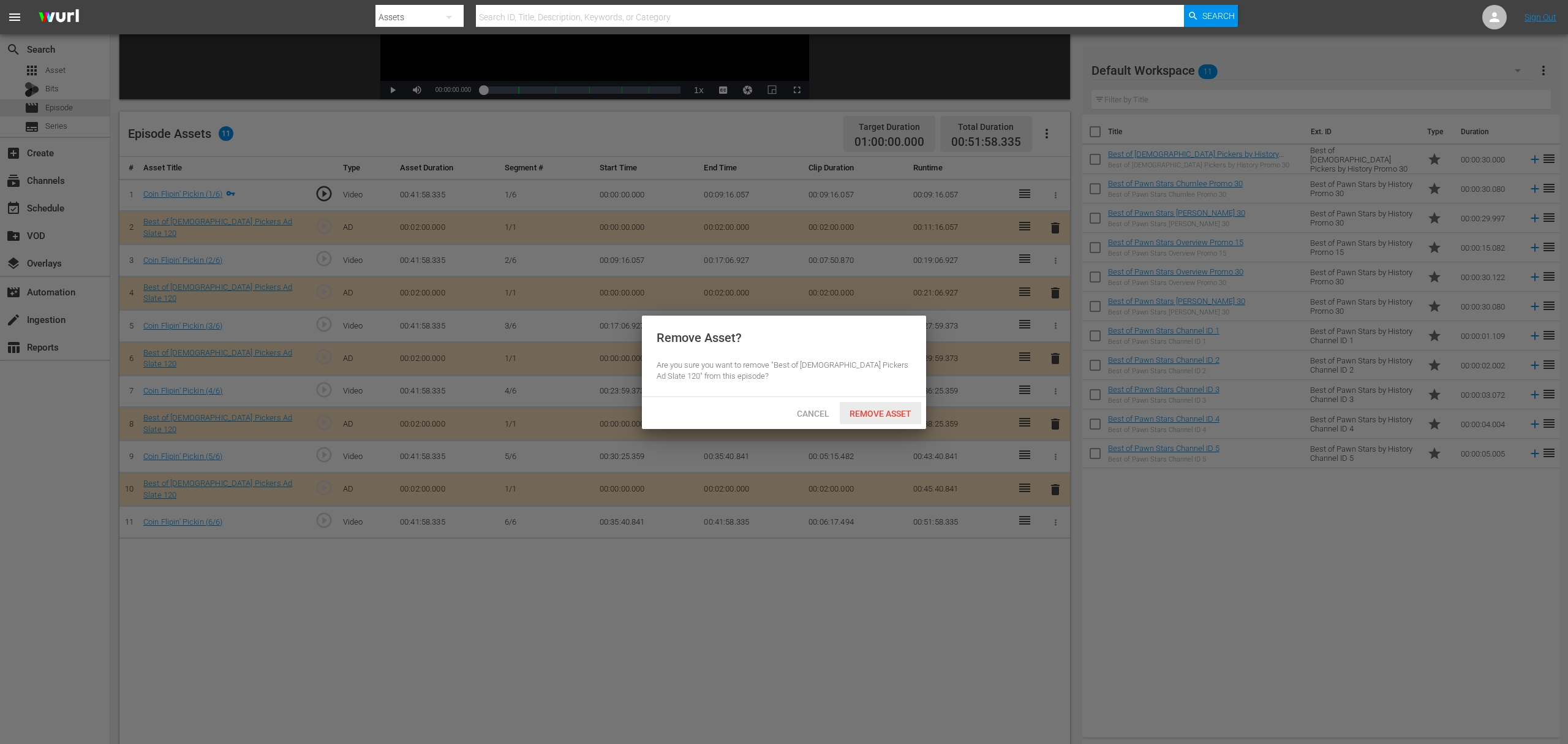
click at [897, 409] on span "Remove Asset" at bounding box center [880, 414] width 82 height 10
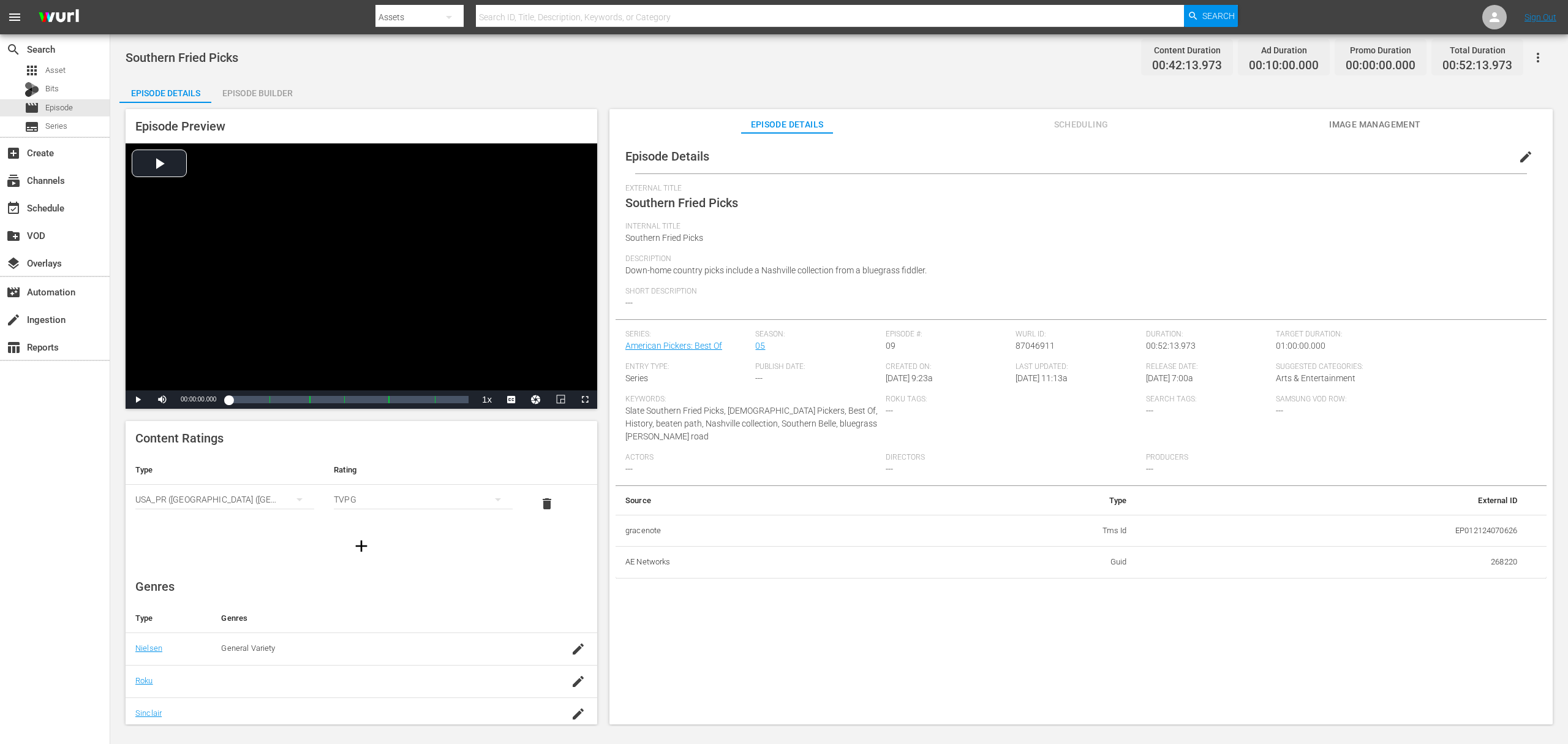
click at [276, 109] on div "Episode Preview Video Player is loading. Play Video Play Mute Current Time 00:0…" at bounding box center [361, 259] width 471 height 300
click at [264, 86] on div "Episode Builder" at bounding box center [258, 93] width 92 height 29
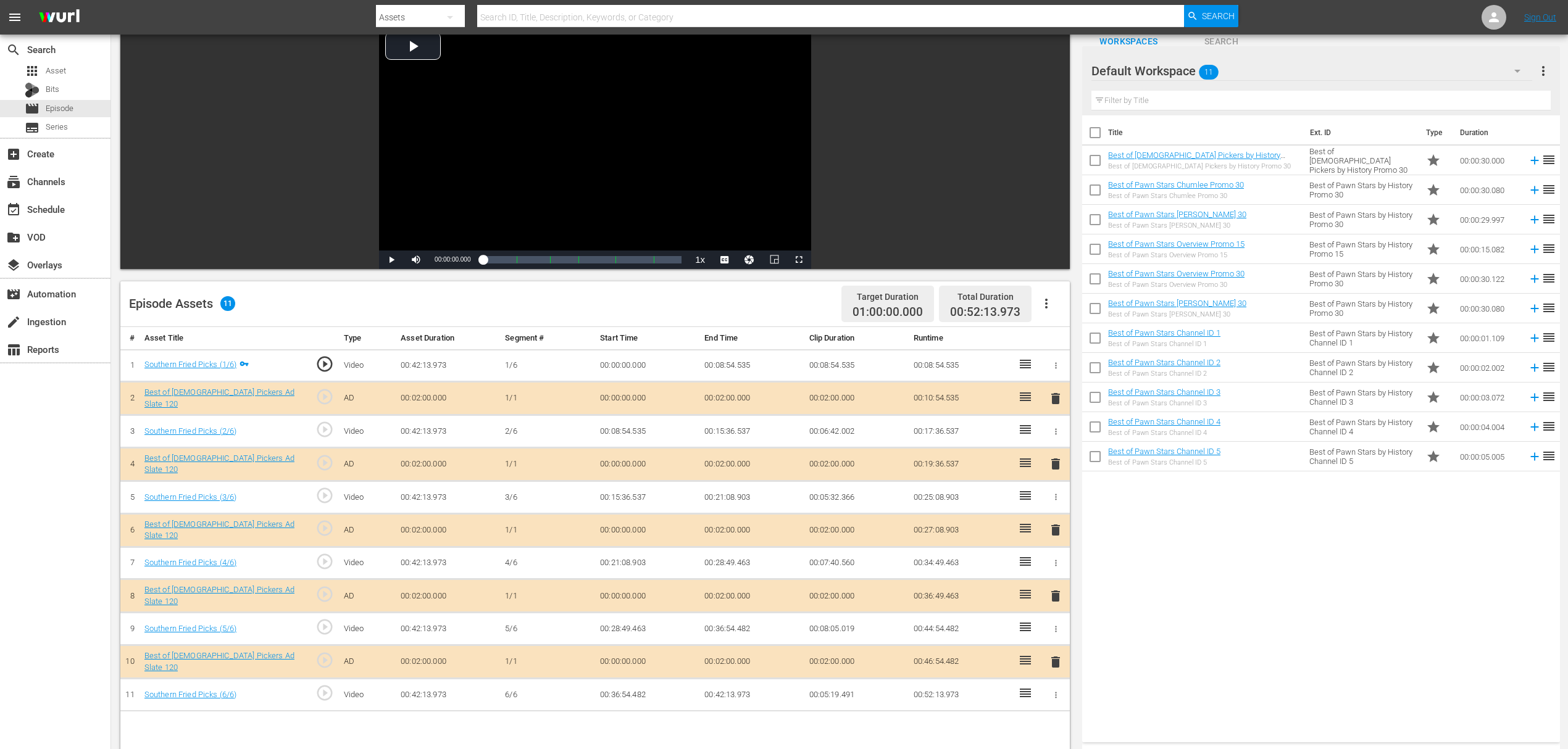
scroll to position [164, 0]
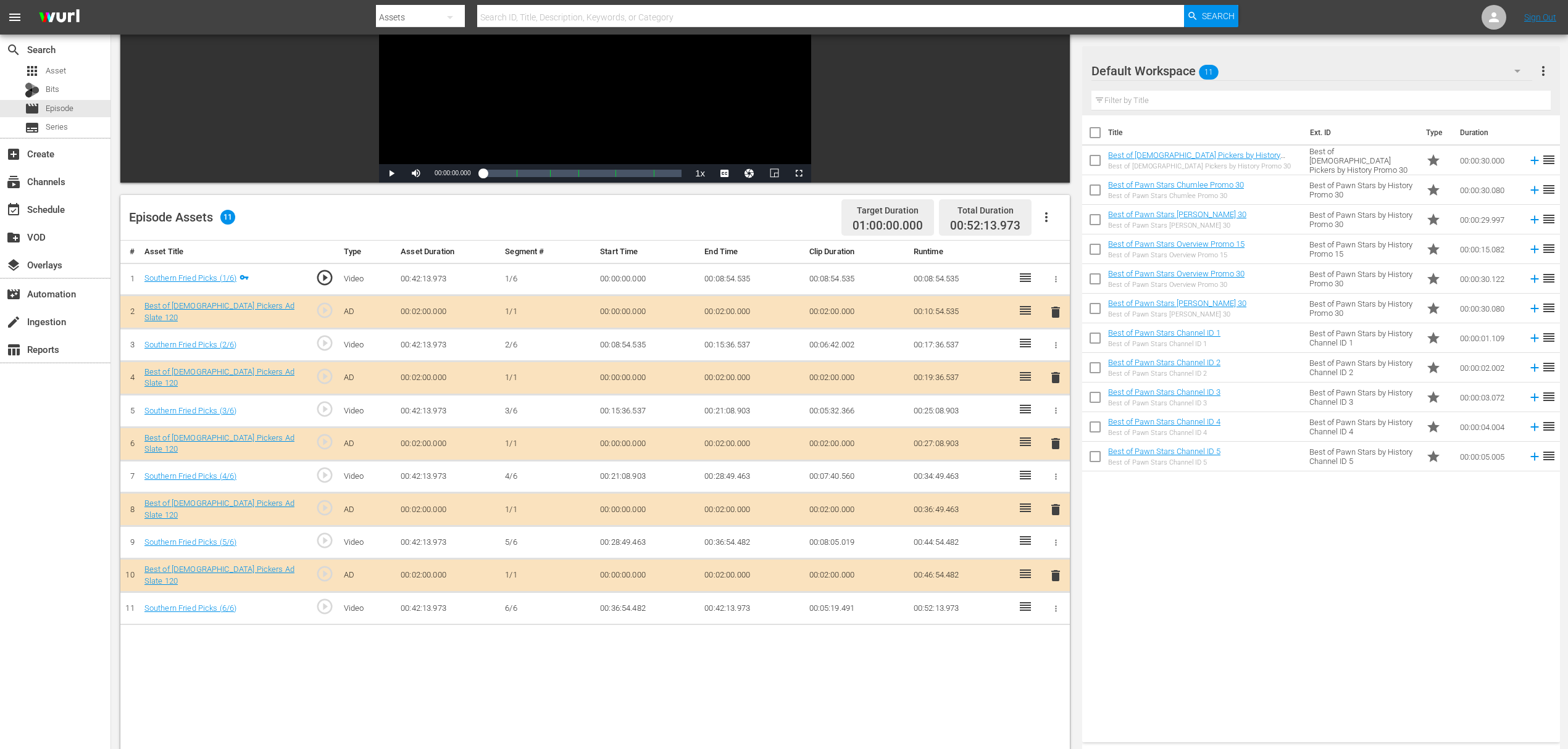
click at [1057, 378] on span "delete" at bounding box center [1055, 377] width 15 height 15
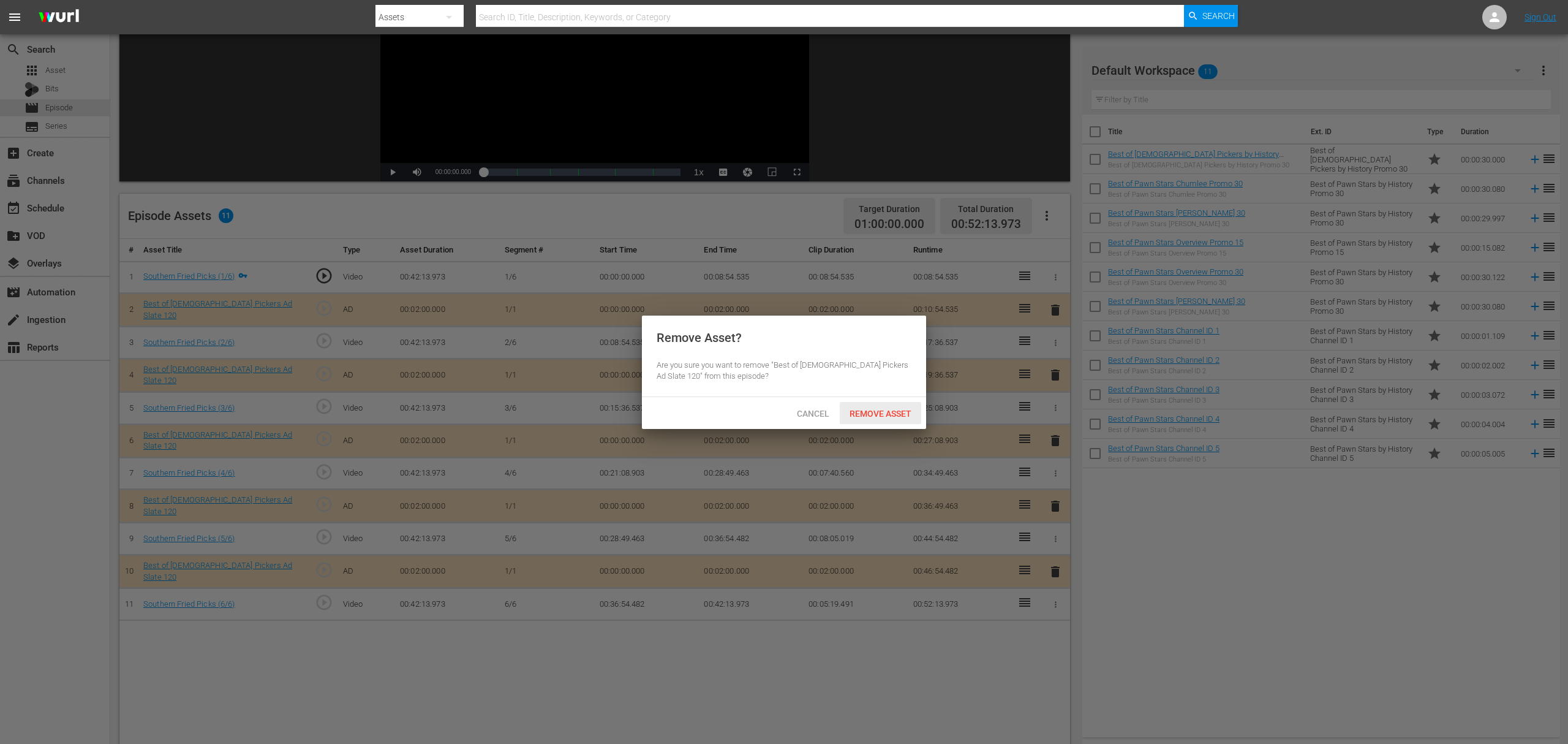
click at [886, 413] on span "Remove Asset" at bounding box center [880, 414] width 82 height 10
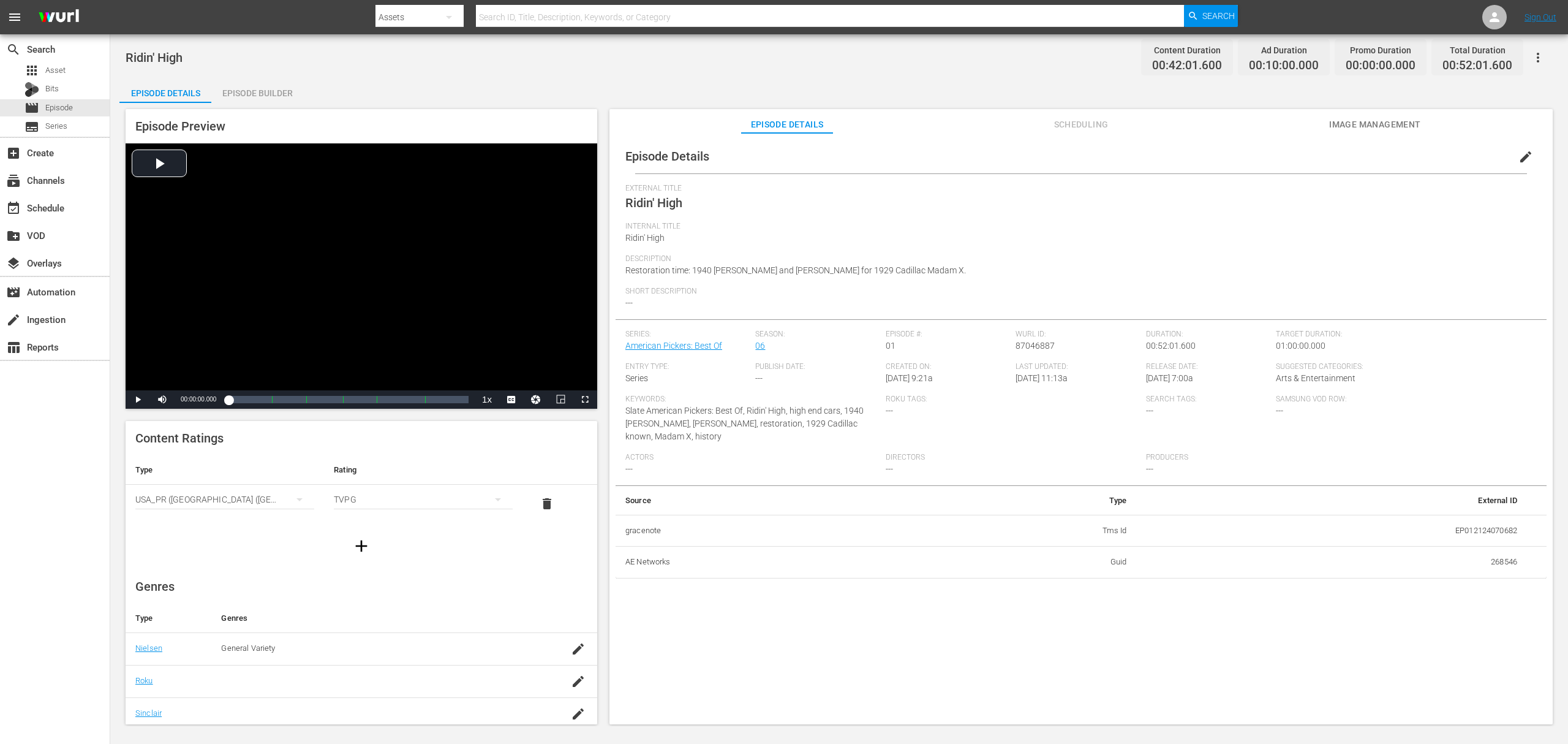
click at [300, 96] on div "Episode Builder" at bounding box center [258, 93] width 92 height 29
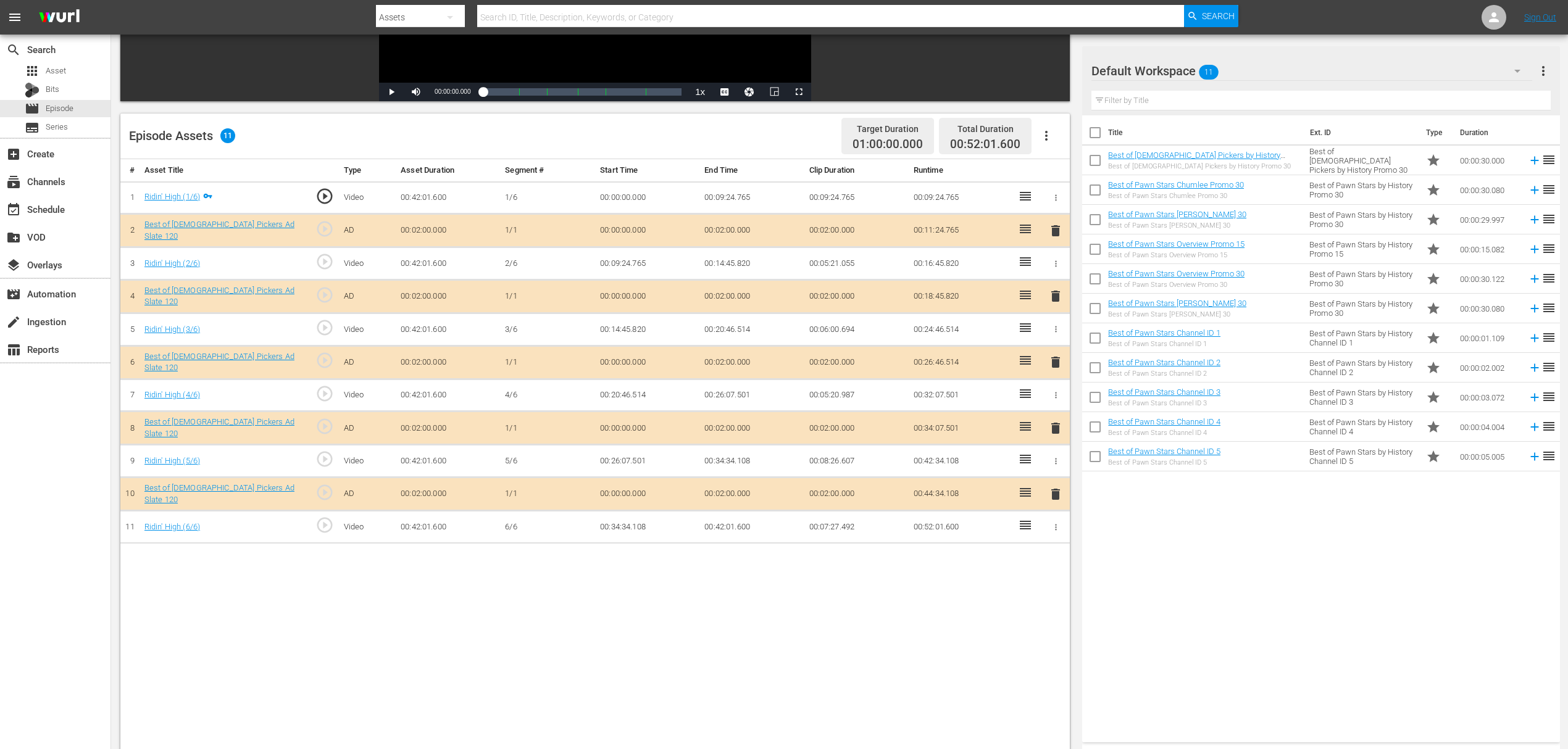
scroll to position [247, 0]
click at [1053, 294] on span "delete" at bounding box center [1055, 295] width 15 height 15
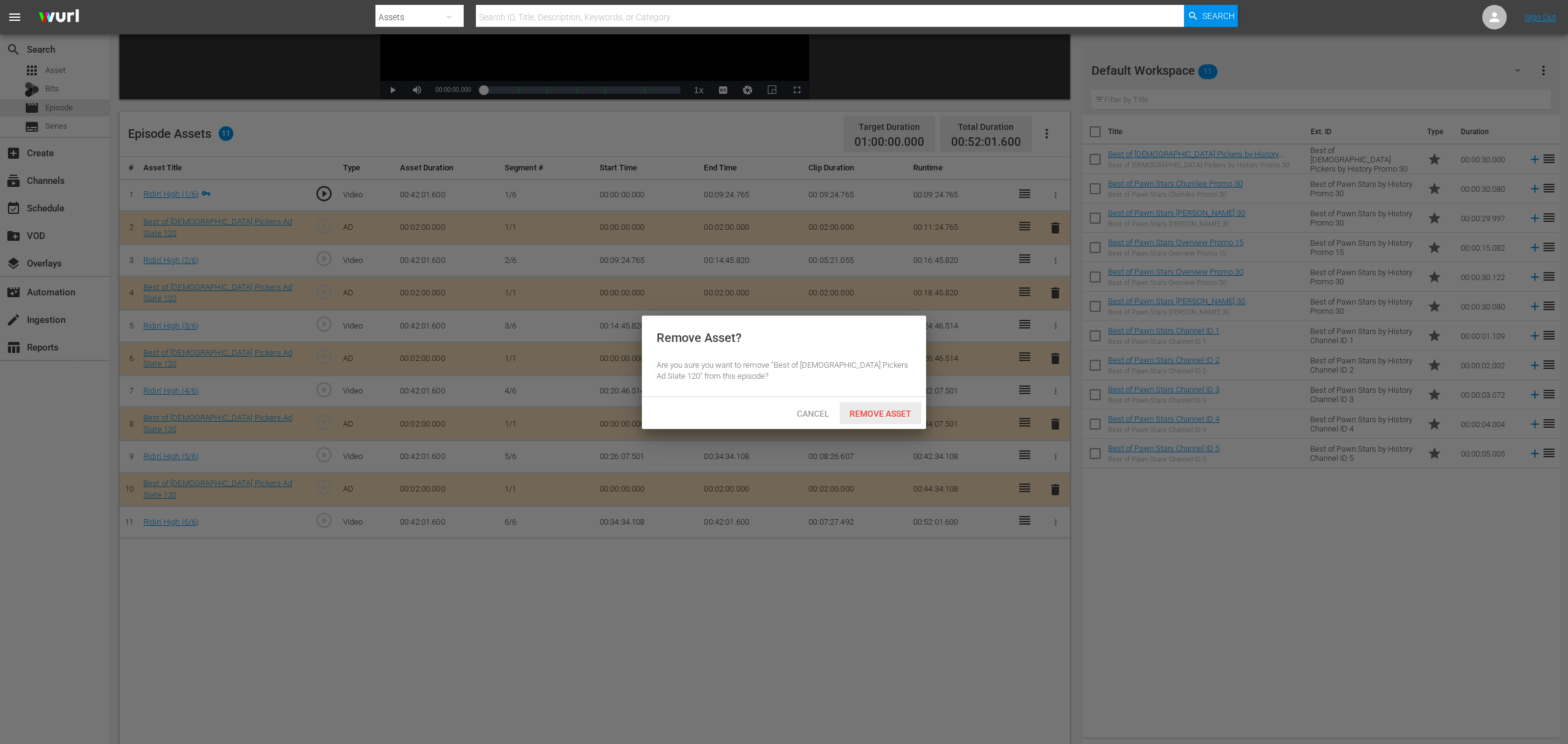
click at [875, 411] on span "Remove Asset" at bounding box center [880, 414] width 82 height 10
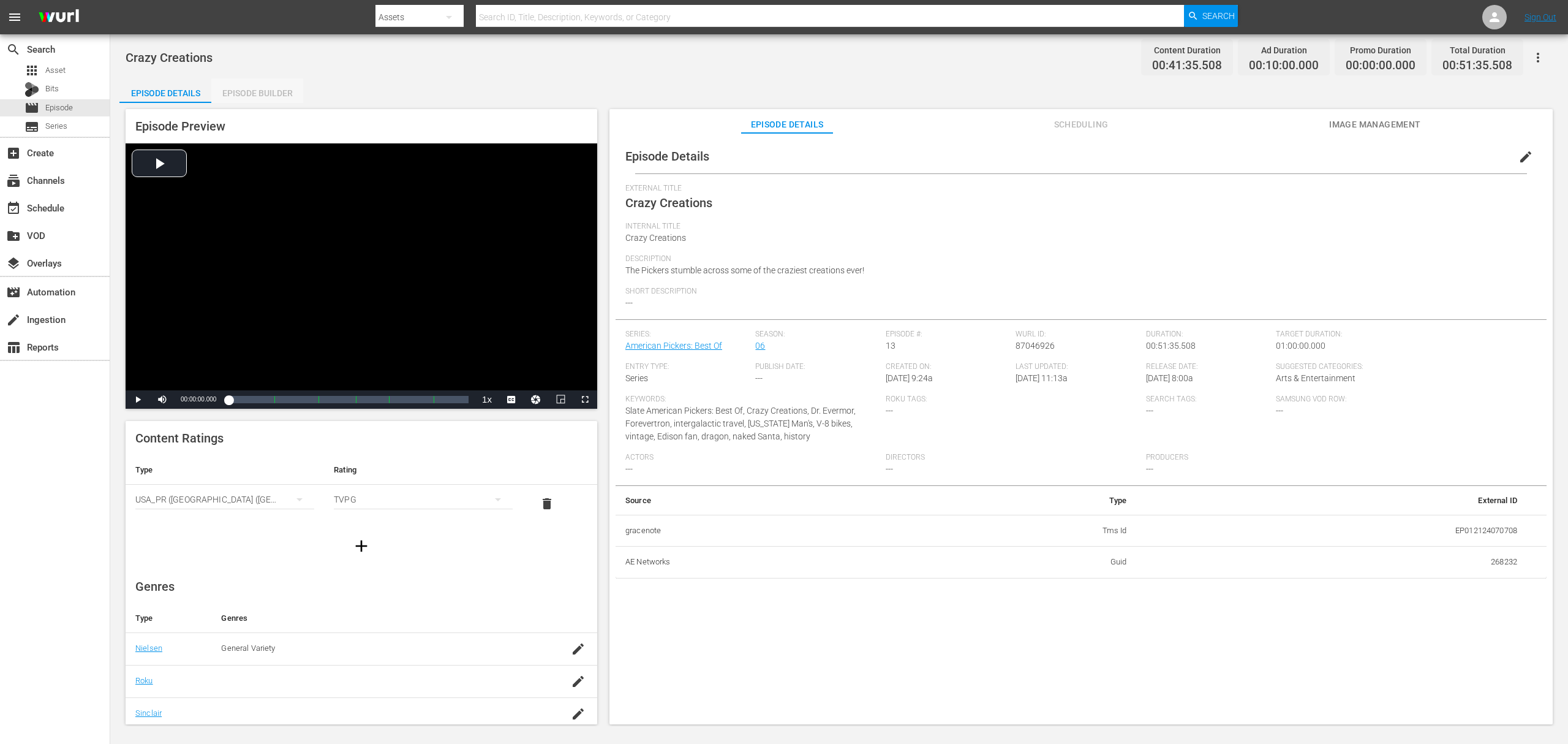
click at [278, 89] on div "Episode Builder" at bounding box center [258, 93] width 92 height 29
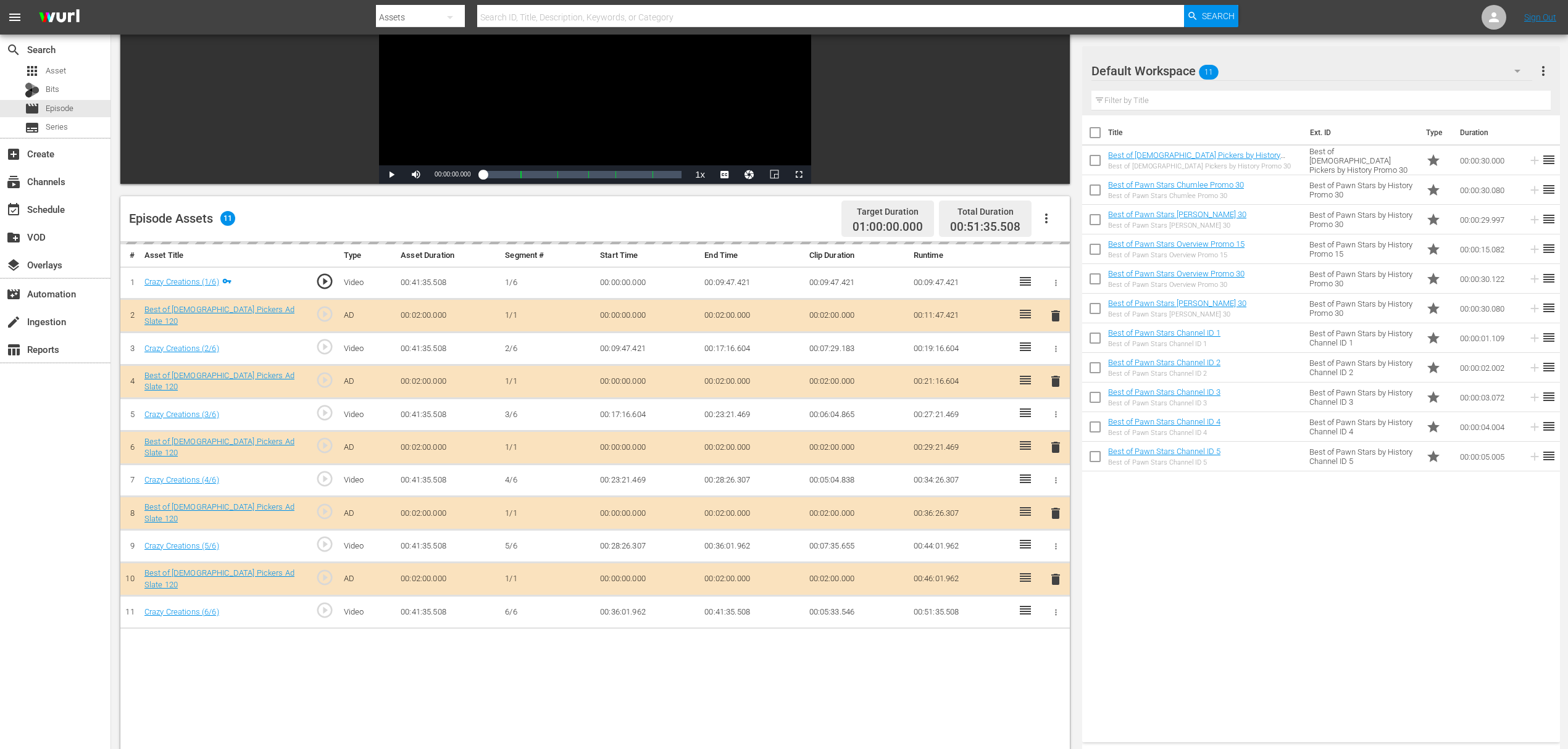
scroll to position [164, 0]
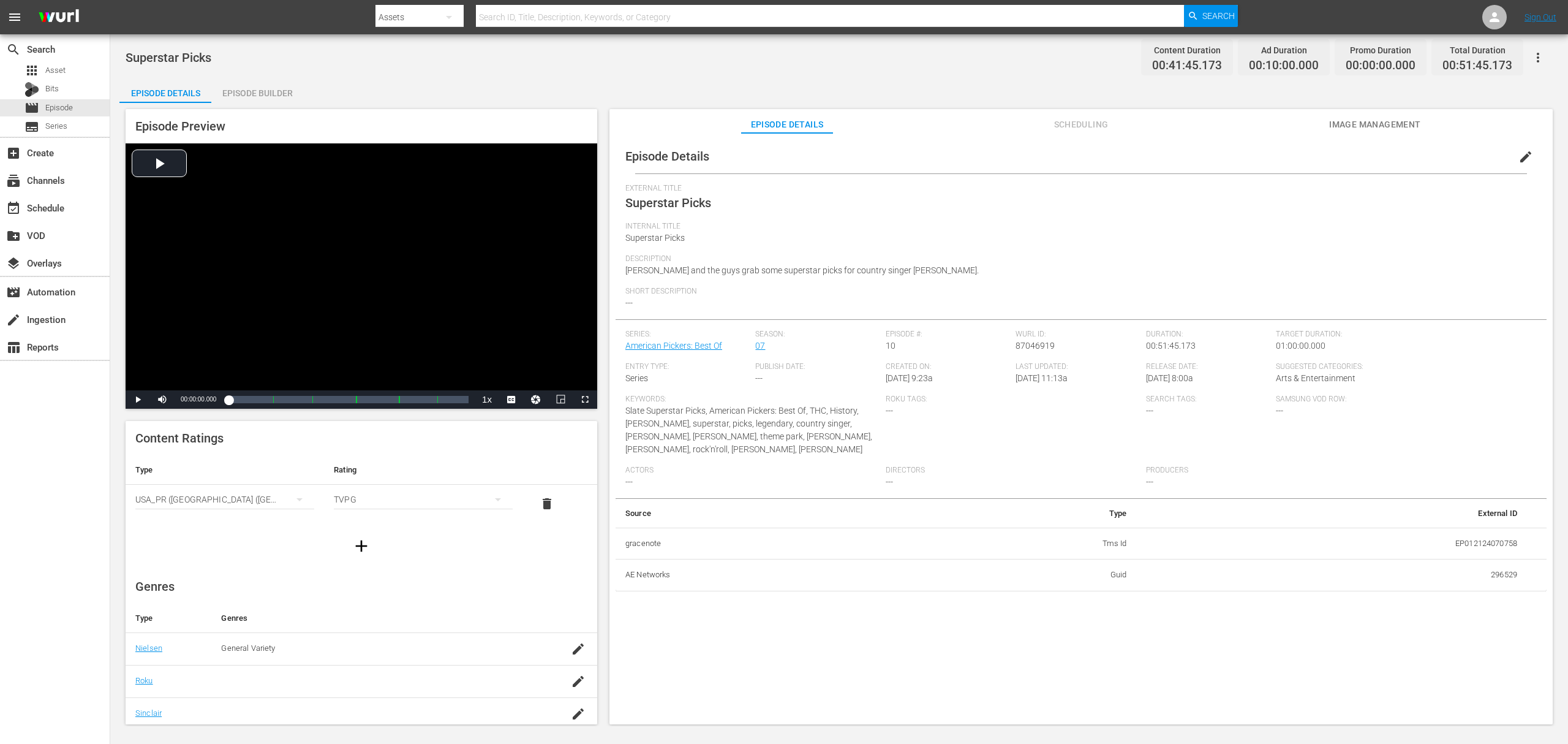
click at [252, 103] on div "Episode Preview Video Player is loading. Play Video Play Mute Current Time 00:0…" at bounding box center [839, 419] width 1440 height 632
click at [255, 100] on div "Episode Builder" at bounding box center [258, 93] width 92 height 29
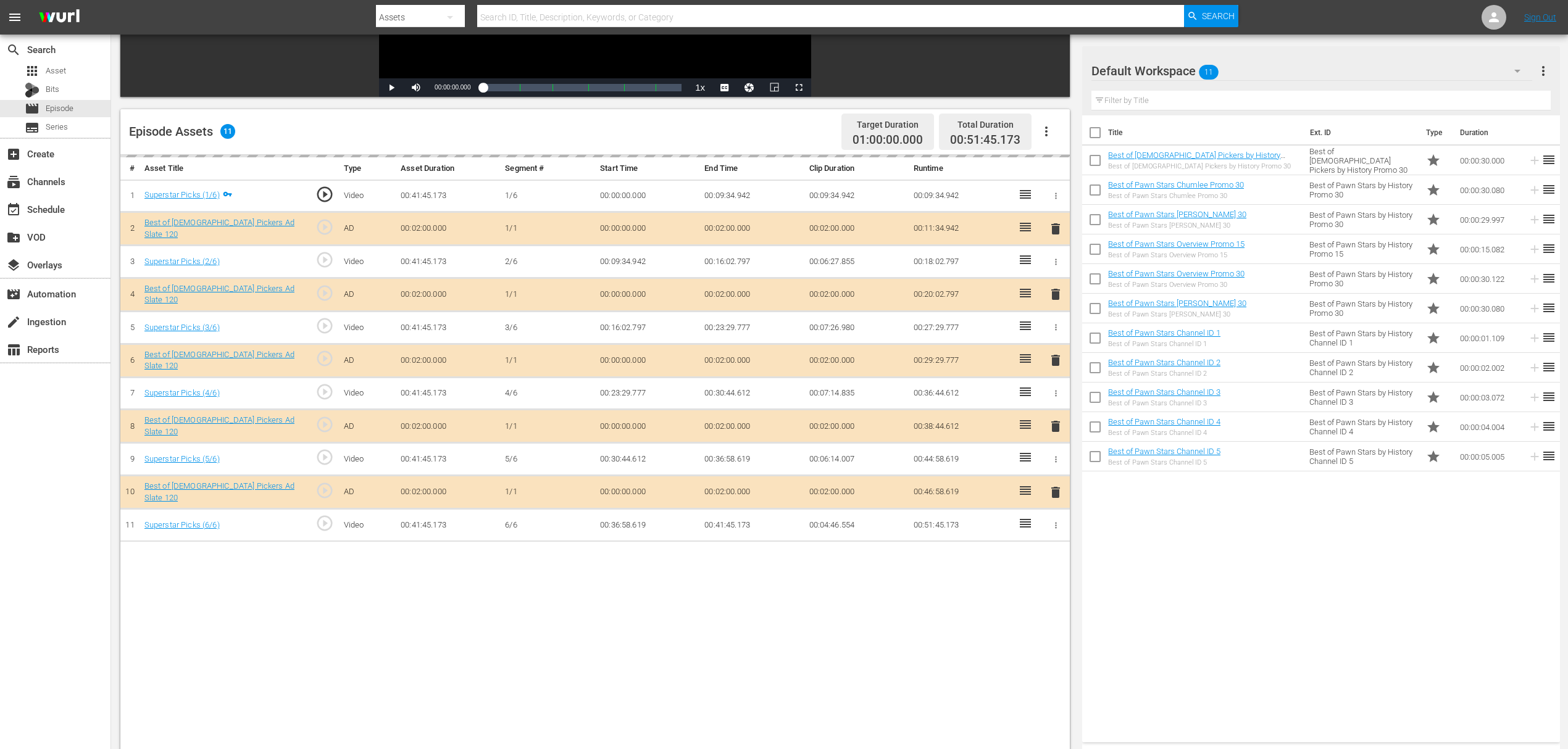
scroll to position [321, 0]
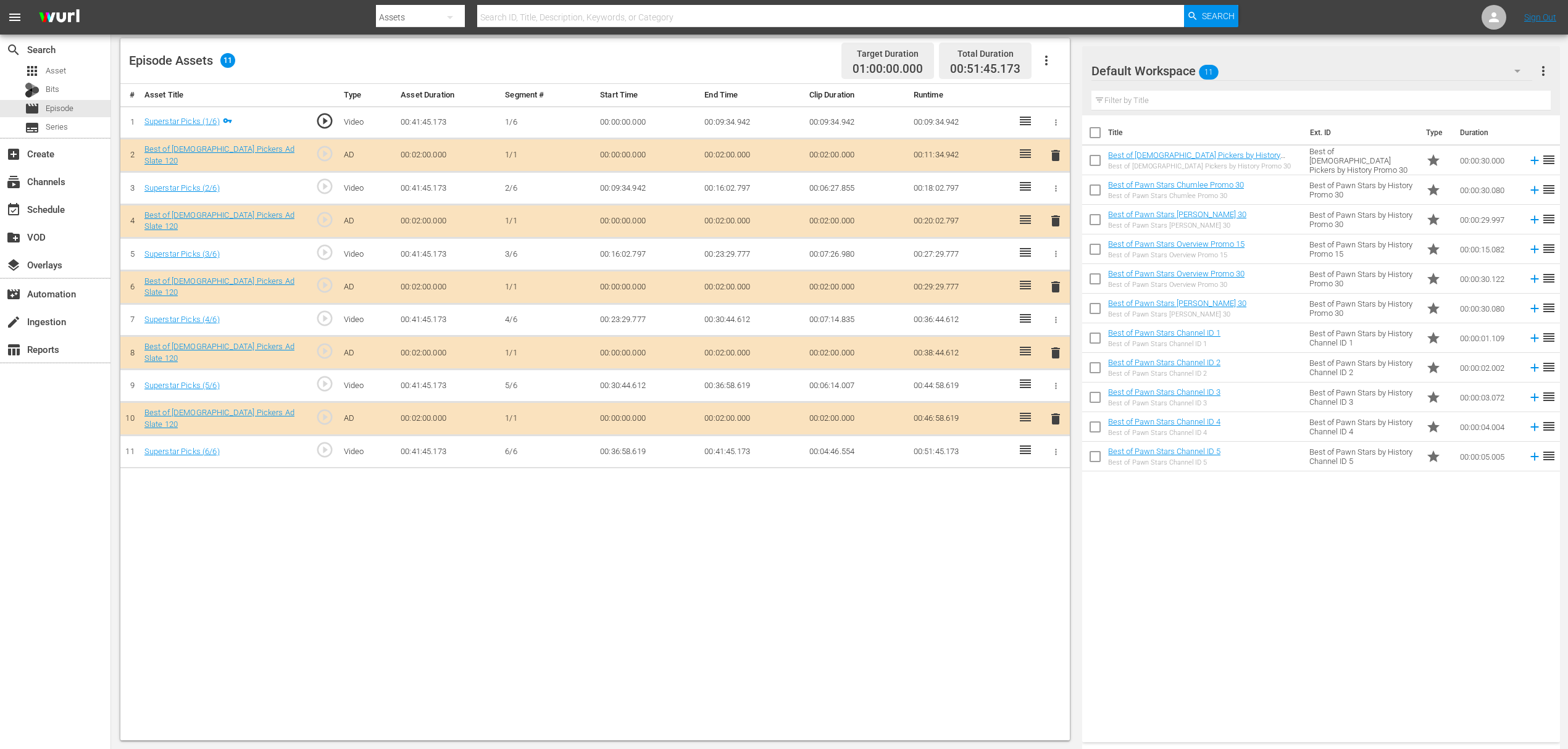
click at [1055, 221] on span "delete" at bounding box center [1055, 220] width 15 height 15
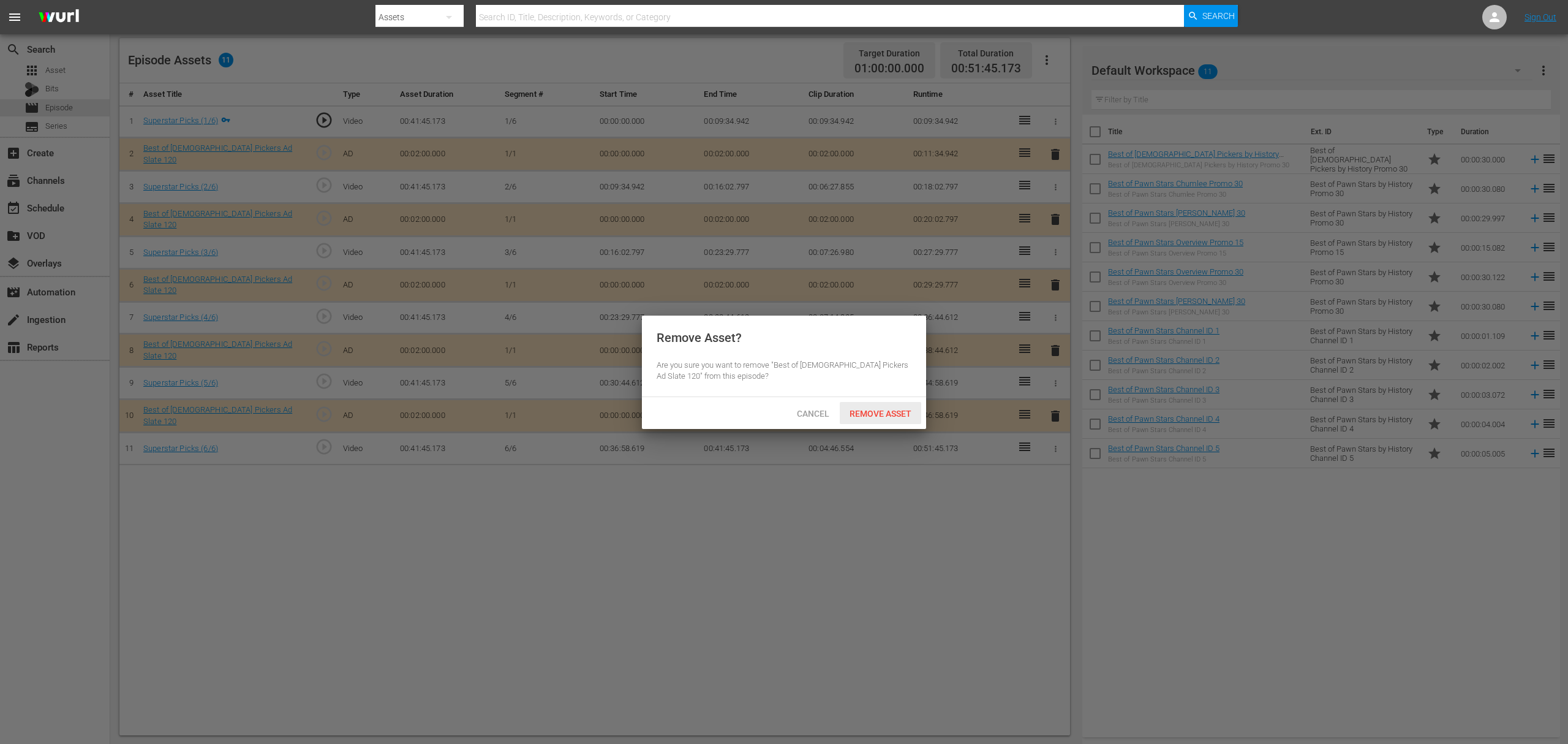
click at [860, 411] on span "Remove Asset" at bounding box center [880, 414] width 82 height 10
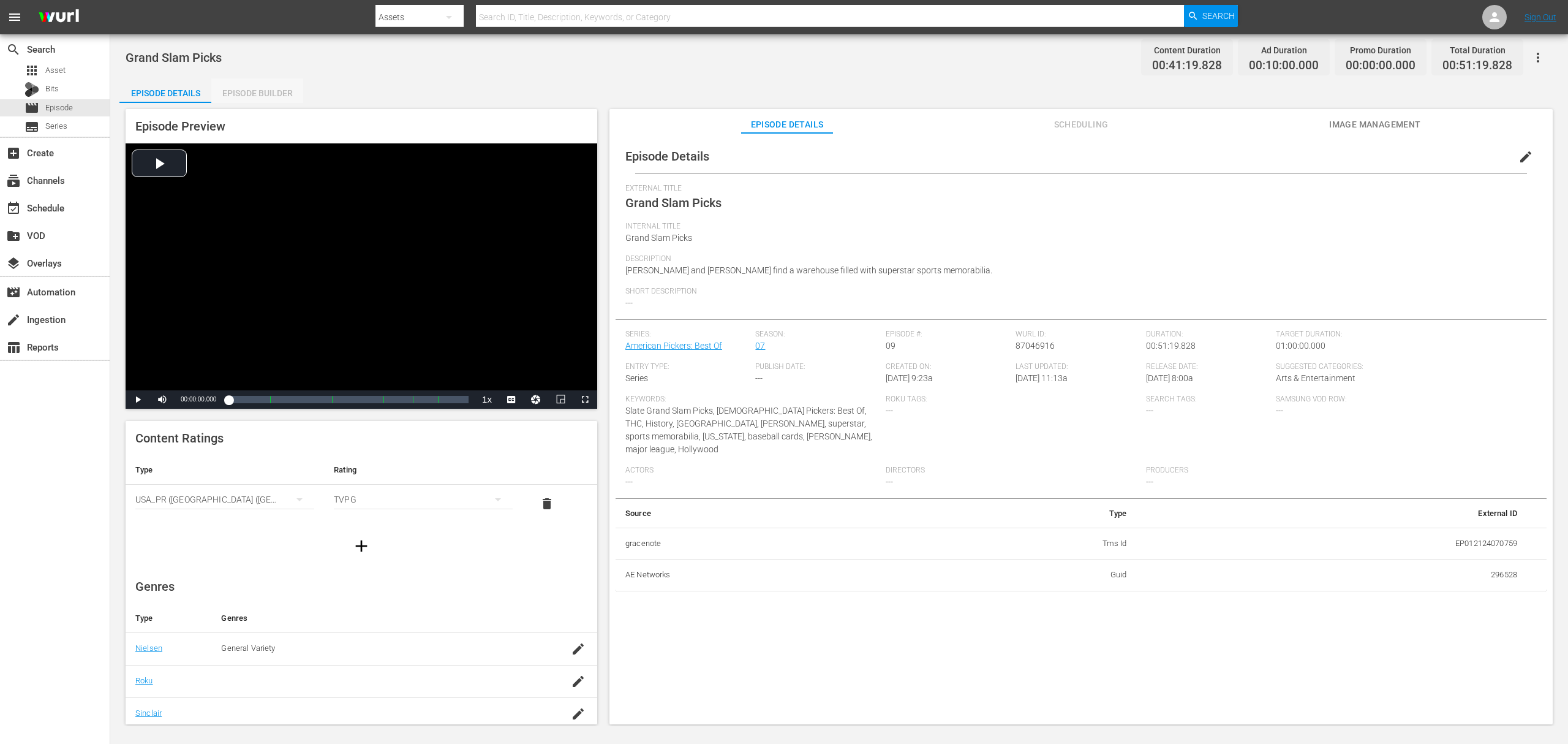
click at [260, 87] on div "Episode Builder" at bounding box center [258, 93] width 92 height 29
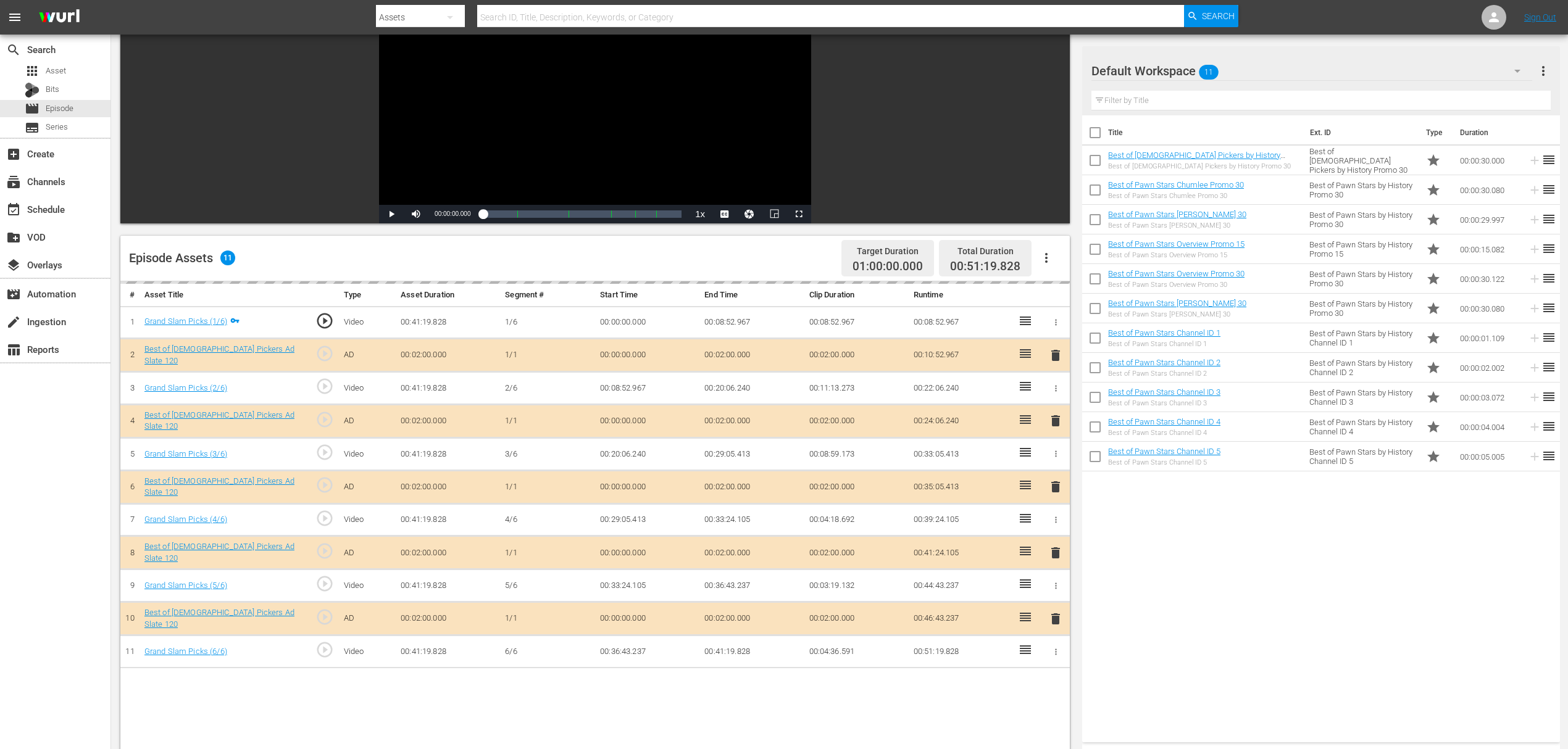
scroll to position [247, 0]
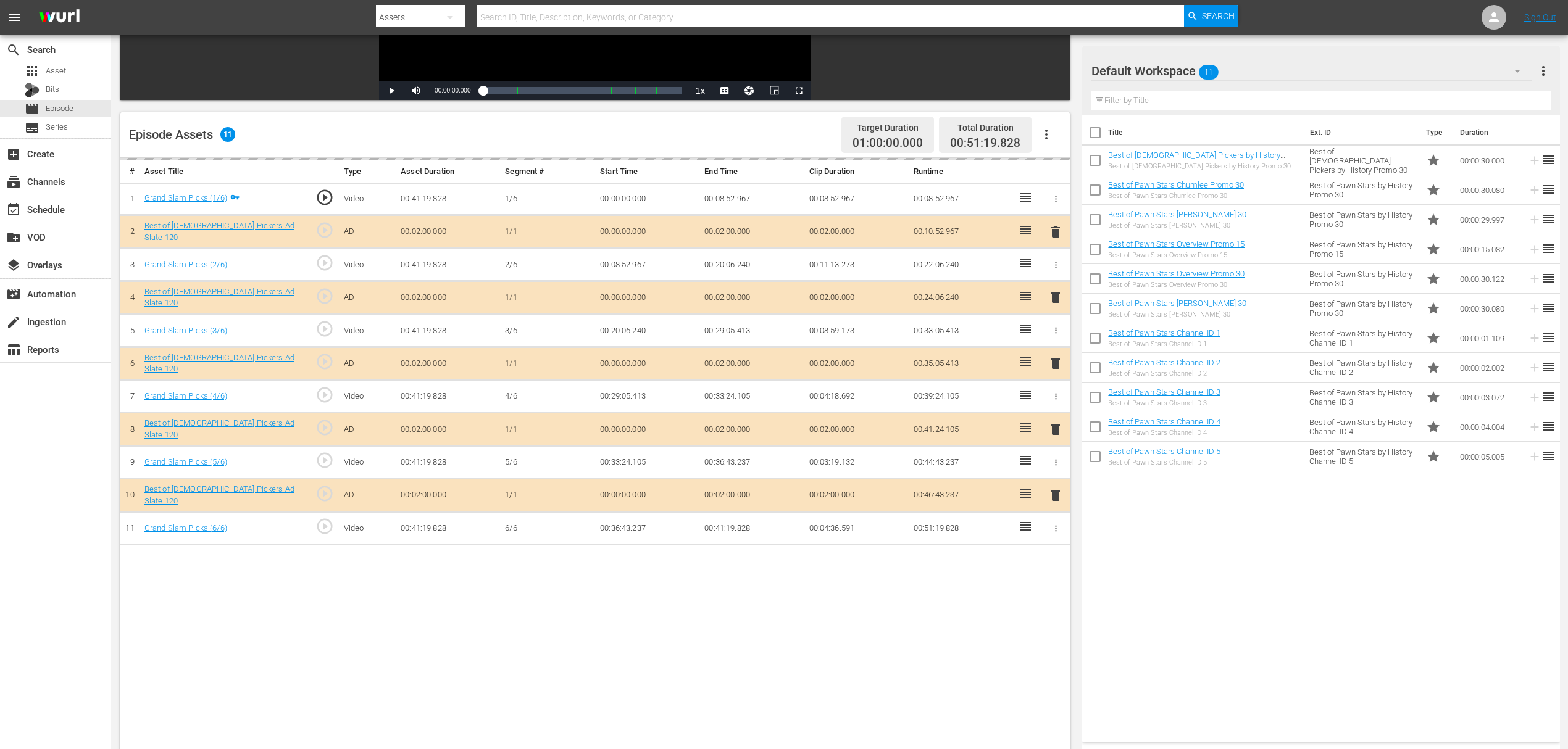
click at [1066, 293] on td "delete" at bounding box center [1055, 297] width 28 height 33
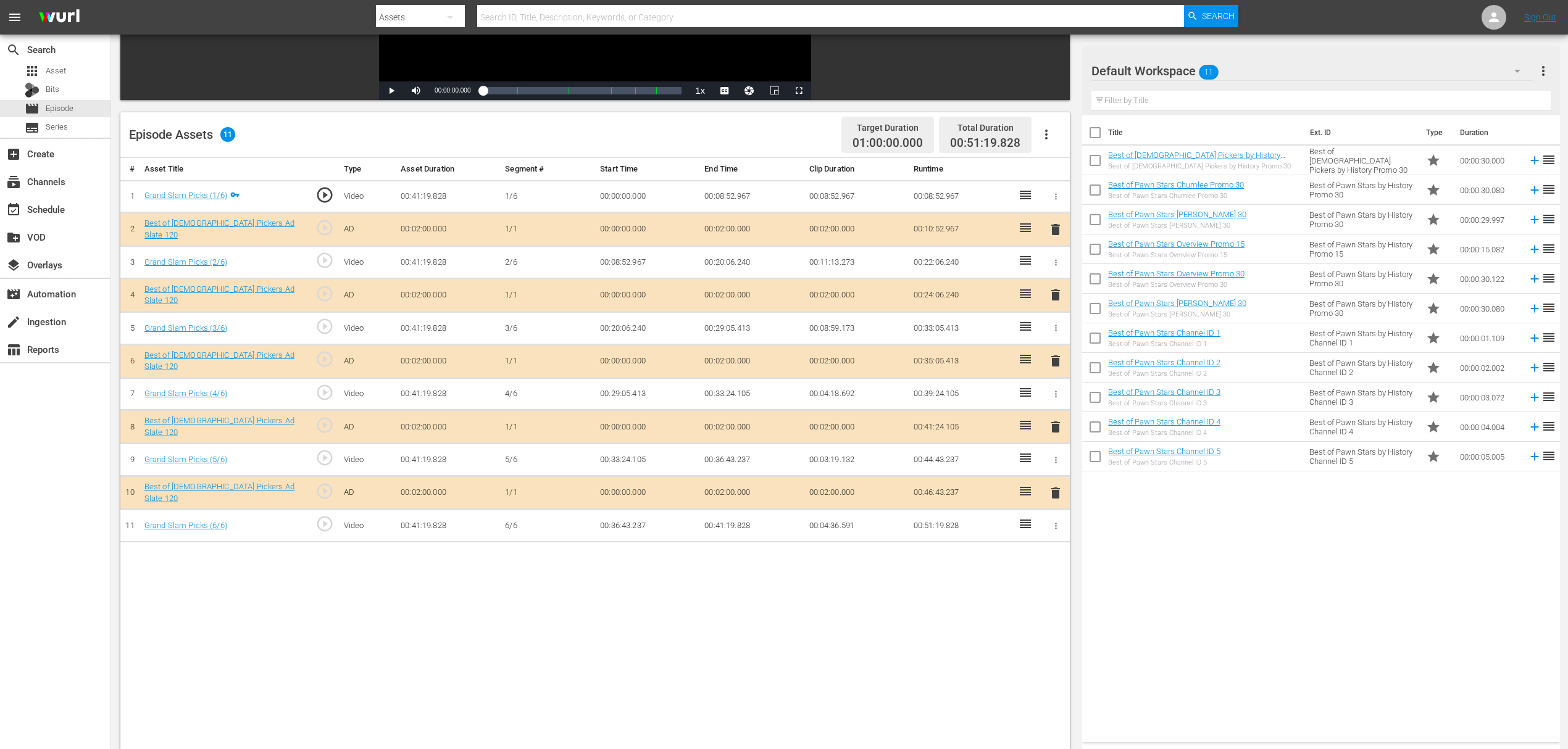
click at [1054, 295] on span "delete" at bounding box center [1055, 295] width 15 height 15
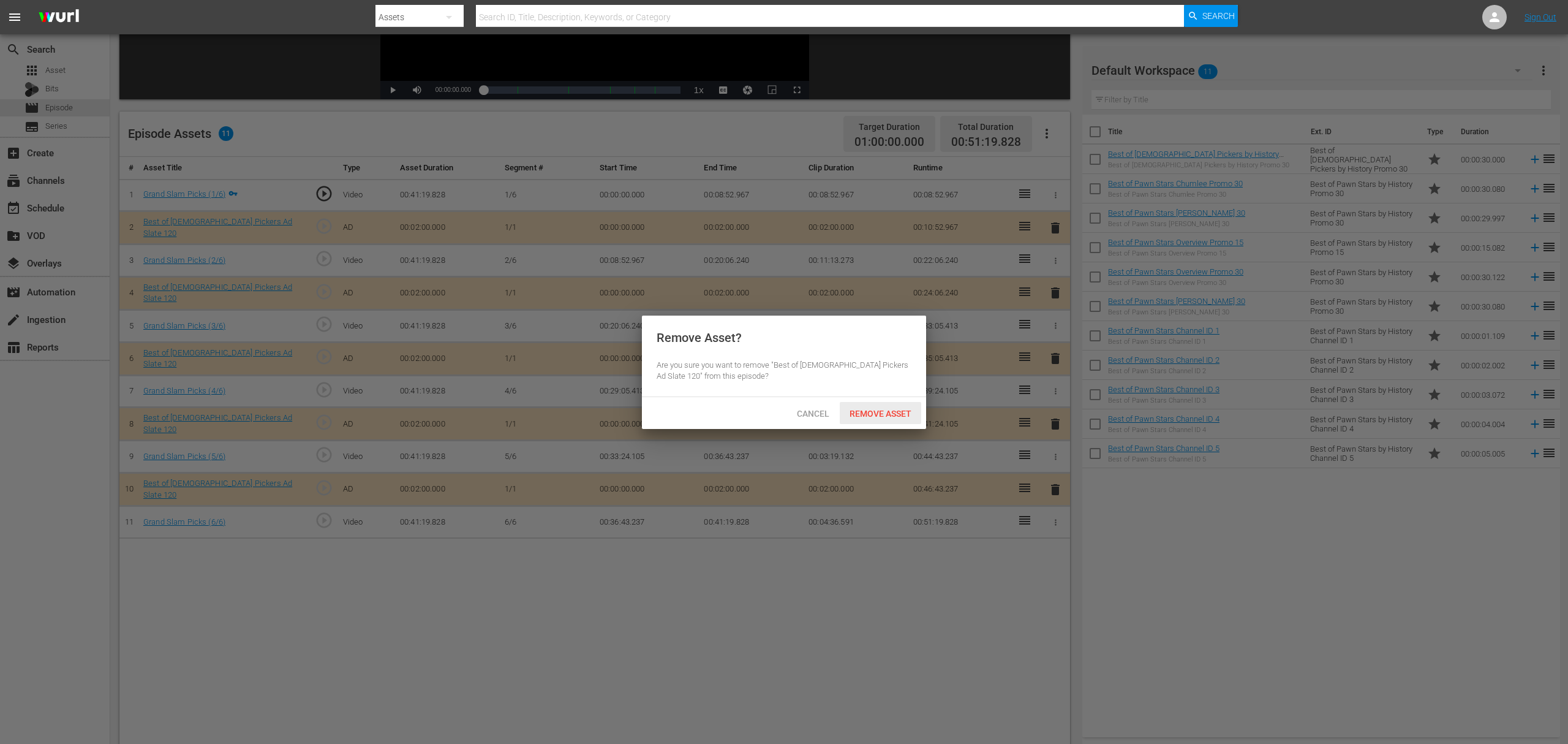
click at [892, 409] on span "Remove Asset" at bounding box center [880, 414] width 82 height 10
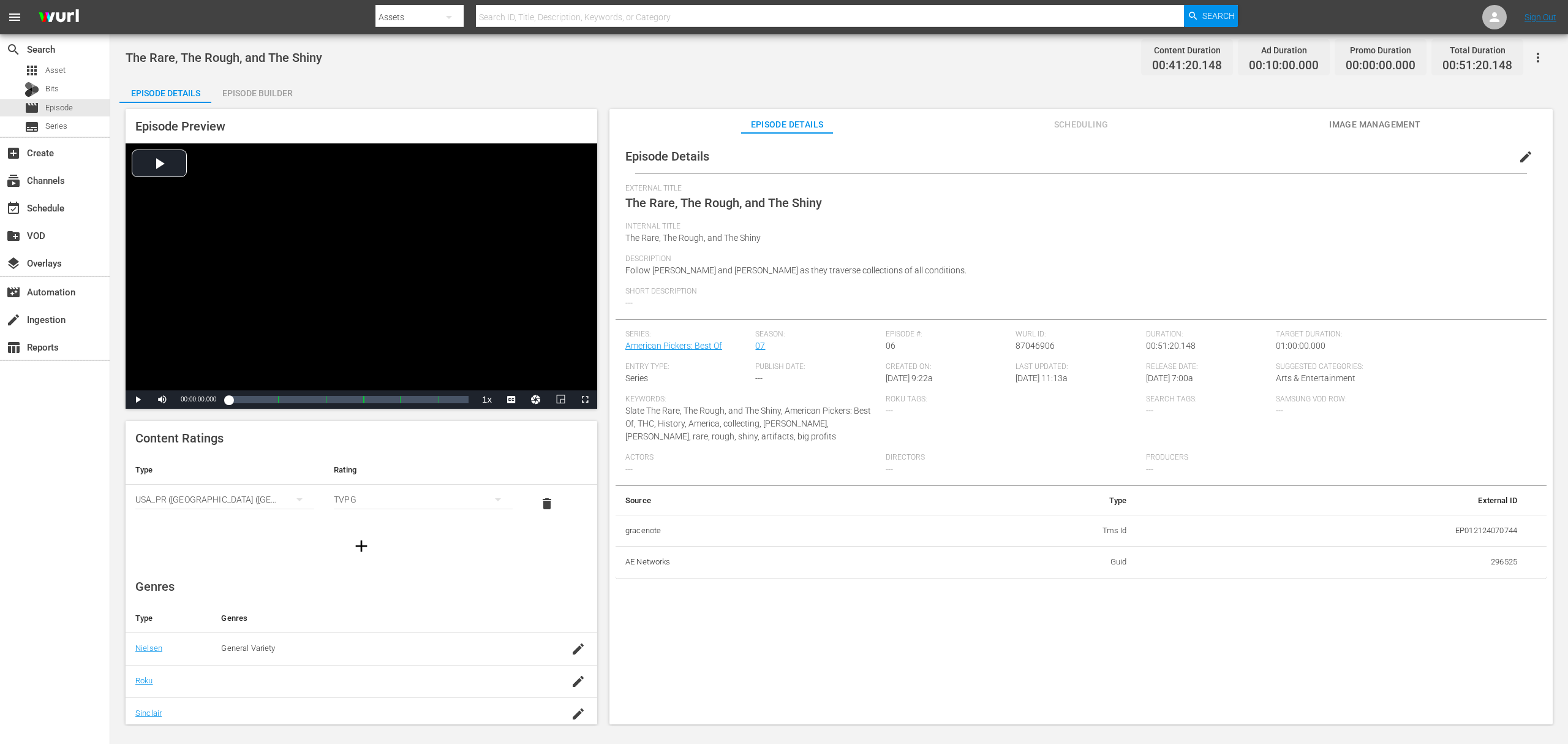
click at [287, 96] on div "Episode Builder" at bounding box center [258, 93] width 92 height 29
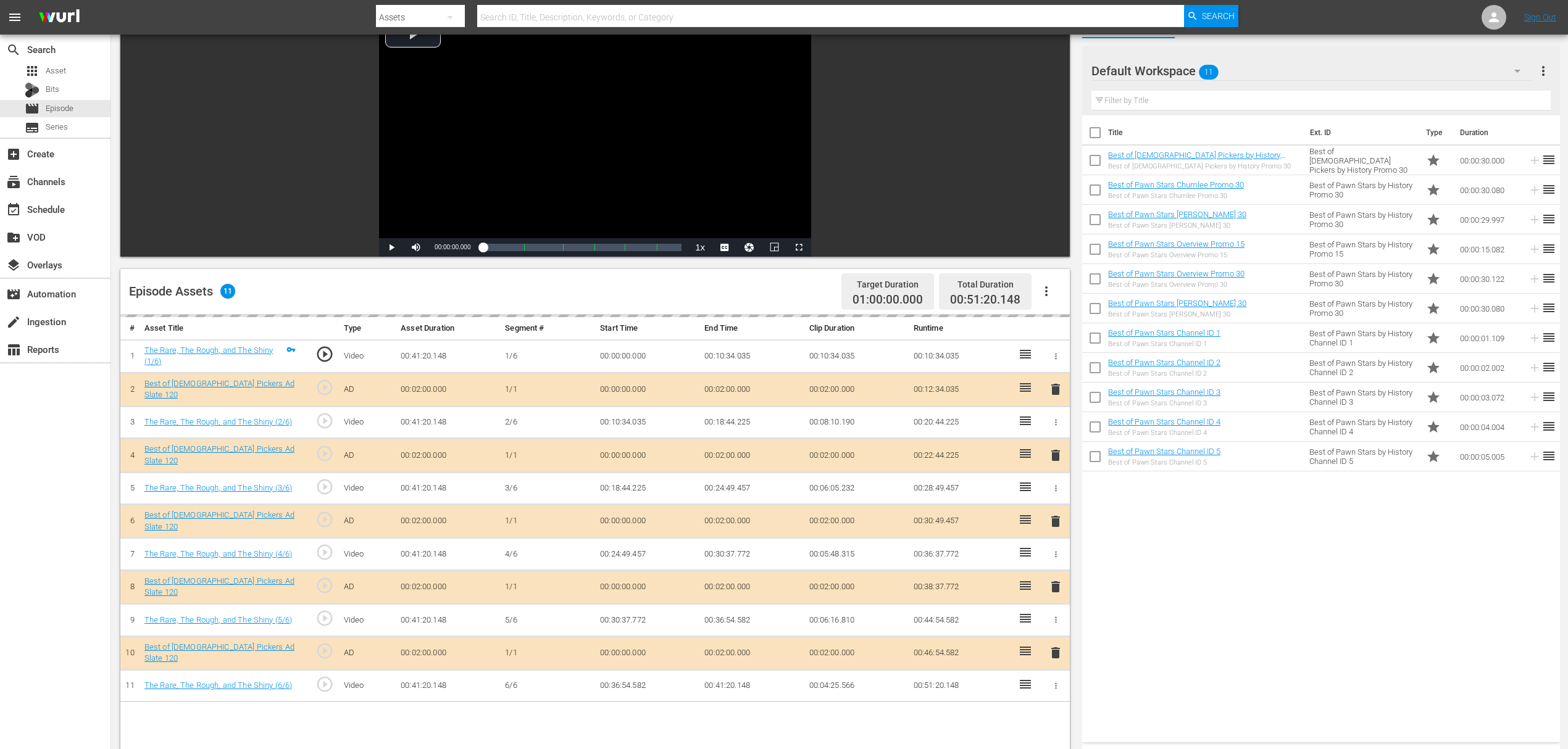
scroll to position [247, 0]
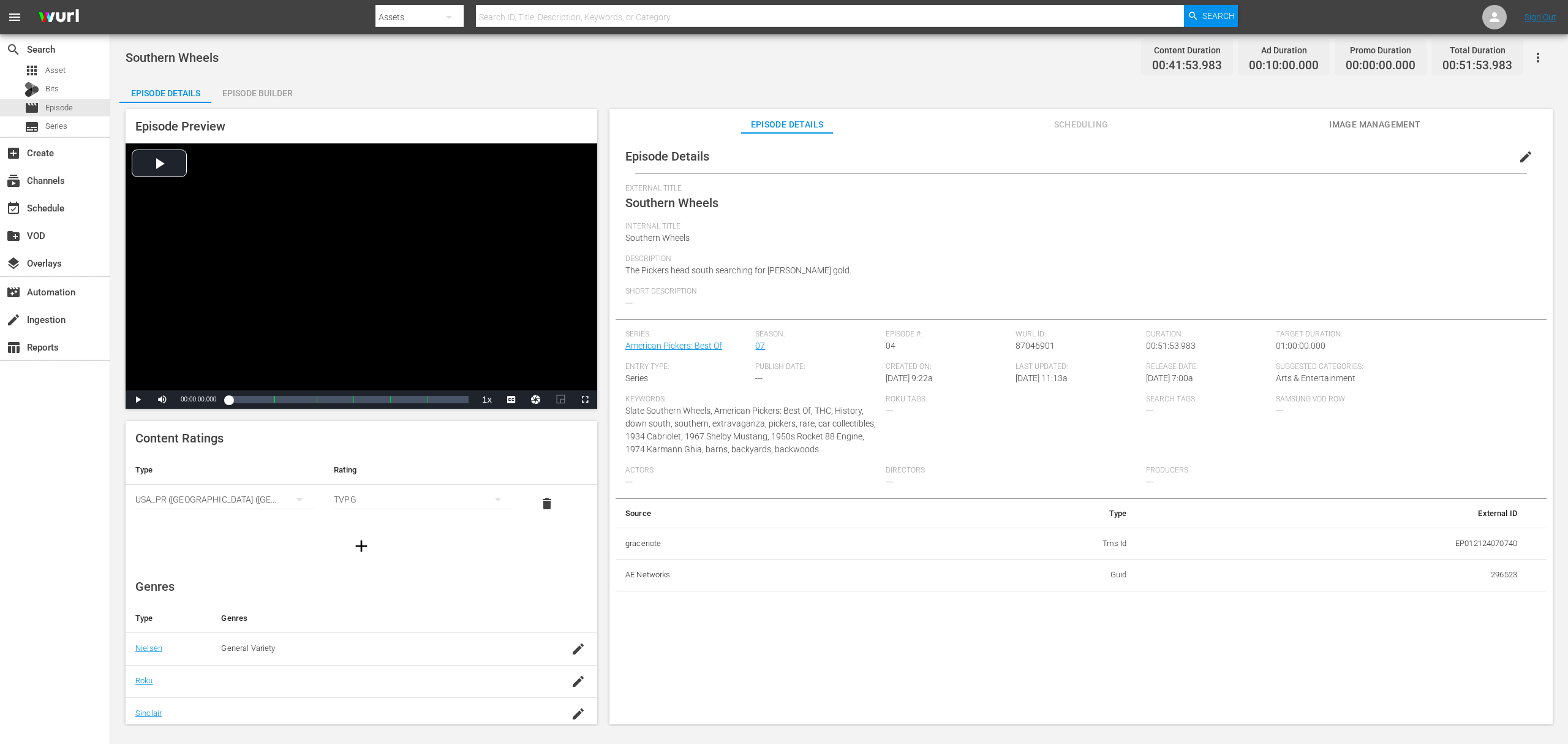
click at [256, 87] on div "Episode Builder" at bounding box center [258, 93] width 92 height 29
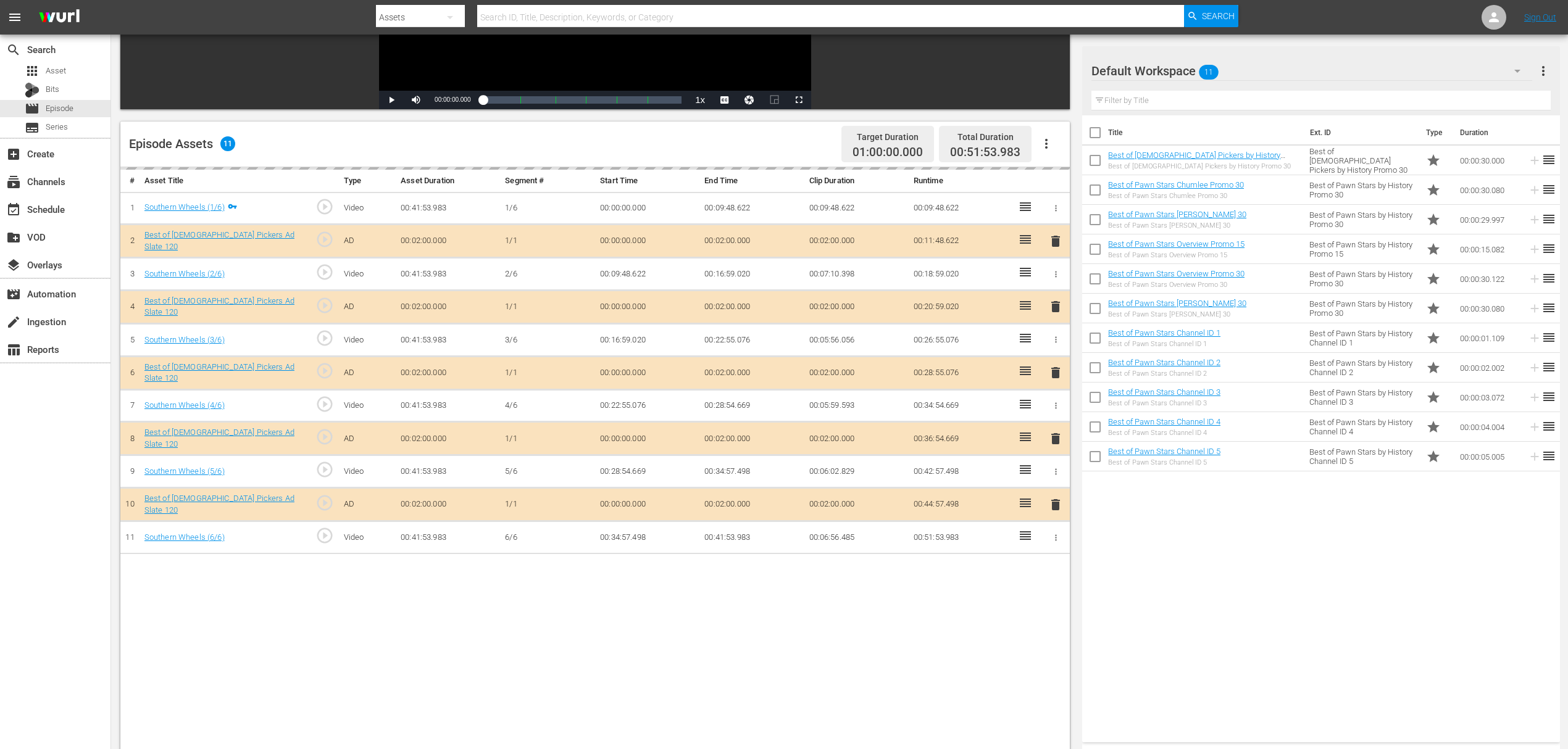
scroll to position [247, 0]
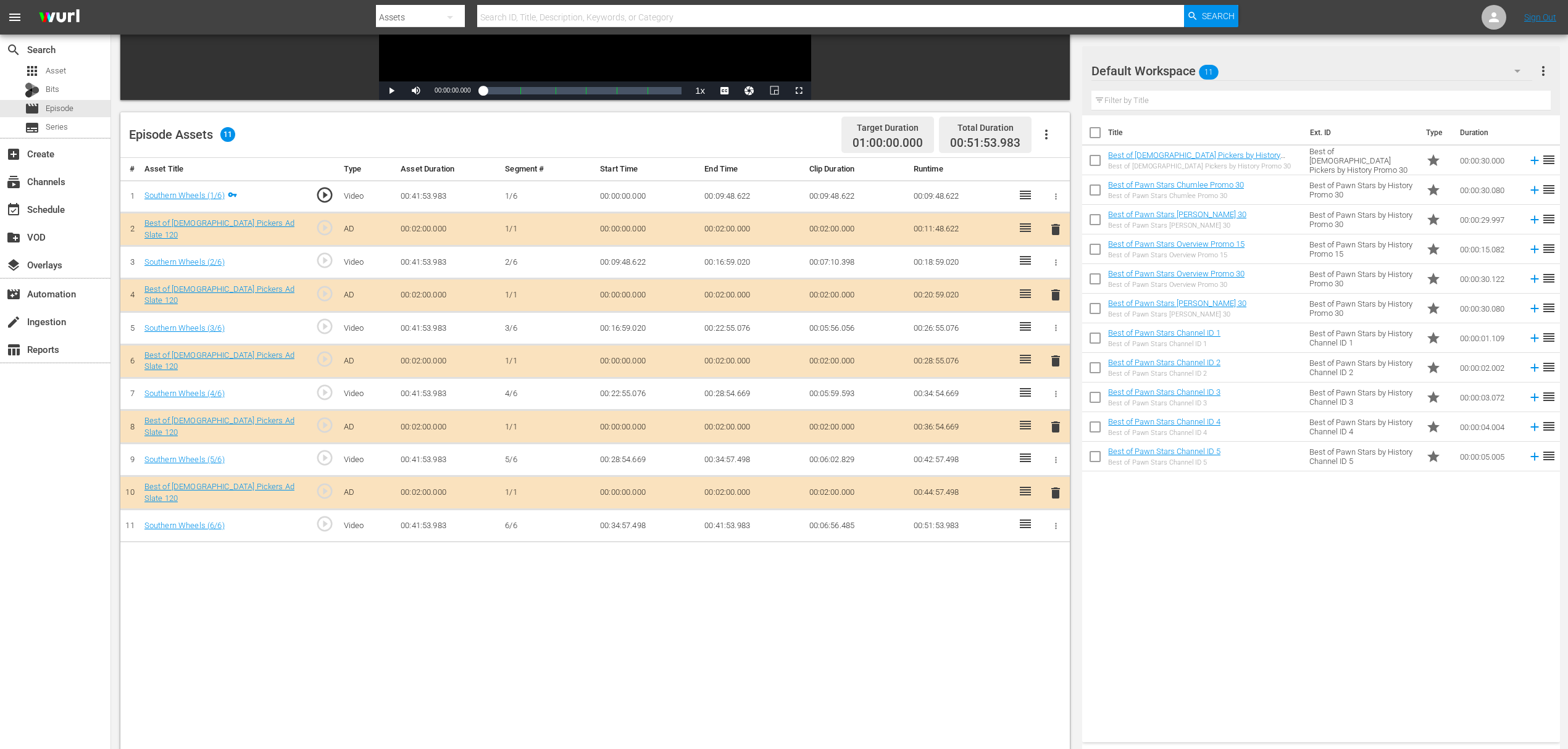
click at [1050, 288] on span "delete" at bounding box center [1055, 295] width 15 height 15
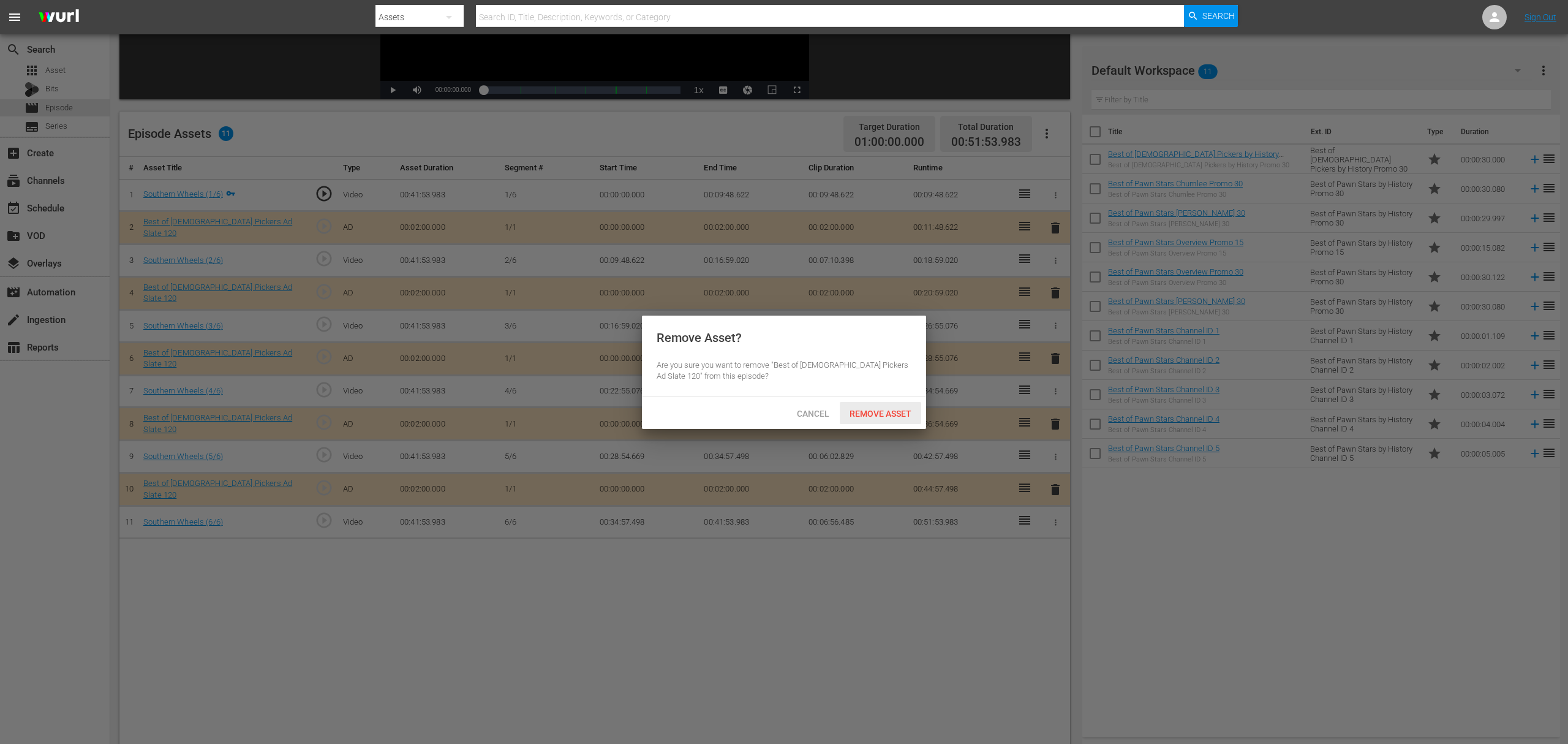
click at [893, 414] on span "Remove Asset" at bounding box center [880, 414] width 82 height 10
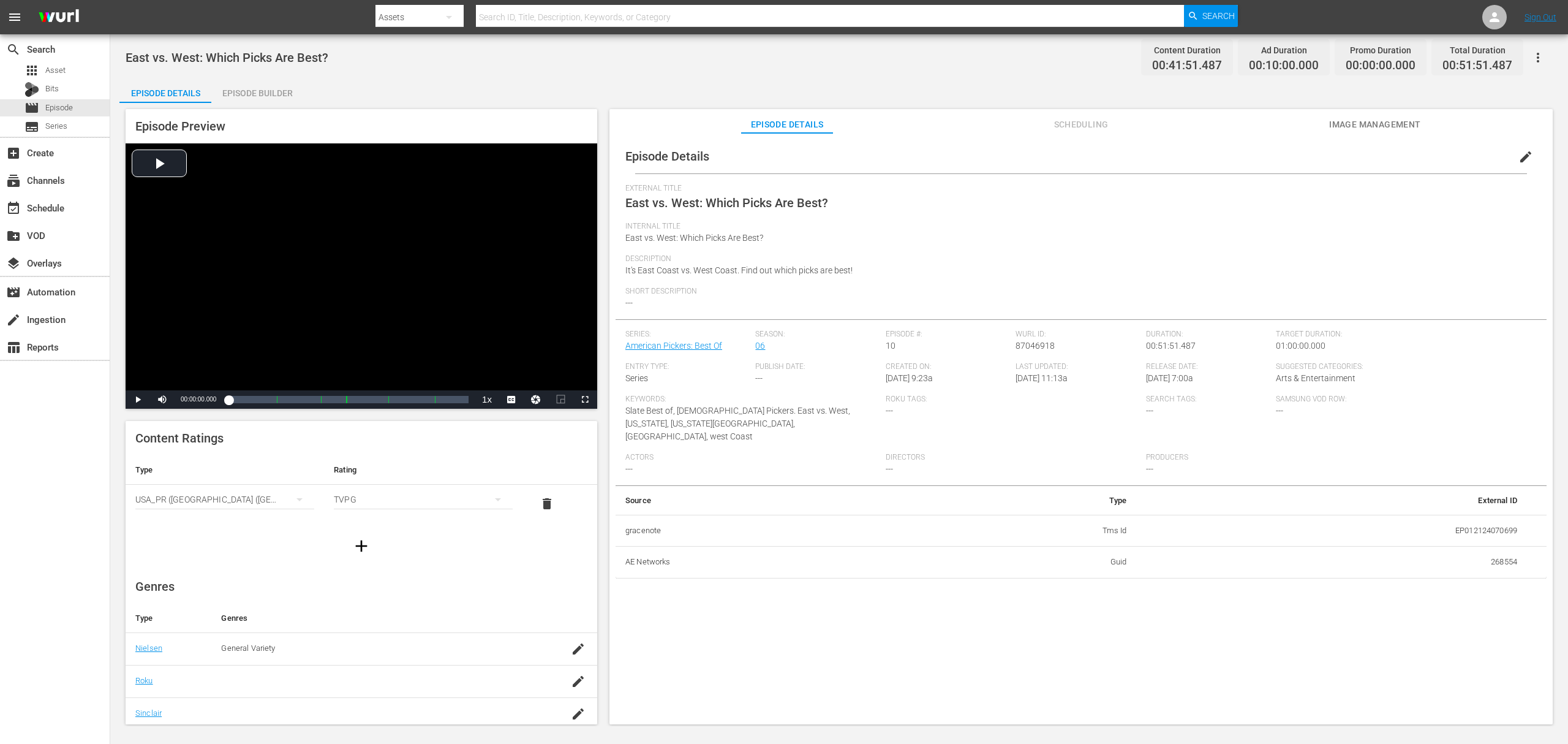
click at [292, 91] on div "Episode Builder" at bounding box center [258, 93] width 92 height 29
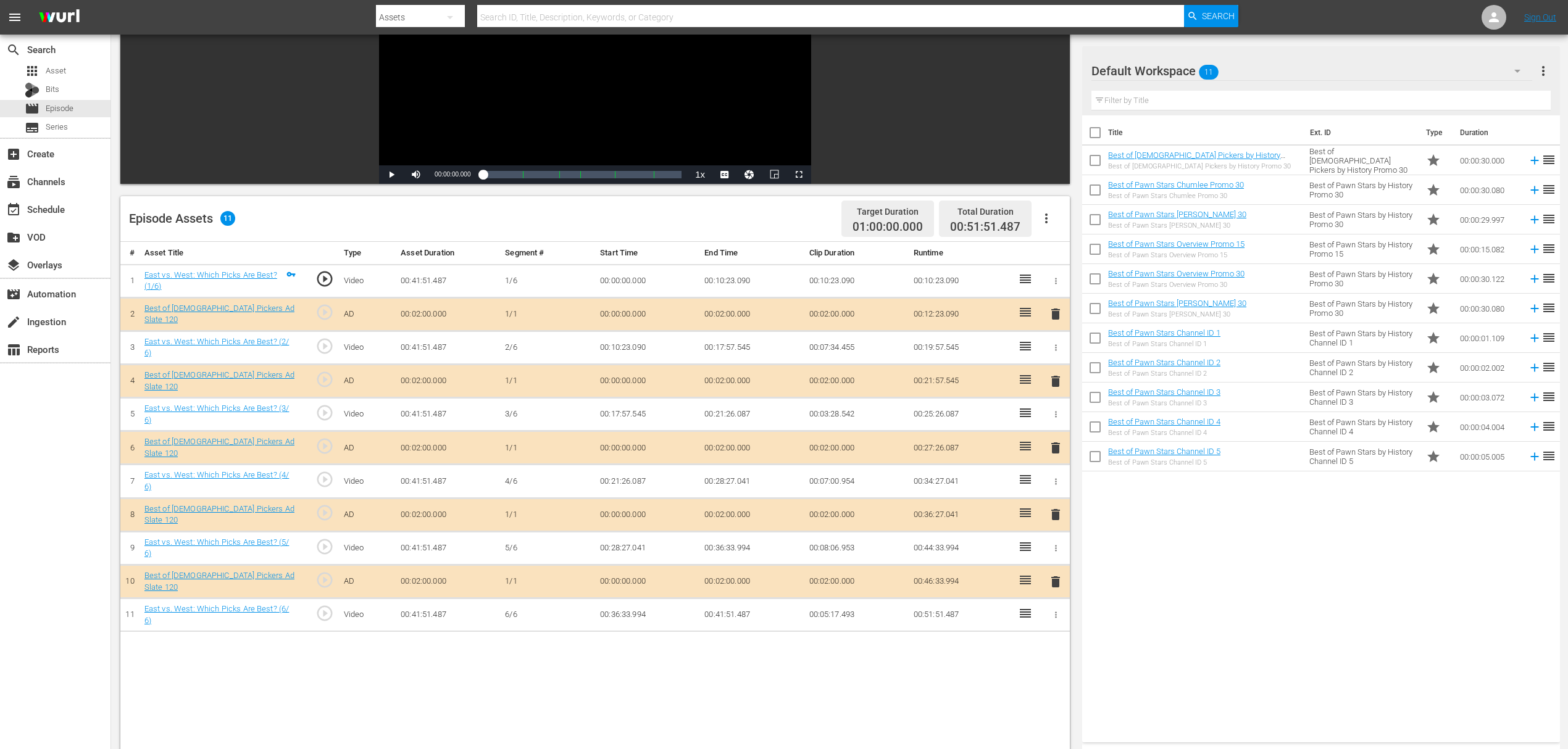
scroll to position [164, 0]
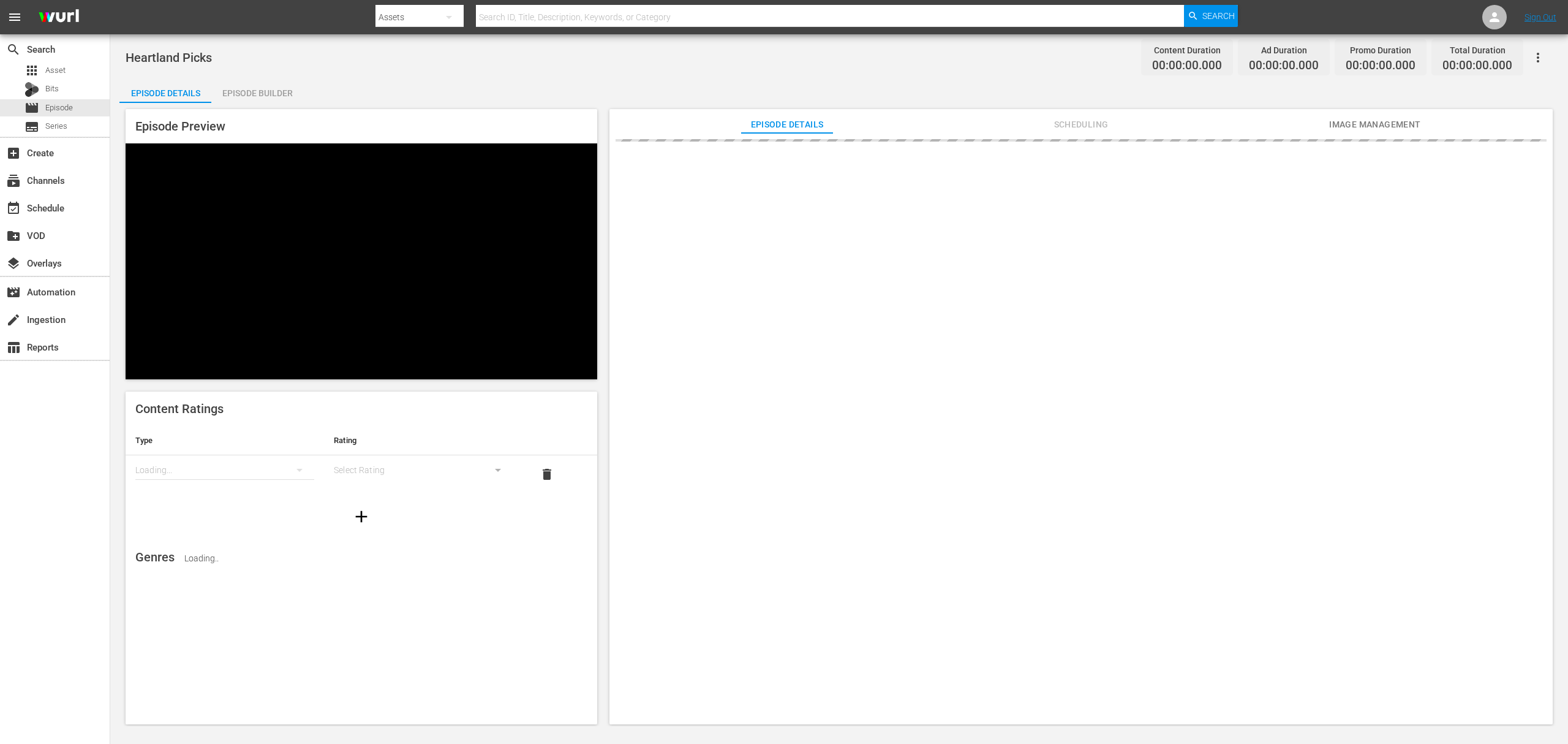
click at [267, 96] on div "Episode Builder" at bounding box center [258, 93] width 92 height 29
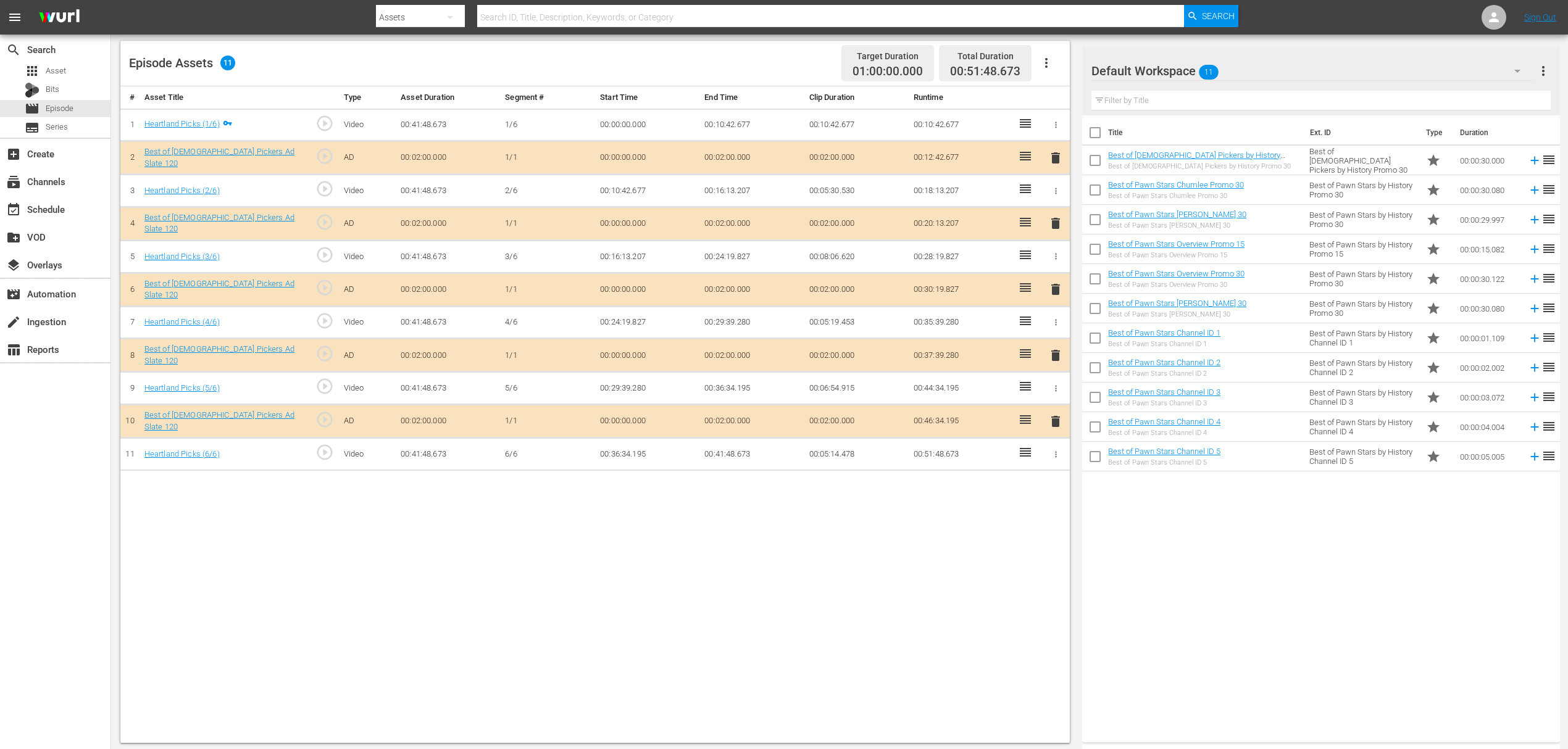
scroll to position [321, 0]
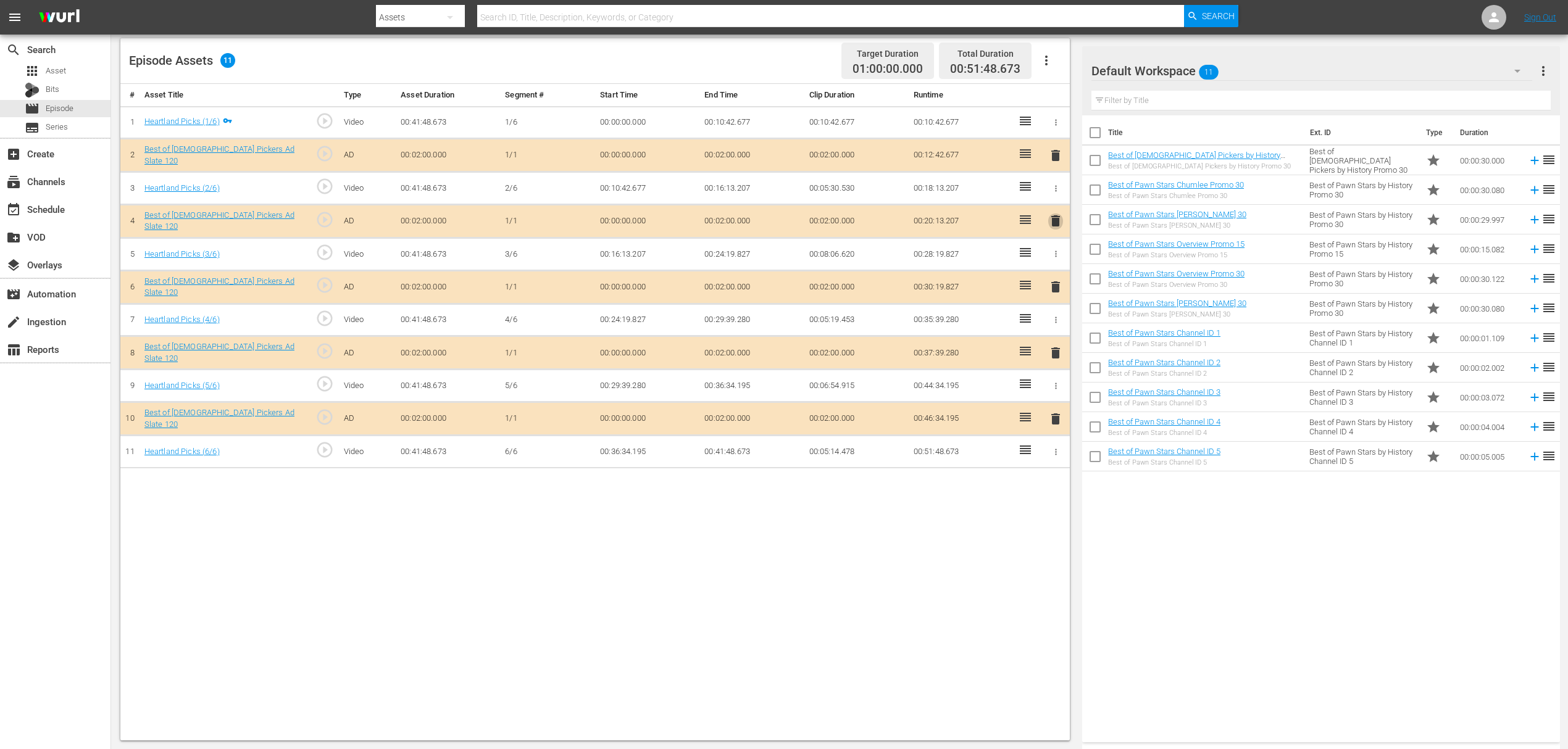
click at [1058, 226] on span "delete" at bounding box center [1055, 220] width 15 height 15
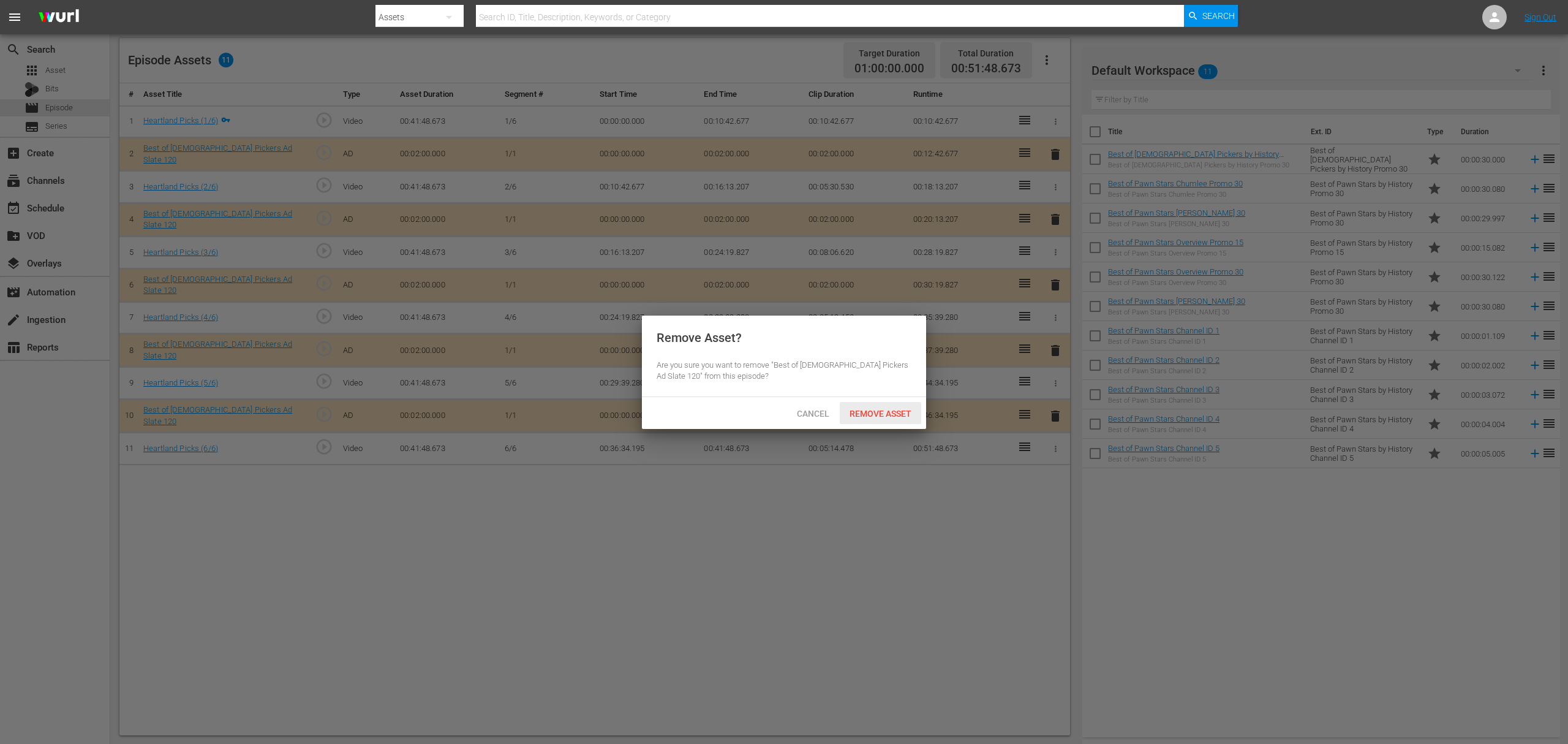
click at [866, 417] on span "Remove Asset" at bounding box center [880, 414] width 82 height 10
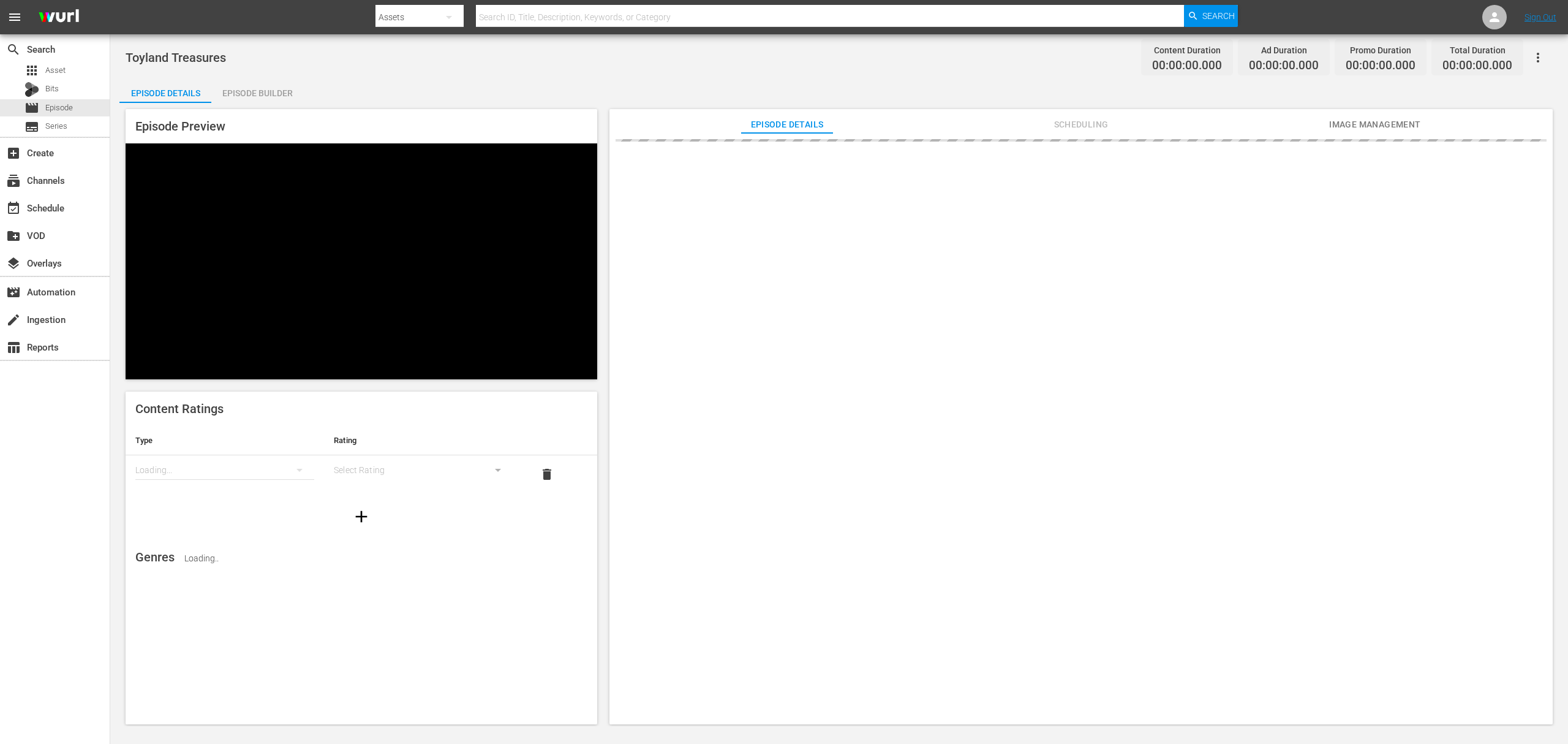
click at [275, 96] on div "Episode Builder" at bounding box center [258, 93] width 92 height 29
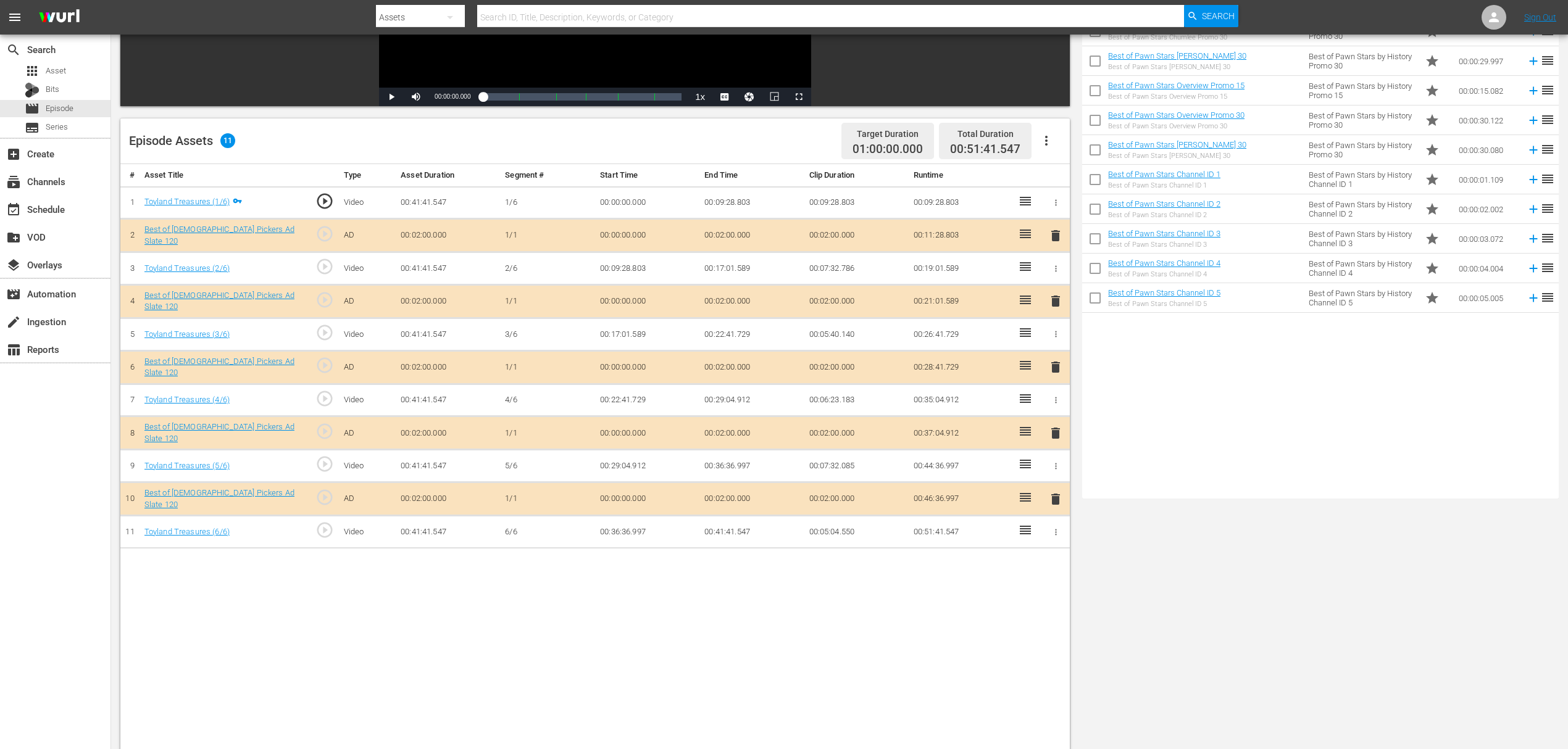
scroll to position [247, 0]
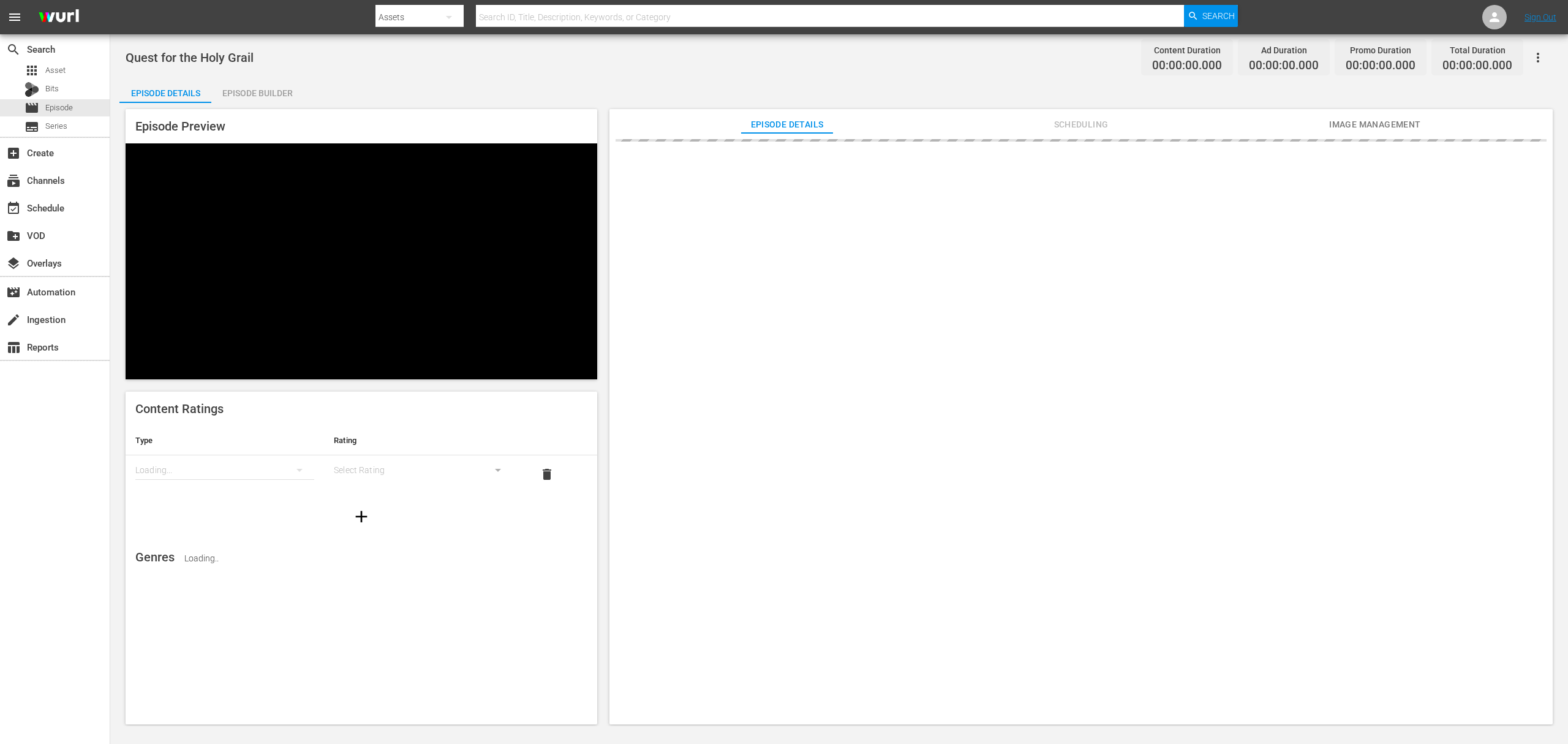
click at [285, 86] on div "Episode Builder" at bounding box center [258, 93] width 92 height 29
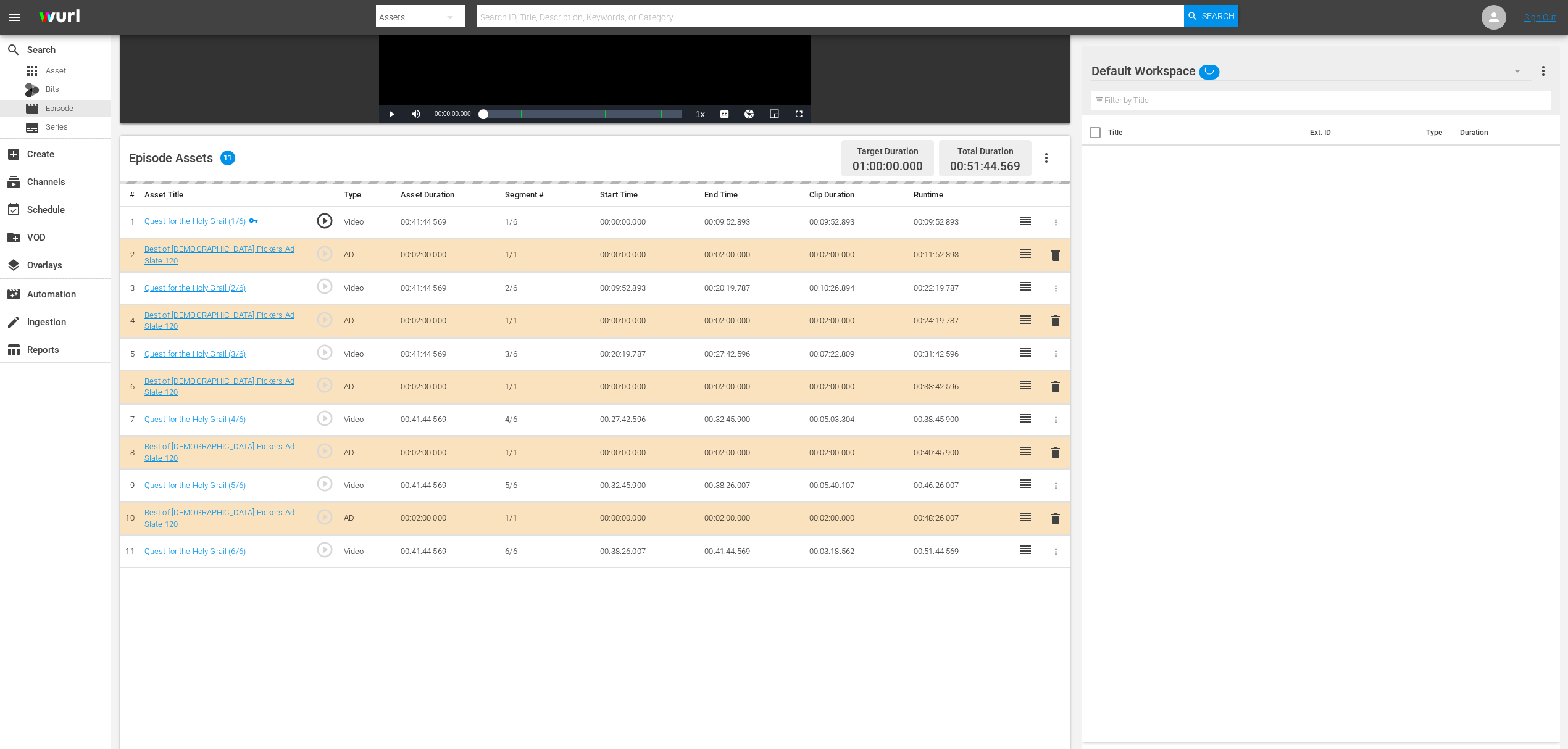
scroll to position [252, 0]
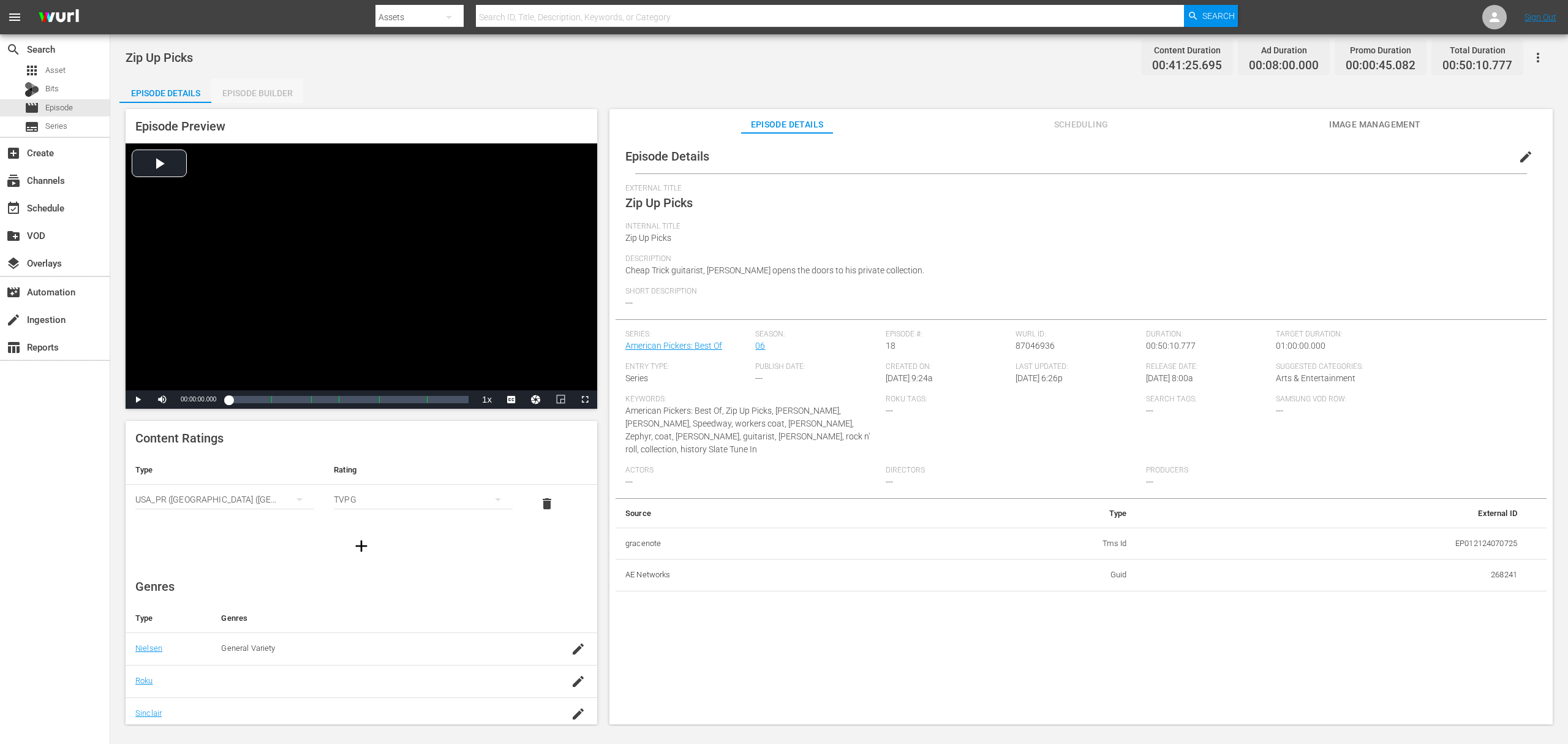
click at [266, 86] on div "Episode Builder" at bounding box center [258, 93] width 92 height 29
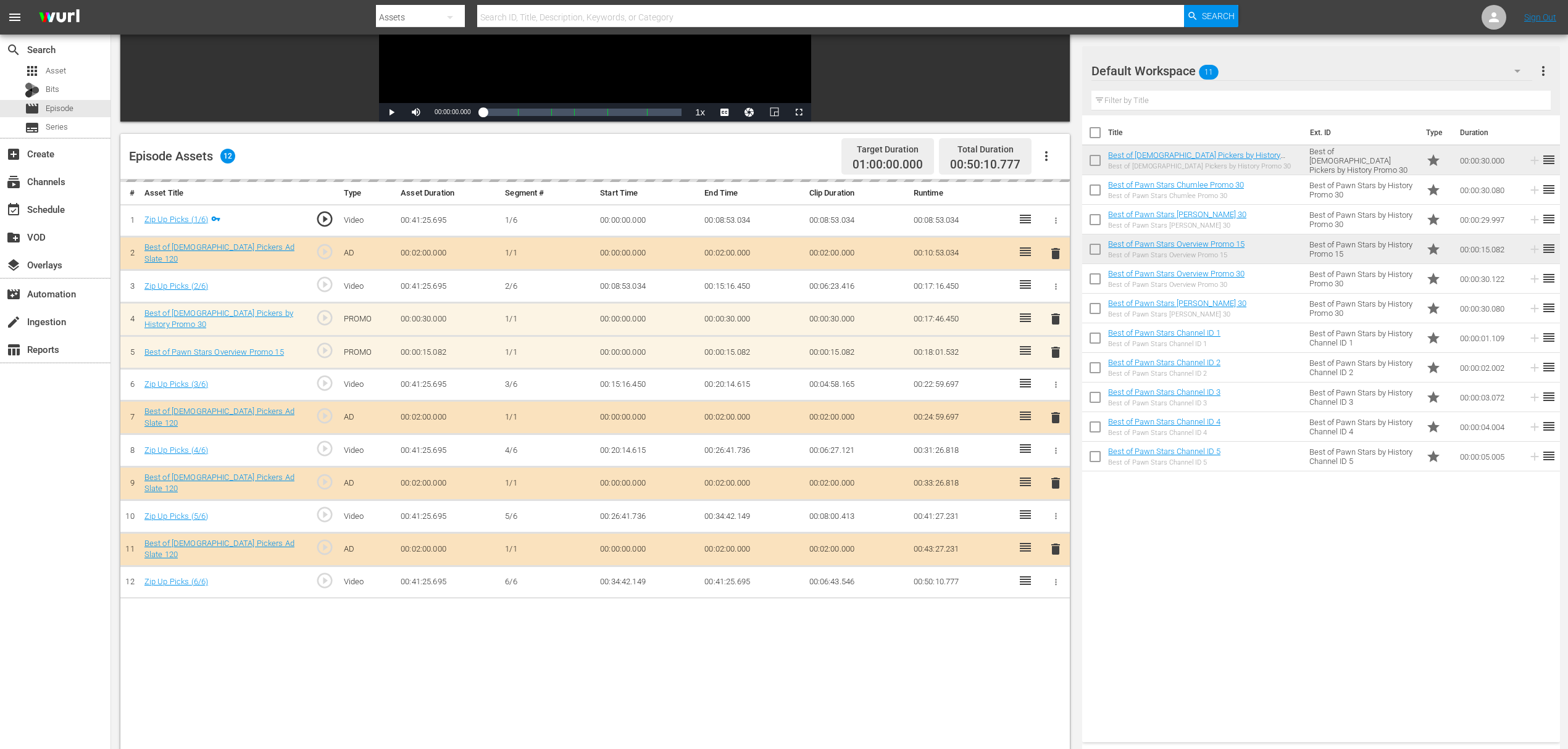
scroll to position [74, 0]
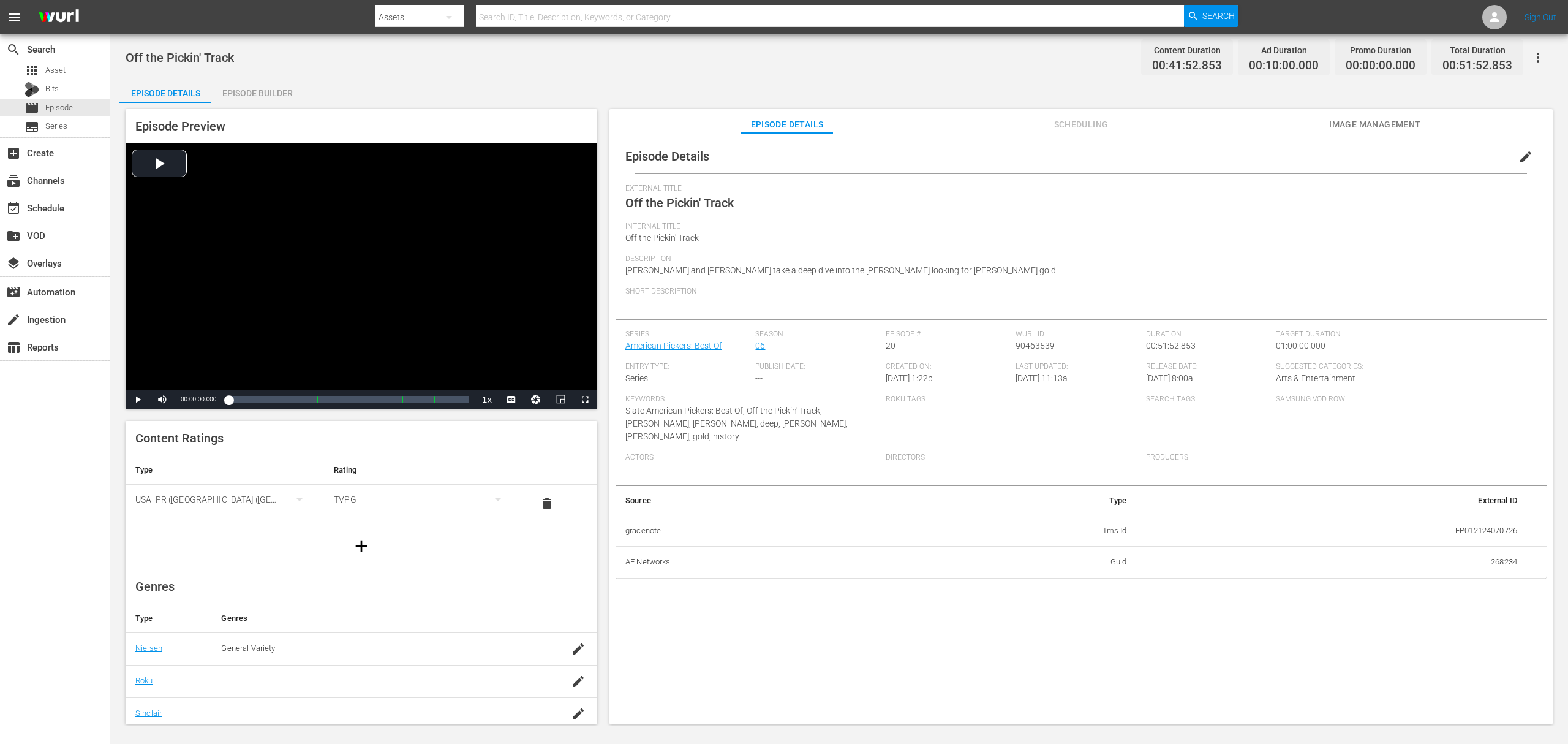
click at [264, 92] on div "Episode Builder" at bounding box center [258, 93] width 92 height 29
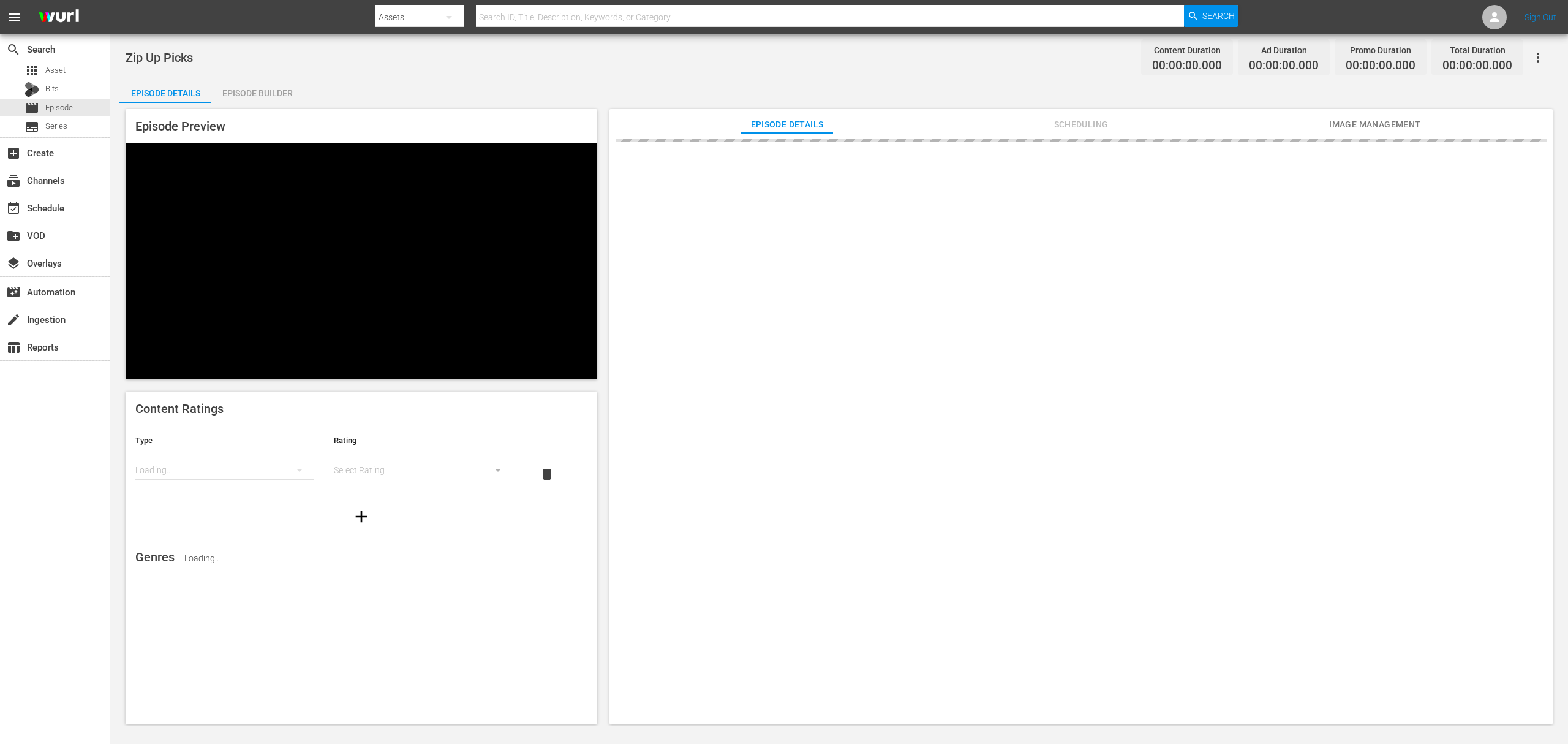
click at [267, 94] on div "Episode Builder" at bounding box center [258, 93] width 92 height 29
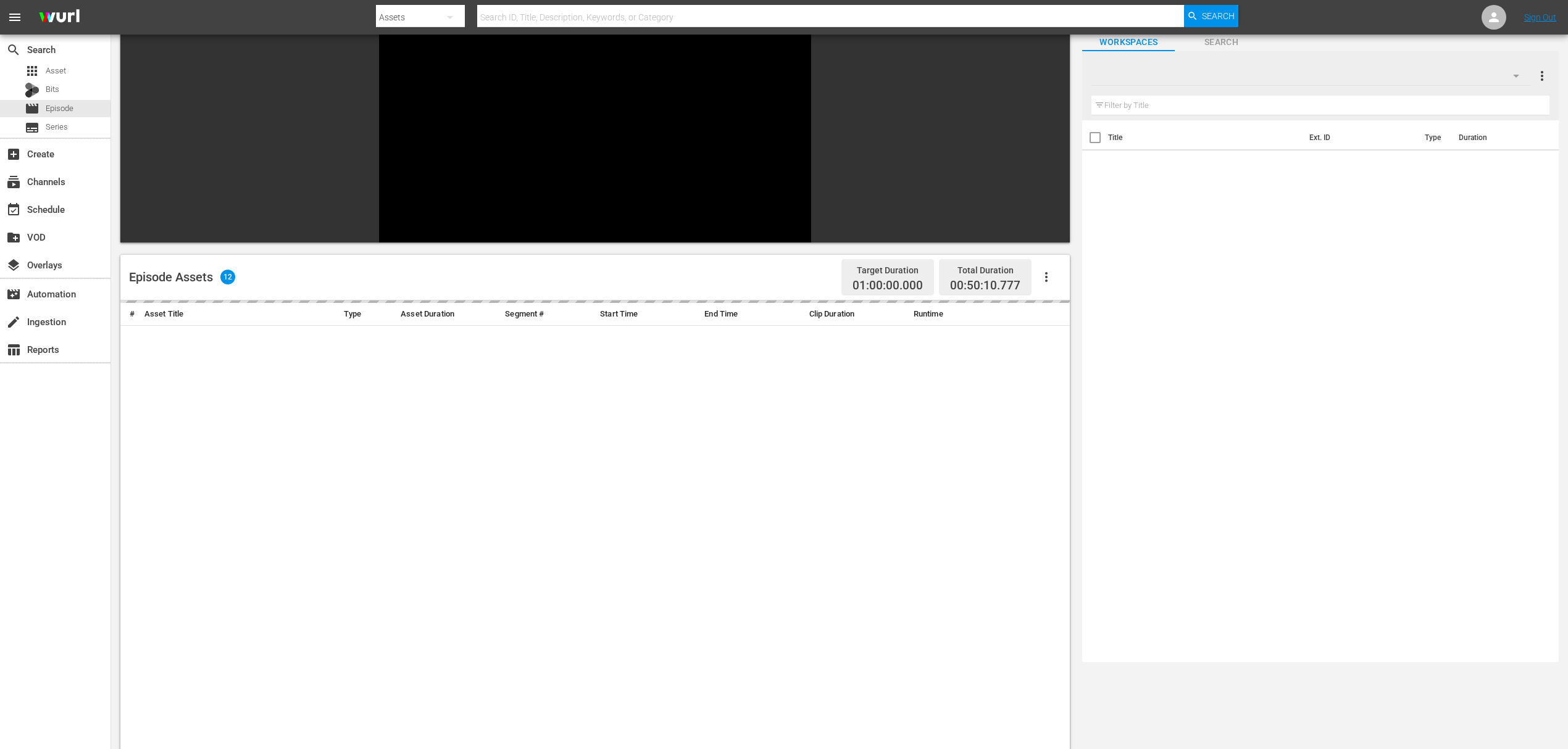
scroll to position [170, 0]
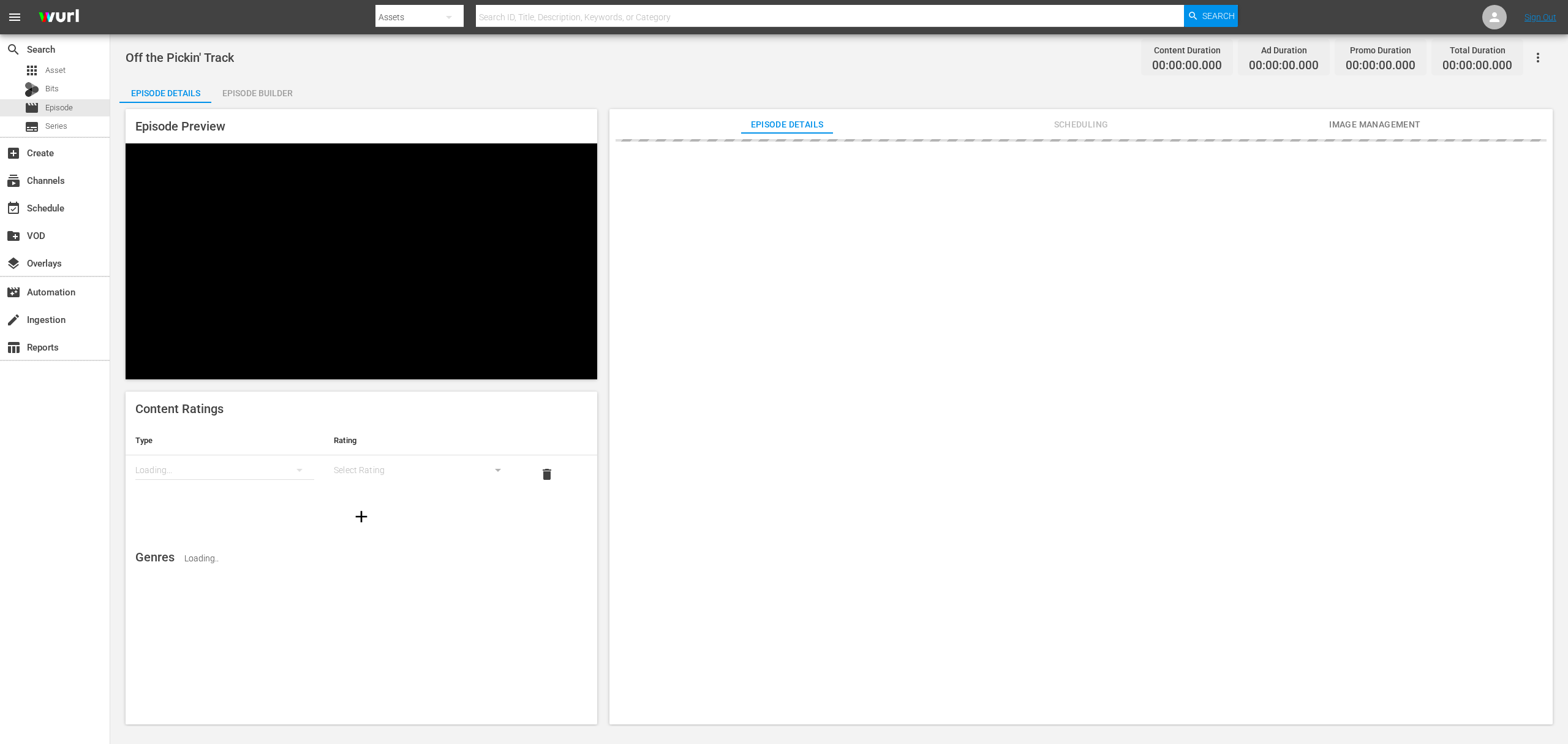
click at [277, 91] on div "Episode Builder" at bounding box center [258, 93] width 92 height 29
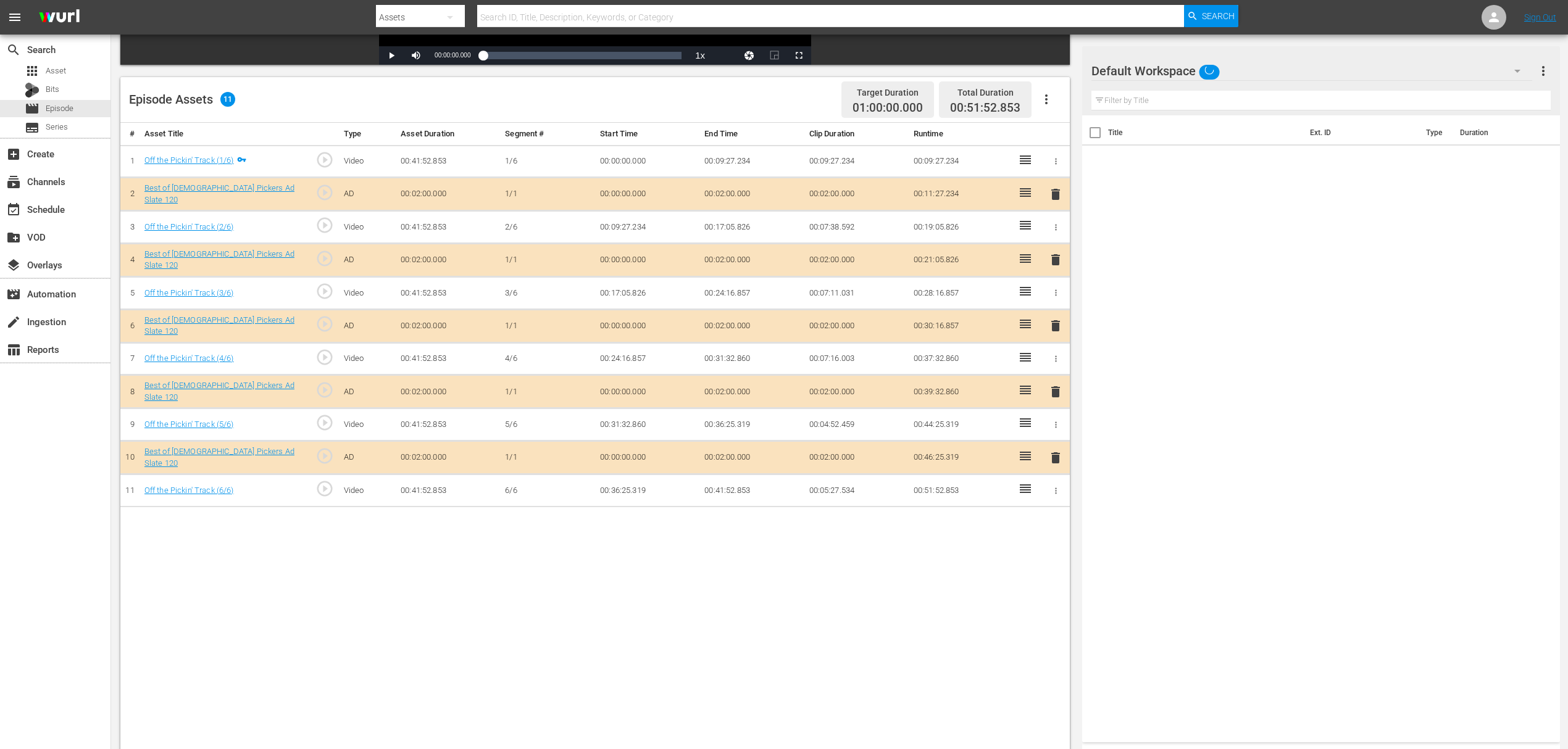
scroll to position [321, 0]
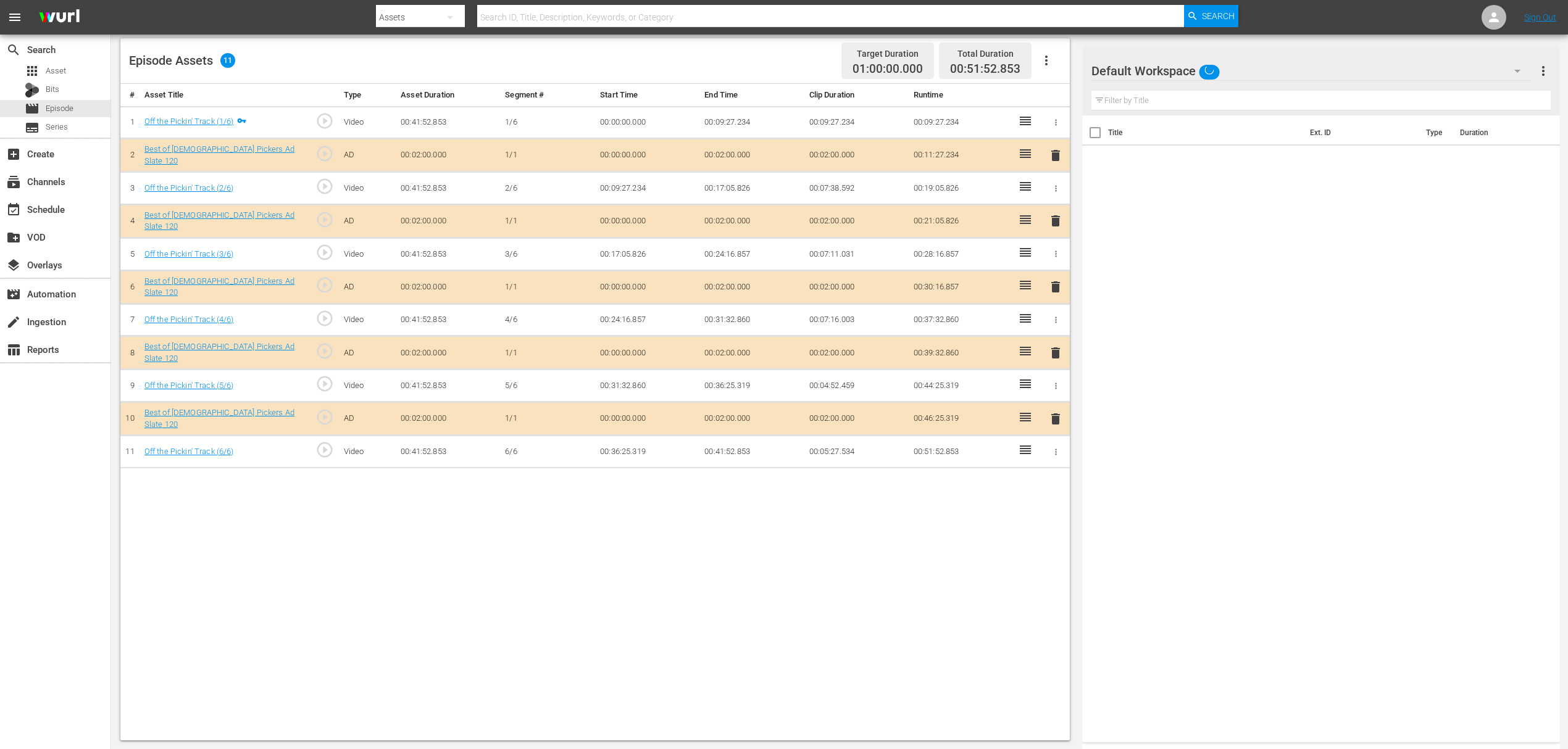
click at [1052, 220] on span "delete" at bounding box center [1055, 220] width 15 height 15
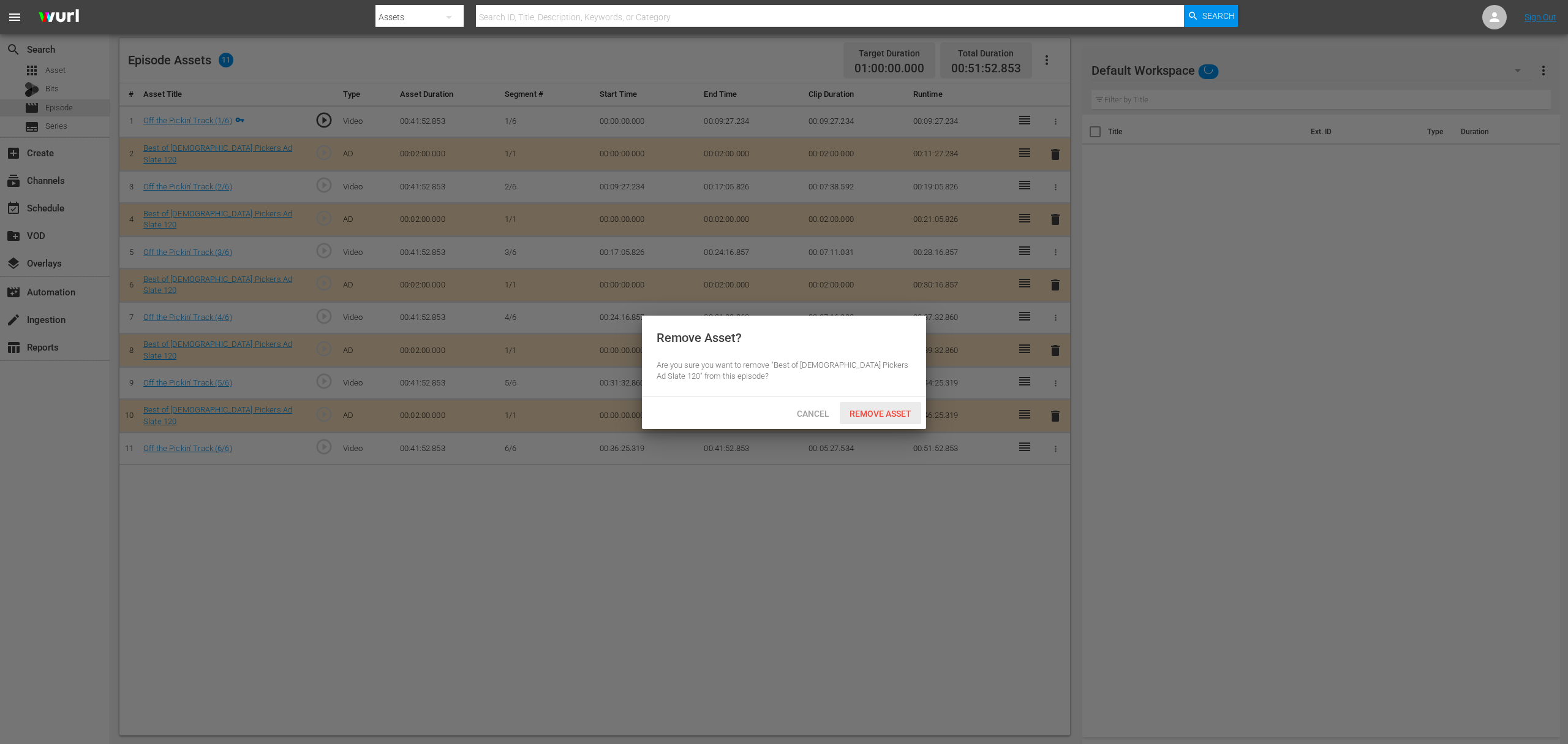
click at [889, 409] on span "Remove Asset" at bounding box center [880, 414] width 82 height 10
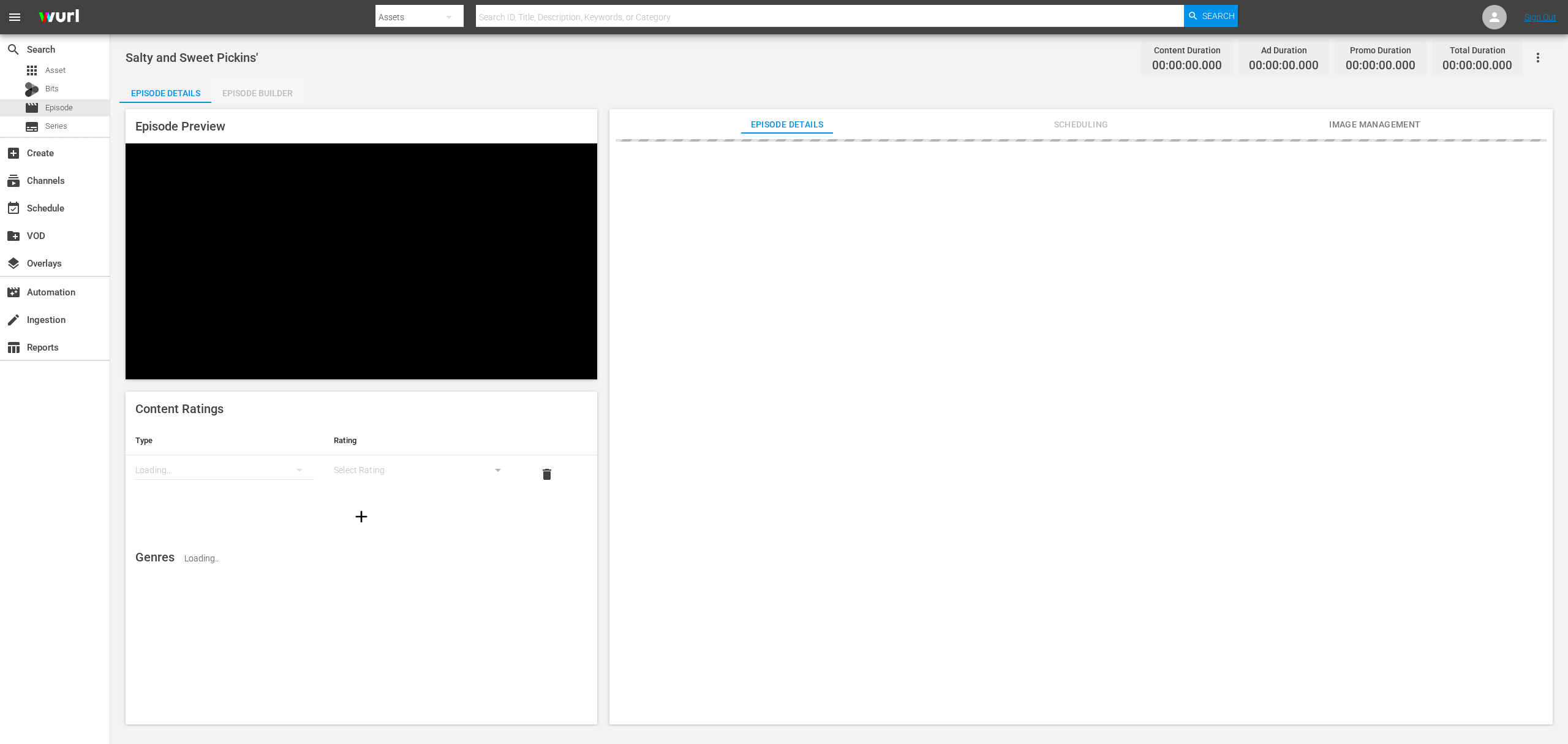
click at [263, 92] on div "Episode Builder" at bounding box center [258, 93] width 92 height 29
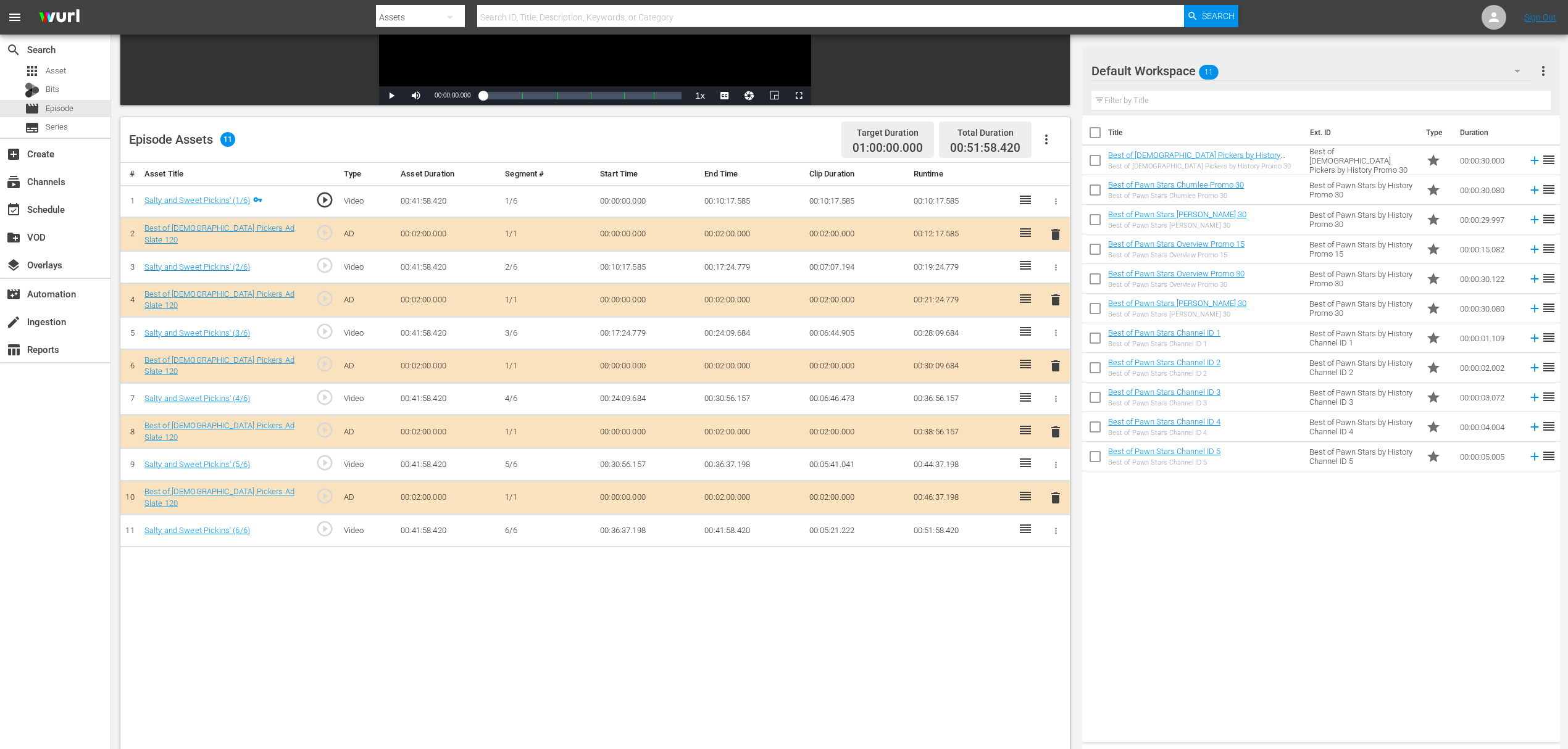
scroll to position [247, 0]
